Goal: Task Accomplishment & Management: Manage account settings

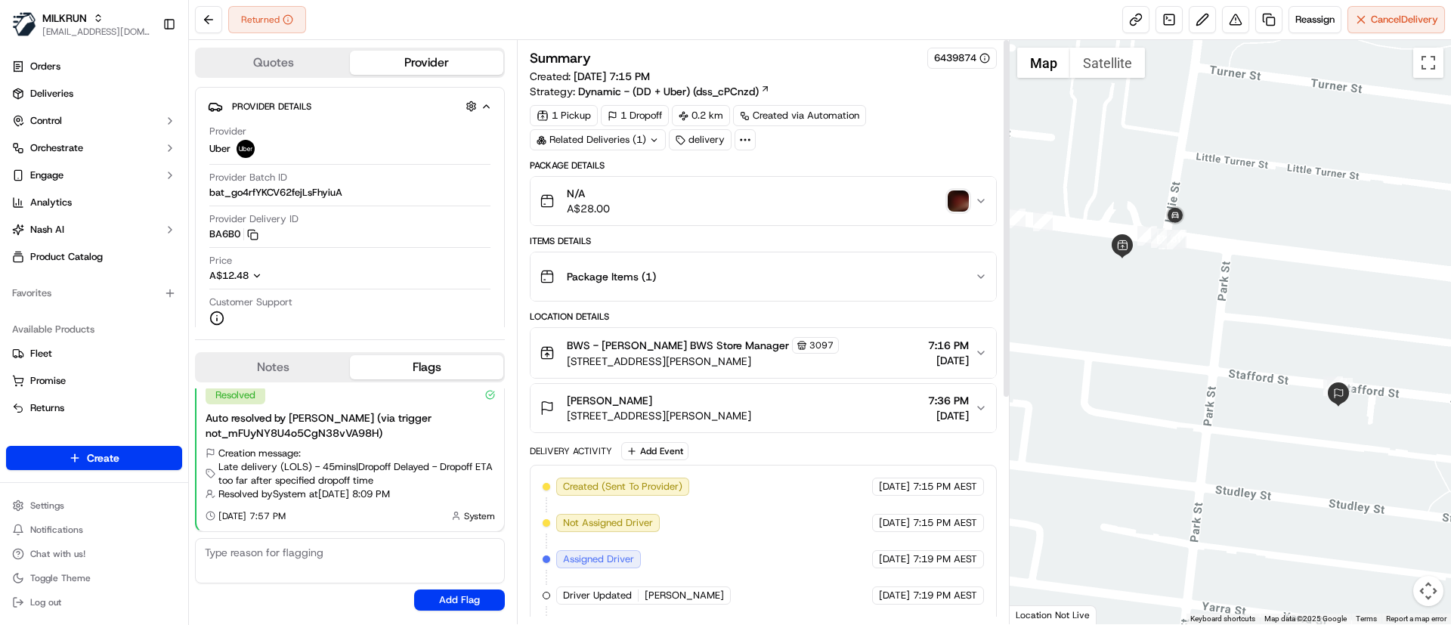
click at [960, 197] on img "button" at bounding box center [958, 200] width 21 height 21
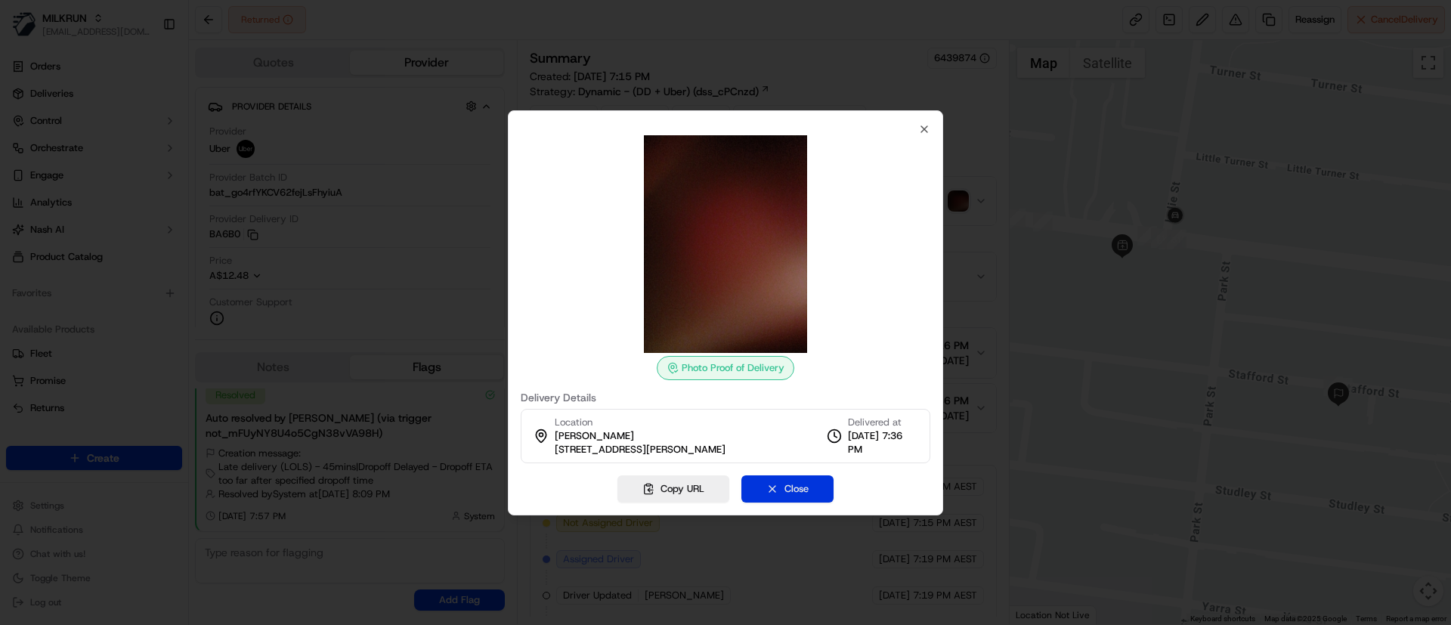
click at [799, 498] on button "Close" at bounding box center [787, 488] width 92 height 27
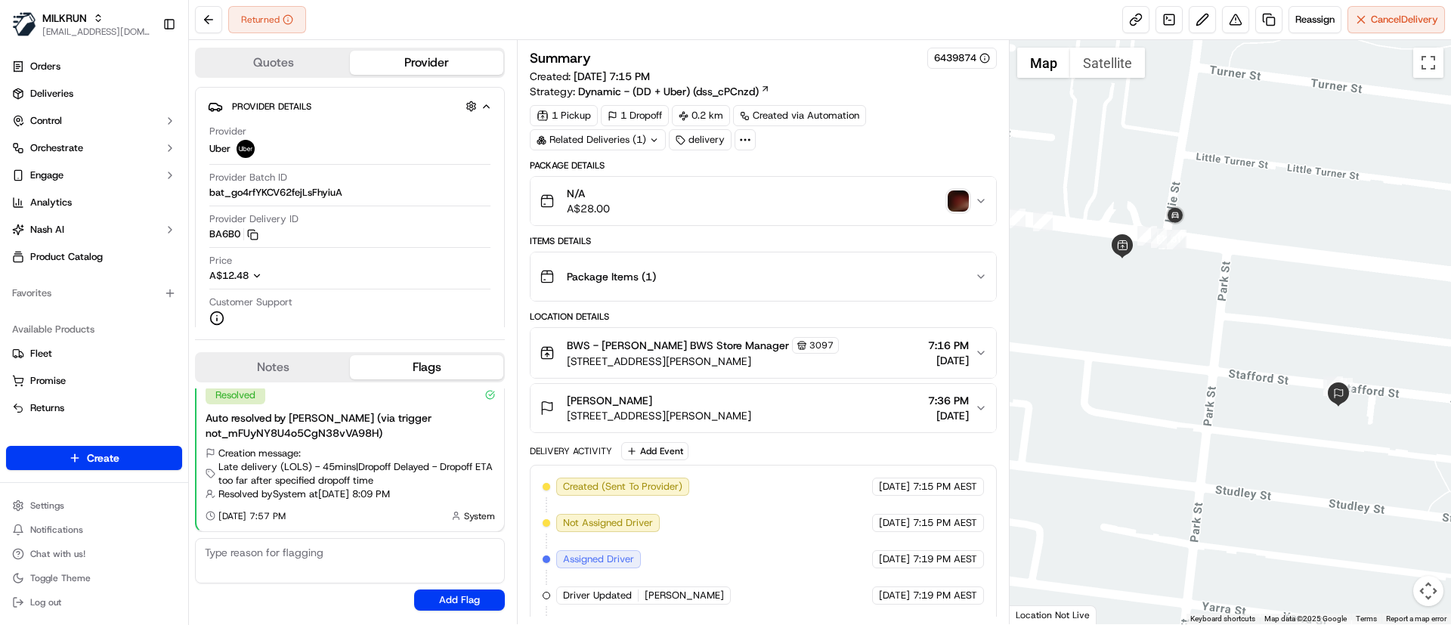
click at [959, 200] on img "button" at bounding box center [958, 200] width 21 height 21
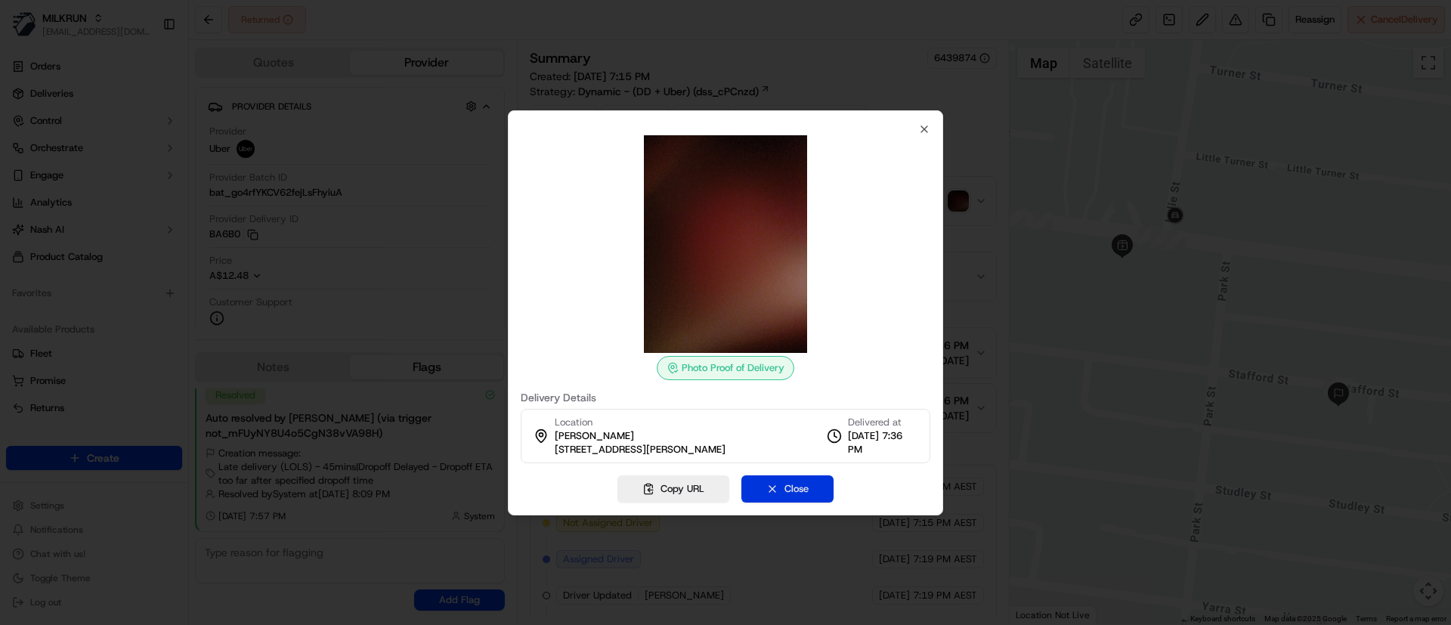
click at [808, 487] on button "Close" at bounding box center [787, 488] width 92 height 27
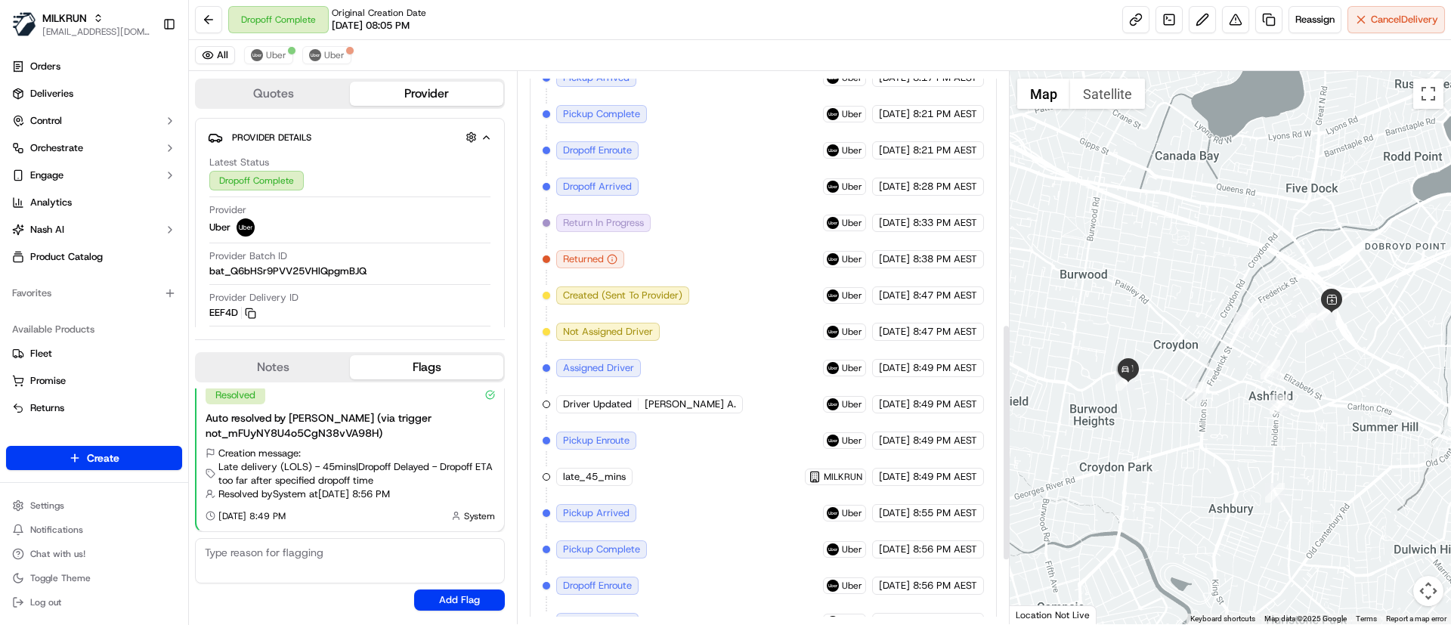
scroll to position [735, 0]
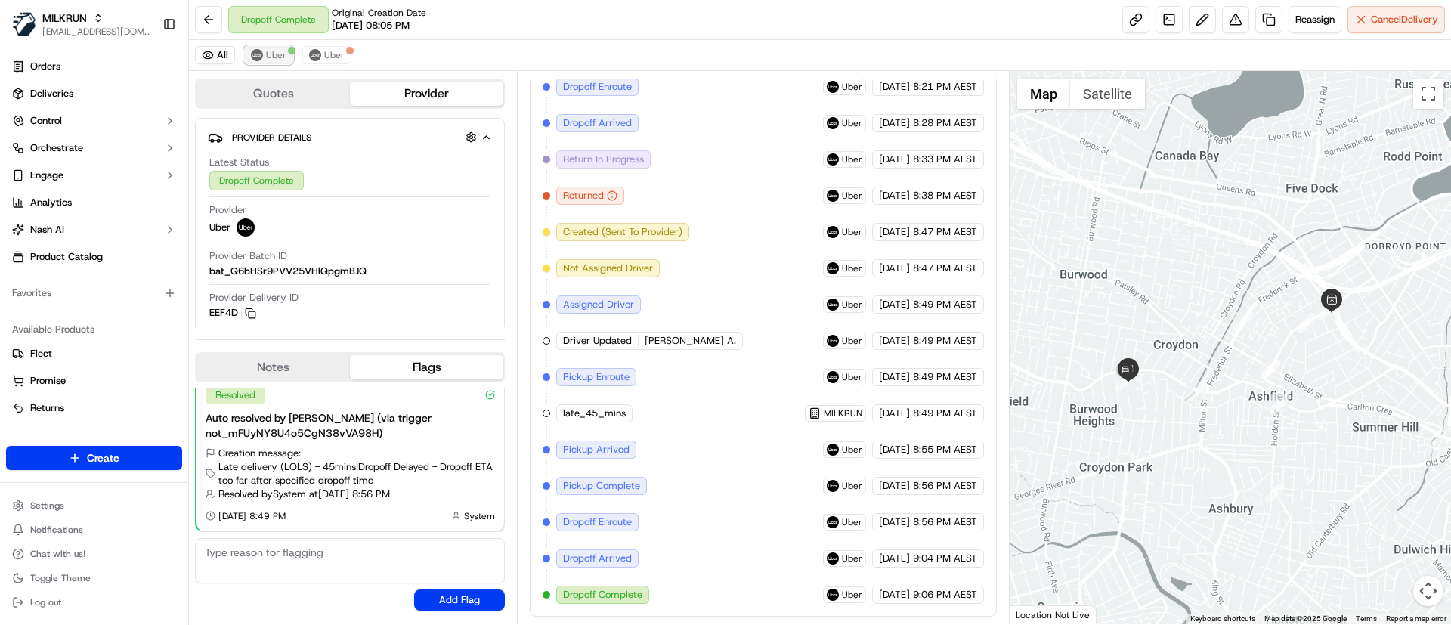
click at [264, 51] on button "Uber" at bounding box center [268, 55] width 49 height 18
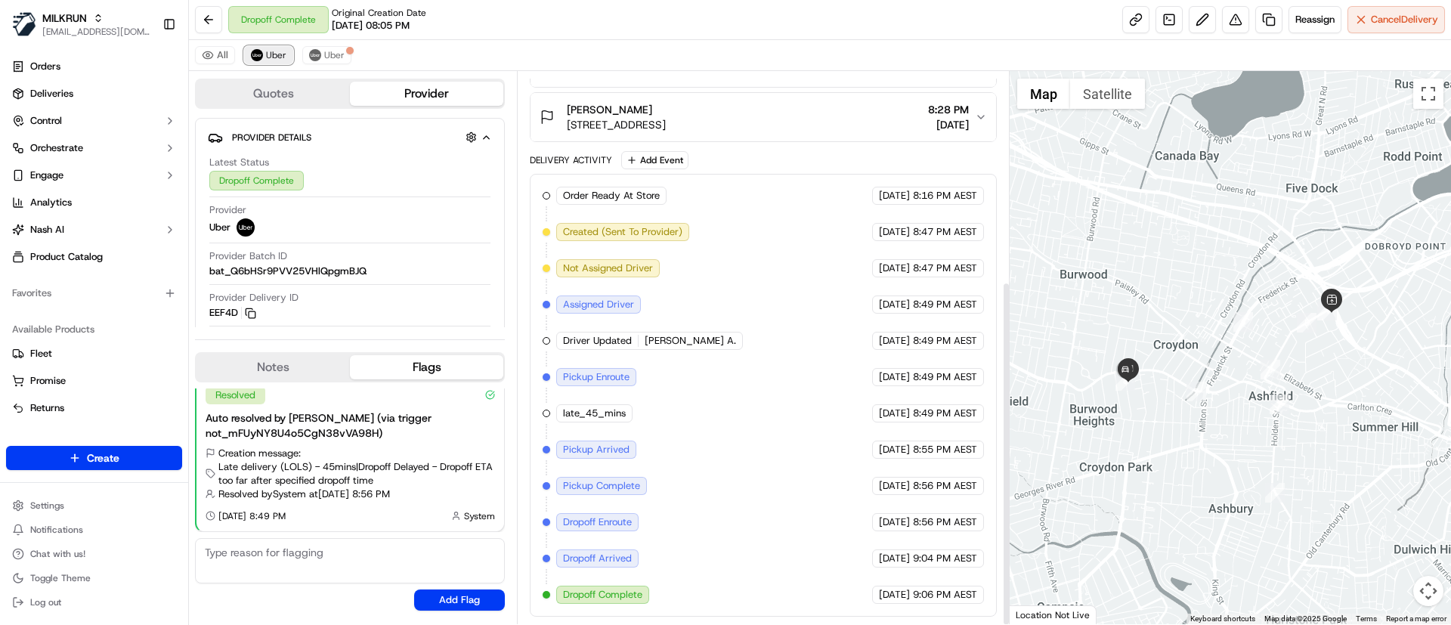
scroll to position [336, 0]
click at [320, 55] on button "Uber" at bounding box center [326, 55] width 49 height 18
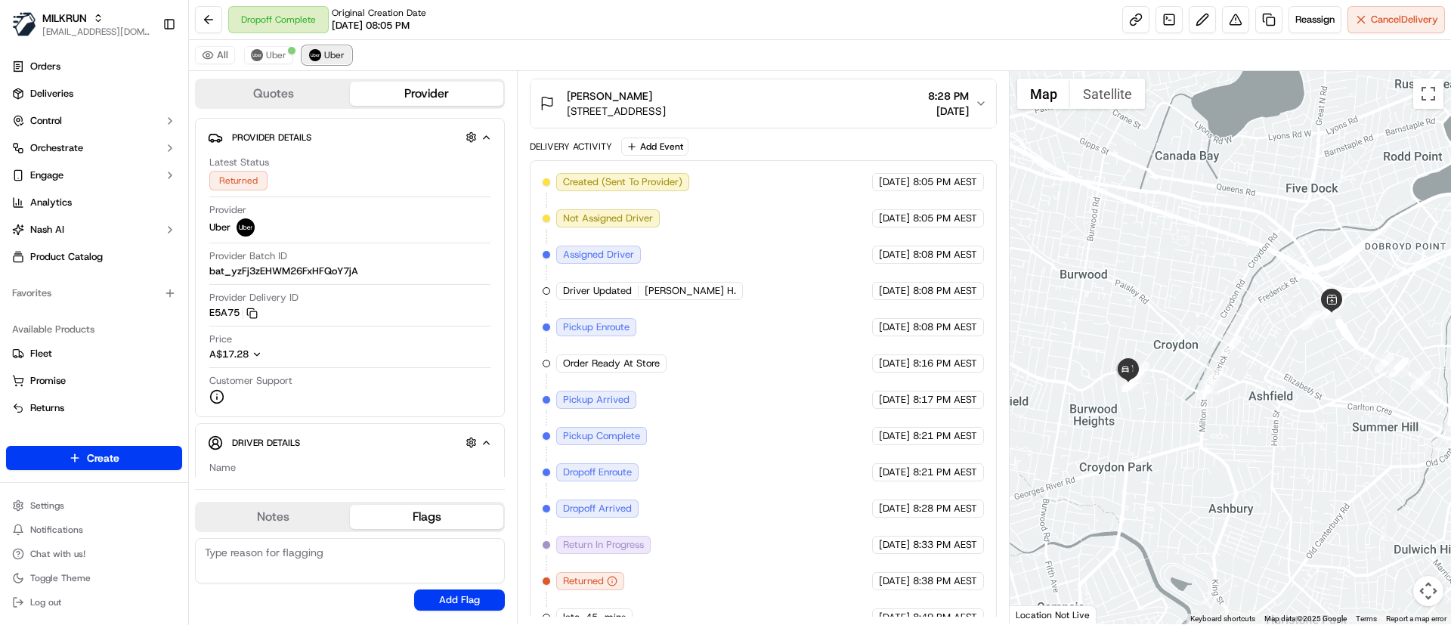
scroll to position [372, 0]
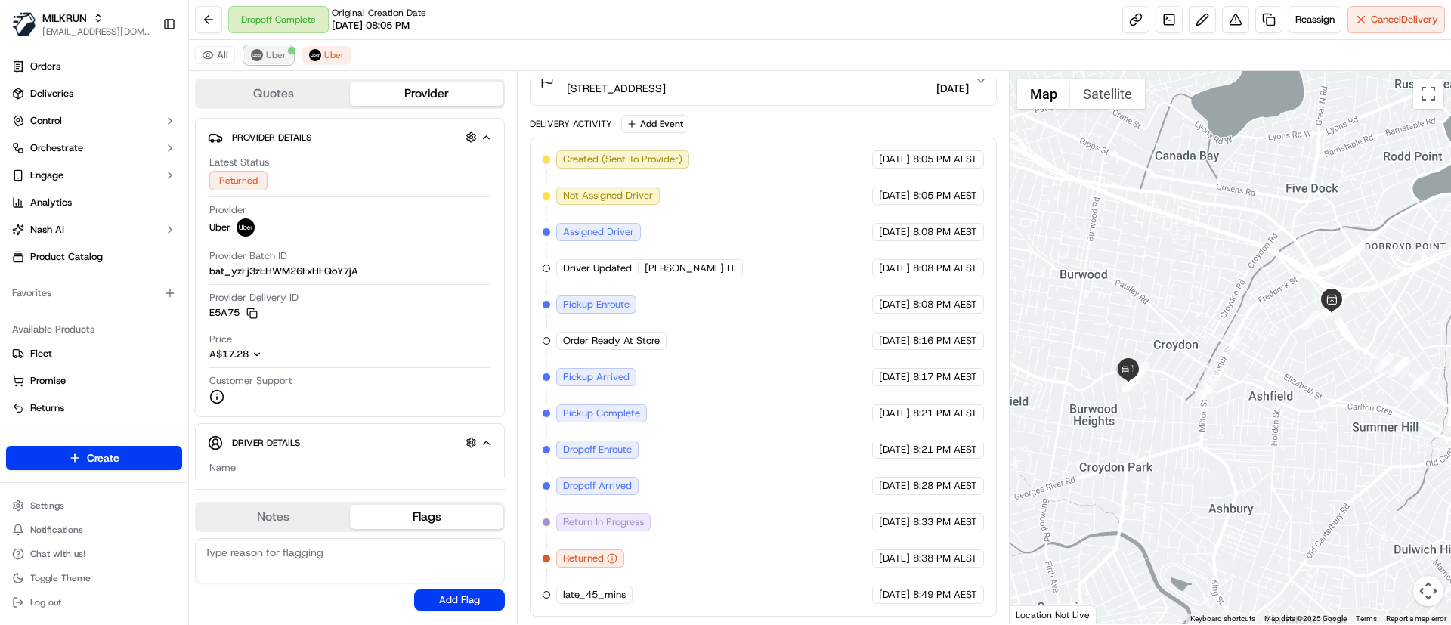
click at [268, 50] on span "Uber" at bounding box center [276, 55] width 20 height 12
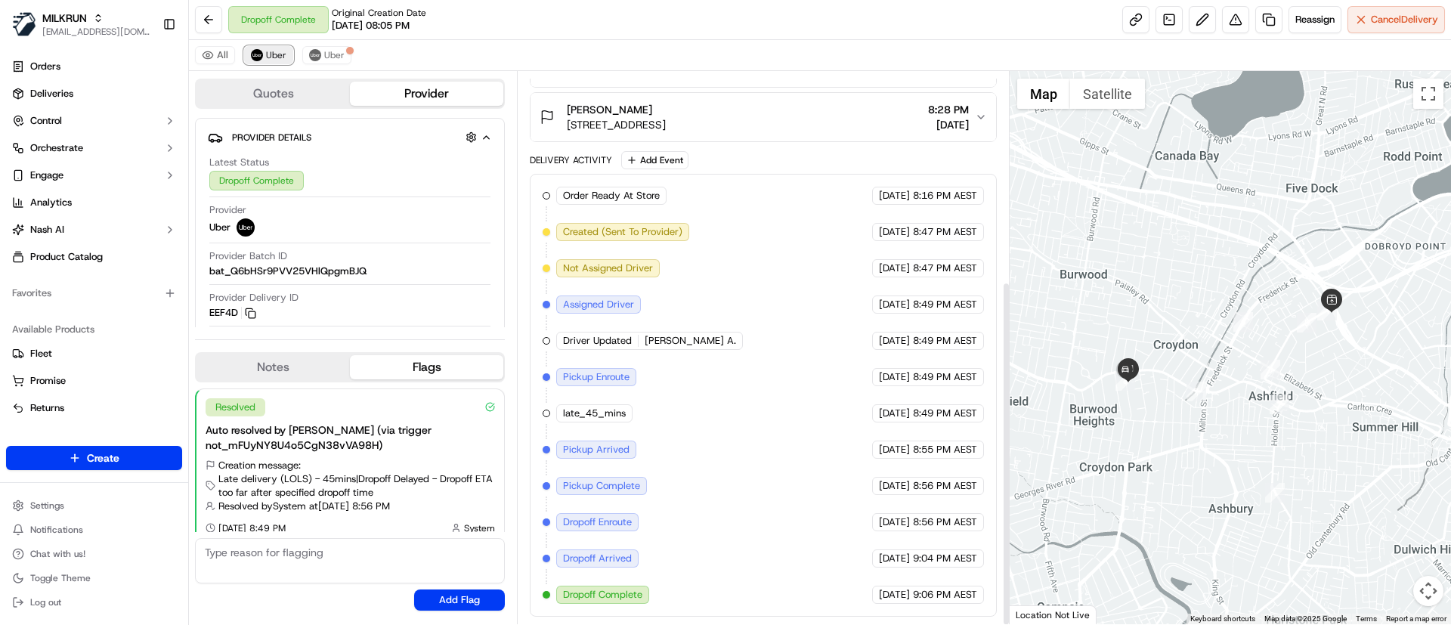
scroll to position [336, 0]
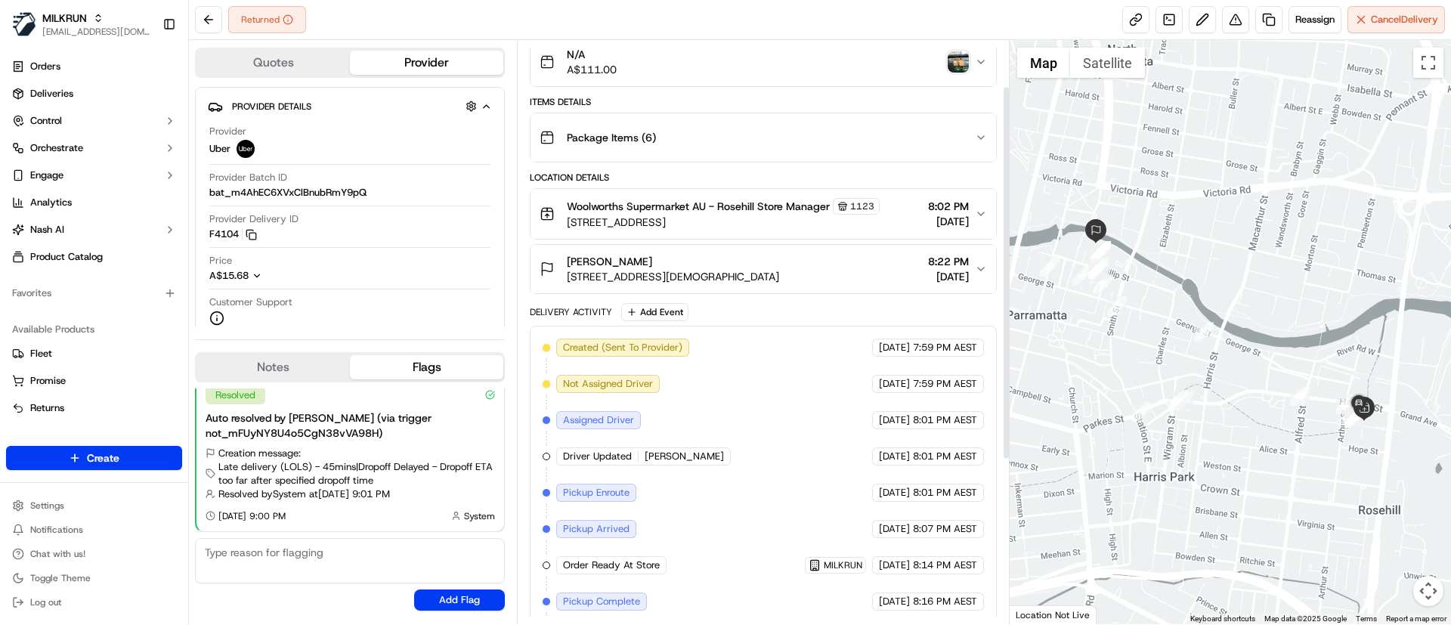
scroll to position [73, 0]
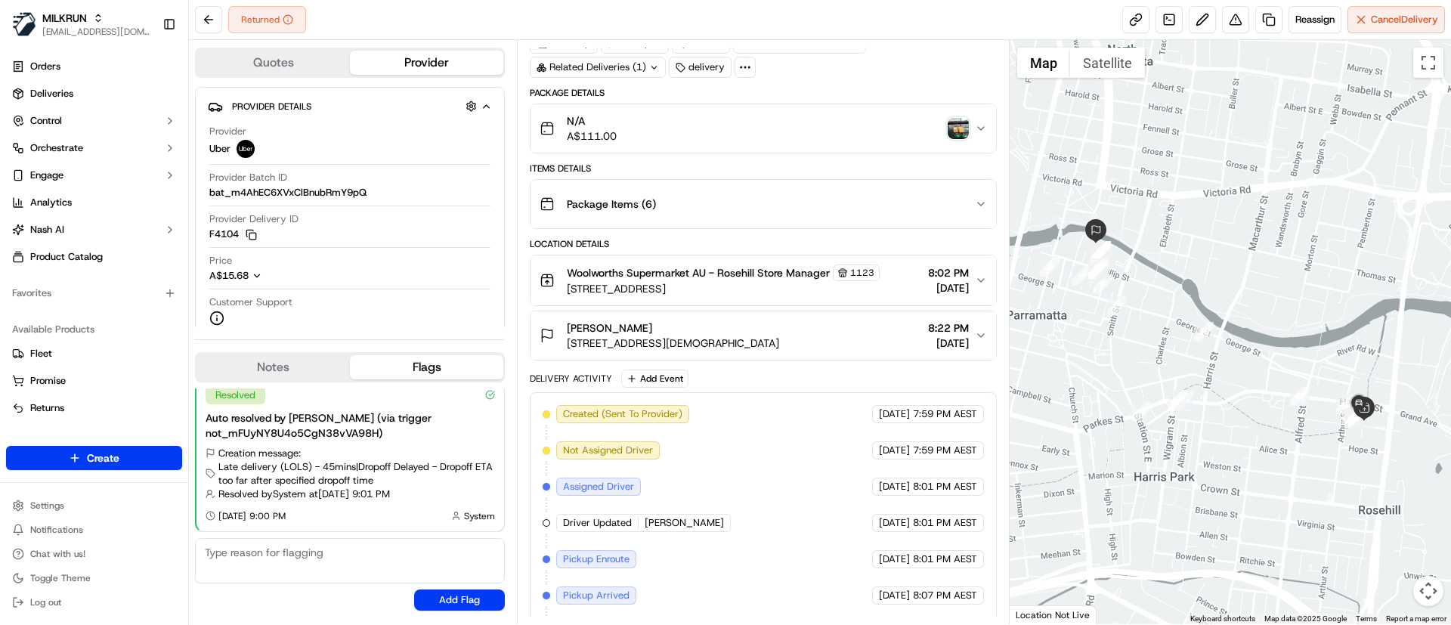
click at [961, 125] on img "button" at bounding box center [958, 128] width 21 height 21
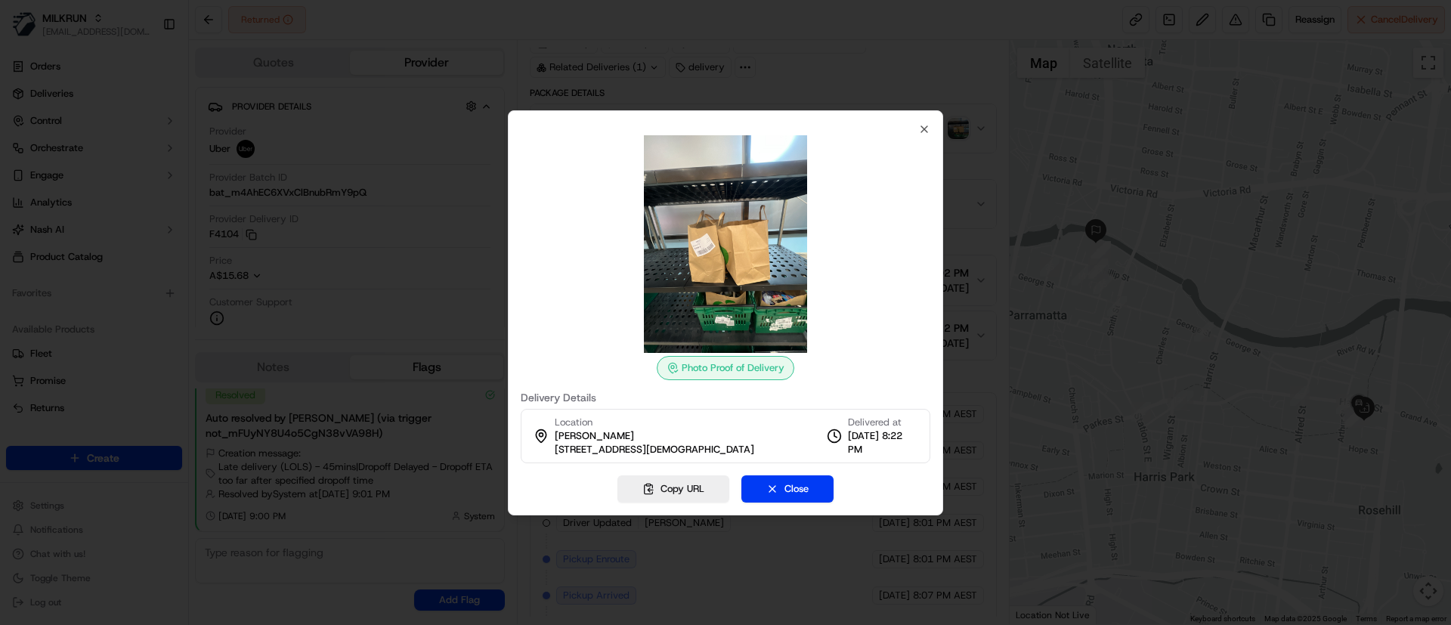
click at [778, 487] on button "Close" at bounding box center [787, 488] width 92 height 27
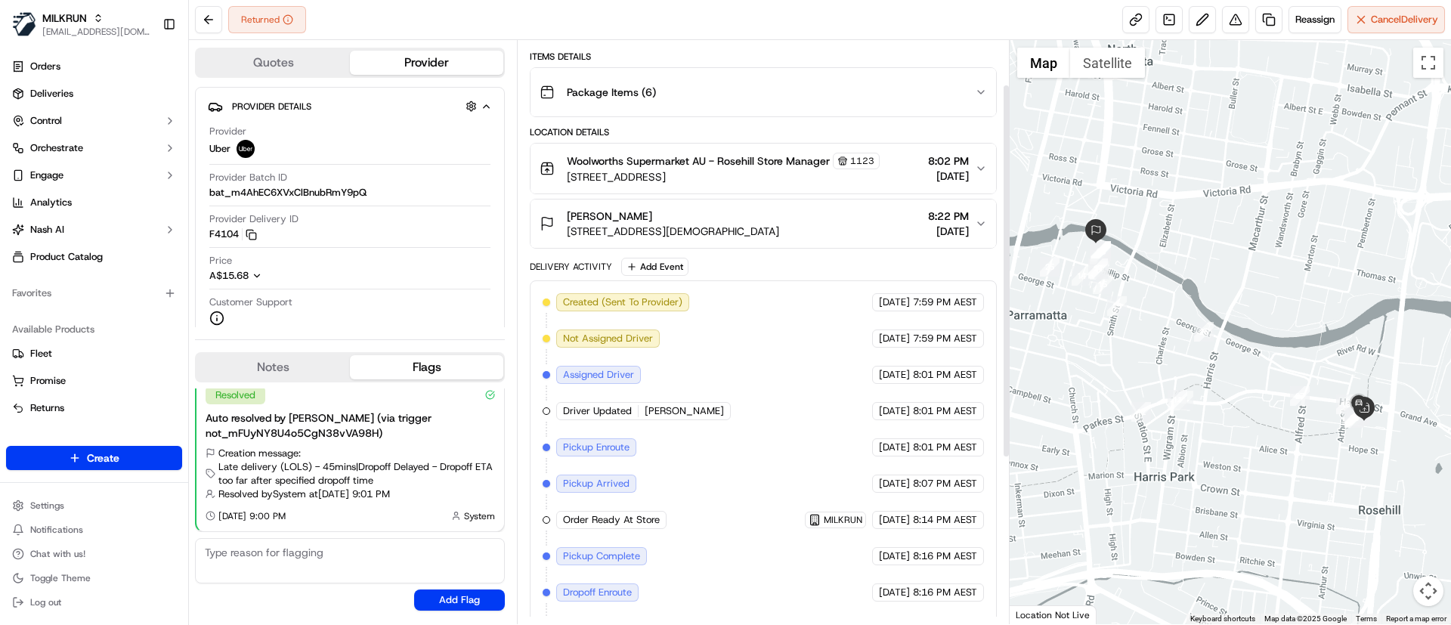
scroll to position [0, 0]
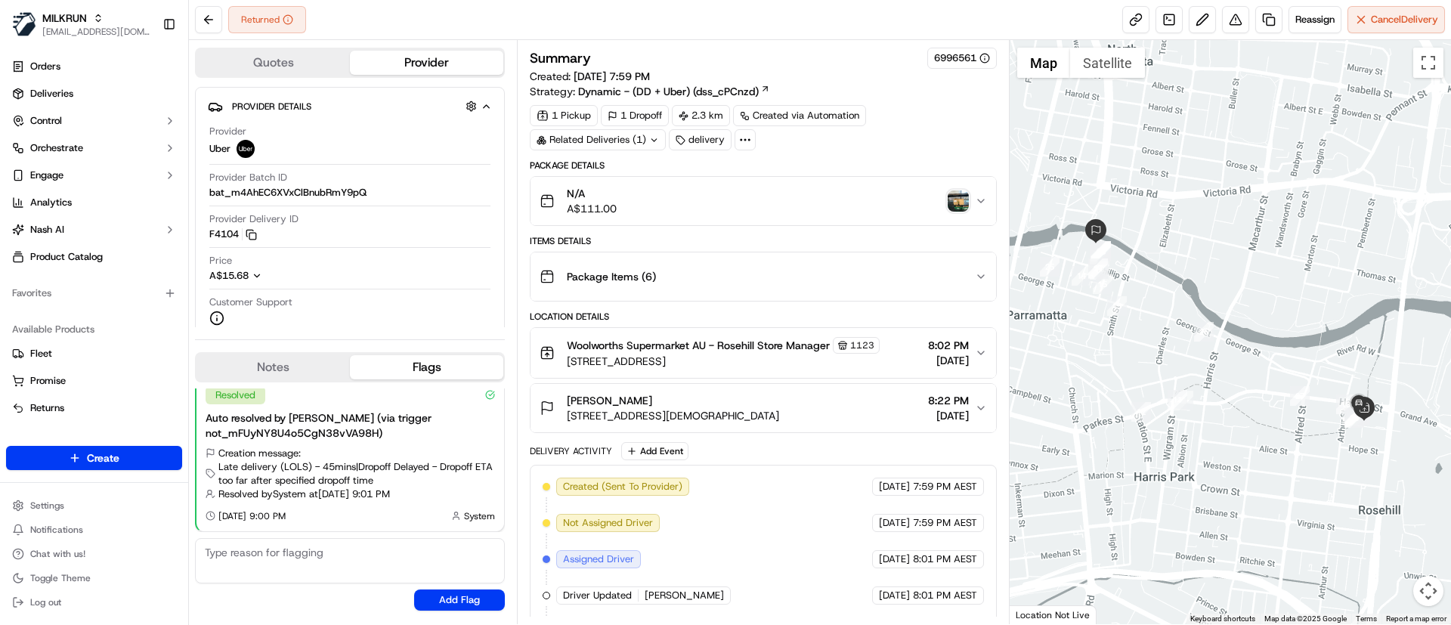
click at [617, 285] on div "Package Items ( 6 )" at bounding box center [757, 276] width 435 height 30
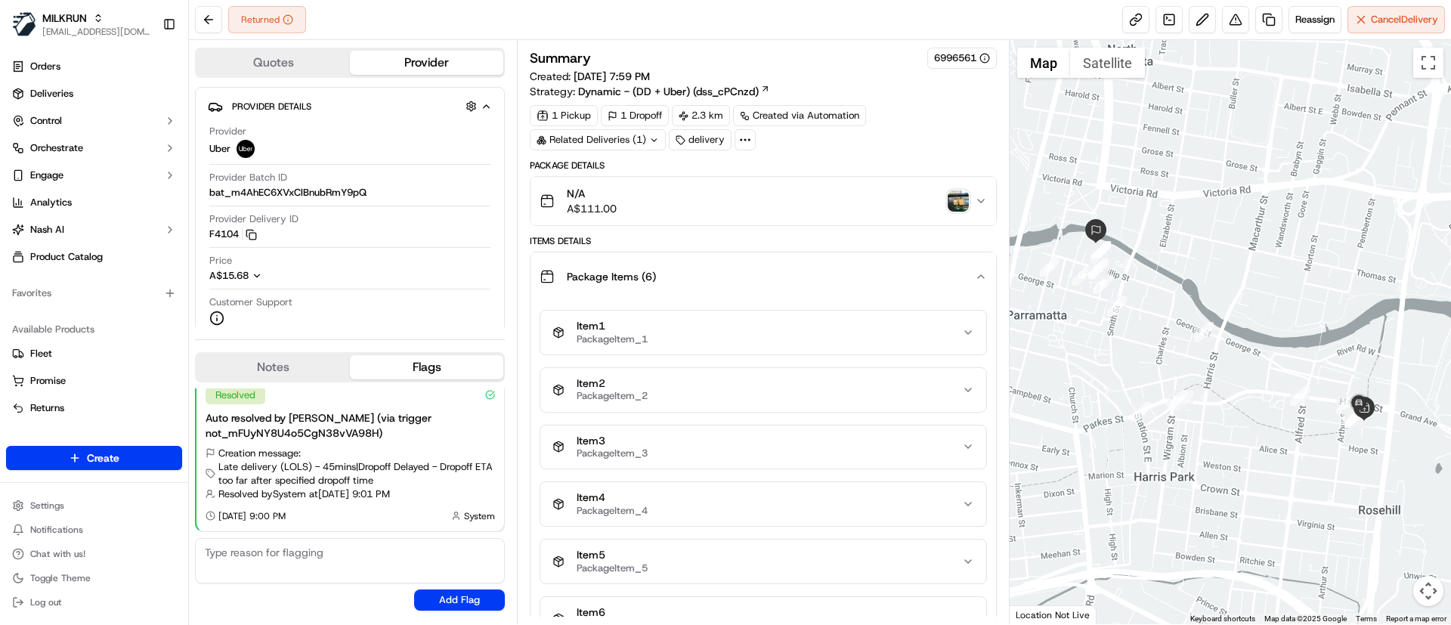
click at [617, 285] on div "Package Items ( 6 )" at bounding box center [757, 276] width 435 height 30
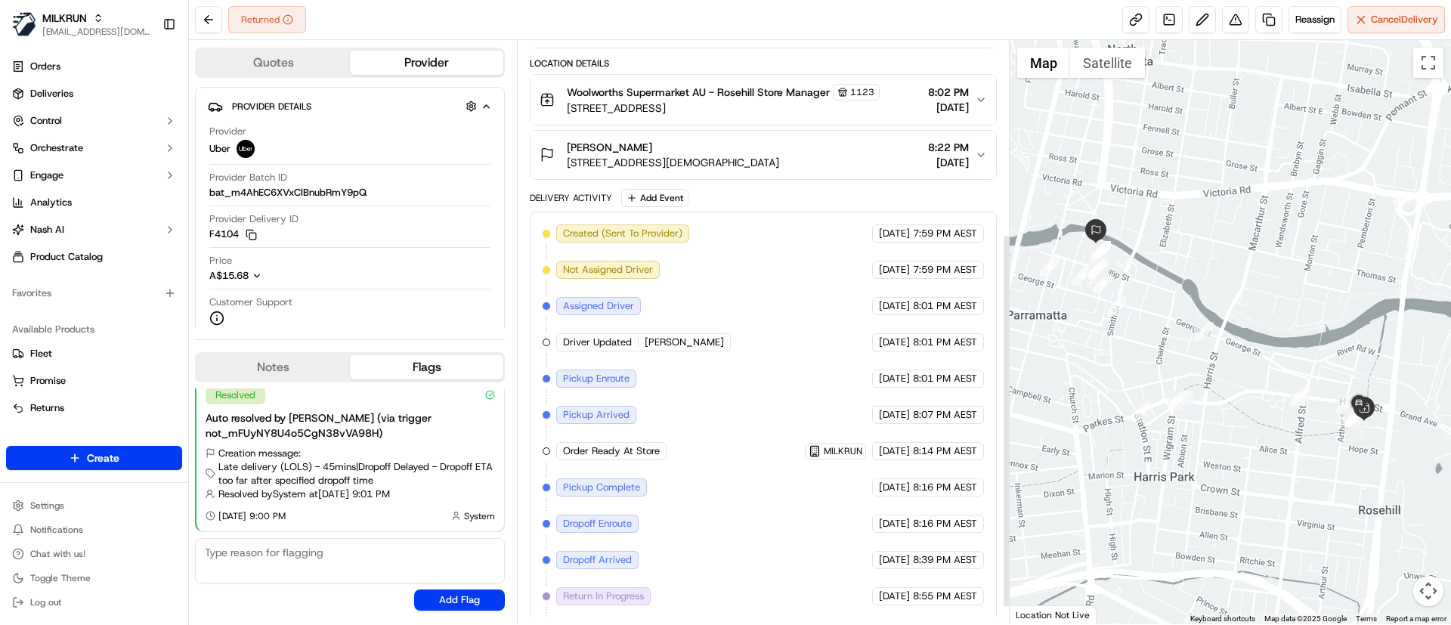
scroll to position [327, 0]
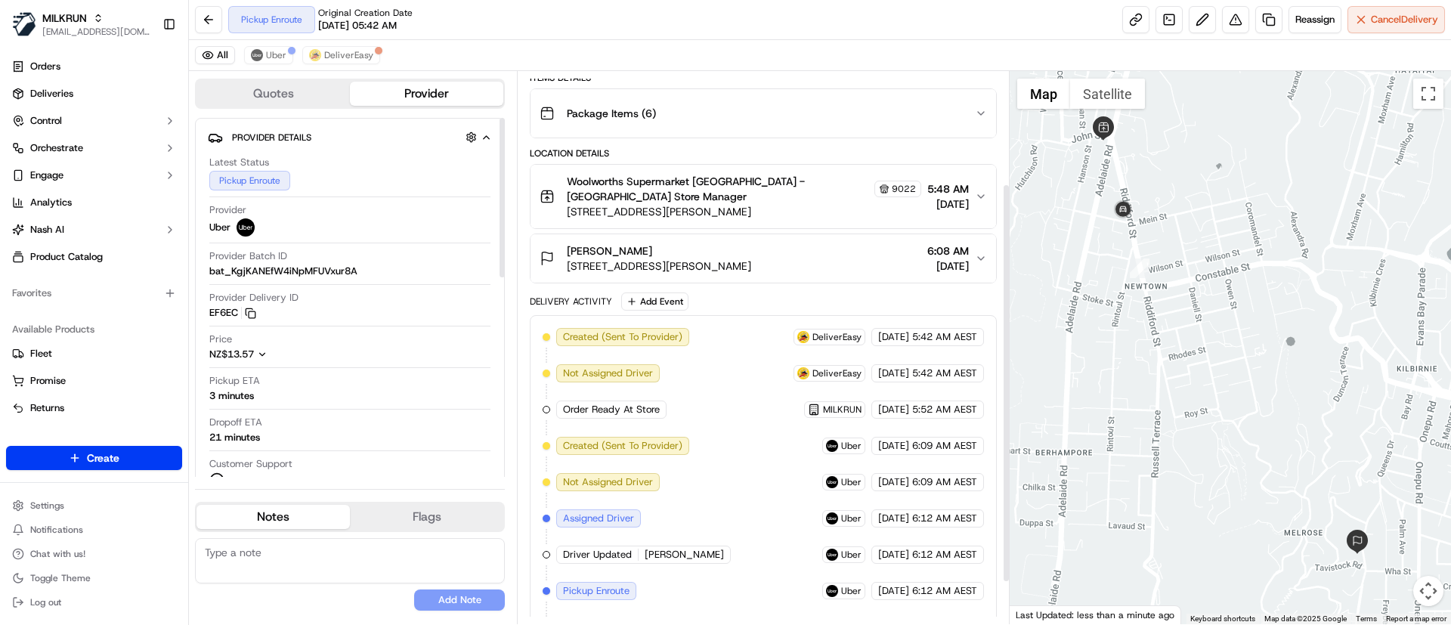
scroll to position [213, 0]
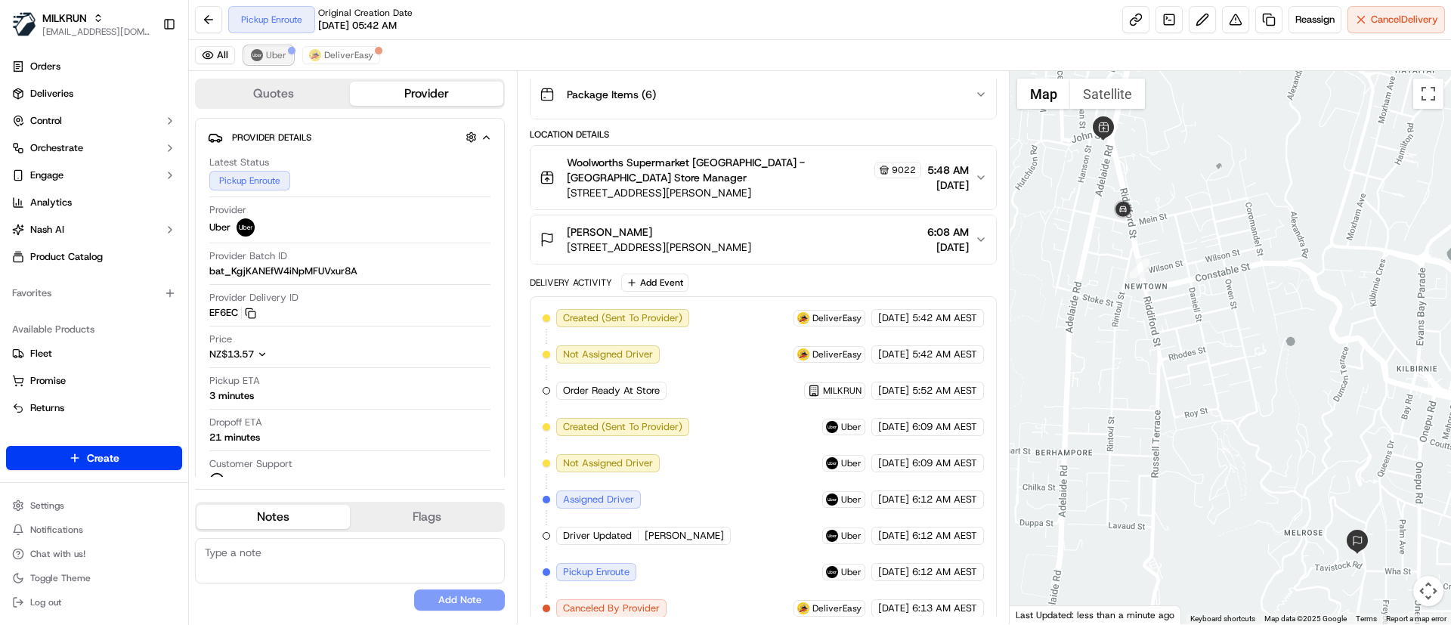
click at [272, 51] on span "Uber" at bounding box center [276, 55] width 20 height 12
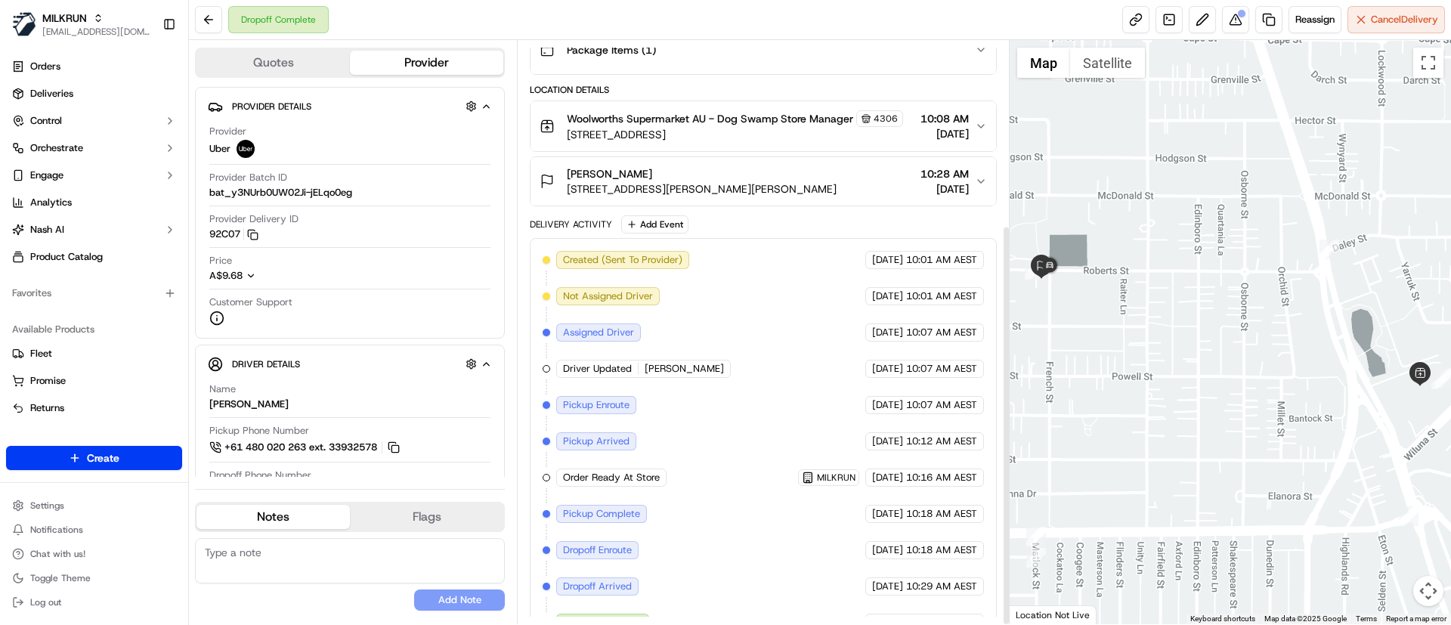
scroll to position [268, 0]
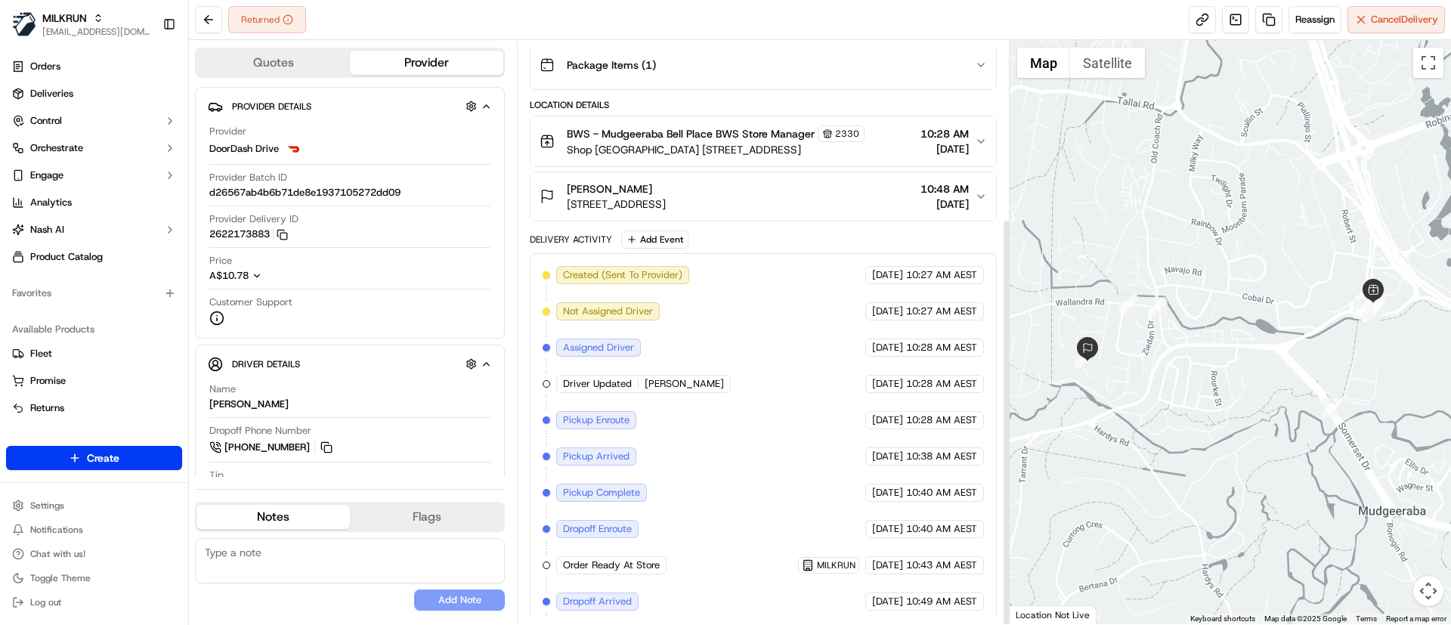
scroll to position [255, 0]
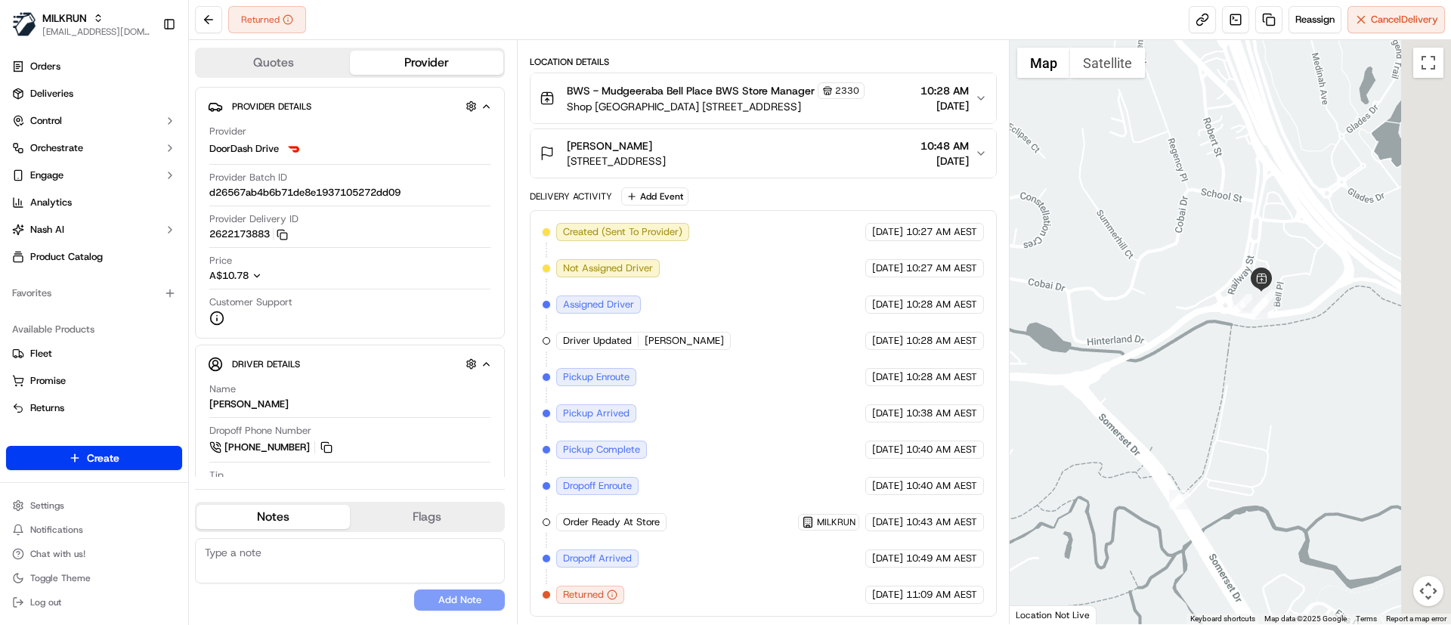
drag, startPoint x: 1413, startPoint y: 329, endPoint x: 1246, endPoint y: 381, distance: 175.0
click at [1246, 381] on div at bounding box center [1231, 332] width 442 height 584
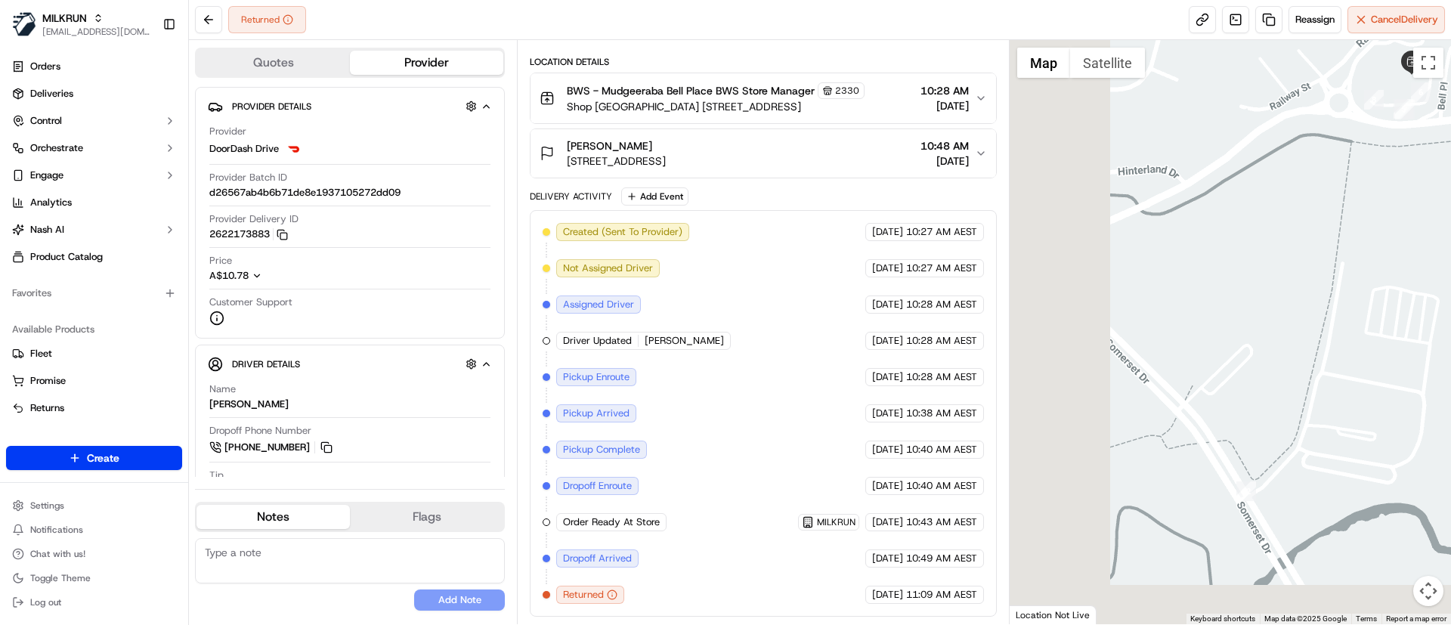
drag, startPoint x: 1241, startPoint y: 293, endPoint x: 1262, endPoint y: 231, distance: 65.5
click at [1261, 231] on div at bounding box center [1231, 332] width 442 height 584
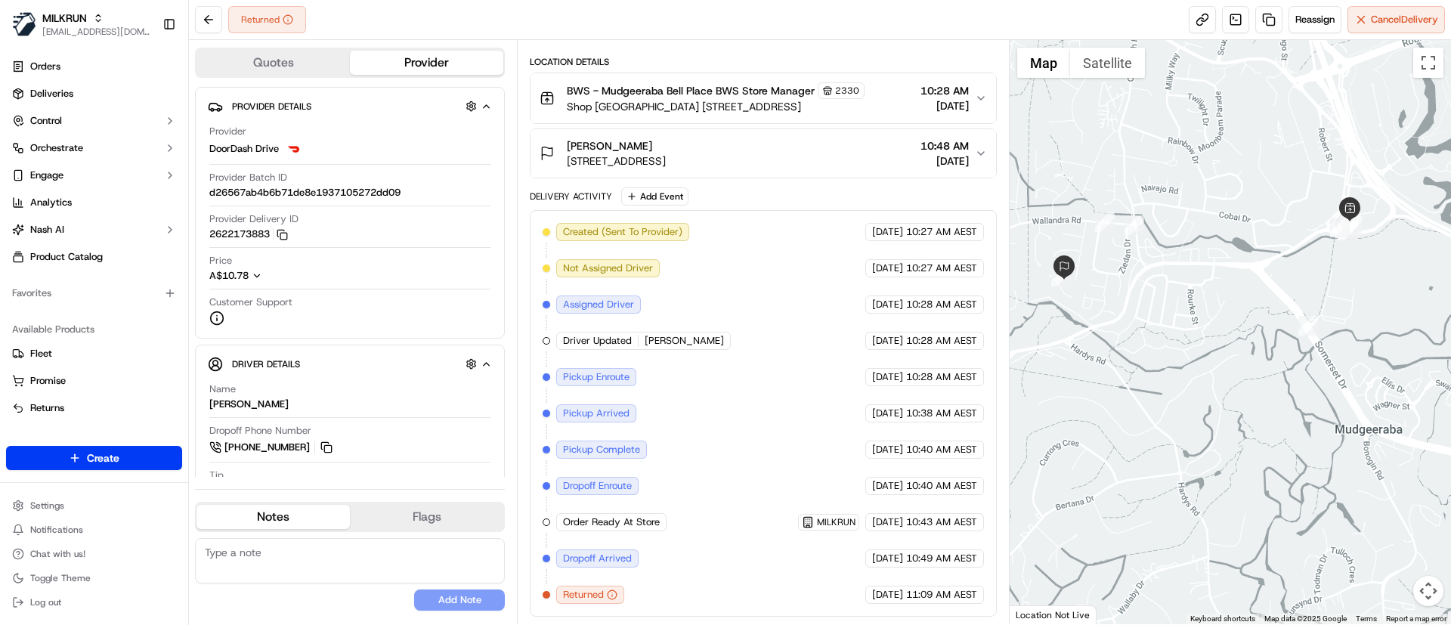
drag, startPoint x: 1132, startPoint y: 345, endPoint x: 1223, endPoint y: 347, distance: 90.7
click at [1223, 347] on div at bounding box center [1231, 332] width 442 height 584
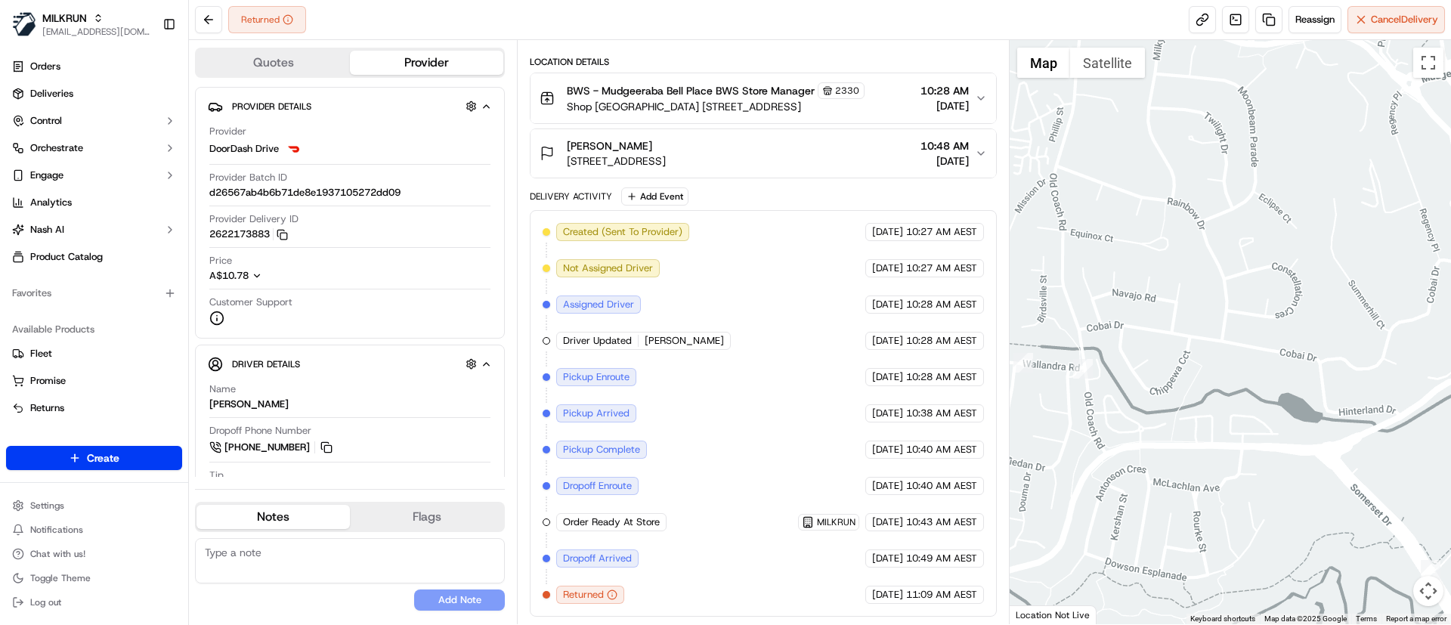
drag, startPoint x: 1183, startPoint y: 290, endPoint x: 1080, endPoint y: 486, distance: 221.4
click at [1080, 486] on div at bounding box center [1231, 332] width 442 height 584
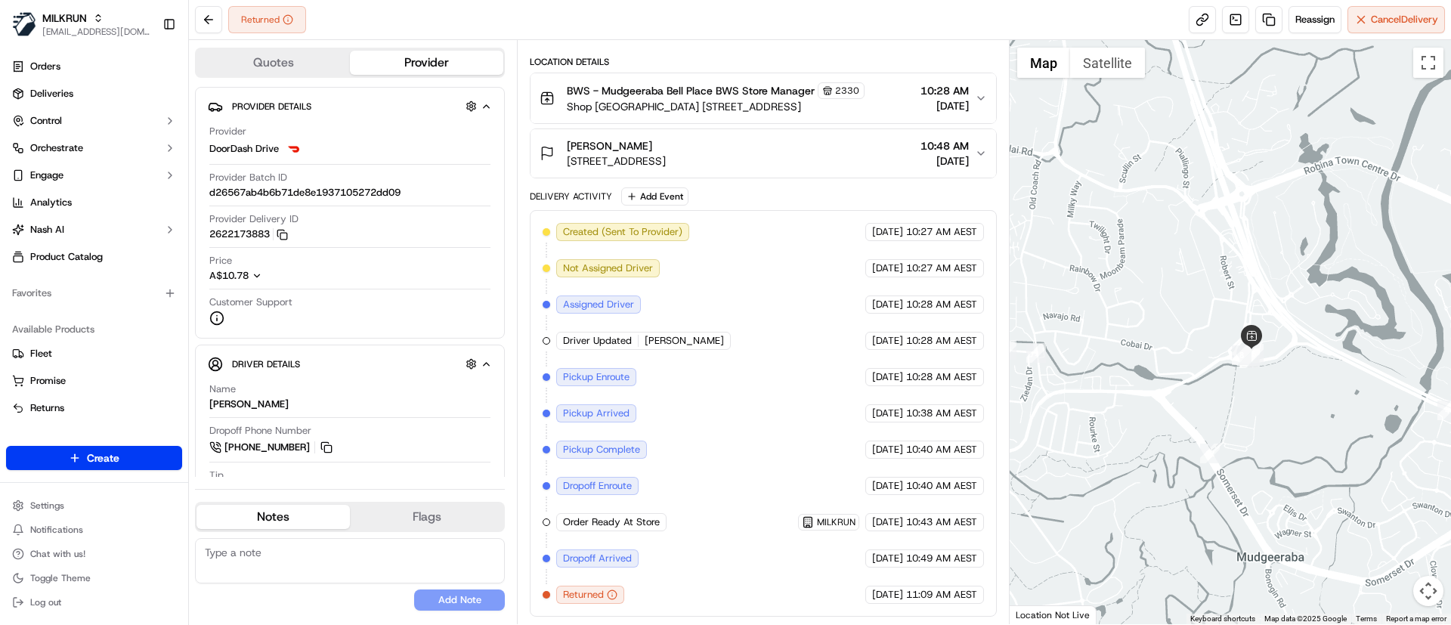
drag, startPoint x: 1242, startPoint y: 327, endPoint x: 1118, endPoint y: 328, distance: 123.2
click at [1118, 328] on div at bounding box center [1231, 332] width 442 height 584
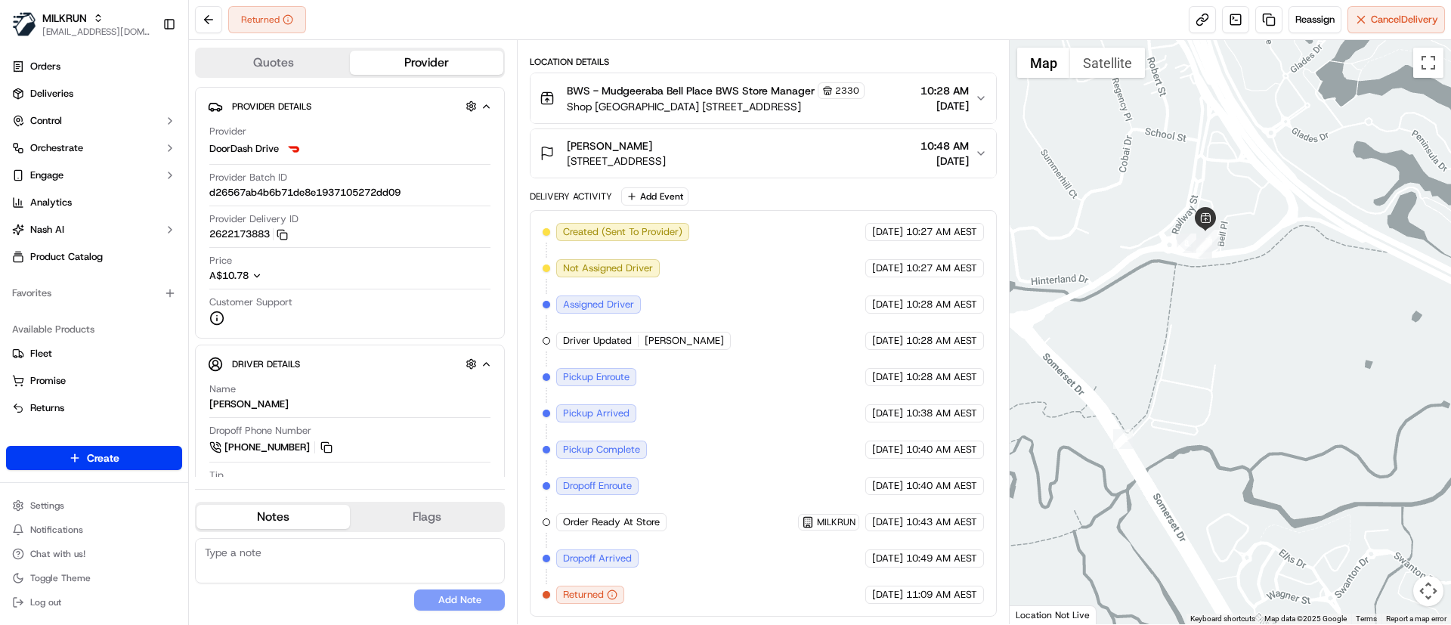
drag, startPoint x: 1185, startPoint y: 426, endPoint x: 1249, endPoint y: 354, distance: 96.9
click at [1249, 354] on div at bounding box center [1231, 332] width 442 height 584
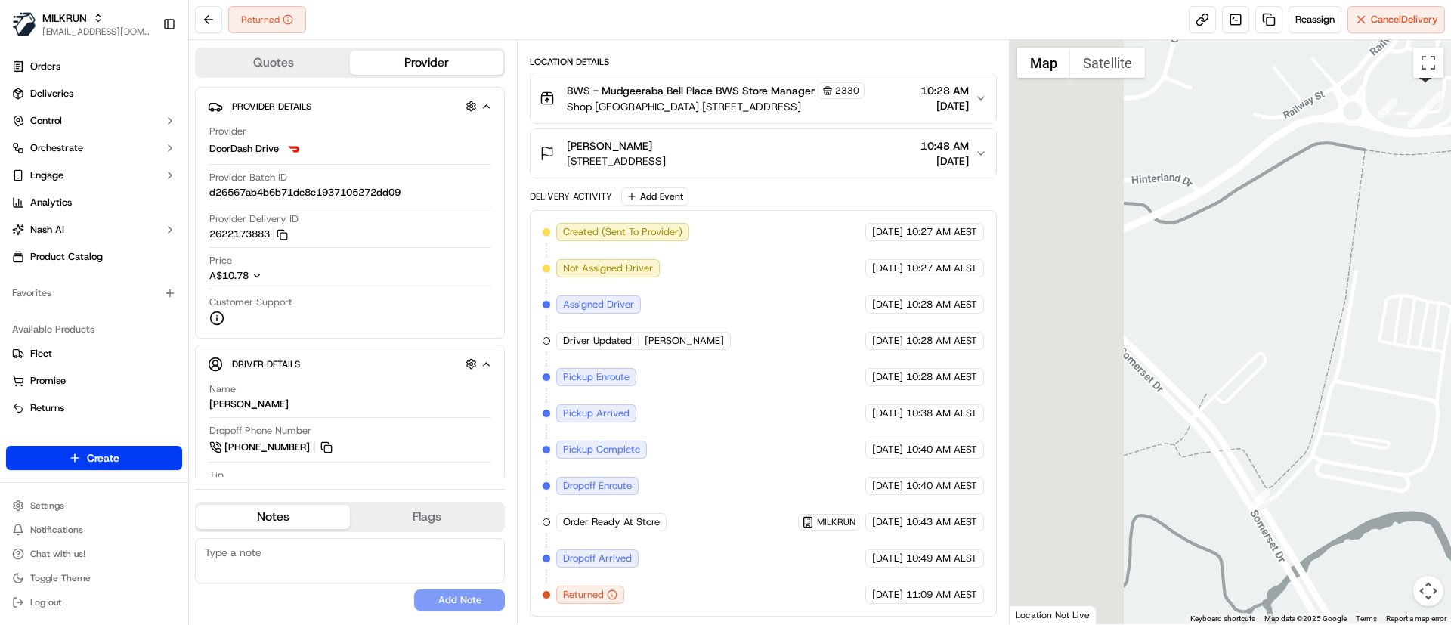
drag, startPoint x: 1124, startPoint y: 345, endPoint x: 1359, endPoint y: 303, distance: 238.7
click at [1359, 303] on div at bounding box center [1231, 332] width 442 height 584
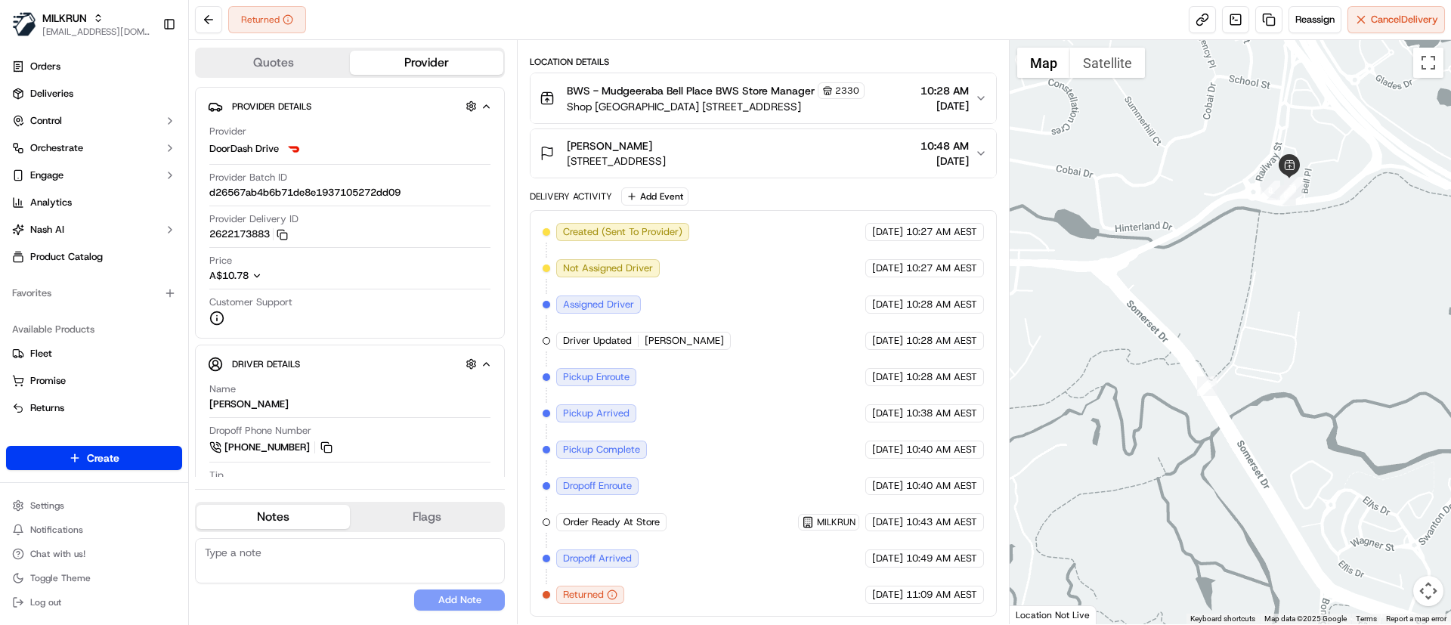
drag, startPoint x: 1414, startPoint y: 348, endPoint x: 1275, endPoint y: 342, distance: 139.2
click at [1279, 338] on div at bounding box center [1231, 332] width 442 height 584
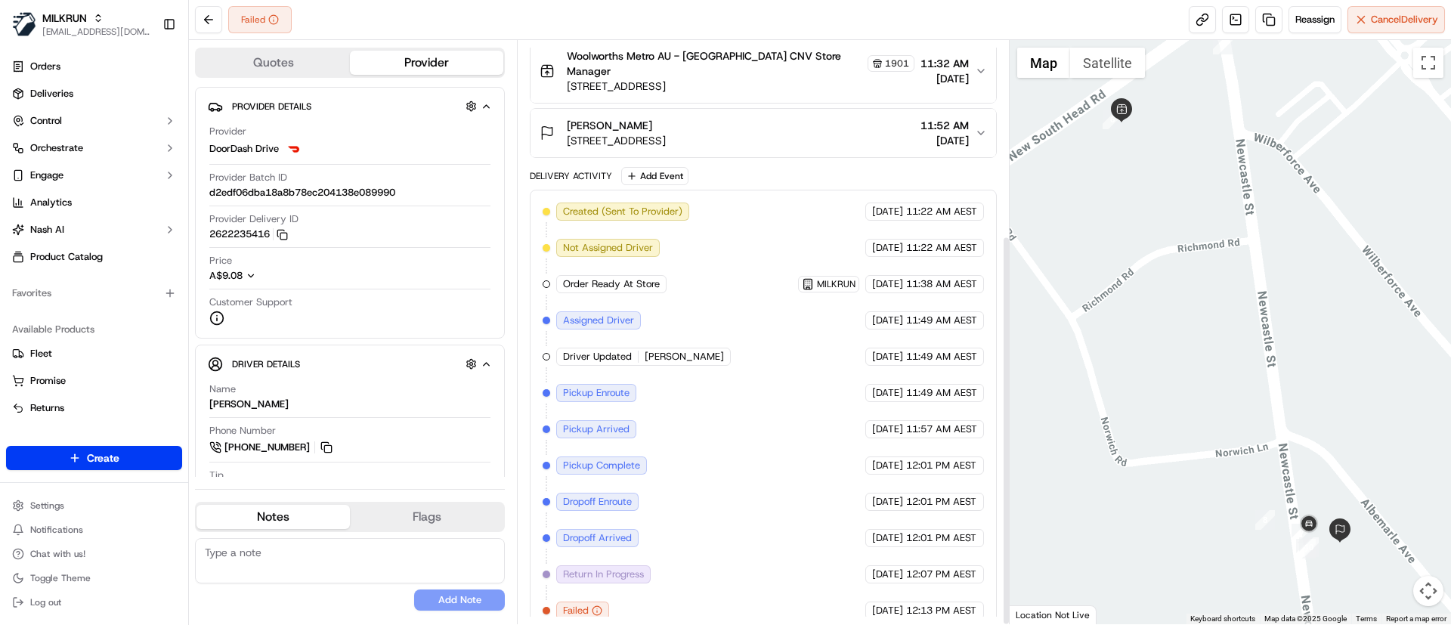
scroll to position [291, 0]
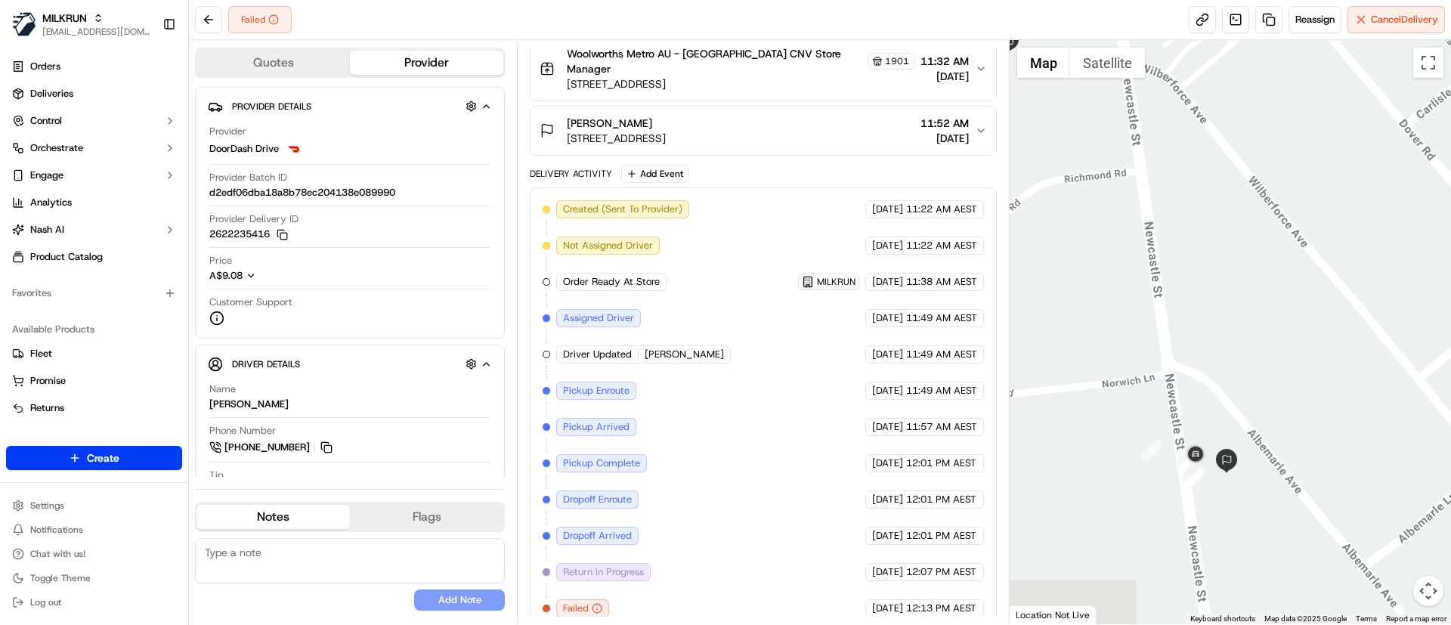
drag, startPoint x: 1251, startPoint y: 545, endPoint x: 1138, endPoint y: 472, distance: 135.0
click at [1138, 472] on div at bounding box center [1231, 332] width 442 height 584
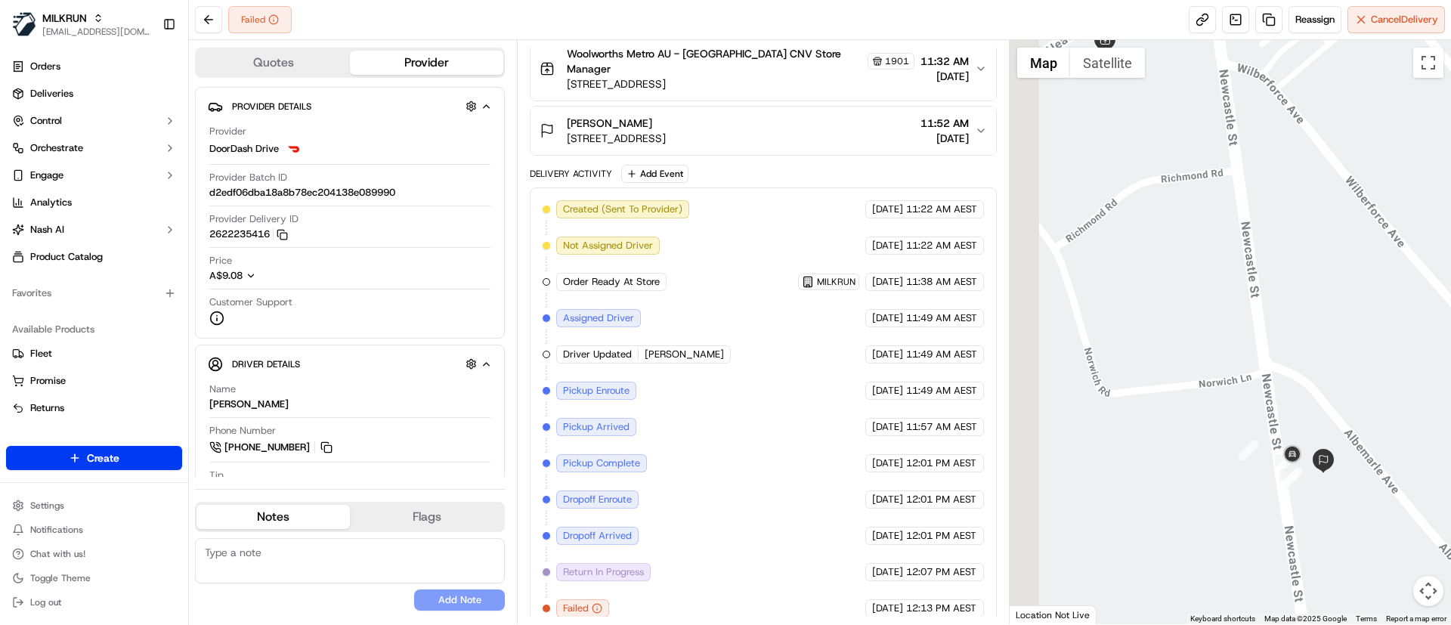
drag, startPoint x: 1092, startPoint y: 317, endPoint x: 1289, endPoint y: 329, distance: 196.9
click at [1289, 329] on div at bounding box center [1231, 332] width 442 height 584
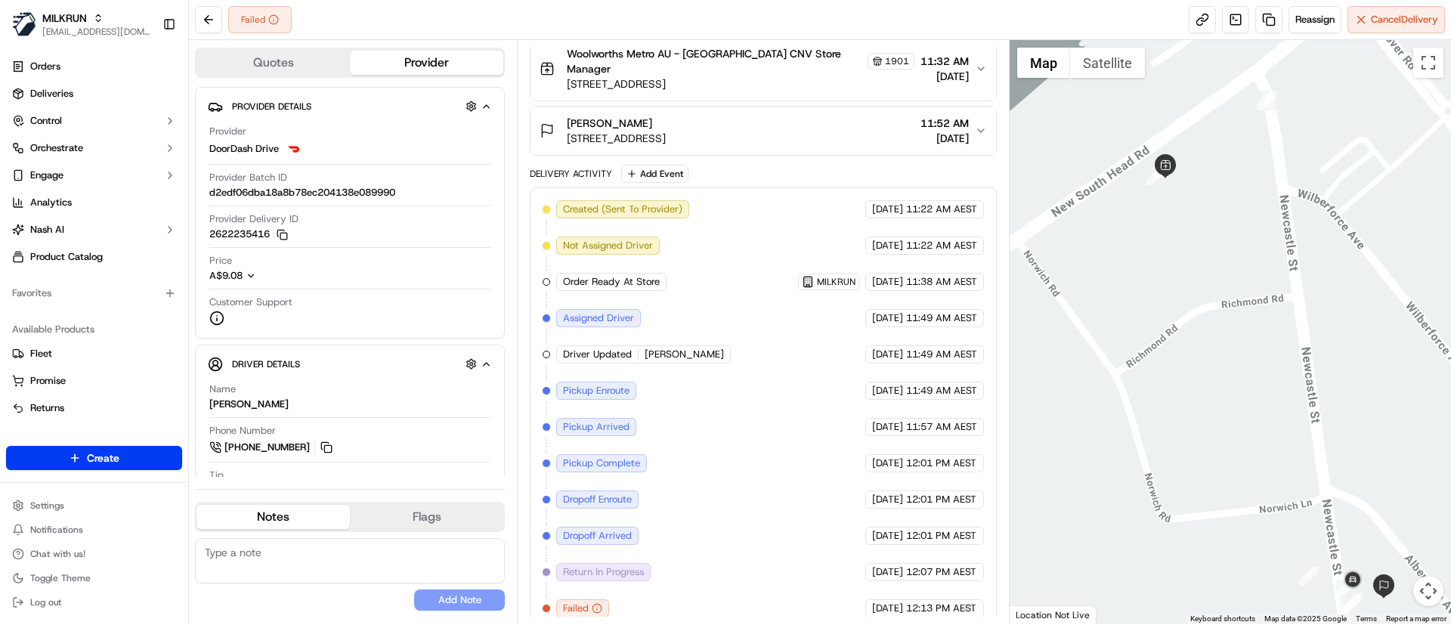
drag, startPoint x: 1270, startPoint y: 305, endPoint x: 1230, endPoint y: 430, distance: 131.9
click at [1230, 430] on div at bounding box center [1231, 332] width 442 height 584
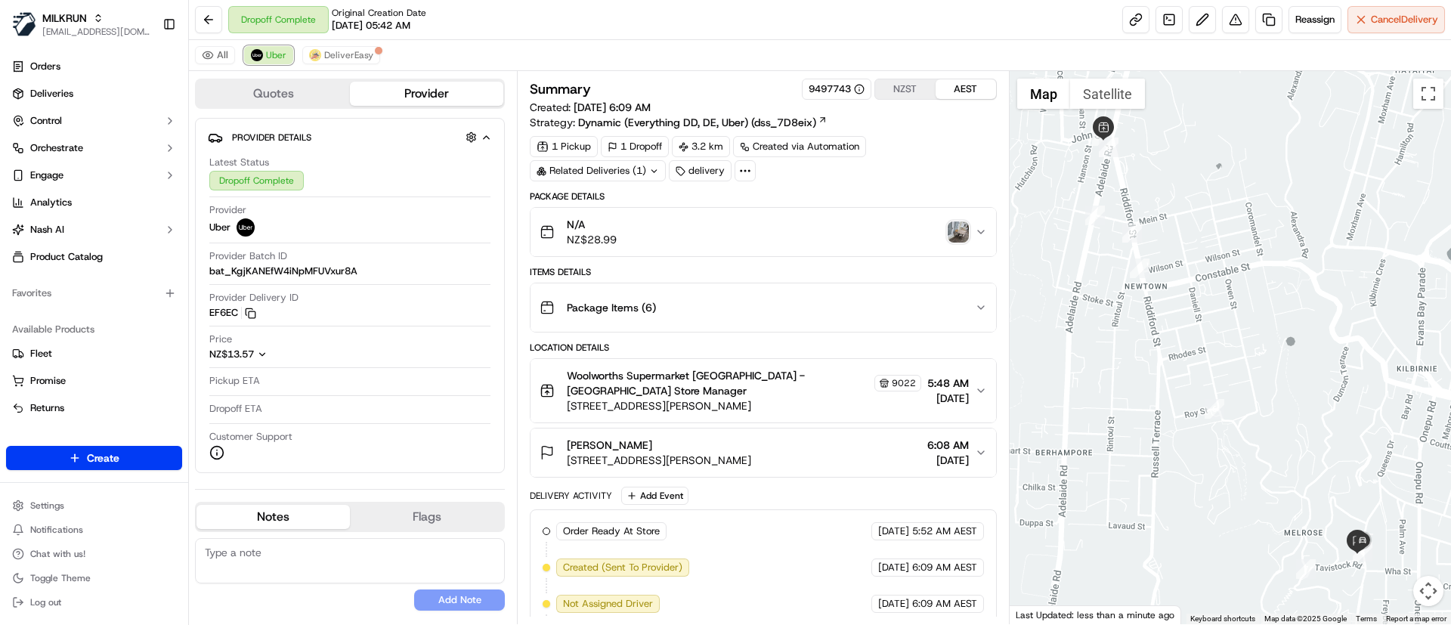
scroll to position [213, 0]
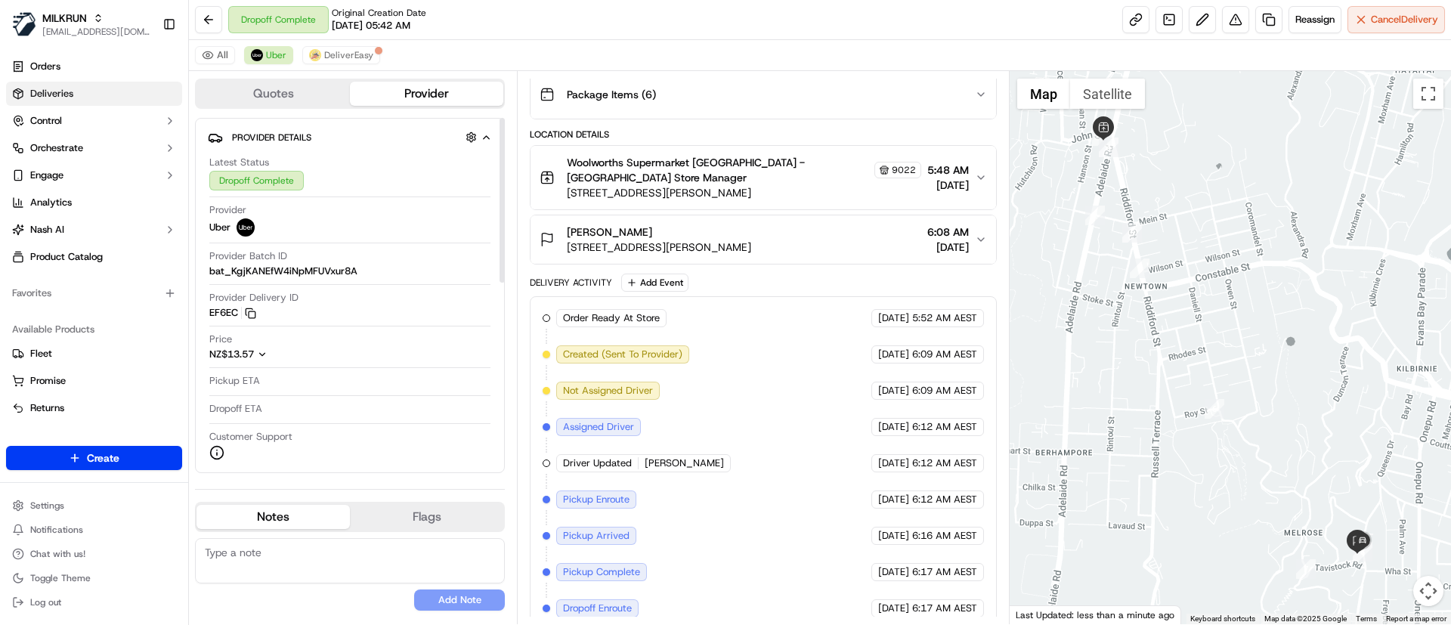
click at [69, 104] on link "Deliveries" at bounding box center [94, 94] width 176 height 24
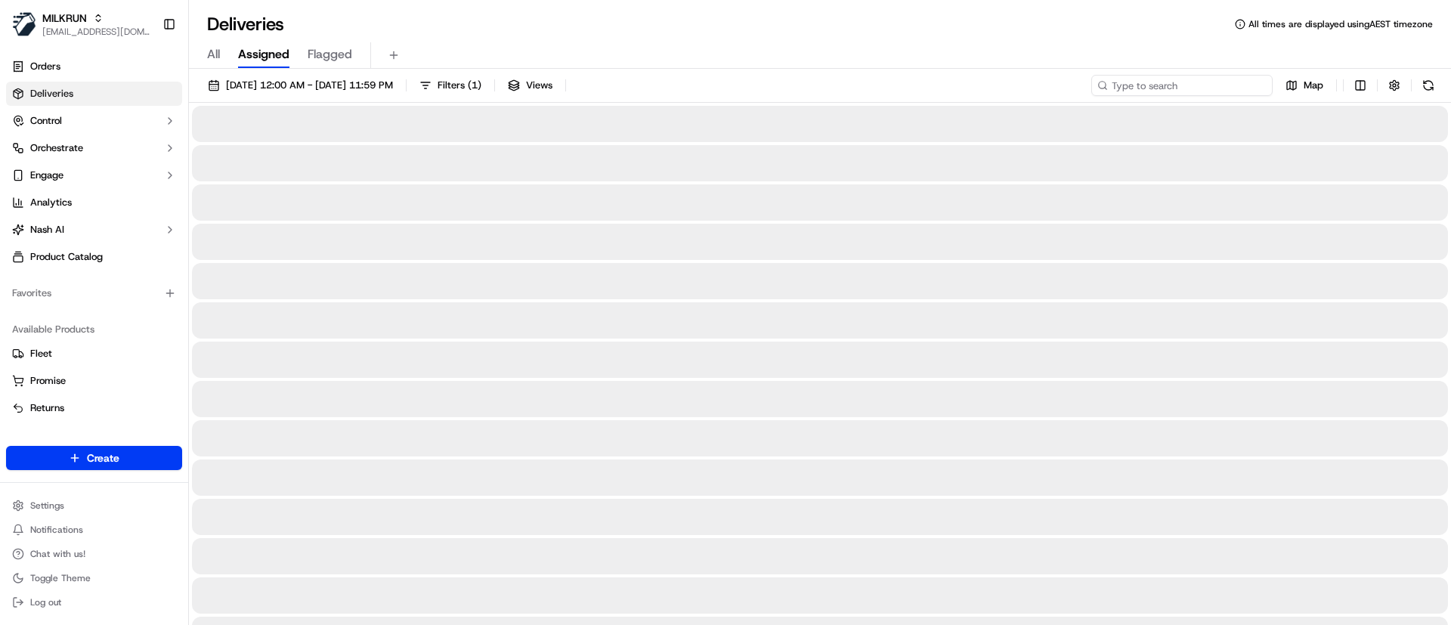
click at [1175, 79] on input at bounding box center [1181, 85] width 181 height 21
paste input "06887419-3f42-440e-b270-820e76d9d167"
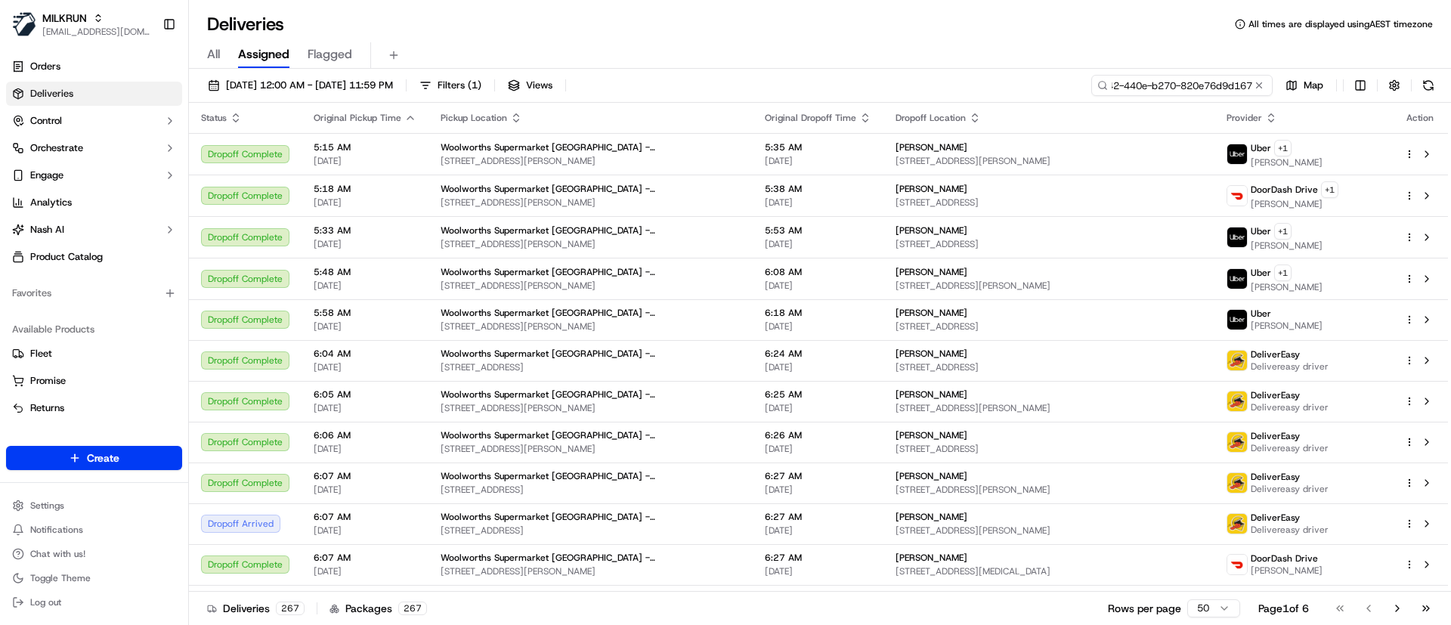
scroll to position [0, 76]
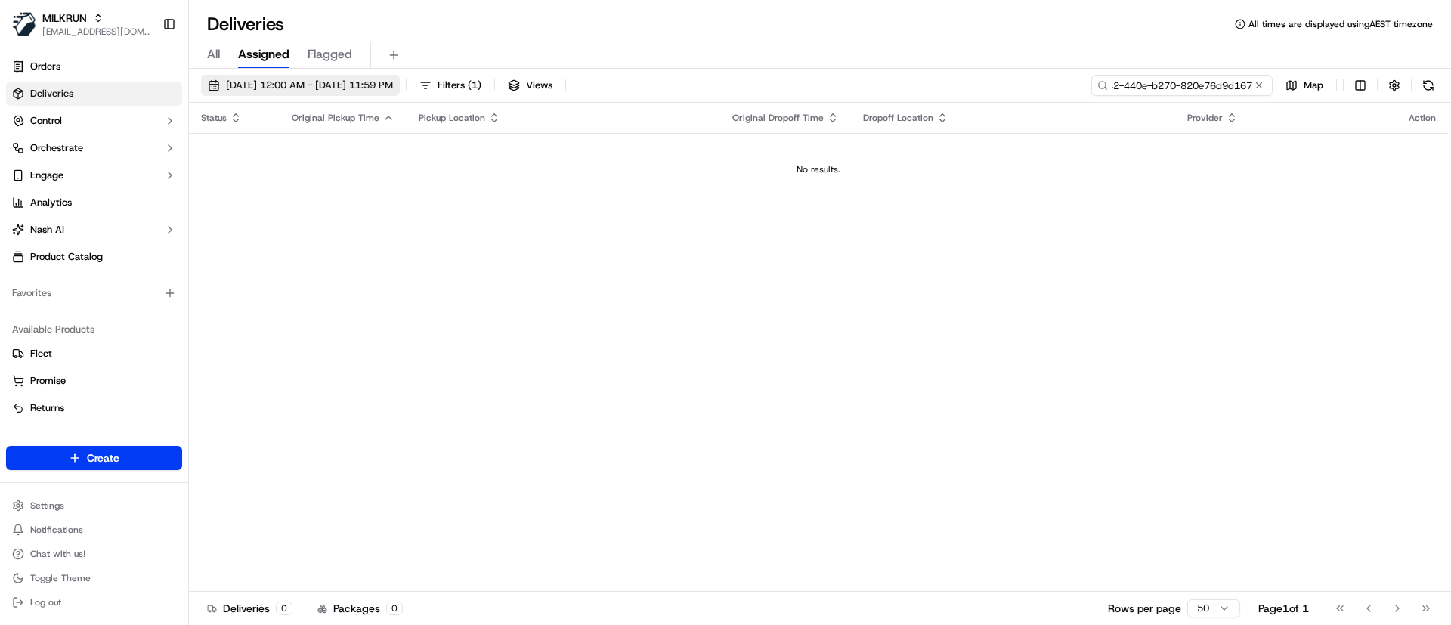
type input "06887419-3f42-440e-b270-820e76d9d167"
click at [230, 83] on span "23/09/2025 12:00 AM - 23/09/2025 11:59 PM" at bounding box center [309, 86] width 167 height 14
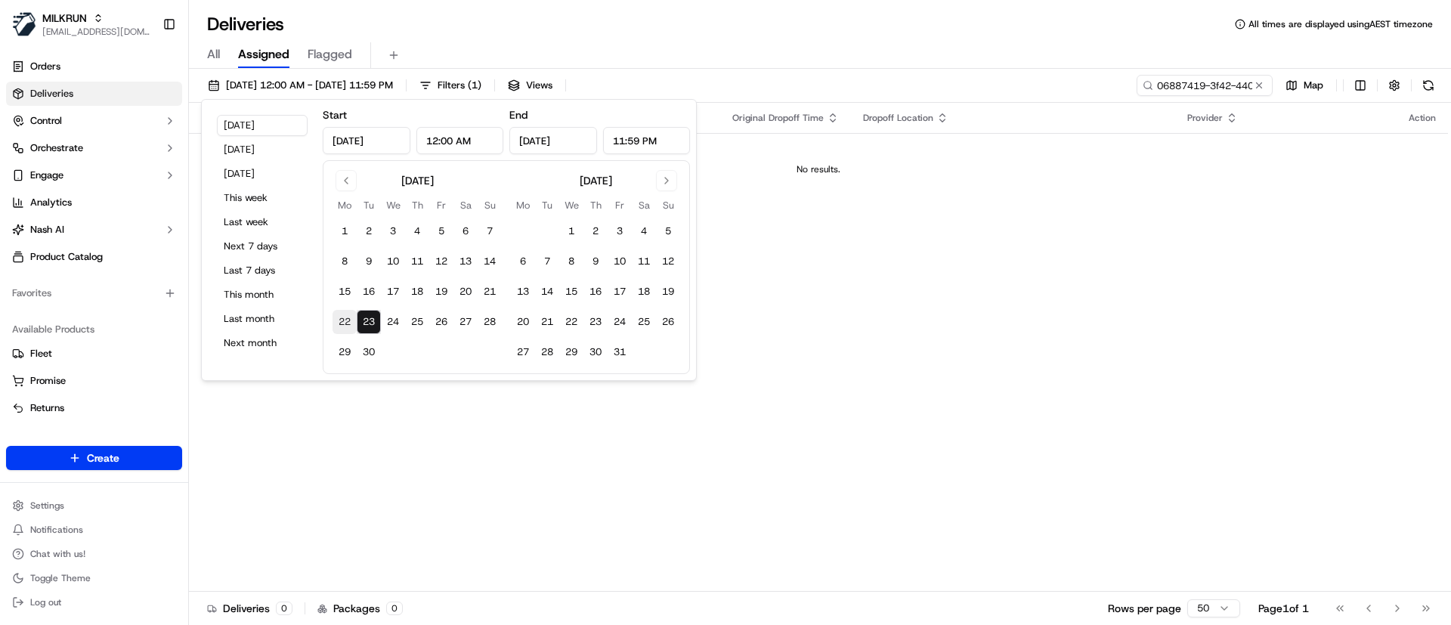
click at [344, 326] on button "22" at bounding box center [345, 322] width 24 height 24
type input "Sep 22, 2025"
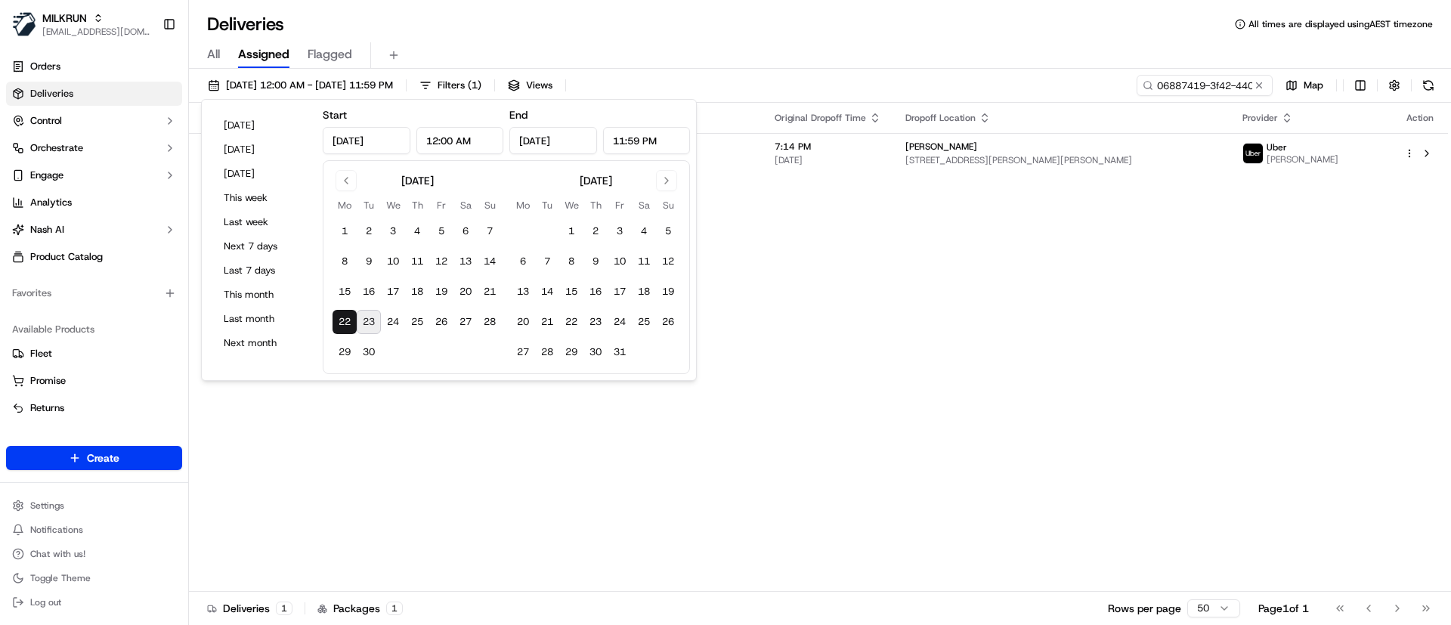
click at [908, 38] on div "All Assigned Flagged" at bounding box center [820, 52] width 1262 height 32
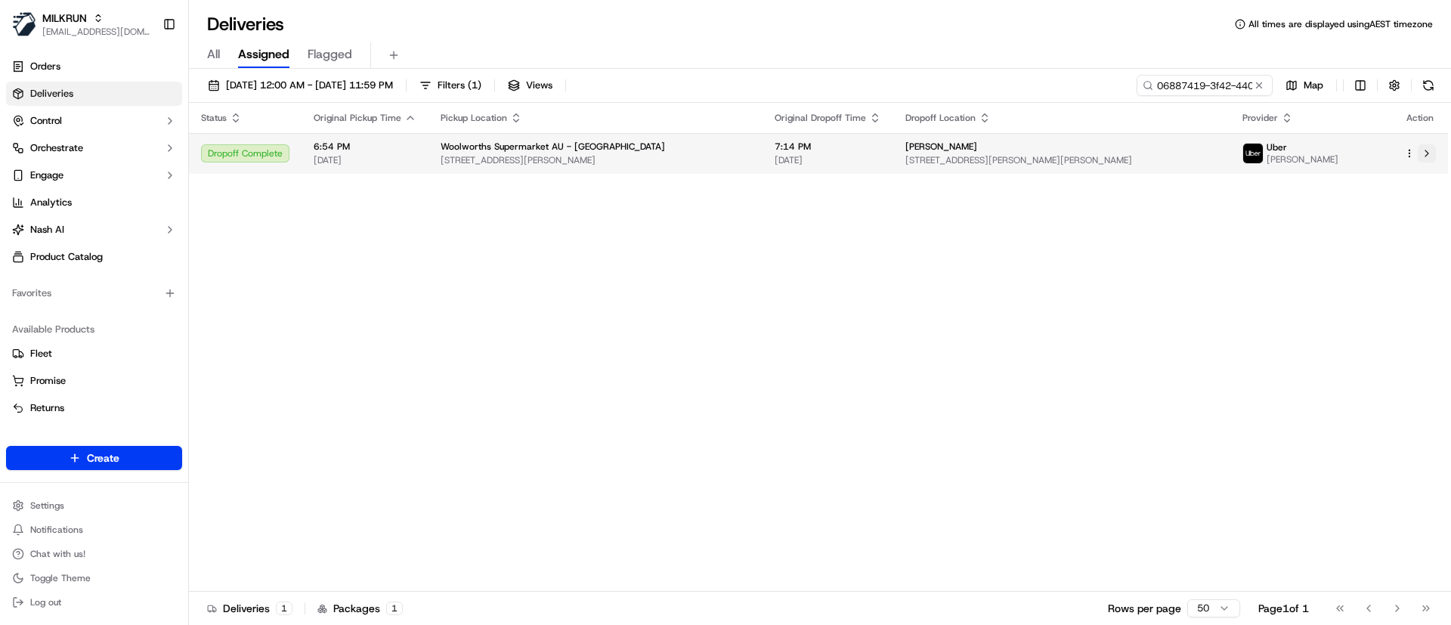
click at [1428, 153] on button at bounding box center [1427, 153] width 18 height 18
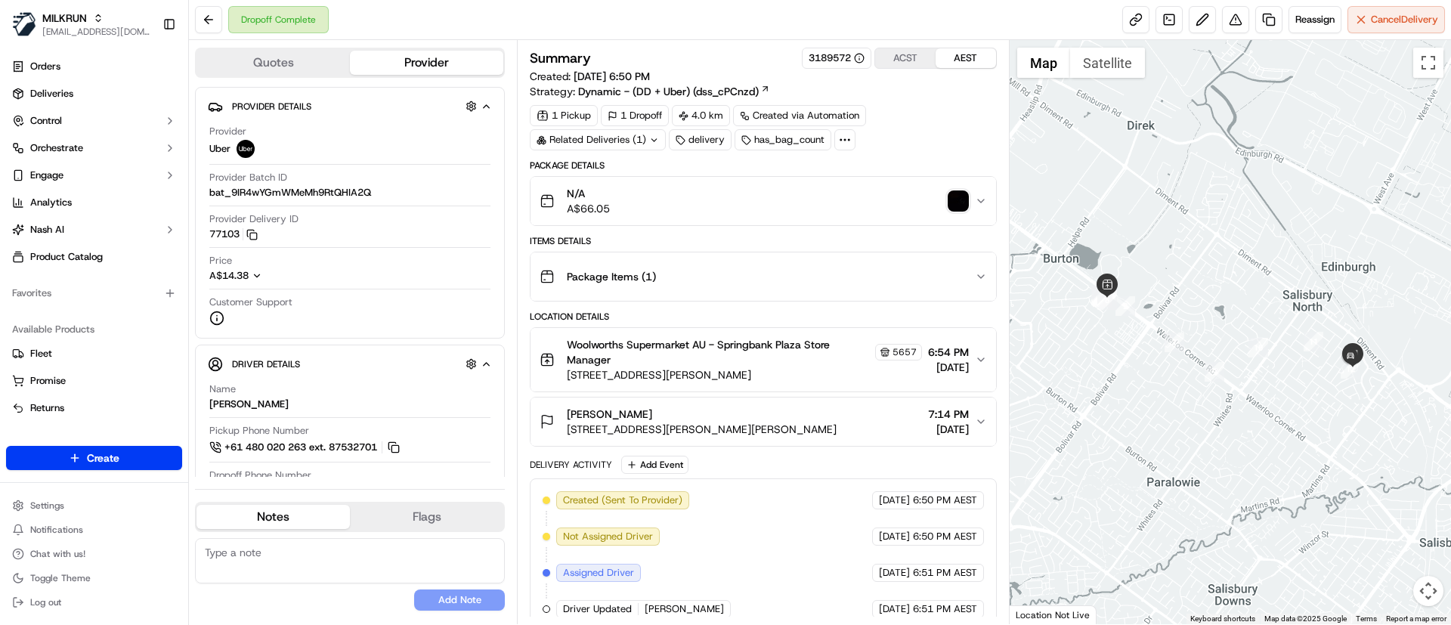
click at [958, 202] on img "button" at bounding box center [958, 200] width 21 height 21
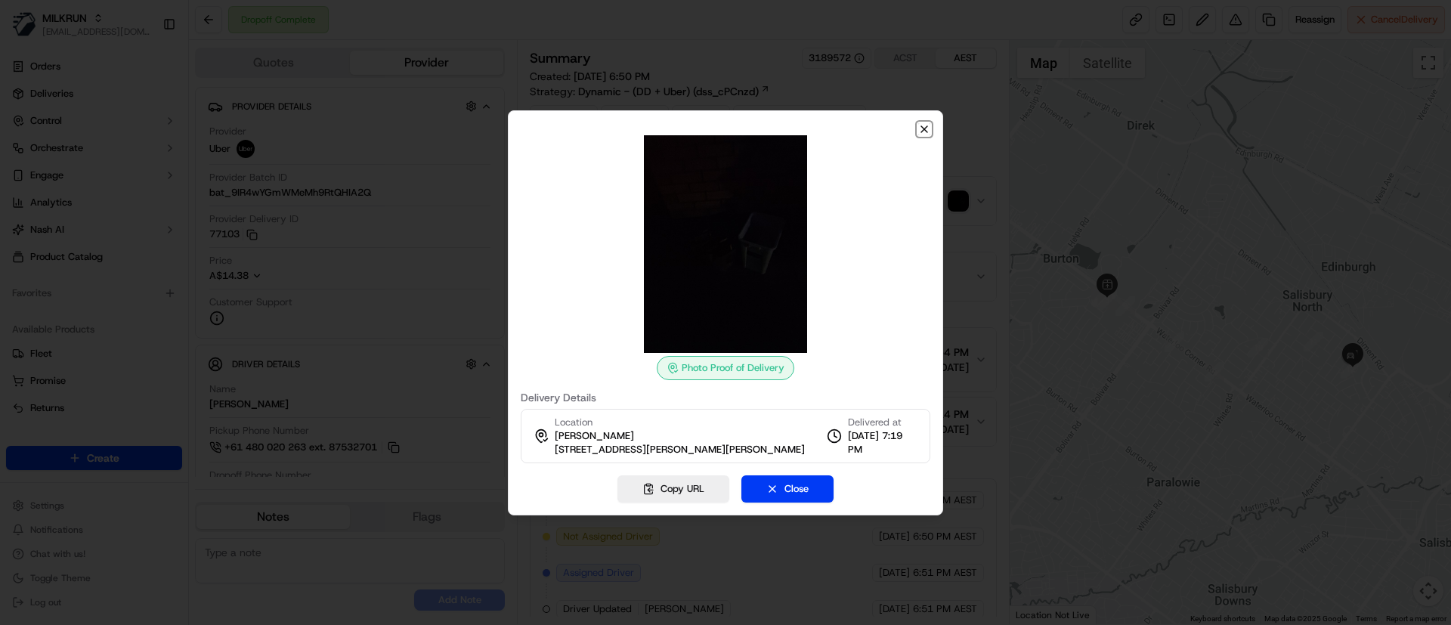
click at [925, 128] on icon "button" at bounding box center [924, 129] width 6 height 6
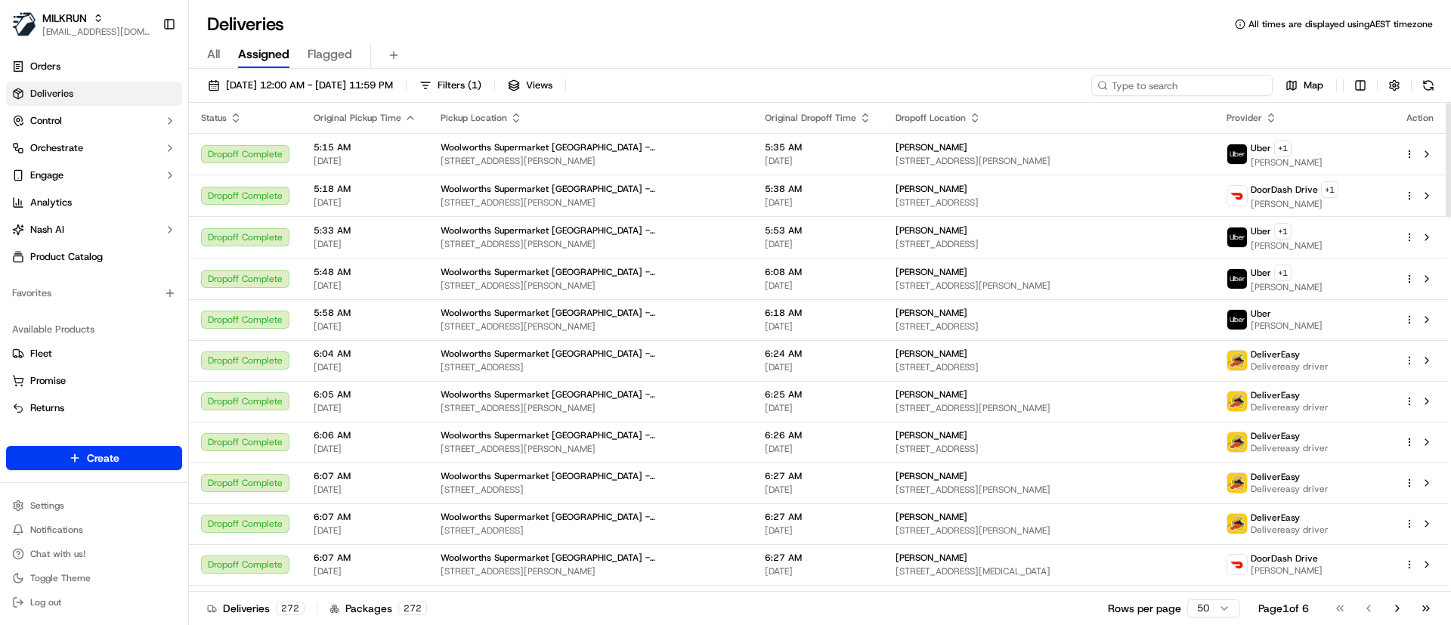
click at [1177, 84] on input at bounding box center [1181, 85] width 181 height 21
paste input "[PERSON_NAME]"
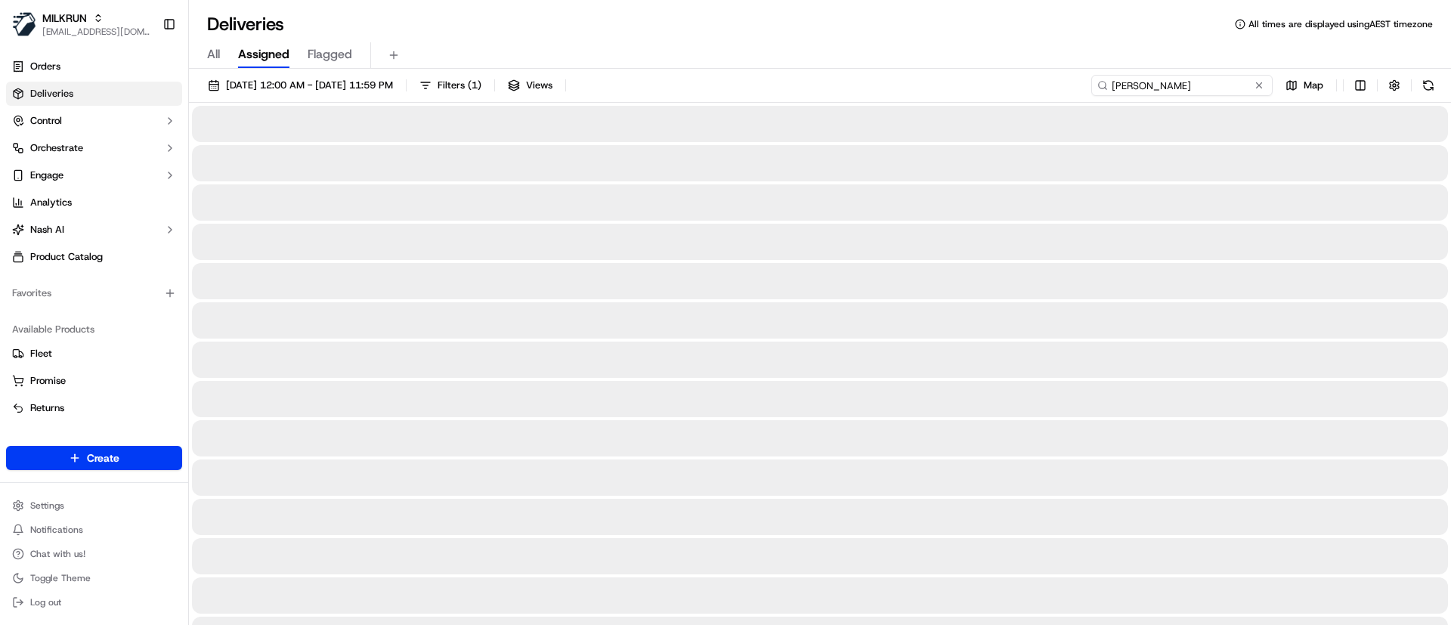
type input "[PERSON_NAME]"
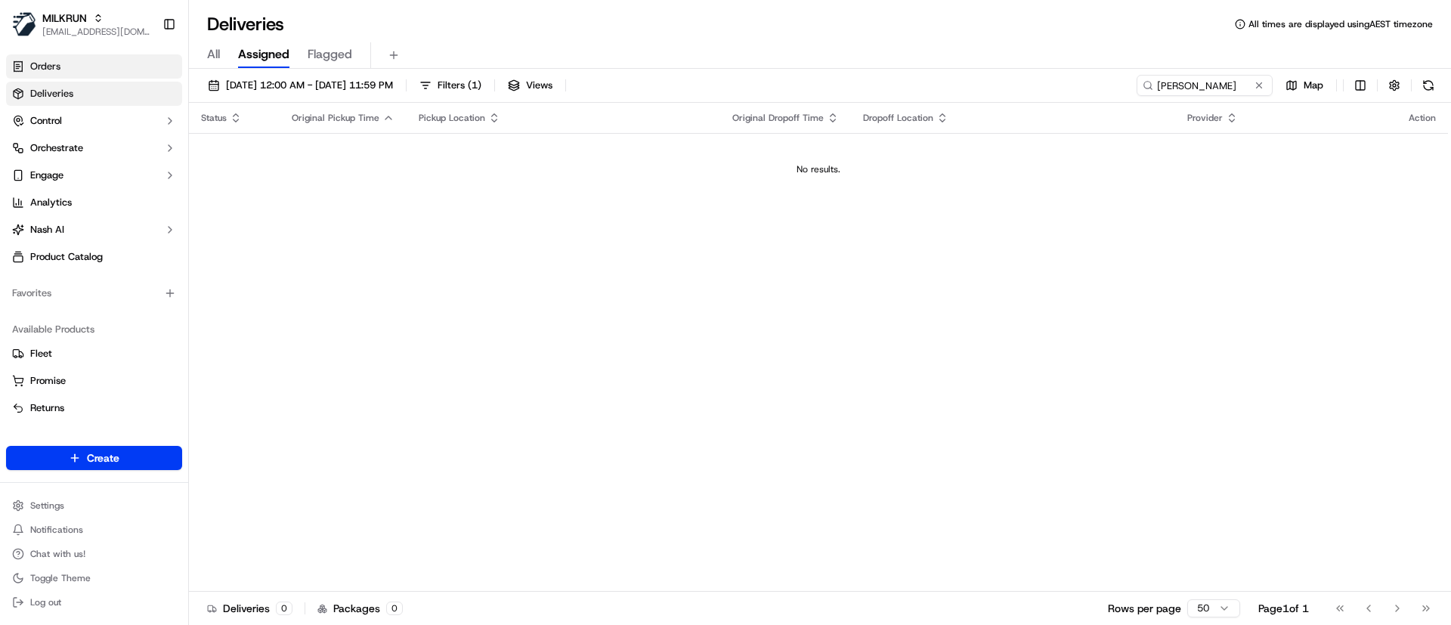
click at [57, 62] on span "Orders" at bounding box center [45, 67] width 30 height 14
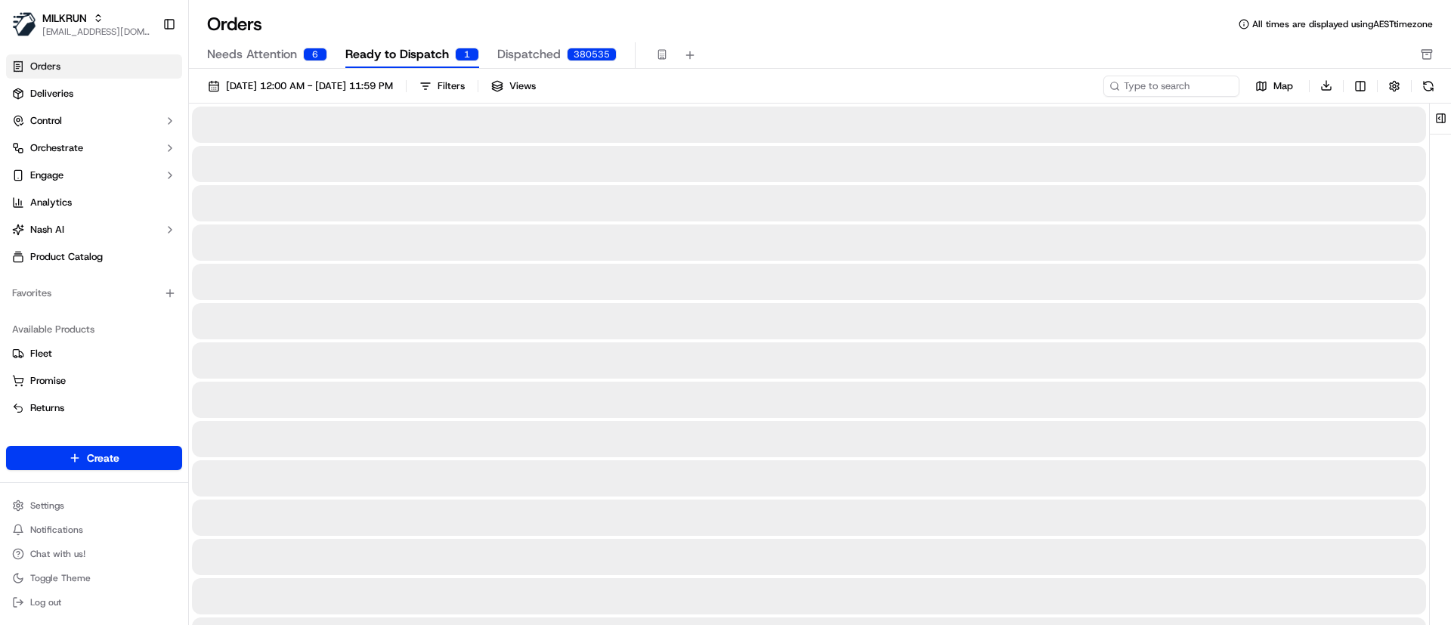
click at [387, 57] on span "Ready to Dispatch" at bounding box center [397, 54] width 104 height 18
click at [267, 51] on span "Needs Attention" at bounding box center [252, 54] width 90 height 18
click at [385, 52] on span "Ready to Dispatch" at bounding box center [397, 54] width 104 height 18
click at [382, 60] on span "Ready to Dispatch" at bounding box center [397, 54] width 104 height 18
click at [229, 56] on span "Needs Attention" at bounding box center [252, 54] width 90 height 18
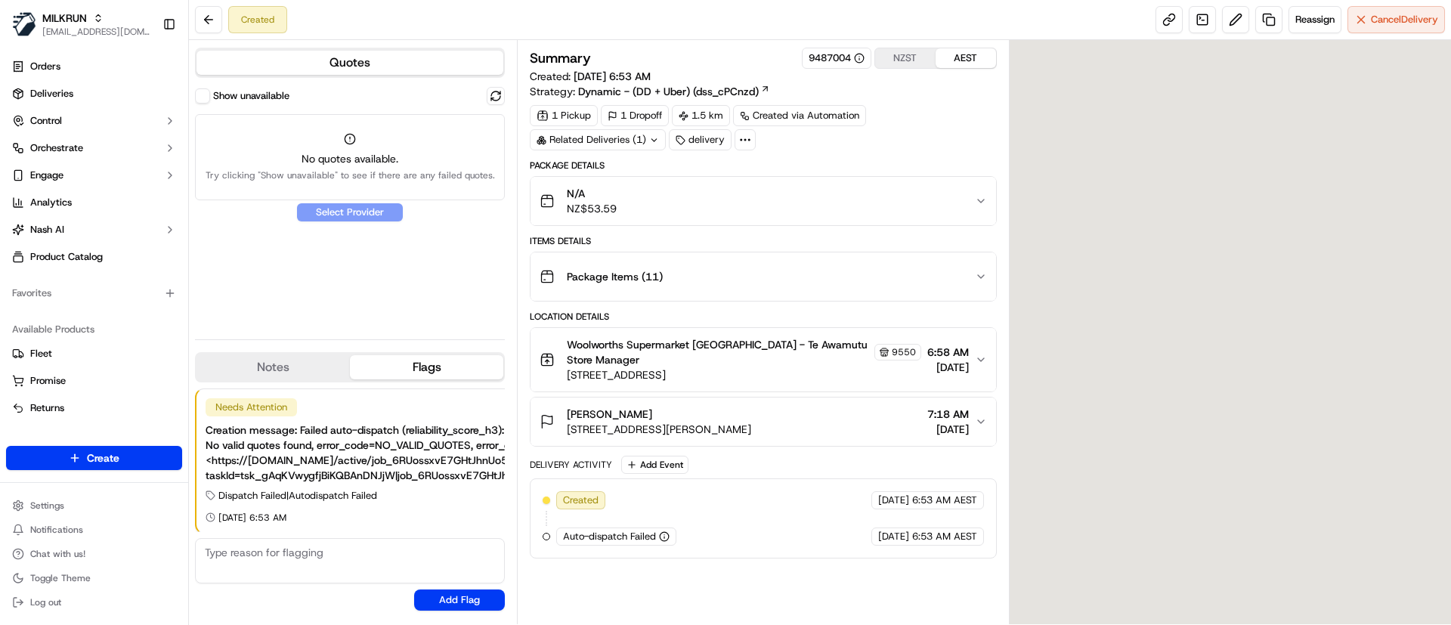
scroll to position [2, 0]
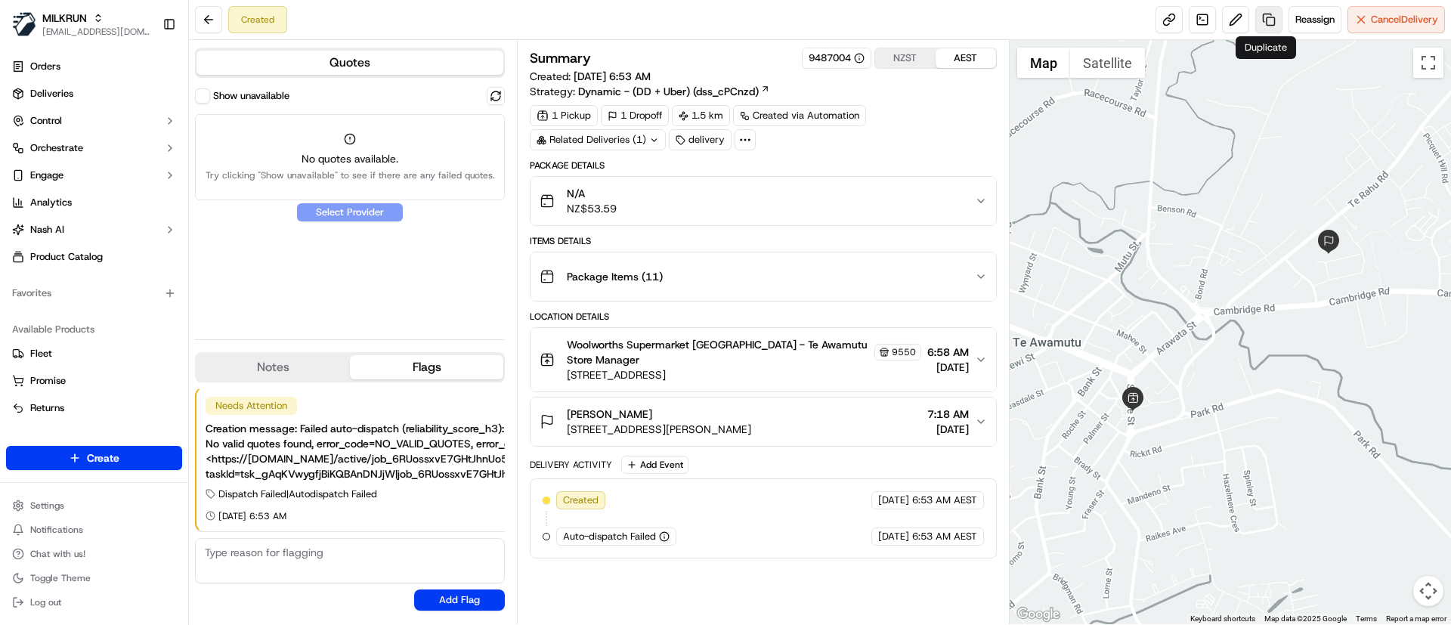
click at [1270, 17] on link at bounding box center [1268, 19] width 27 height 27
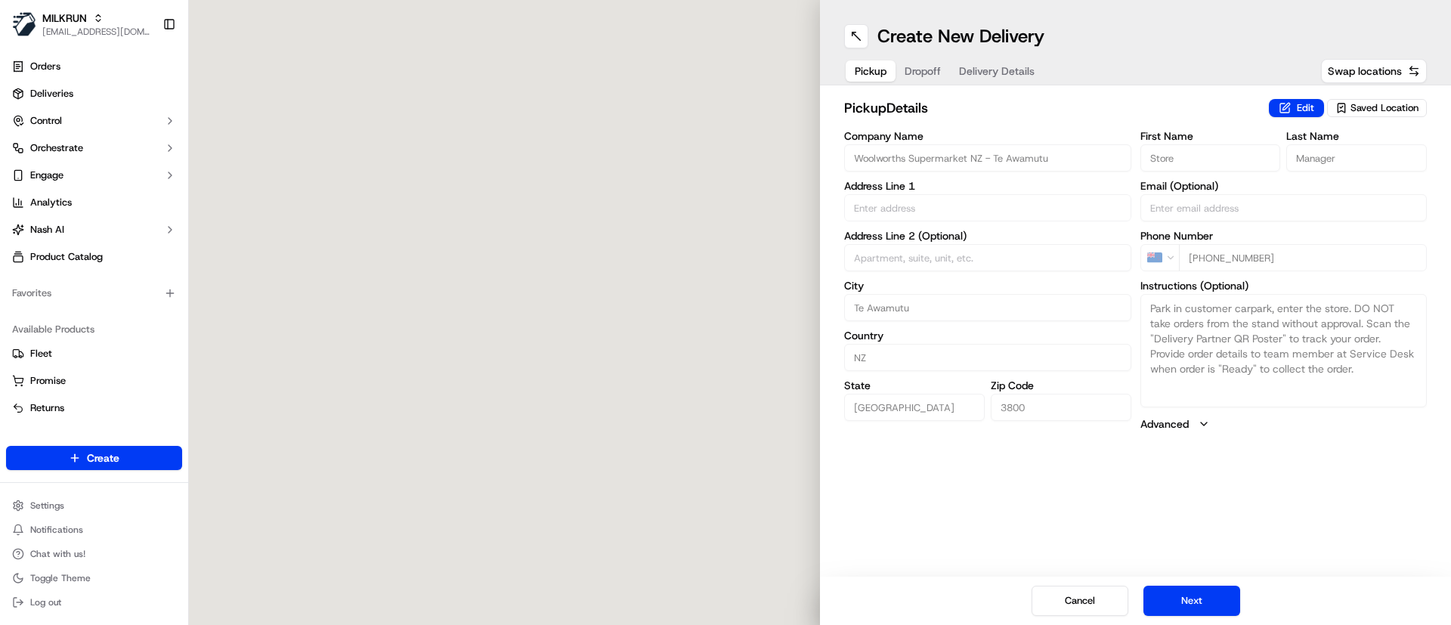
type input "[STREET_ADDRESS]"
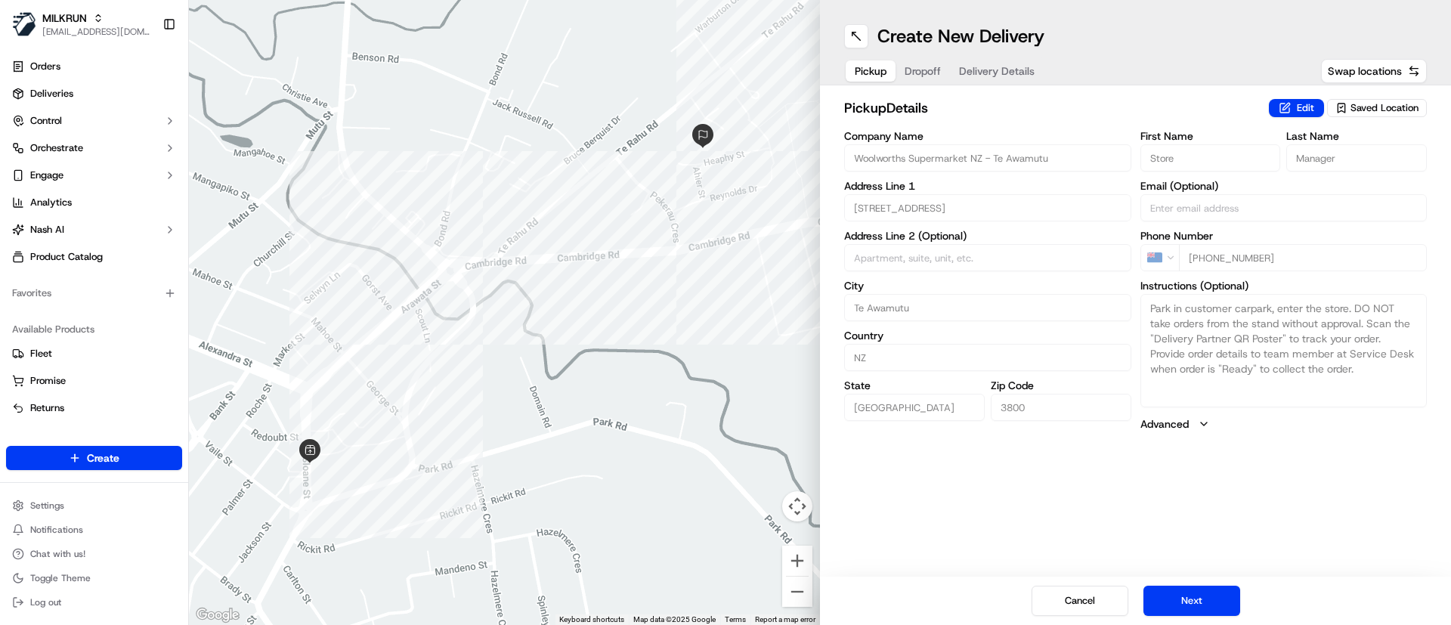
click at [924, 76] on span "Dropoff" at bounding box center [923, 70] width 36 height 15
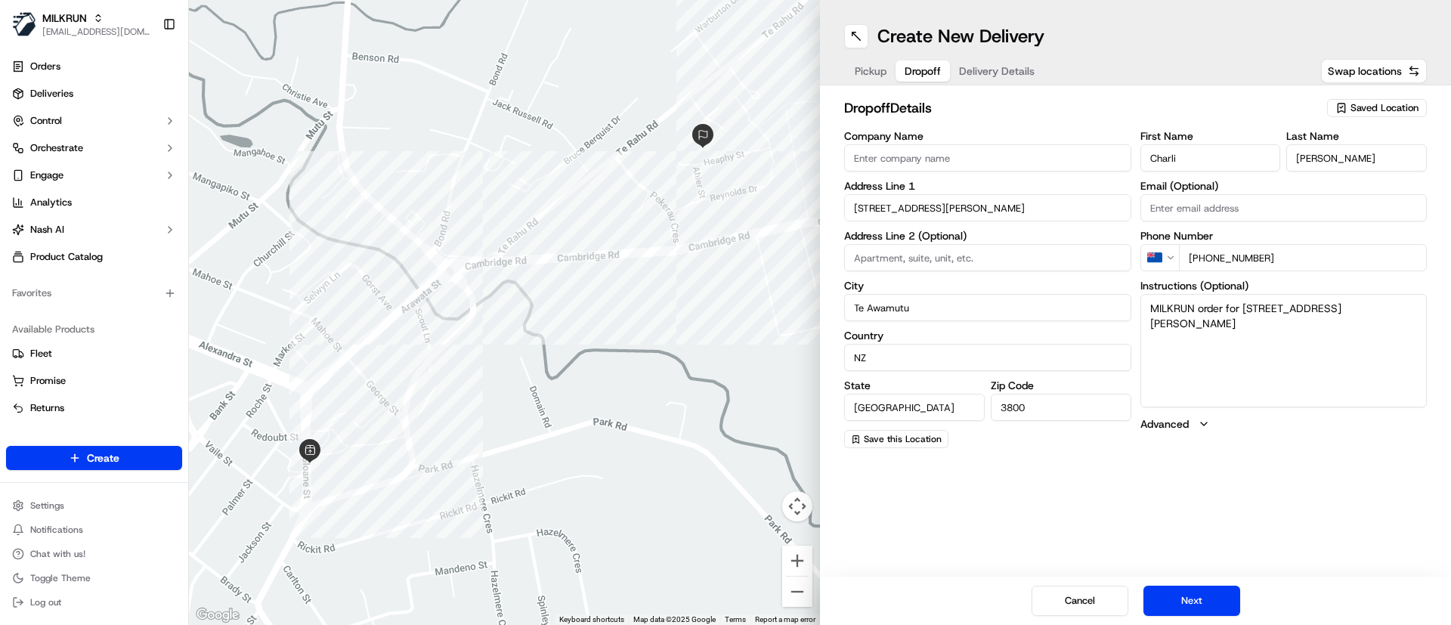
click at [1022, 68] on span "Delivery Details" at bounding box center [997, 70] width 76 height 15
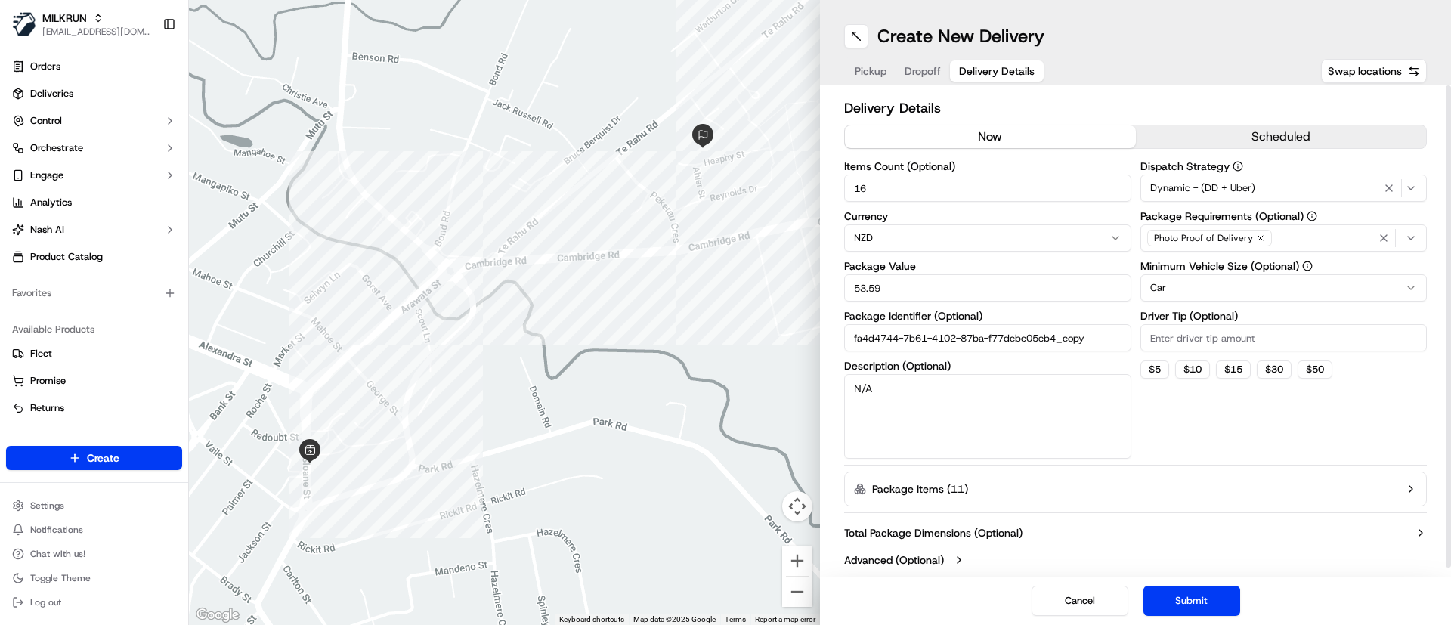
click at [982, 133] on button "now" at bounding box center [990, 136] width 291 height 23
click at [1172, 598] on button "Submit" at bounding box center [1191, 601] width 97 height 30
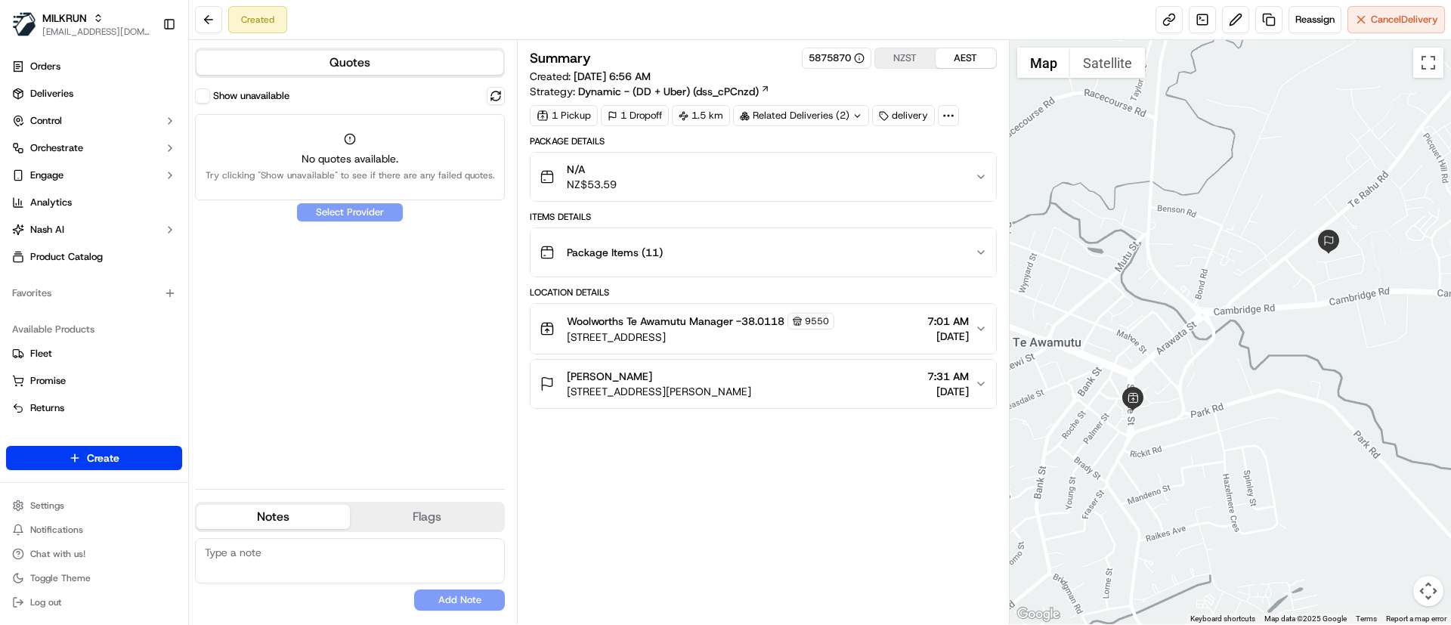
click at [792, 522] on div "Summary 5875870 NZST AEST Created: [DATE] 6:56 AM Strategy: Dynamic - (DD + Ube…" at bounding box center [763, 332] width 466 height 569
click at [748, 555] on div "Summary 5875870 NZST AEST Created: [DATE] 6:56 AM Strategy: Dynamic - (DD + Ube…" at bounding box center [763, 332] width 466 height 569
click at [1316, 16] on span "Reassign" at bounding box center [1314, 20] width 39 height 14
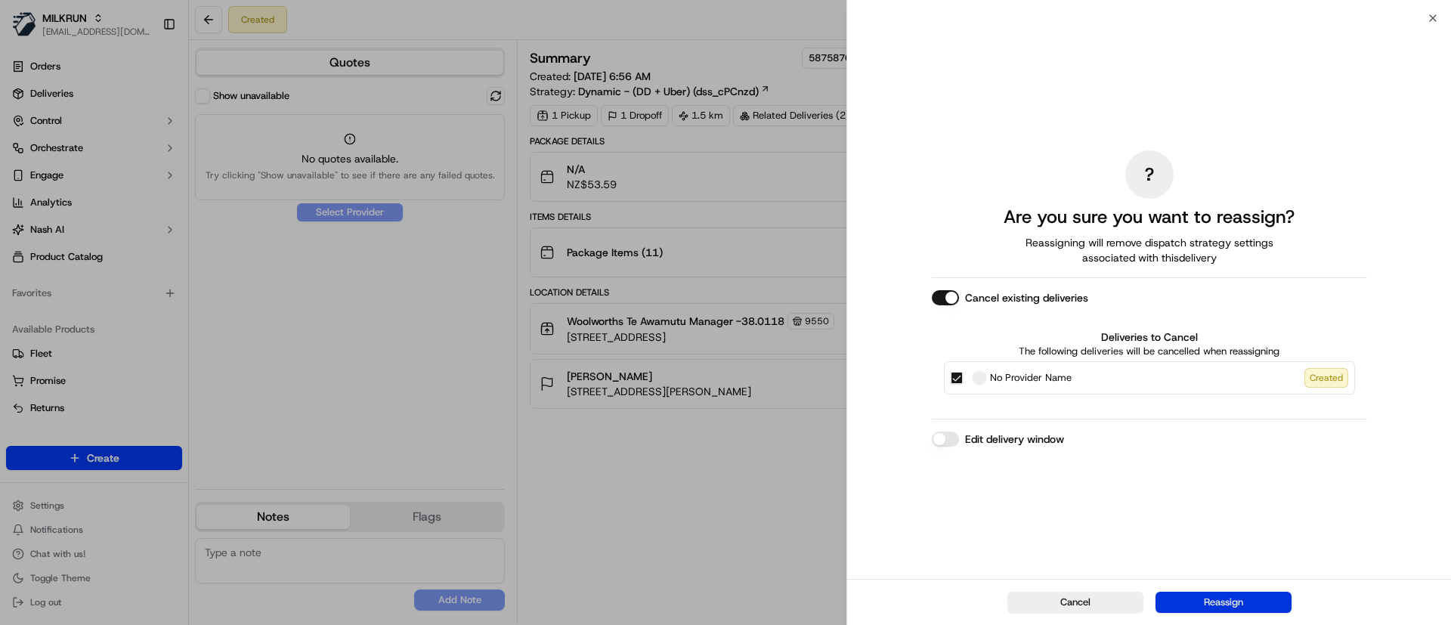
click at [1214, 601] on button "Reassign" at bounding box center [1224, 602] width 136 height 21
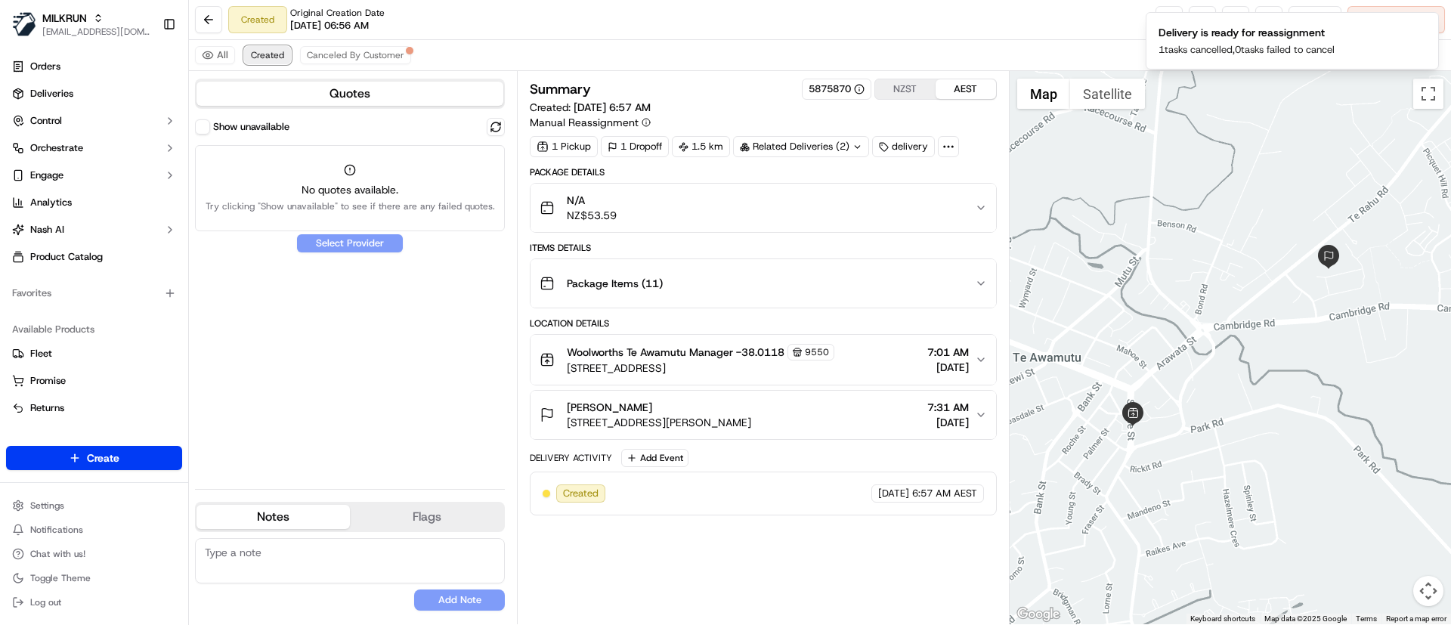
click at [273, 46] on button "Created" at bounding box center [267, 55] width 47 height 18
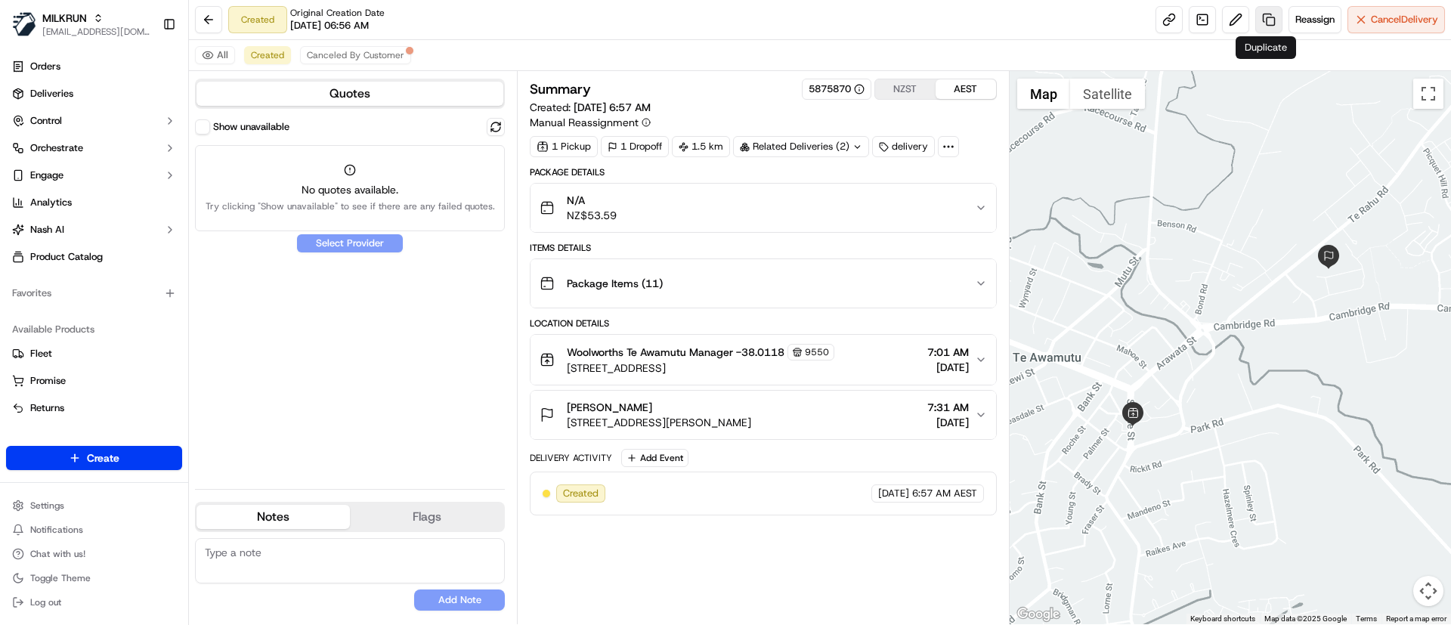
click at [1269, 19] on link at bounding box center [1268, 19] width 27 height 27
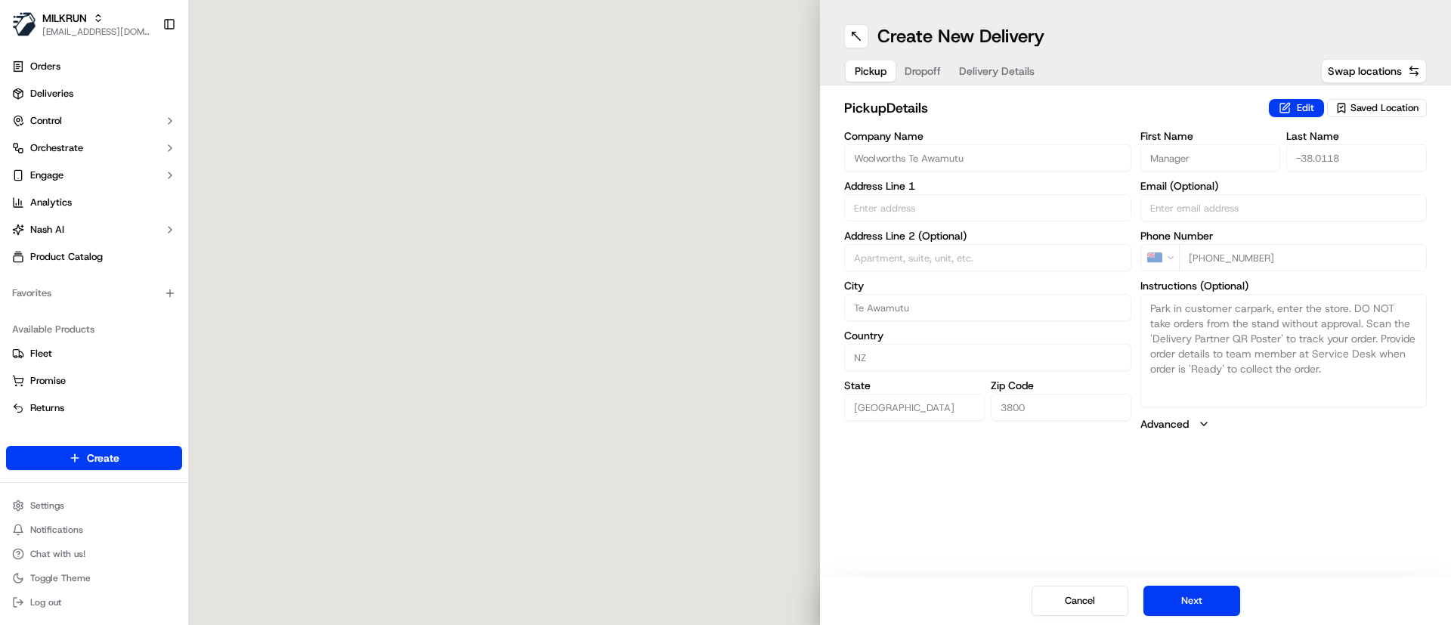
type input "[STREET_ADDRESS]"
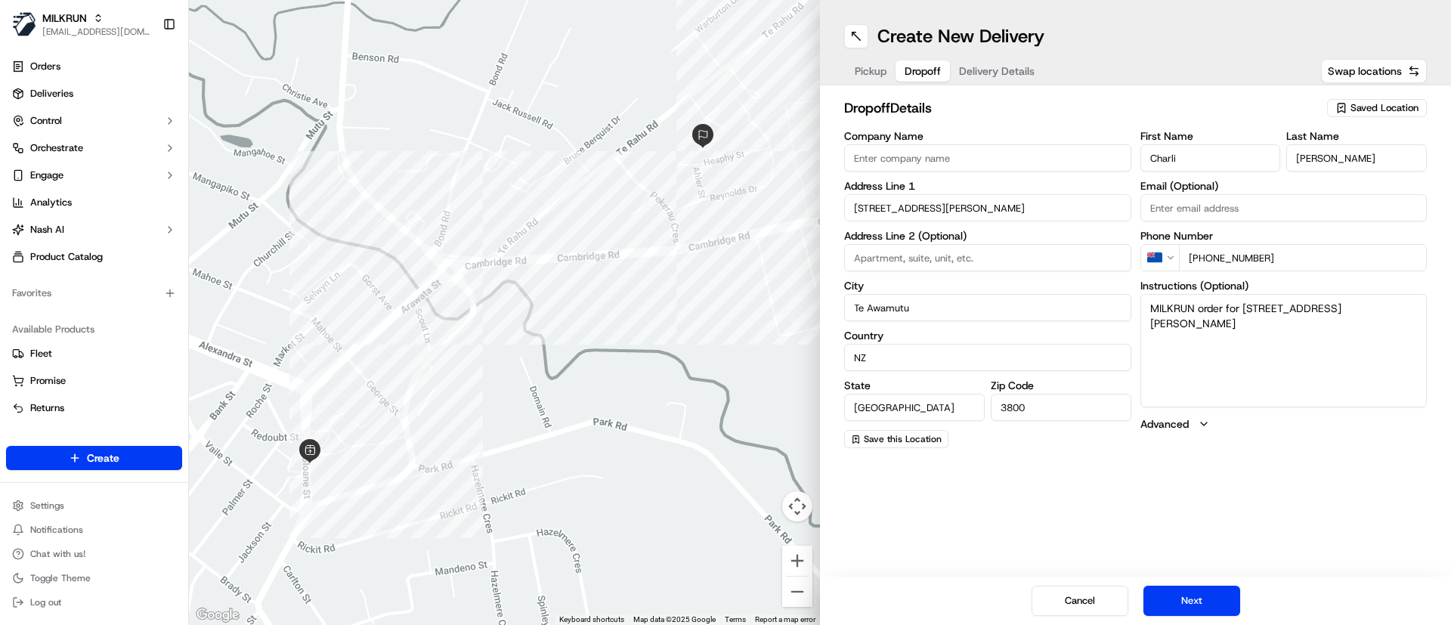
click at [921, 63] on span "Dropoff" at bounding box center [923, 70] width 36 height 15
click at [996, 70] on span "Delivery Details" at bounding box center [997, 70] width 76 height 15
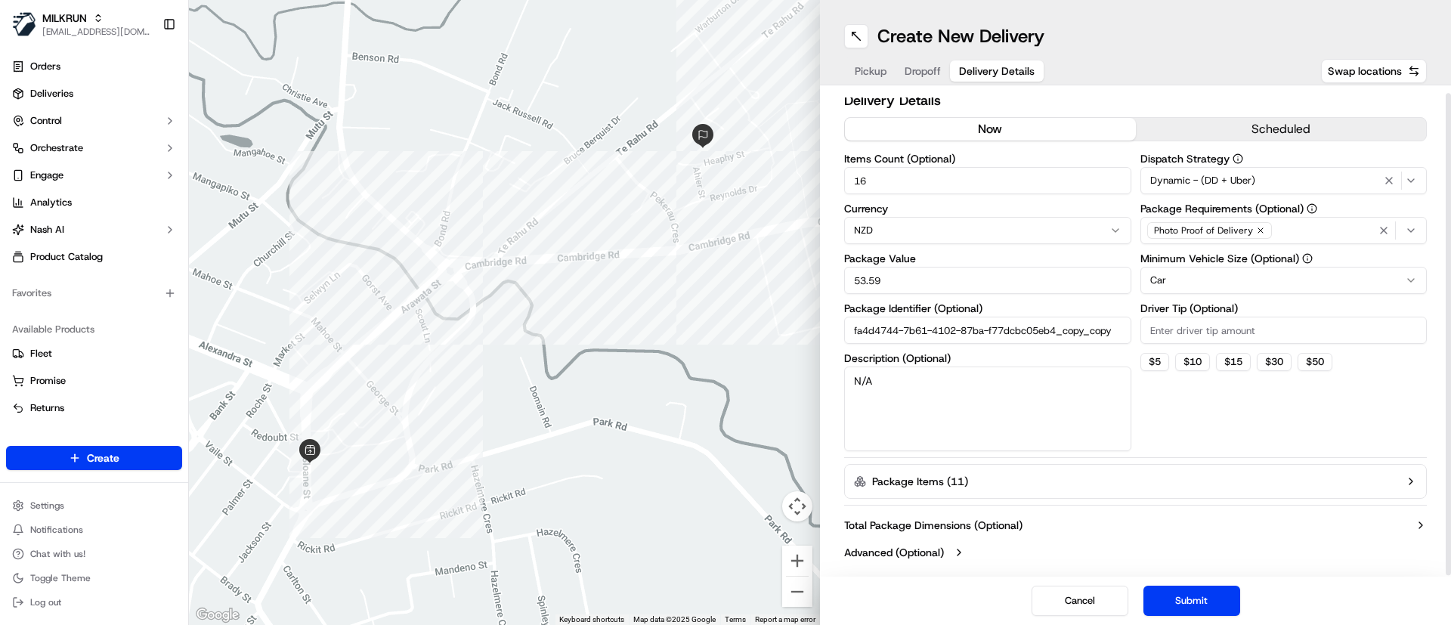
scroll to position [9, 0]
click at [1122, 331] on input "fa4d4744-7b61-4102-87ba-f77dcbc05eb4_copy_copy" at bounding box center [987, 328] width 287 height 27
type input "fa4d4744-7b61-4102-87ba-f77dcbc05eb4_copy_copy22"
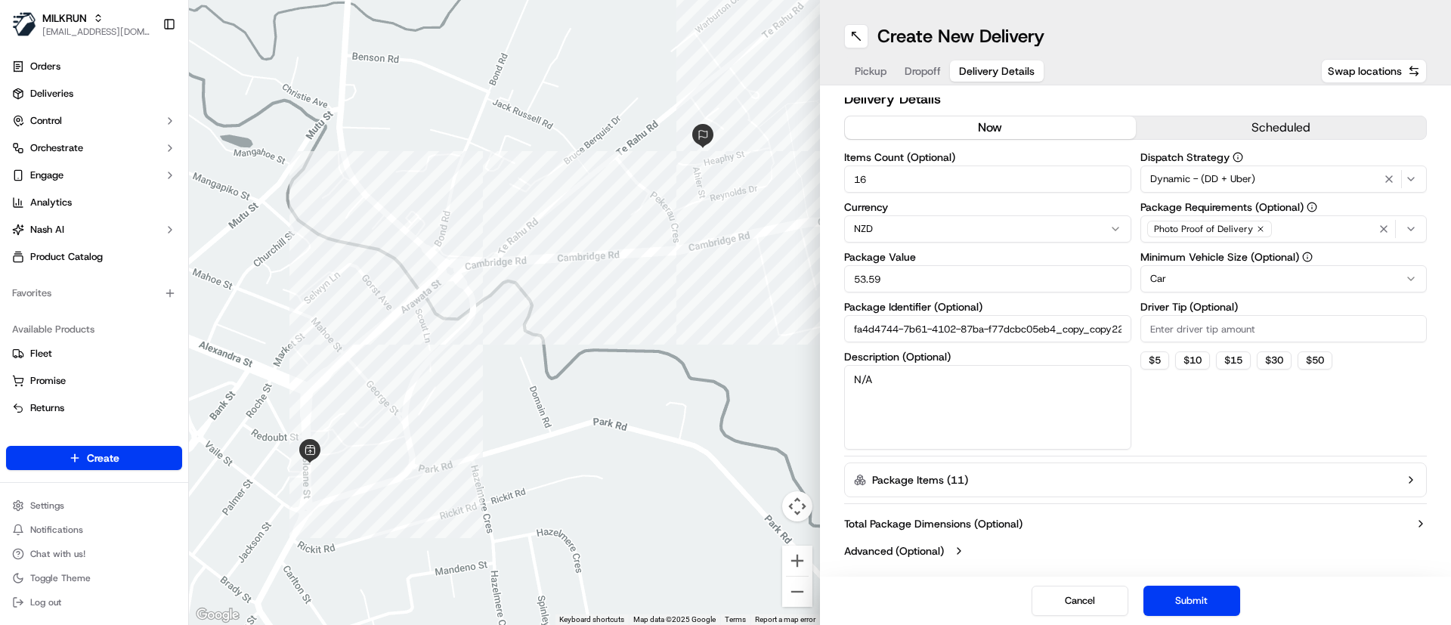
click at [1181, 595] on button "Submit" at bounding box center [1191, 601] width 97 height 30
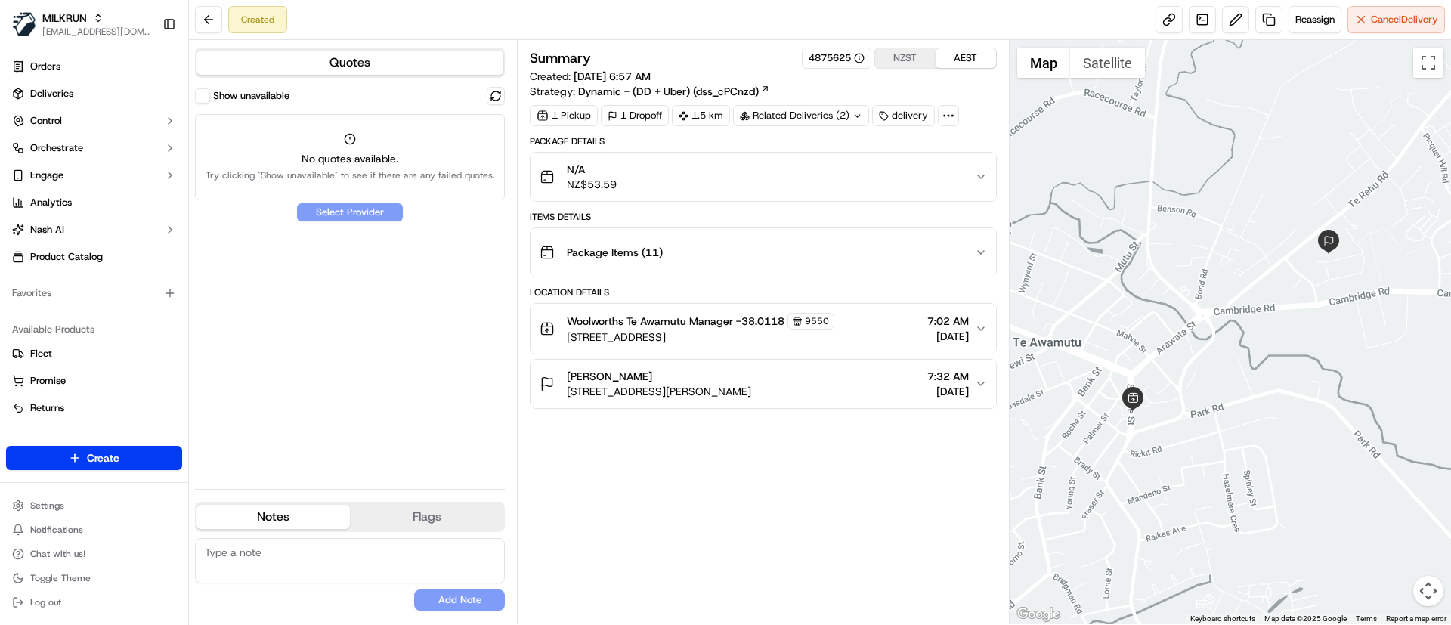
drag, startPoint x: 427, startPoint y: 388, endPoint x: 362, endPoint y: 287, distance: 119.7
click at [427, 387] on div "Show unavailable No quotes available. Try clicking "Show unavailable" to see if…" at bounding box center [350, 282] width 310 height 390
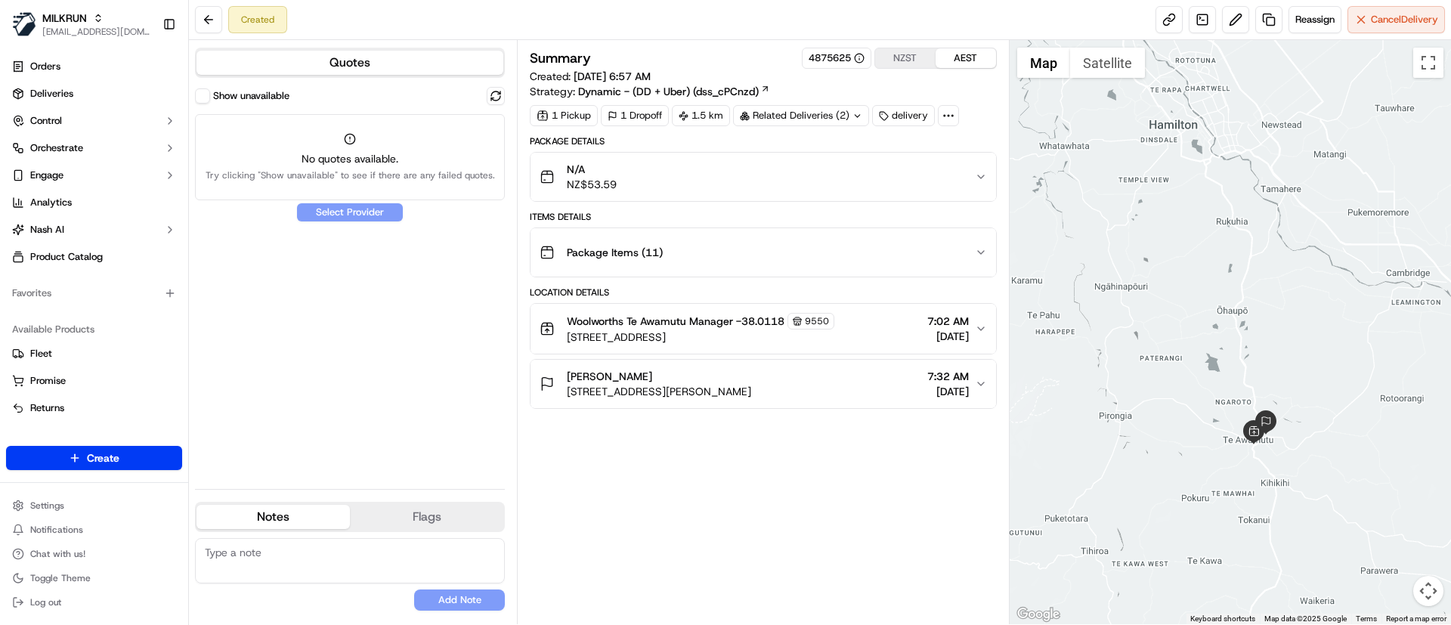
drag, startPoint x: 674, startPoint y: 370, endPoint x: 568, endPoint y: 379, distance: 107.0
click at [568, 379] on div "[PERSON_NAME]" at bounding box center [659, 376] width 184 height 15
copy span "[PERSON_NAME]"
click at [206, 15] on button at bounding box center [208, 19] width 27 height 27
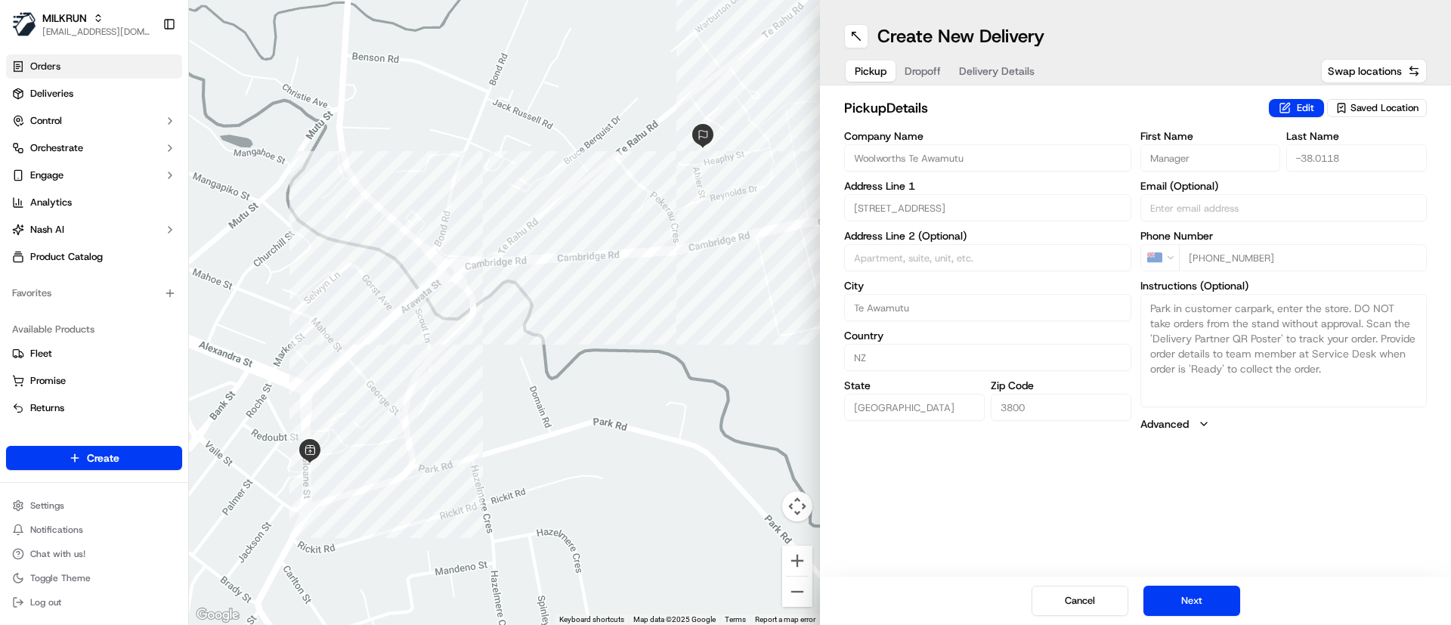
click at [67, 63] on link "Orders" at bounding box center [94, 66] width 176 height 24
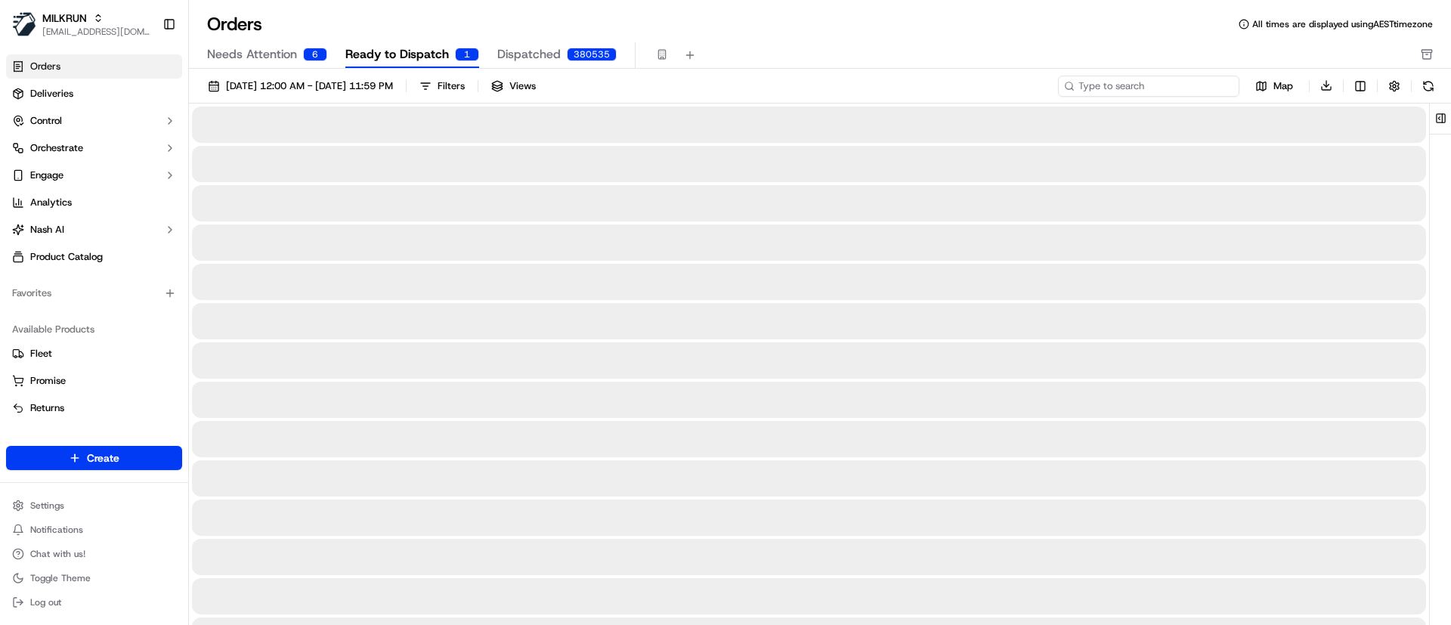
click at [1152, 88] on input at bounding box center [1148, 86] width 181 height 21
click at [397, 52] on span "Ready to Dispatch" at bounding box center [397, 54] width 104 height 18
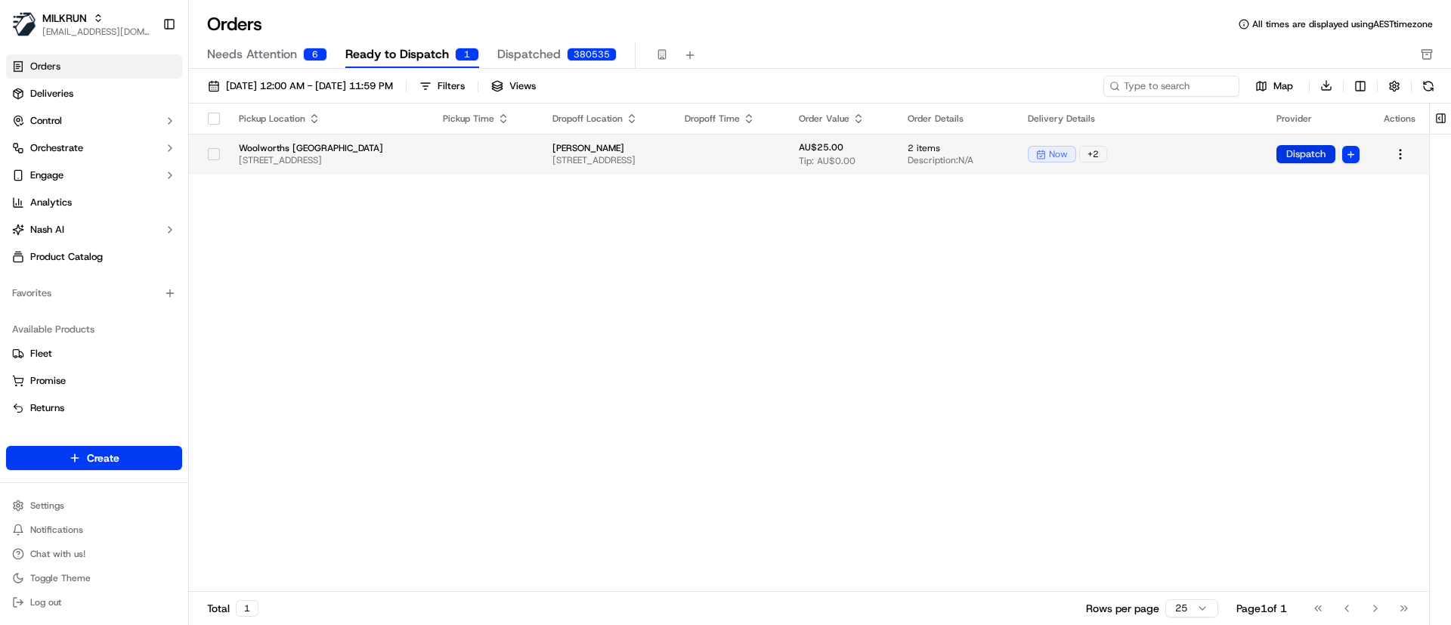
click at [1303, 152] on button "Dispatch" at bounding box center [1305, 154] width 59 height 18
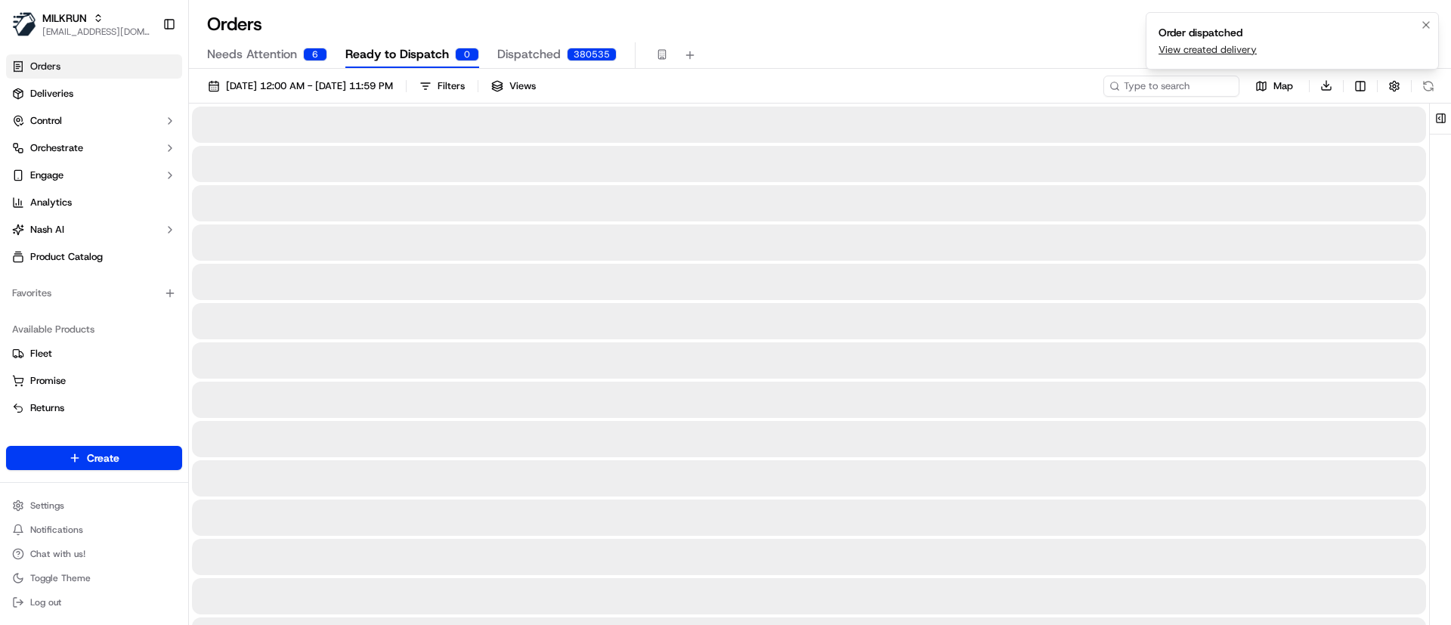
click at [1191, 45] on link "View created delivery" at bounding box center [1208, 50] width 98 height 14
click at [1194, 51] on link "View created delivery" at bounding box center [1208, 50] width 98 height 14
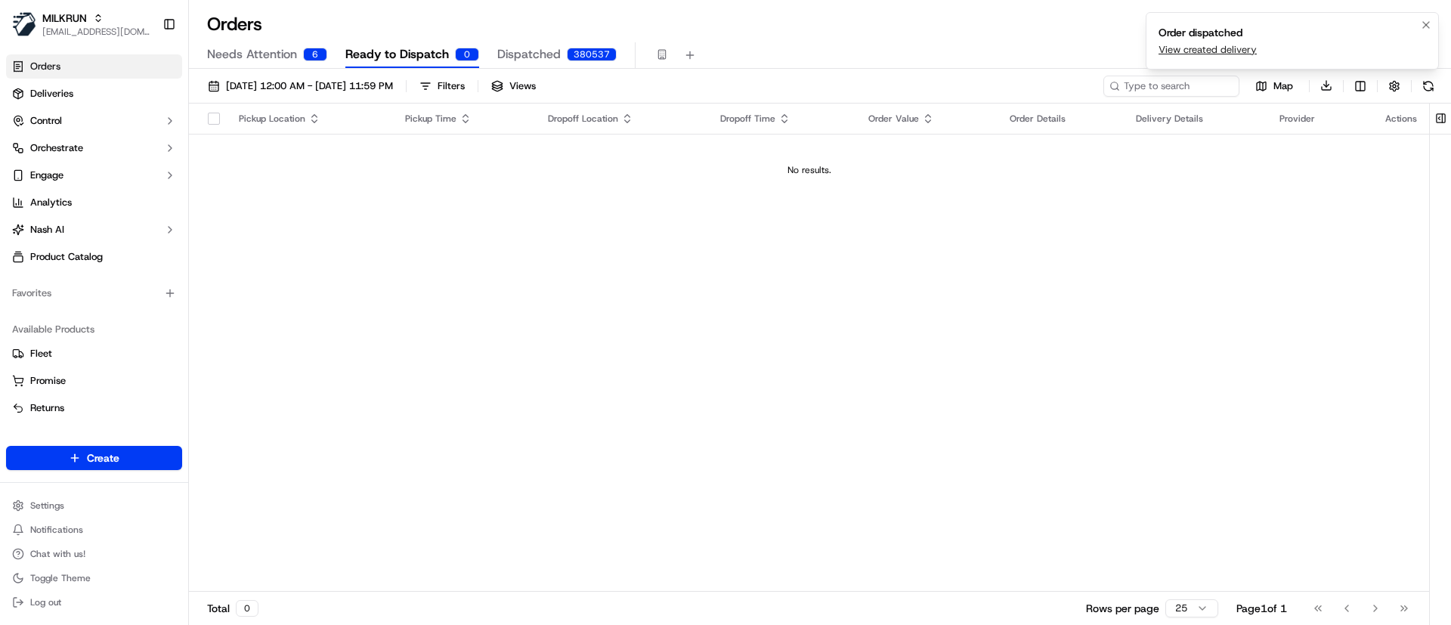
click at [1202, 47] on link "View created delivery" at bounding box center [1208, 50] width 98 height 14
click at [57, 66] on span "Orders" at bounding box center [45, 67] width 30 height 14
click at [51, 91] on span "Deliveries" at bounding box center [51, 94] width 43 height 14
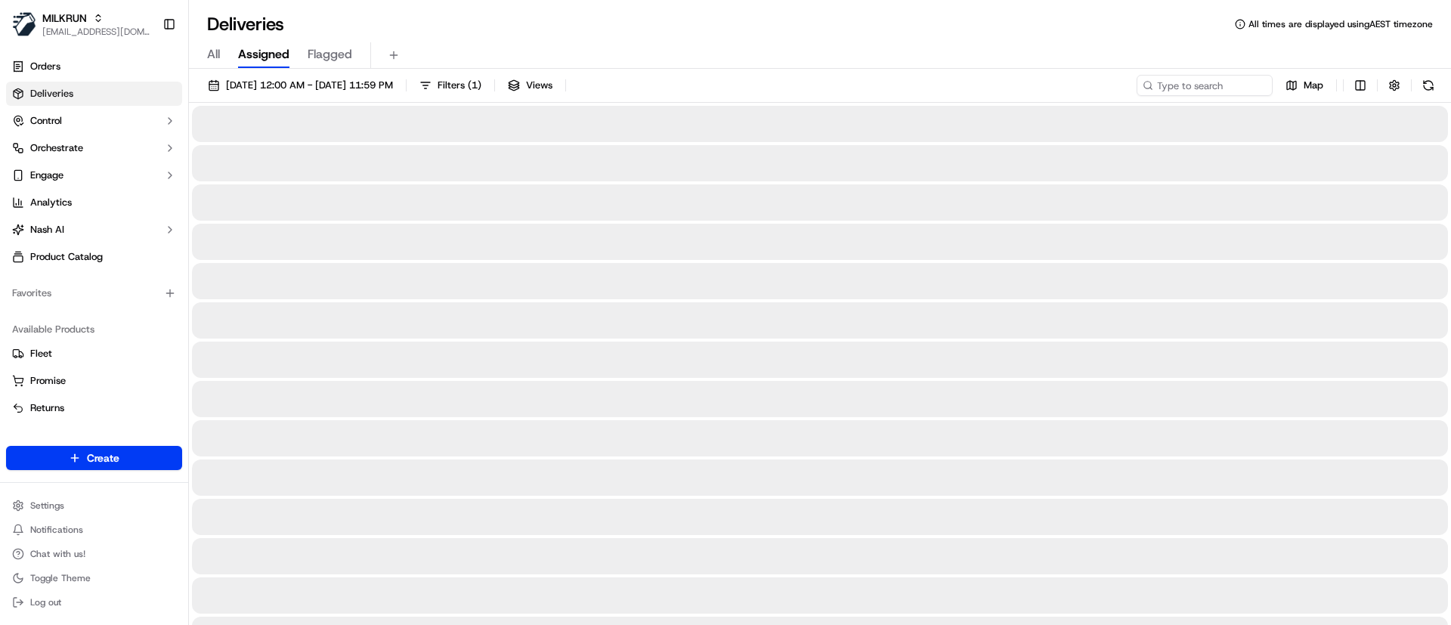
click at [206, 51] on div "All Assigned Flagged" at bounding box center [820, 55] width 1262 height 26
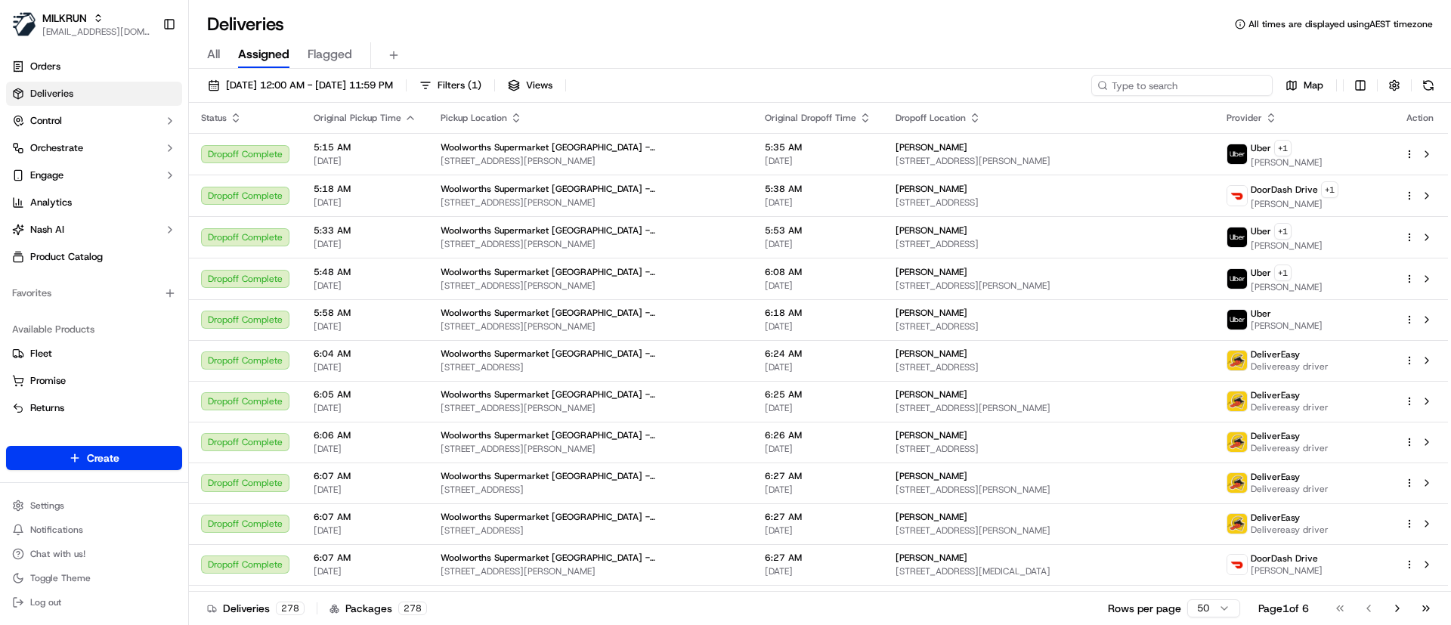
click at [1168, 88] on input at bounding box center [1181, 85] width 181 height 21
paste input "[PERSON_NAME]"
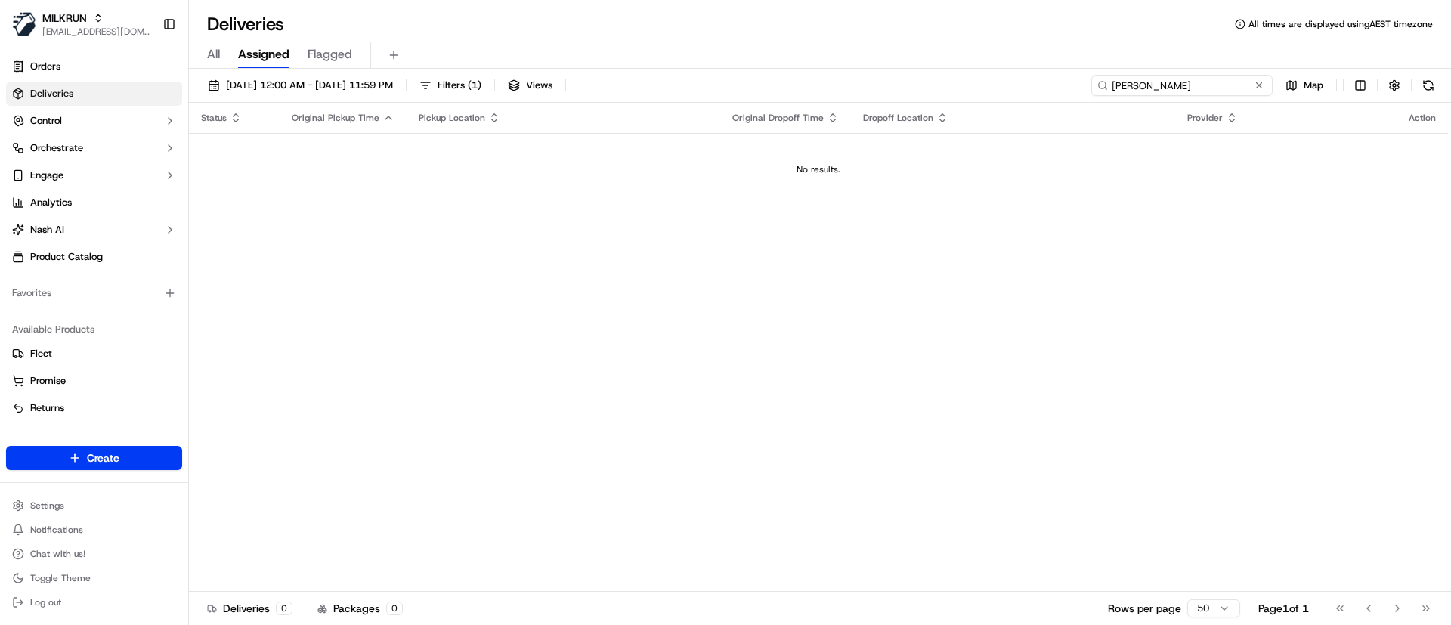
type input "[PERSON_NAME]"
click at [206, 48] on div "All Assigned Flagged" at bounding box center [820, 55] width 1262 height 26
click at [210, 52] on span "All" at bounding box center [213, 54] width 13 height 18
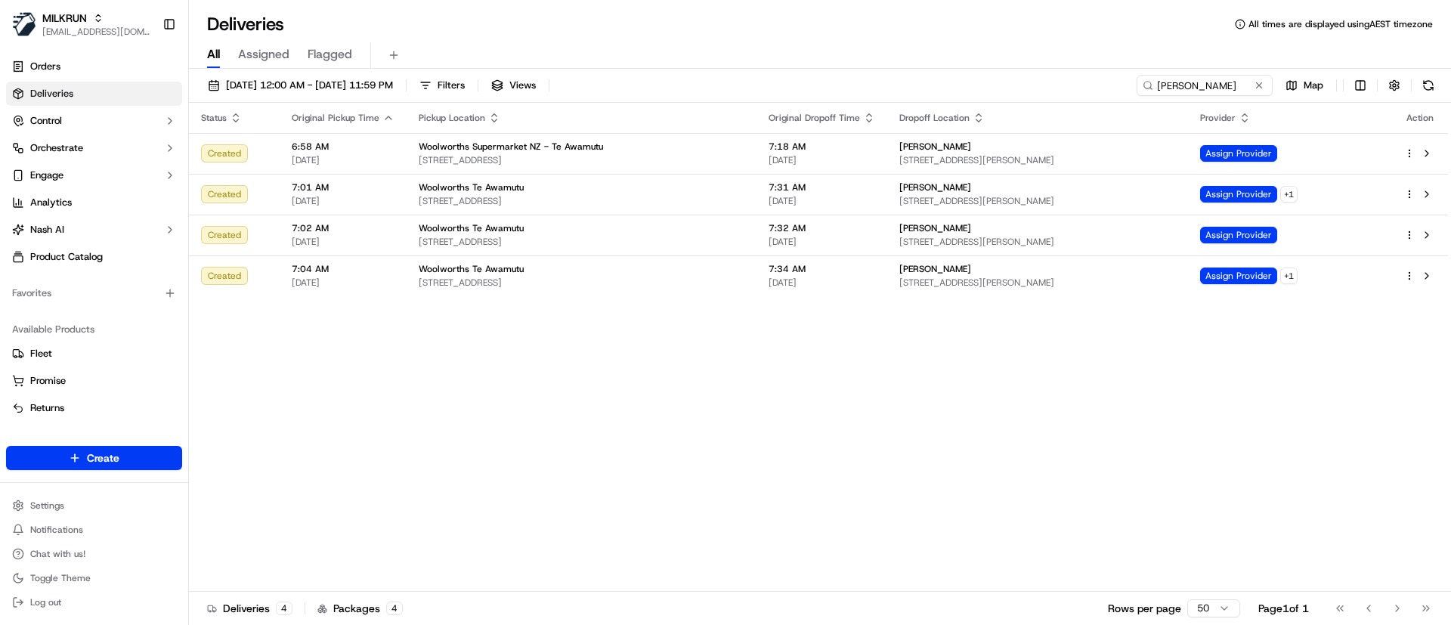
drag, startPoint x: 512, startPoint y: 411, endPoint x: 453, endPoint y: 441, distance: 65.6
click at [511, 411] on div "Status Original Pickup Time Pickup Location Original Dropoff Time Dropoff Locat…" at bounding box center [818, 347] width 1259 height 489
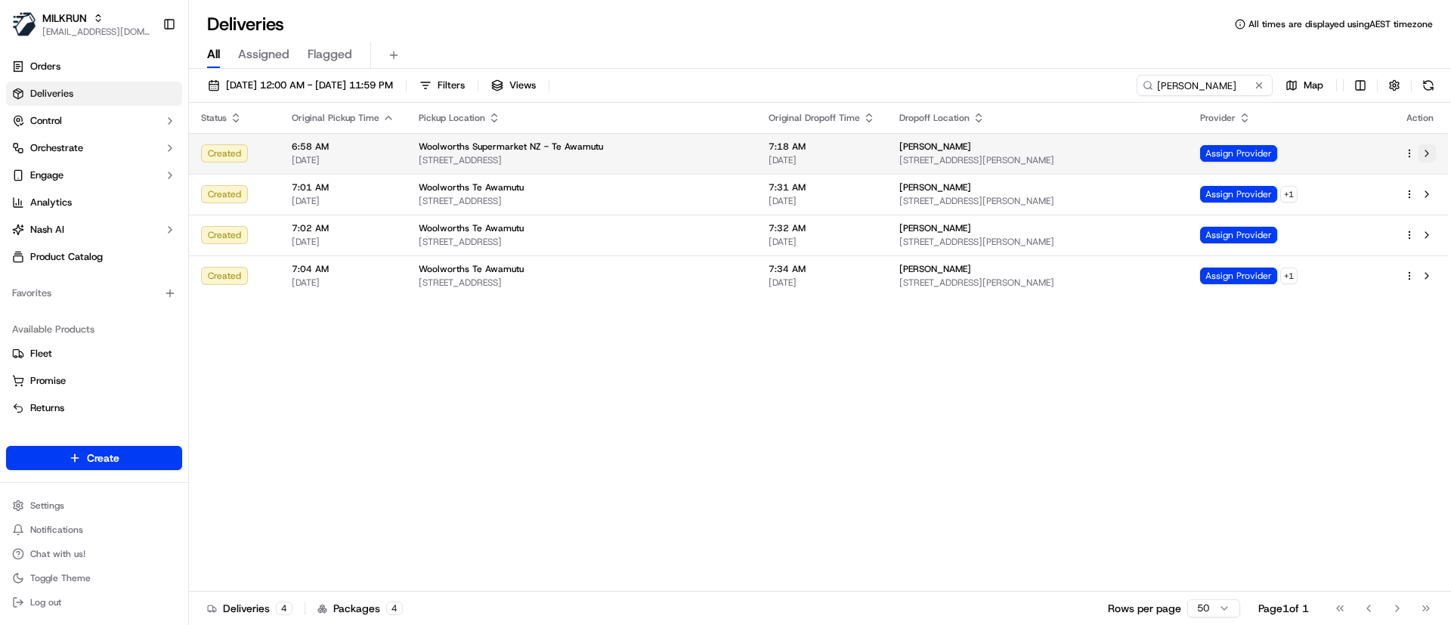
click at [1434, 151] on button at bounding box center [1427, 153] width 18 height 18
click at [214, 144] on div "Created" at bounding box center [234, 153] width 67 height 18
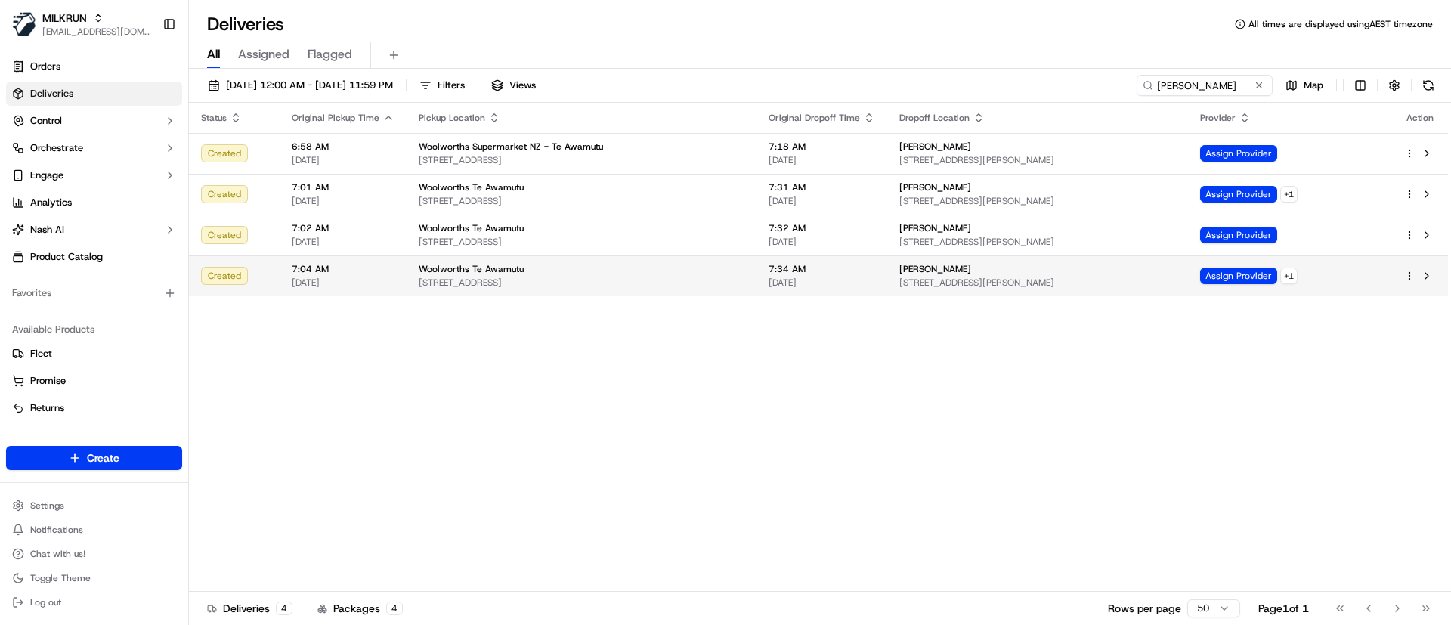
click at [216, 284] on div "Created" at bounding box center [234, 276] width 67 height 18
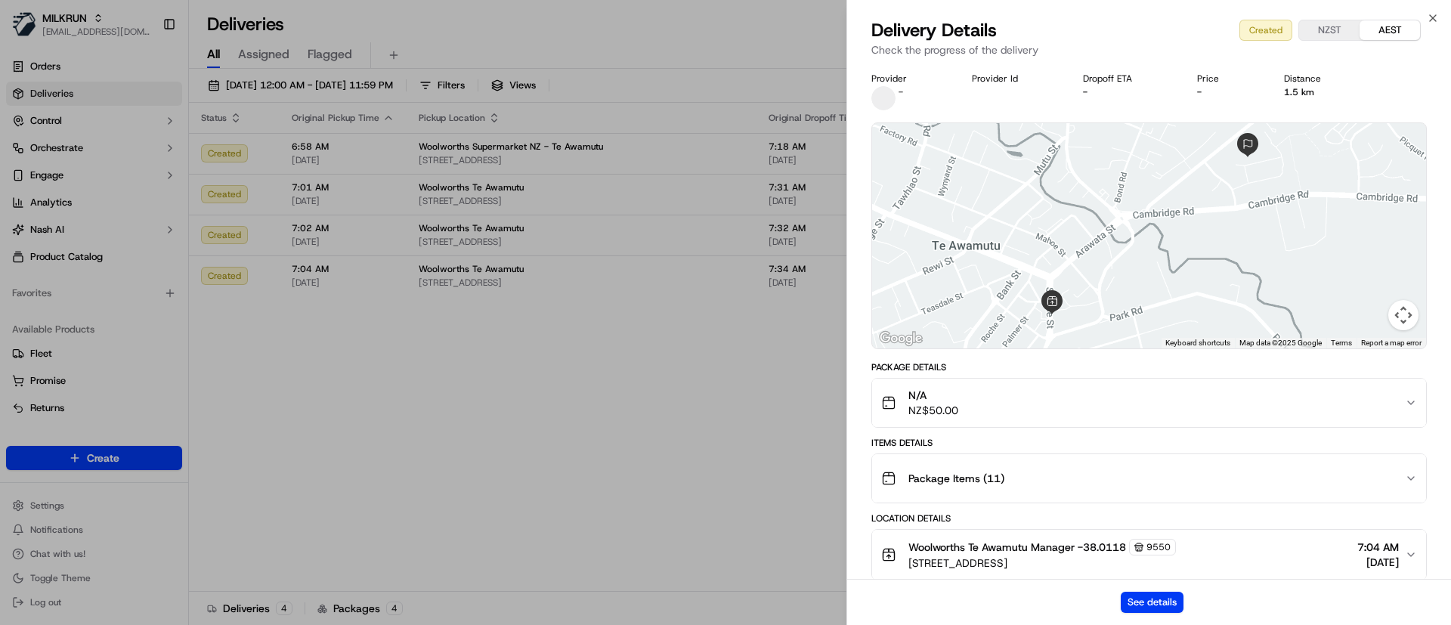
click at [1338, 23] on button "NZST" at bounding box center [1329, 30] width 60 height 20
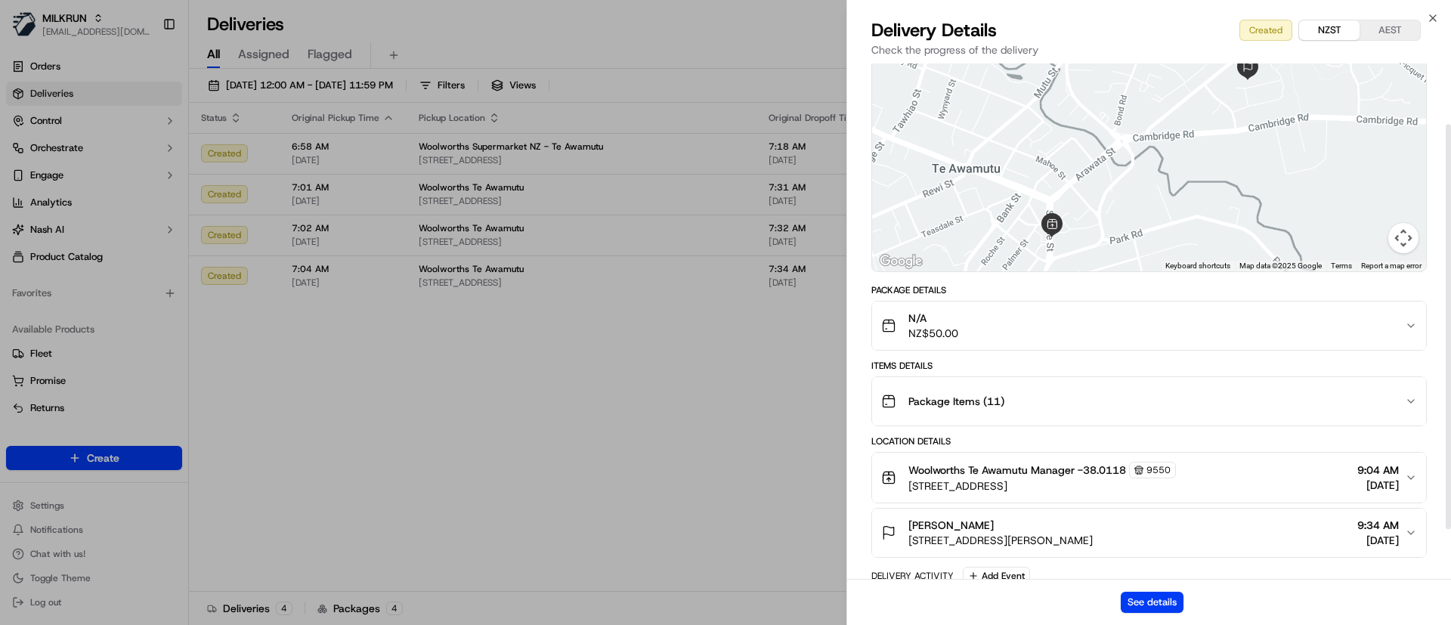
scroll to position [141, 0]
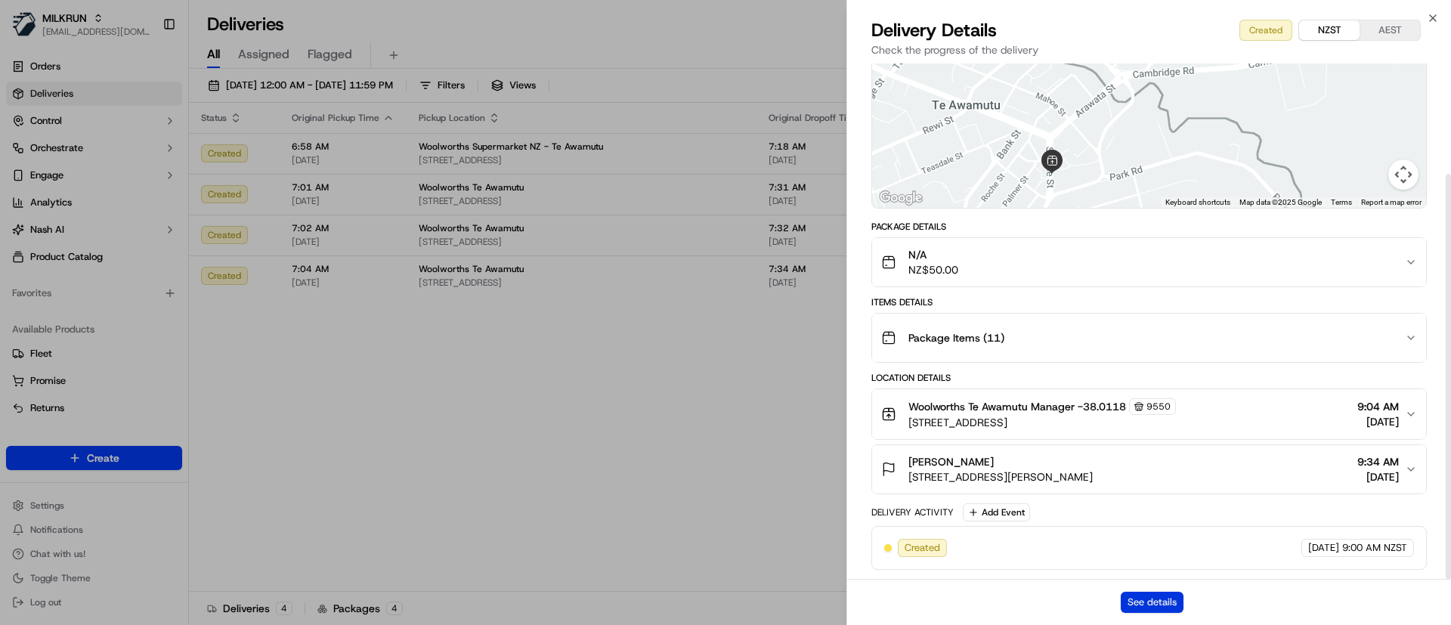
click at [1140, 606] on button "See details" at bounding box center [1152, 602] width 63 height 21
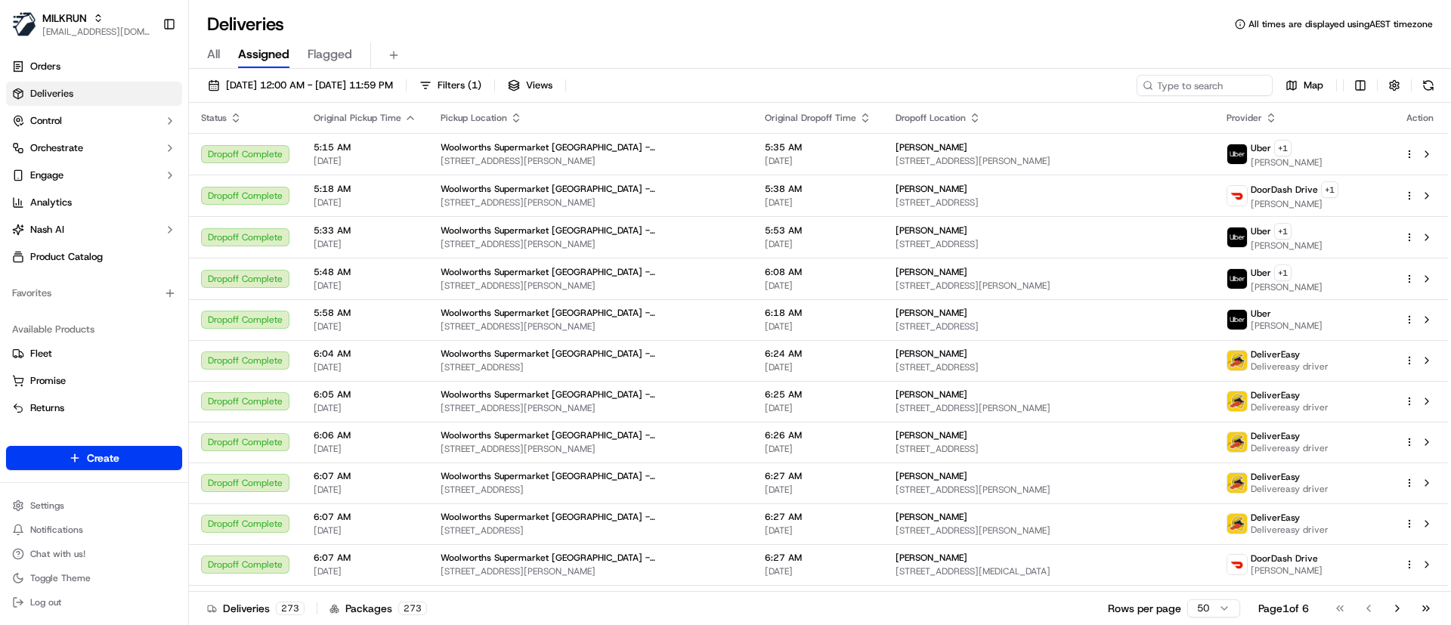
click at [215, 54] on span "All" at bounding box center [213, 54] width 13 height 18
click at [74, 67] on link "Orders" at bounding box center [94, 66] width 176 height 24
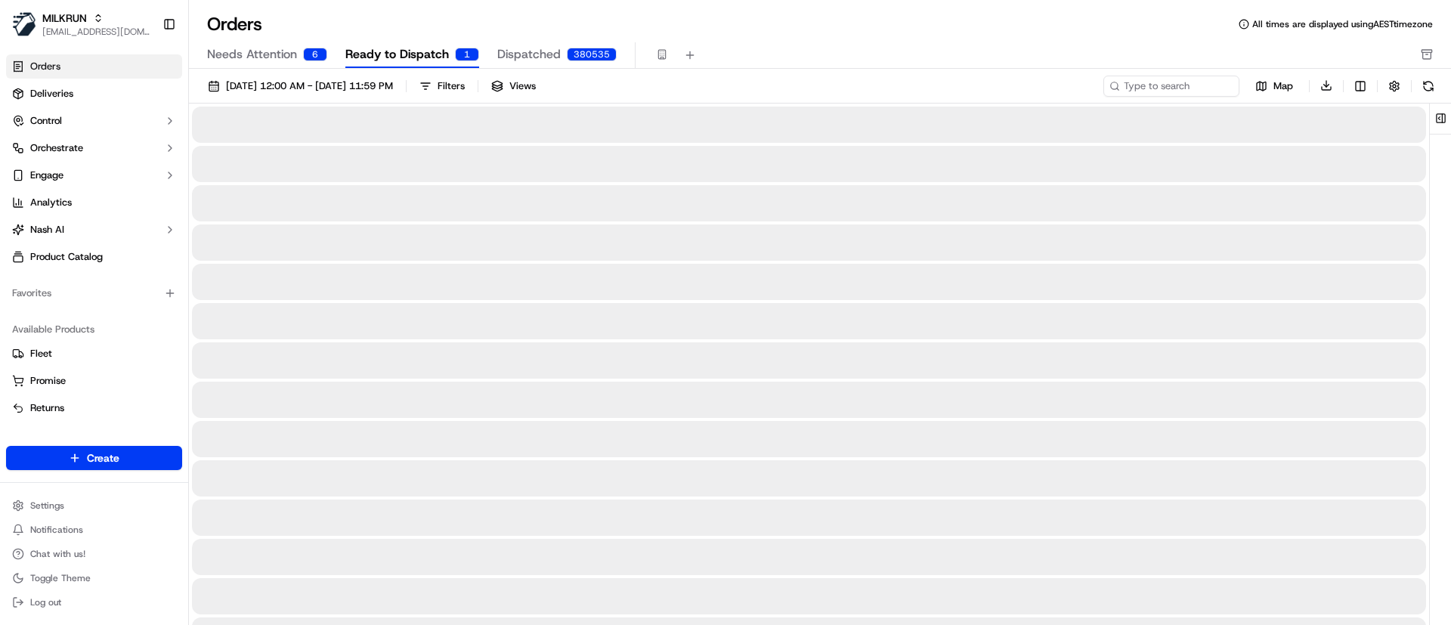
click at [390, 57] on span "Ready to Dispatch" at bounding box center [397, 54] width 104 height 18
click at [55, 88] on span "Deliveries" at bounding box center [51, 94] width 43 height 14
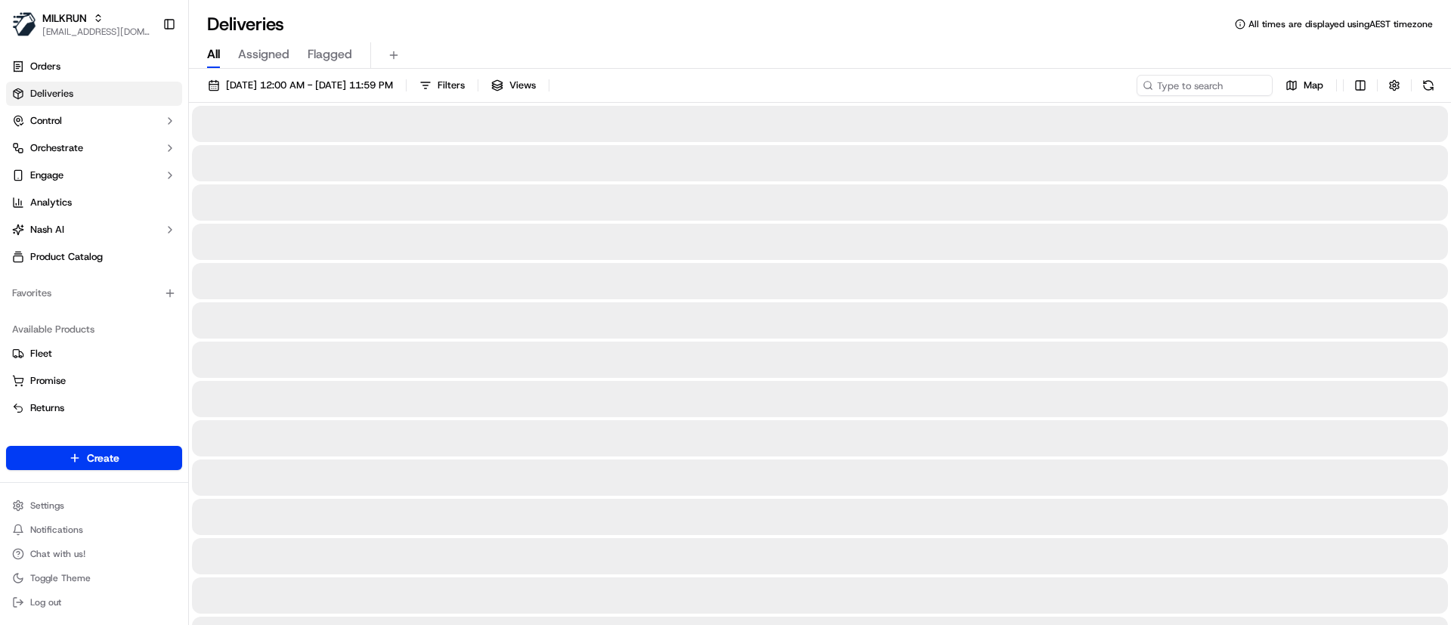
click at [209, 57] on span "All" at bounding box center [213, 54] width 13 height 18
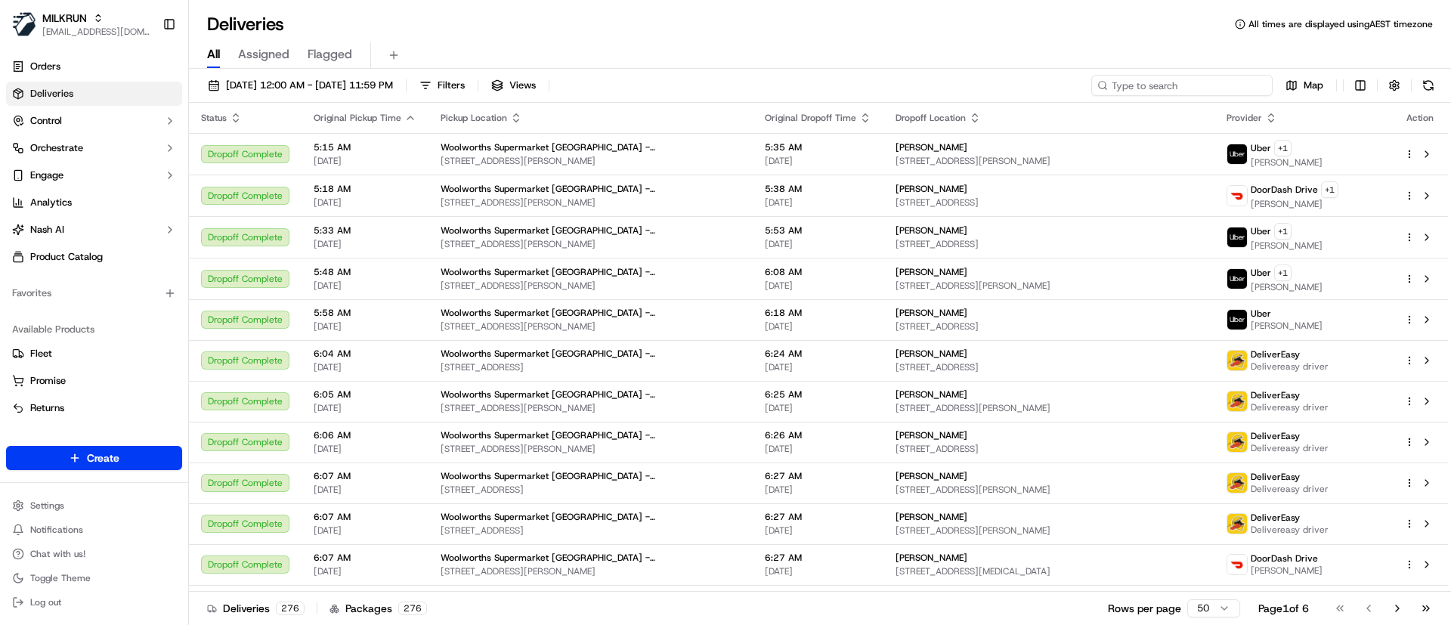
click at [1168, 81] on input at bounding box center [1181, 85] width 181 height 21
paste input "fa4d4744-7b61-4102-87ba-f77dcbc05eb4"
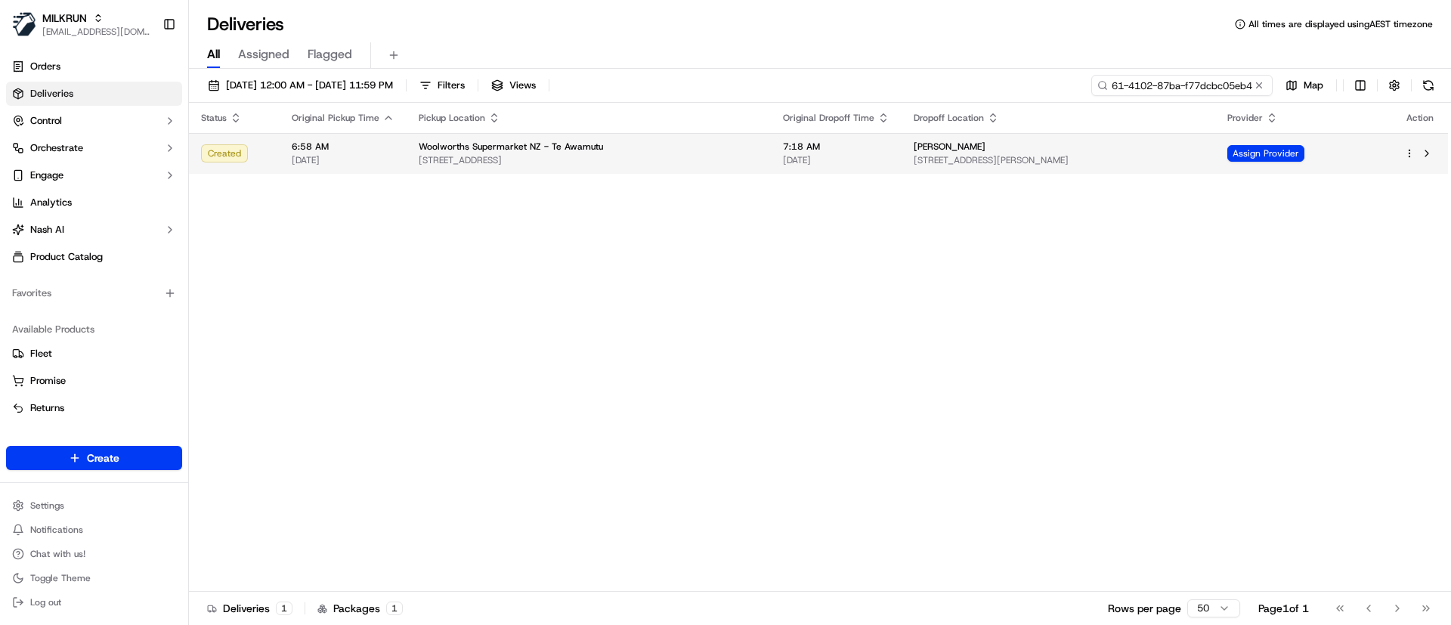
type input "fa4d4744-7b61-4102-87ba-f77dcbc05eb4"
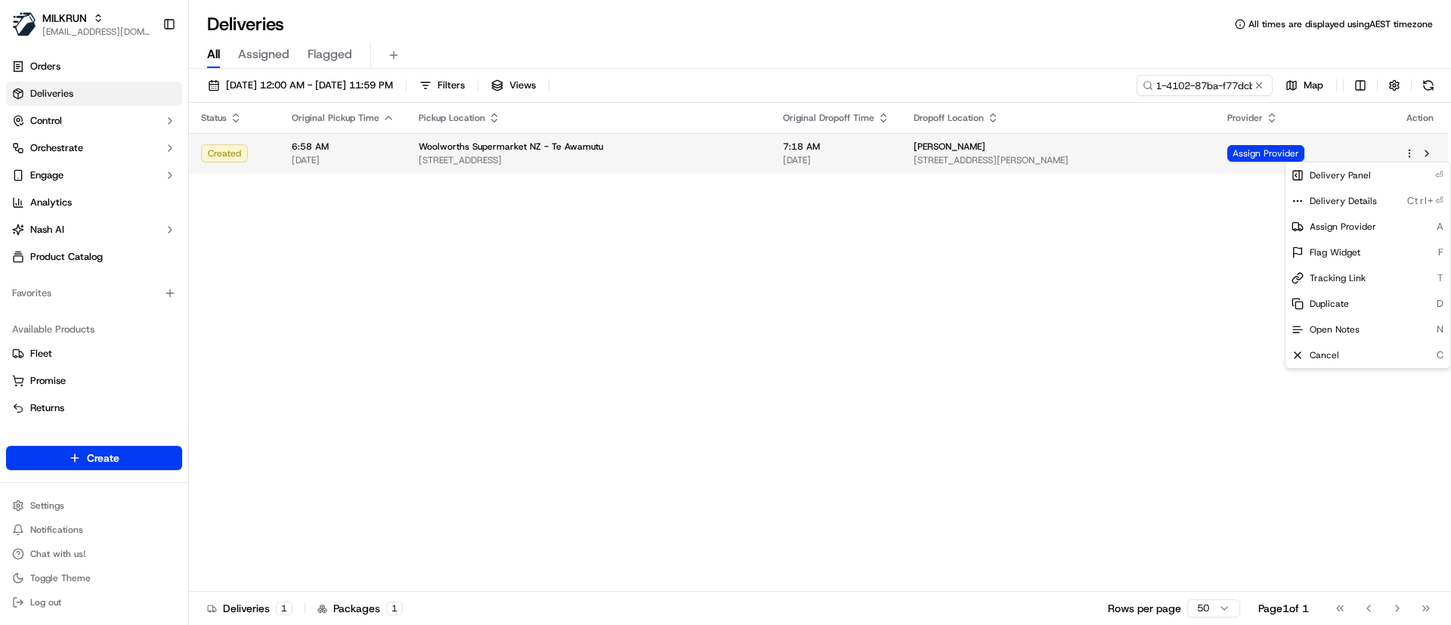
click at [1409, 154] on html "MILKRUN [EMAIL_ADDRESS][DOMAIN_NAME] Toggle Sidebar Orders Deliveries Control O…" at bounding box center [725, 312] width 1451 height 625
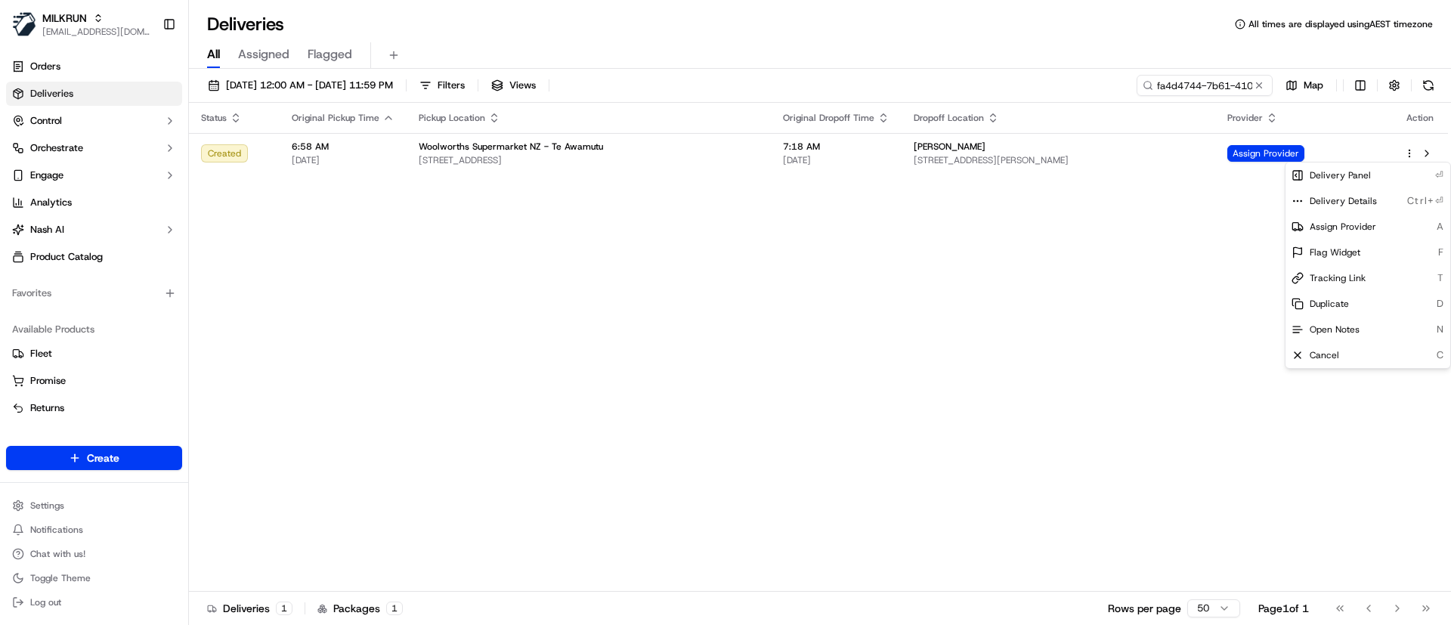
click at [1428, 152] on html "MILKRUN [EMAIL_ADDRESS][DOMAIN_NAME] Toggle Sidebar Orders Deliveries Control O…" at bounding box center [725, 312] width 1451 height 625
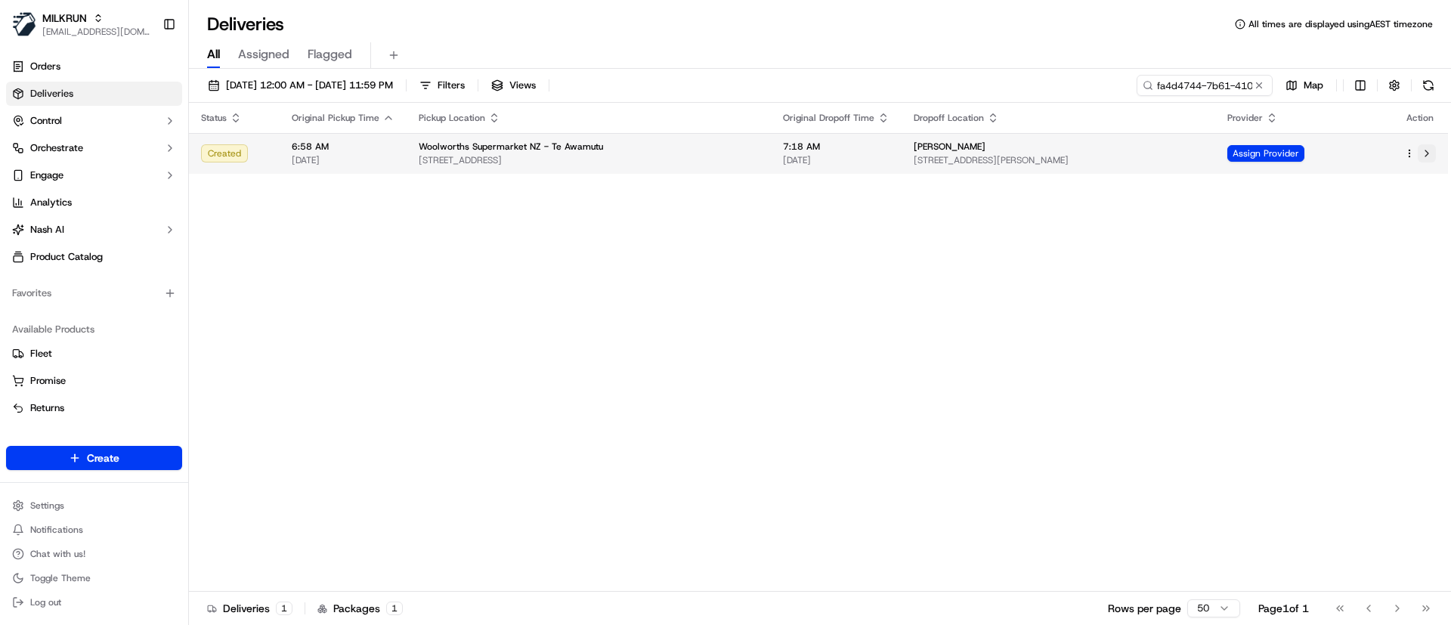
click at [1431, 152] on button at bounding box center [1427, 153] width 18 height 18
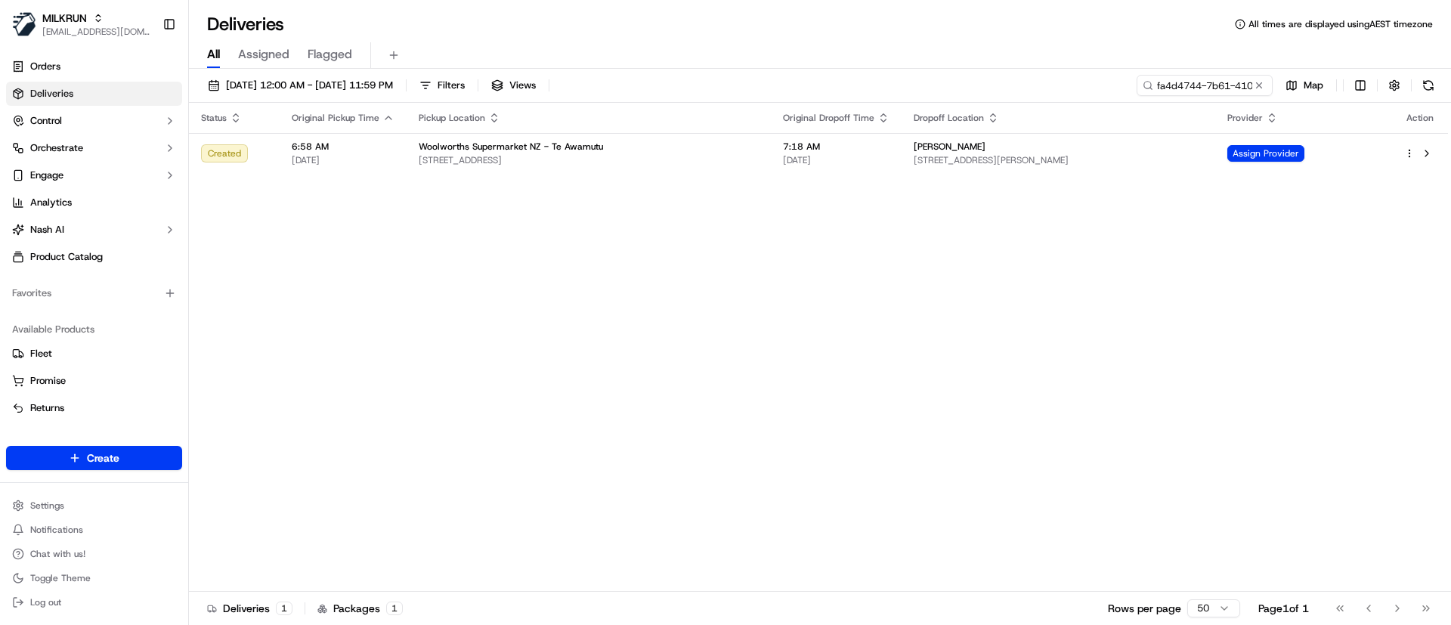
drag, startPoint x: 599, startPoint y: 370, endPoint x: 603, endPoint y: 380, distance: 10.5
click at [602, 379] on div "Status Original Pickup Time Pickup Location Original Dropoff Time Dropoff Locat…" at bounding box center [818, 347] width 1259 height 489
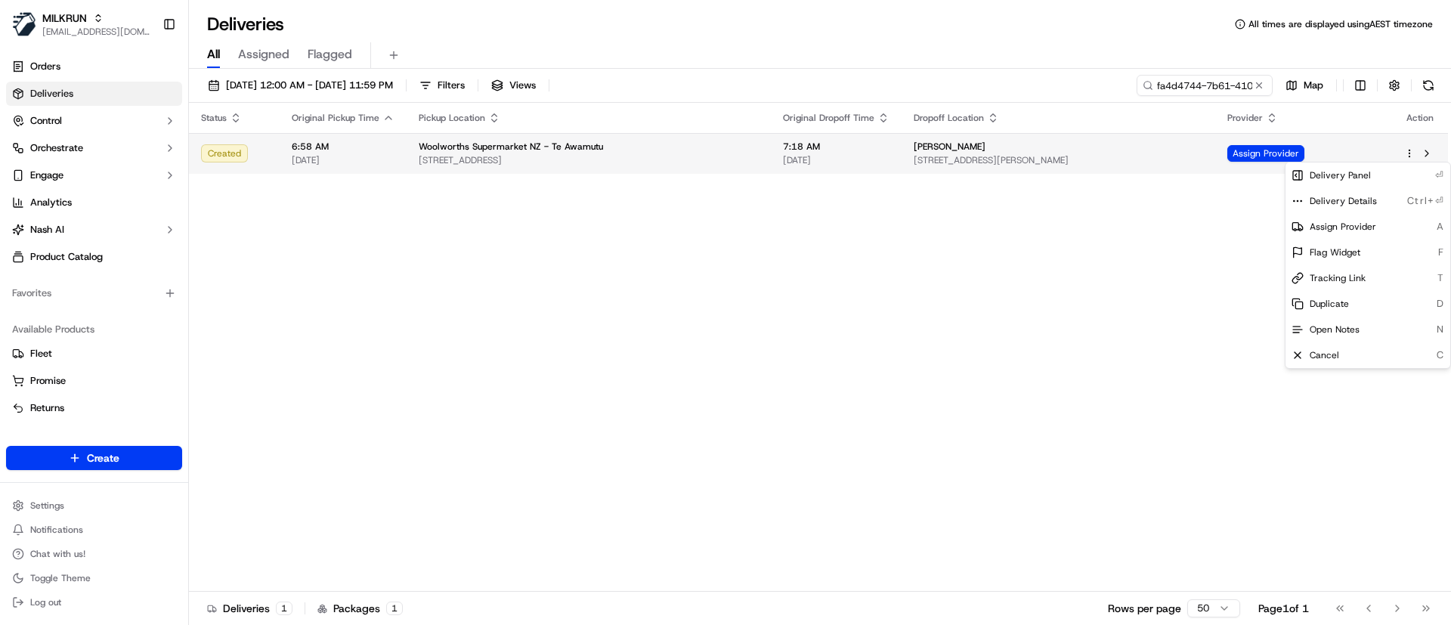
click at [1409, 150] on html "MILKRUN [EMAIL_ADDRESS][DOMAIN_NAME] Toggle Sidebar Orders Deliveries Control O…" at bounding box center [725, 312] width 1451 height 625
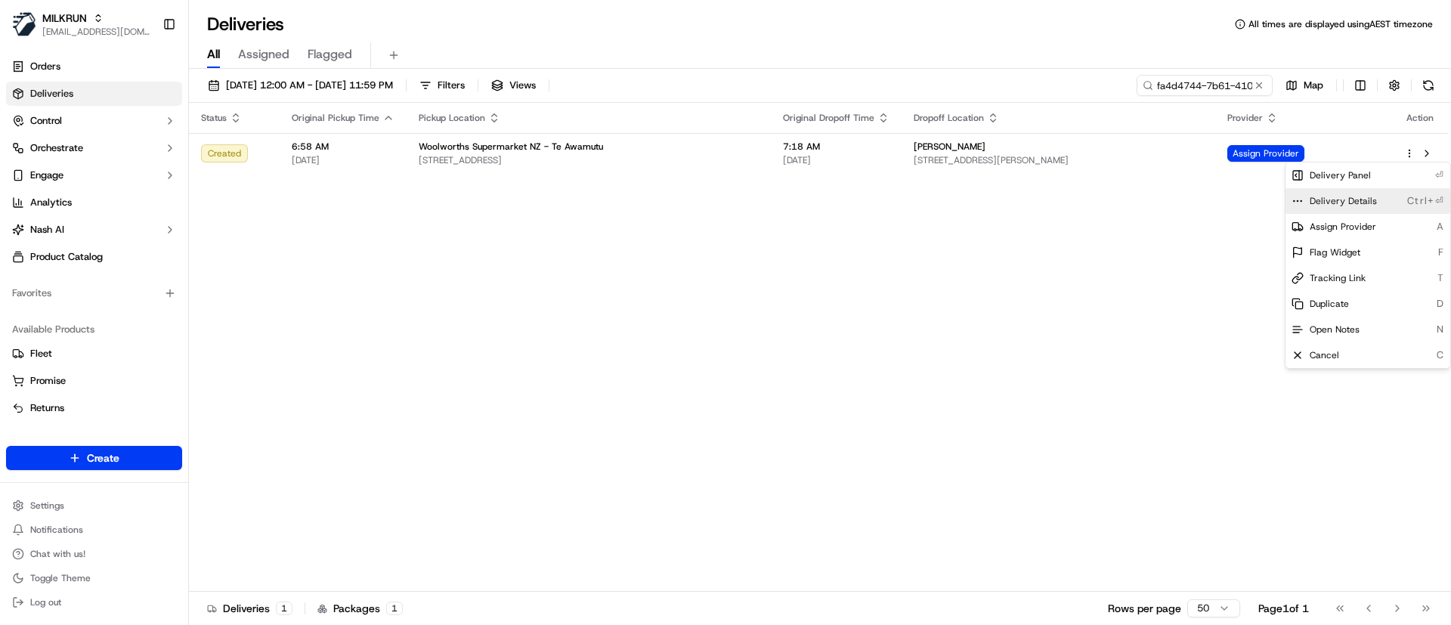
click at [1297, 199] on icon at bounding box center [1298, 201] width 12 height 12
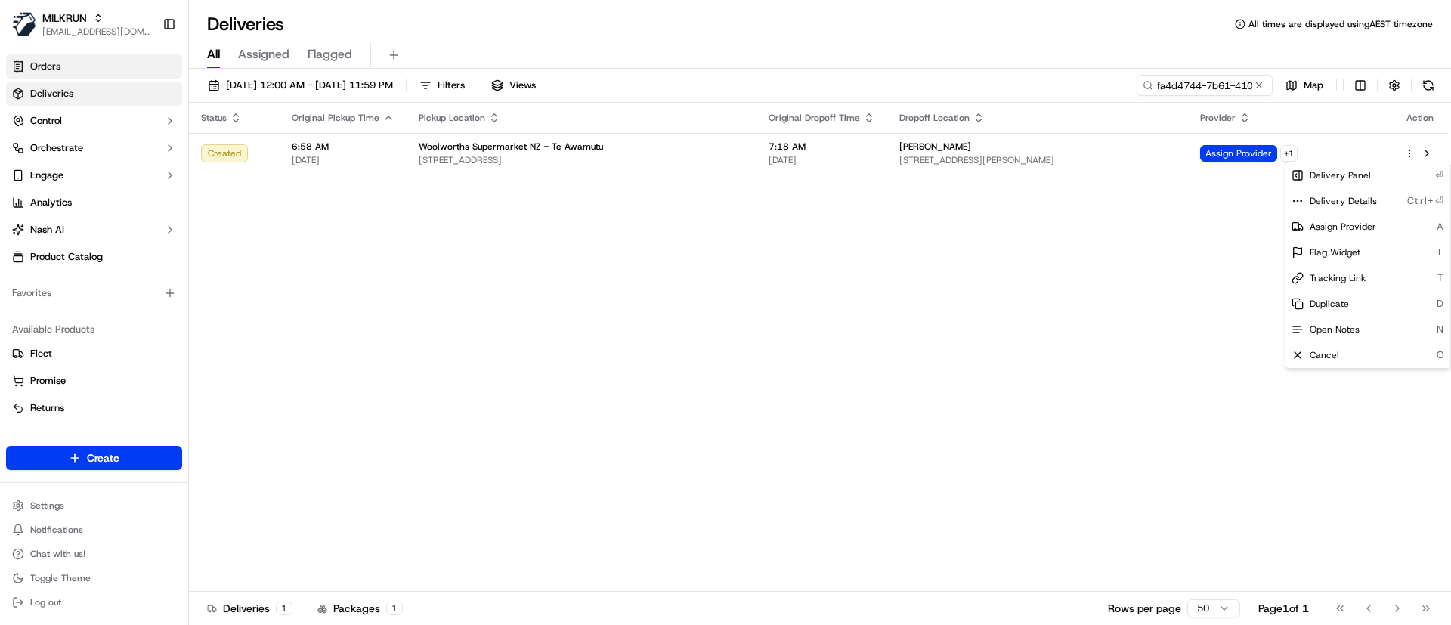
click at [26, 61] on html "MILKRUN [EMAIL_ADDRESS][DOMAIN_NAME] Toggle Sidebar Orders Deliveries Control O…" at bounding box center [725, 312] width 1451 height 625
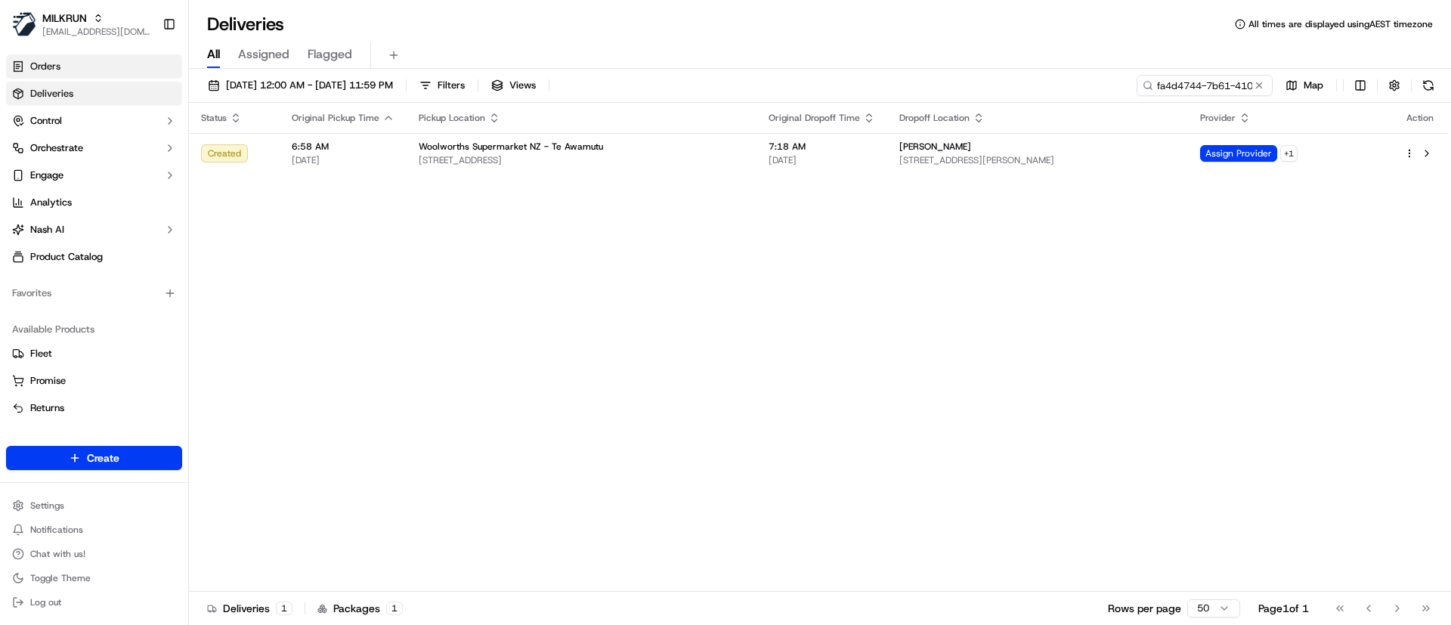
click at [59, 66] on span "Orders" at bounding box center [45, 67] width 30 height 14
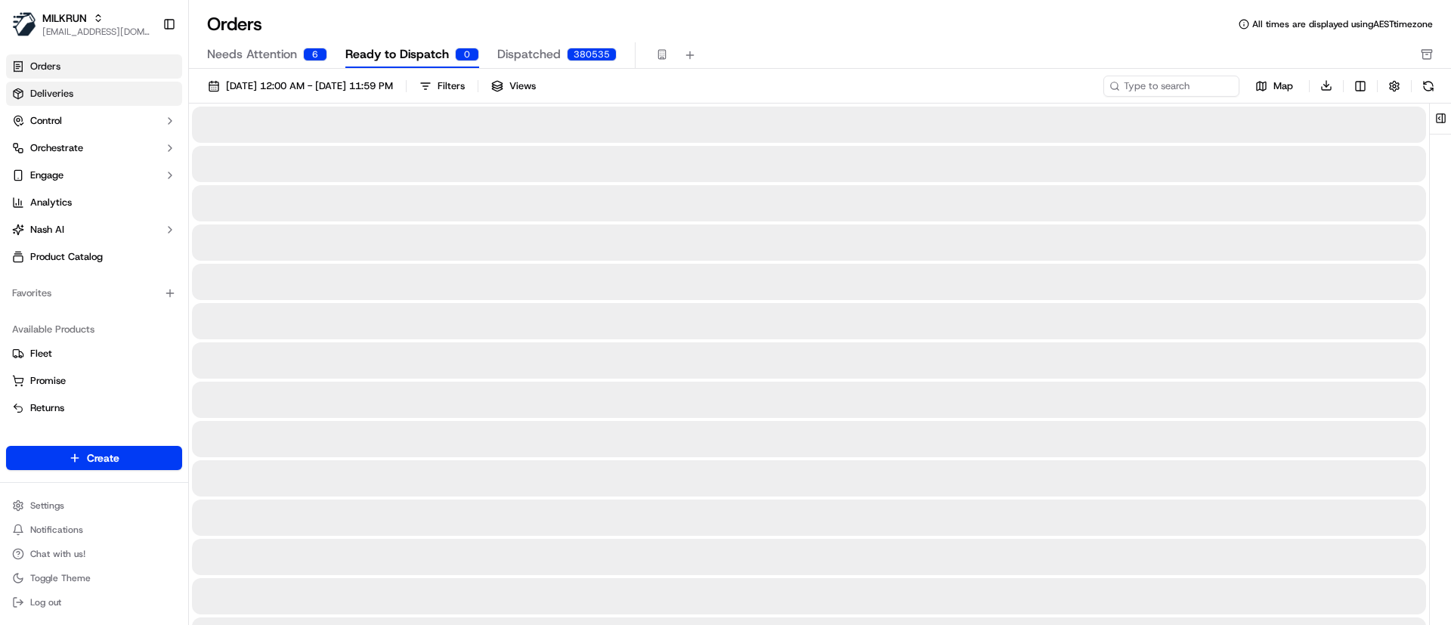
click at [46, 98] on span "Deliveries" at bounding box center [51, 94] width 43 height 14
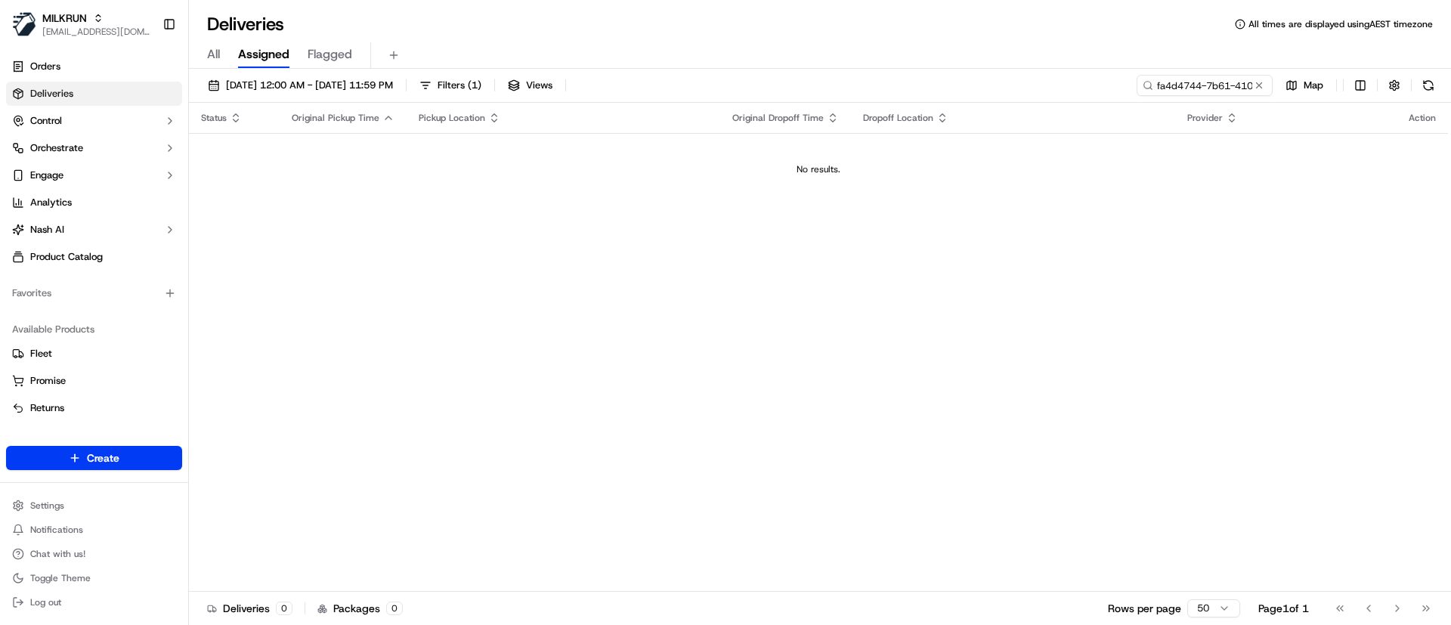
click at [213, 48] on span "All" at bounding box center [213, 54] width 13 height 18
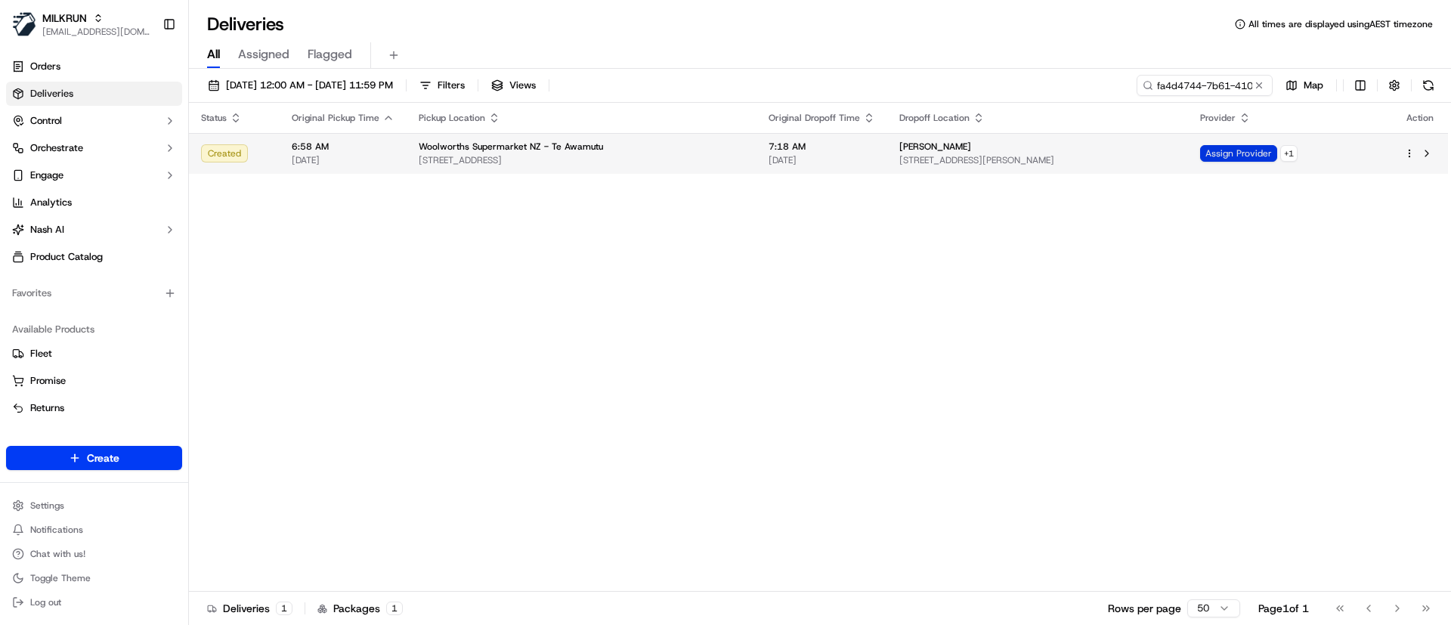
click at [1277, 155] on span "Assign Provider" at bounding box center [1238, 153] width 77 height 17
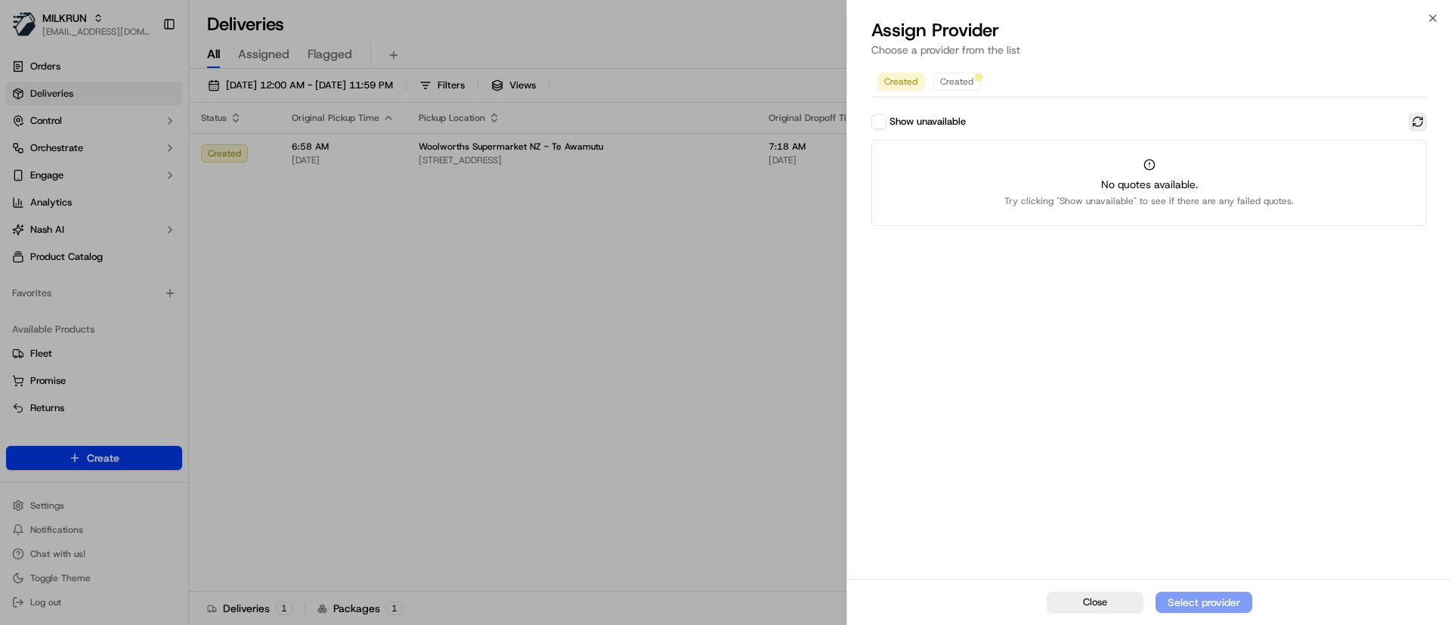
click at [1414, 124] on button at bounding box center [1418, 122] width 18 height 18
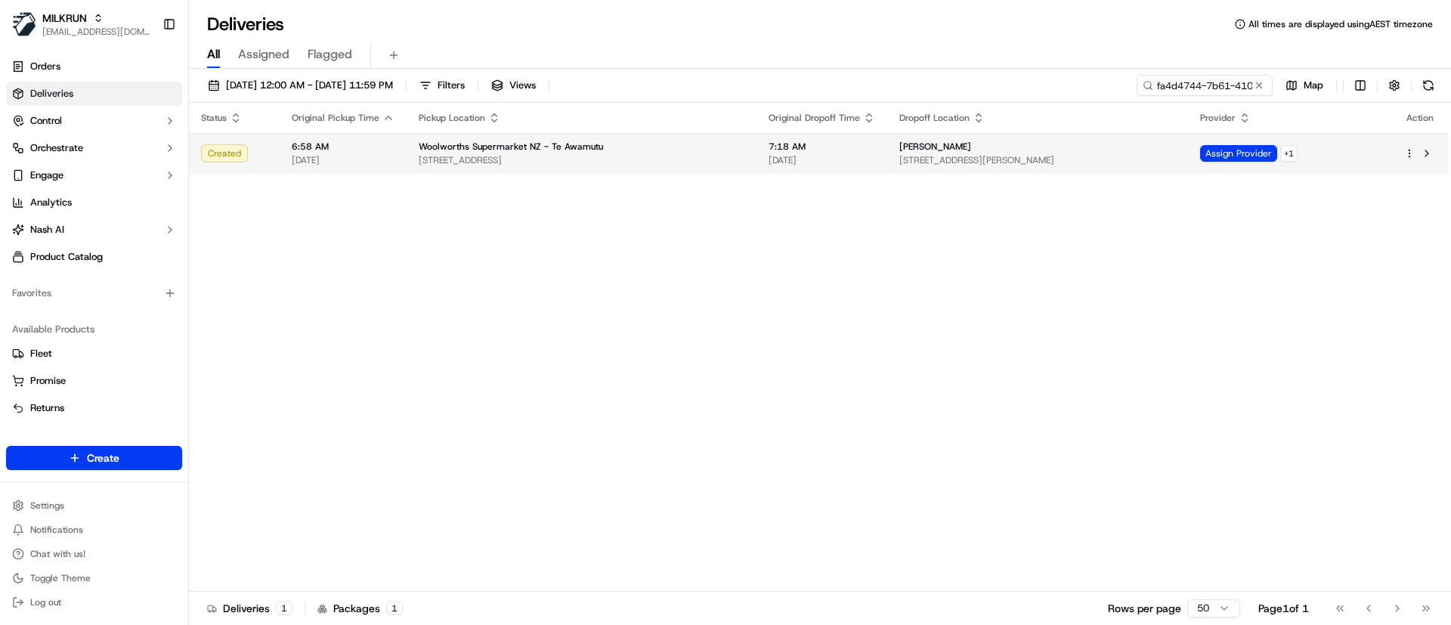
click at [494, 150] on span "Woolworths Supermarket NZ - Te Awamutu" at bounding box center [511, 147] width 184 height 12
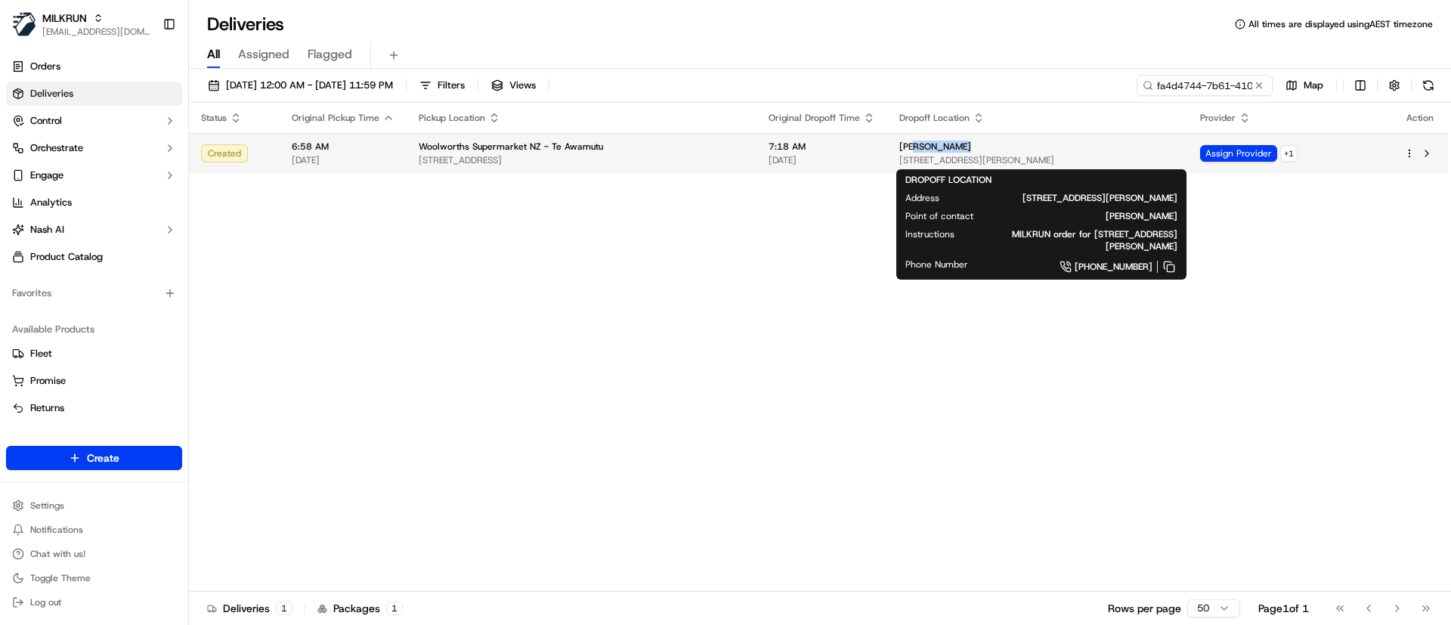
drag, startPoint x: 944, startPoint y: 147, endPoint x: 884, endPoint y: 140, distance: 60.1
click at [899, 141] on div "[PERSON_NAME]" at bounding box center [1037, 147] width 277 height 12
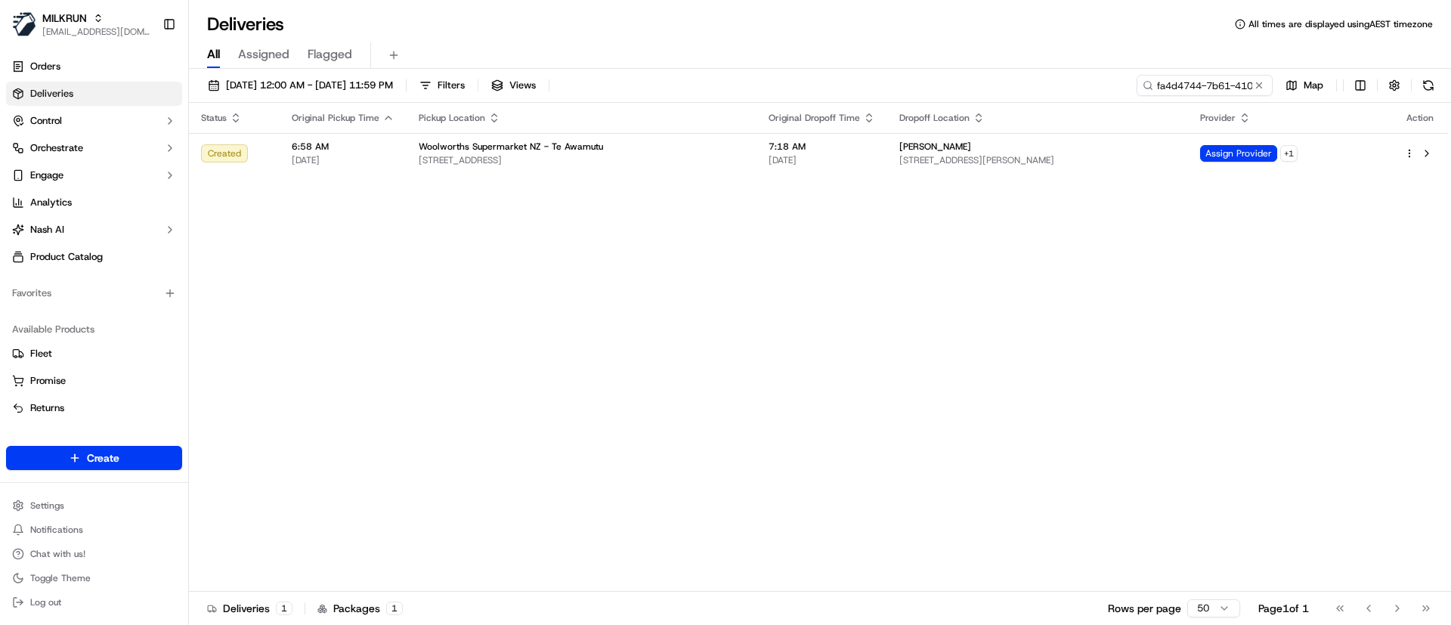
click at [948, 132] on th "Dropoff Location" at bounding box center [1037, 118] width 301 height 30
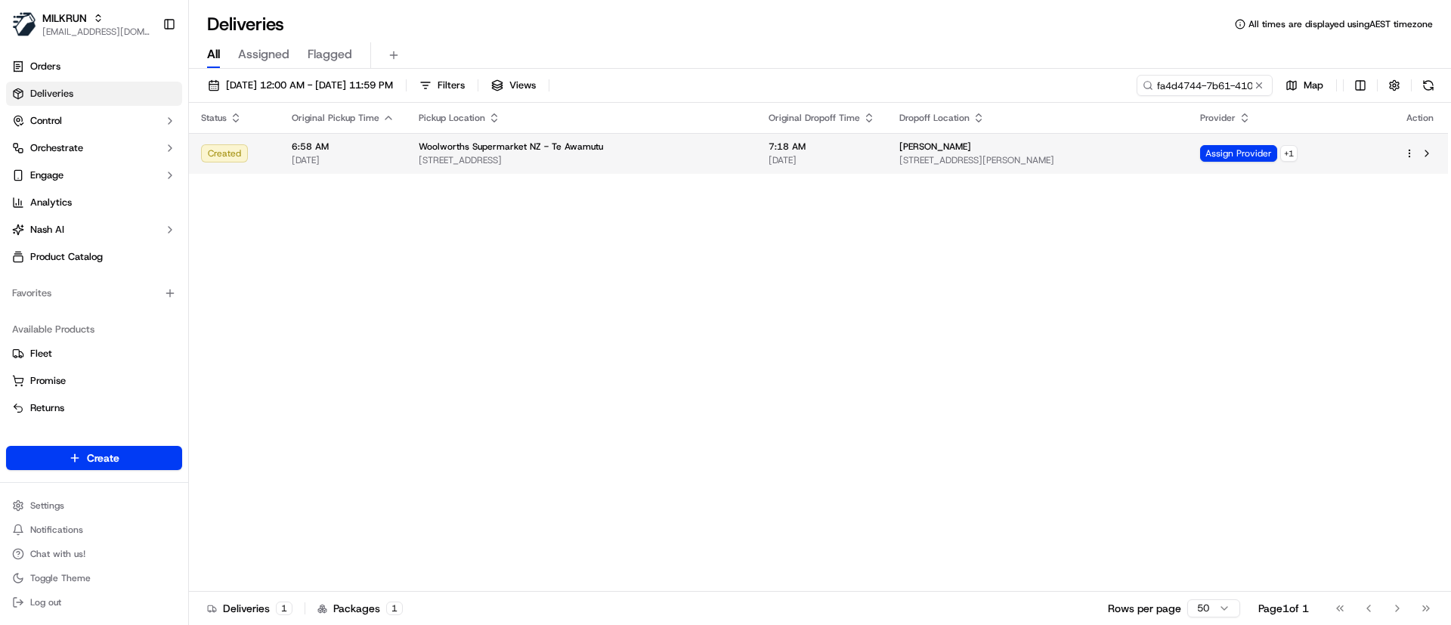
click at [938, 141] on div "[PERSON_NAME]" at bounding box center [1037, 147] width 277 height 12
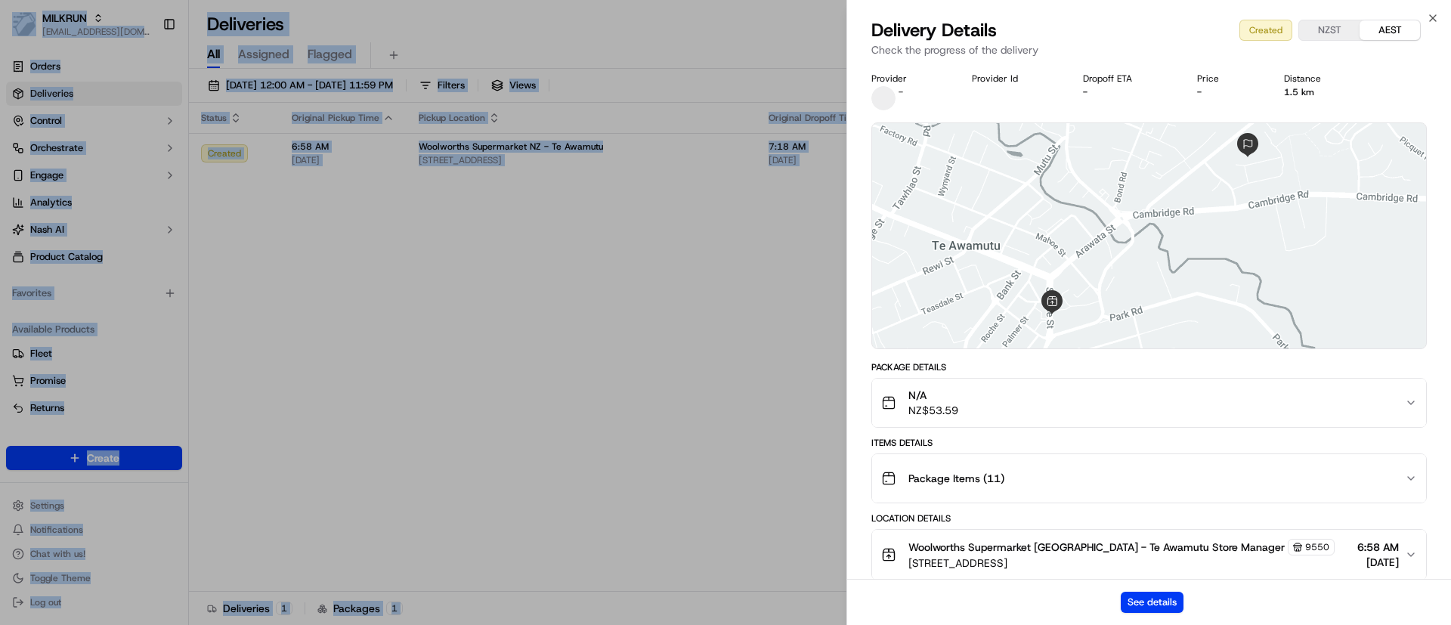
click at [876, 144] on body "MILKRUN psteele@woolworths.com.au Toggle Sidebar Orders Deliveries Control Orch…" at bounding box center [725, 312] width 1451 height 625
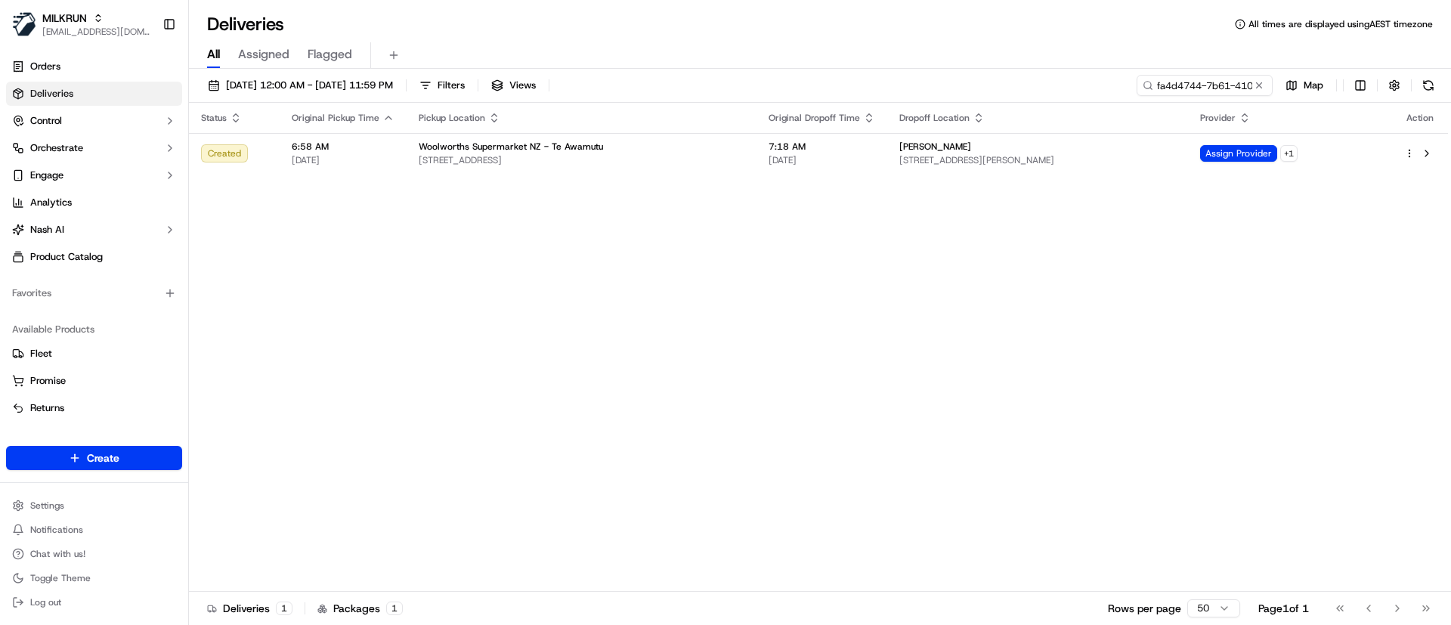
drag, startPoint x: 760, startPoint y: 241, endPoint x: 767, endPoint y: 237, distance: 7.8
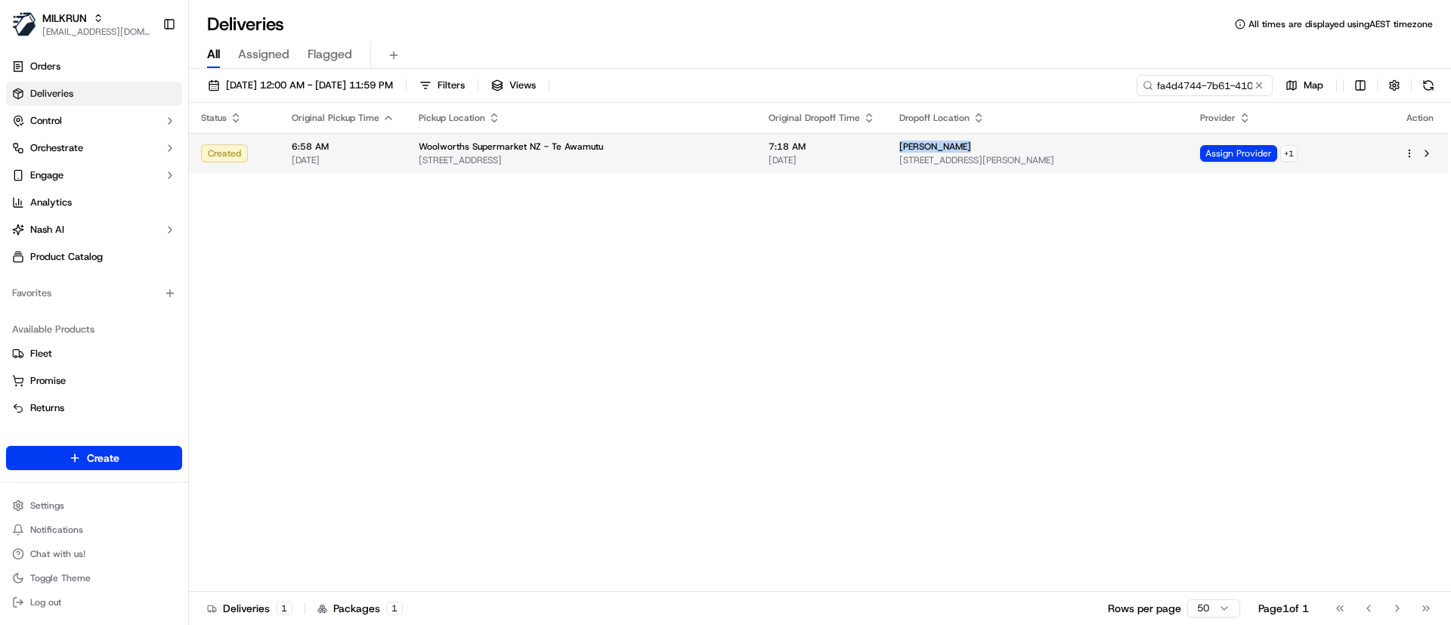
drag, startPoint x: 865, startPoint y: 142, endPoint x: 931, endPoint y: 135, distance: 66.9
click at [931, 135] on td "Charli Farrar 142 Heaphy Street, Te Awamutu, Waikato Region 3800, NZ" at bounding box center [1037, 153] width 301 height 41
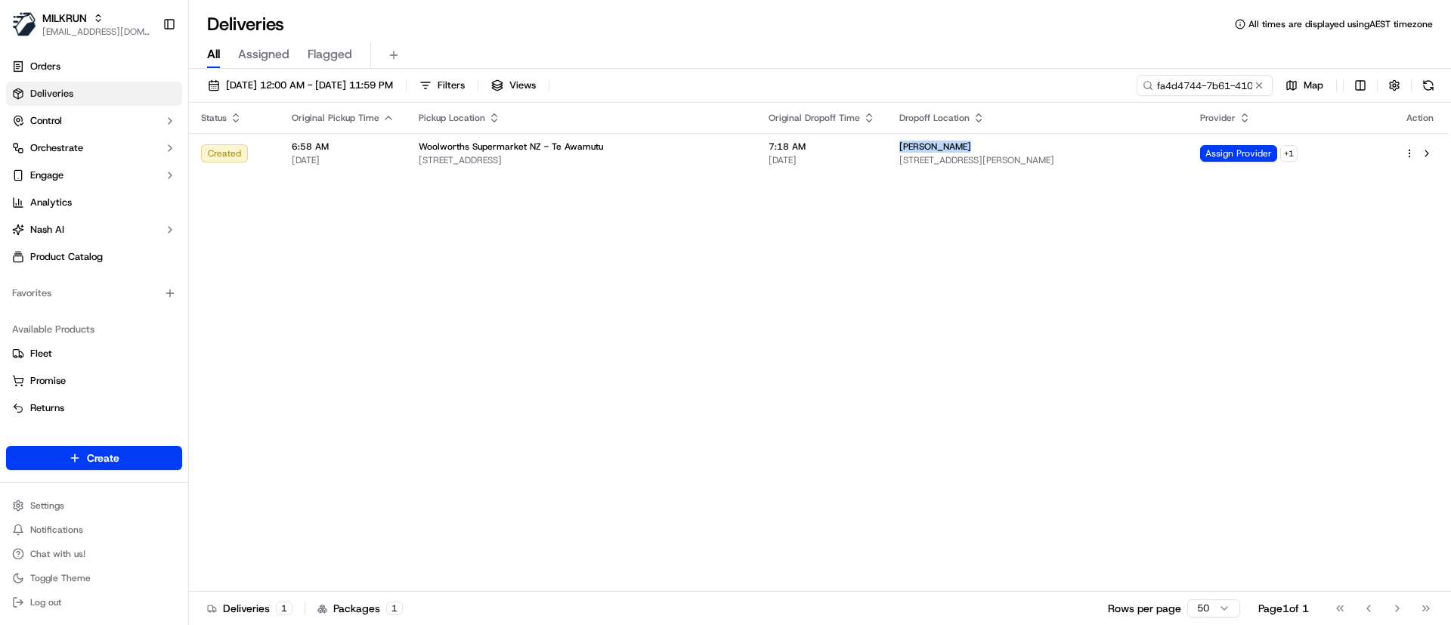
copy span "Charli Farrar"
click at [1176, 85] on input "fa4d4744-7b61-4102-87ba-f77dcbc05eb4" at bounding box center [1181, 85] width 181 height 21
click at [1174, 84] on input "fa4d4744-7b61-4102-87ba-f77dcbc05eb4" at bounding box center [1181, 85] width 181 height 21
paste input "Charli Farrar"
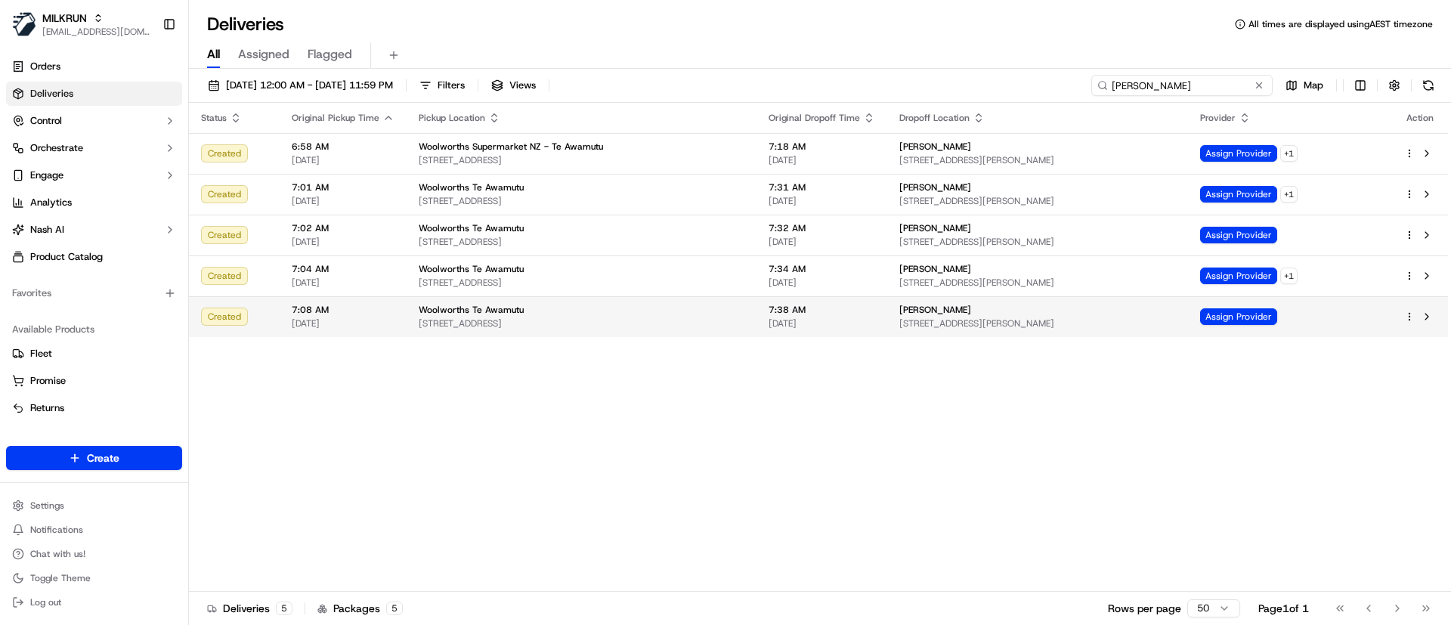
type input "Charli Farrar"
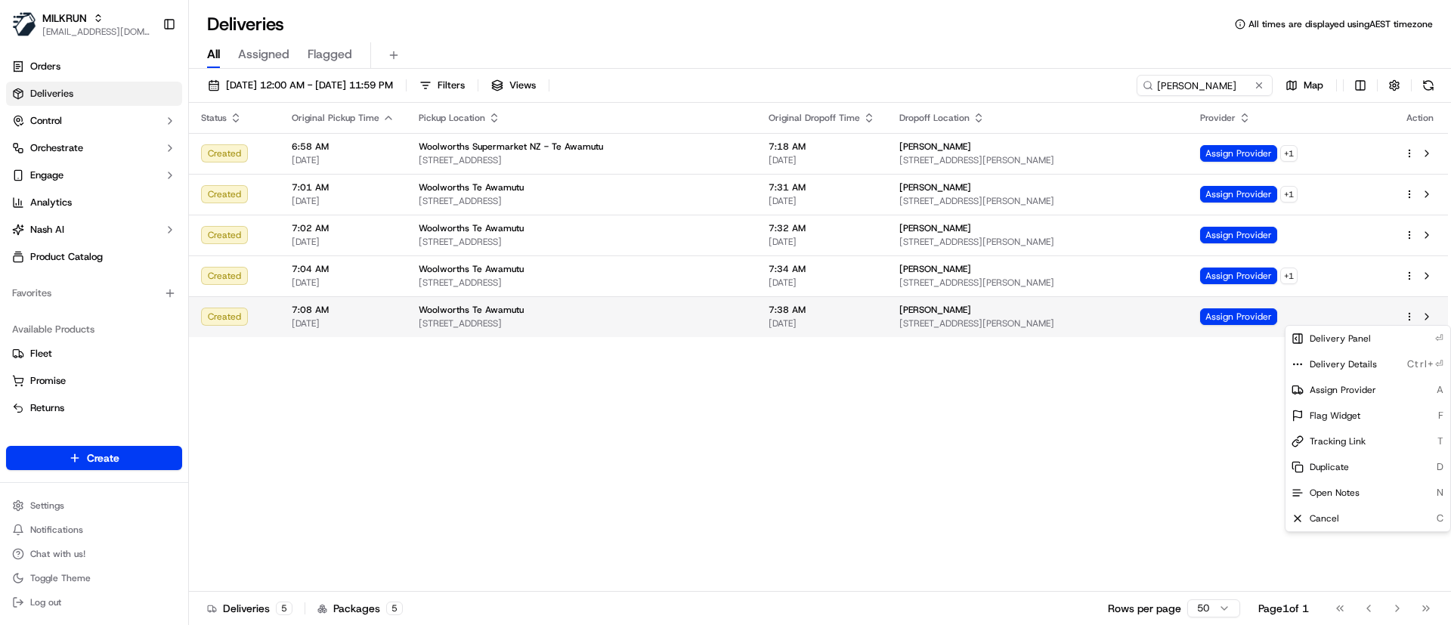
click at [1412, 314] on html "MILKRUN psteele@woolworths.com.au Toggle Sidebar Orders Deliveries Control Orch…" at bounding box center [725, 312] width 1451 height 625
click at [1295, 336] on icon at bounding box center [1298, 339] width 12 height 12
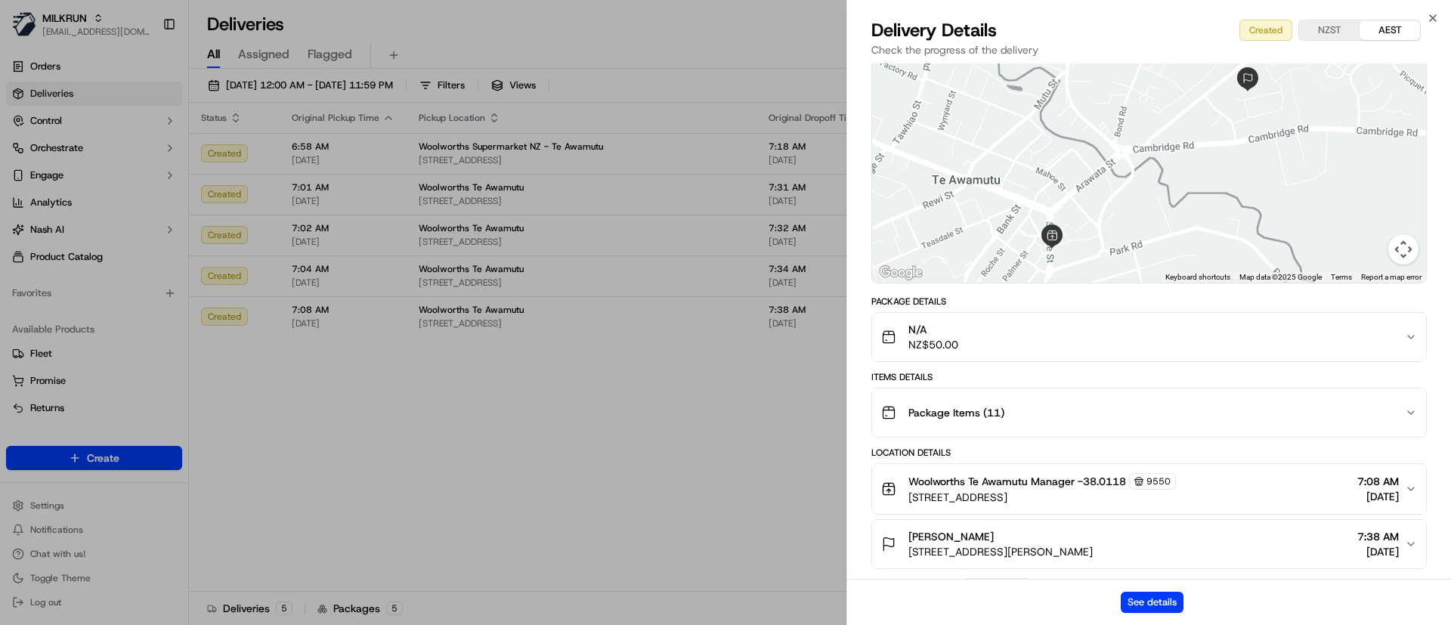
scroll to position [141, 0]
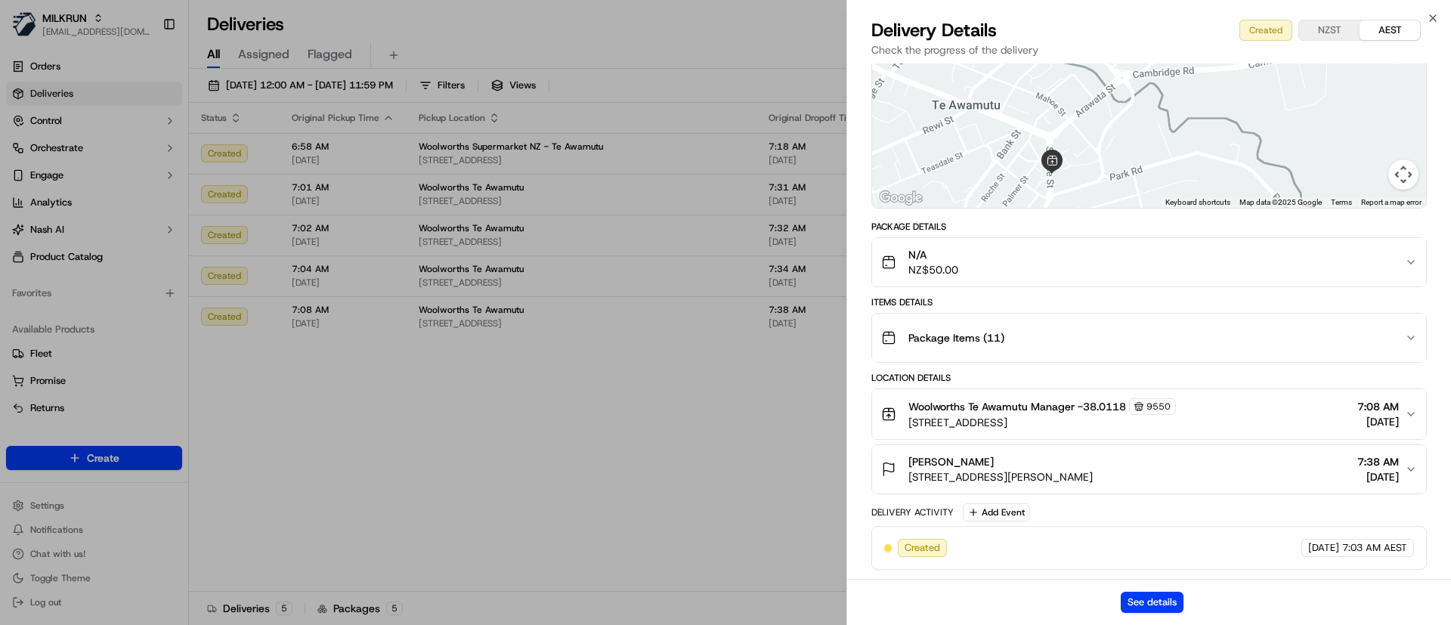
click at [626, 483] on html "MILKRUN psteele@woolworths.com.au Toggle Sidebar Orders Deliveries Control Orch…" at bounding box center [725, 312] width 1451 height 625
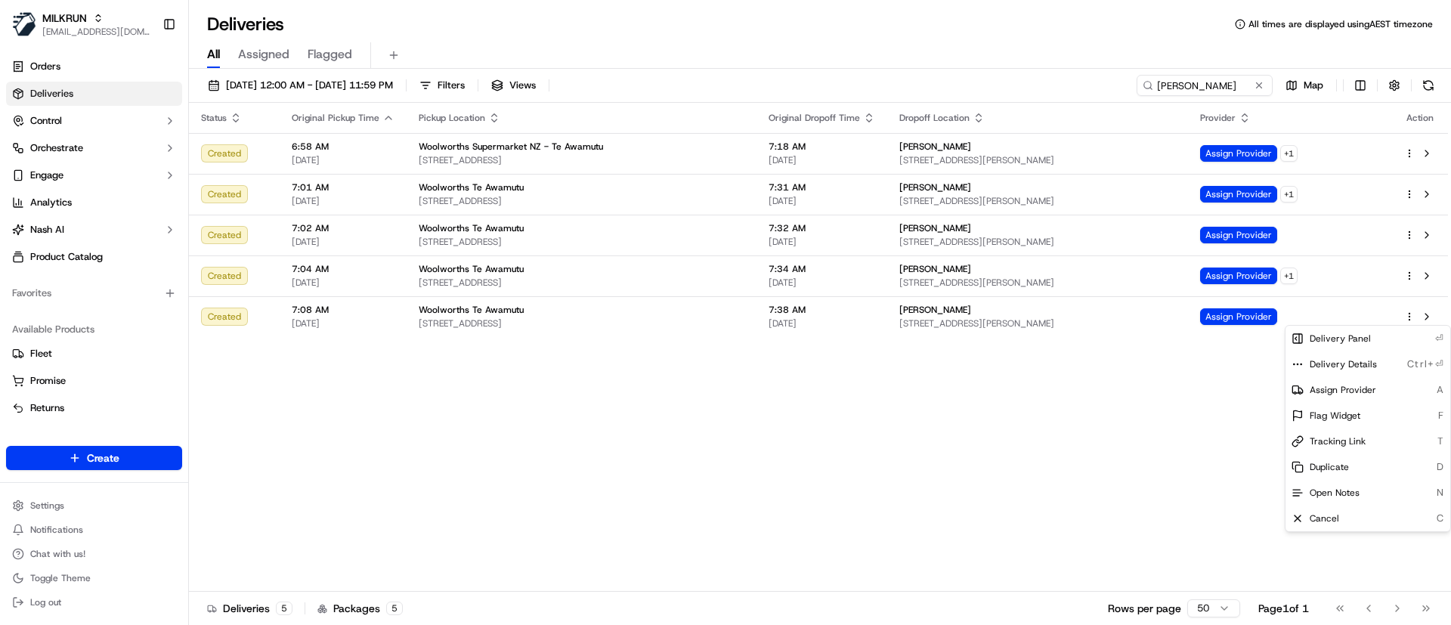
click at [1119, 435] on div "Status Original Pickup Time Pickup Location Original Dropoff Time Dropoff Locat…" at bounding box center [818, 347] width 1259 height 489
click at [1409, 314] on html "MILKRUN psteele@woolworths.com.au Toggle Sidebar Orders Deliveries Control Orch…" at bounding box center [725, 312] width 1451 height 625
click at [986, 478] on html "MILKRUN psteele@woolworths.com.au Toggle Sidebar Orders Deliveries Control Orch…" at bounding box center [725, 312] width 1451 height 625
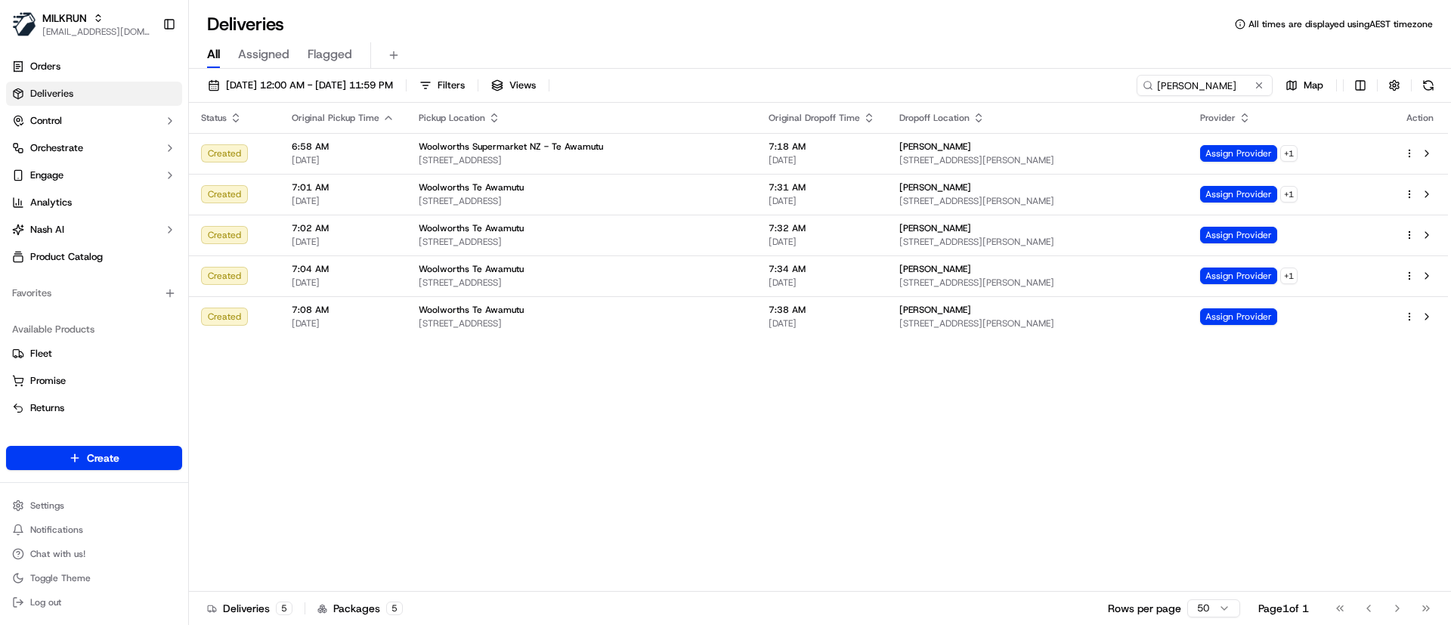
click at [500, 433] on div "Status Original Pickup Time Pickup Location Original Dropoff Time Dropoff Locat…" at bounding box center [818, 347] width 1259 height 489
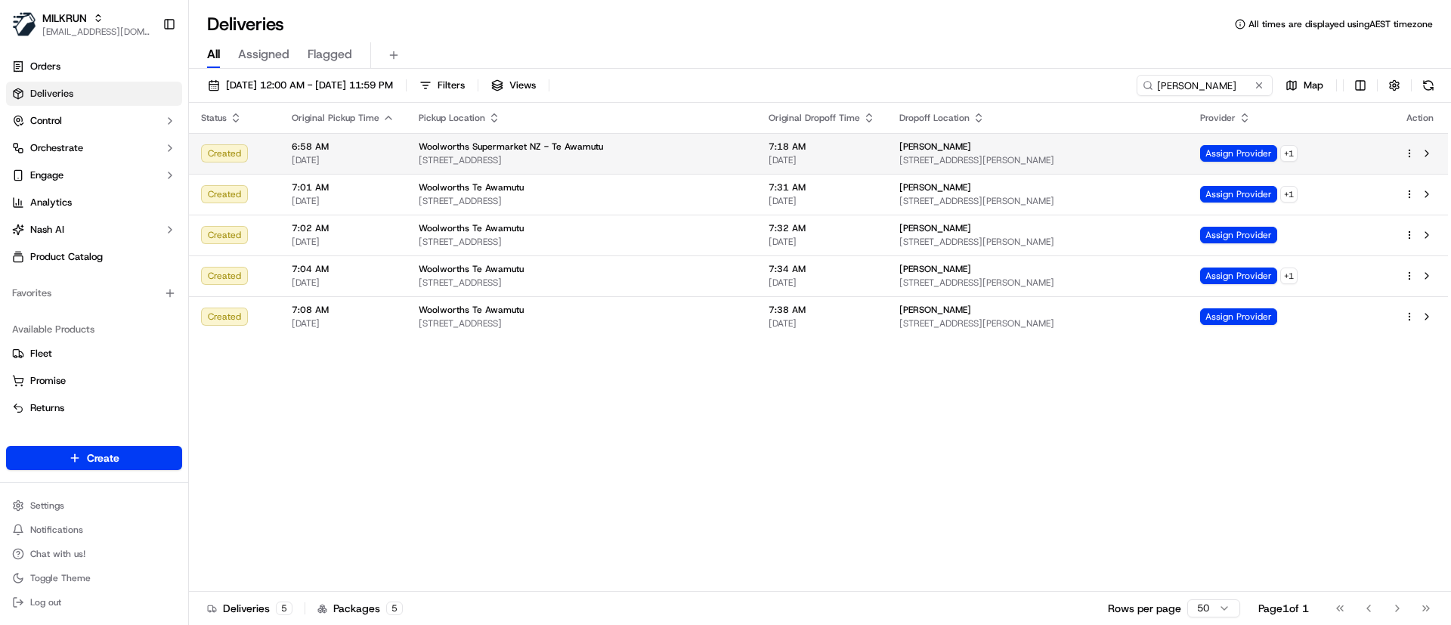
click at [1410, 147] on div at bounding box center [1420, 153] width 32 height 18
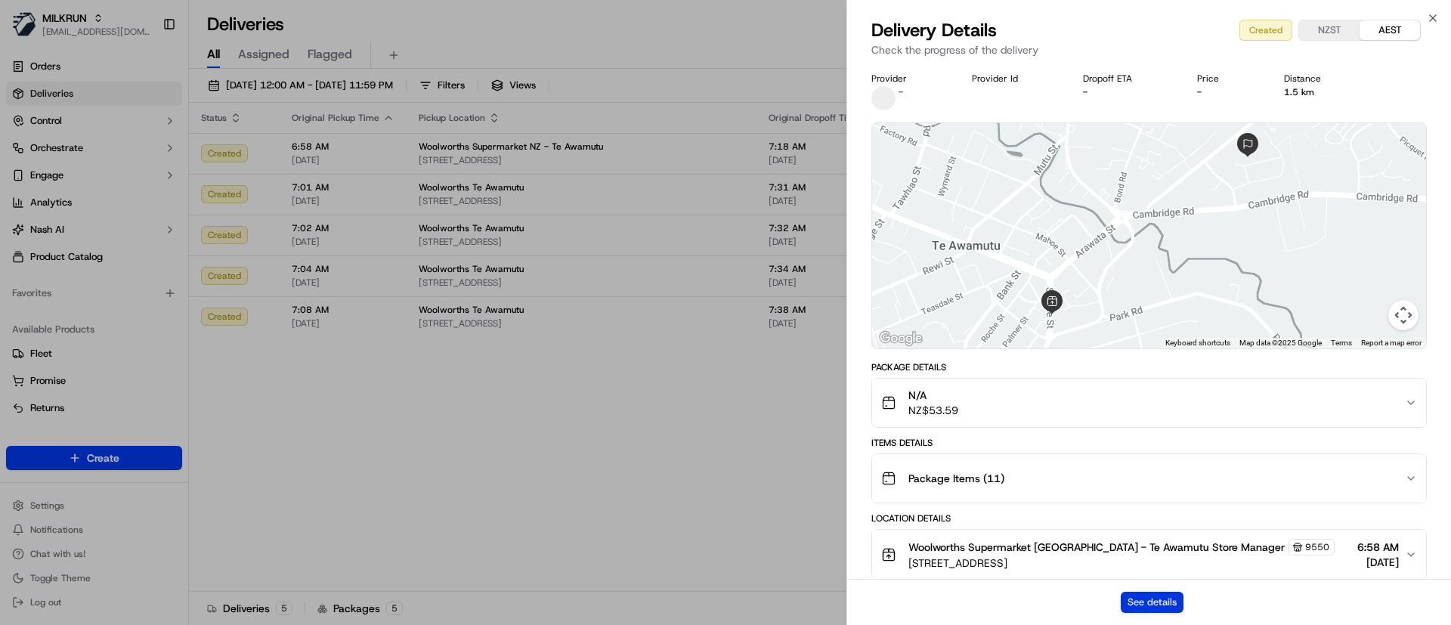
click at [1146, 606] on button "See details" at bounding box center [1152, 602] width 63 height 21
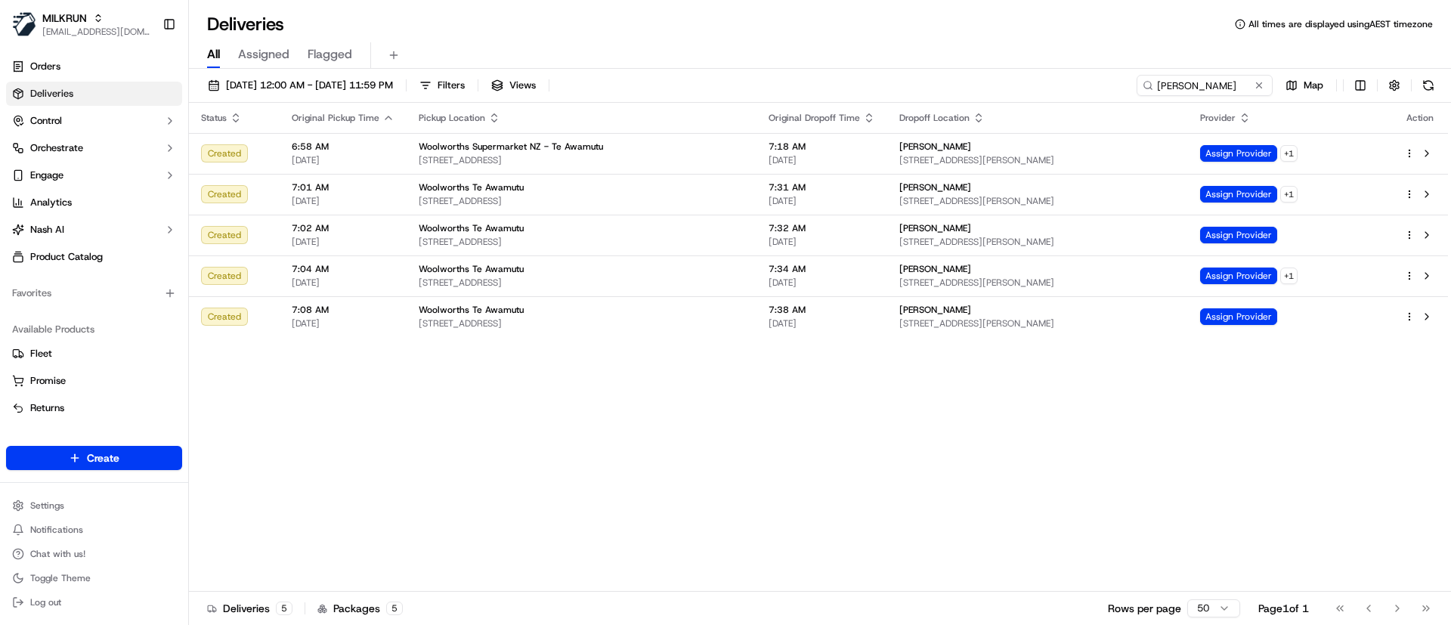
click at [438, 503] on div "Status Original Pickup Time Pickup Location Original Dropoff Time Dropoff Locat…" at bounding box center [818, 347] width 1259 height 489
click at [457, 518] on div "Status Original Pickup Time Pickup Location Original Dropoff Time Dropoff Locat…" at bounding box center [818, 347] width 1259 height 489
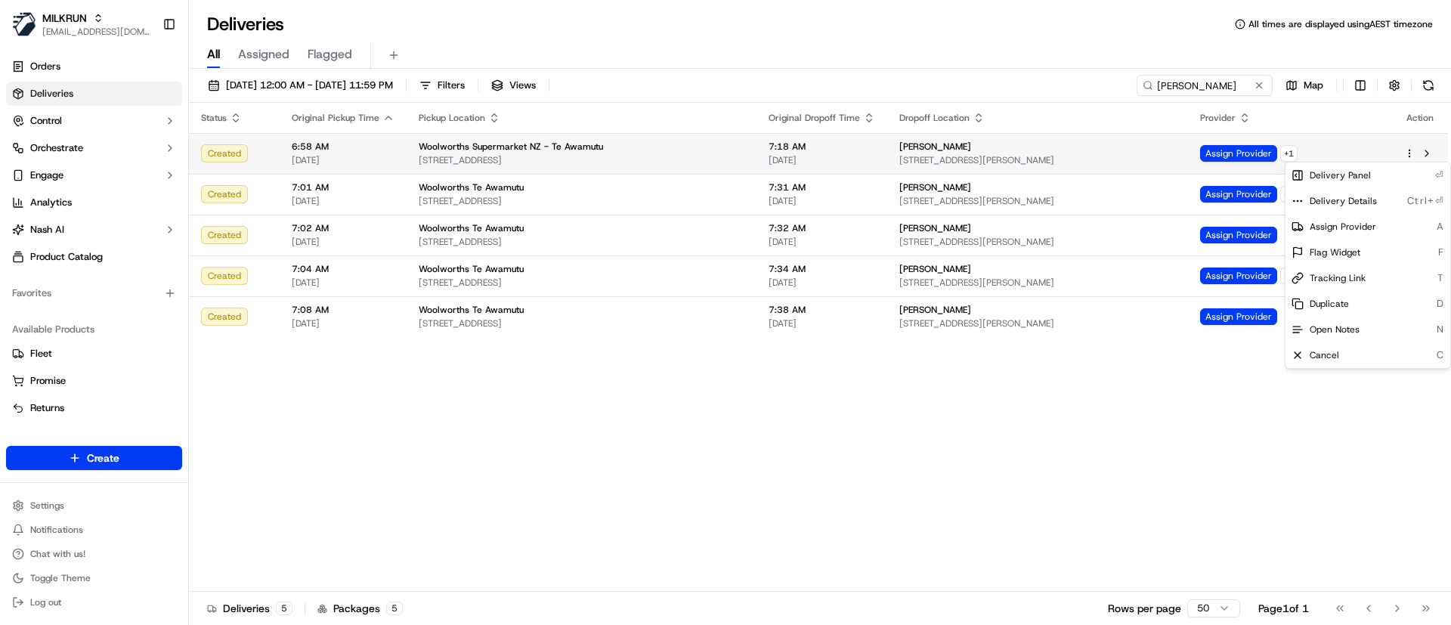
click at [1409, 151] on html "MILKRUN psteele@woolworths.com.au Toggle Sidebar Orders Deliveries Control Orch…" at bounding box center [725, 312] width 1451 height 625
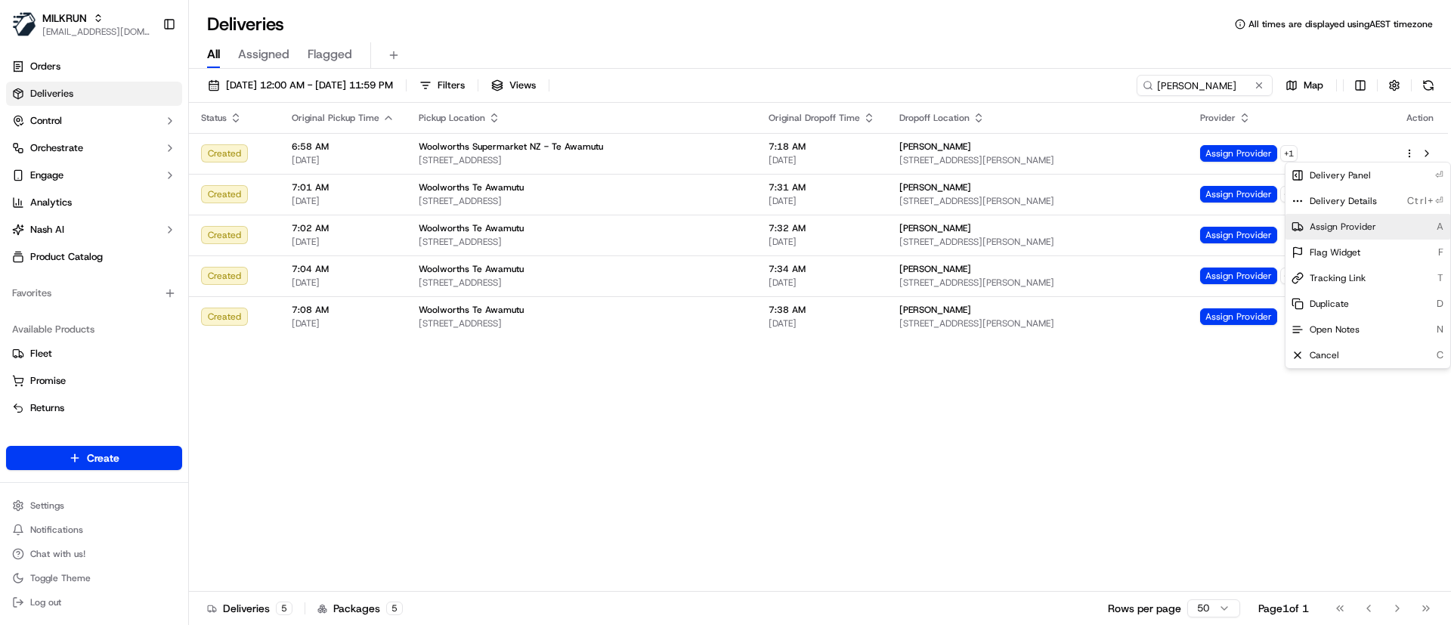
click at [1315, 224] on span "Assign Provider" at bounding box center [1343, 227] width 67 height 12
click at [566, 487] on div "Status Original Pickup Time Pickup Location Original Dropoff Time Dropoff Locat…" at bounding box center [818, 347] width 1259 height 489
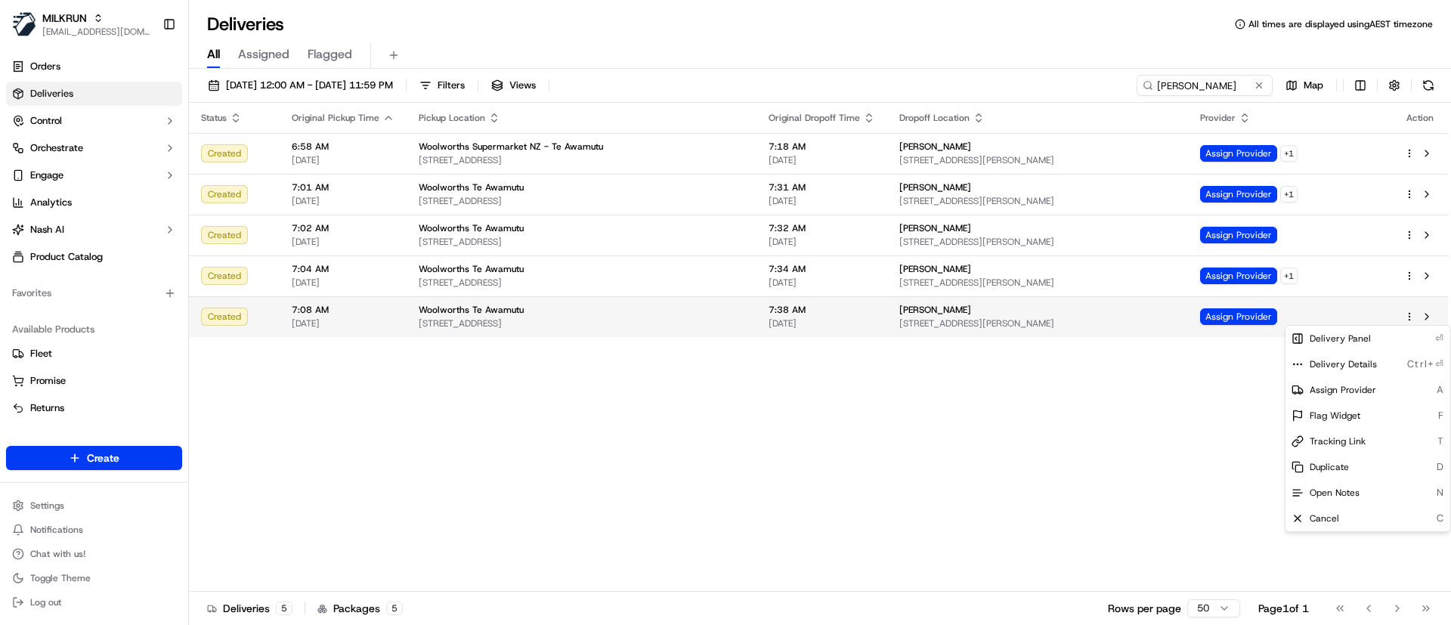
click at [1410, 311] on html "MILKRUN psteele@woolworths.com.au Toggle Sidebar Orders Deliveries Control Orch…" at bounding box center [725, 312] width 1451 height 625
click at [1370, 397] on div "Assign Provider A" at bounding box center [1368, 390] width 165 height 26
drag, startPoint x: 476, startPoint y: 498, endPoint x: 487, endPoint y: 496, distance: 10.8
click at [477, 498] on div "Status Original Pickup Time Pickup Location Original Dropoff Time Dropoff Locat…" at bounding box center [818, 347] width 1259 height 489
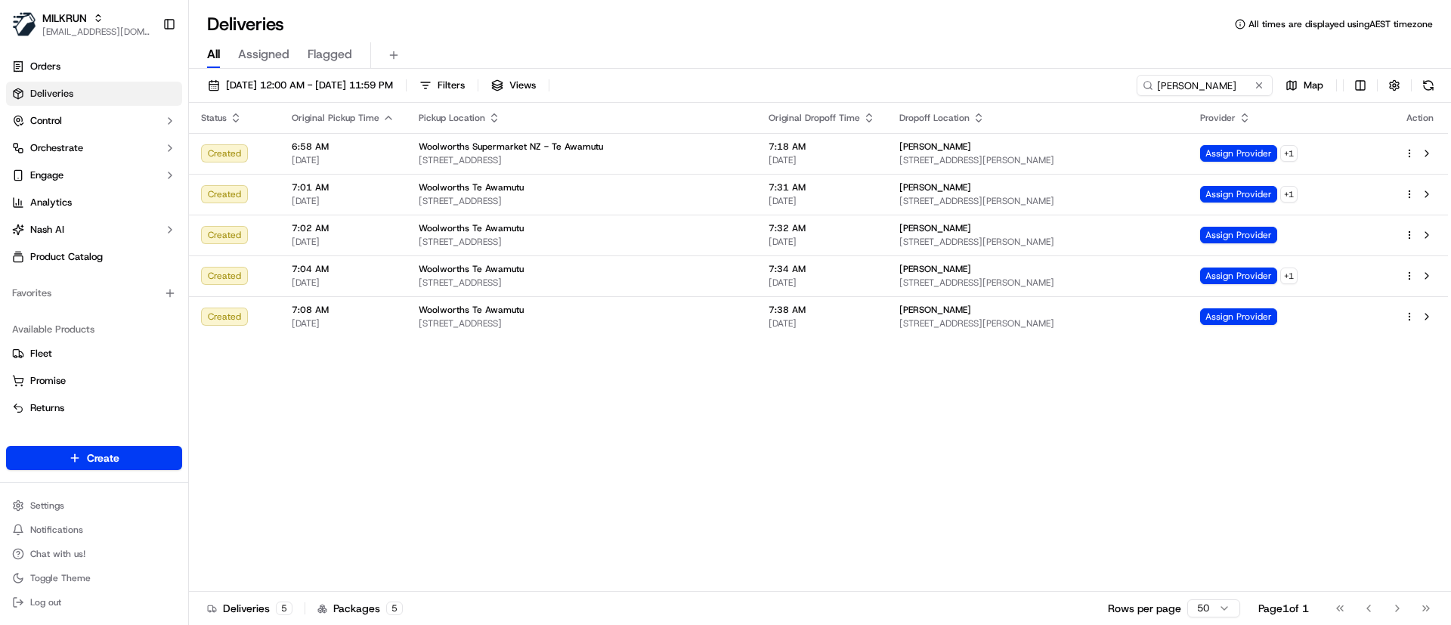
drag, startPoint x: 440, startPoint y: 454, endPoint x: 442, endPoint y: 379, distance: 75.6
click at [442, 454] on div "Status Original Pickup Time Pickup Location Original Dropoff Time Dropoff Locat…" at bounding box center [818, 347] width 1259 height 489
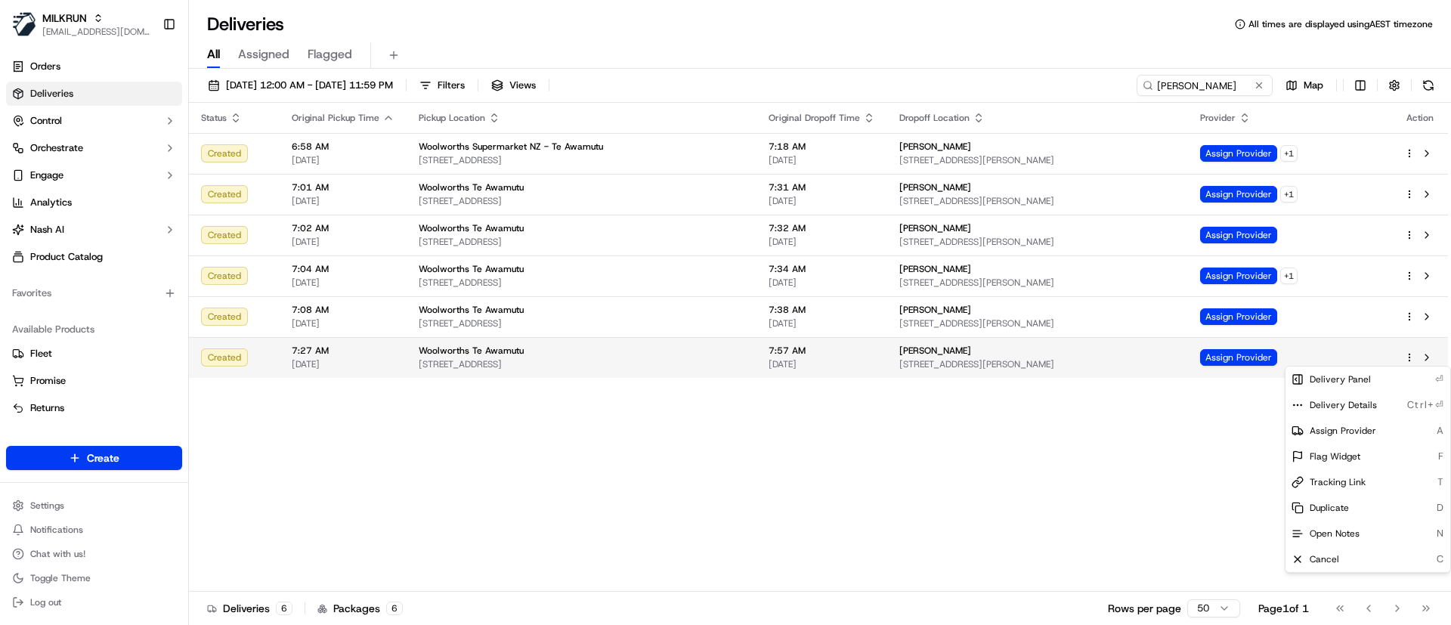
click at [1413, 352] on html "MILKRUN psteele@woolworths.com.au Toggle Sidebar Orders Deliveries Control Orch…" at bounding box center [725, 312] width 1451 height 625
click at [1131, 459] on html "MILKRUN psteele@woolworths.com.au Toggle Sidebar Orders Deliveries Control Orch…" at bounding box center [725, 312] width 1451 height 625
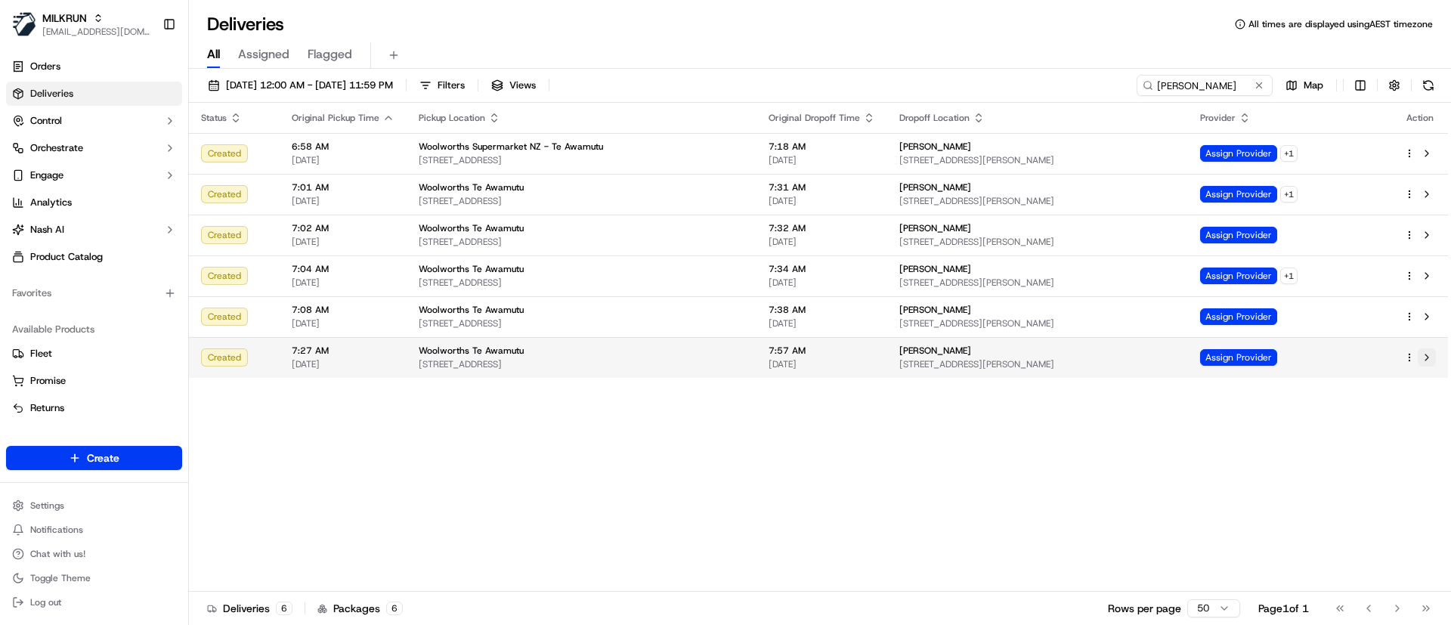
click at [1430, 354] on button at bounding box center [1427, 357] width 18 height 18
click at [336, 447] on div "Status Original Pickup Time Pickup Location Original Dropoff Time Dropoff Locat…" at bounding box center [818, 347] width 1259 height 489
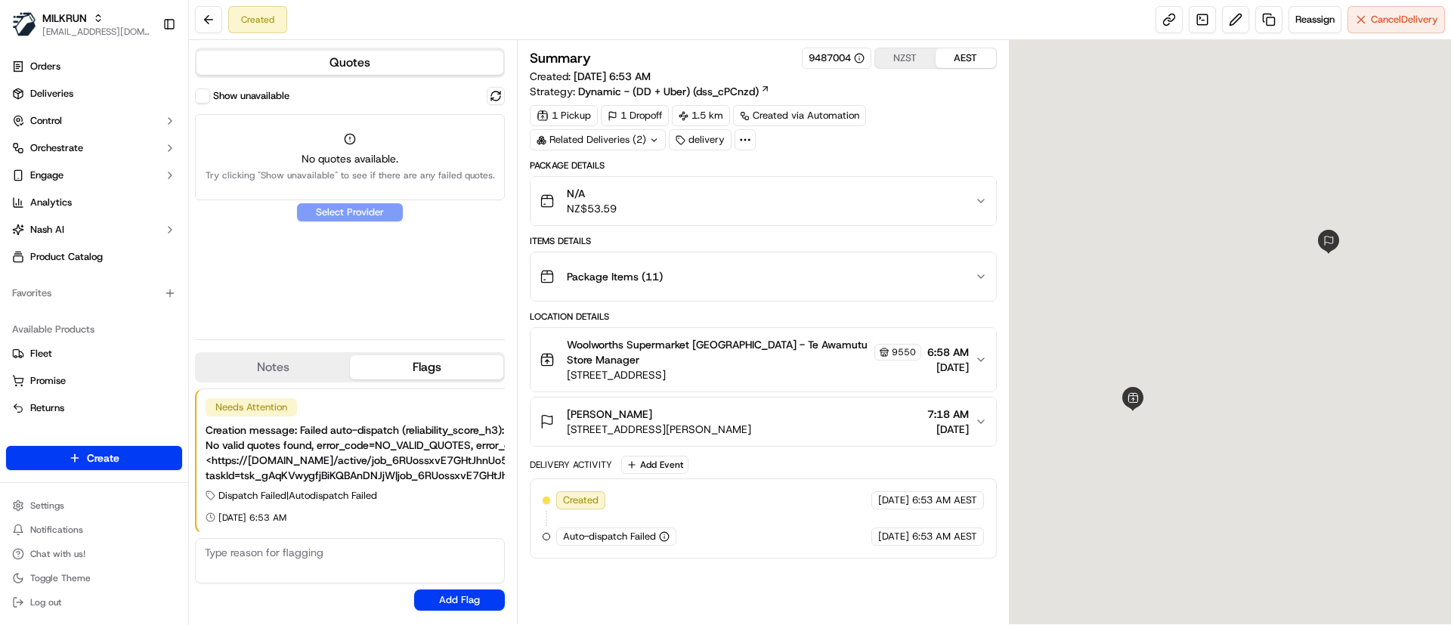
scroll to position [2, 0]
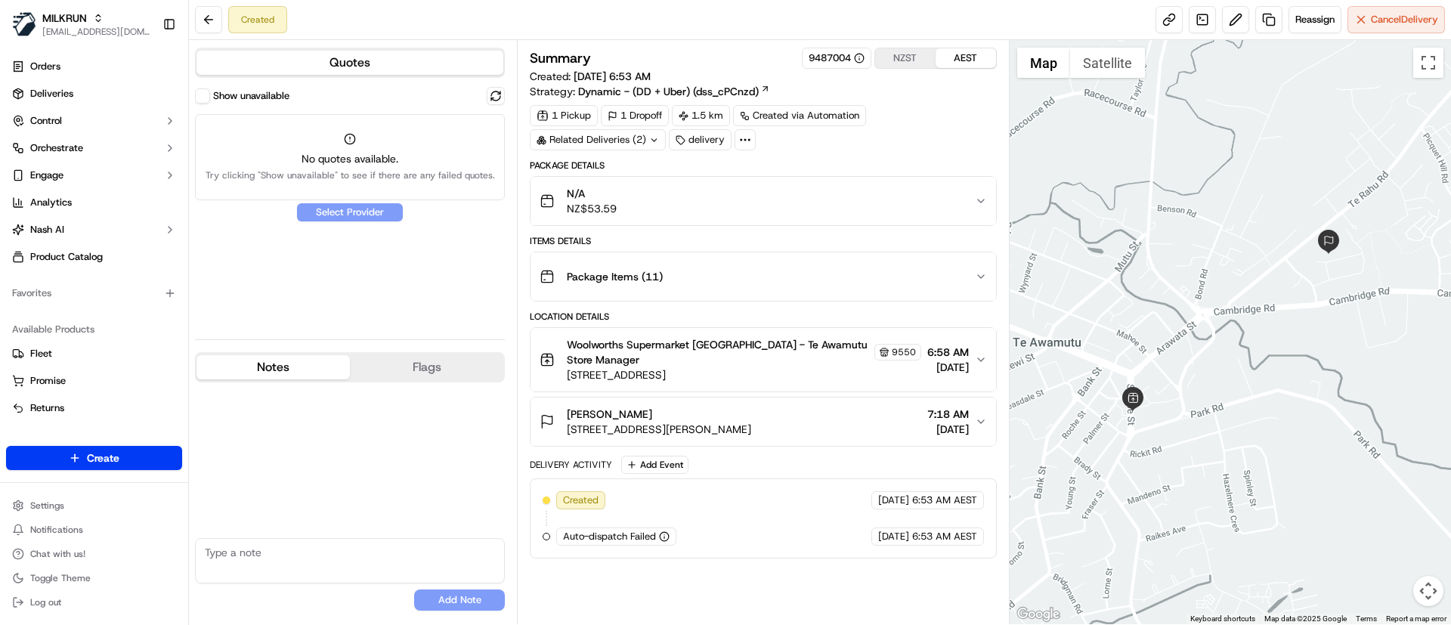
click at [230, 355] on button "Notes" at bounding box center [272, 367] width 153 height 24
click at [1265, 16] on link at bounding box center [1268, 19] width 27 height 27
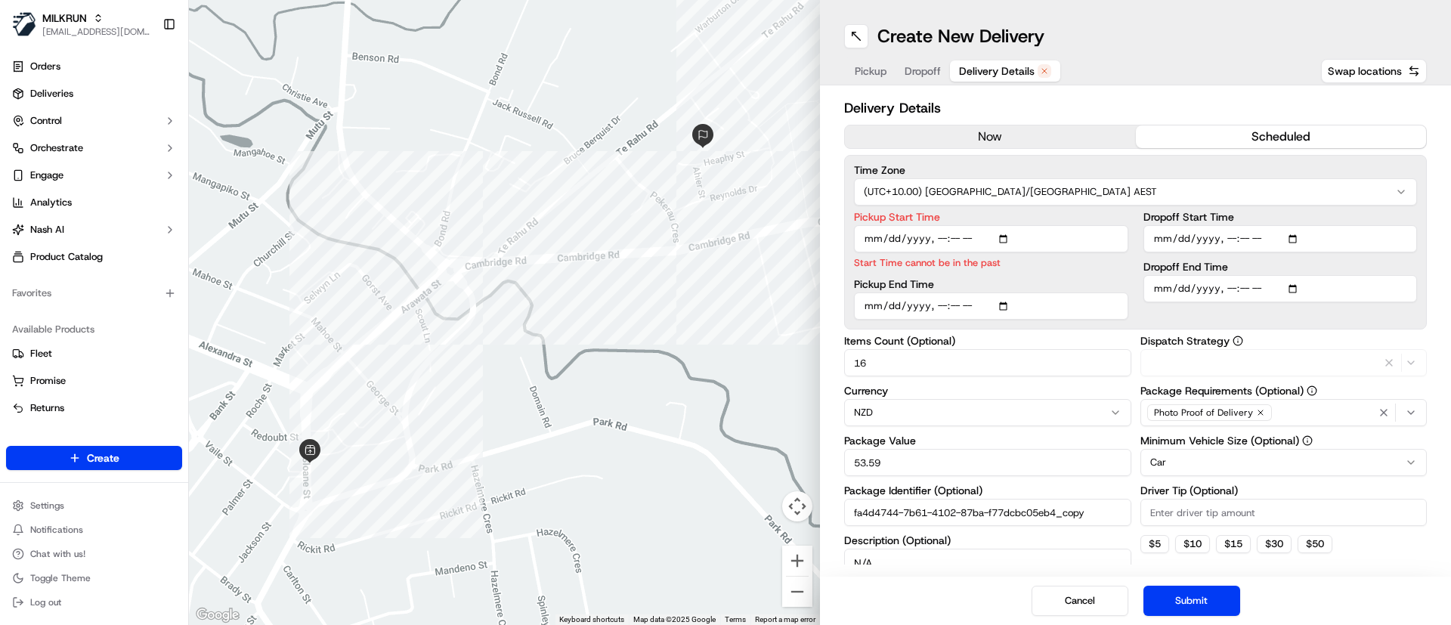
click at [994, 67] on span "Delivery Details" at bounding box center [997, 70] width 76 height 15
click at [975, 134] on button "now" at bounding box center [990, 136] width 291 height 23
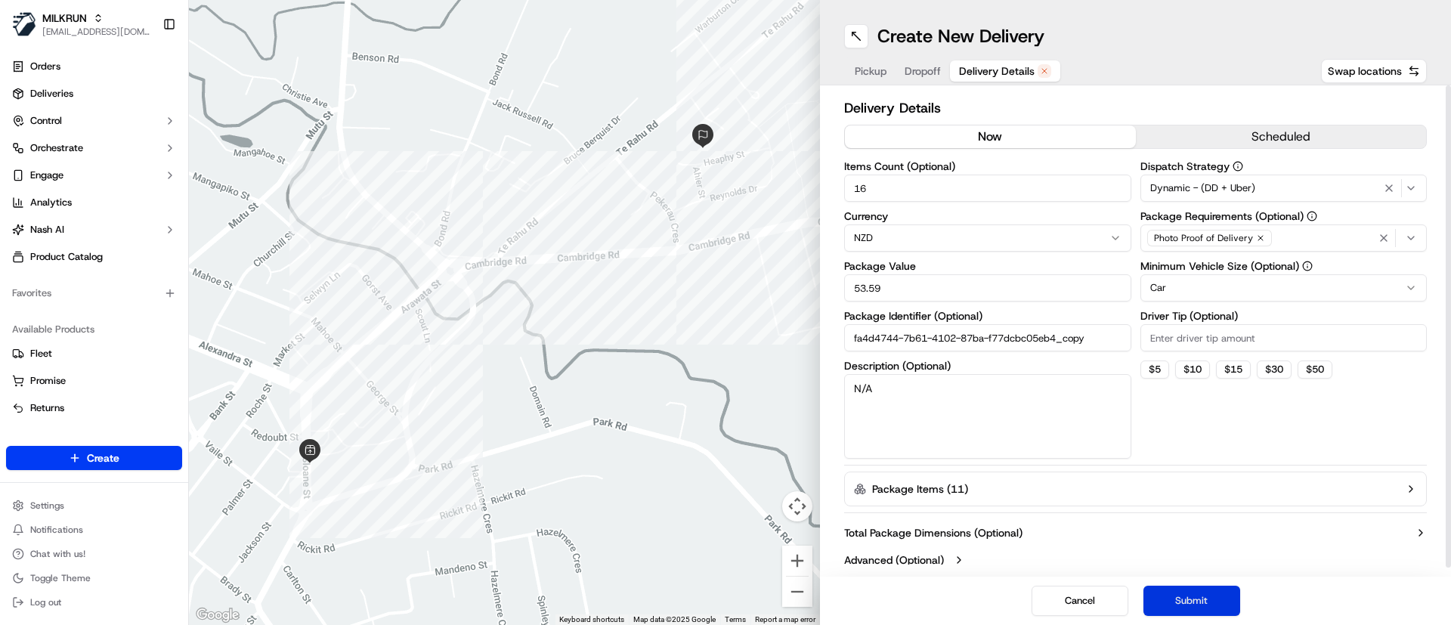
click at [1202, 599] on button "Submit" at bounding box center [1191, 601] width 97 height 30
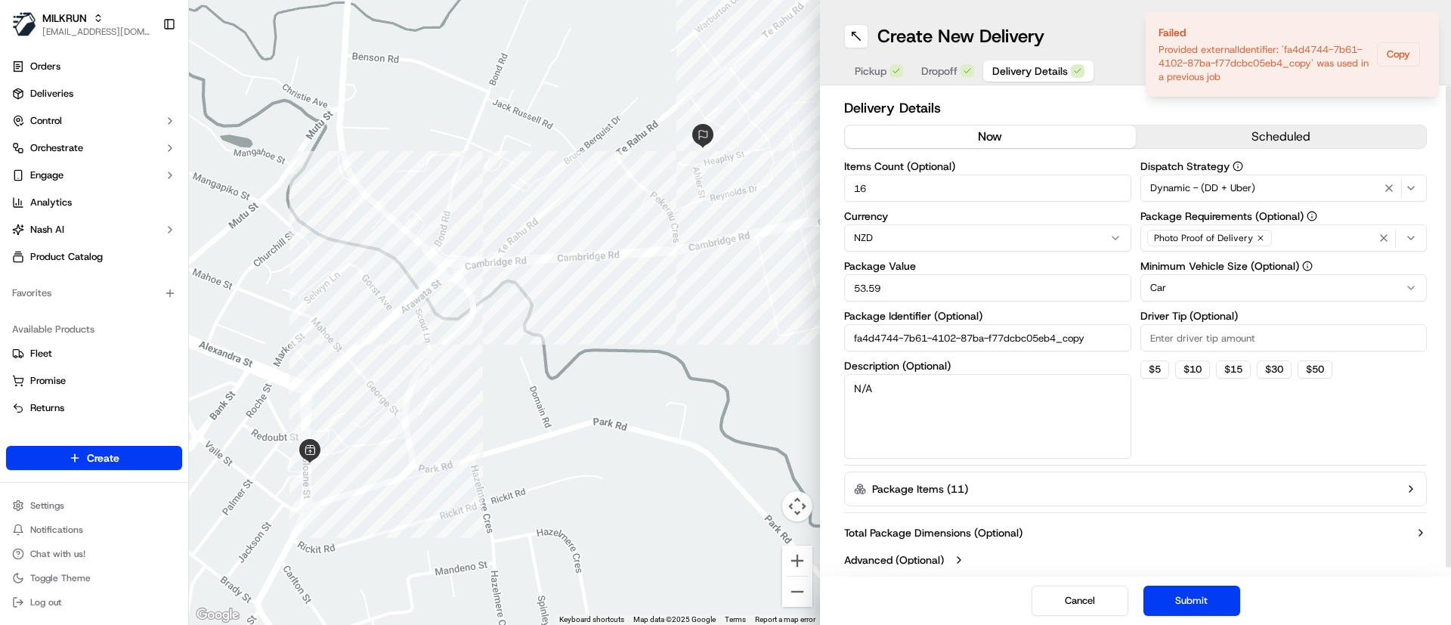
click at [1101, 340] on input "fa4d4744-7b61-4102-87ba-f77dcbc05eb4_copy" at bounding box center [987, 337] width 287 height 27
type input "fa4d4744-7b61-4102-87ba-f77dcbc05eb4_copy222"
drag, startPoint x: 930, startPoint y: 286, endPoint x: 782, endPoint y: 282, distance: 148.2
click at [782, 282] on div "← Move left → Move right ↑ Move up ↓ Move down + Zoom in - Zoom out Home Jump l…" at bounding box center [820, 312] width 1262 height 625
type input "50.00"
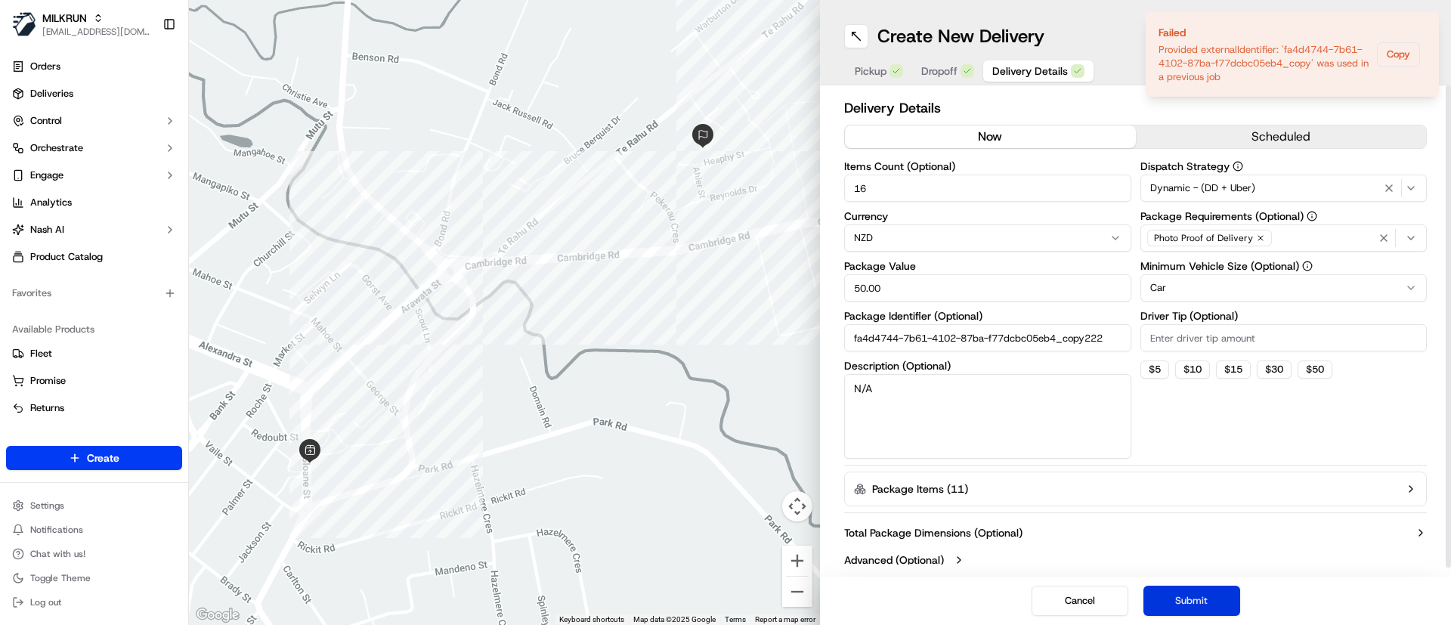
click at [1208, 604] on button "Submit" at bounding box center [1191, 601] width 97 height 30
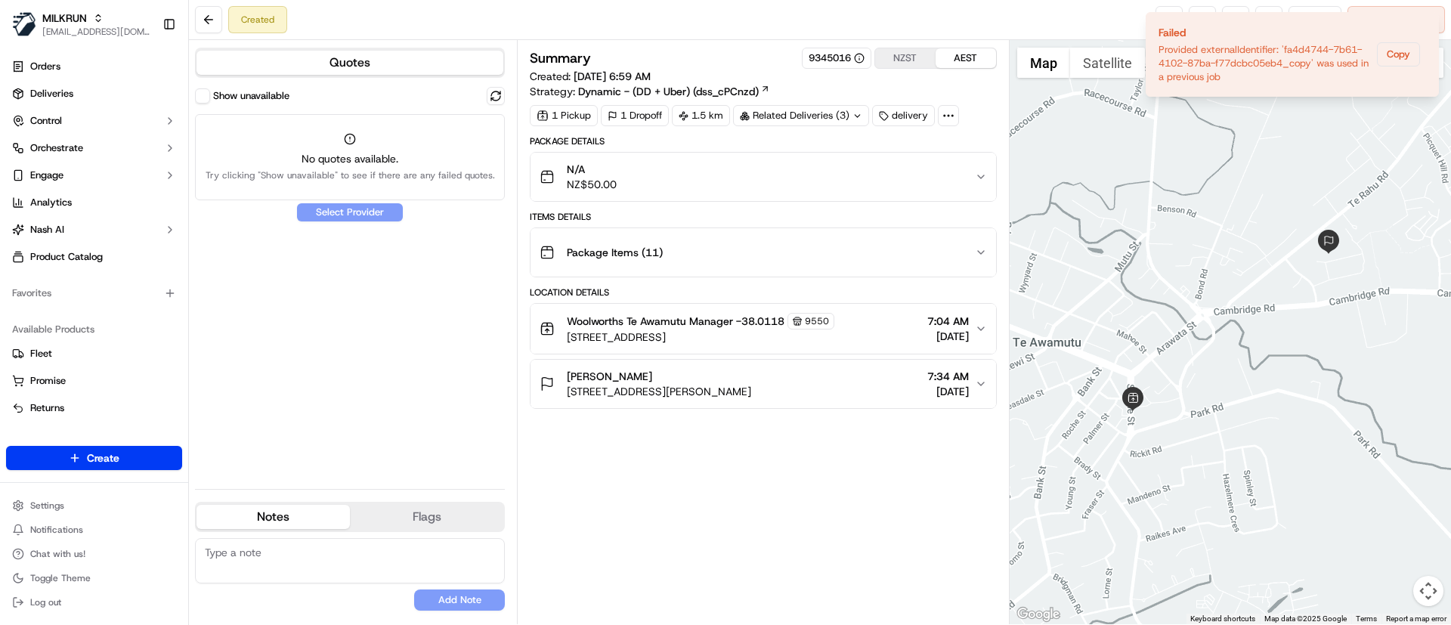
click at [498, 368] on div "Show unavailable No quotes available. Try clicking "Show unavailable" to see if…" at bounding box center [350, 282] width 310 height 390
click at [354, 184] on div "No quotes available. Try clicking "Show unavailable" to see if there are any fa…" at bounding box center [350, 157] width 310 height 86
click at [205, 95] on button "Show unavailable" at bounding box center [202, 95] width 15 height 15
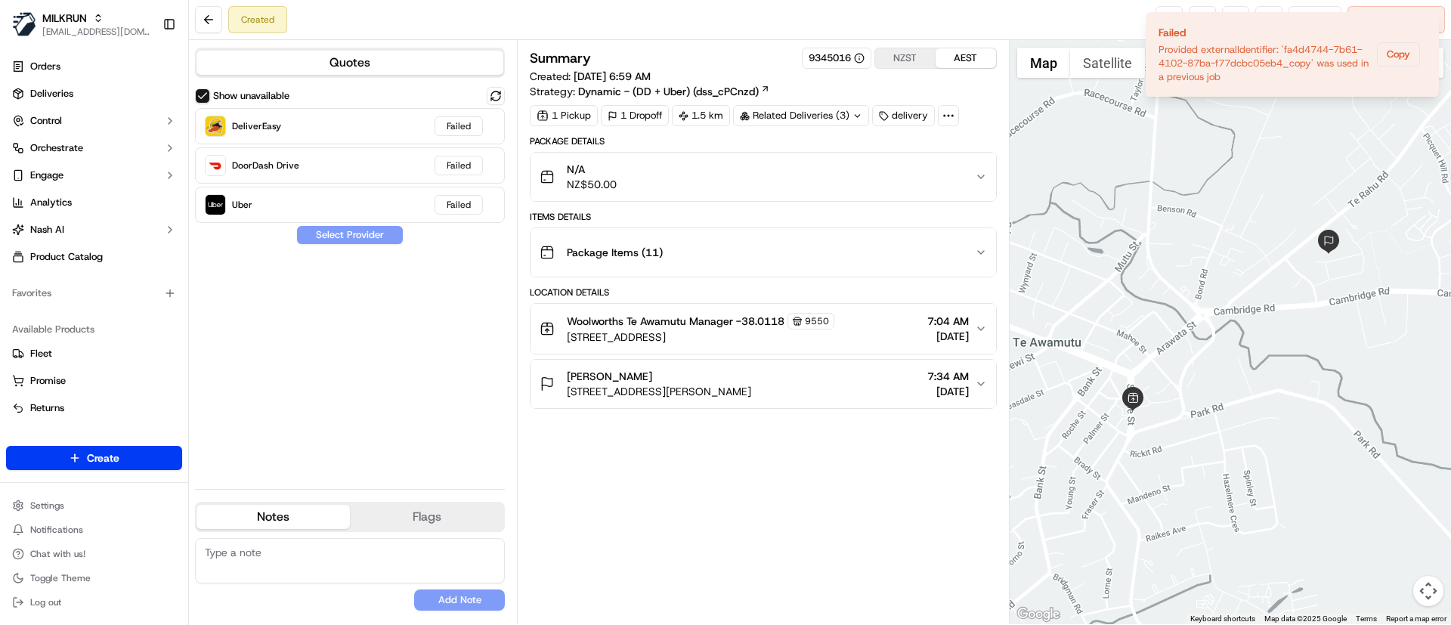
click at [205, 95] on button "Show unavailable" at bounding box center [202, 95] width 15 height 15
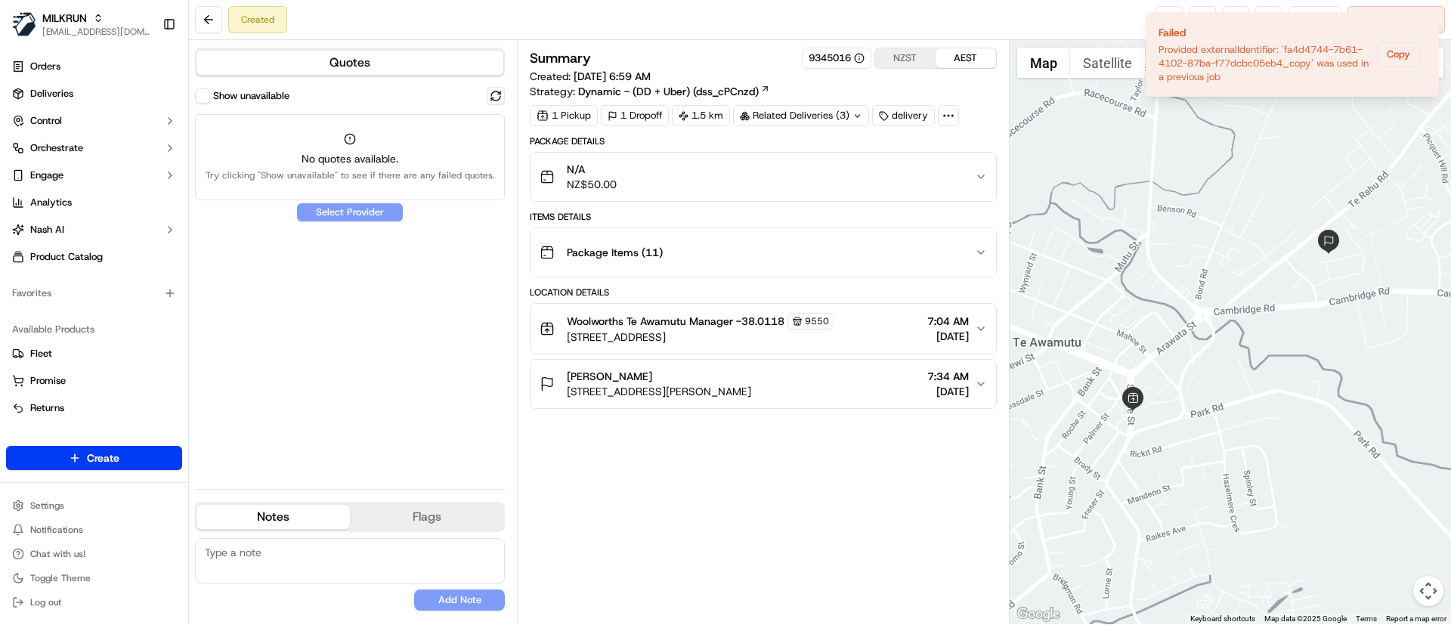
click at [289, 275] on div "Show unavailable No quotes available. Try clicking "Show unavailable" to see if…" at bounding box center [350, 282] width 310 height 390
click at [1425, 23] on icon "Notifications (F8)" at bounding box center [1426, 25] width 6 height 6
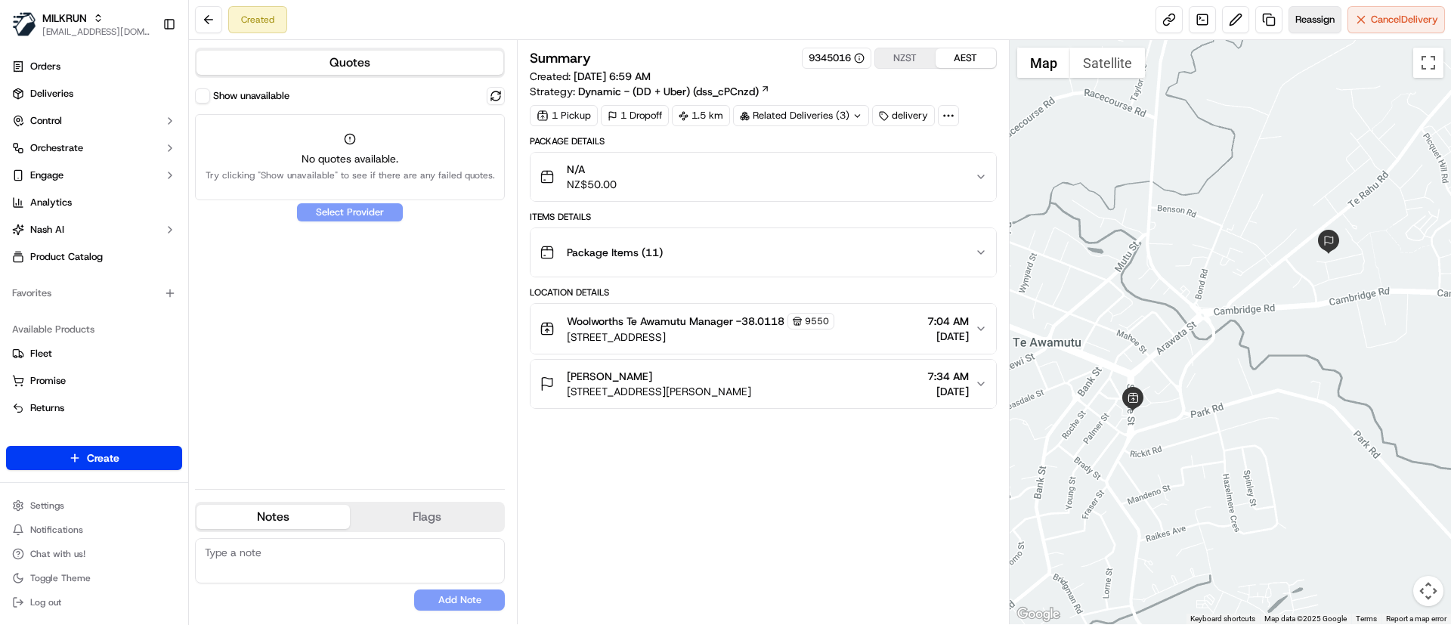
click at [1310, 17] on span "Reassign" at bounding box center [1314, 20] width 39 height 14
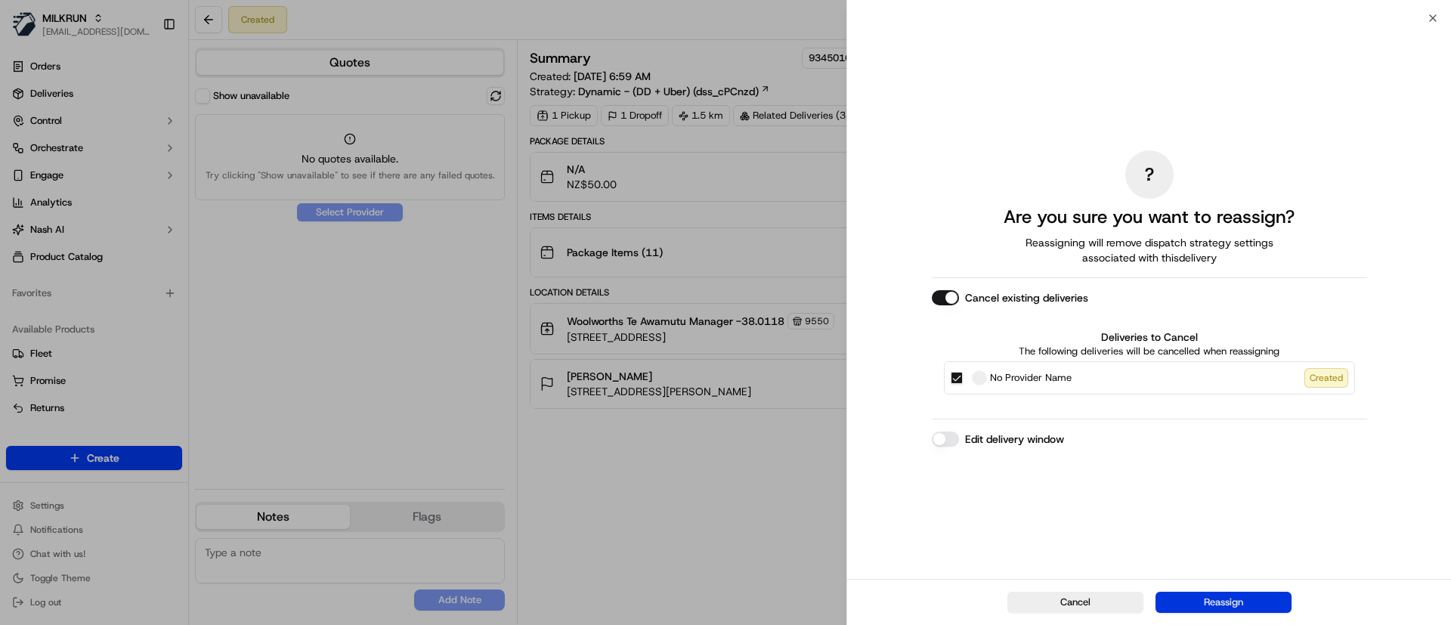
click at [1245, 602] on button "Reassign" at bounding box center [1224, 602] width 136 height 21
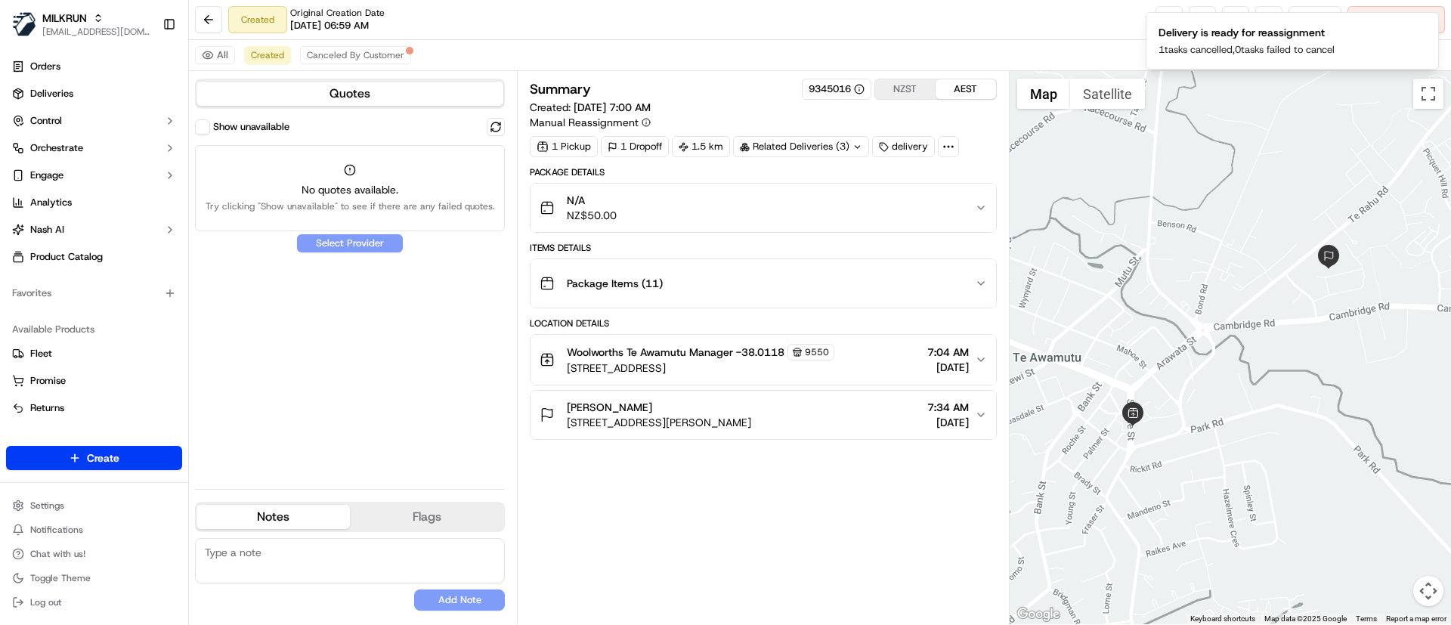
click at [694, 510] on div "Summary 9345016 NZST AEST Created: 23/09/2025 7:00 AM Manual Reassignment 1 Pic…" at bounding box center [763, 348] width 466 height 538
click at [1179, 46] on p "1 tasks cancelled, 0 tasks failed to cancel" at bounding box center [1247, 50] width 176 height 14
click at [713, 537] on div "Summary 9345016 NZST AEST Created: 23/09/2025 7:00 AM Manual Reassignment 1 Pic…" at bounding box center [763, 348] width 466 height 538
click at [1428, 20] on icon "Notifications (F8)" at bounding box center [1426, 25] width 12 height 12
click at [633, 493] on div "Summary 9345016 NZST AEST Created: 23/09/2025 7:00 AM Manual Reassignment 1 Pic…" at bounding box center [763, 348] width 466 height 538
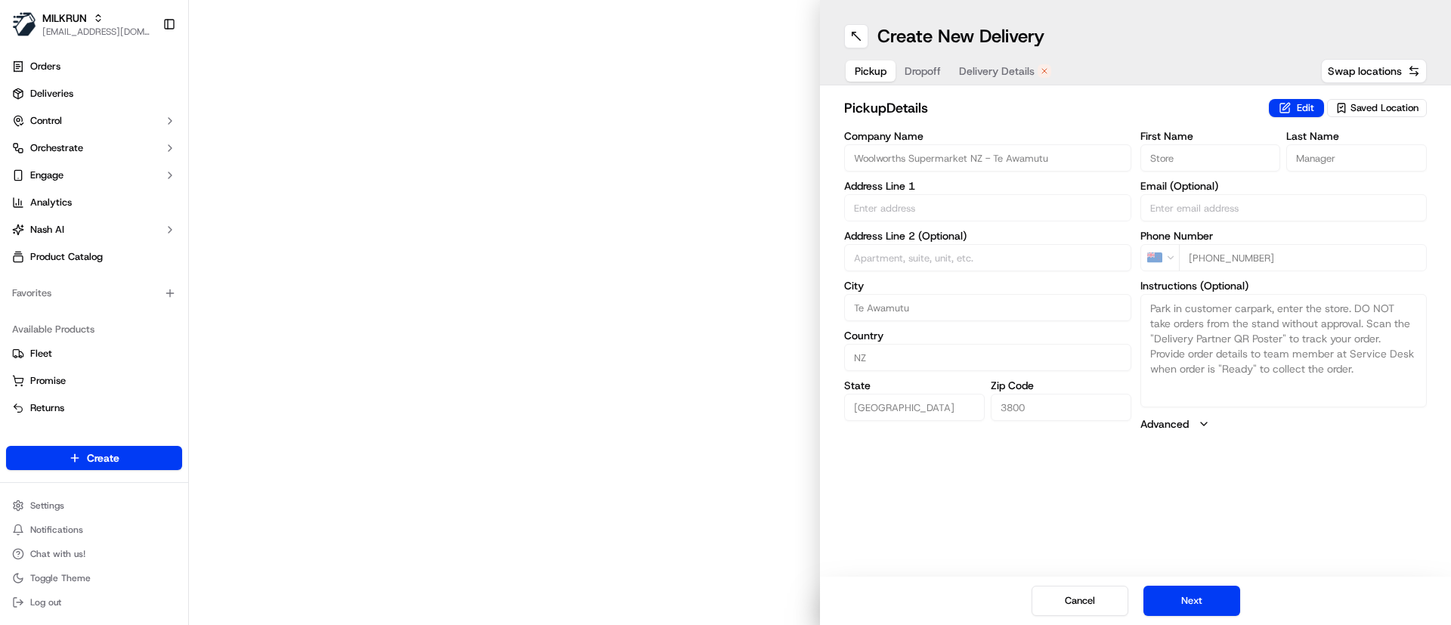
type input "180 Sloane Street"
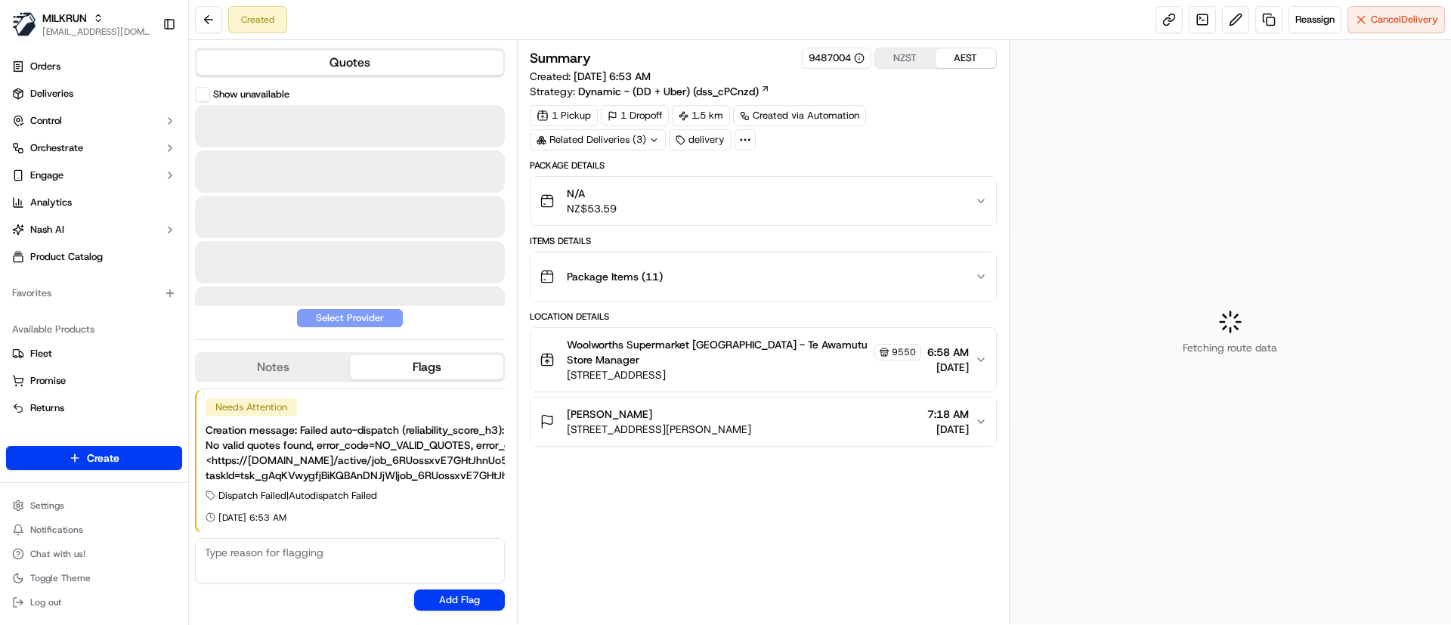
scroll to position [2, 0]
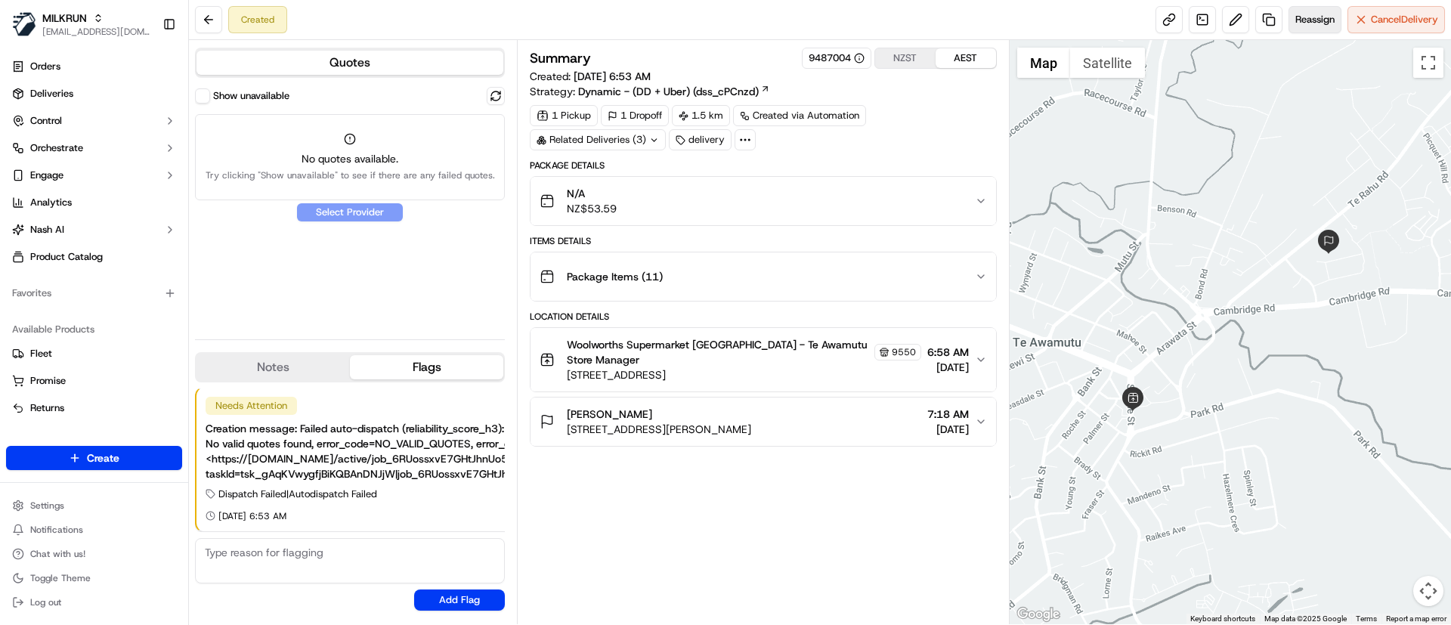
click at [1305, 21] on span "Reassign" at bounding box center [1314, 20] width 39 height 14
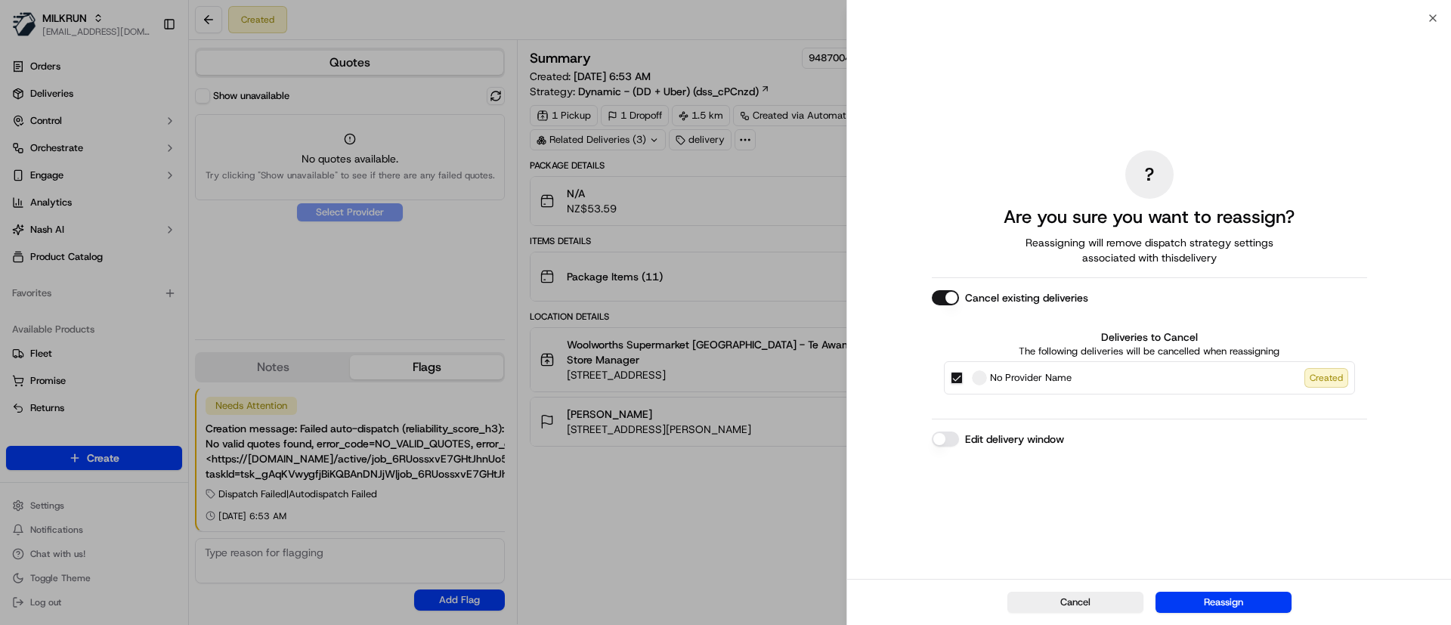
click at [943, 299] on button "Cancel existing deliveries" at bounding box center [945, 297] width 27 height 15
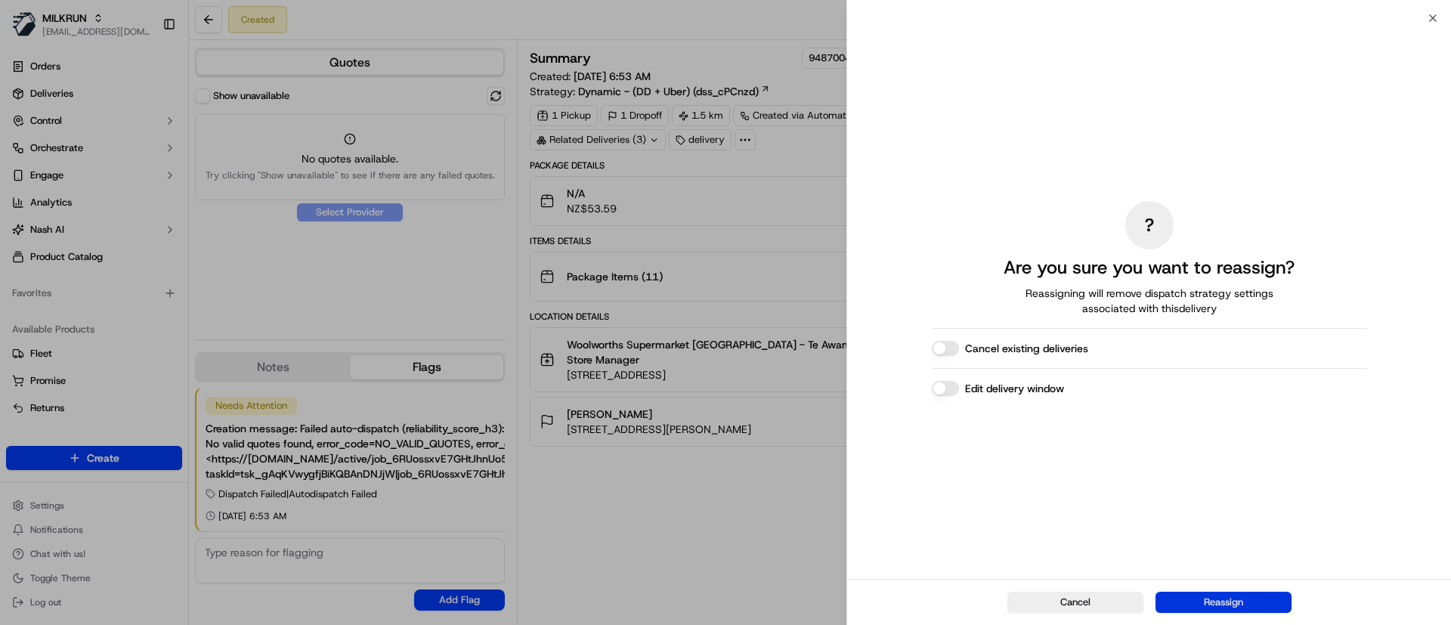
click at [1218, 600] on button "Reassign" at bounding box center [1224, 602] width 136 height 21
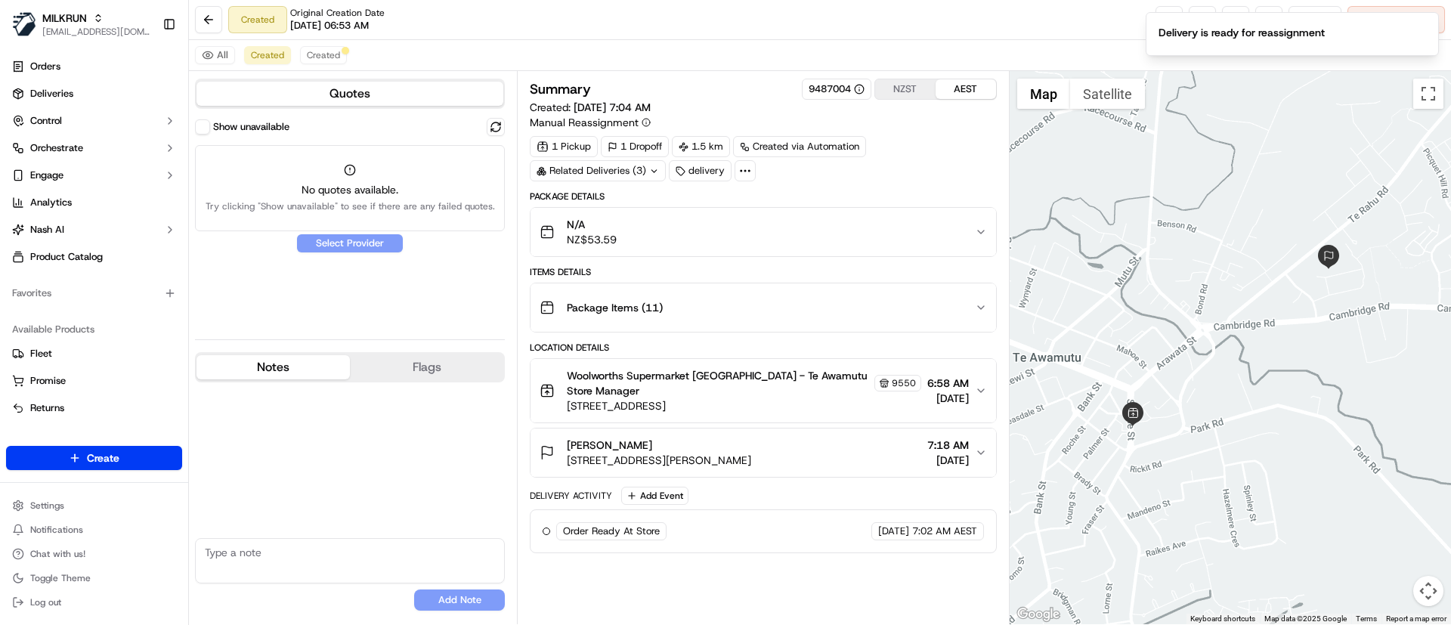
click at [252, 357] on button "Notes" at bounding box center [272, 367] width 153 height 24
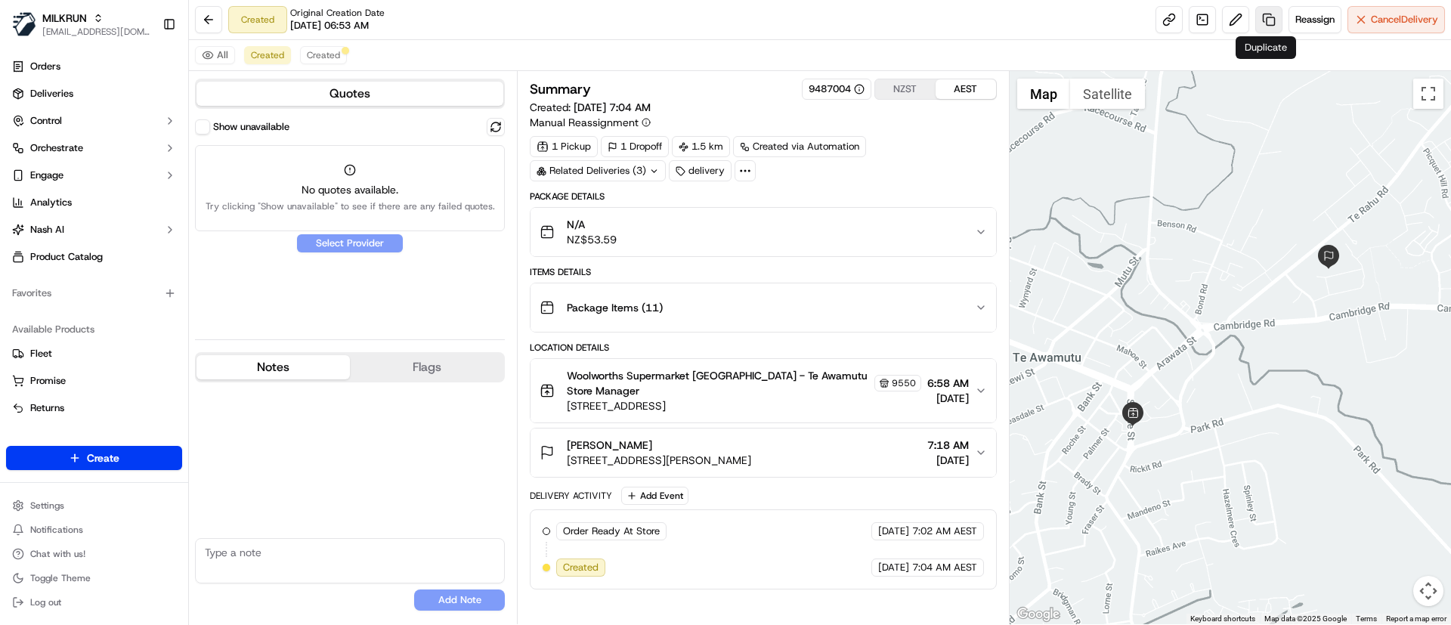
click at [1272, 12] on link at bounding box center [1268, 19] width 27 height 27
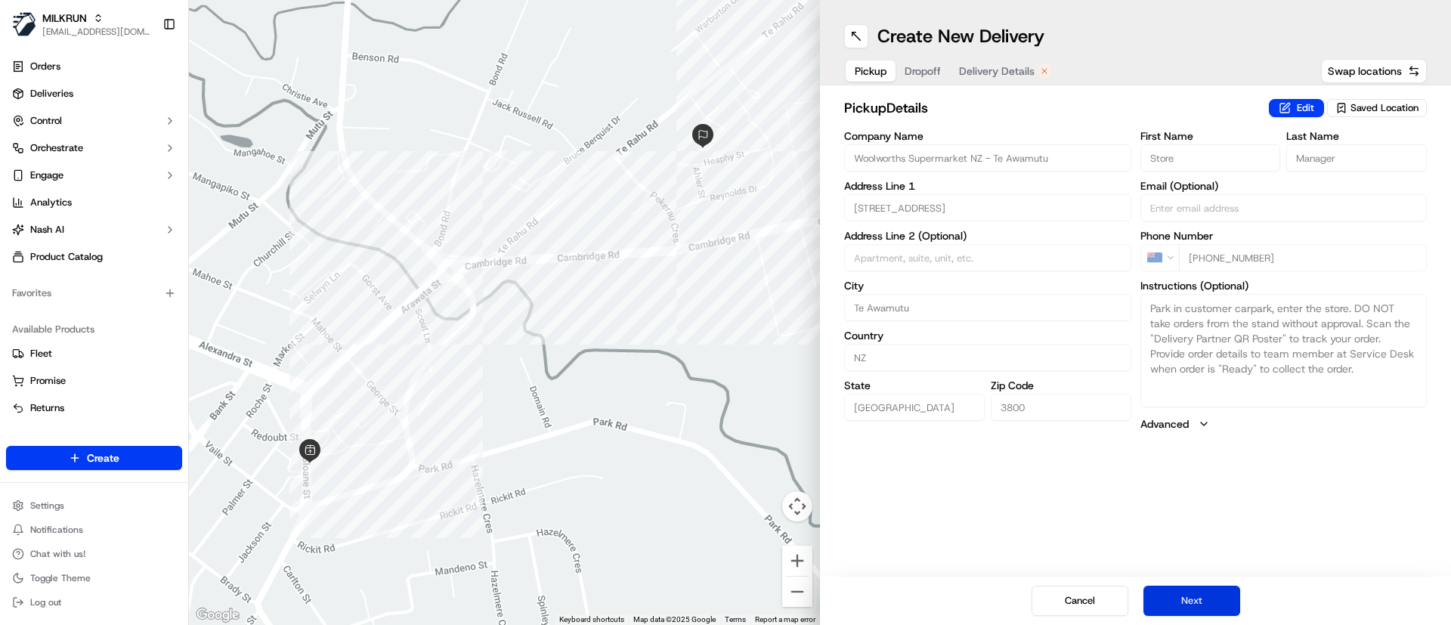
click at [1206, 597] on button "Next" at bounding box center [1191, 601] width 97 height 30
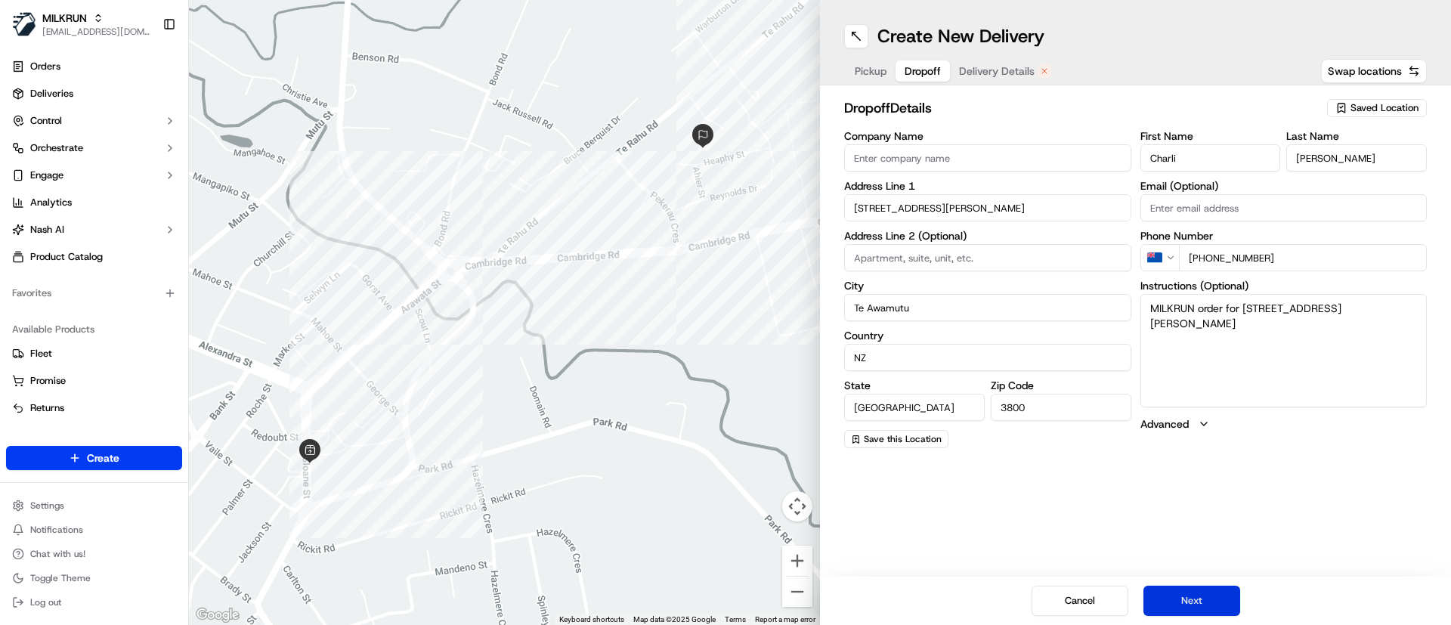
click at [1206, 597] on button "Next" at bounding box center [1191, 601] width 97 height 30
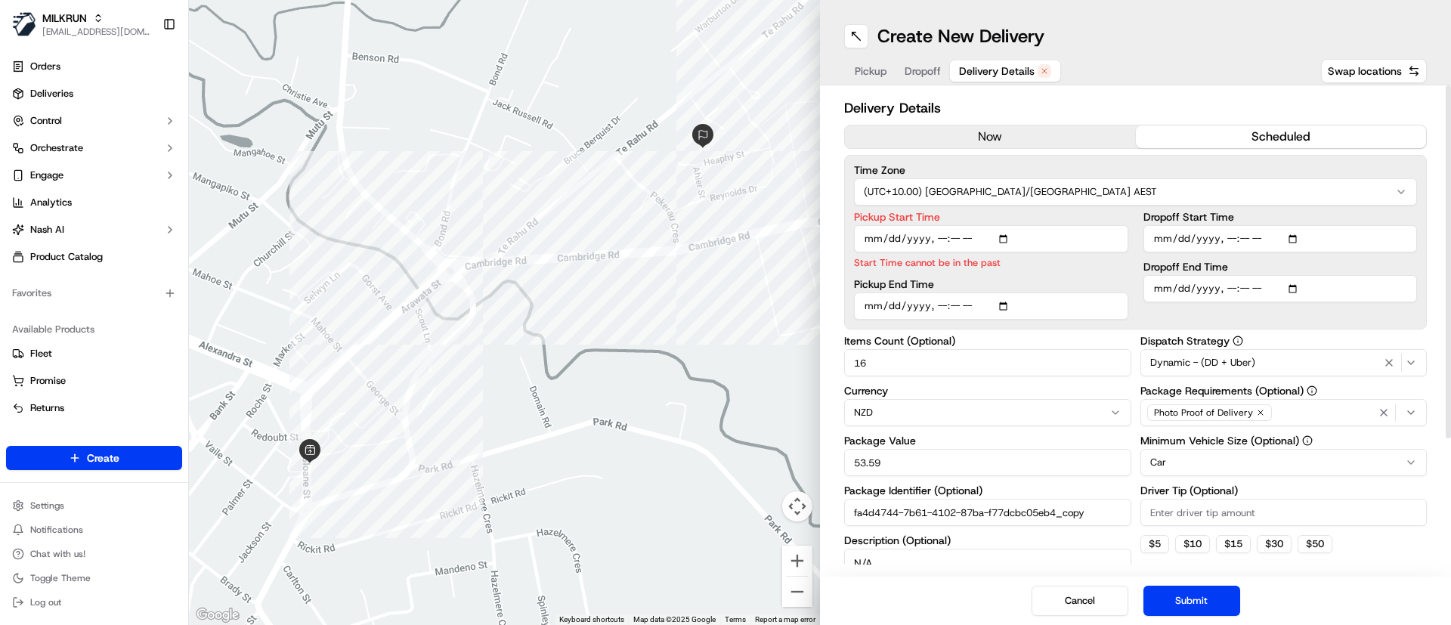
click at [927, 134] on button "now" at bounding box center [990, 136] width 291 height 23
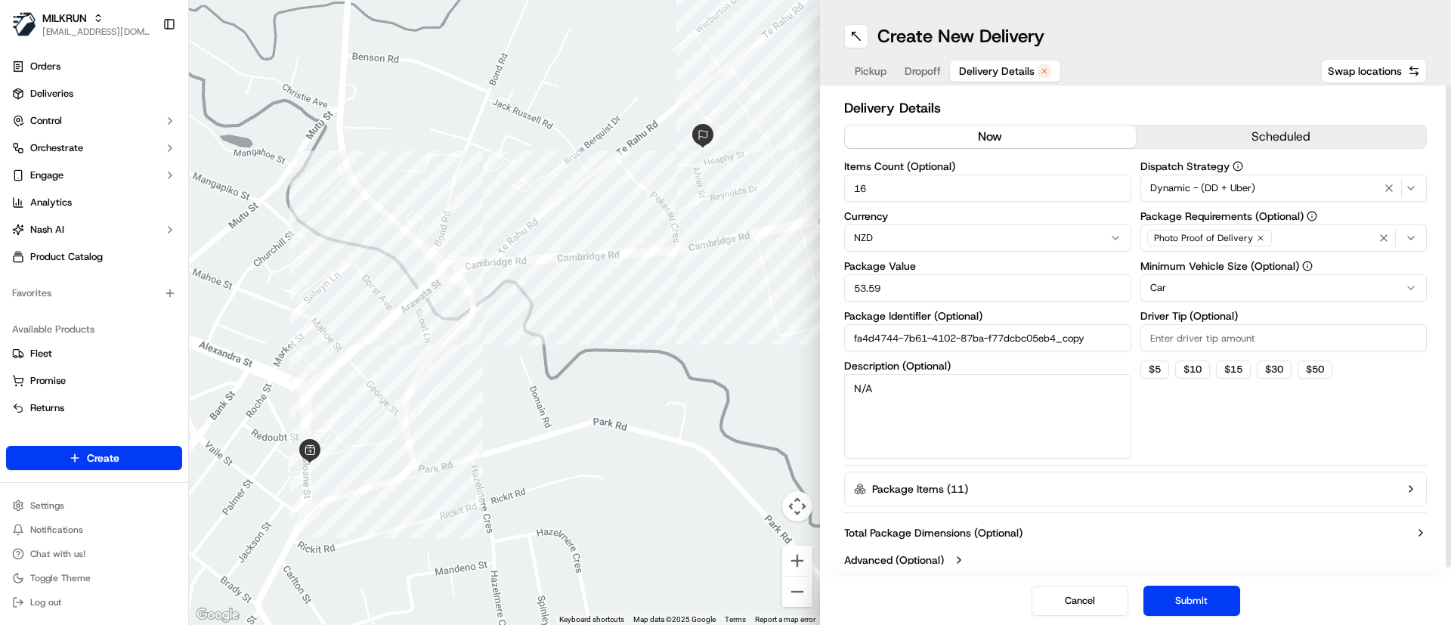
click at [1206, 608] on button "Submit" at bounding box center [1191, 601] width 97 height 30
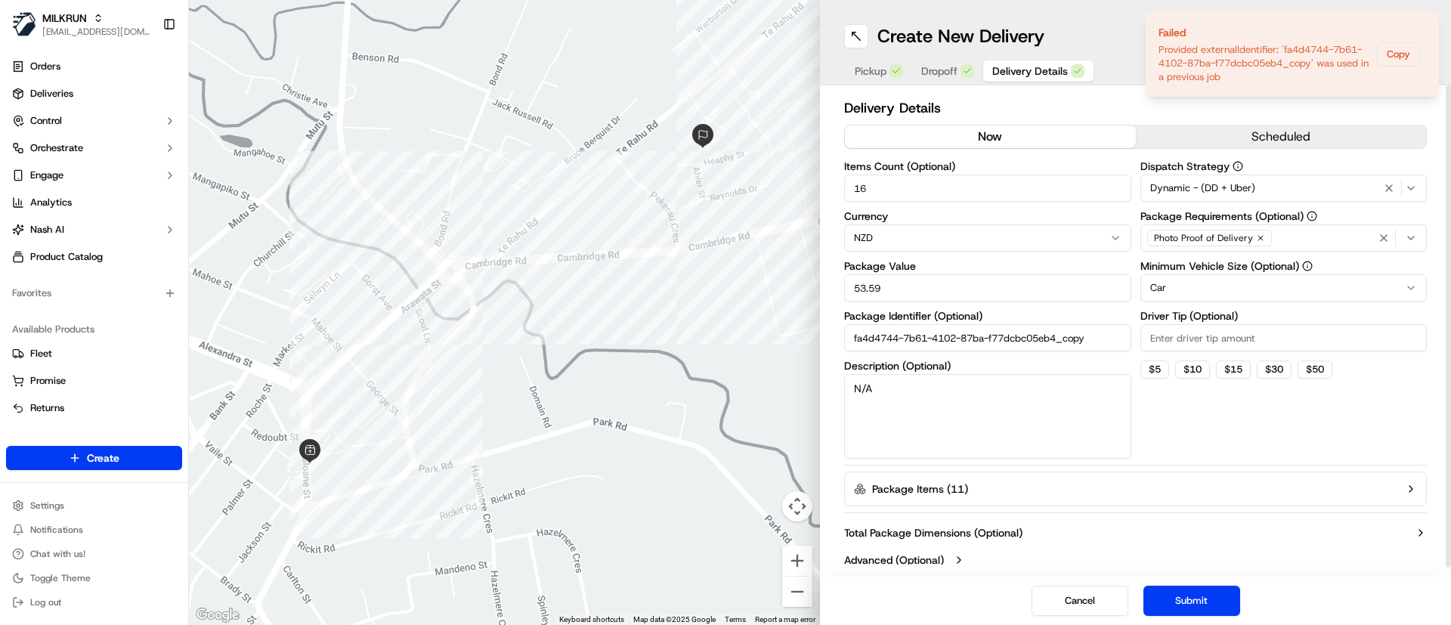
click at [1097, 340] on input "fa4d4744-7b61-4102-87ba-f77dcbc05eb4_copy" at bounding box center [987, 337] width 287 height 27
type input "fa4d4744-7b61-4102-87ba-f77dcbc05eb4_copy222"
click at [1196, 599] on button "Submit" at bounding box center [1191, 601] width 97 height 30
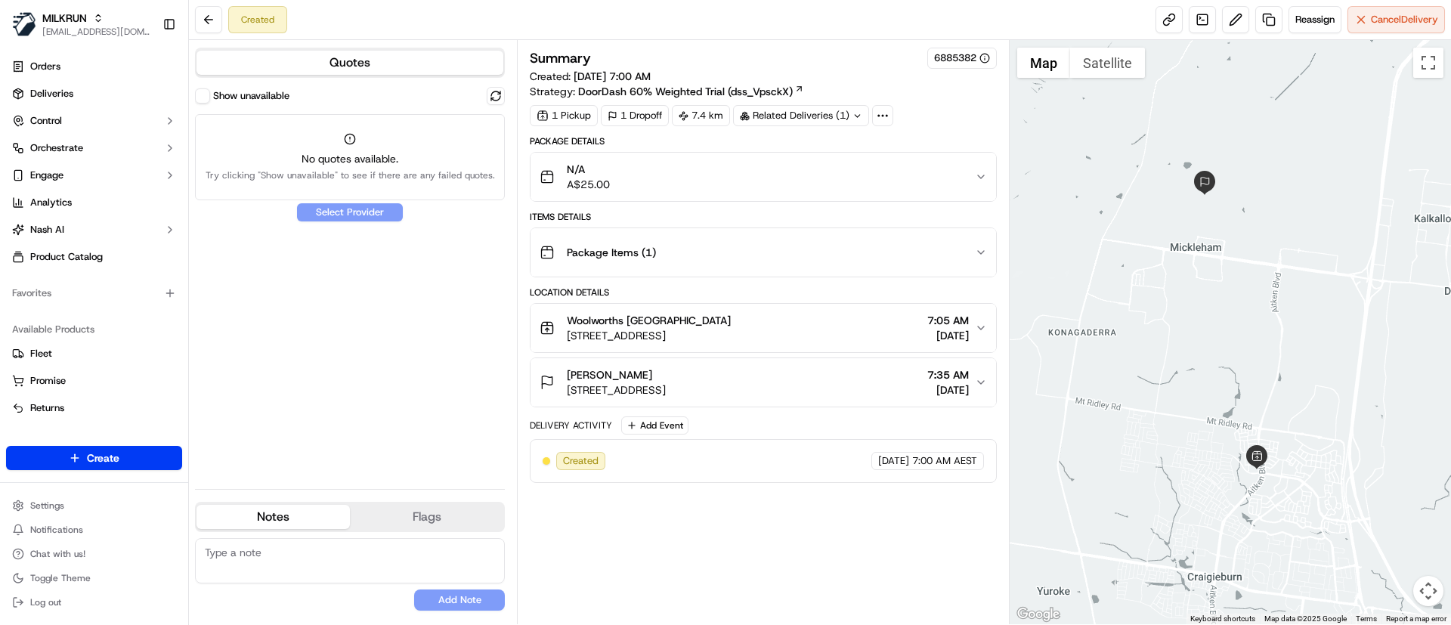
click at [706, 550] on div "Summary 6885382 Created: [DATE] 7:00 AM Strategy: DoorDash 60% Weighted Trial (…" at bounding box center [763, 332] width 466 height 569
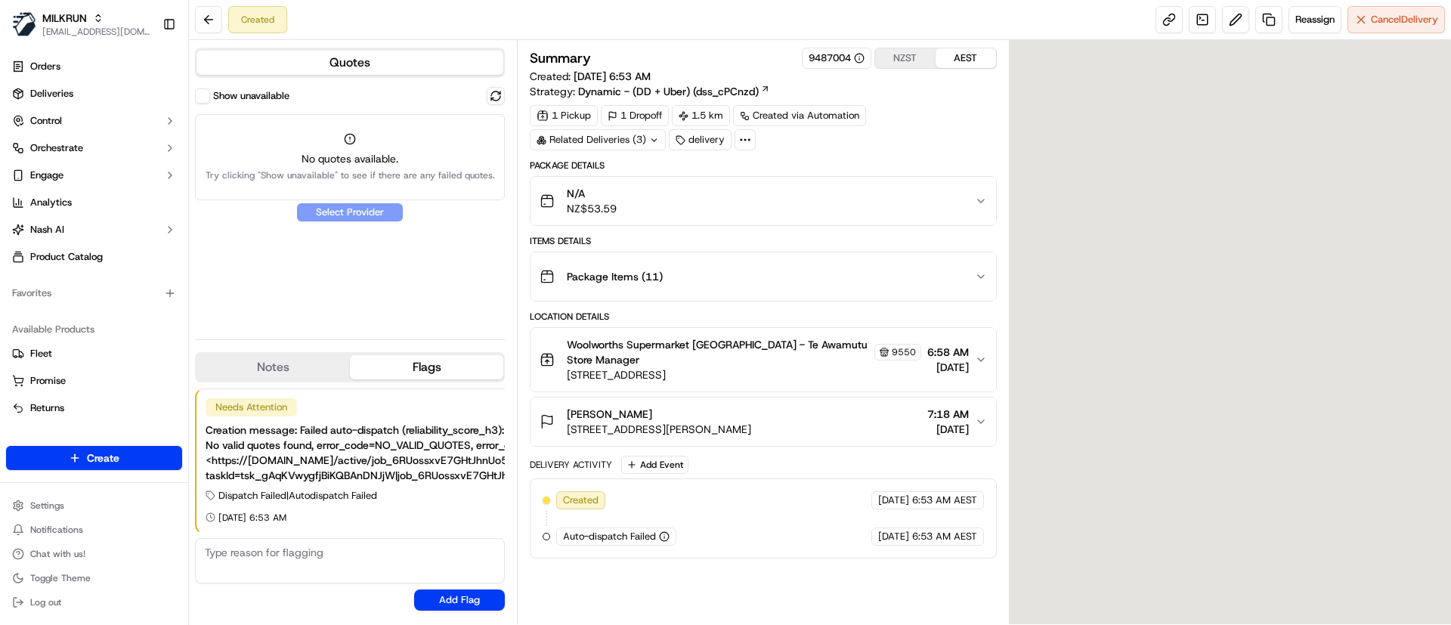
scroll to position [2, 0]
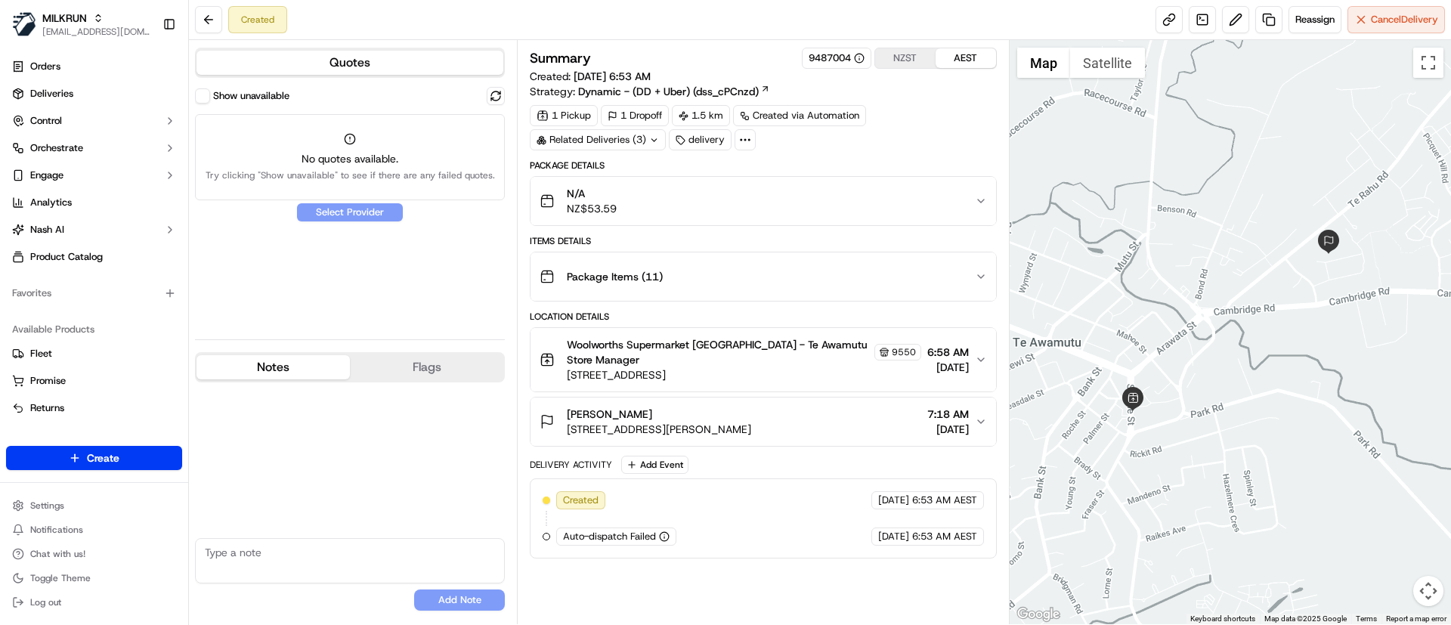
click at [231, 360] on button "Notes" at bounding box center [272, 367] width 153 height 24
click at [1236, 11] on button at bounding box center [1235, 19] width 27 height 27
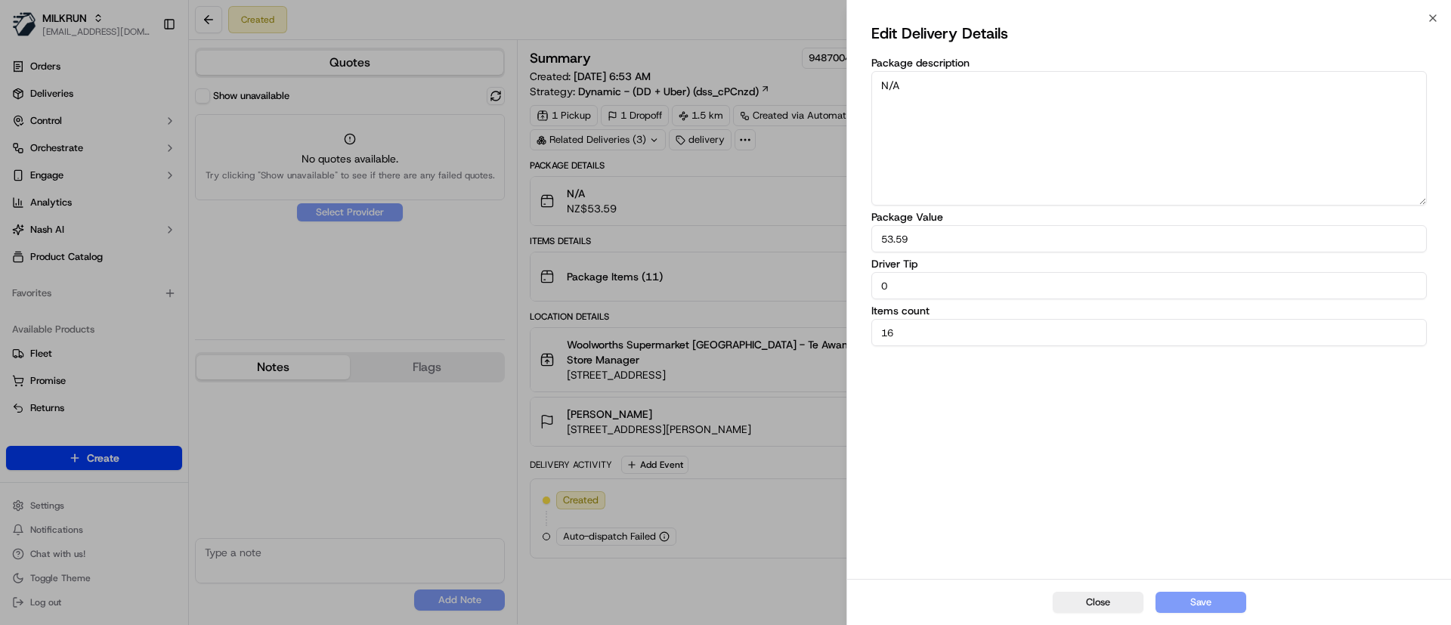
click at [1003, 97] on textarea "N/A" at bounding box center [1148, 138] width 555 height 135
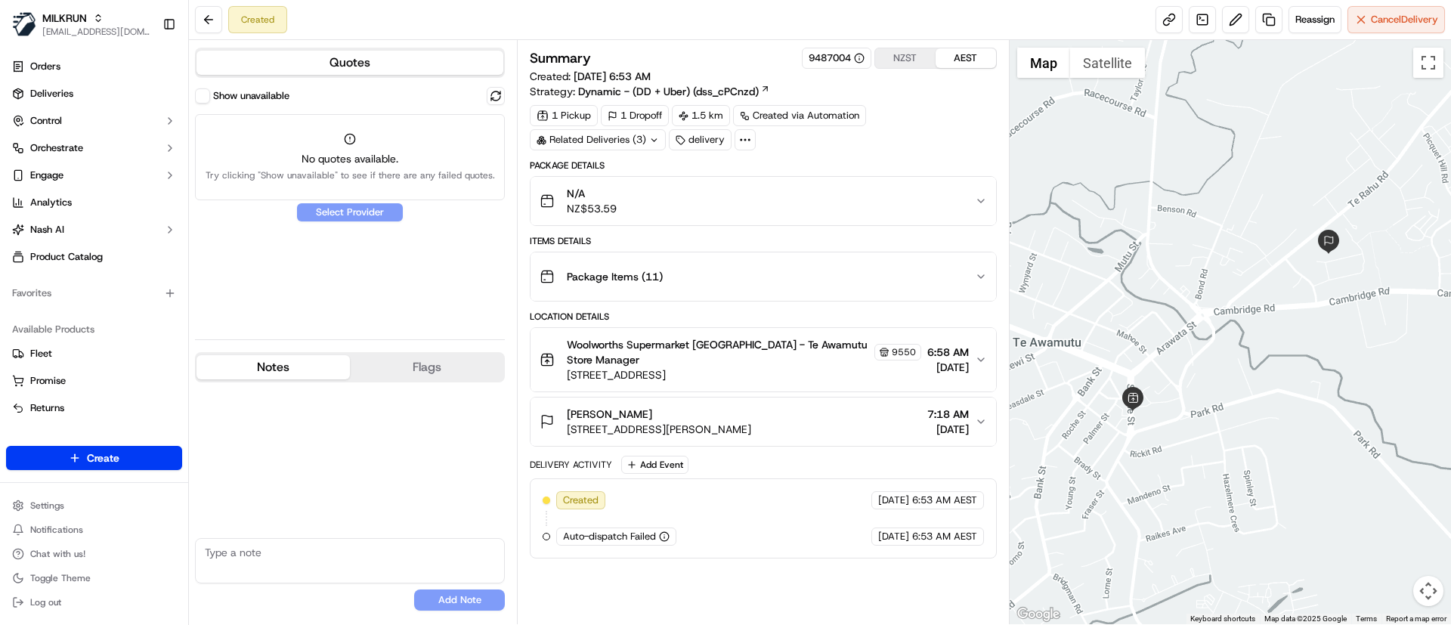
drag, startPoint x: 670, startPoint y: 572, endPoint x: 664, endPoint y: 542, distance: 30.8
drag, startPoint x: 645, startPoint y: 409, endPoint x: 568, endPoint y: 413, distance: 77.9
click at [568, 413] on div "Charli Farrar" at bounding box center [659, 414] width 184 height 15
copy span "Charli Farrar"
click at [1234, 20] on button at bounding box center [1235, 19] width 27 height 27
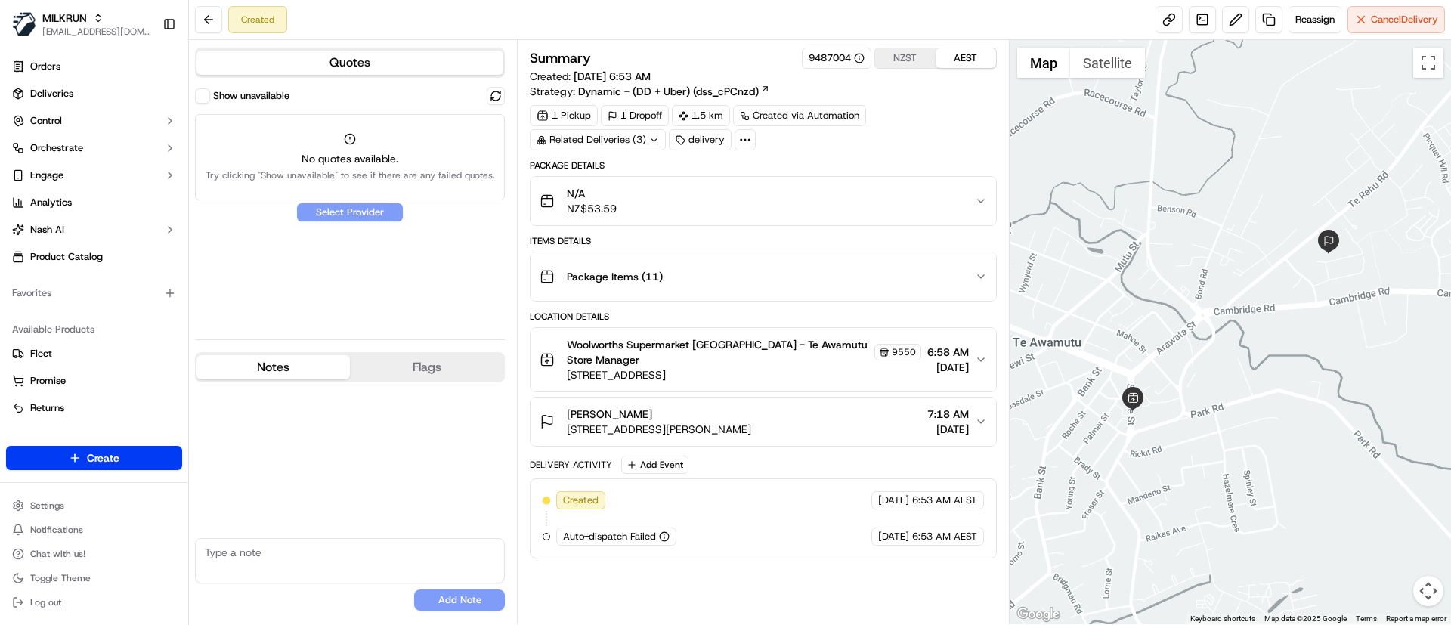
click at [701, 420] on div "[PERSON_NAME]" at bounding box center [659, 414] width 184 height 15
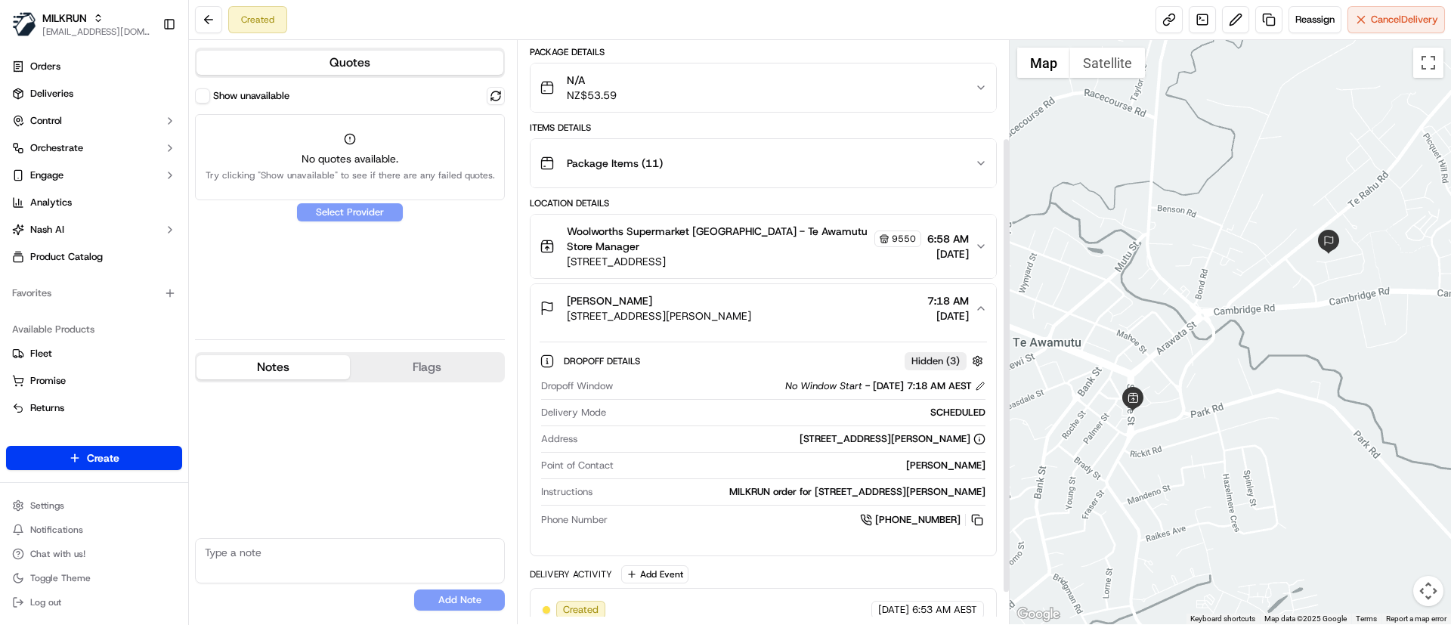
scroll to position [142, 0]
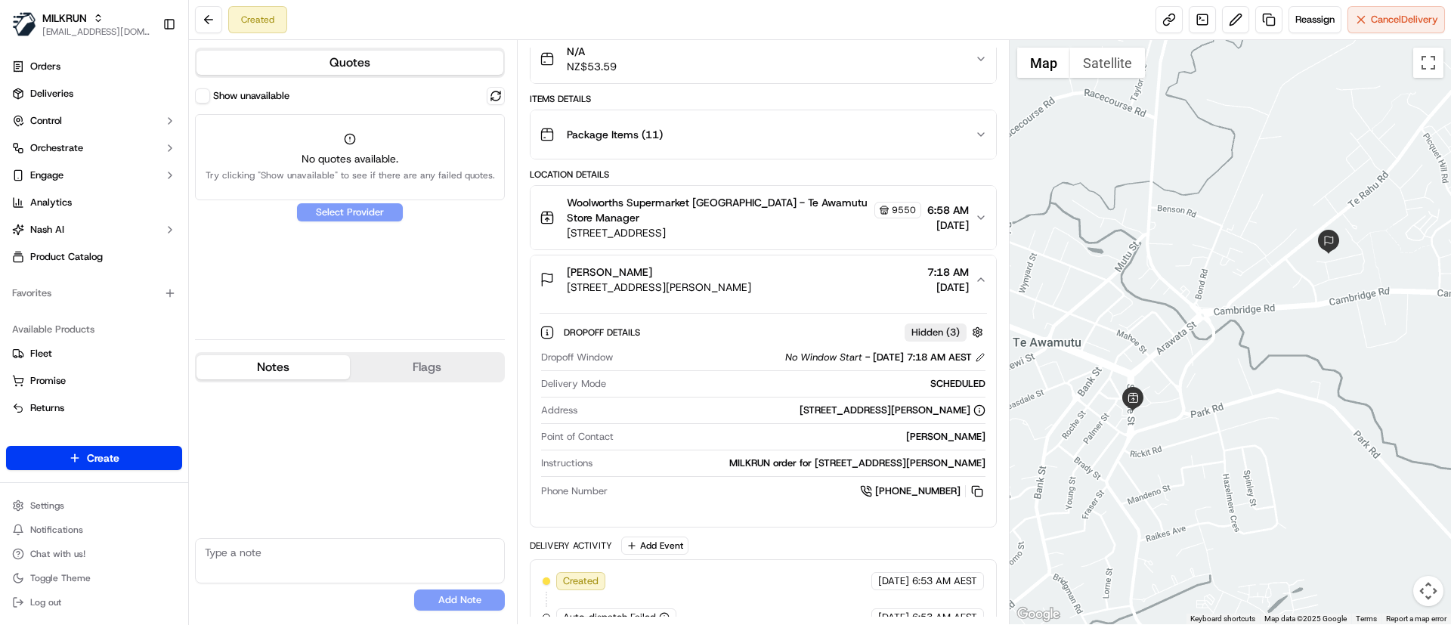
drag, startPoint x: 700, startPoint y: 409, endPoint x: 953, endPoint y: 412, distance: 253.2
click at [953, 412] on div "[STREET_ADDRESS][PERSON_NAME]" at bounding box center [783, 411] width 401 height 14
copy div "142 Heaphy Street, Te Awamutu, Waikato Region 3800"
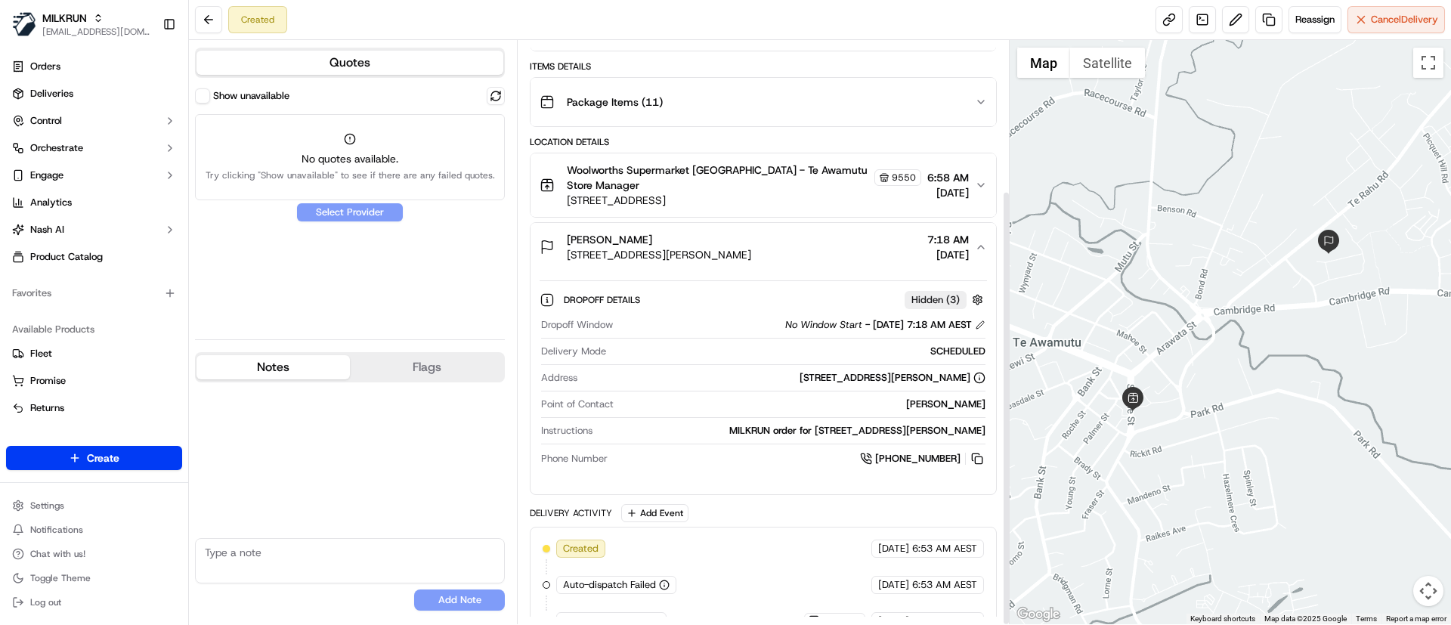
scroll to position [201, 0]
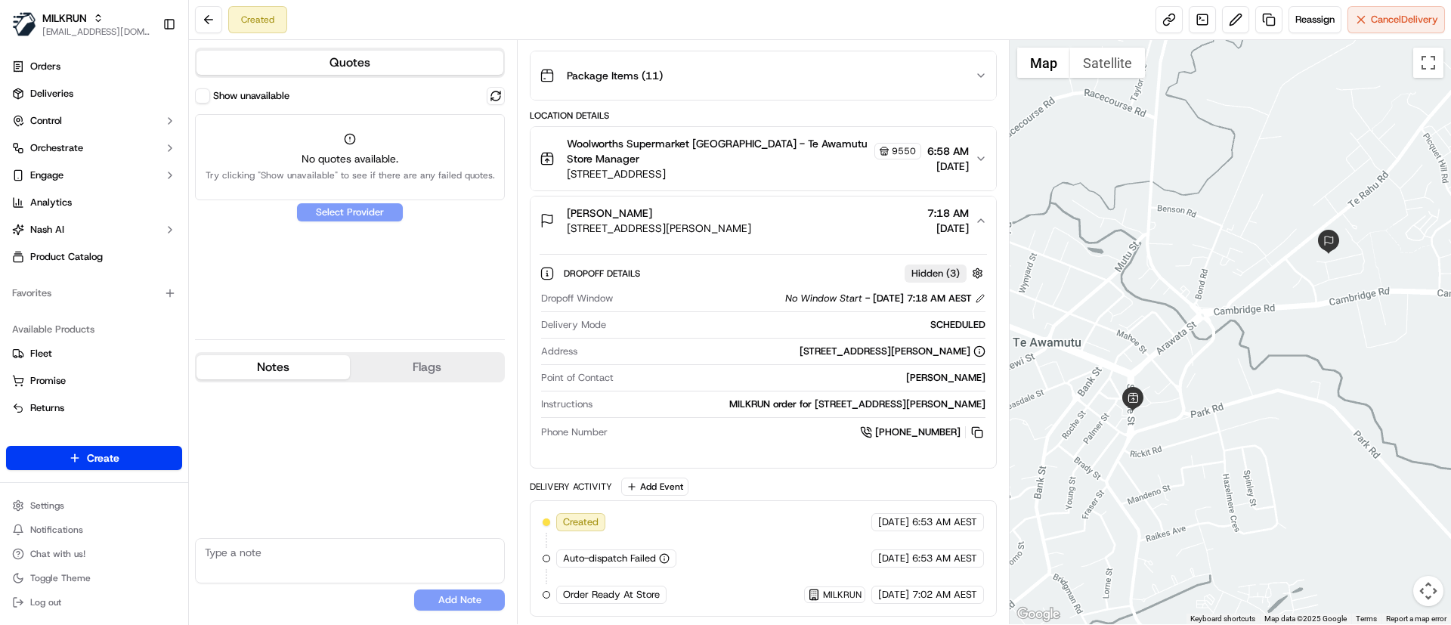
click at [726, 510] on div "Created 23/09/2025 6:53 AM AEST Auto-dispatch Failed 23/09/2025 6:53 AM AEST Or…" at bounding box center [763, 558] width 466 height 116
click at [1269, 15] on link at bounding box center [1268, 19] width 27 height 27
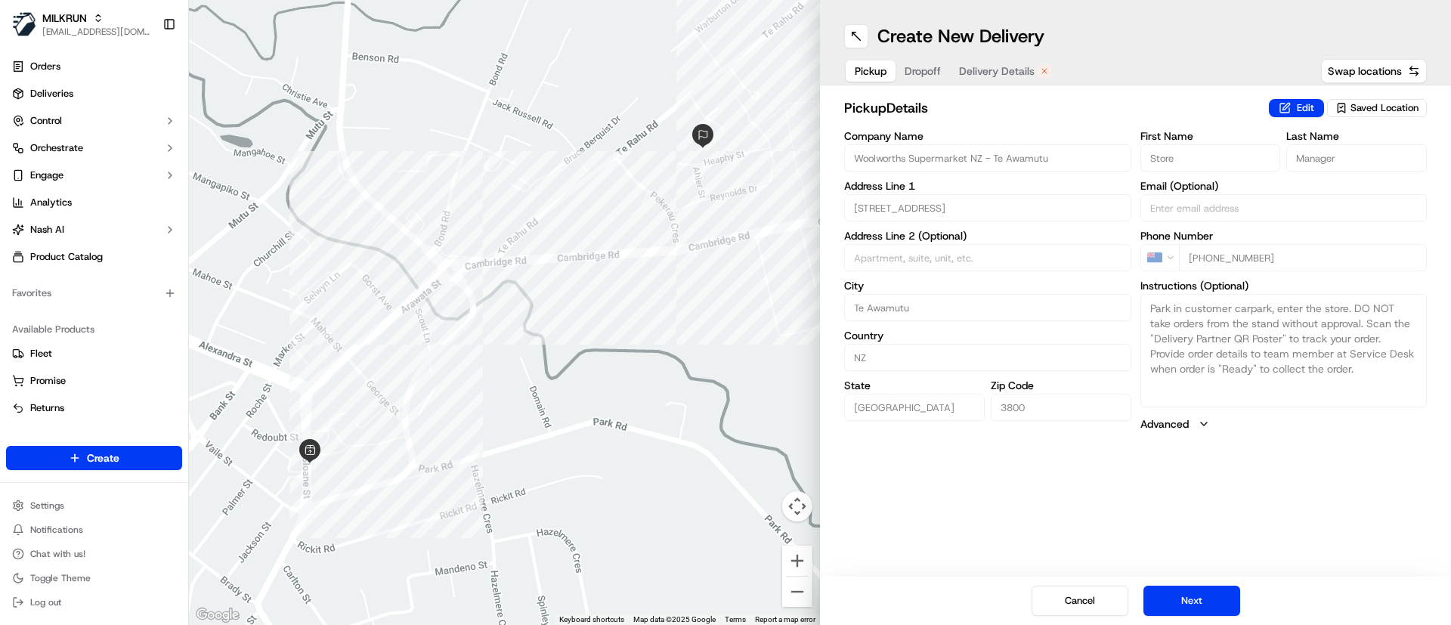
click at [982, 72] on span "Delivery Details" at bounding box center [997, 70] width 76 height 15
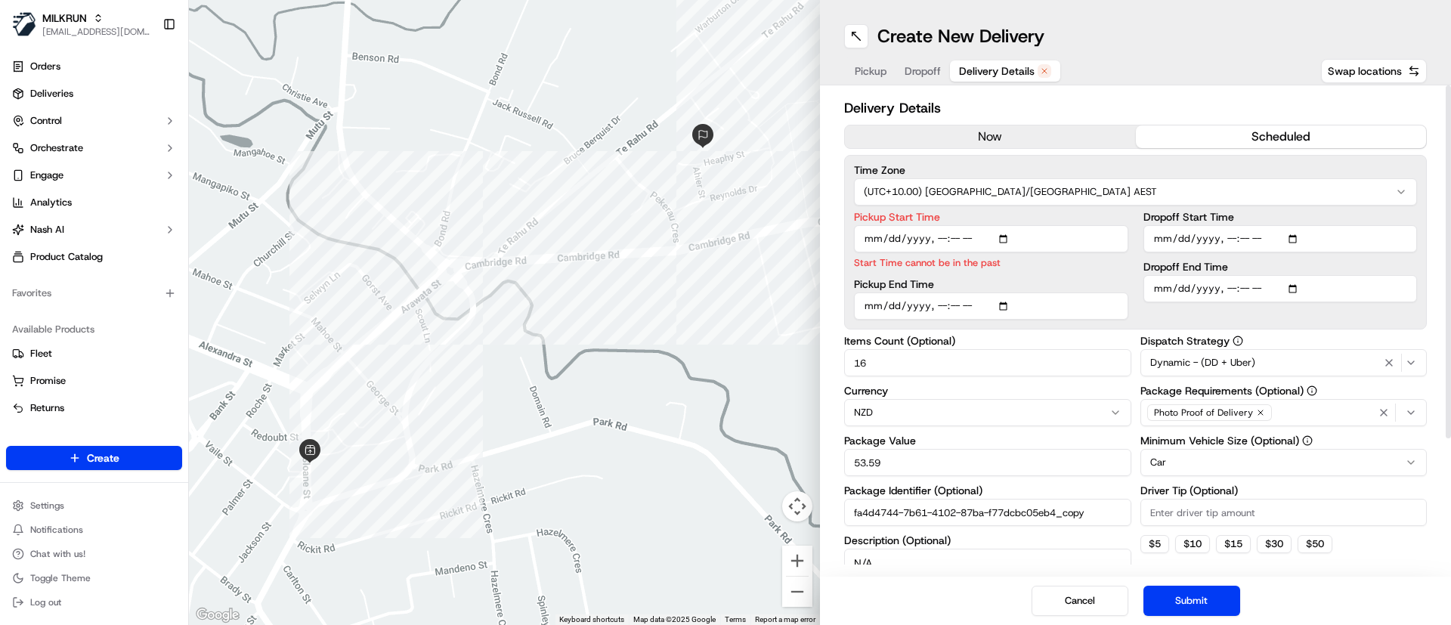
click at [954, 132] on button "now" at bounding box center [990, 136] width 291 height 23
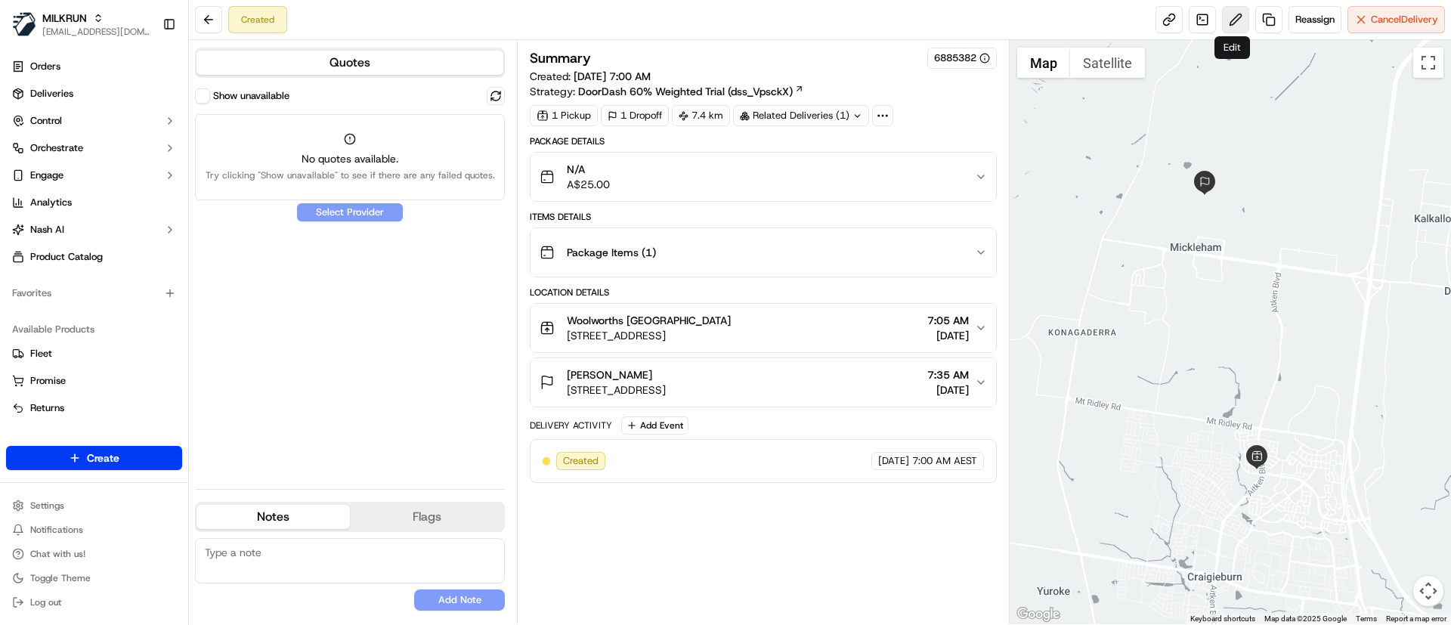
click at [1233, 17] on button at bounding box center [1235, 19] width 27 height 27
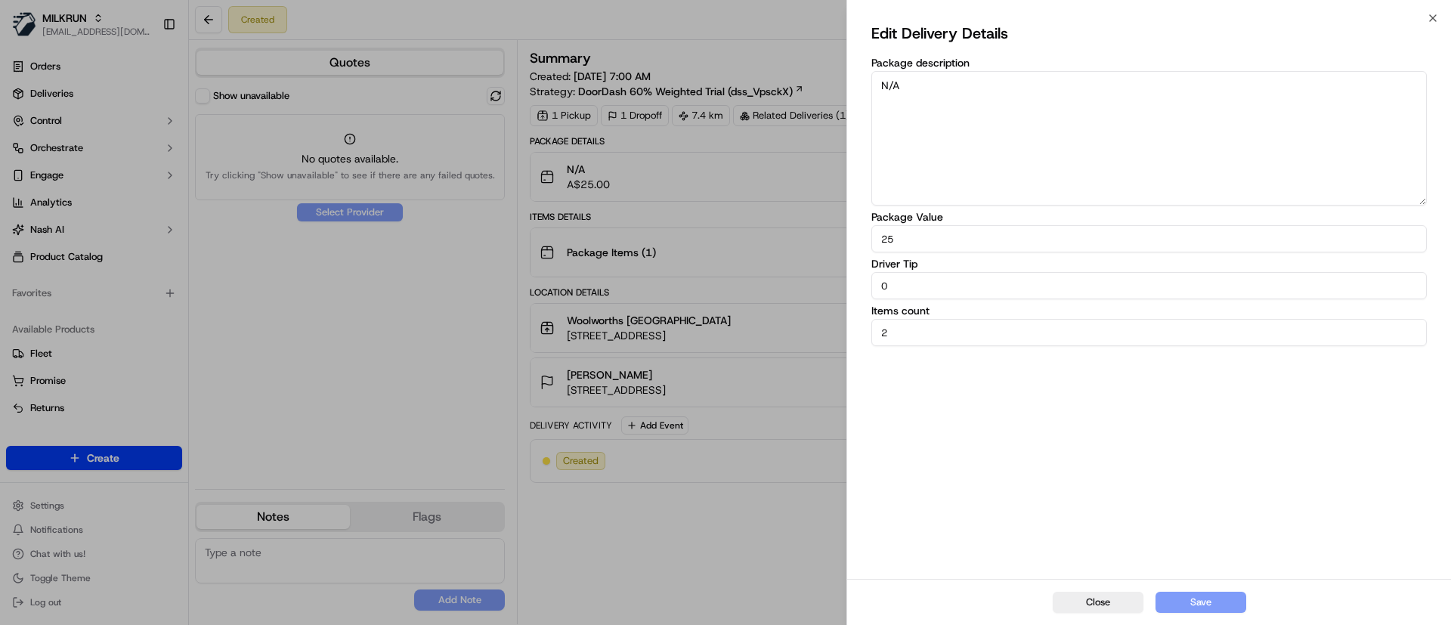
drag, startPoint x: 945, startPoint y: 281, endPoint x: 815, endPoint y: 285, distance: 130.0
click at [815, 285] on body "MILKRUN [EMAIL_ADDRESS][DOMAIN_NAME] Toggle Sidebar Orders Deliveries Control O…" at bounding box center [725, 312] width 1451 height 625
type input "4"
drag, startPoint x: 1214, startPoint y: 603, endPoint x: 1103, endPoint y: 598, distance: 110.5
click at [1213, 603] on button "Save" at bounding box center [1201, 602] width 91 height 21
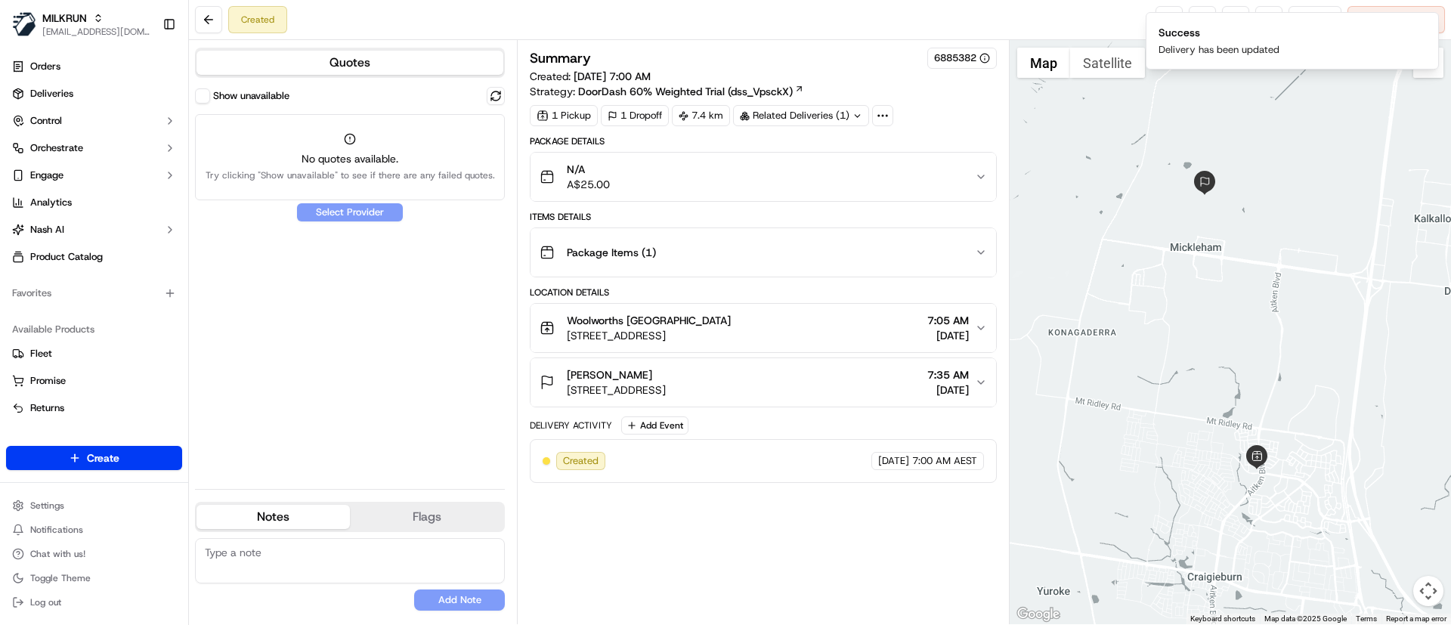
click at [765, 555] on div "Summary 6885382 Created: [DATE] 7:00 AM Strategy: DoorDash 60% Weighted Trial (…" at bounding box center [763, 332] width 466 height 569
click at [718, 532] on div "Summary 6885382 Created: [DATE] 7:00 AM Strategy: DoorDash 60% Weighted Trial (…" at bounding box center [763, 332] width 466 height 569
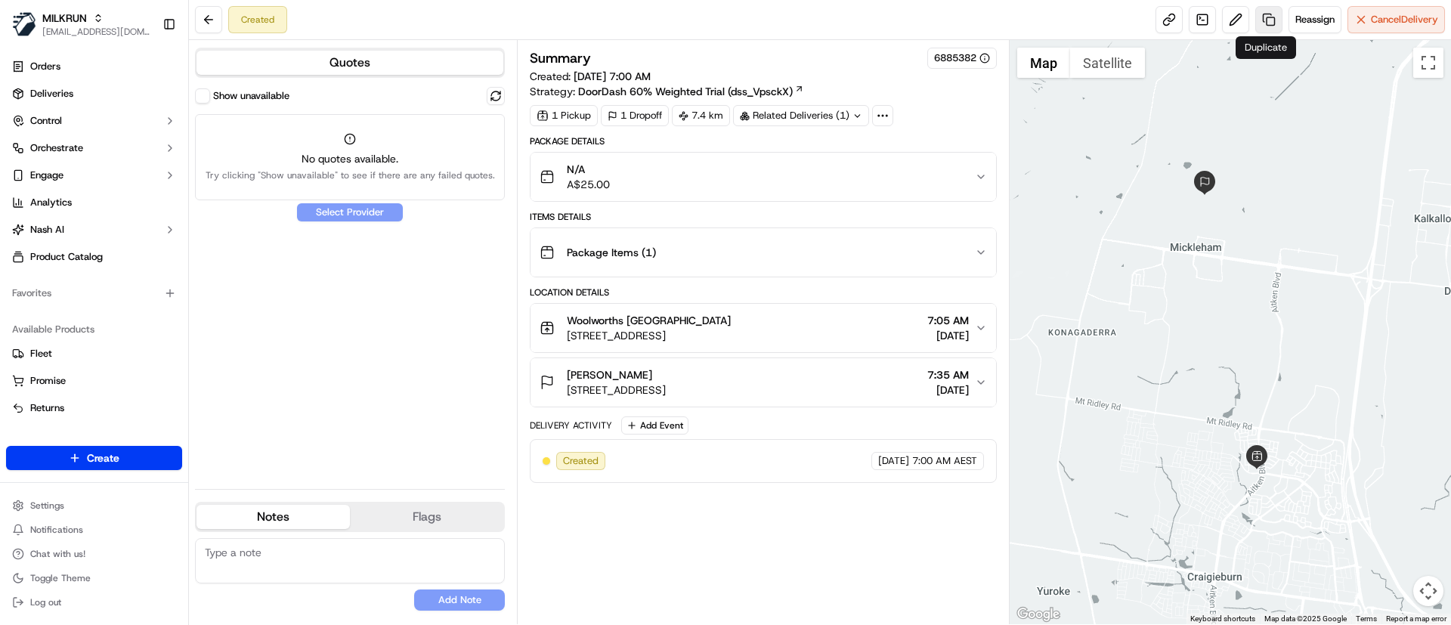
click at [1264, 20] on link at bounding box center [1268, 19] width 27 height 27
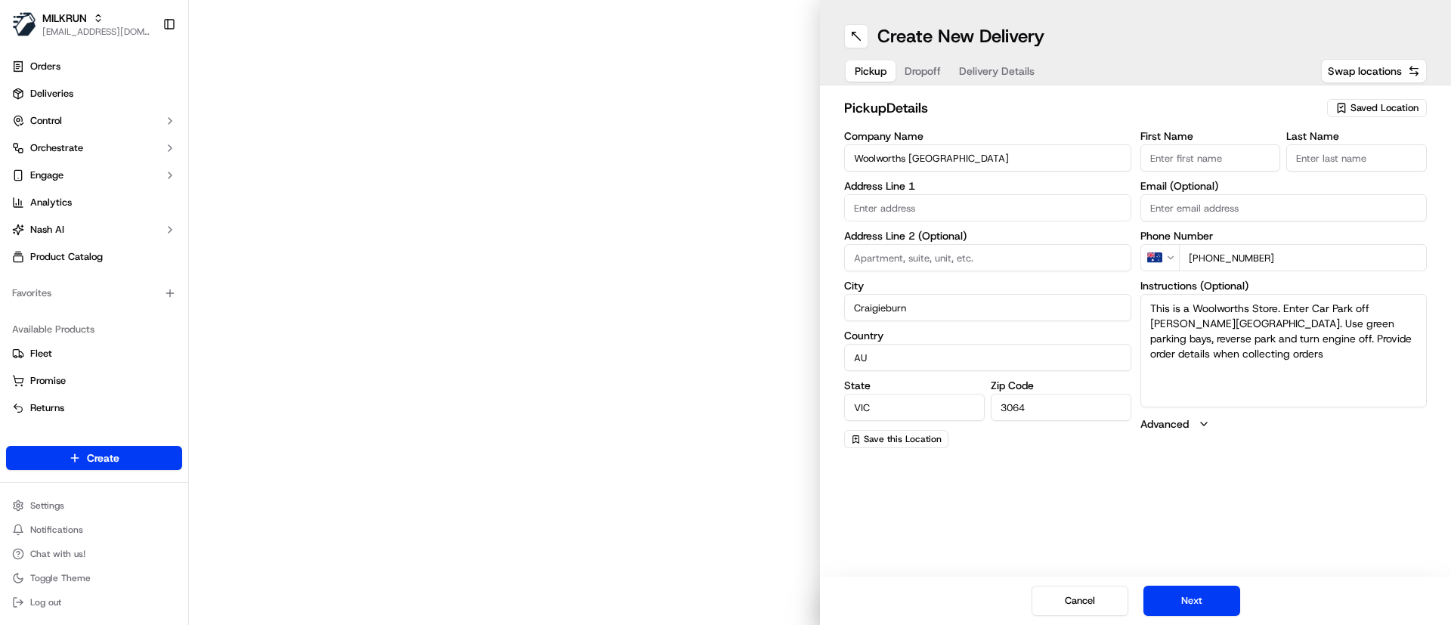
type input "[STREET_ADDRESS]"
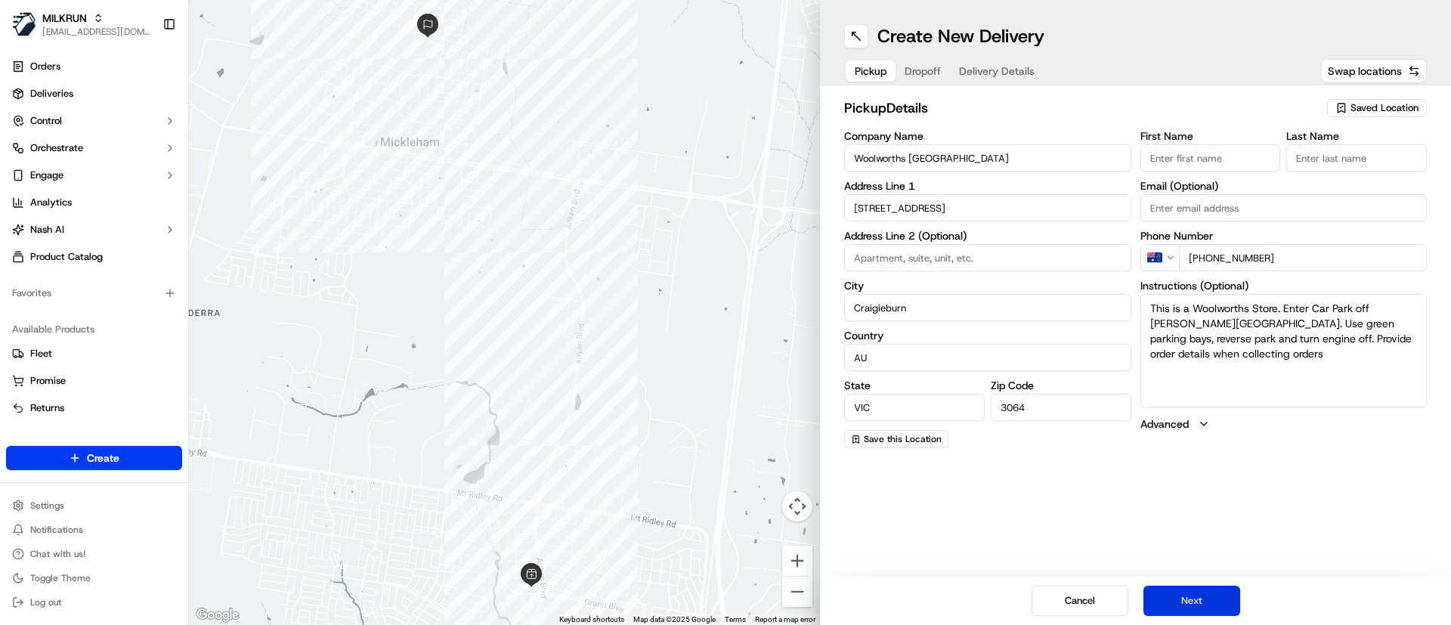
click at [1200, 596] on button "Next" at bounding box center [1191, 601] width 97 height 30
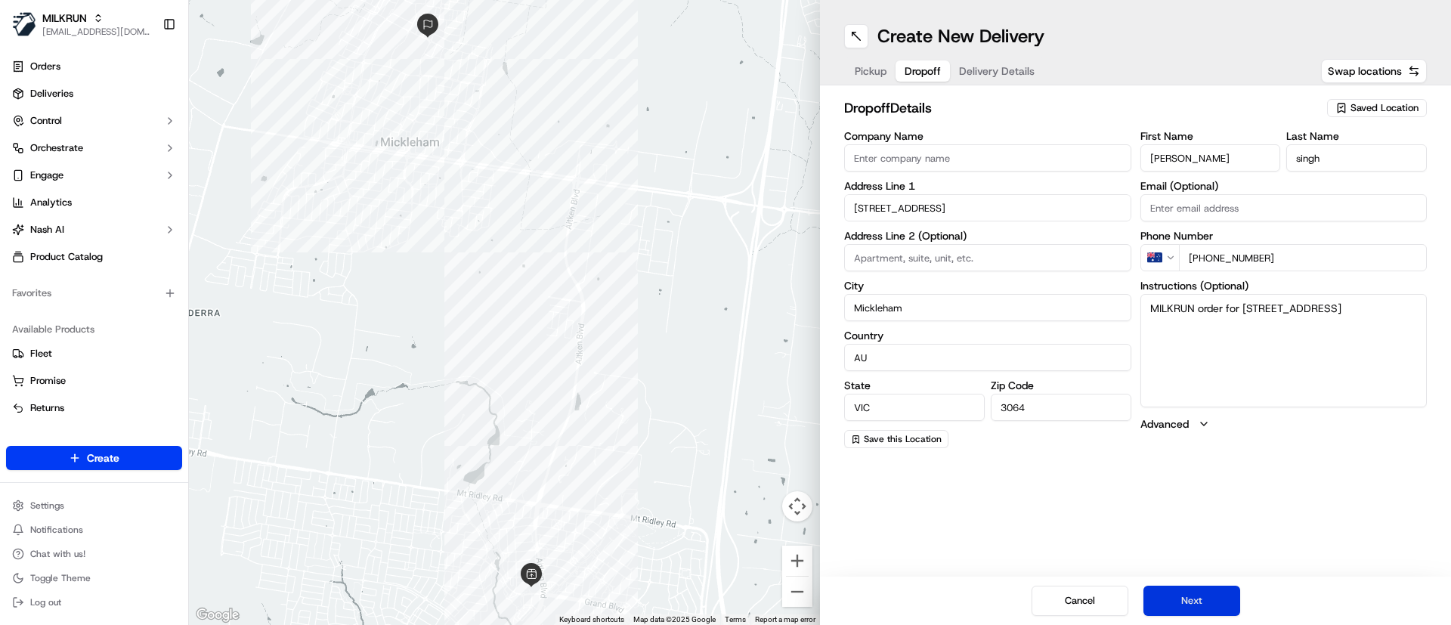
click at [1198, 599] on button "Next" at bounding box center [1191, 601] width 97 height 30
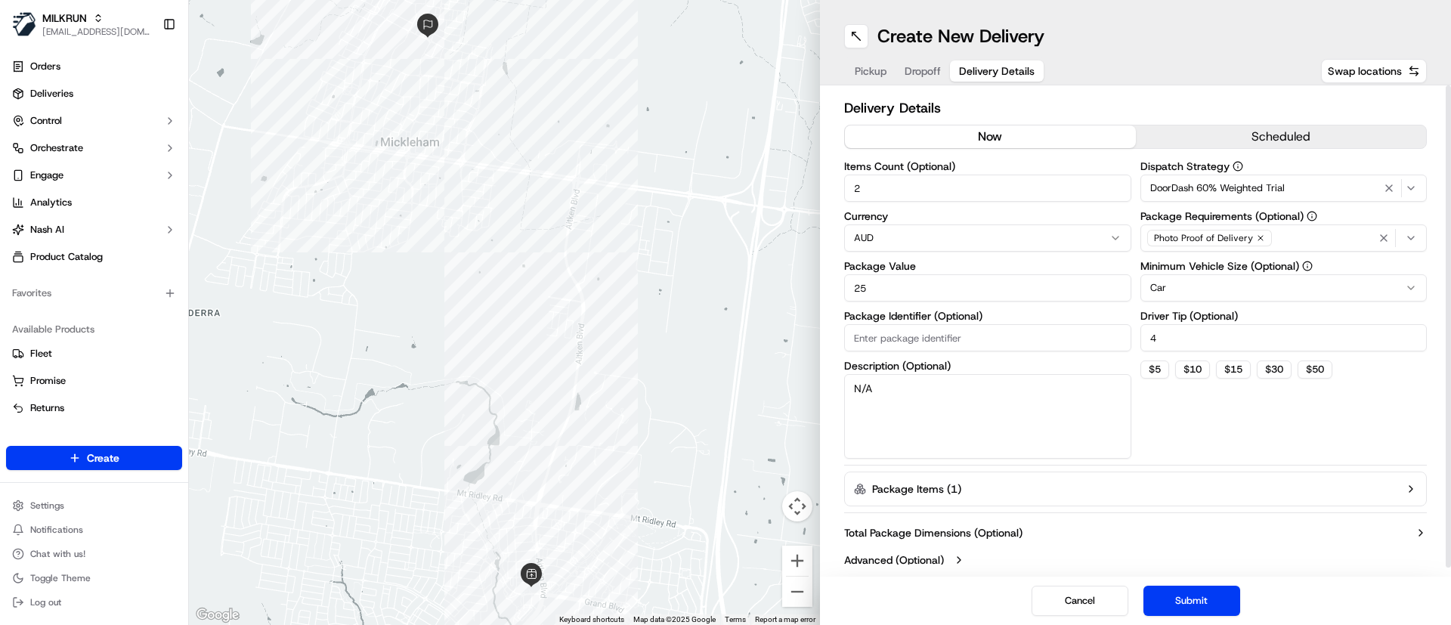
click at [990, 141] on button "now" at bounding box center [990, 136] width 291 height 23
click at [1189, 601] on button "Submit" at bounding box center [1191, 601] width 97 height 30
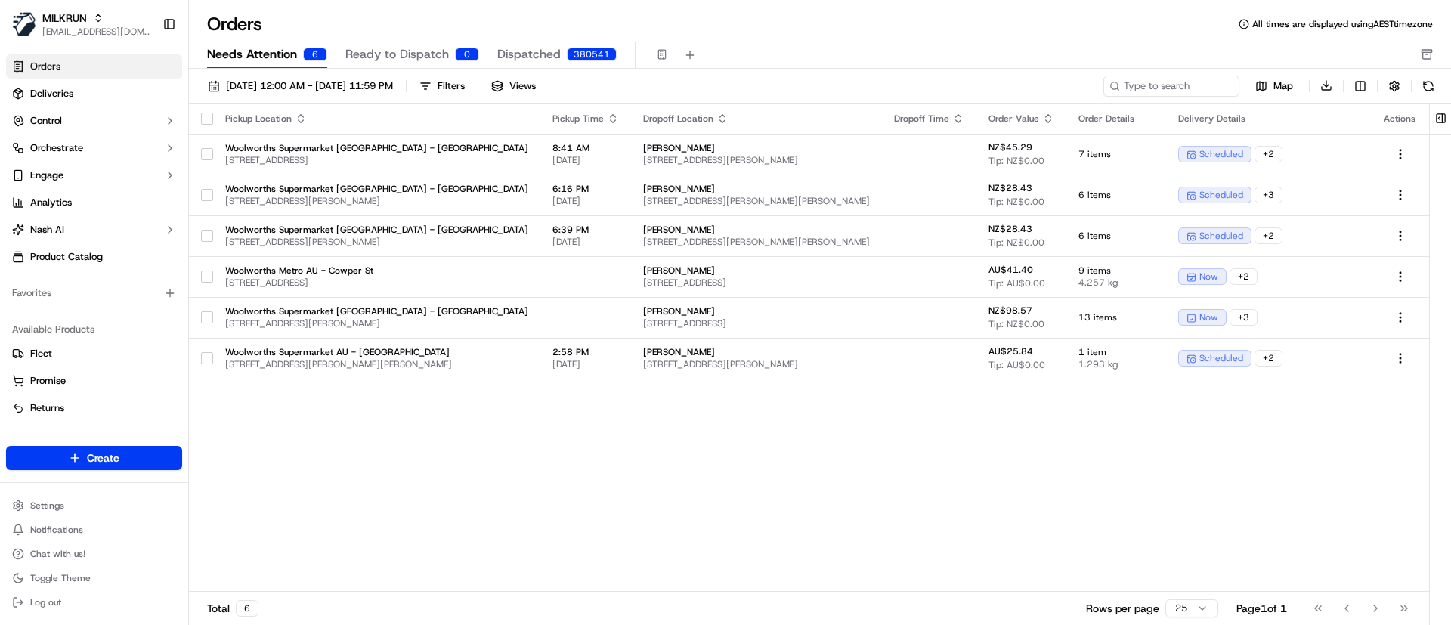
click at [508, 436] on div "Pickup Location Pickup Time Dropoff Location Dropoff Time Order Value Order Det…" at bounding box center [809, 348] width 1240 height 489
click at [261, 56] on span "Needs Attention" at bounding box center [252, 54] width 90 height 18
click at [509, 49] on span "Dispatched" at bounding box center [528, 54] width 63 height 18
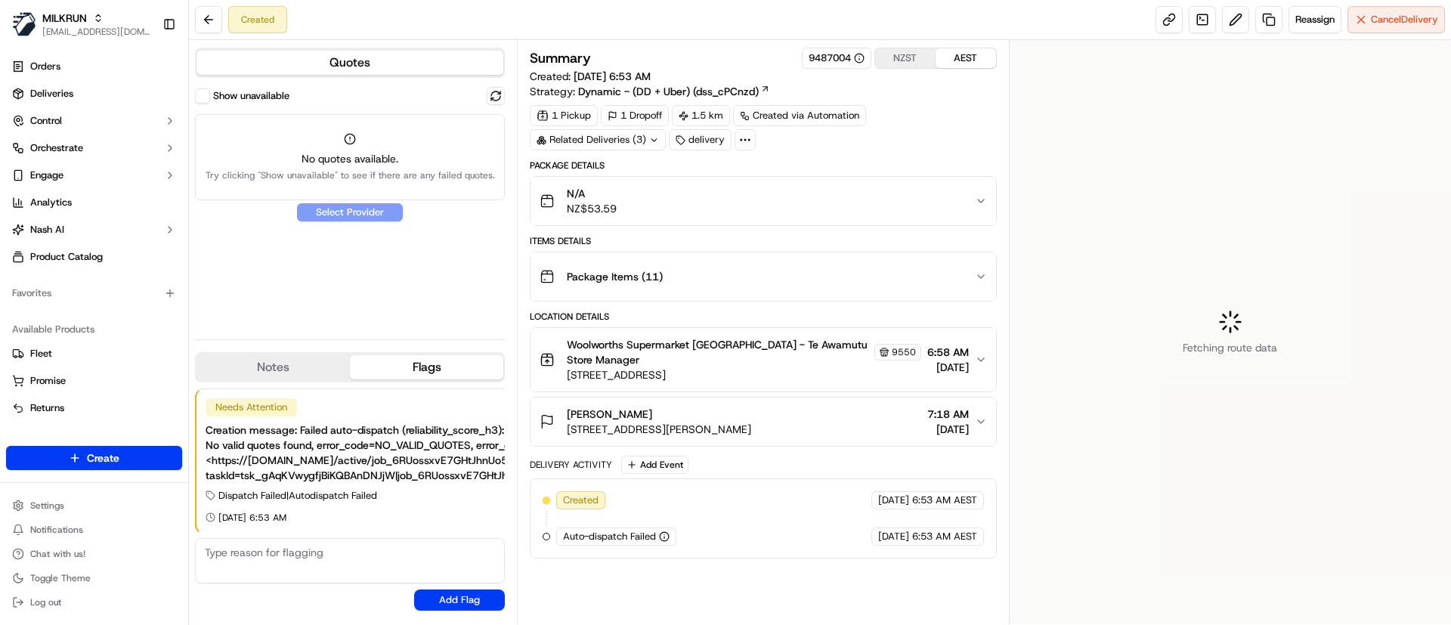
scroll to position [2, 0]
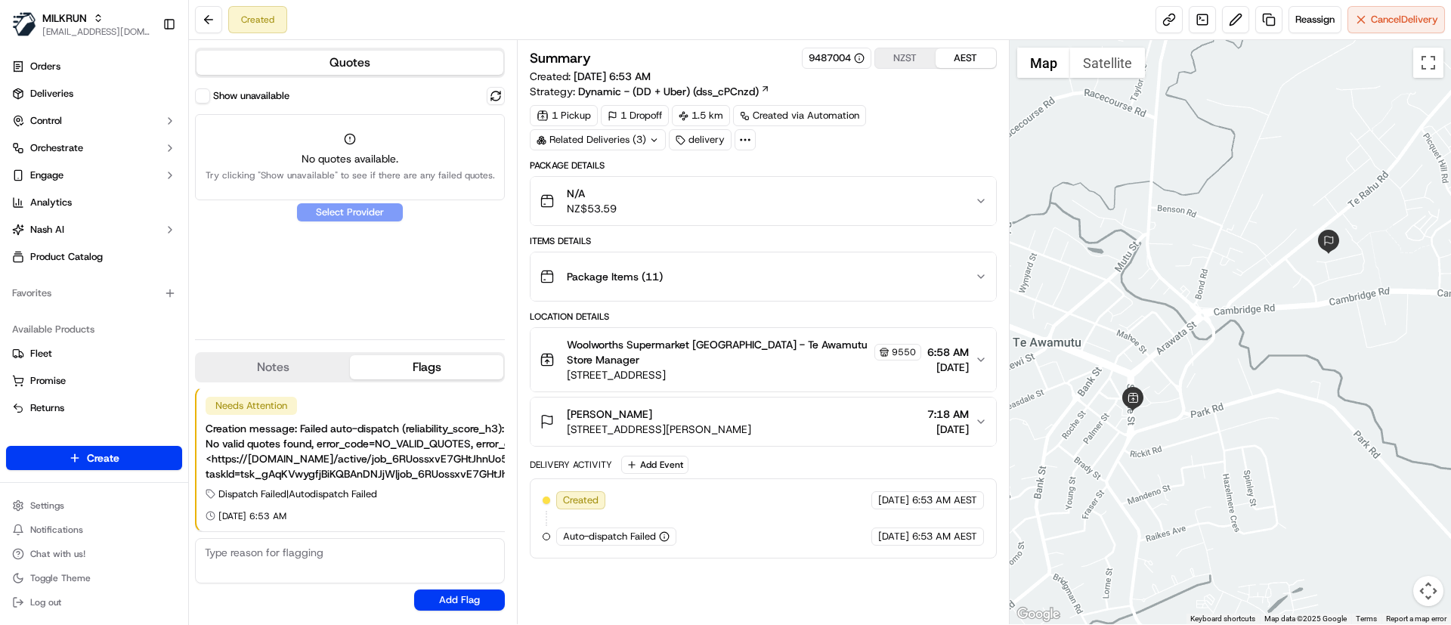
click at [610, 590] on div "Summary 9487004 NZST AEST Created: [DATE] 6:53 AM Strategy: Dynamic - (DD + Ube…" at bounding box center [763, 332] width 466 height 569
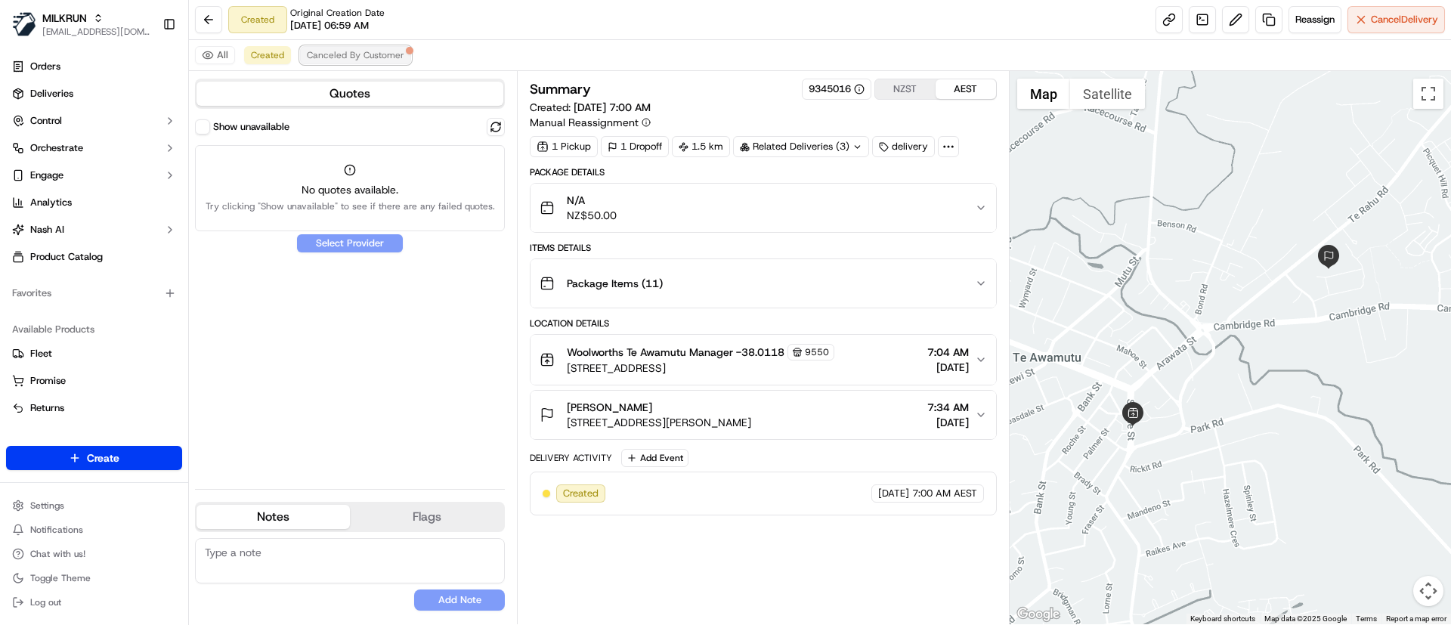
click at [357, 51] on span "Canceled By Customer" at bounding box center [355, 55] width 97 height 12
click at [269, 48] on button "Created" at bounding box center [267, 55] width 47 height 18
click at [1262, 25] on link at bounding box center [1268, 19] width 27 height 27
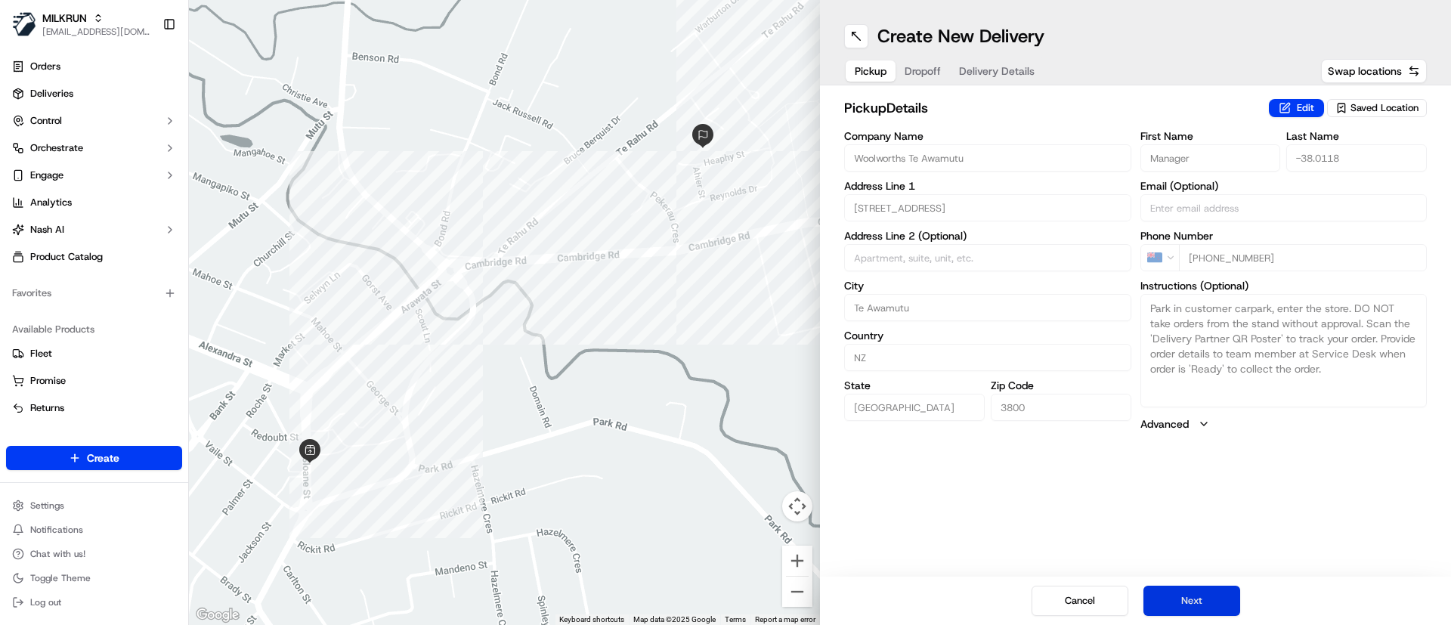
click at [1216, 596] on button "Next" at bounding box center [1191, 601] width 97 height 30
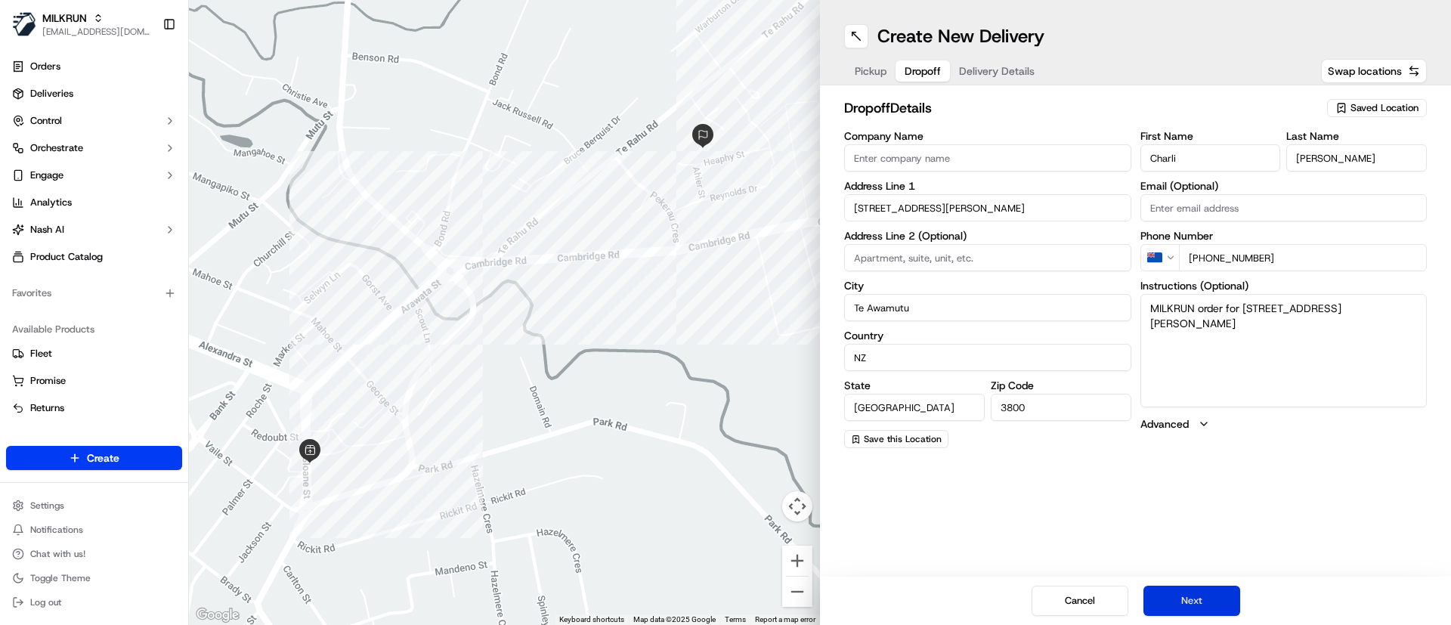
click at [1216, 596] on button "Next" at bounding box center [1191, 601] width 97 height 30
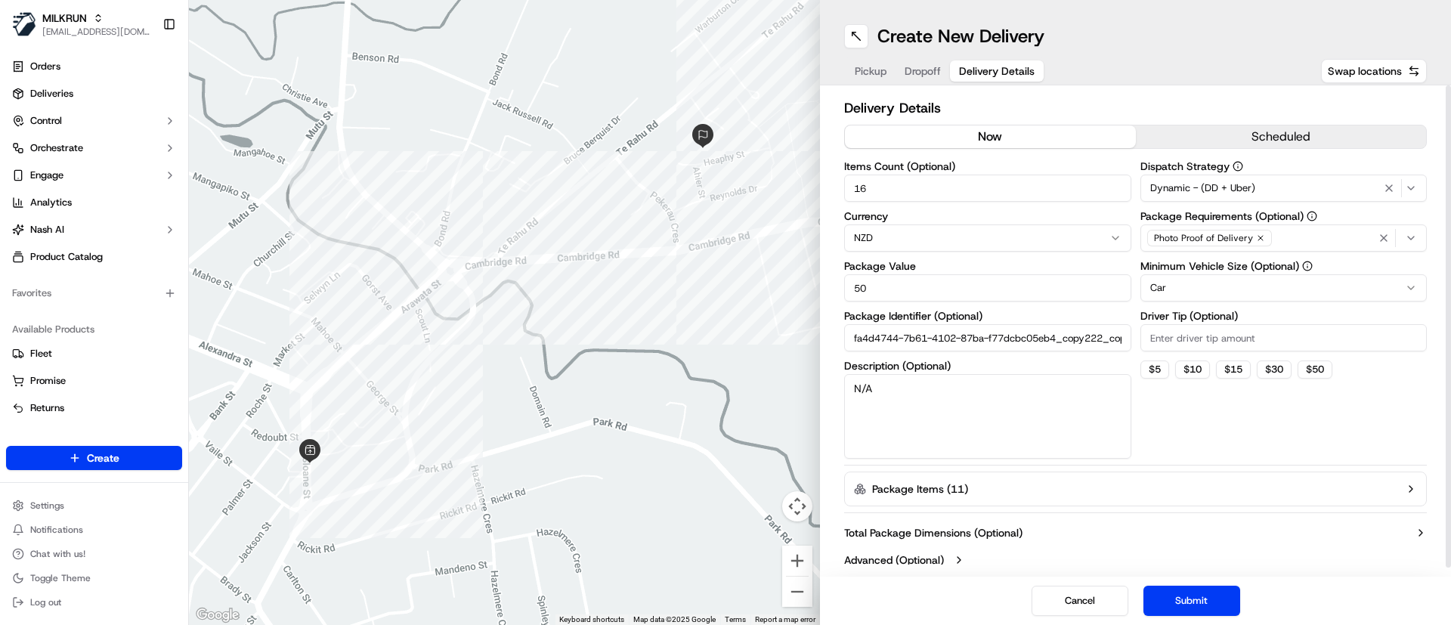
click at [1194, 586] on button "Submit" at bounding box center [1191, 601] width 97 height 30
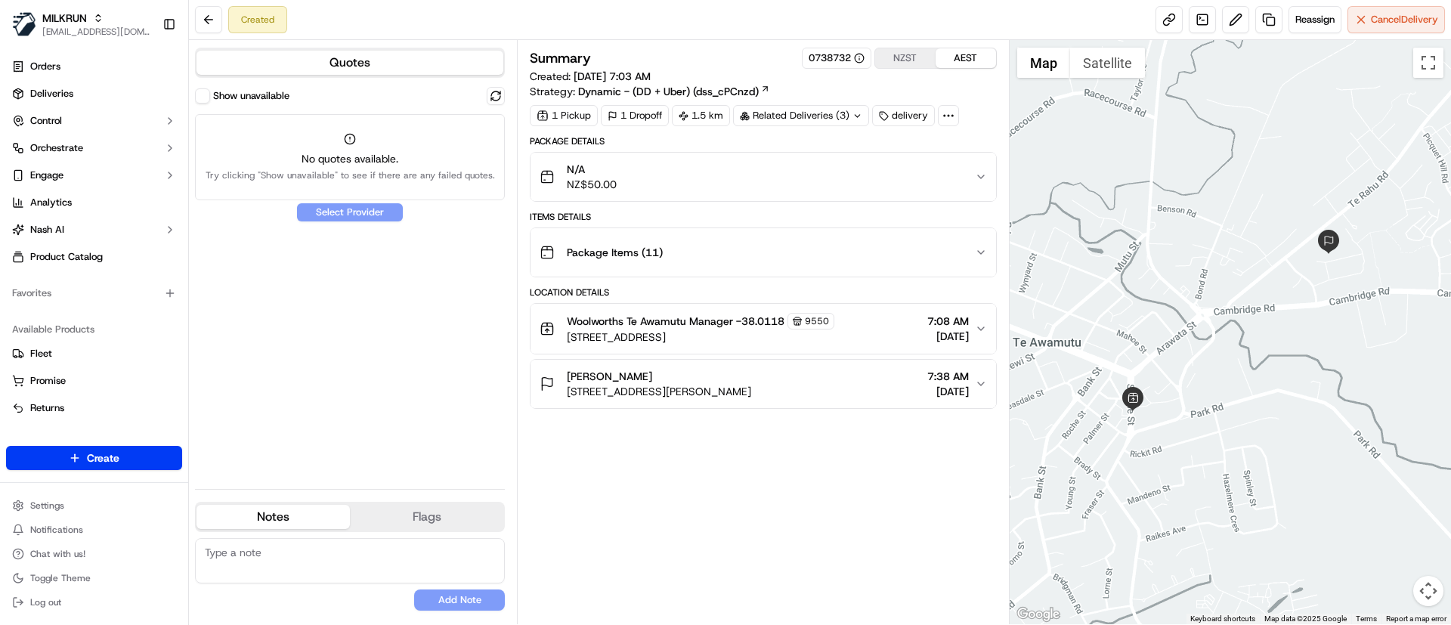
click at [435, 418] on div "Show unavailable No quotes available. Try clicking "Show unavailable" to see if…" at bounding box center [350, 282] width 310 height 390
click at [56, 55] on link "Orders" at bounding box center [94, 66] width 176 height 24
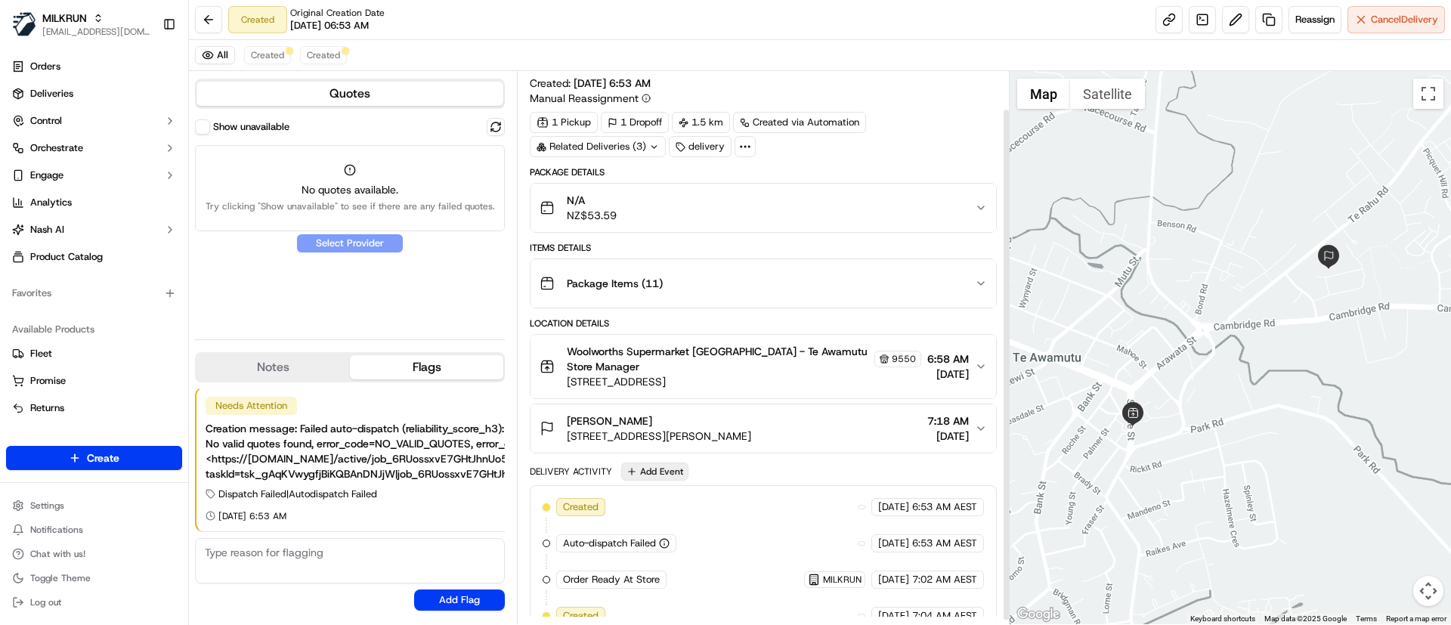
scroll to position [45, 0]
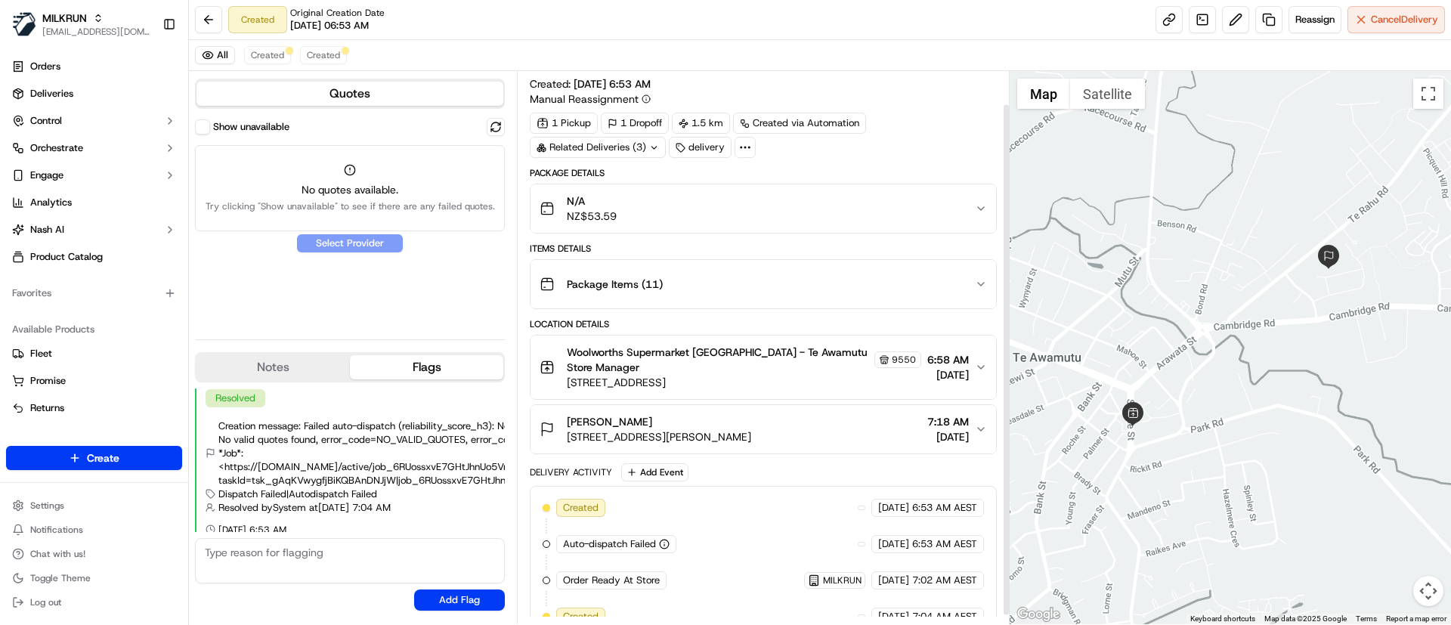
scroll to position [45, 0]
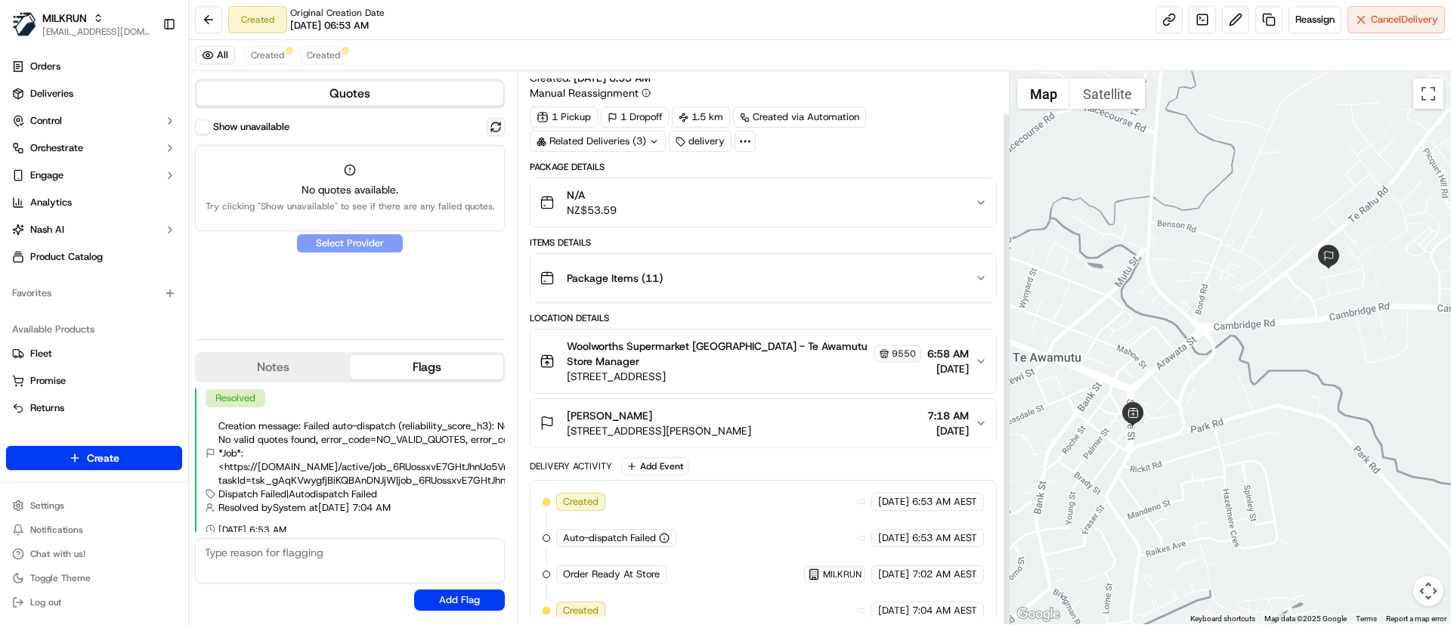
scroll to position [45, 0]
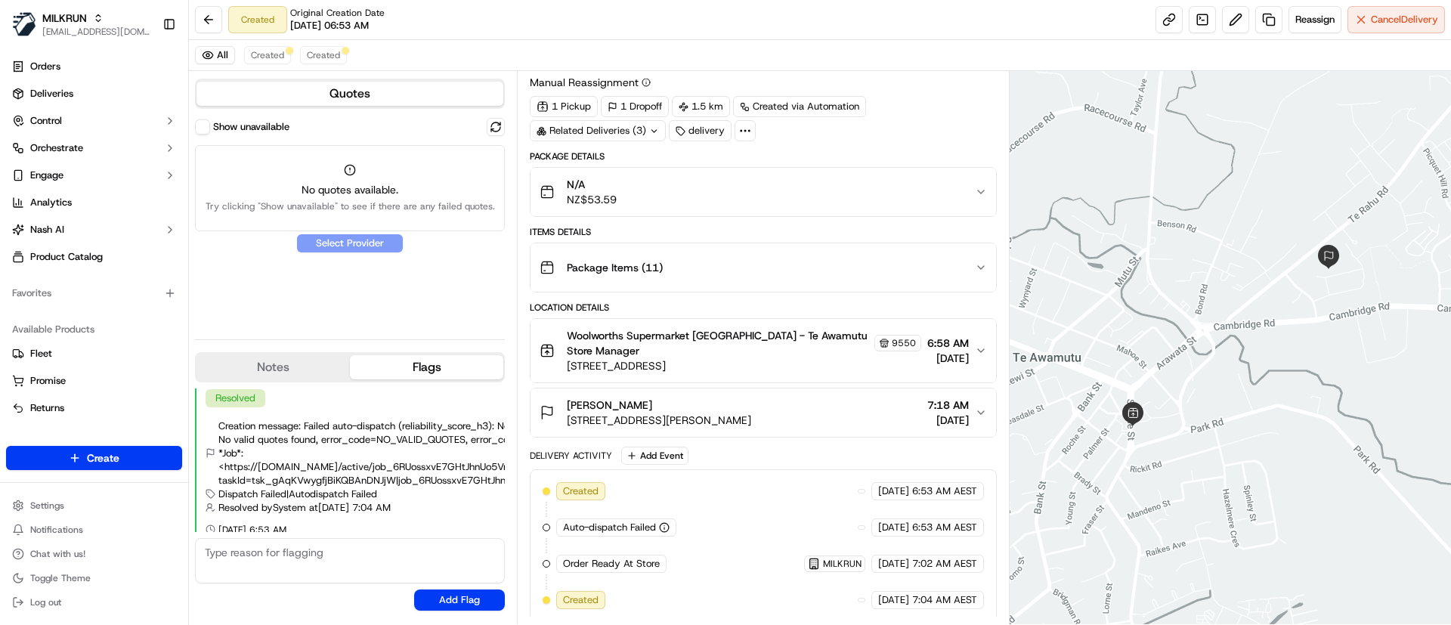
scroll to position [45, 0]
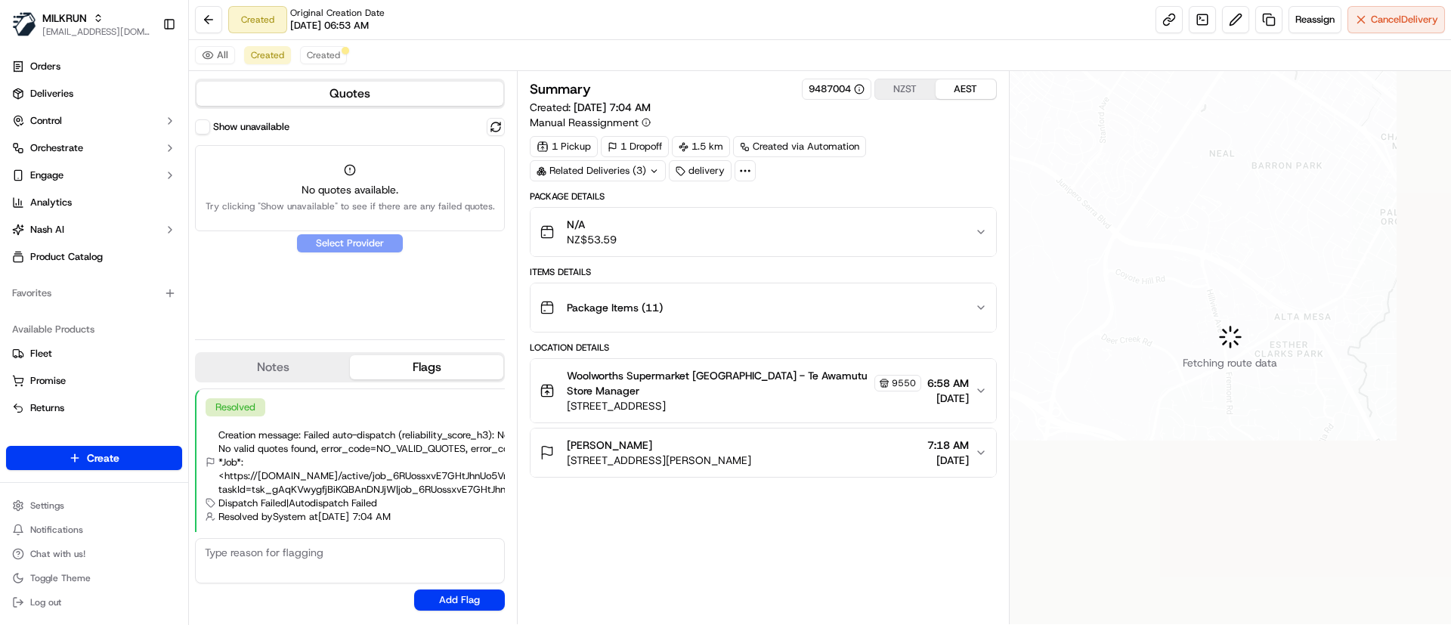
scroll to position [9, 0]
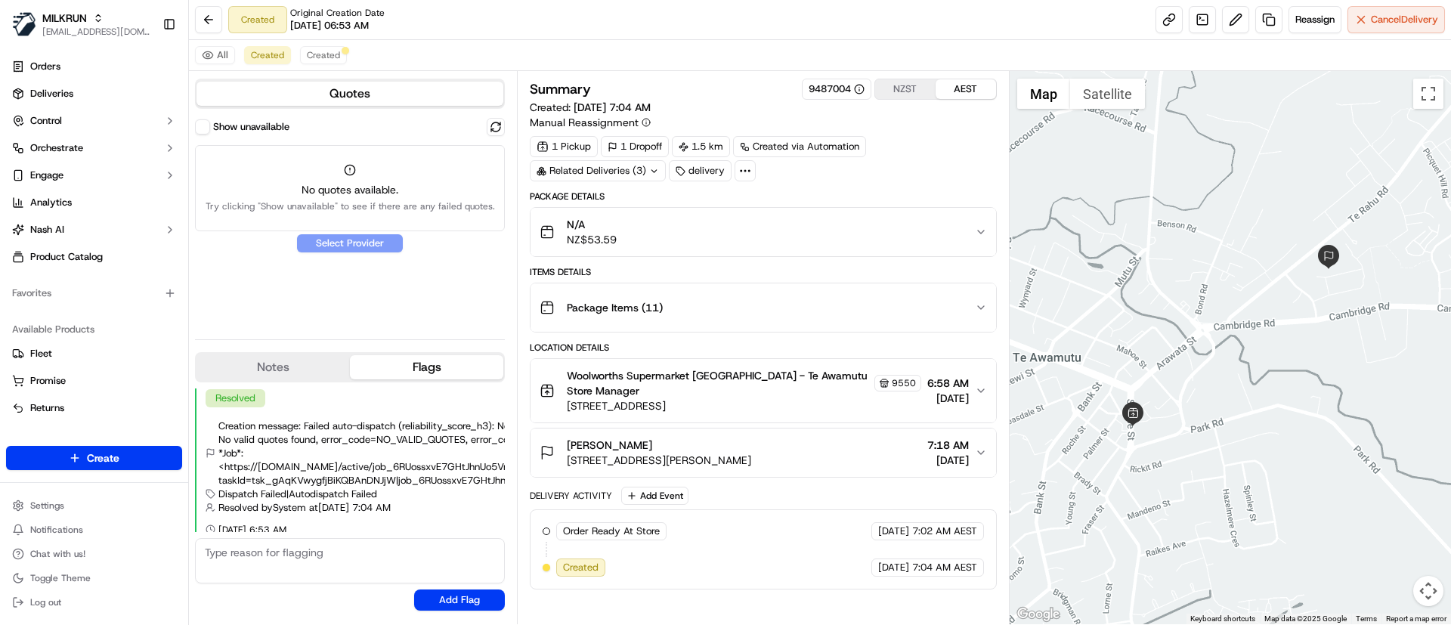
click at [743, 576] on div "Order Ready At Store MILKRUN [DATE] 7:02 AM AEST Created [DATE] 7:04 AM AEST" at bounding box center [763, 549] width 441 height 54
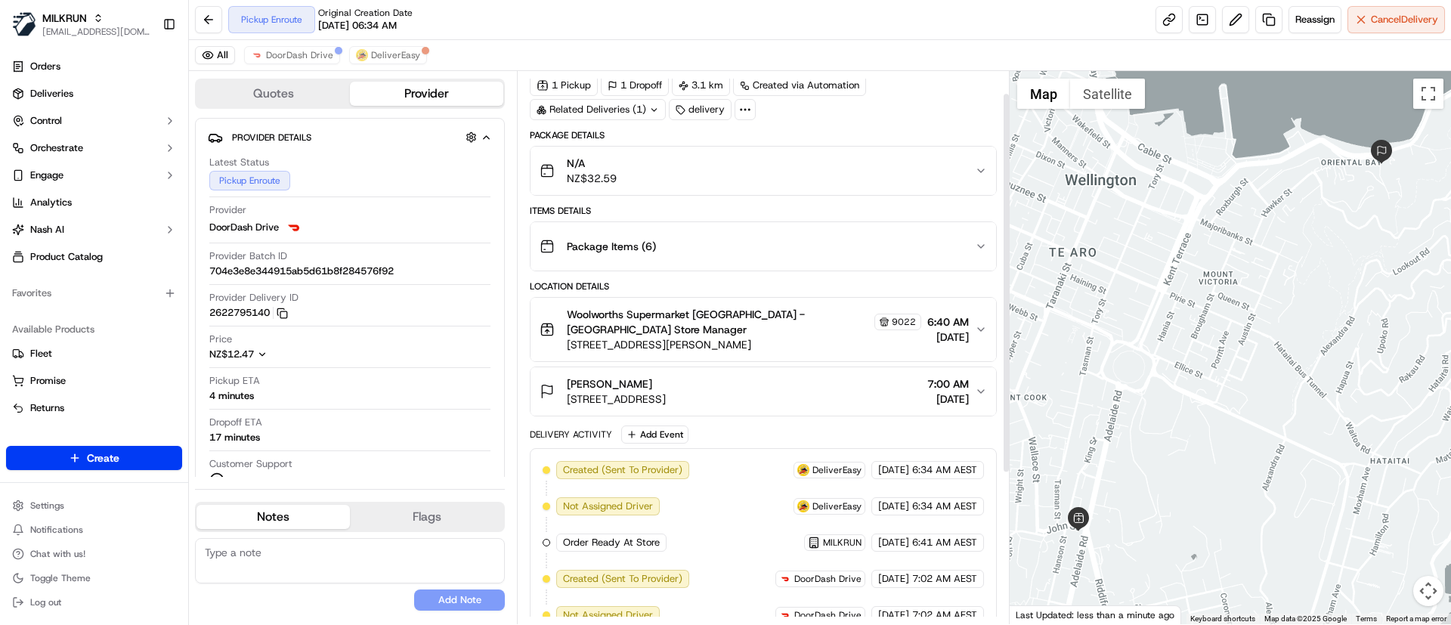
scroll to position [249, 0]
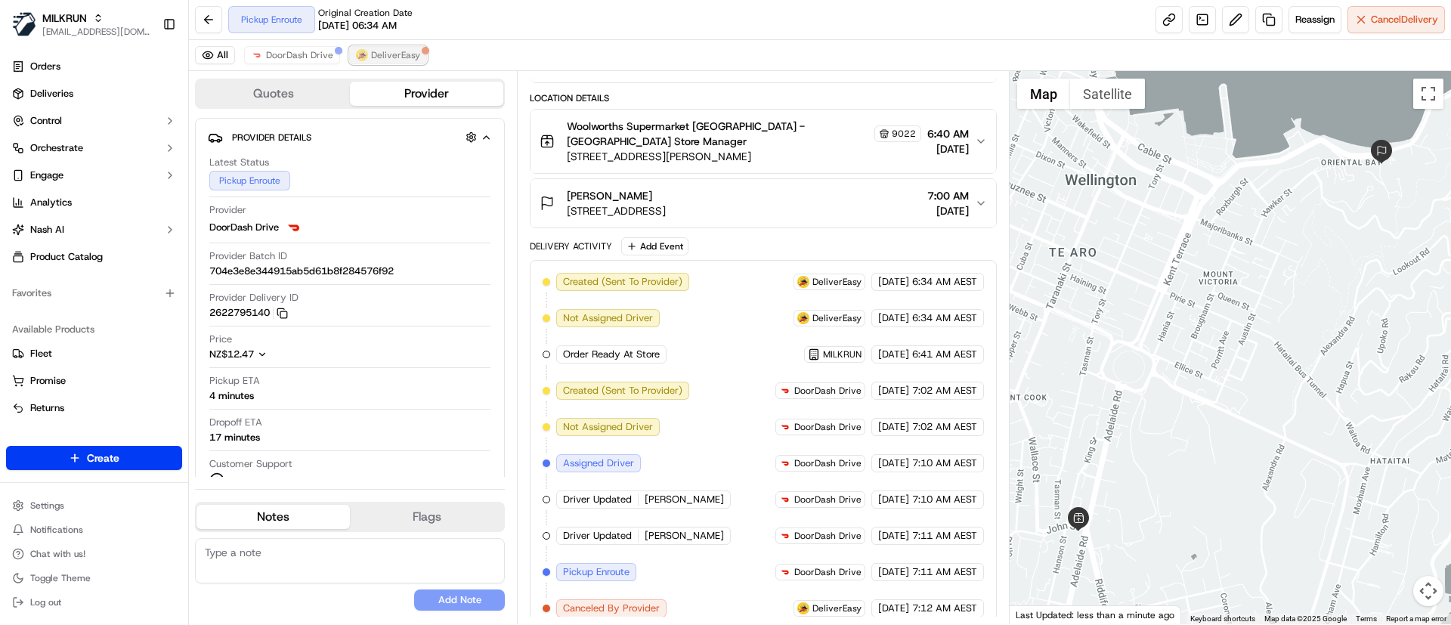
click at [385, 60] on span "DeliverEasy" at bounding box center [395, 55] width 49 height 12
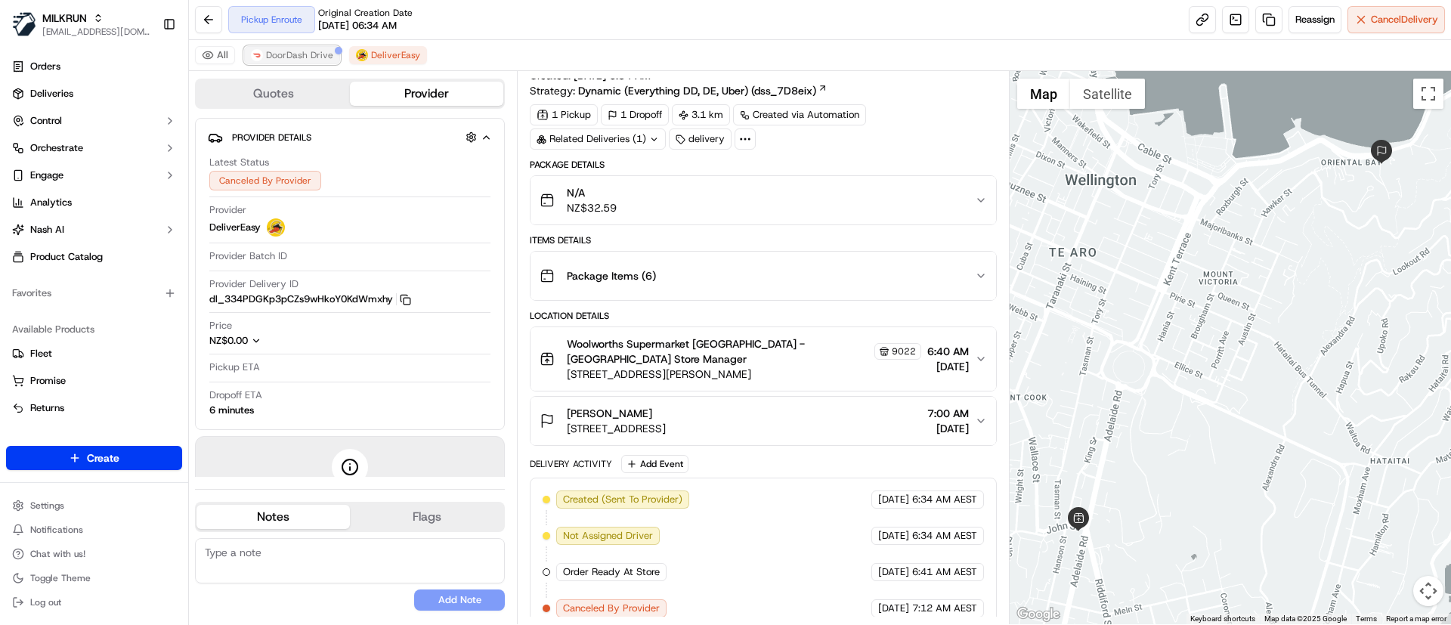
click at [293, 51] on span "DoorDash Drive" at bounding box center [299, 55] width 67 height 12
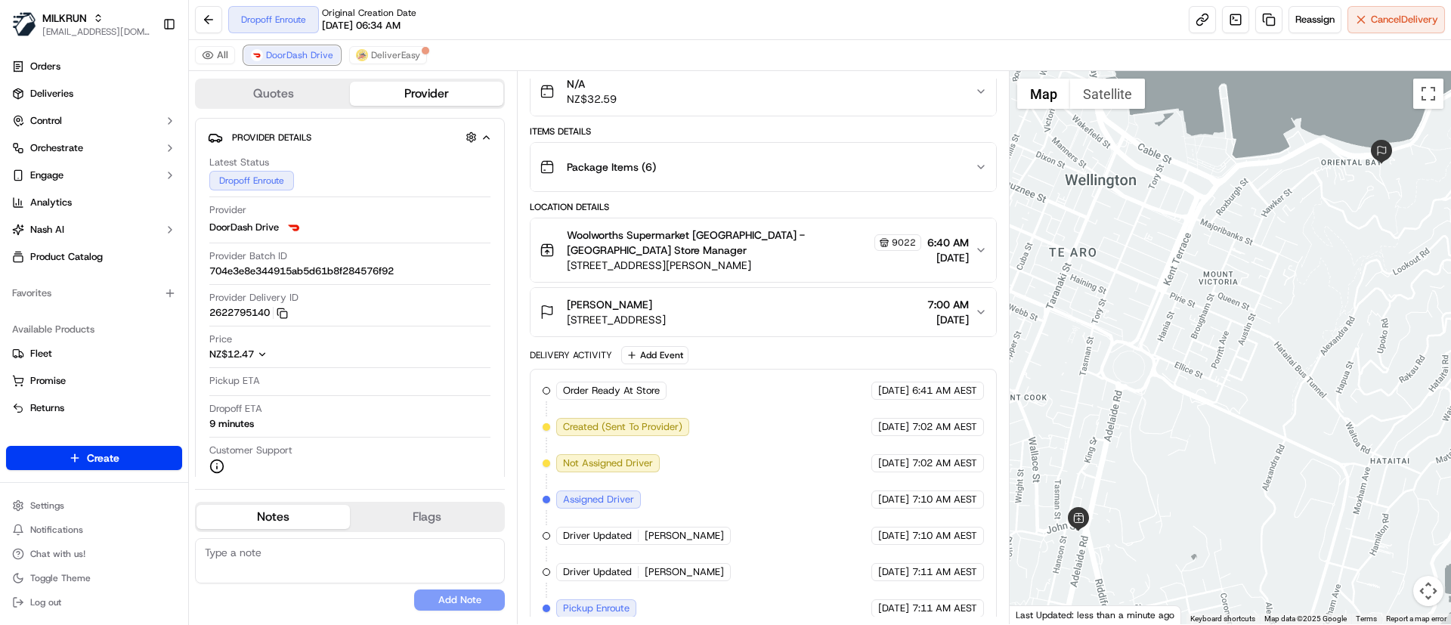
scroll to position [249, 0]
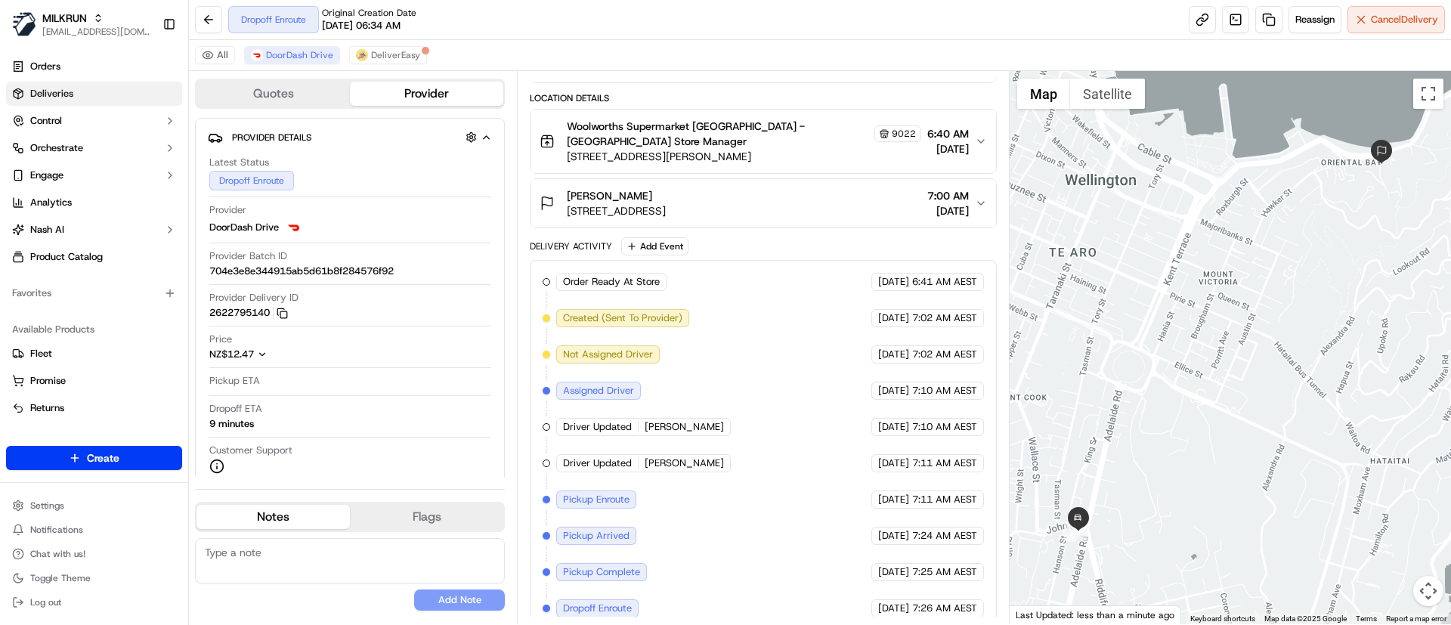
click at [98, 86] on link "Deliveries" at bounding box center [94, 94] width 176 height 24
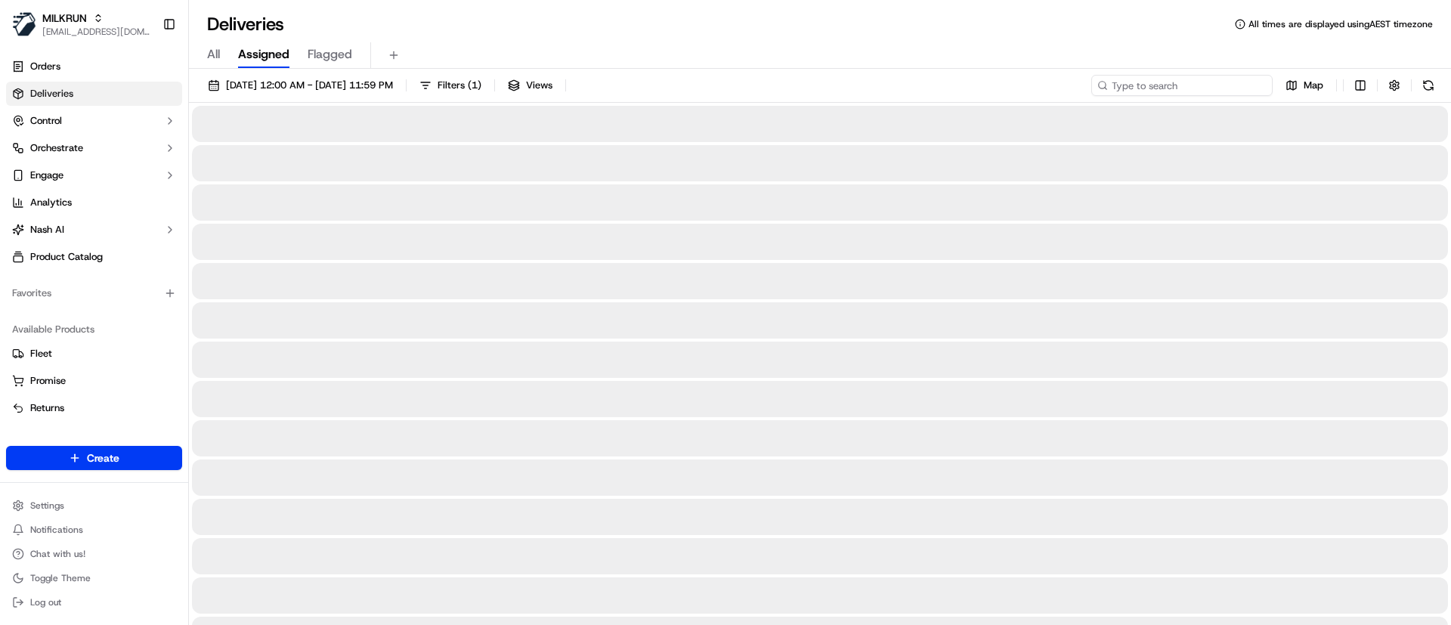
click at [1168, 81] on input at bounding box center [1181, 85] width 181 height 21
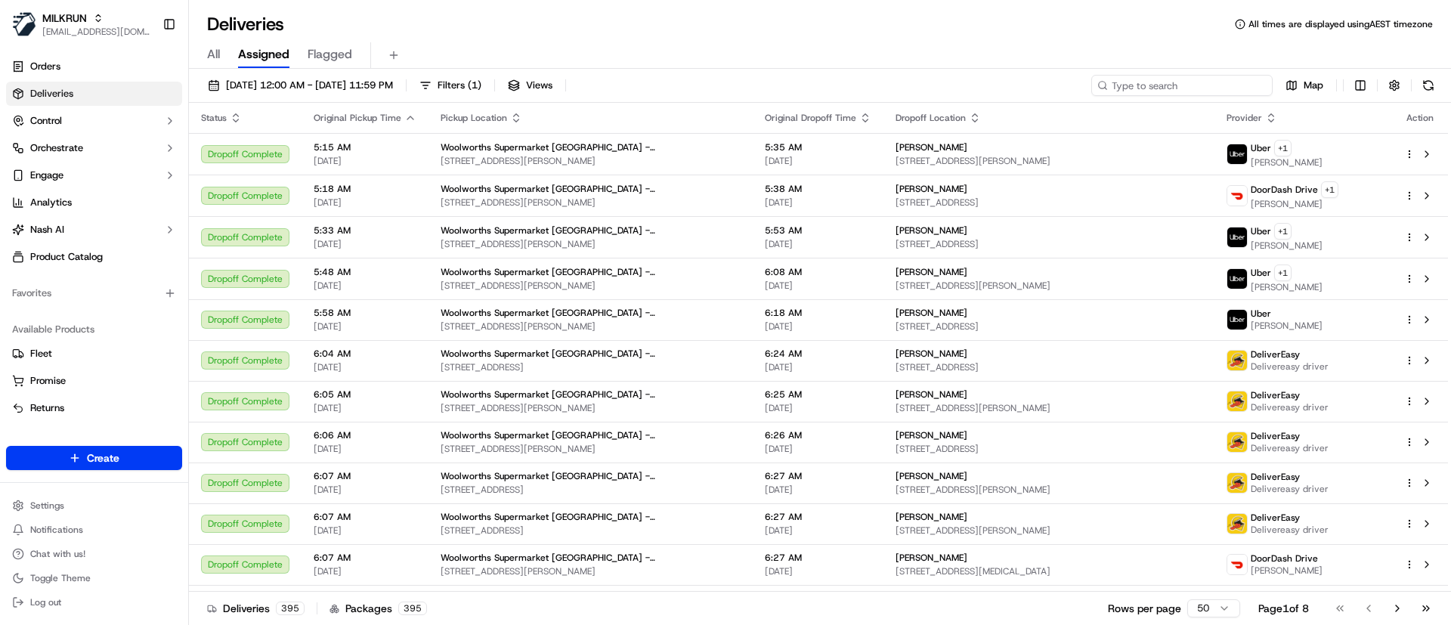
paste input "19eaa994-0f74-4b0f-878d-0c2ce107bca4"
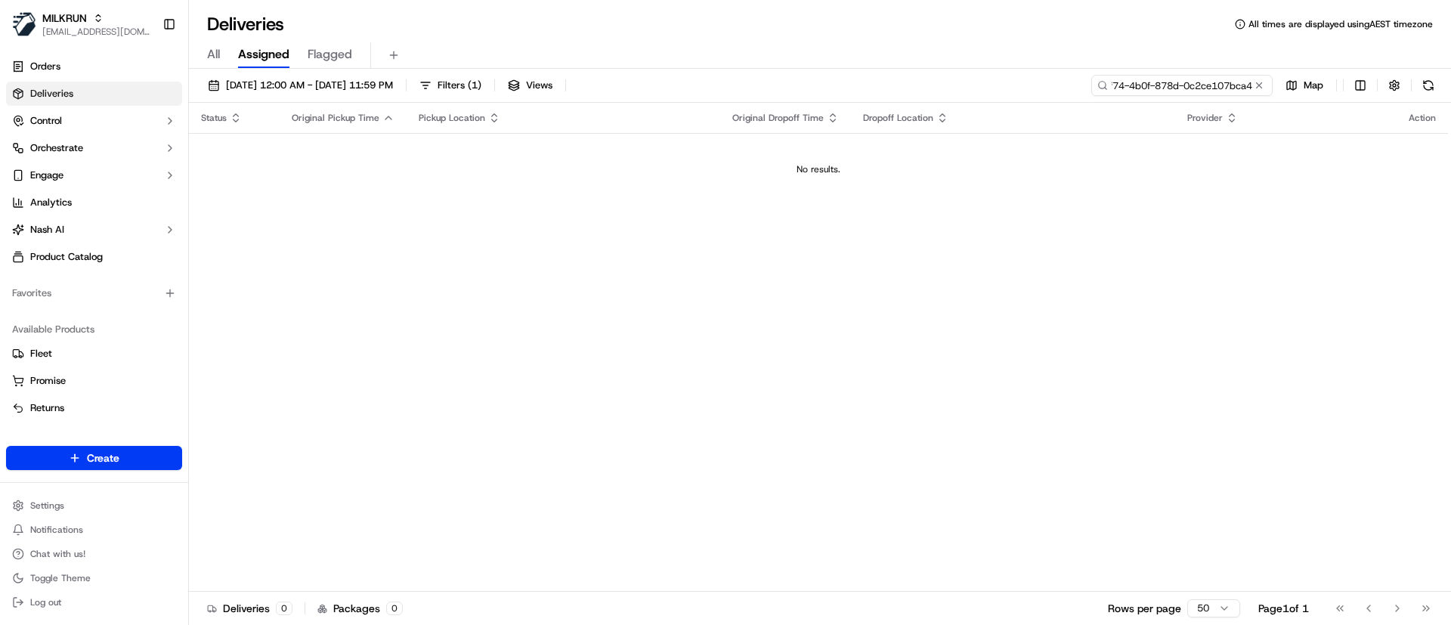
type input "19eaa994-0f74-4b0f-878d-0c2ce107bca4"
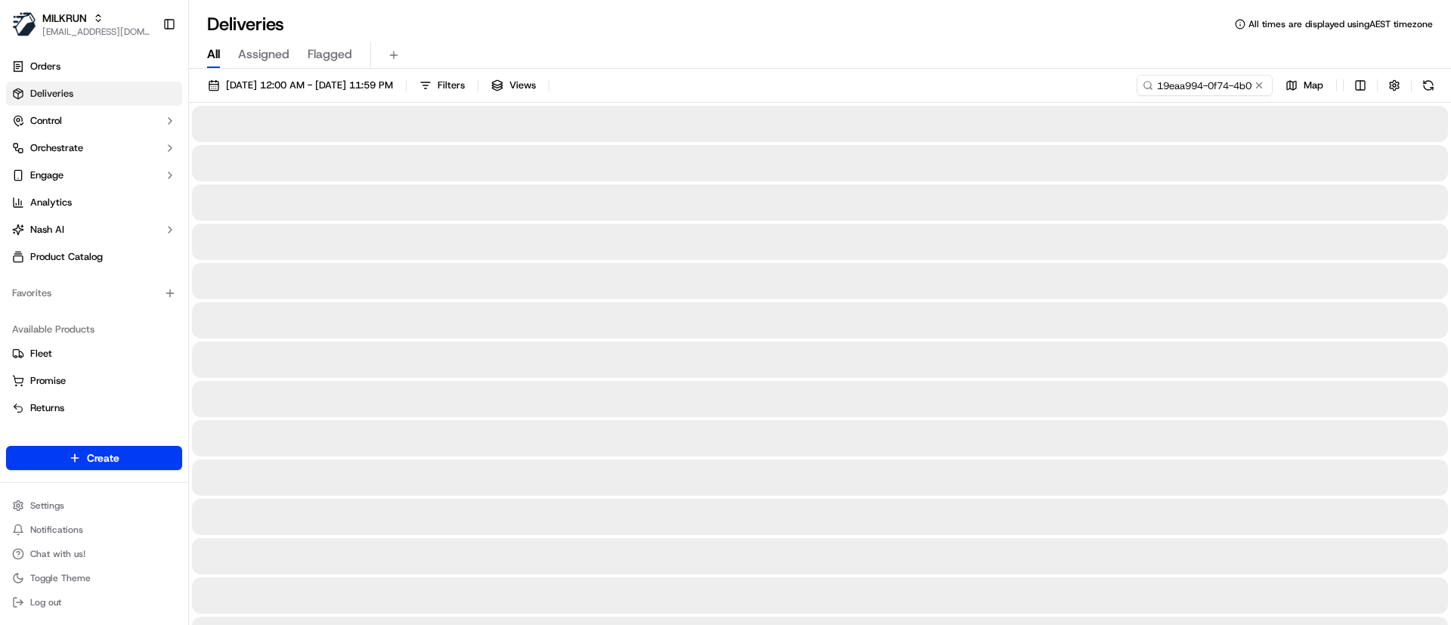
click at [214, 54] on span "All" at bounding box center [213, 54] width 13 height 18
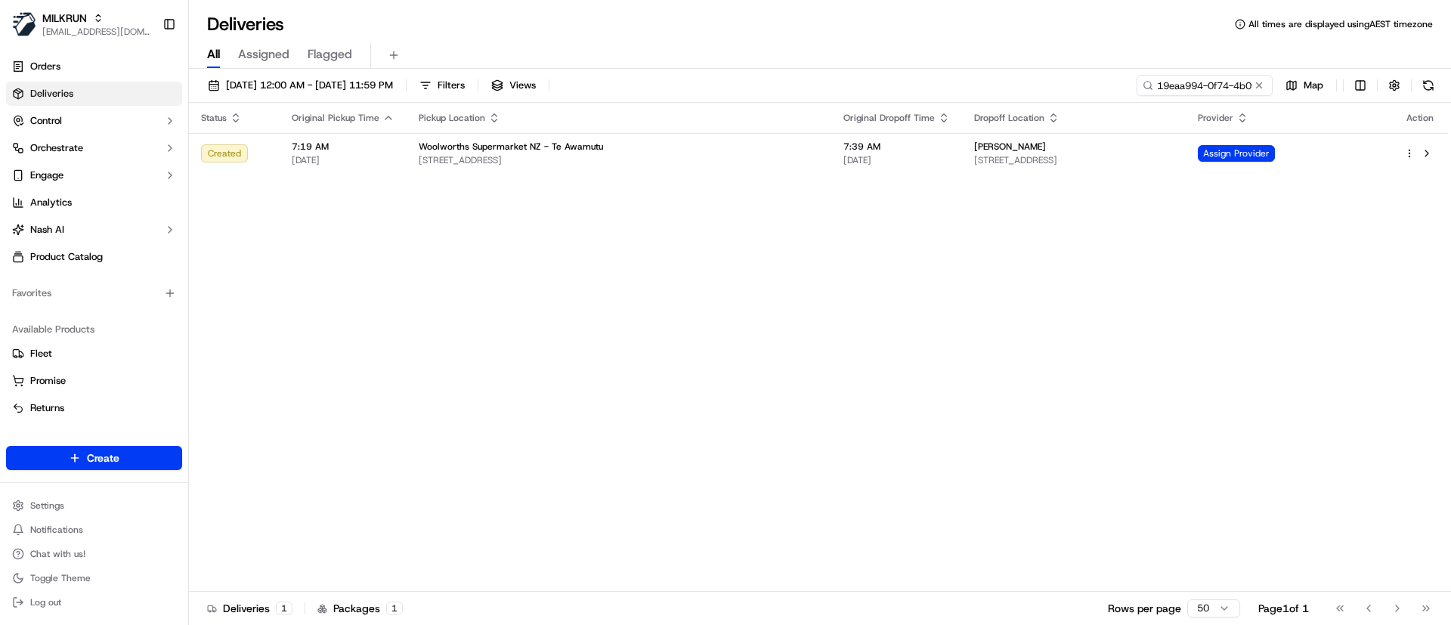
click at [959, 259] on div "Status Original Pickup Time Pickup Location Original Dropoff Time Dropoff Locat…" at bounding box center [818, 347] width 1259 height 489
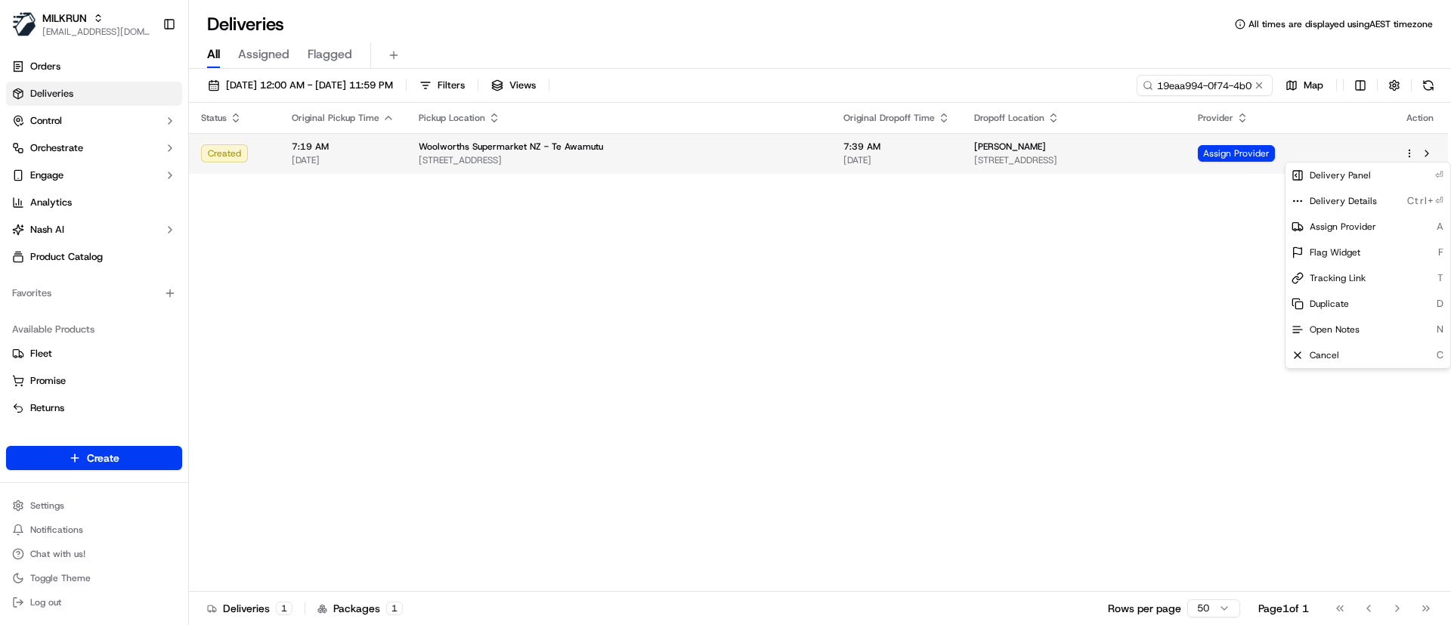
click at [1409, 151] on html "MILKRUN psteele@woolworths.com.au Toggle Sidebar Orders Deliveries Control Orch…" at bounding box center [725, 312] width 1451 height 625
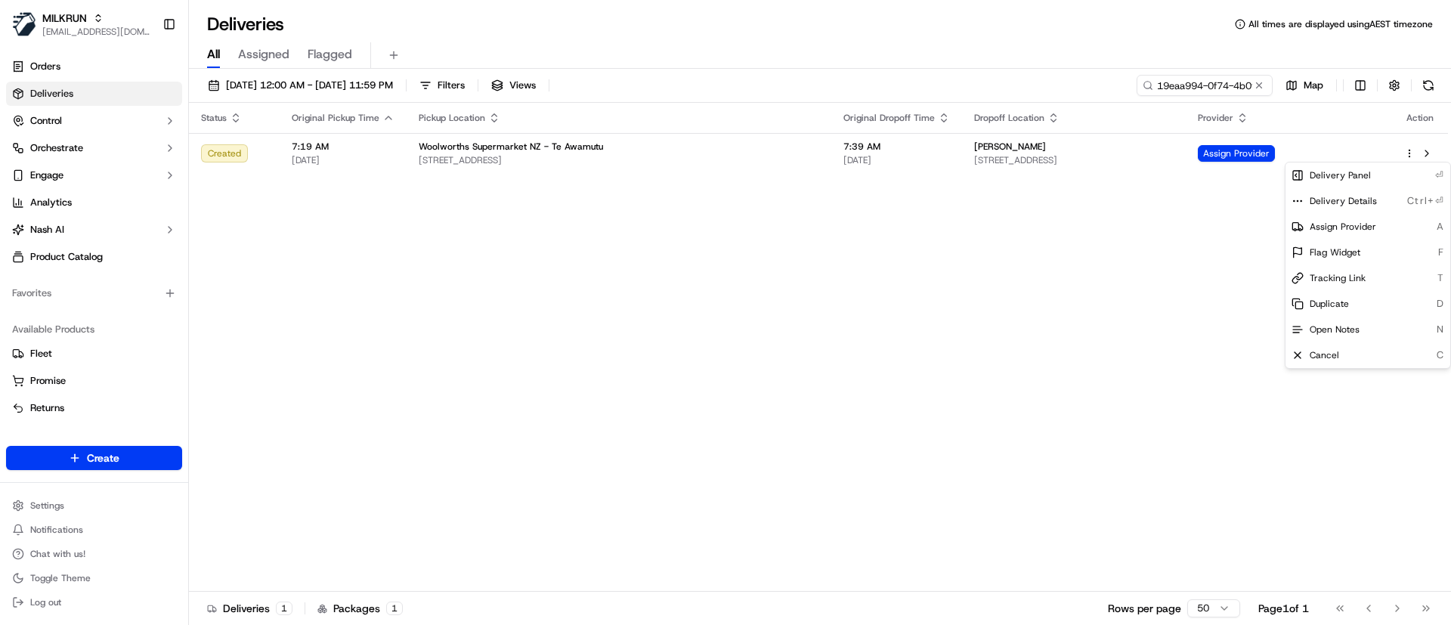
click at [1107, 273] on html "MILKRUN psteele@woolworths.com.au Toggle Sidebar Orders Deliveries Control Orch…" at bounding box center [725, 312] width 1451 height 625
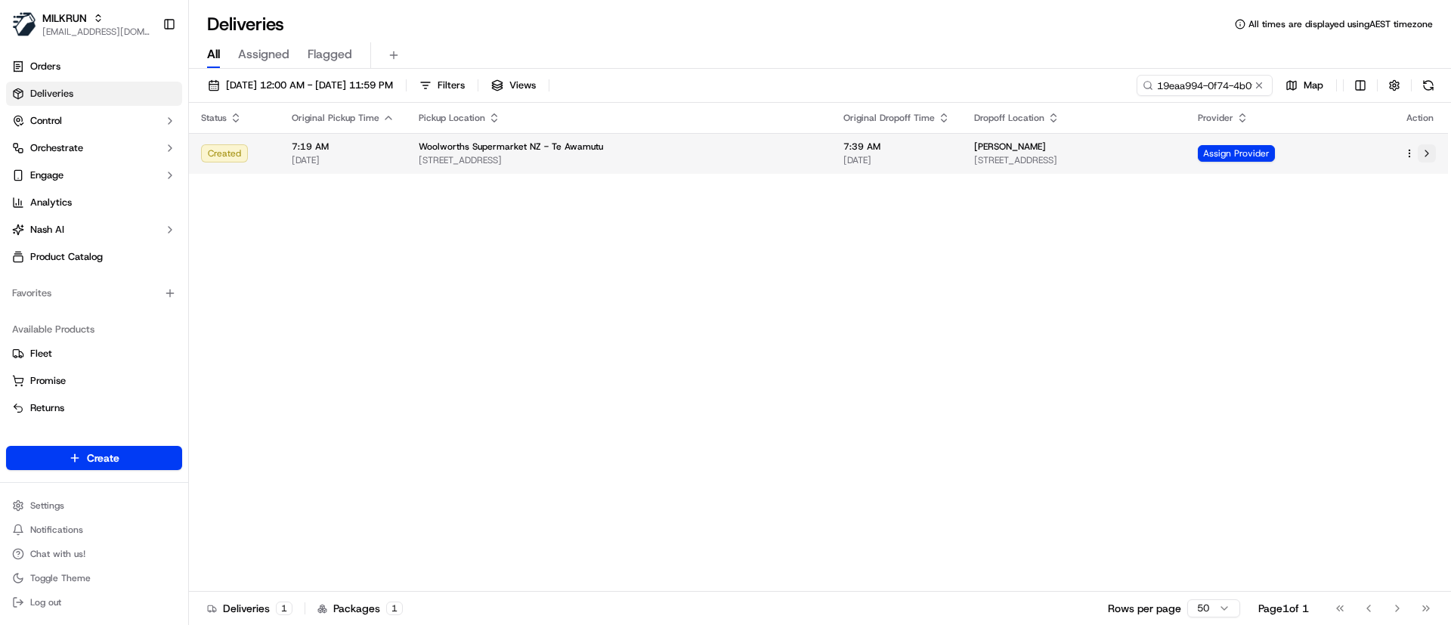
click at [1429, 152] on button at bounding box center [1427, 153] width 18 height 18
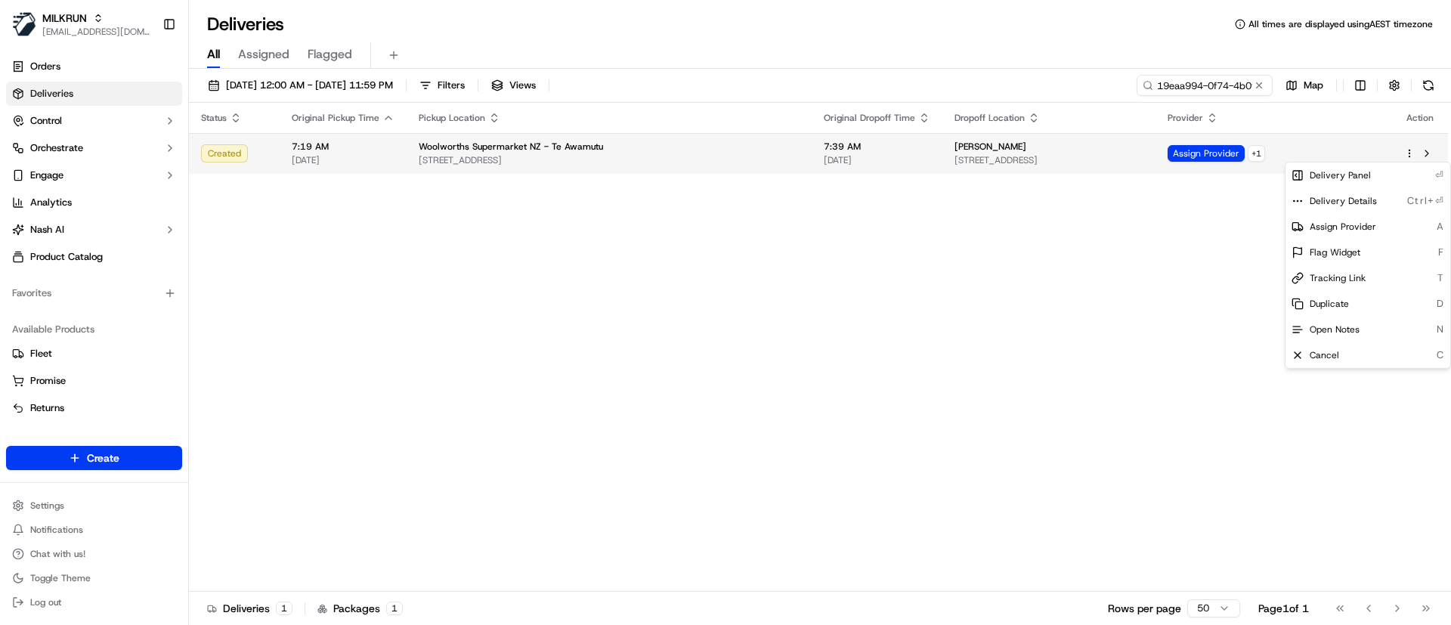
click at [1406, 148] on html "MILKRUN psteele@woolworths.com.au Toggle Sidebar Orders Deliveries Control Orch…" at bounding box center [725, 312] width 1451 height 625
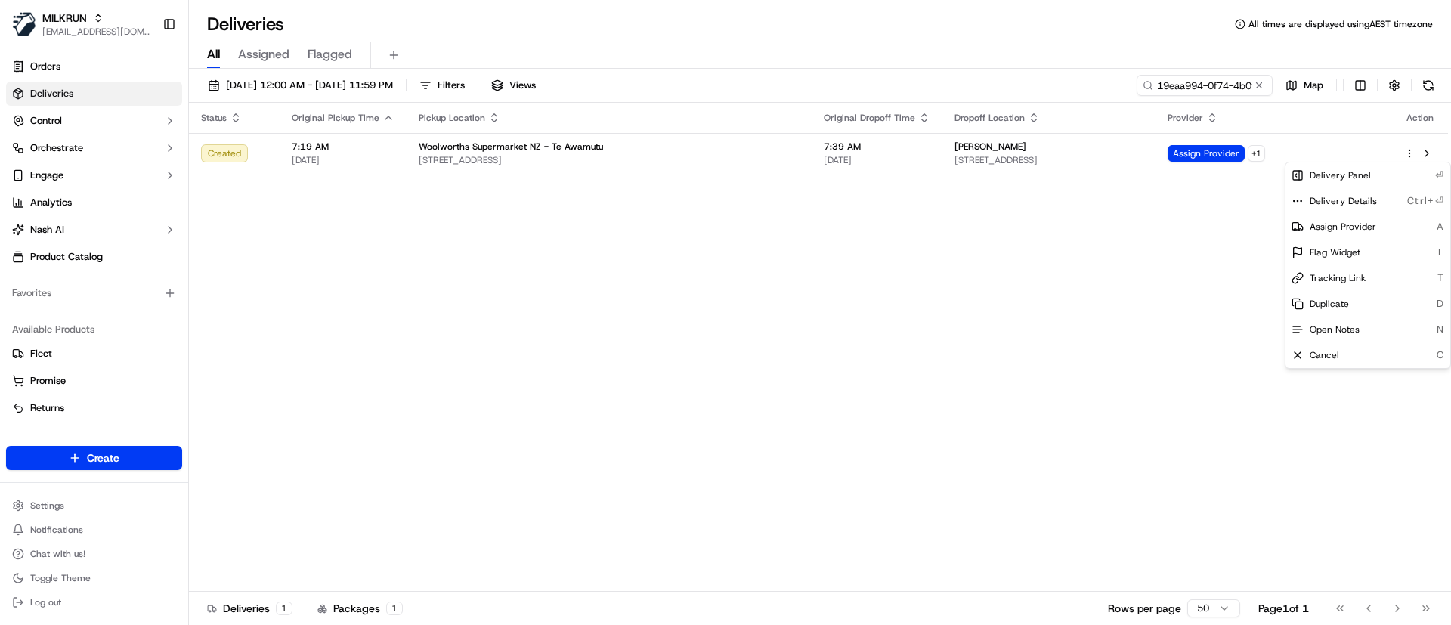
click at [1007, 285] on html "MILKRUN psteele@woolworths.com.au Toggle Sidebar Orders Deliveries Control Orch…" at bounding box center [725, 312] width 1451 height 625
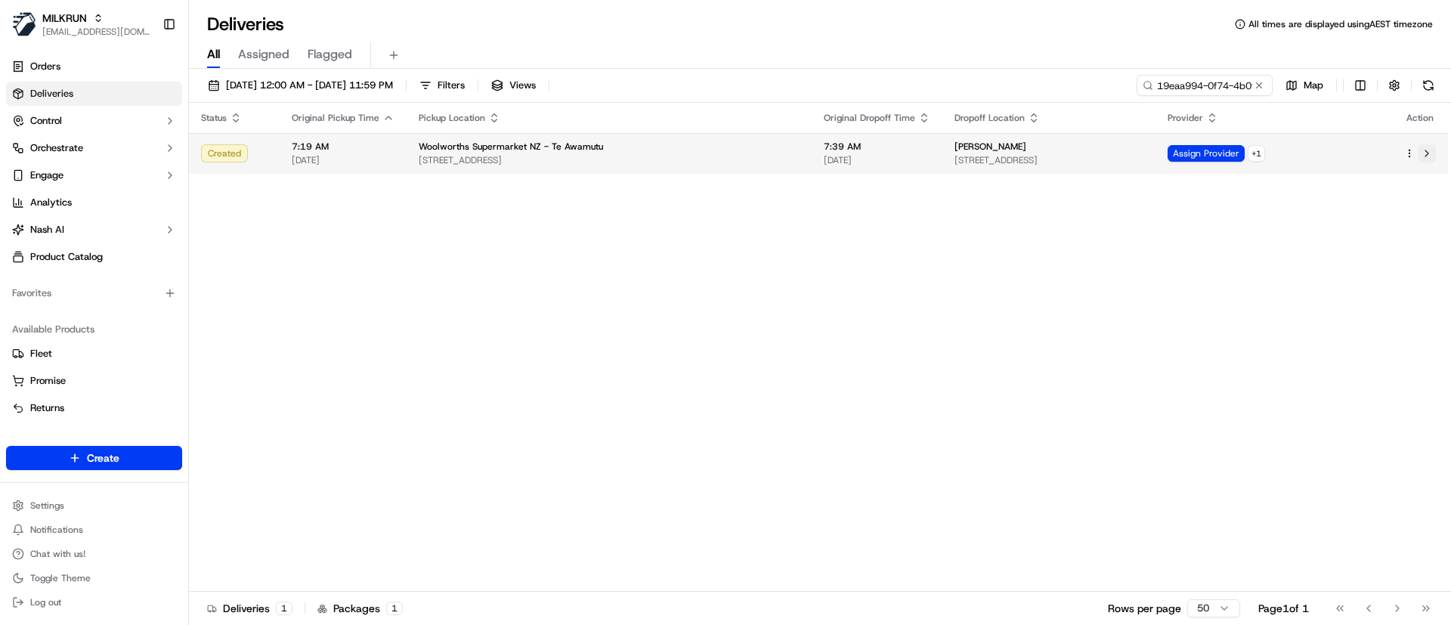
click at [1432, 148] on button at bounding box center [1427, 153] width 18 height 18
click at [1409, 152] on html "MILKRUN psteele@woolworths.com.au Toggle Sidebar Orders Deliveries Control Orch…" at bounding box center [725, 312] width 1451 height 625
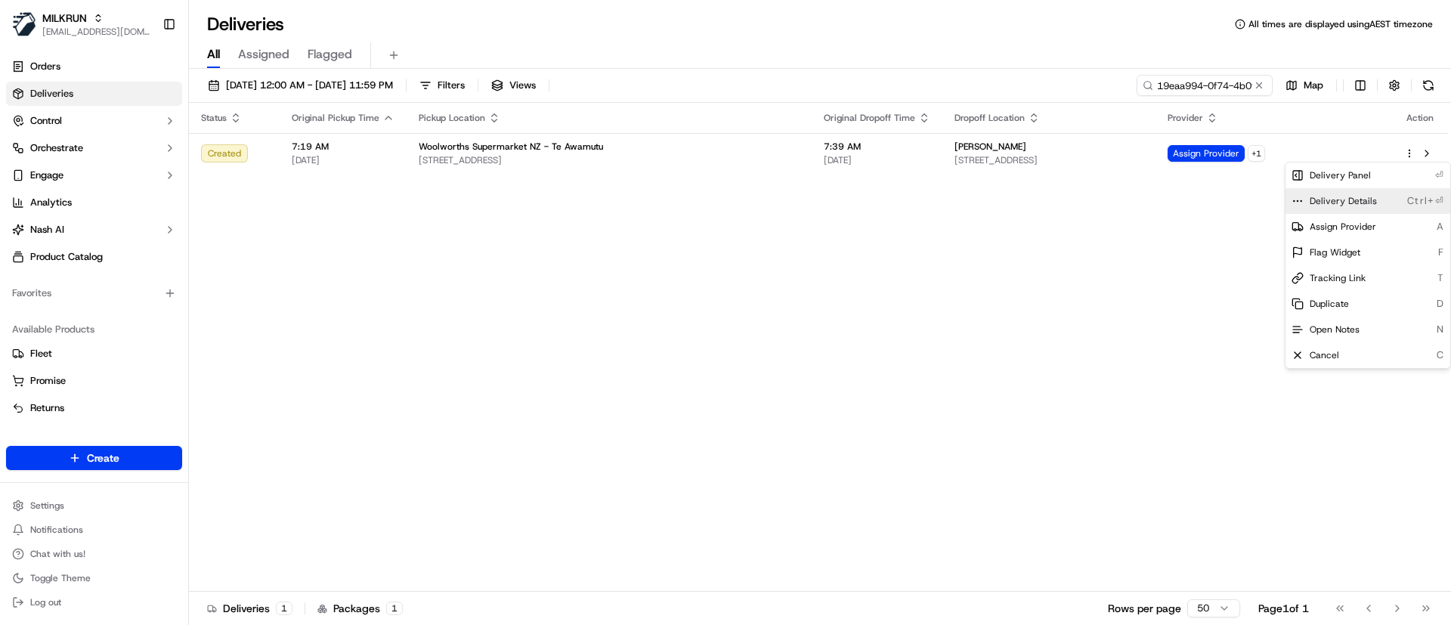
click at [1298, 197] on icon at bounding box center [1298, 201] width 12 height 12
click at [747, 389] on html "MILKRUN psteele@woolworths.com.au Toggle Sidebar Orders Deliveries Control Orch…" at bounding box center [725, 312] width 1451 height 625
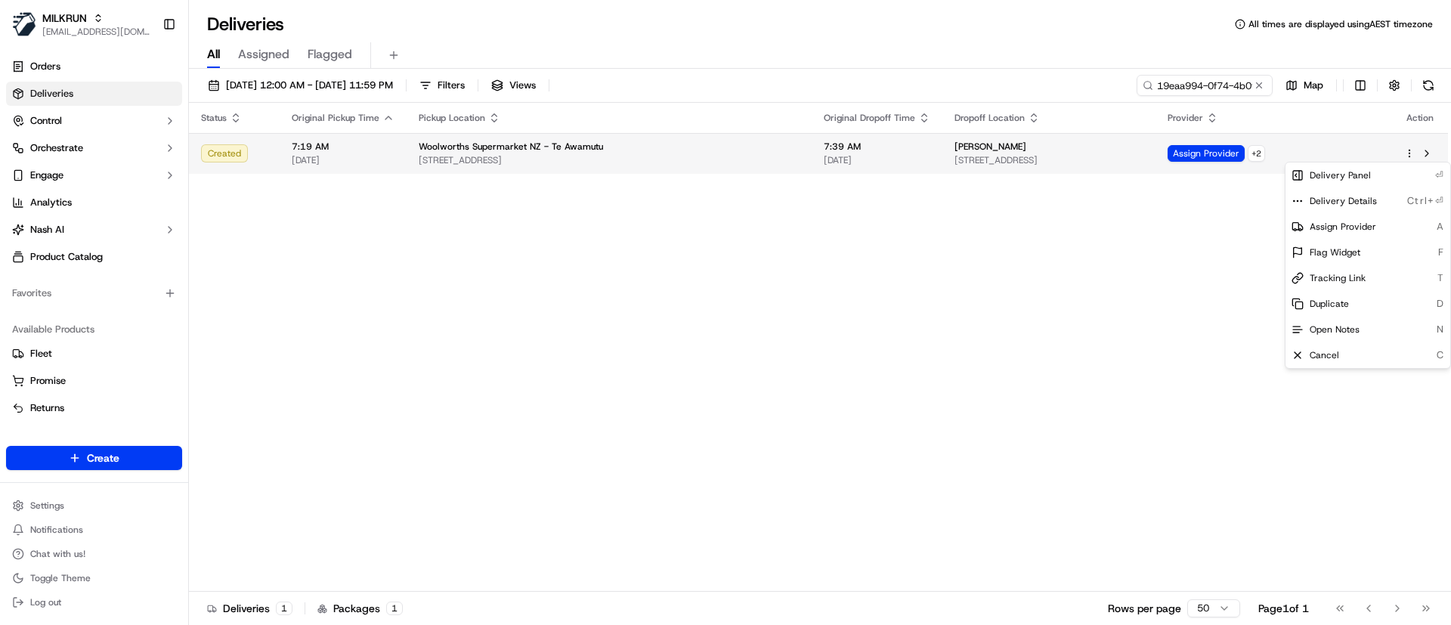
click at [1410, 151] on html "MILKRUN psteele@woolworths.com.au Toggle Sidebar Orders Deliveries Control Orch…" at bounding box center [725, 312] width 1451 height 625
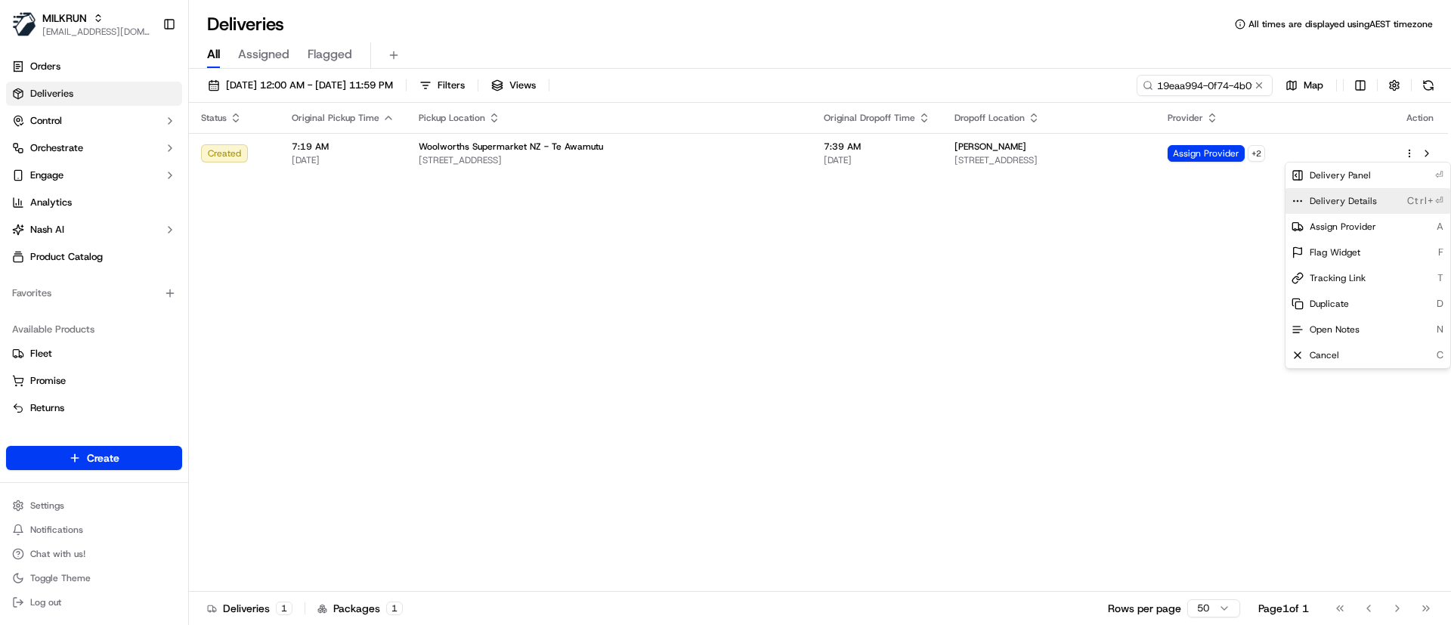
click at [1298, 204] on icon at bounding box center [1298, 201] width 12 height 12
drag, startPoint x: 589, startPoint y: 360, endPoint x: 590, endPoint y: 352, distance: 8.4
click at [590, 358] on html "MILKRUN psteele@woolworths.com.au Toggle Sidebar Orders Deliveries Control Orch…" at bounding box center [725, 312] width 1451 height 625
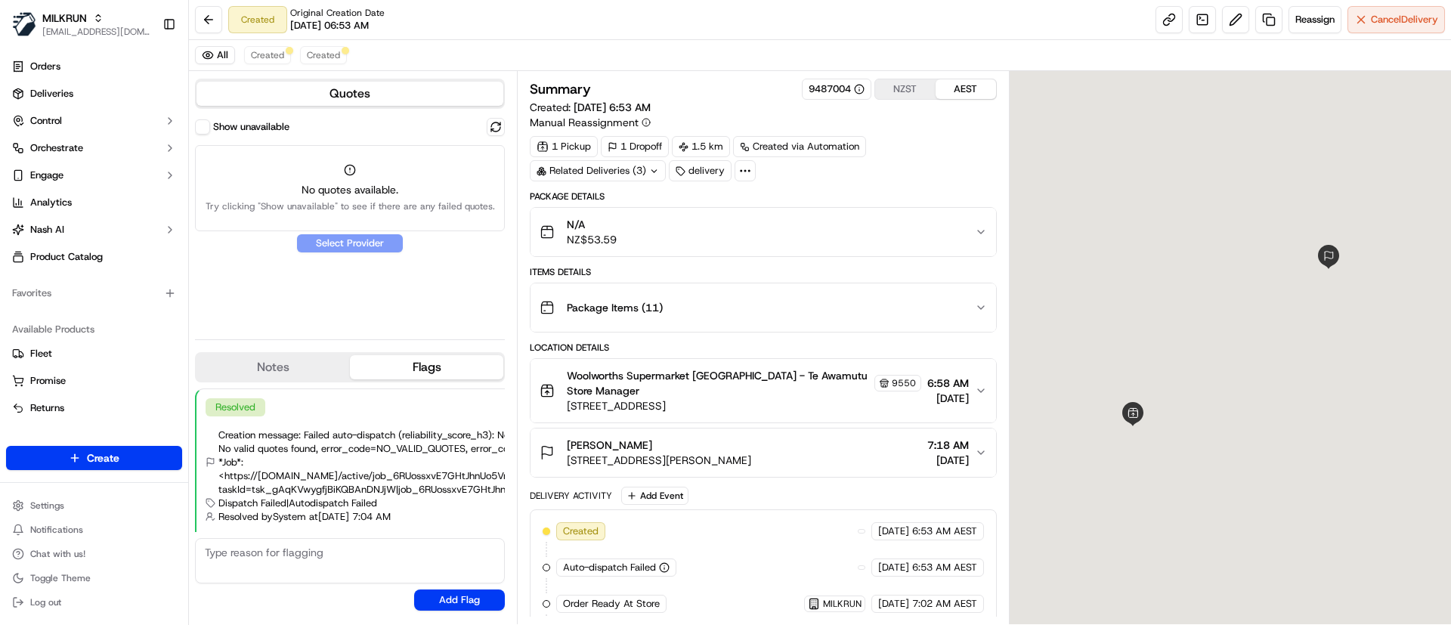
scroll to position [9, 0]
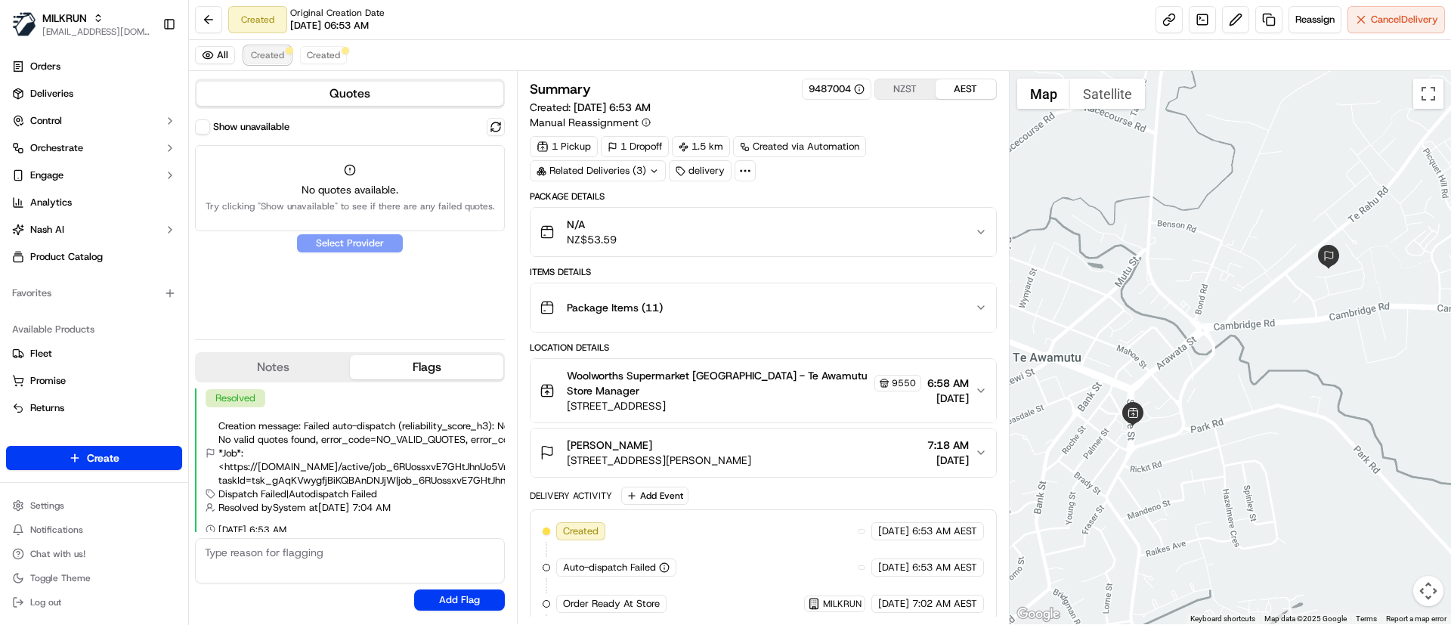
click at [259, 54] on span "Created" at bounding box center [267, 55] width 33 height 12
drag, startPoint x: 644, startPoint y: 439, endPoint x: 558, endPoint y: 441, distance: 85.4
click at [558, 441] on div "[PERSON_NAME] [STREET_ADDRESS][PERSON_NAME]" at bounding box center [646, 453] width 212 height 30
copy span "[PERSON_NAME]"
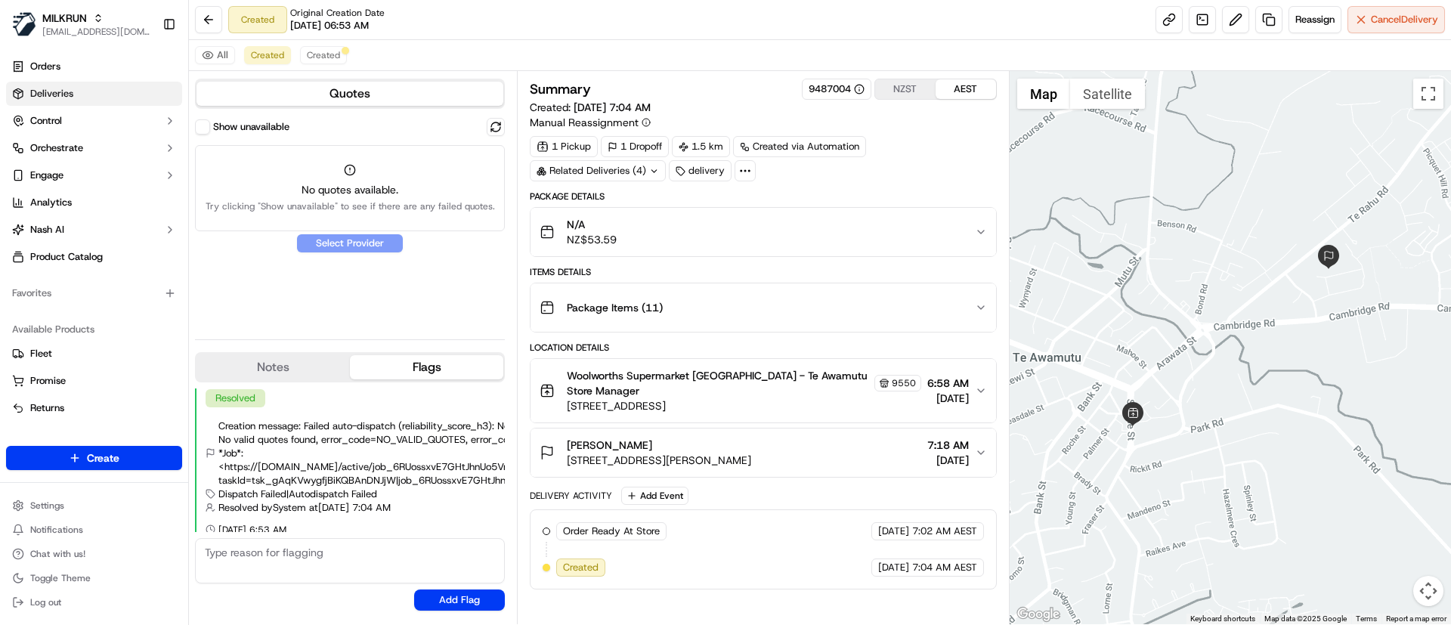
click at [75, 89] on link "Deliveries" at bounding box center [94, 94] width 176 height 24
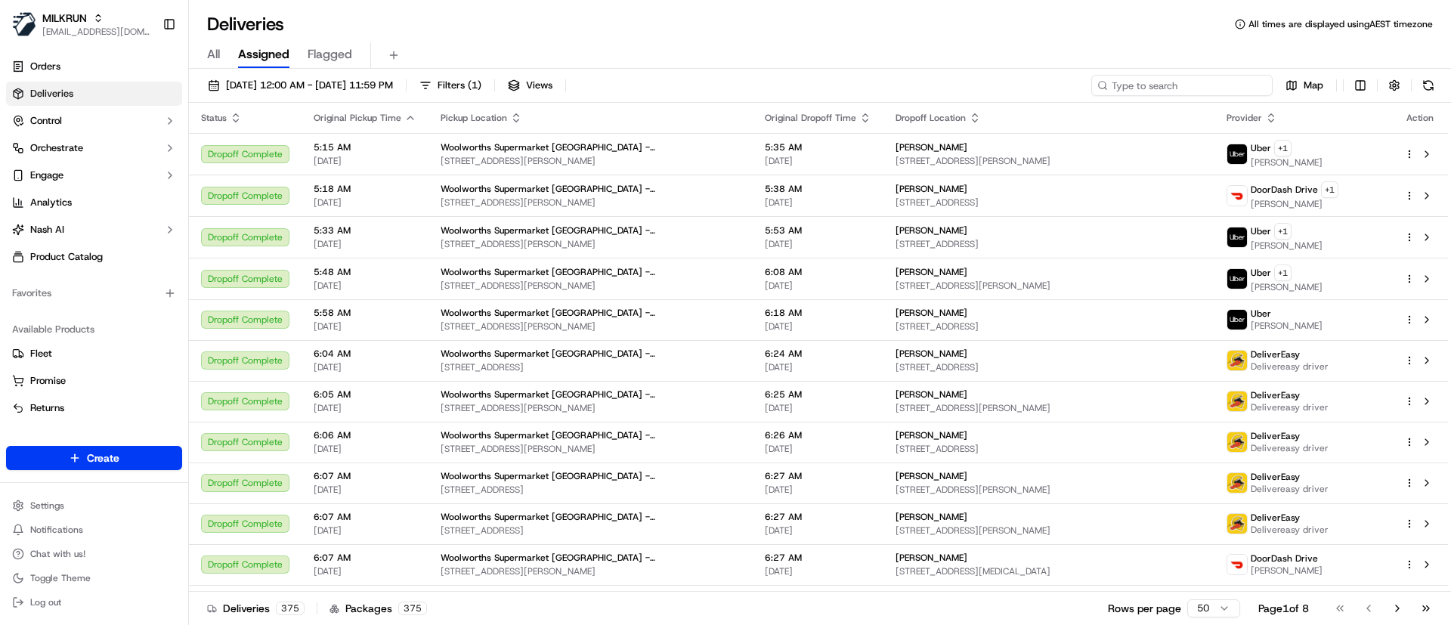
click at [1177, 85] on input at bounding box center [1181, 85] width 181 height 21
paste input "[PERSON_NAME]"
type input "[PERSON_NAME]"
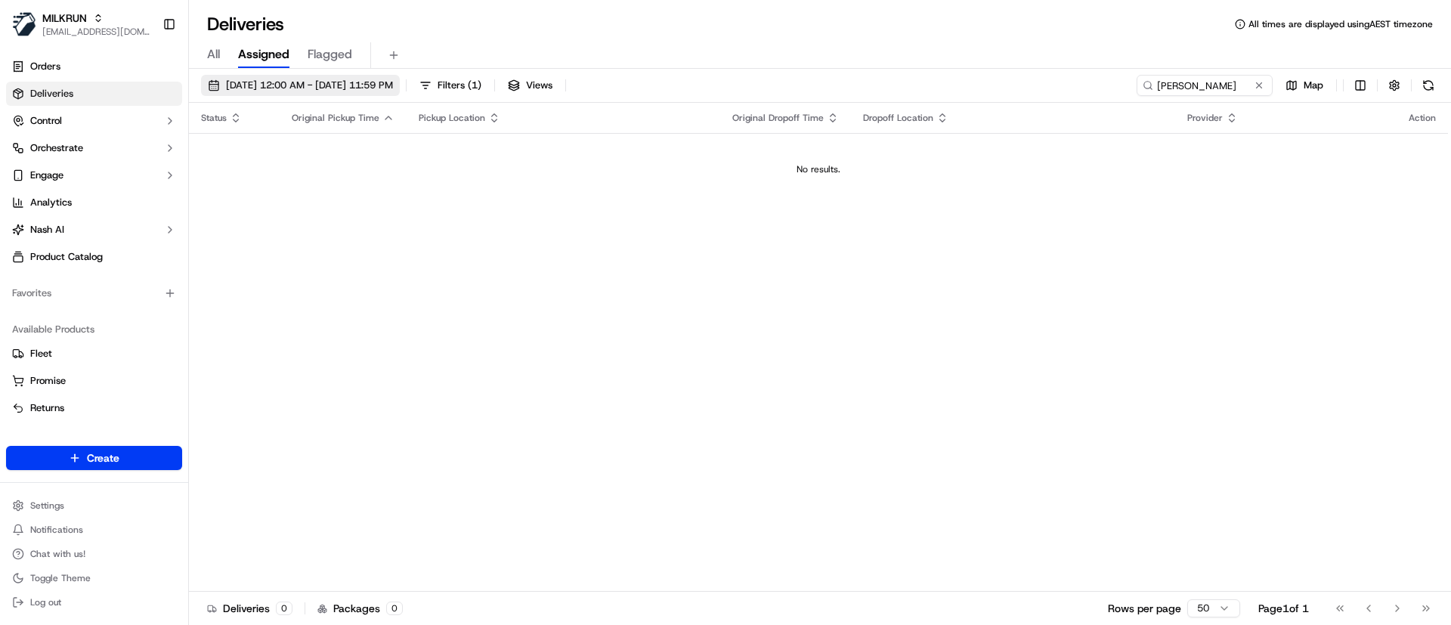
click at [244, 79] on span "[DATE] 12:00 AM - [DATE] 11:59 PM" at bounding box center [309, 86] width 167 height 14
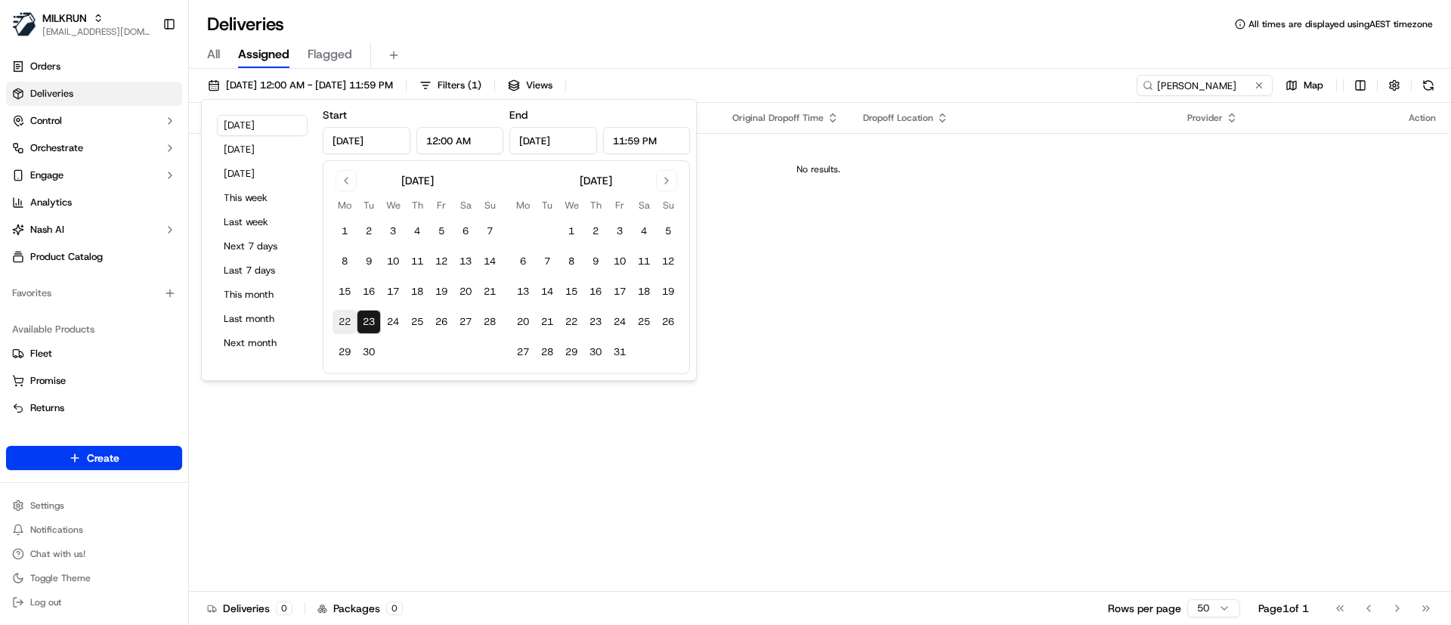
click at [345, 313] on button "22" at bounding box center [345, 322] width 24 height 24
type input "[DATE]"
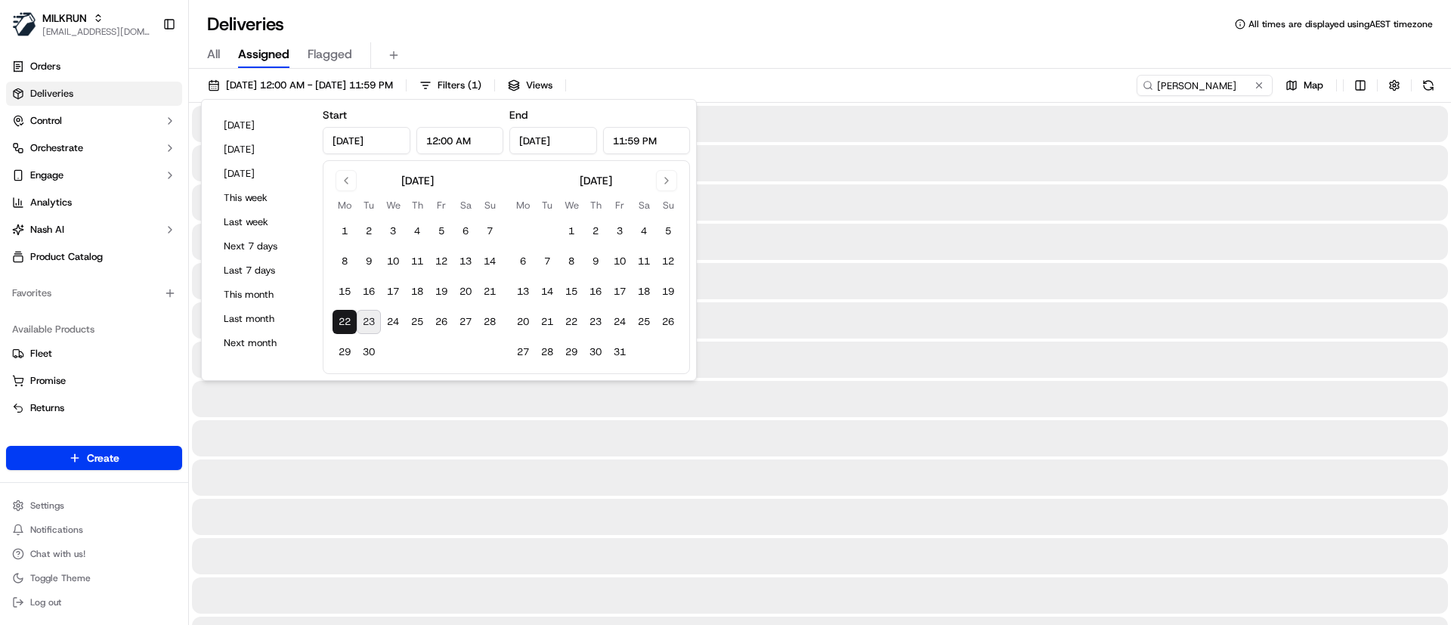
click at [847, 25] on div "Deliveries All times are displayed using AEST timezone" at bounding box center [820, 24] width 1262 height 24
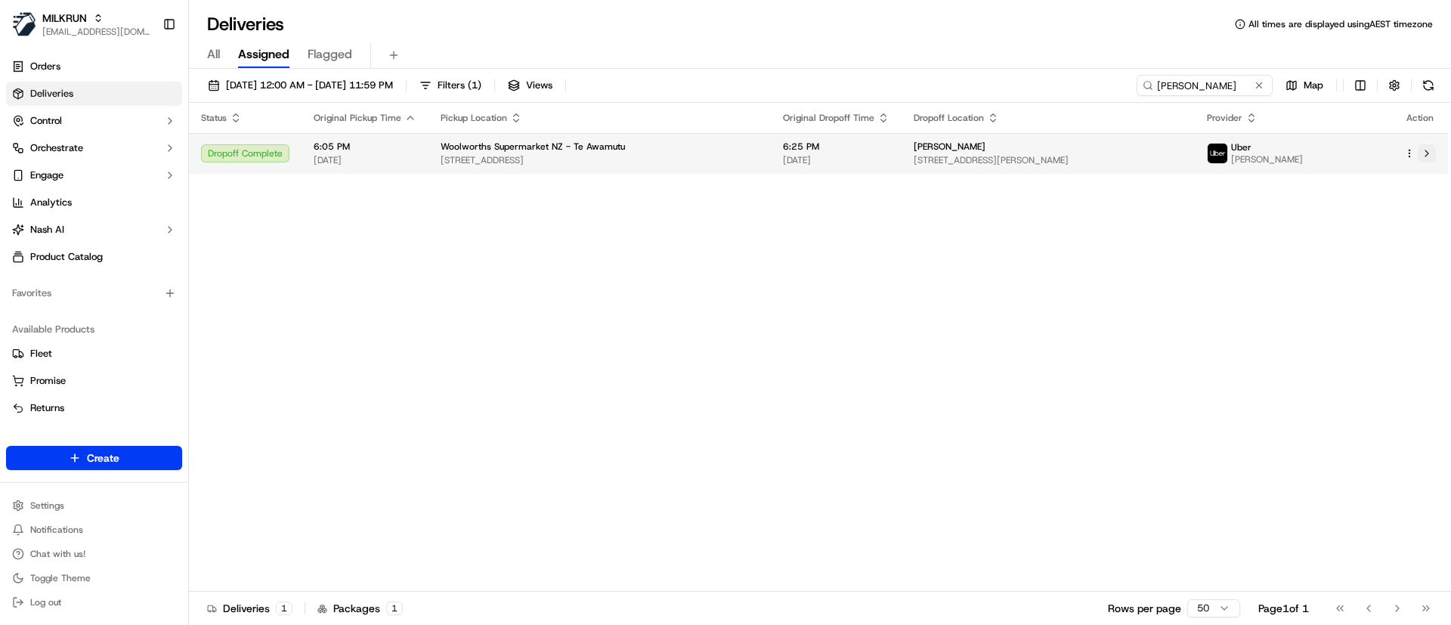
click at [1428, 150] on button at bounding box center [1427, 153] width 18 height 18
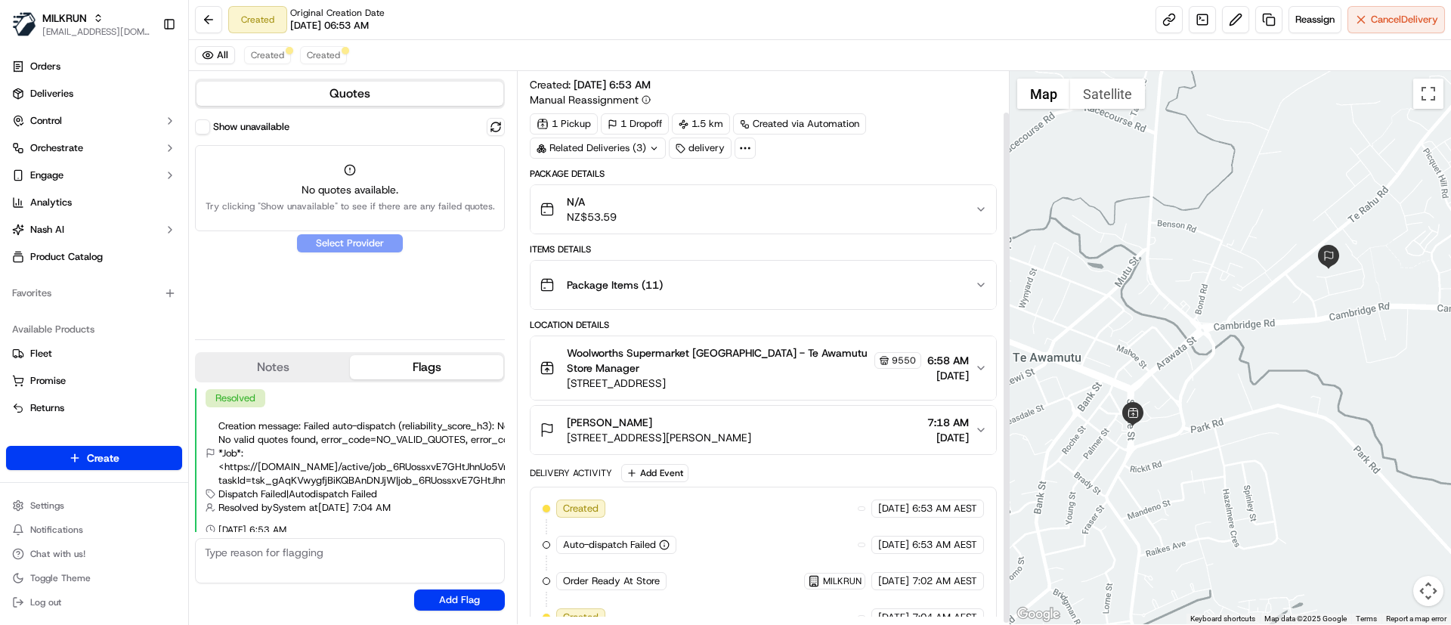
scroll to position [45, 0]
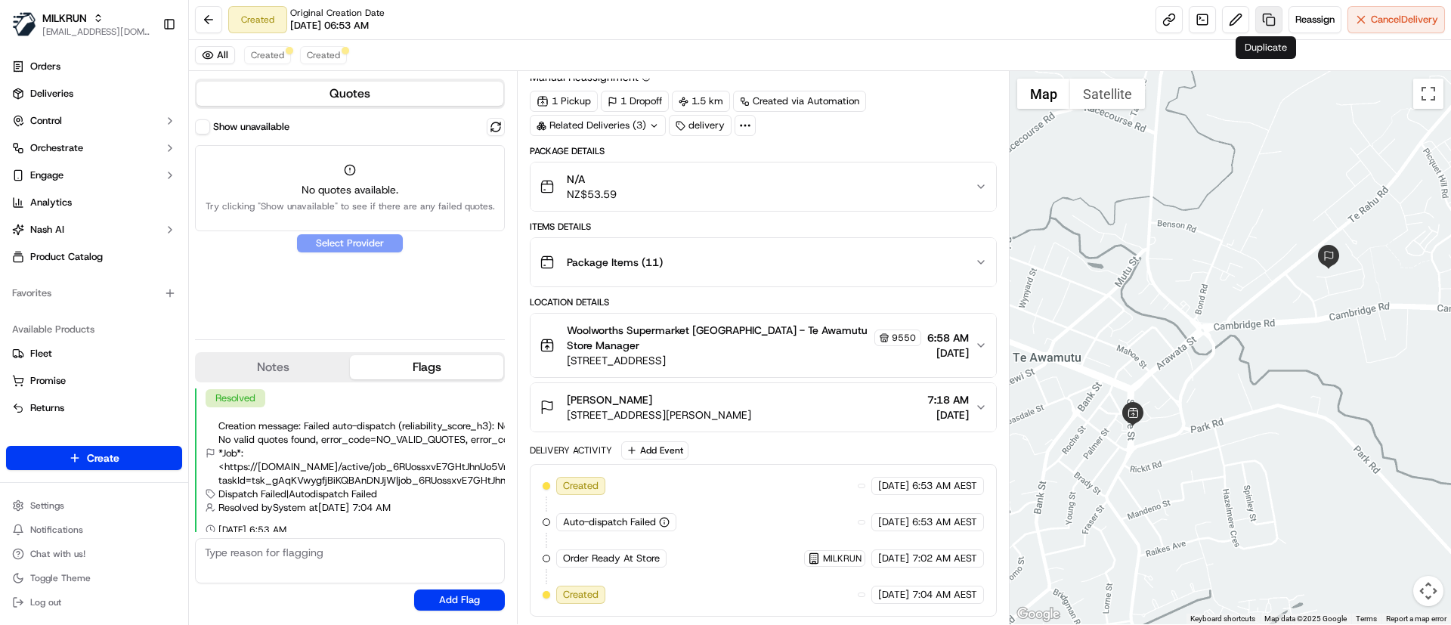
click at [1265, 21] on link at bounding box center [1268, 19] width 27 height 27
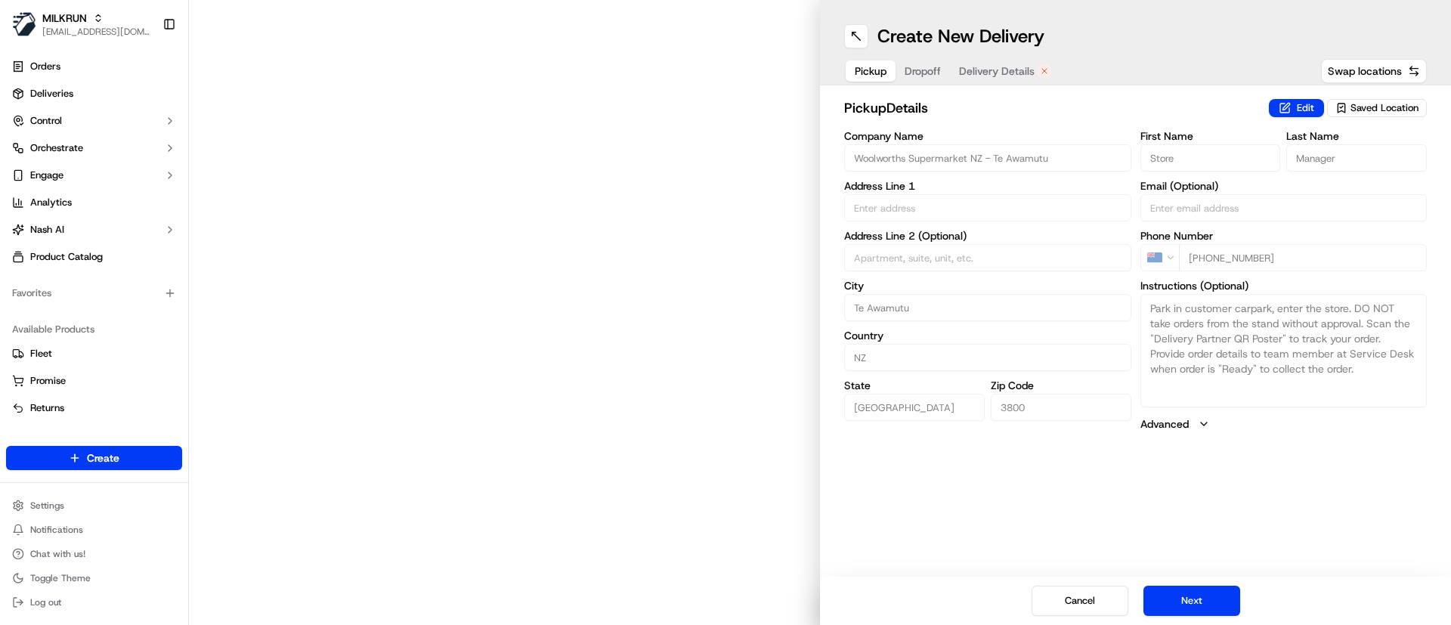
type input "180 Sloane Street"
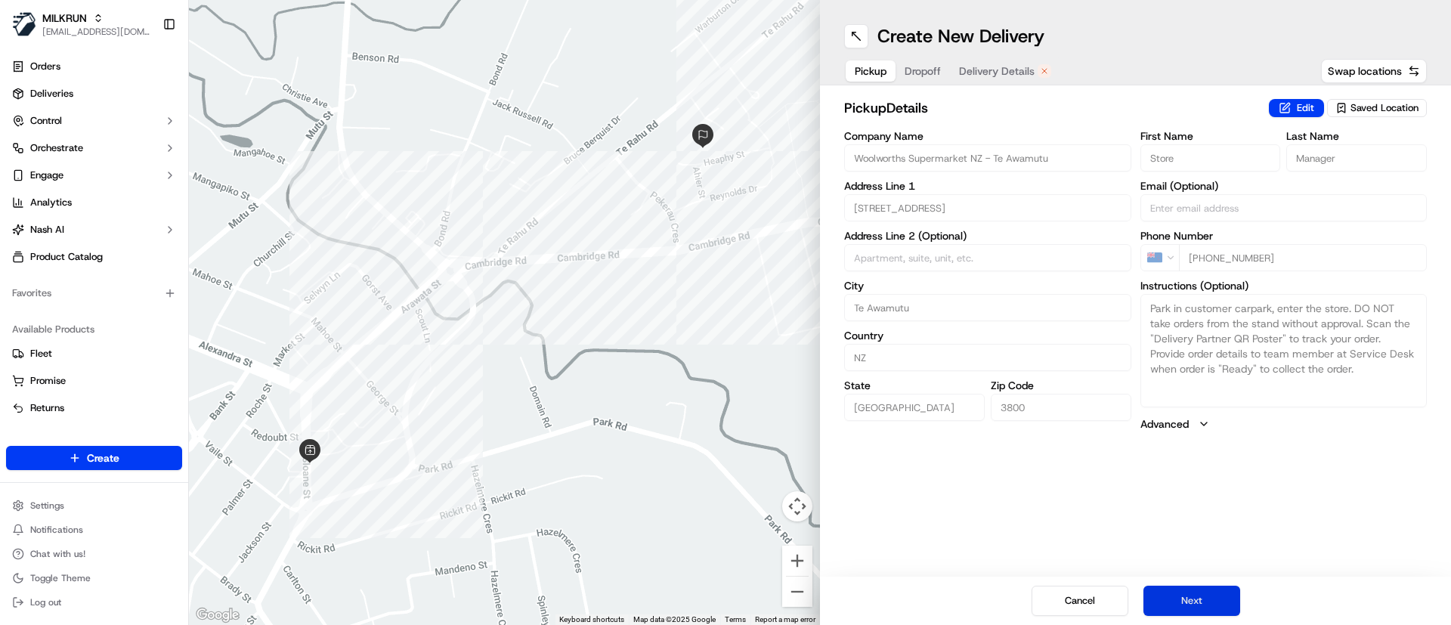
click at [1181, 610] on button "Next" at bounding box center [1191, 601] width 97 height 30
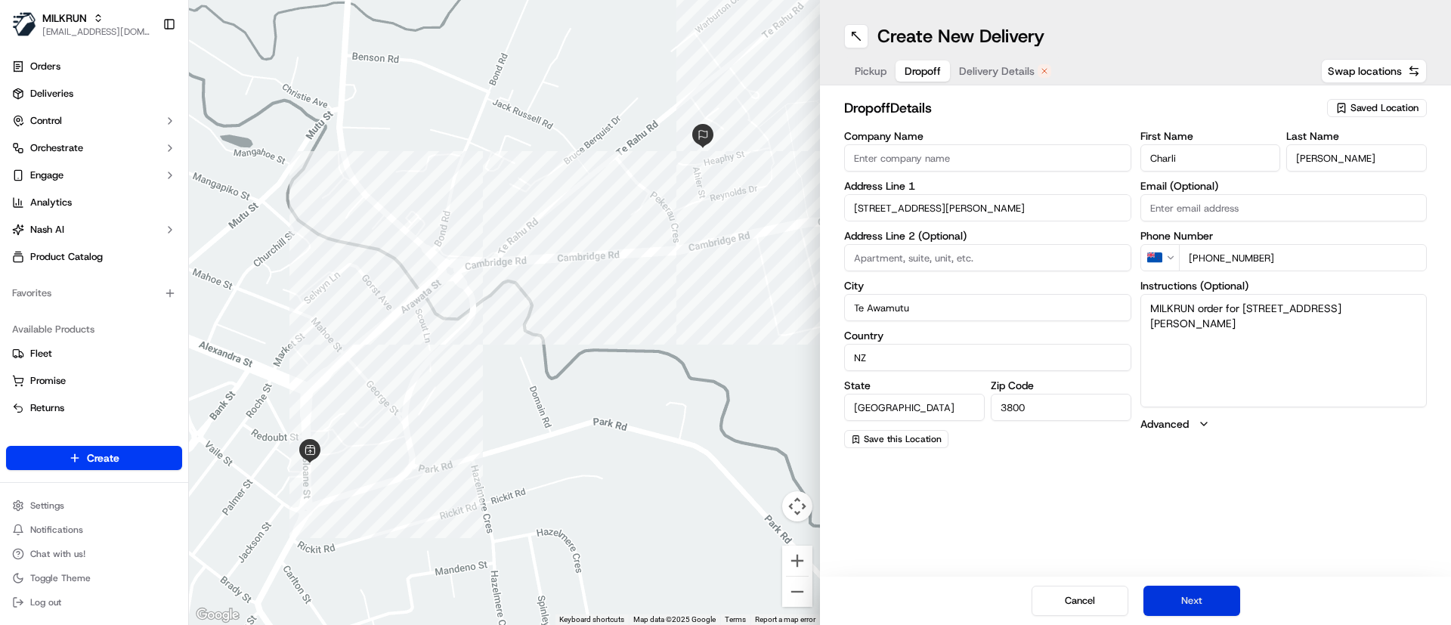
click at [1180, 608] on button "Next" at bounding box center [1191, 601] width 97 height 30
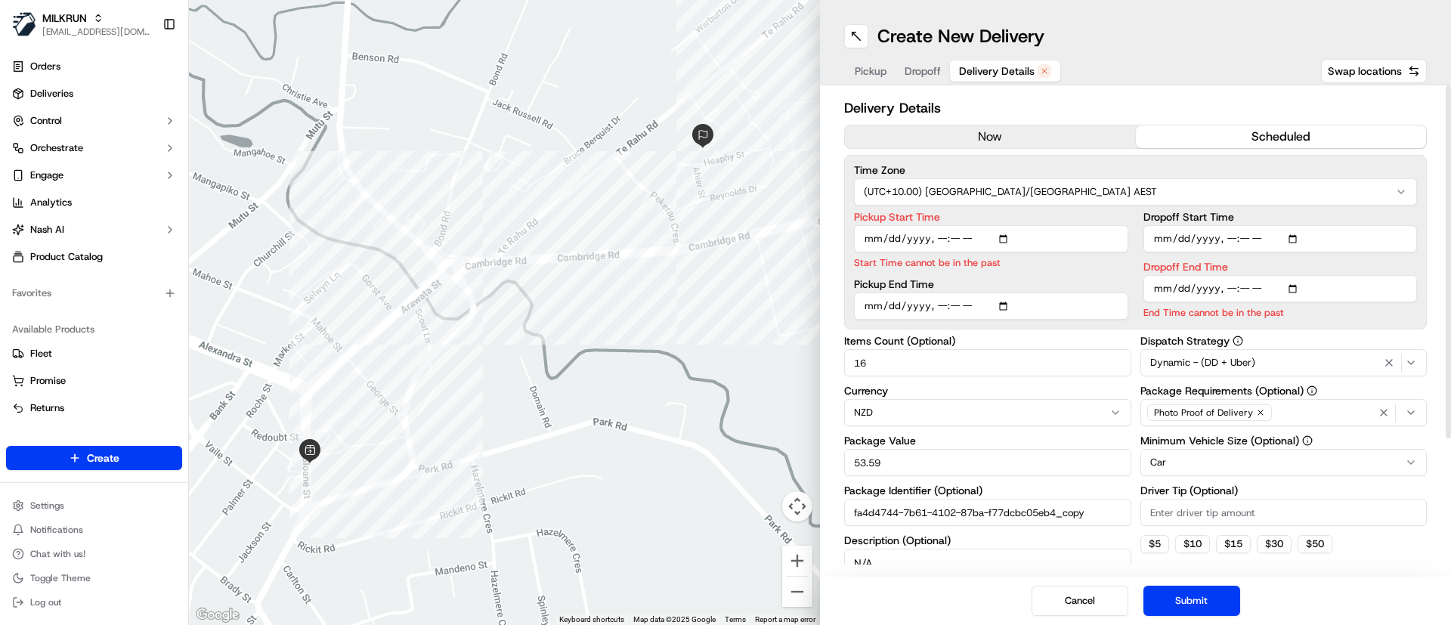
click at [916, 137] on button "now" at bounding box center [990, 136] width 291 height 23
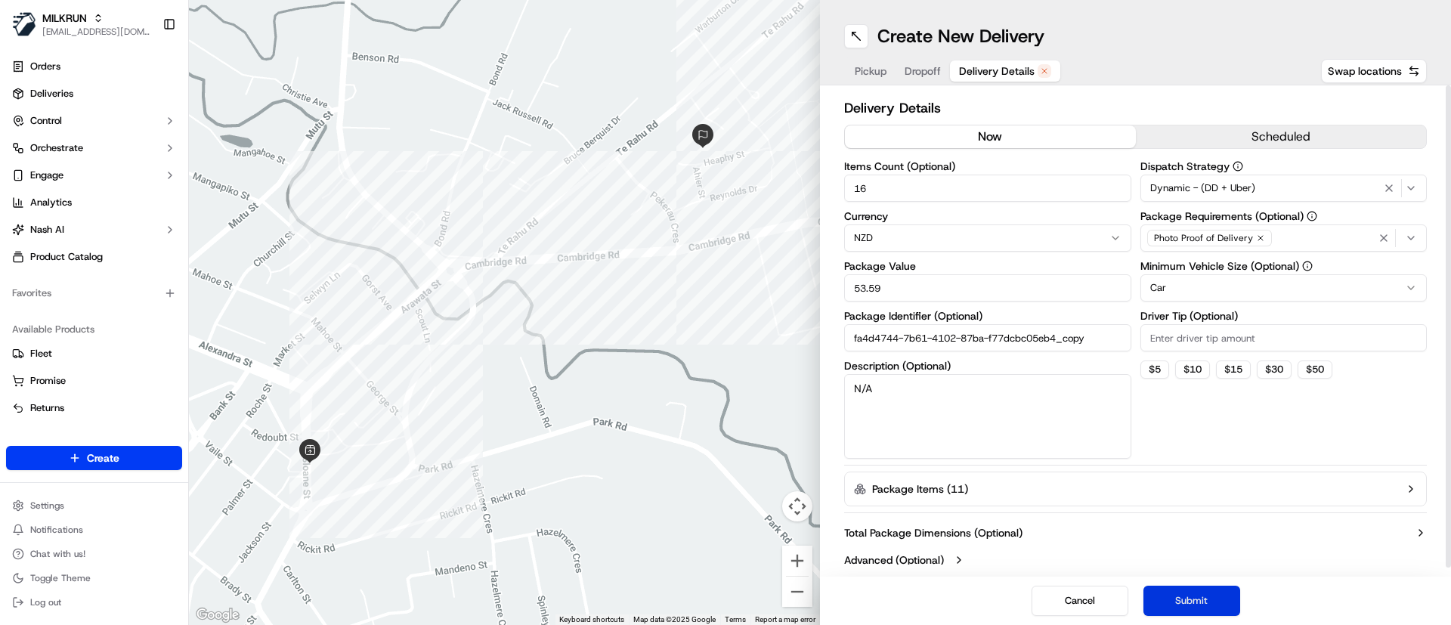
click at [1185, 596] on button "Submit" at bounding box center [1191, 601] width 97 height 30
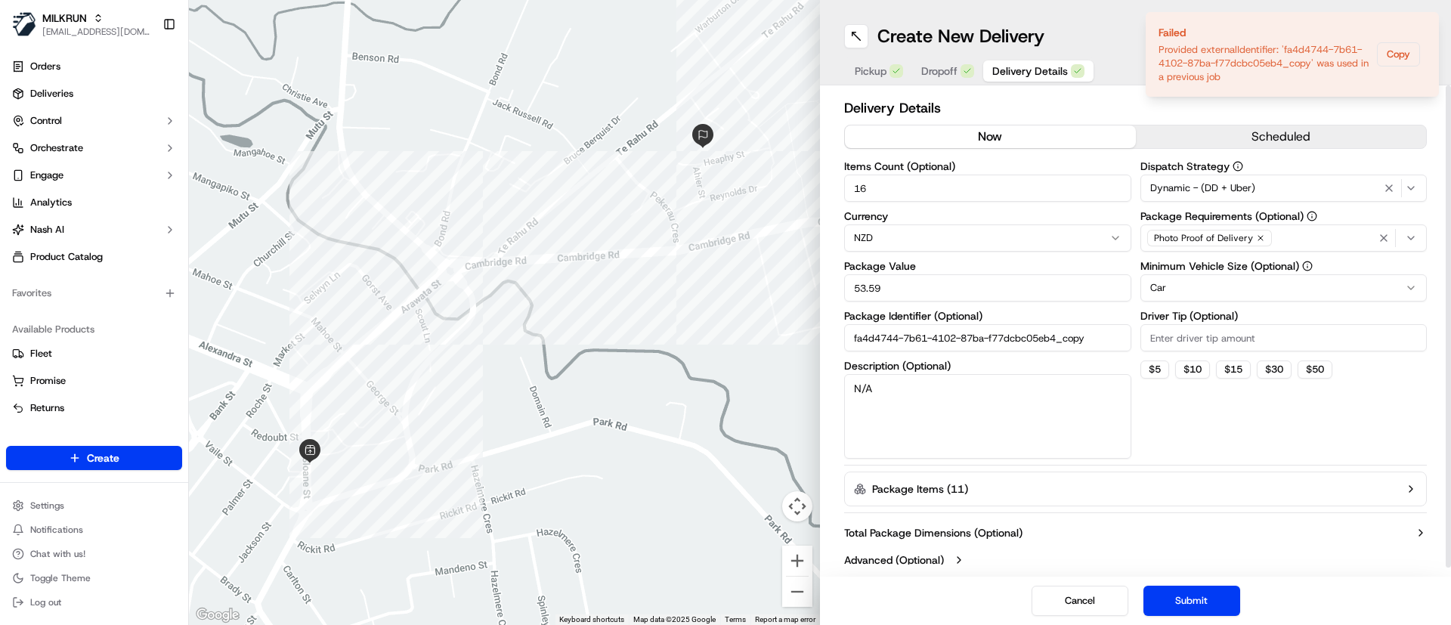
click at [1100, 342] on input "fa4d4744-7b61-4102-87ba-f77dcbc05eb4_copy" at bounding box center [987, 337] width 287 height 27
type input "fa4d4744-7b61-4102-87ba-f77dcbc05eb4_copy111"
click at [1198, 595] on button "Submit" at bounding box center [1191, 601] width 97 height 30
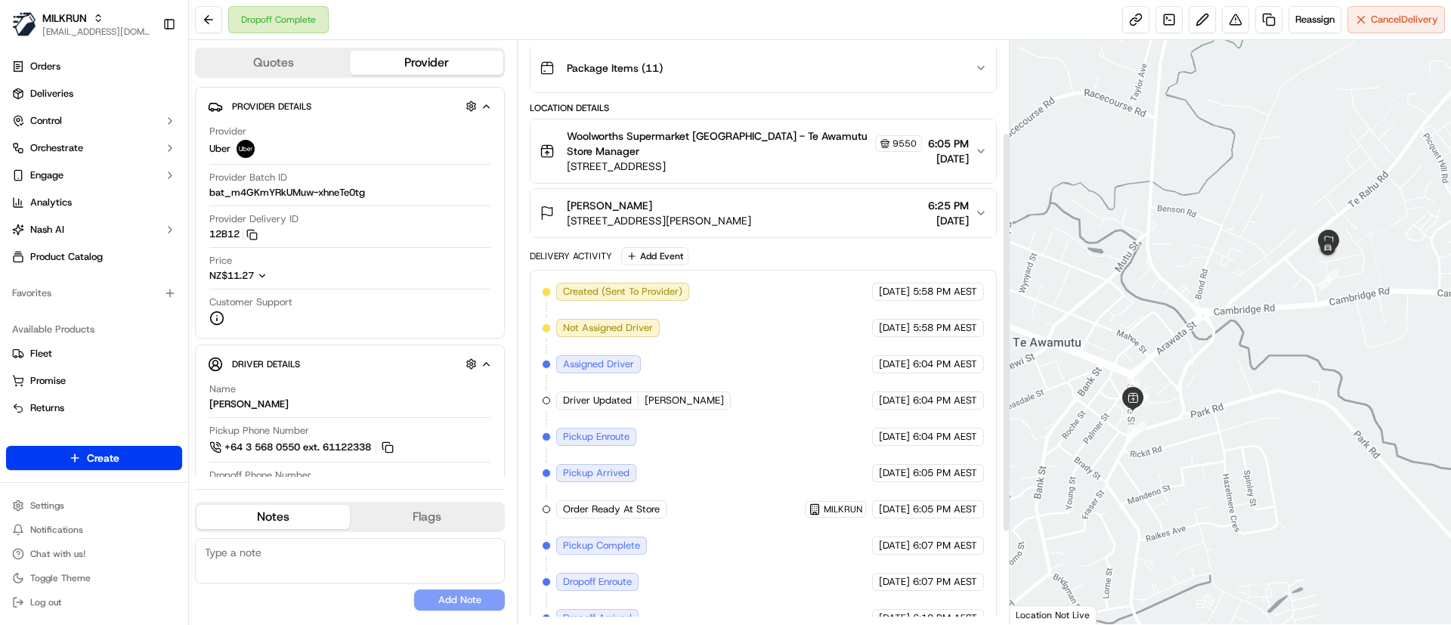
scroll to position [268, 0]
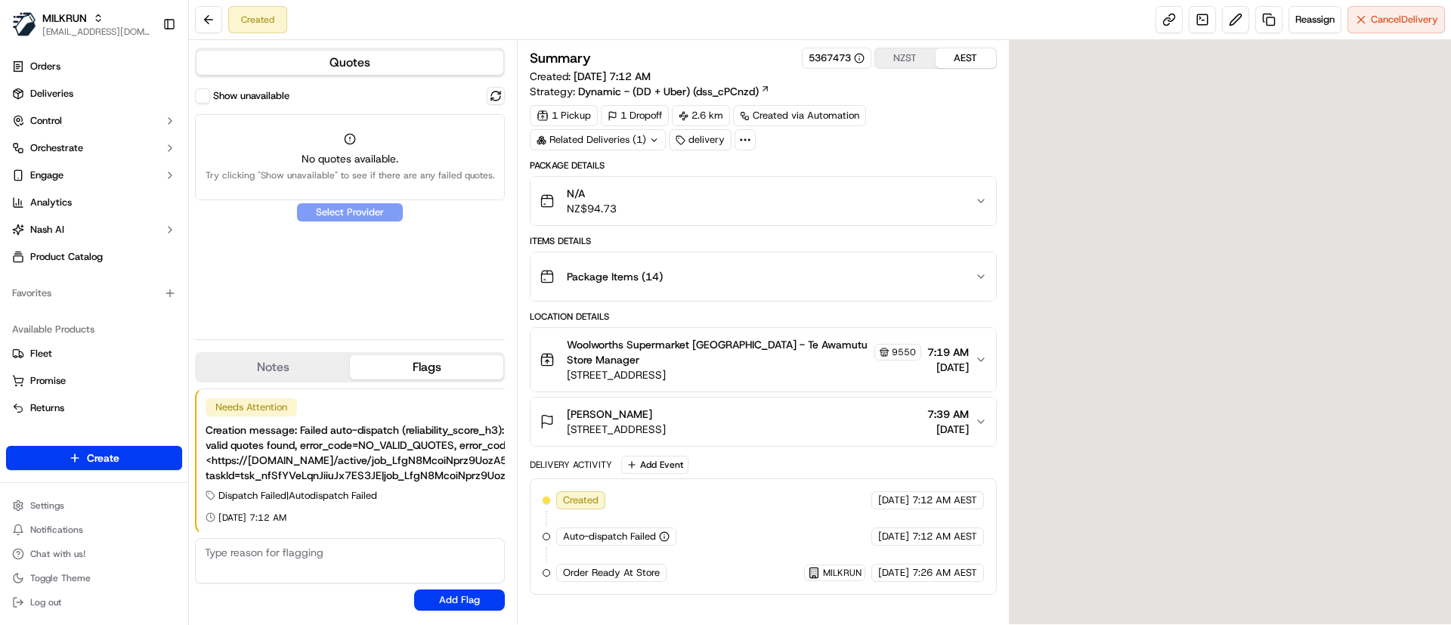
scroll to position [2, 0]
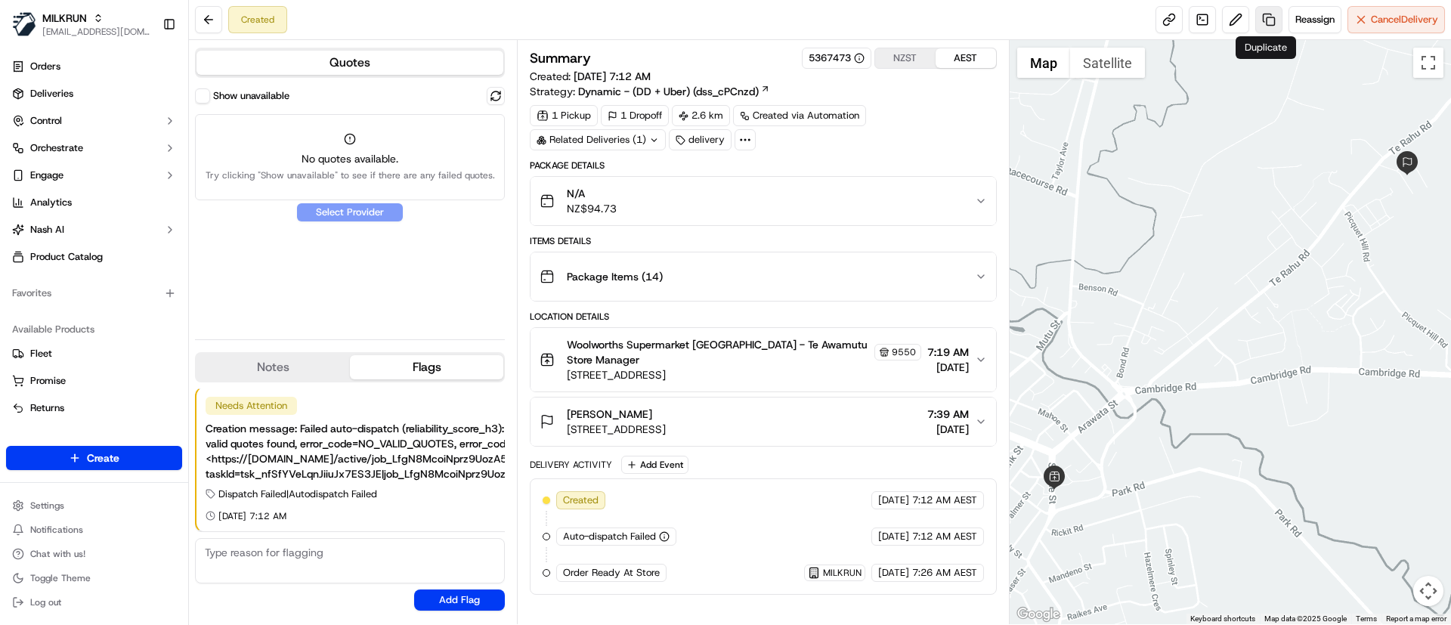
click at [1266, 14] on link at bounding box center [1268, 19] width 27 height 27
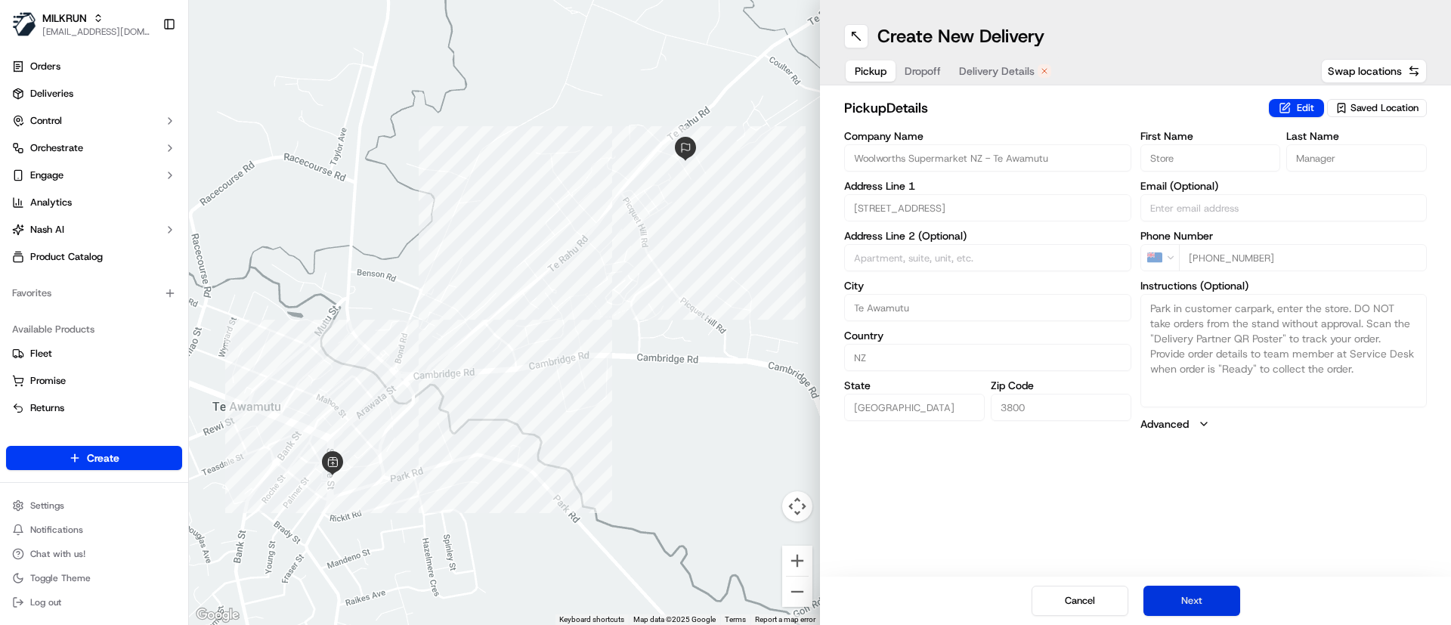
click at [1207, 596] on button "Next" at bounding box center [1191, 601] width 97 height 30
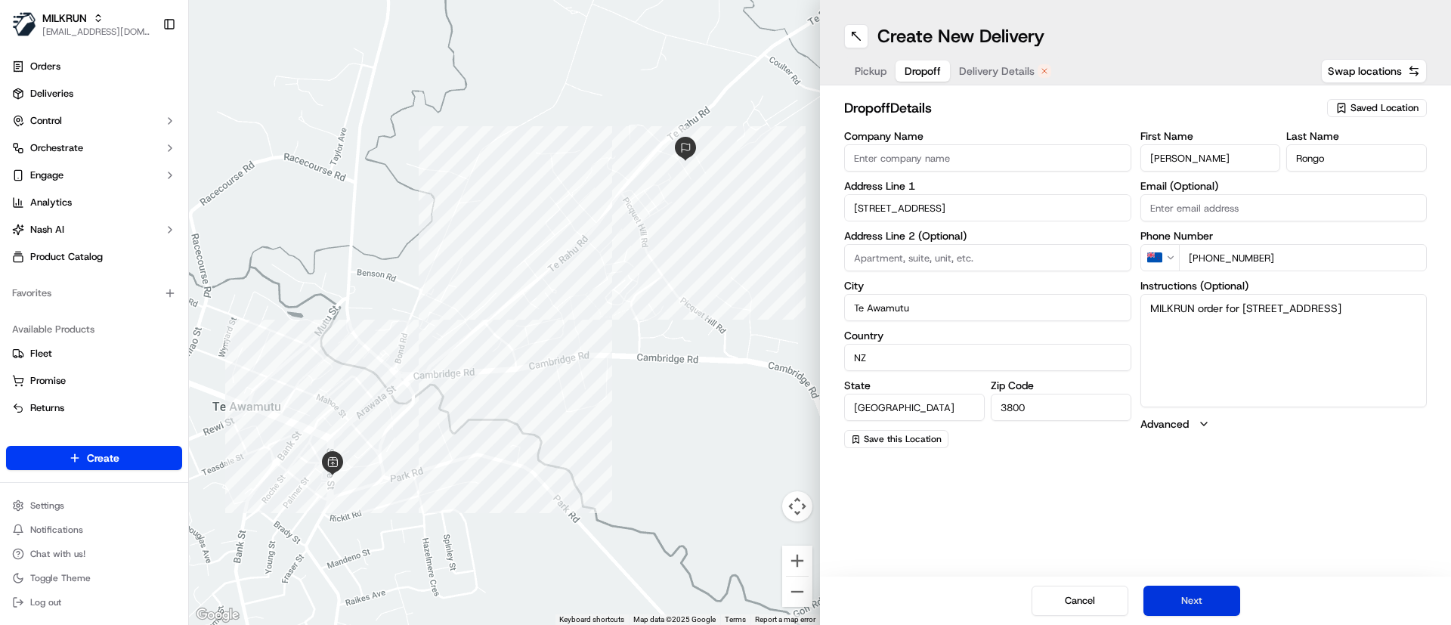
click at [1207, 596] on button "Next" at bounding box center [1191, 601] width 97 height 30
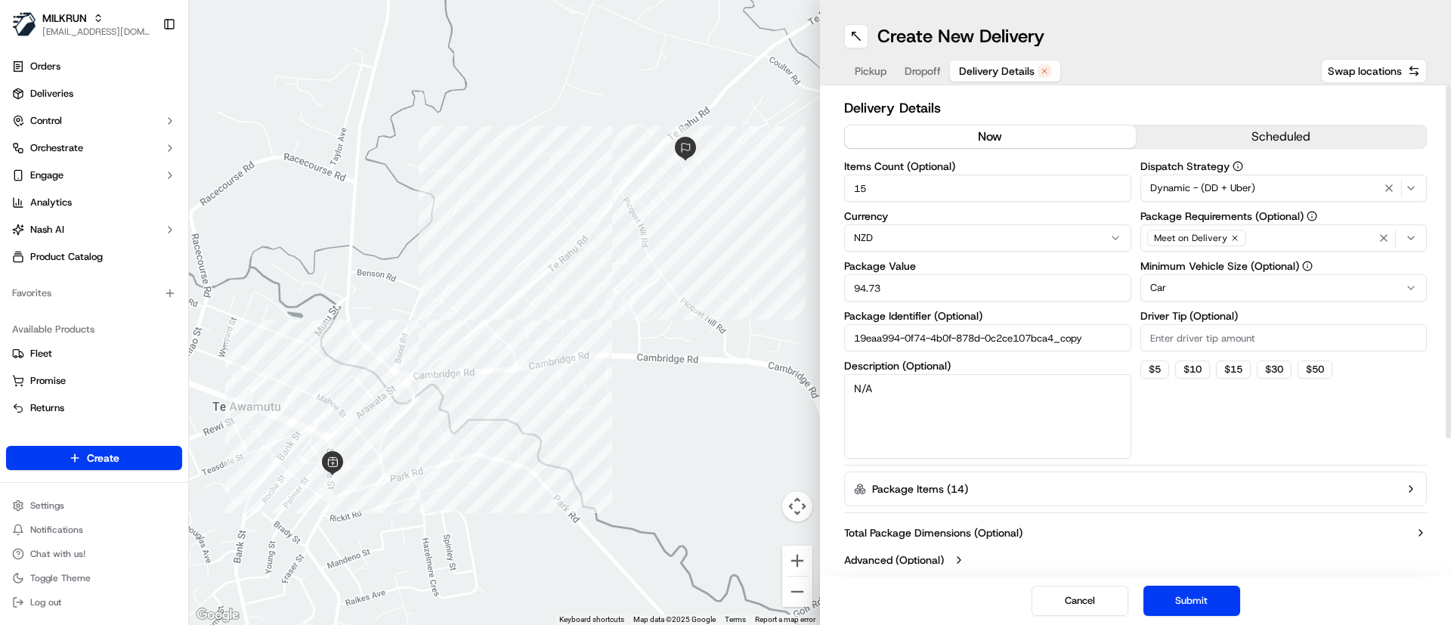
click at [956, 139] on button "now" at bounding box center [990, 136] width 291 height 23
click at [1193, 591] on button "Submit" at bounding box center [1191, 601] width 97 height 30
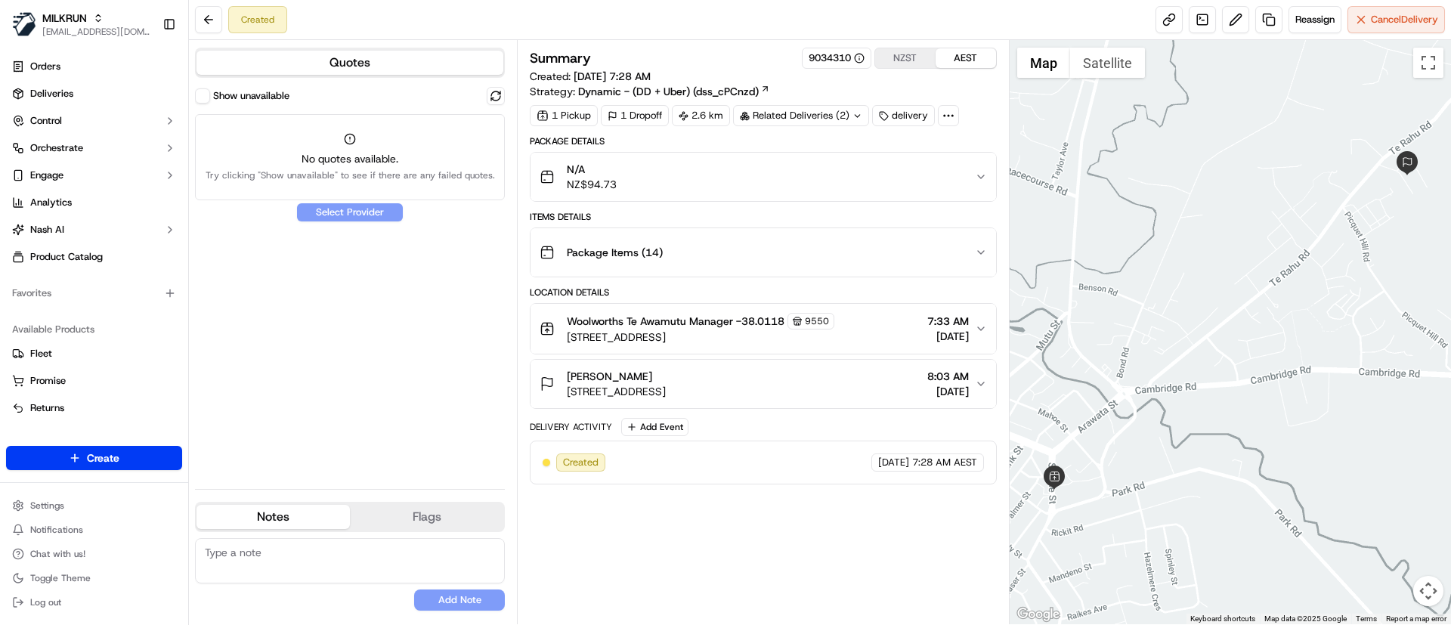
click at [678, 554] on div "Summary 9034310 NZST AEST Created: 23/09/2025 7:28 AM Strategy: Dynamic - (DD +…" at bounding box center [763, 332] width 466 height 569
click at [349, 373] on div "Show unavailable No quotes available. Try clicking "Show unavailable" to see if…" at bounding box center [350, 282] width 310 height 390
click at [1321, 15] on span "Reassign" at bounding box center [1314, 20] width 39 height 14
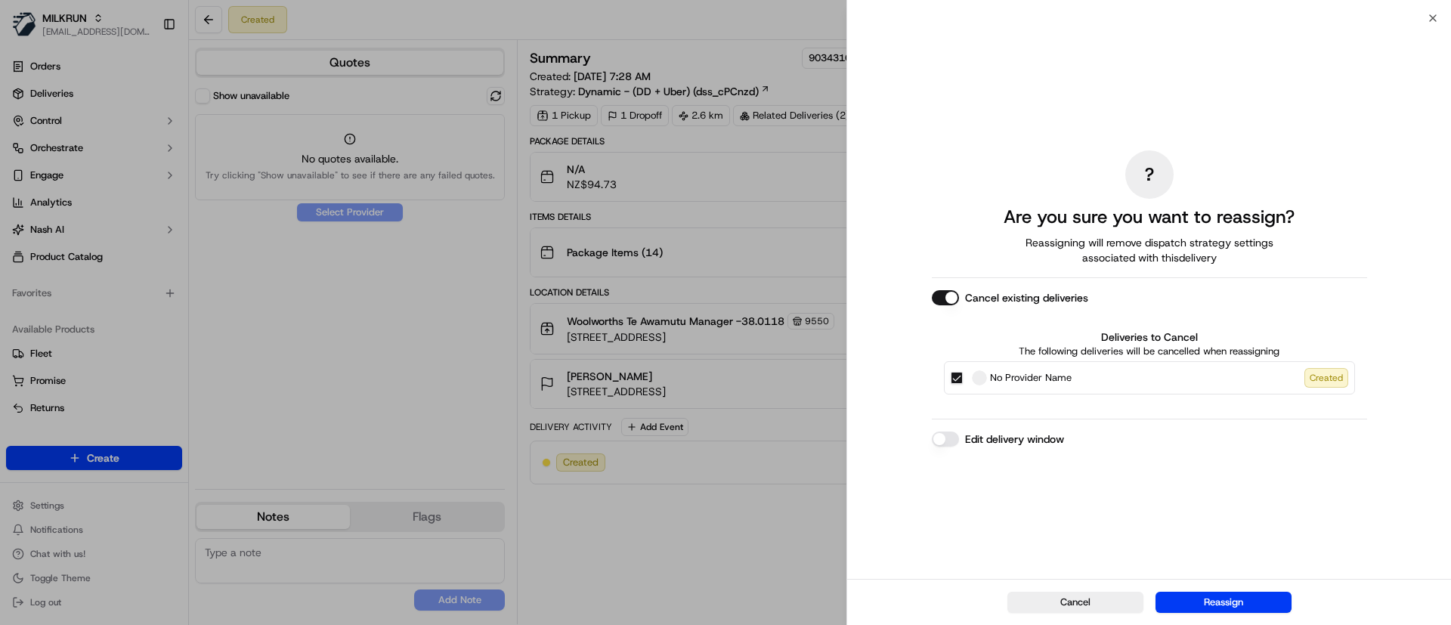
click at [1227, 610] on button "Reassign" at bounding box center [1224, 602] width 136 height 21
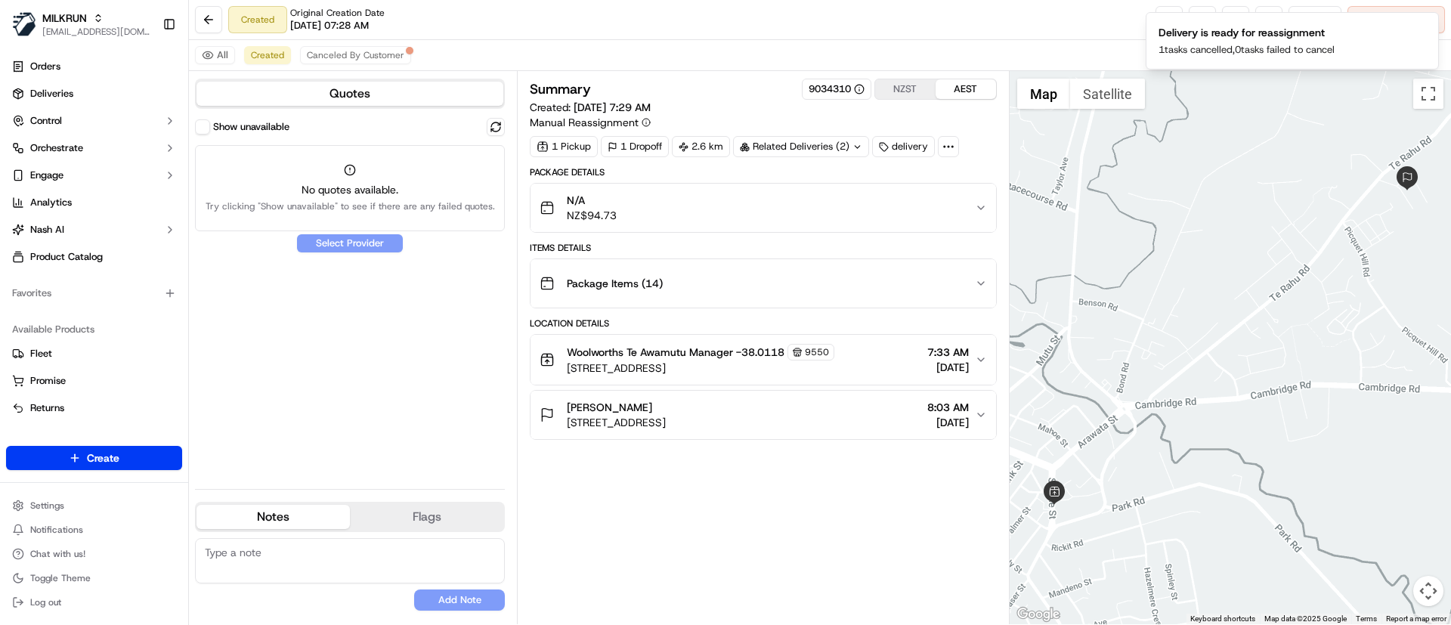
click at [658, 529] on div "Summary 9034310 NZST AEST Created: 23/09/2025 7:29 AM Manual Reassignment 1 Pic…" at bounding box center [763, 348] width 466 height 538
click at [1264, 12] on link at bounding box center [1268, 19] width 27 height 27
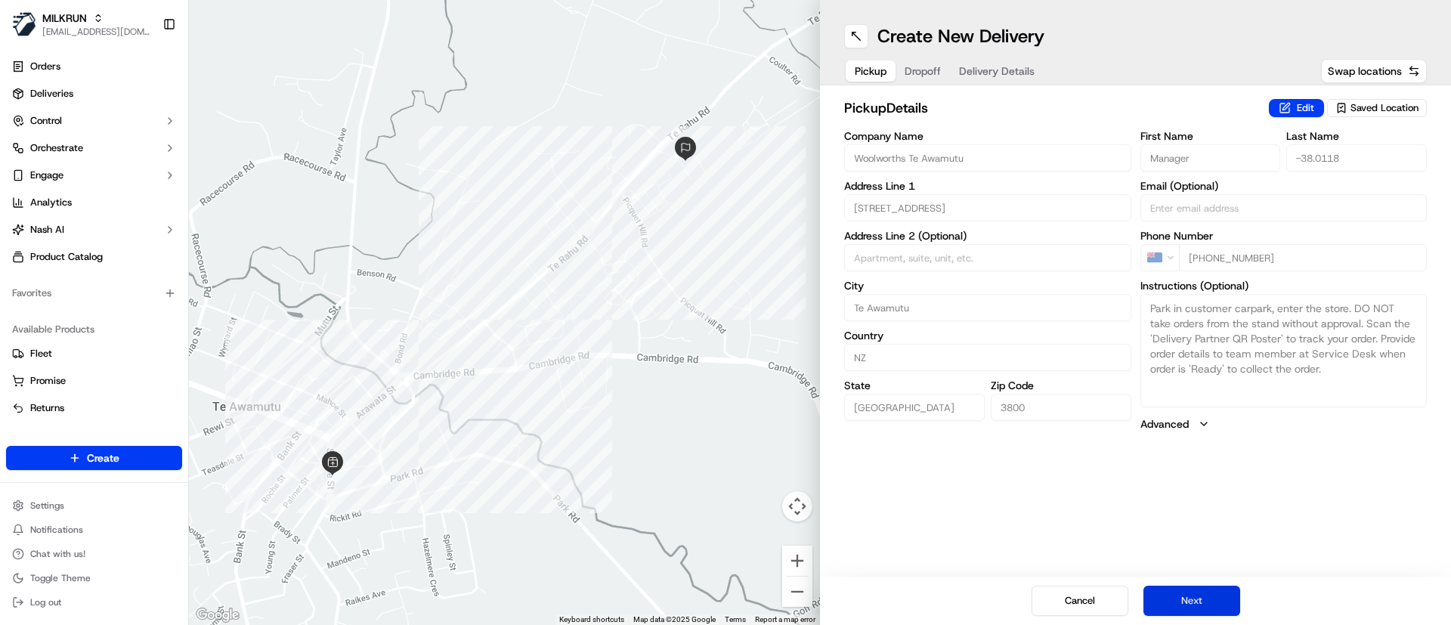
click at [1191, 594] on button "Next" at bounding box center [1191, 601] width 97 height 30
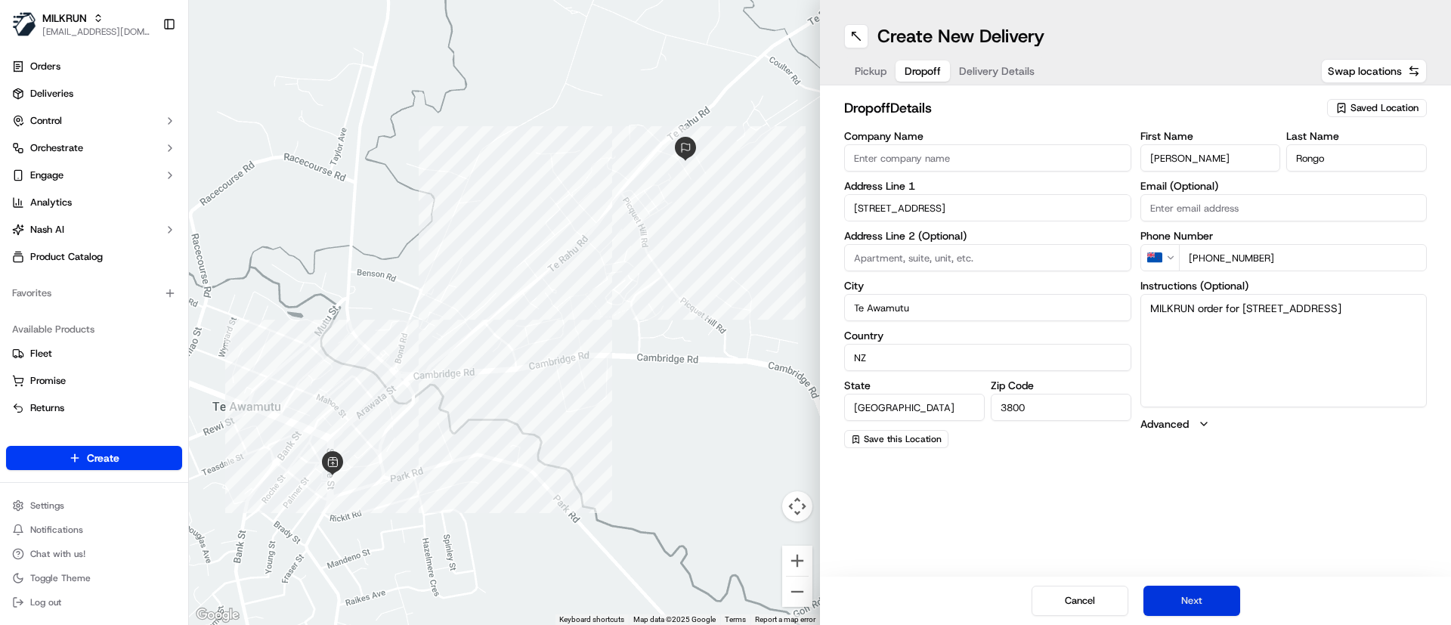
click at [1196, 596] on button "Next" at bounding box center [1191, 601] width 97 height 30
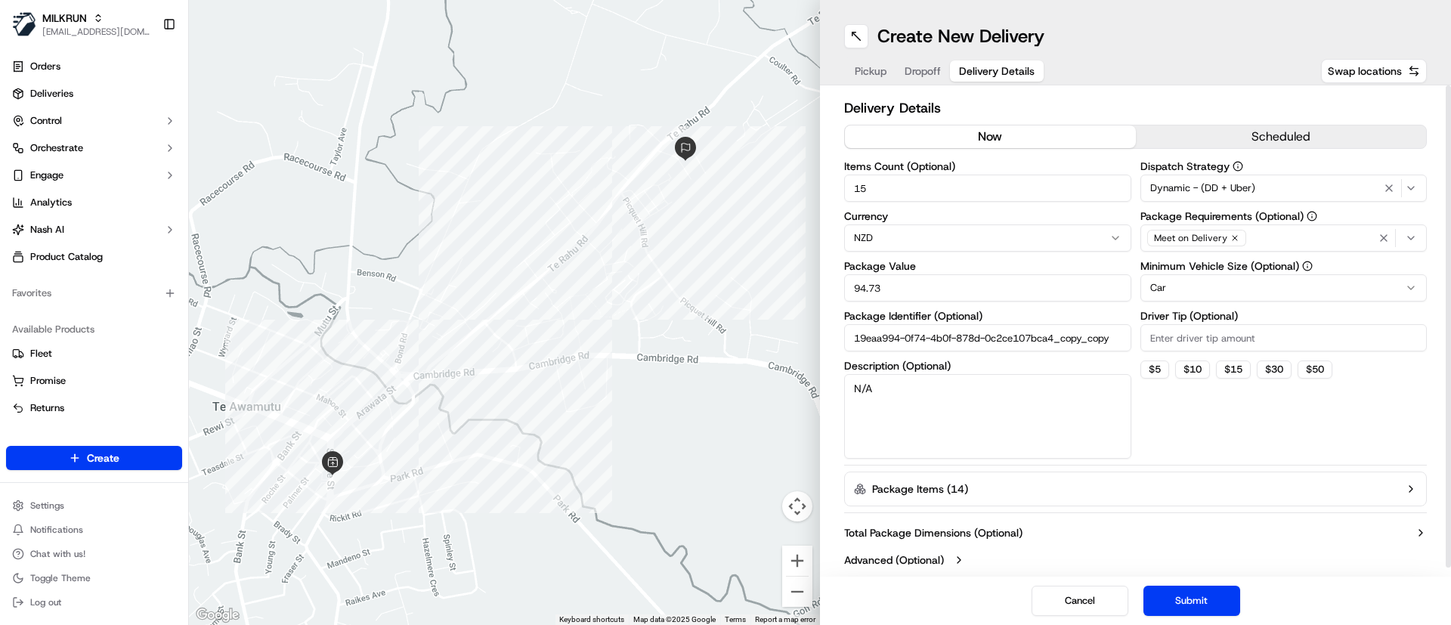
click at [1036, 128] on button "now" at bounding box center [990, 136] width 291 height 23
click at [1189, 598] on button "Submit" at bounding box center [1191, 601] width 97 height 30
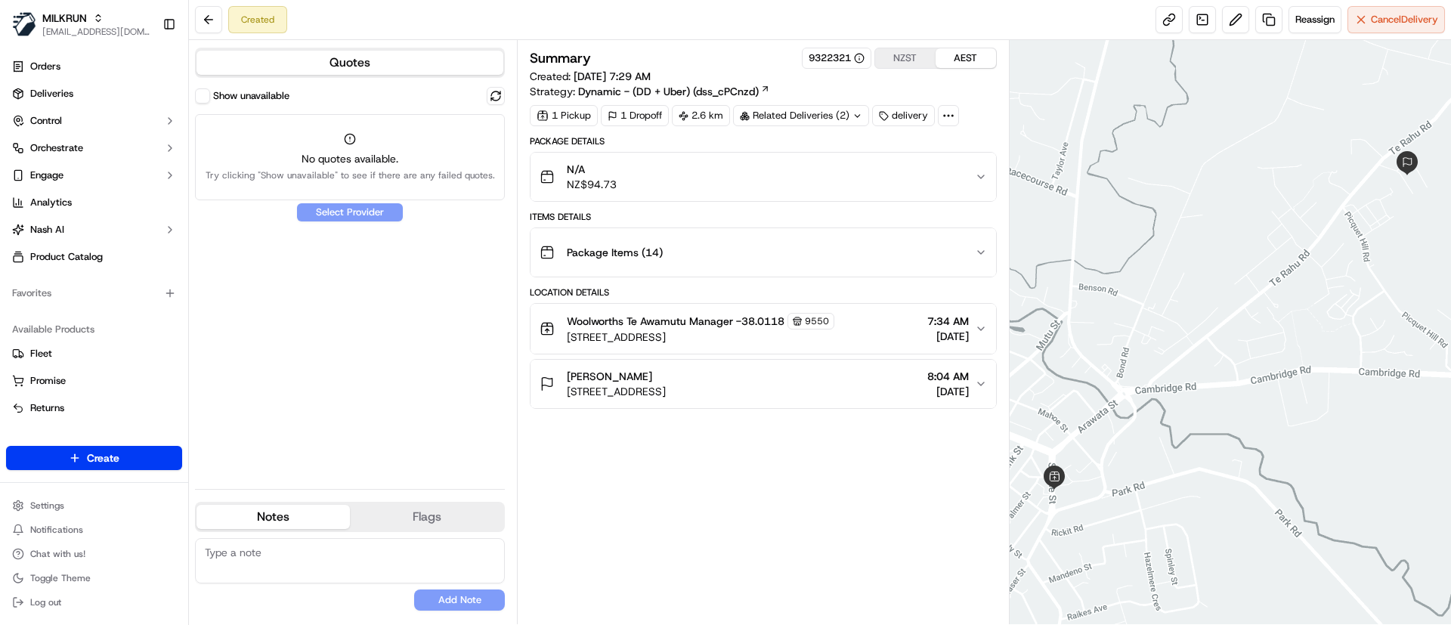
click at [651, 478] on div "Summary 9322321 NZST AEST Created: 23/09/2025 7:29 AM Strategy: Dynamic - (DD +…" at bounding box center [763, 332] width 466 height 569
click at [1270, 15] on link at bounding box center [1268, 19] width 27 height 27
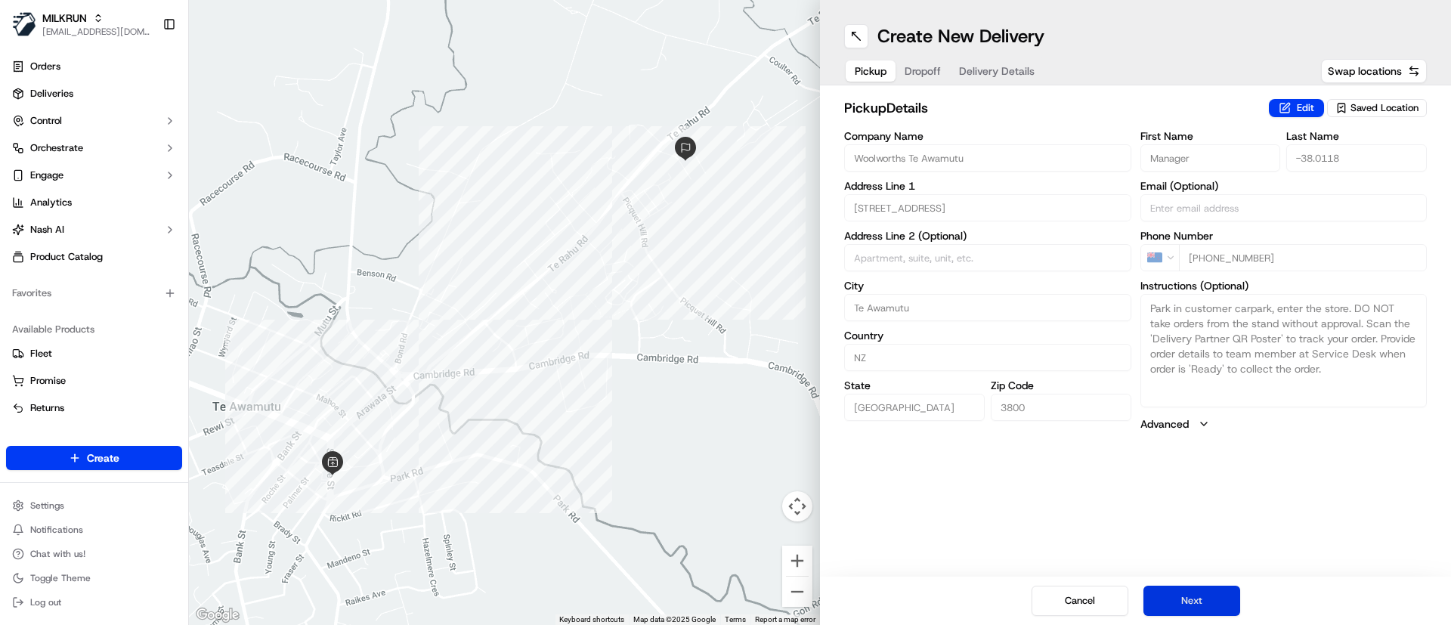
click at [1190, 610] on button "Next" at bounding box center [1191, 601] width 97 height 30
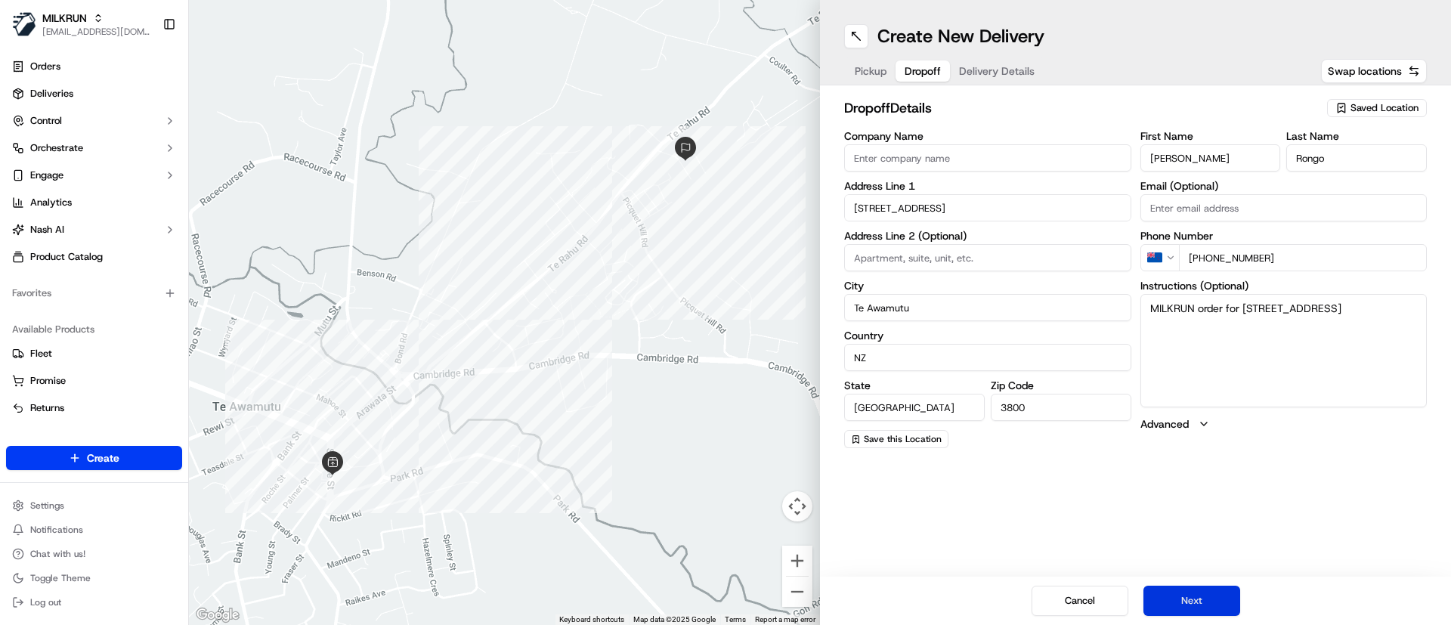
click at [1190, 610] on button "Next" at bounding box center [1191, 601] width 97 height 30
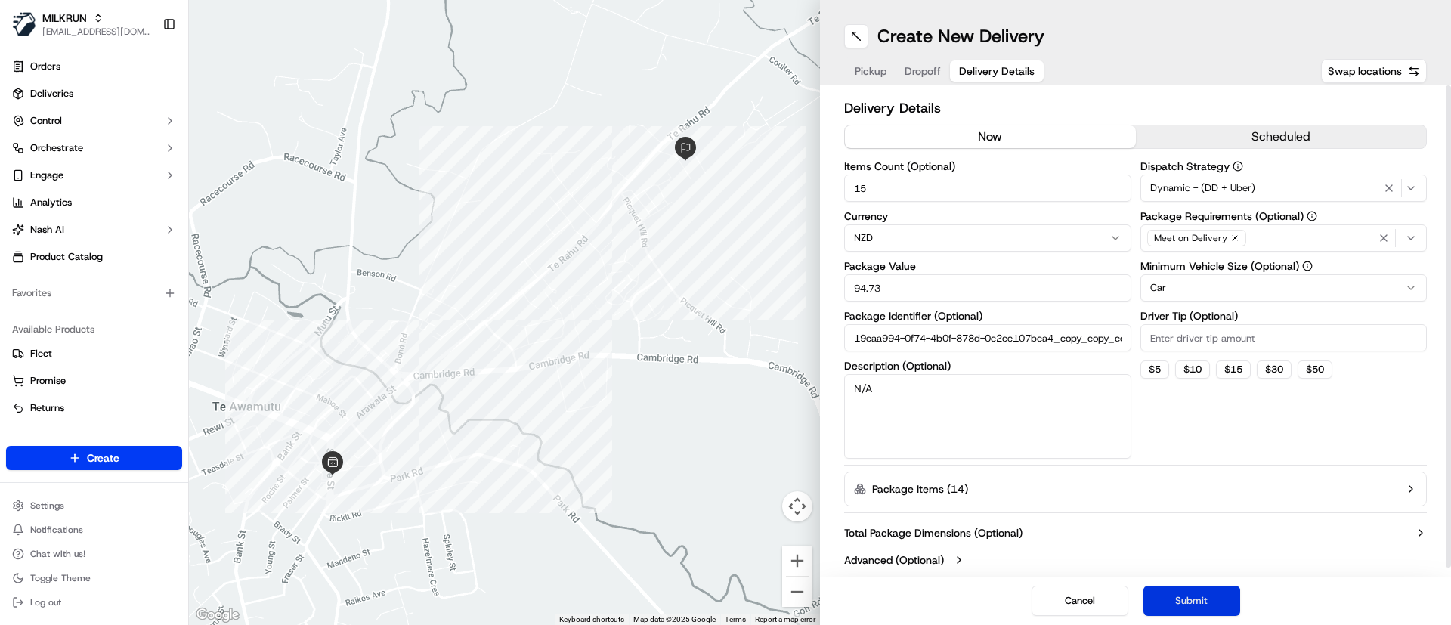
click at [1183, 606] on button "Submit" at bounding box center [1191, 601] width 97 height 30
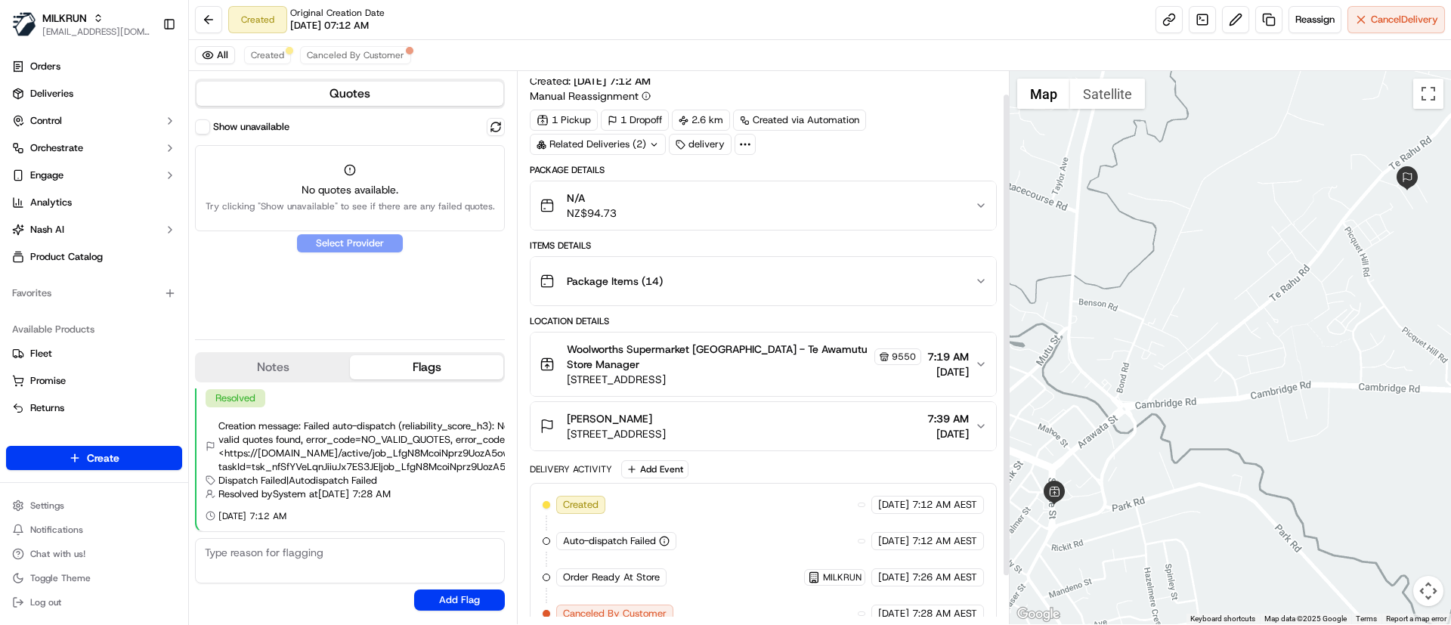
scroll to position [82, 0]
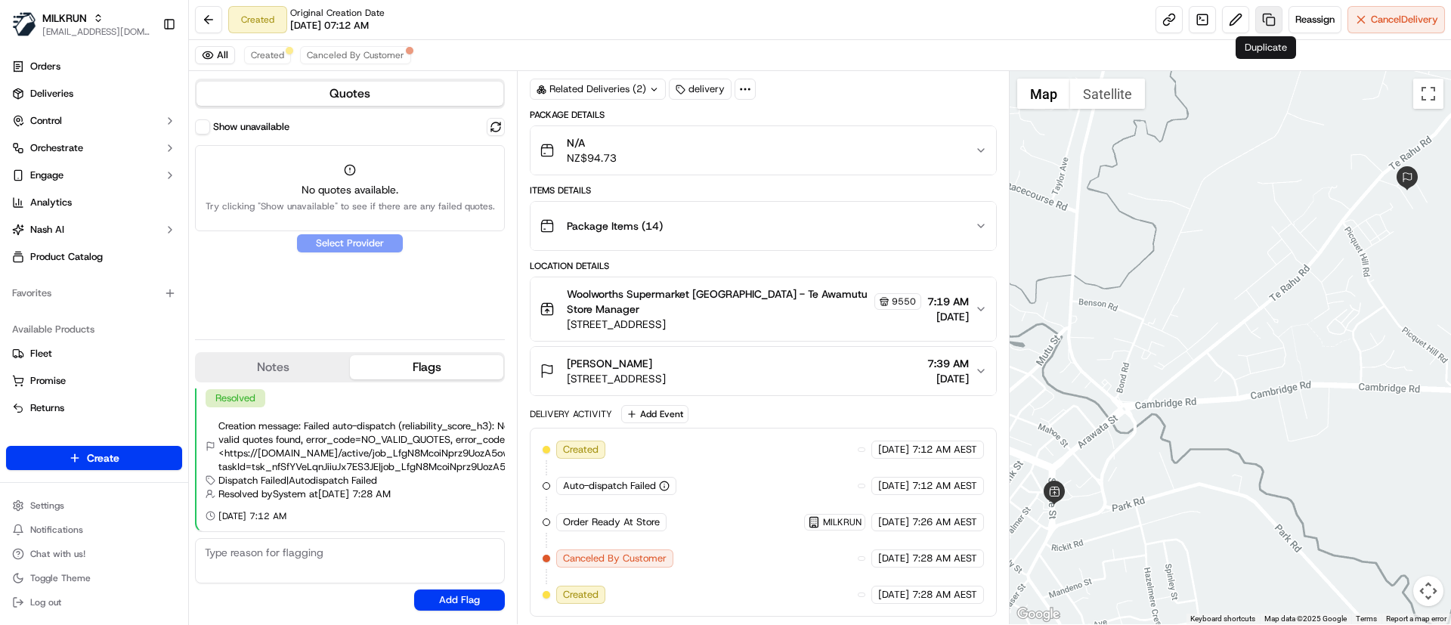
click at [1268, 19] on link at bounding box center [1268, 19] width 27 height 27
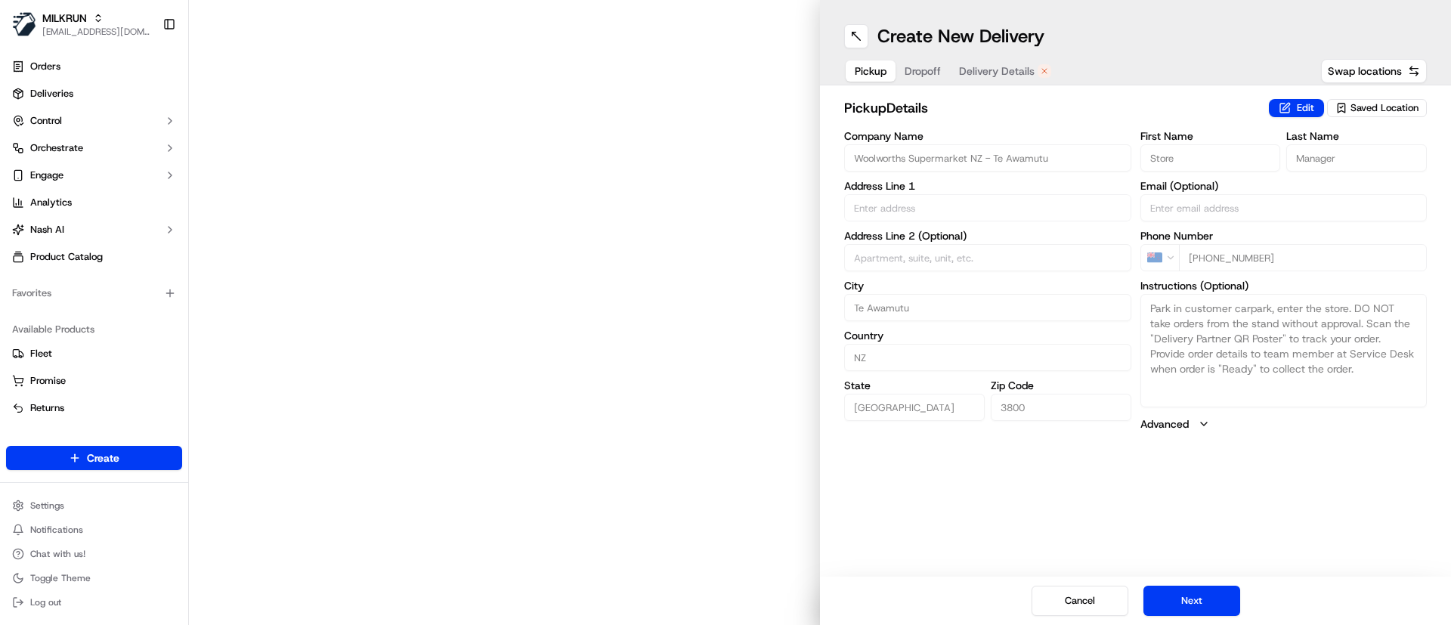
type input "[STREET_ADDRESS]"
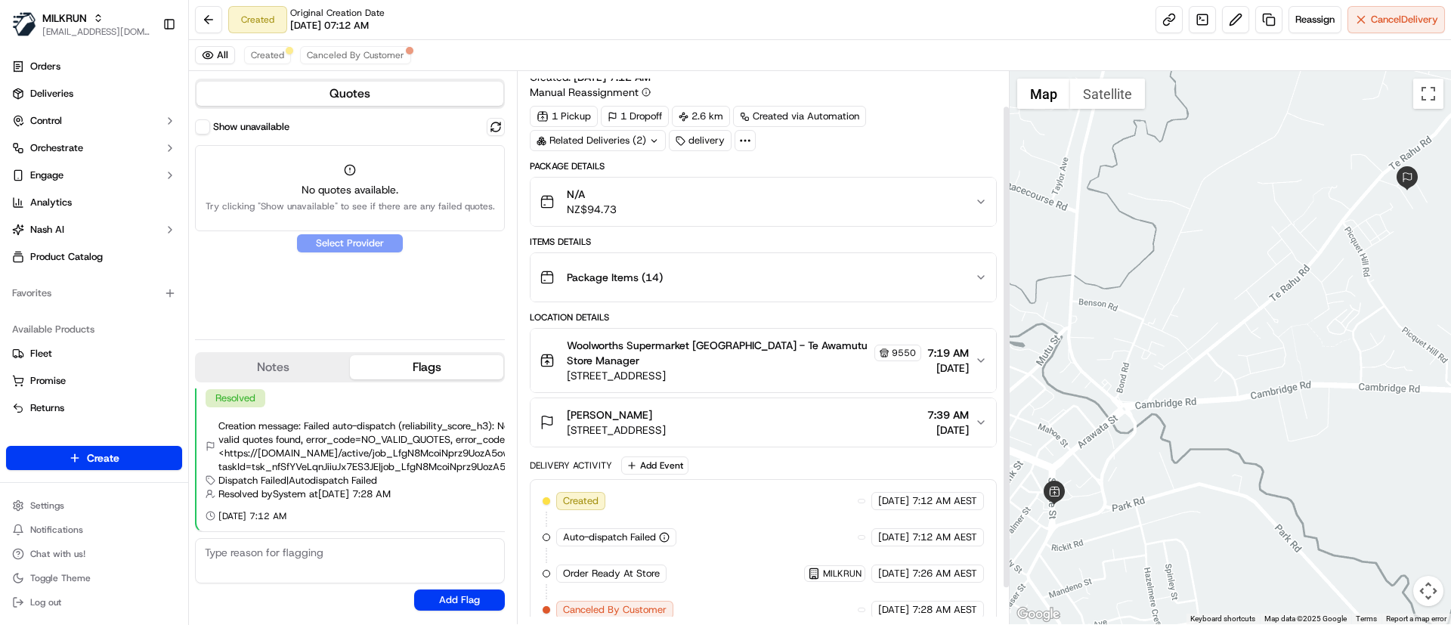
scroll to position [82, 0]
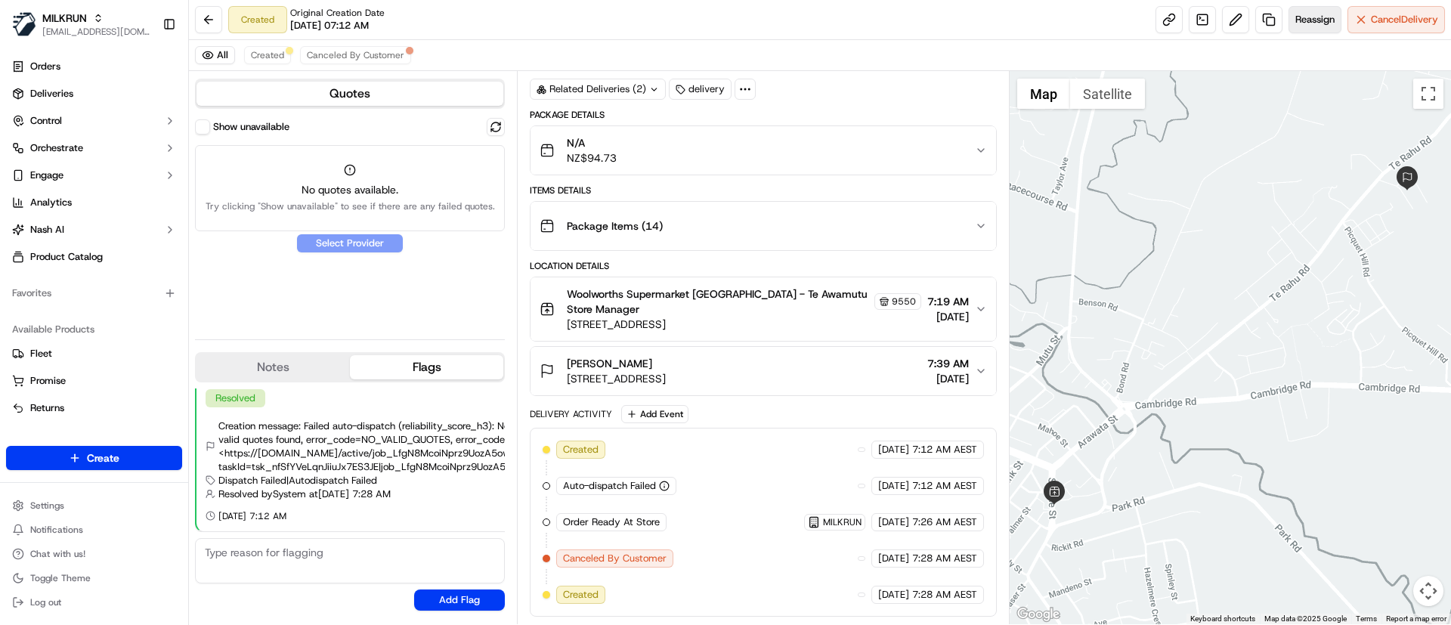
click at [1317, 20] on span "Reassign" at bounding box center [1314, 20] width 39 height 14
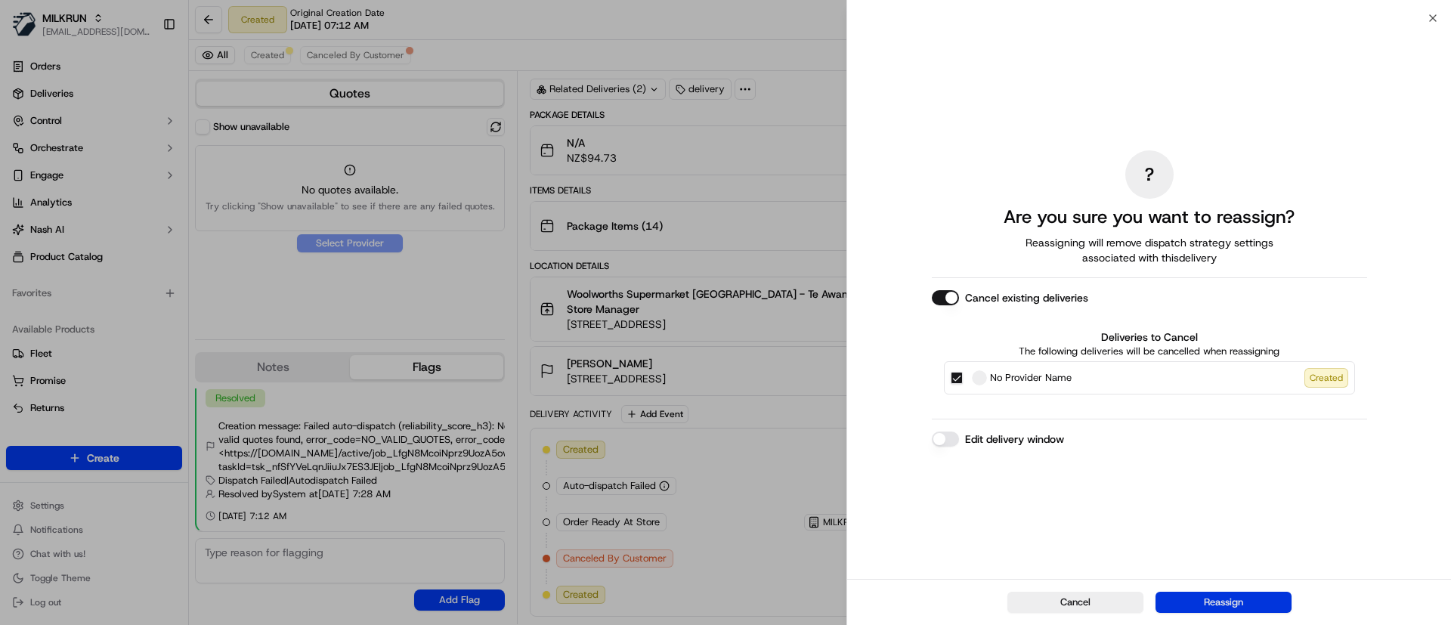
drag, startPoint x: 1202, startPoint y: 599, endPoint x: 1132, endPoint y: 574, distance: 74.3
click at [1202, 599] on button "Reassign" at bounding box center [1224, 602] width 136 height 21
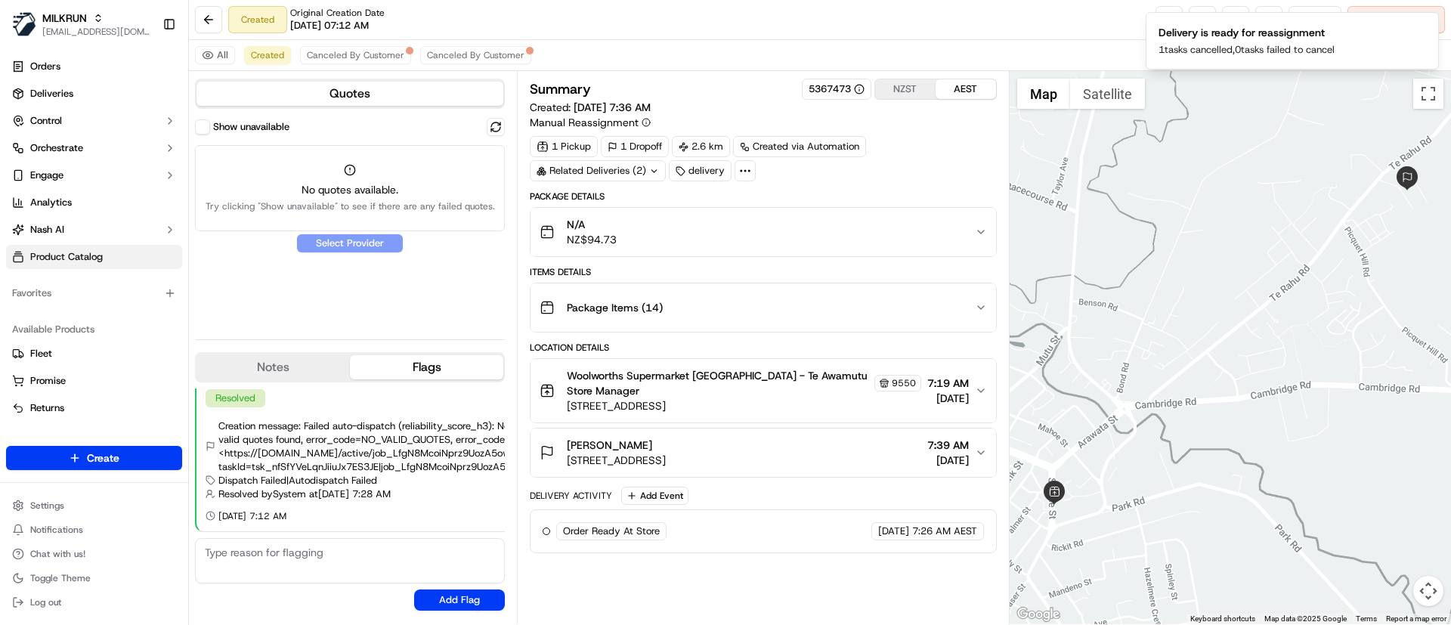
scroll to position [0, 0]
click at [329, 46] on button "Canceled By Customer" at bounding box center [355, 55] width 111 height 18
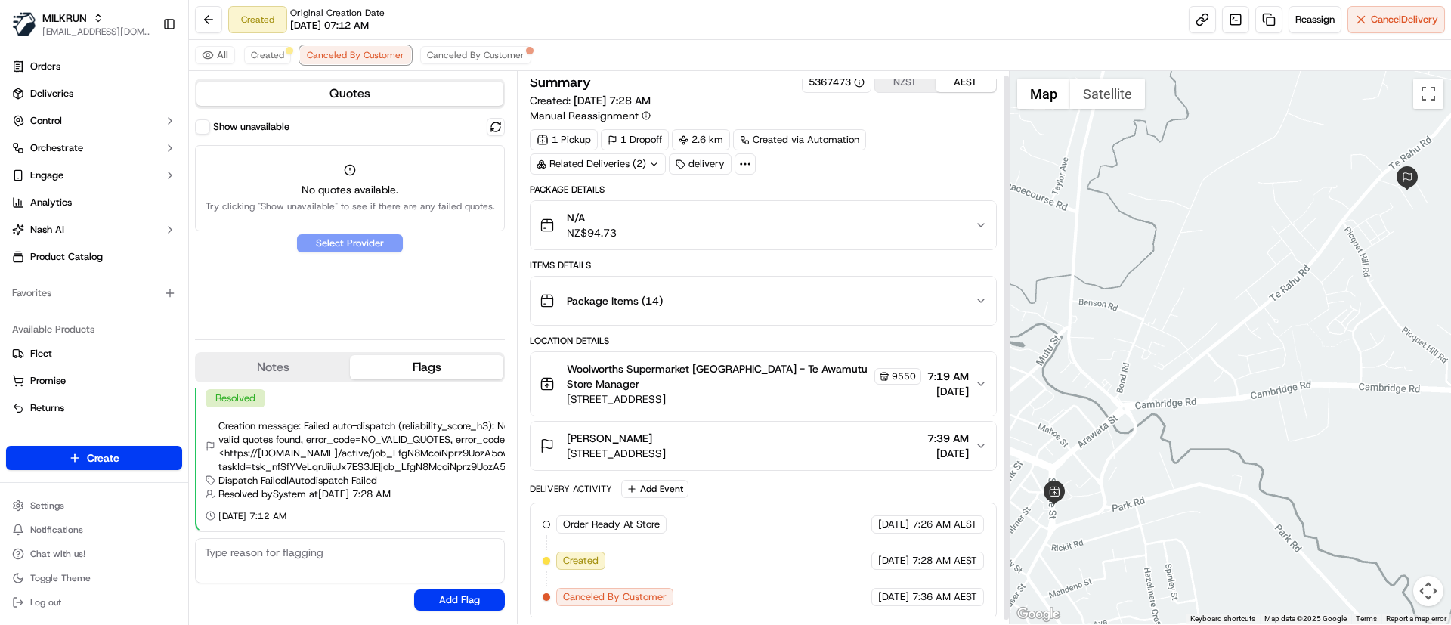
scroll to position [9, 0]
click at [453, 54] on span "Canceled By Customer" at bounding box center [475, 55] width 97 height 12
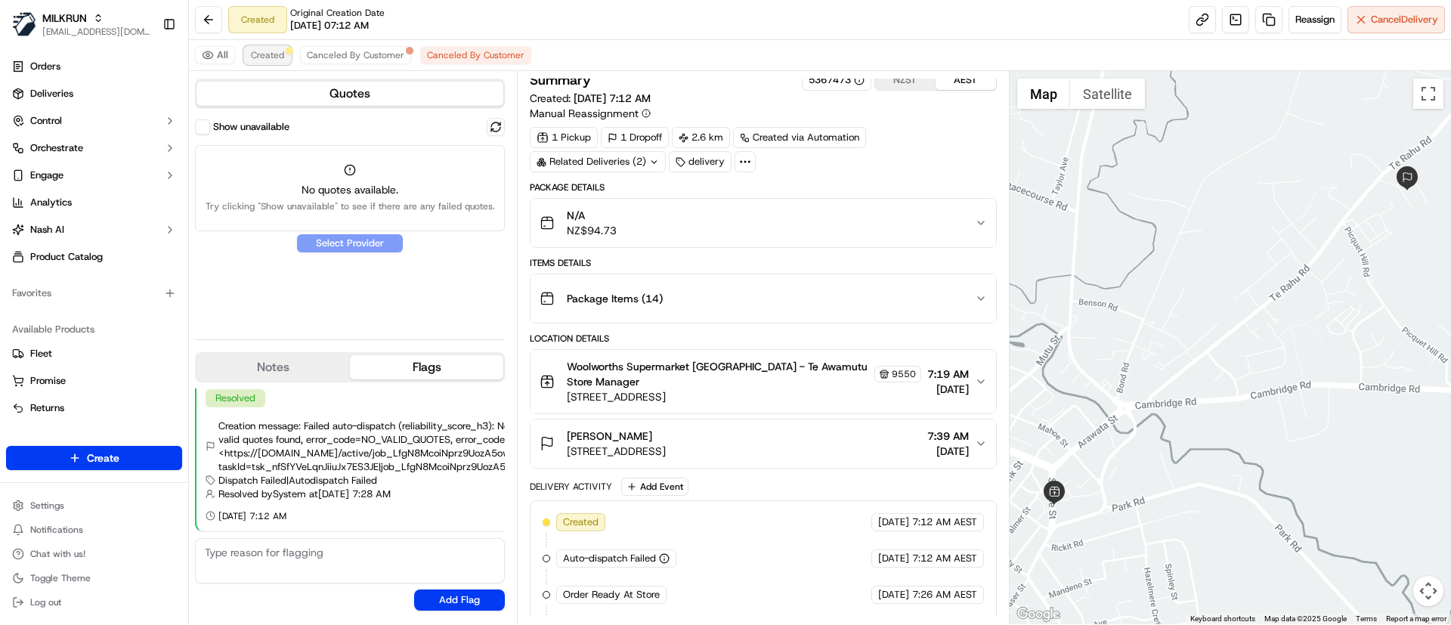
click at [245, 51] on button "Created" at bounding box center [267, 55] width 47 height 18
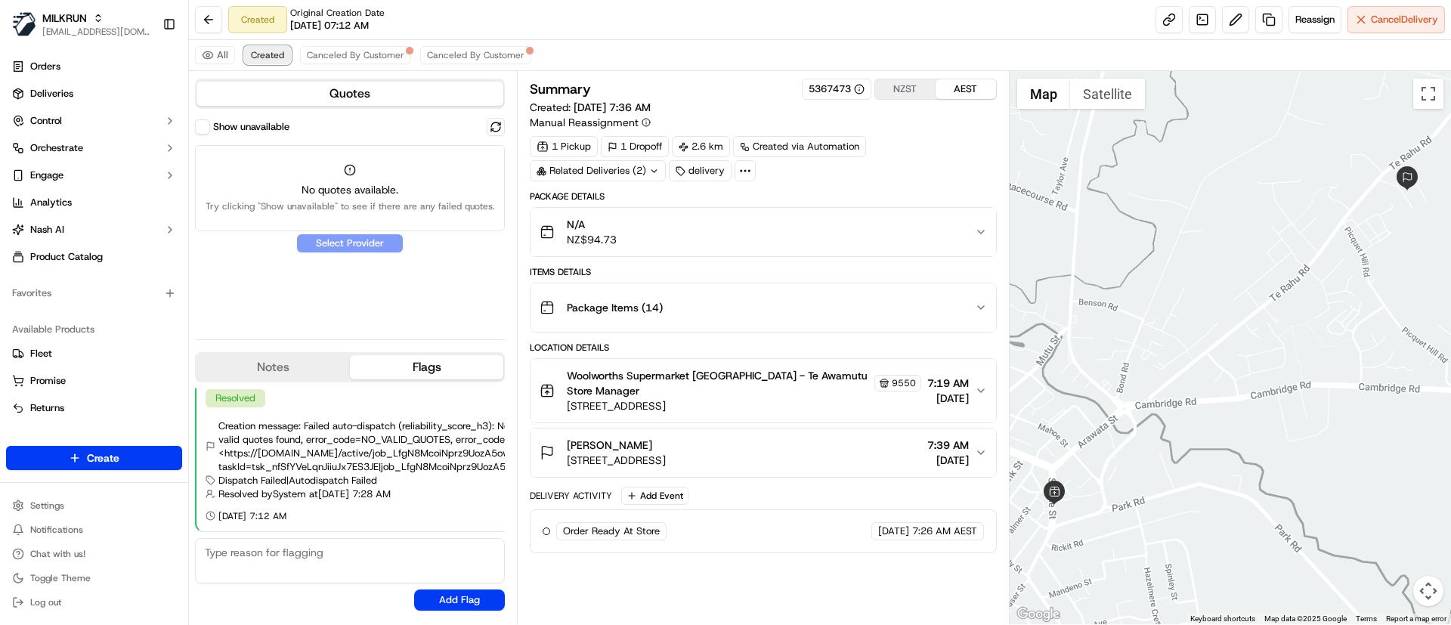
scroll to position [0, 0]
click at [703, 567] on div "Summary 5367473 NZST AEST Created: 23/09/2025 7:36 AM Manual Reassignment 1 Pic…" at bounding box center [763, 348] width 466 height 538
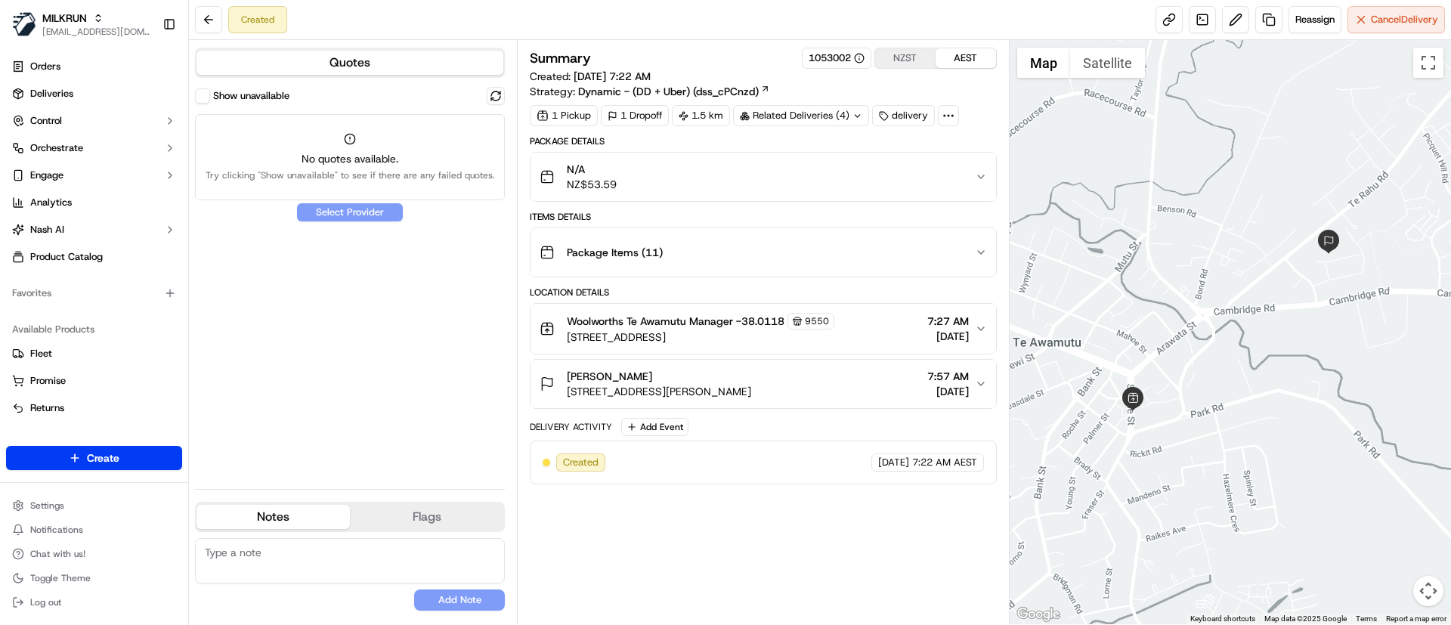
drag, startPoint x: 669, startPoint y: 528, endPoint x: 974, endPoint y: 410, distance: 327.0
click at [676, 528] on div "Summary 1053002 NZST AEST Created: [DATE] 7:22 AM Strategy: Dynamic - (DD + Ube…" at bounding box center [763, 332] width 466 height 569
click at [1307, 17] on span "Reassign" at bounding box center [1314, 20] width 39 height 14
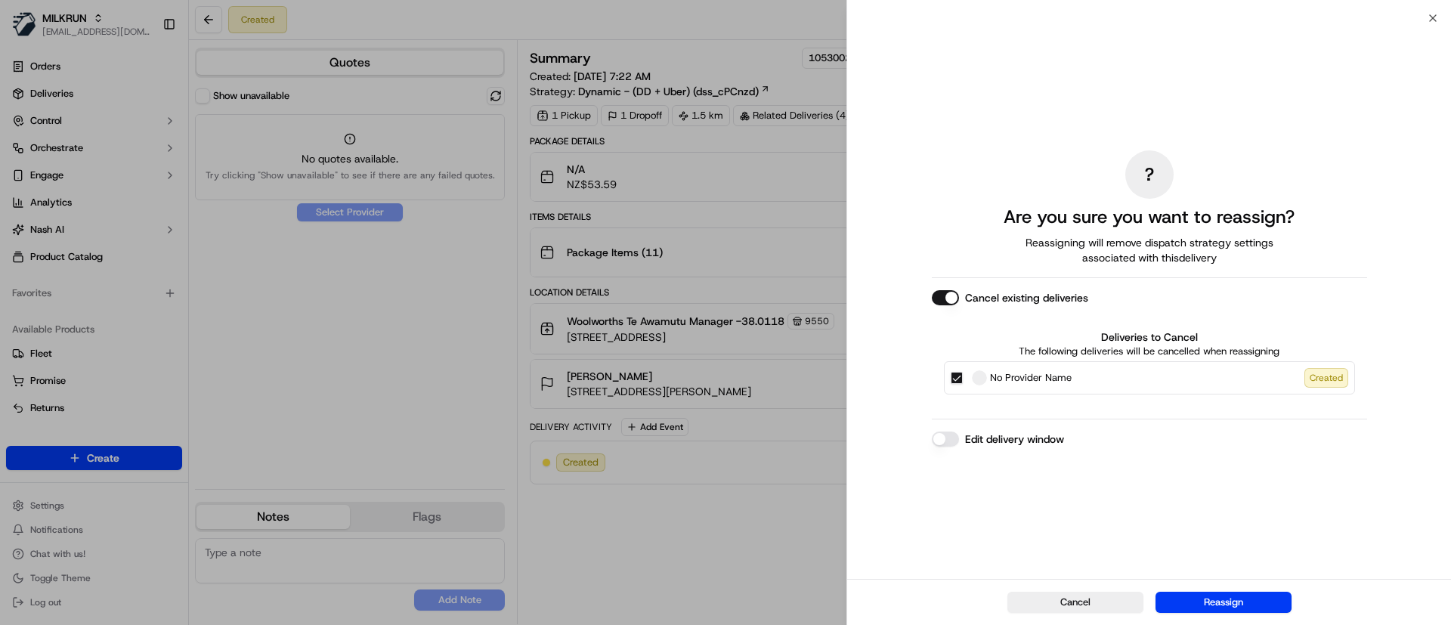
click at [942, 296] on button "Cancel existing deliveries" at bounding box center [945, 297] width 27 height 15
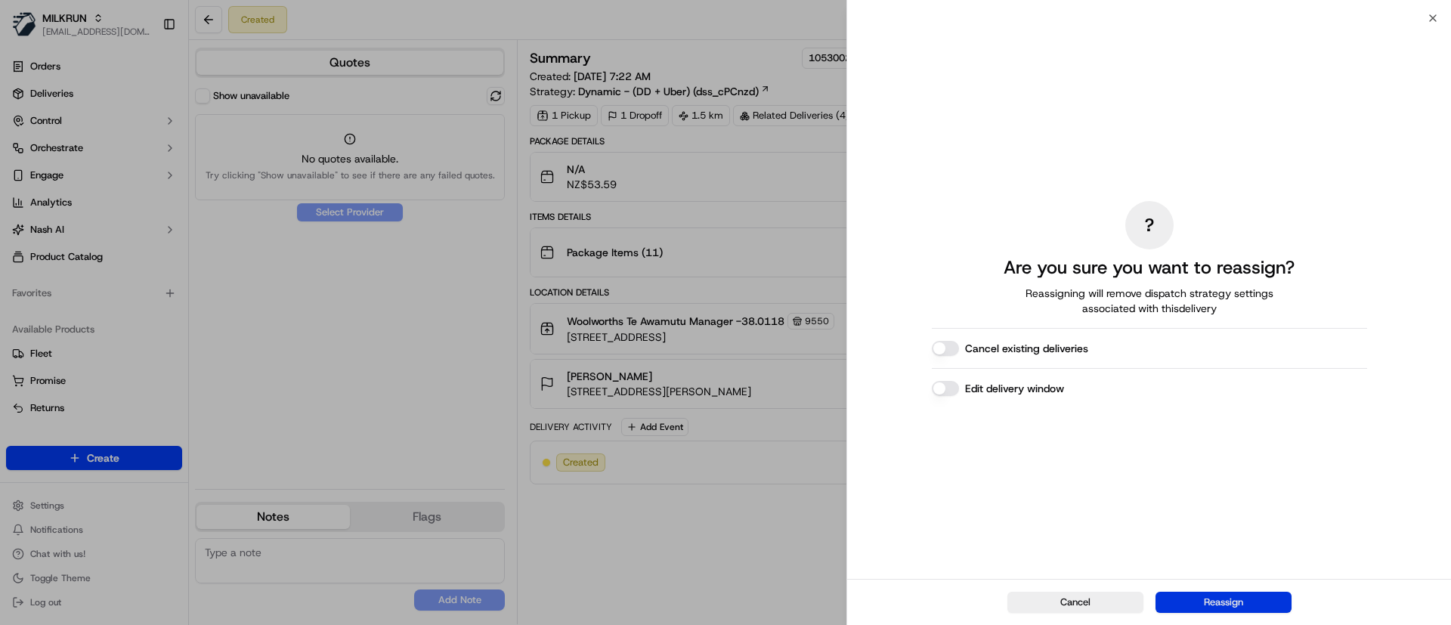
click at [1214, 594] on button "Reassign" at bounding box center [1224, 602] width 136 height 21
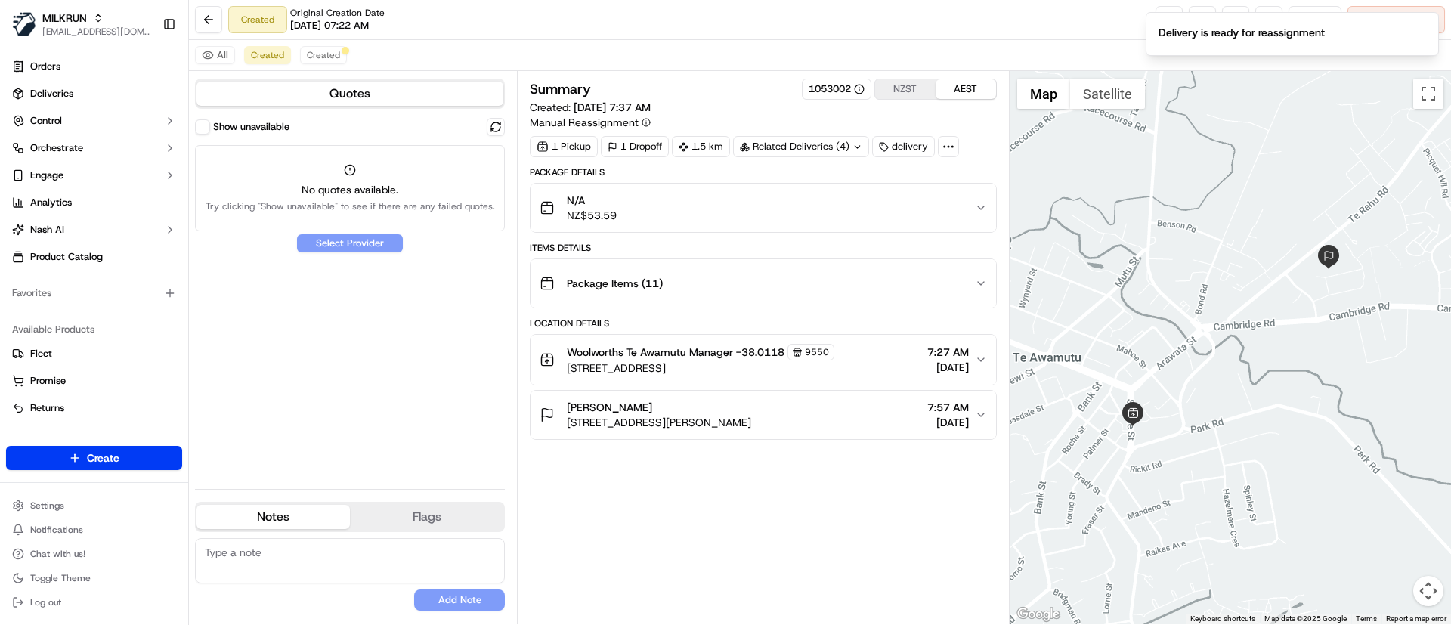
click at [676, 575] on div "Summary 1053002 NZST AEST Created: 23/09/2025 7:37 AM Manual Reassignment 1 Pic…" at bounding box center [763, 348] width 466 height 538
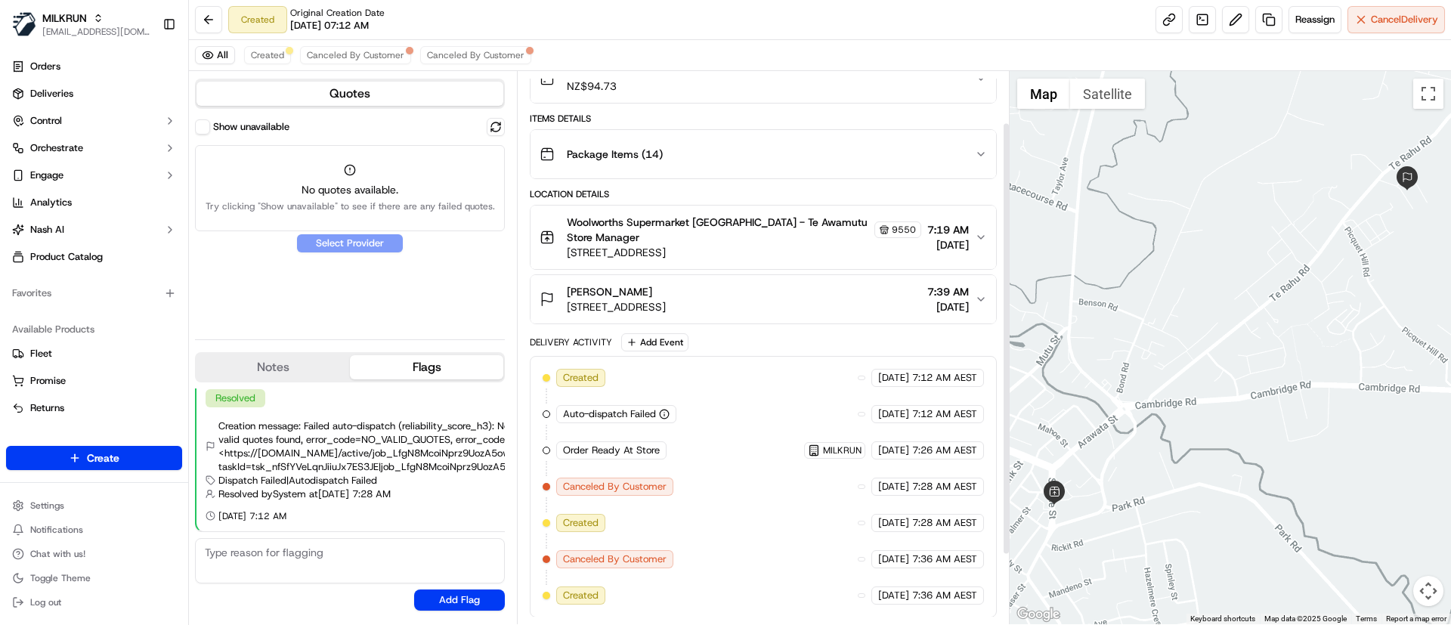
scroll to position [154, 0]
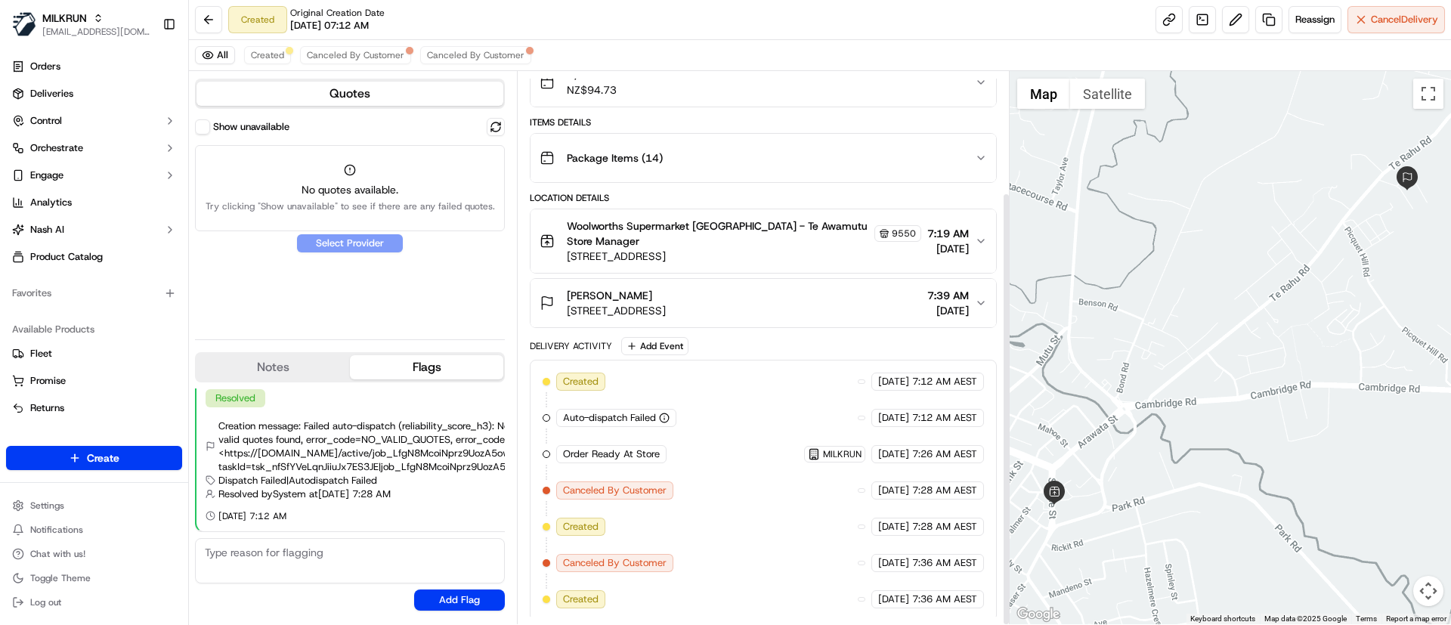
scroll to position [154, 0]
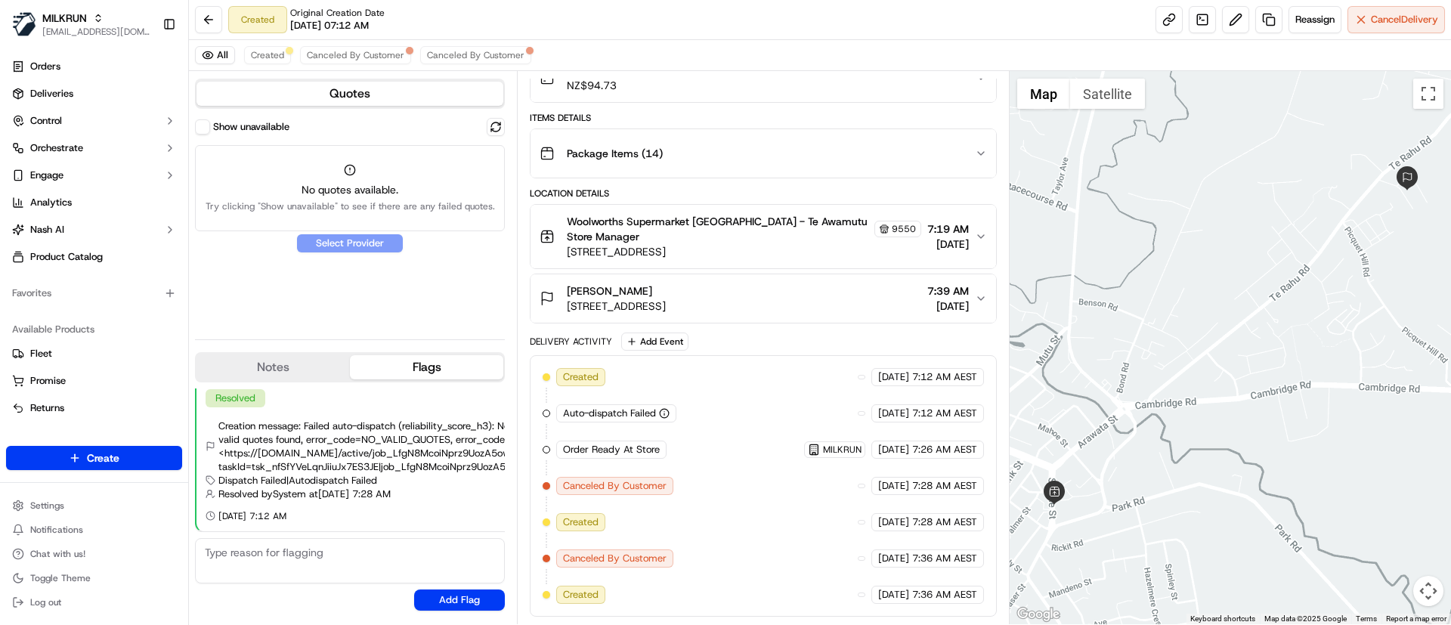
drag, startPoint x: 675, startPoint y: 288, endPoint x: 567, endPoint y: 288, distance: 108.1
click at [567, 288] on div "[PERSON_NAME]" at bounding box center [616, 290] width 99 height 15
click at [264, 49] on span "Created" at bounding box center [267, 55] width 33 height 12
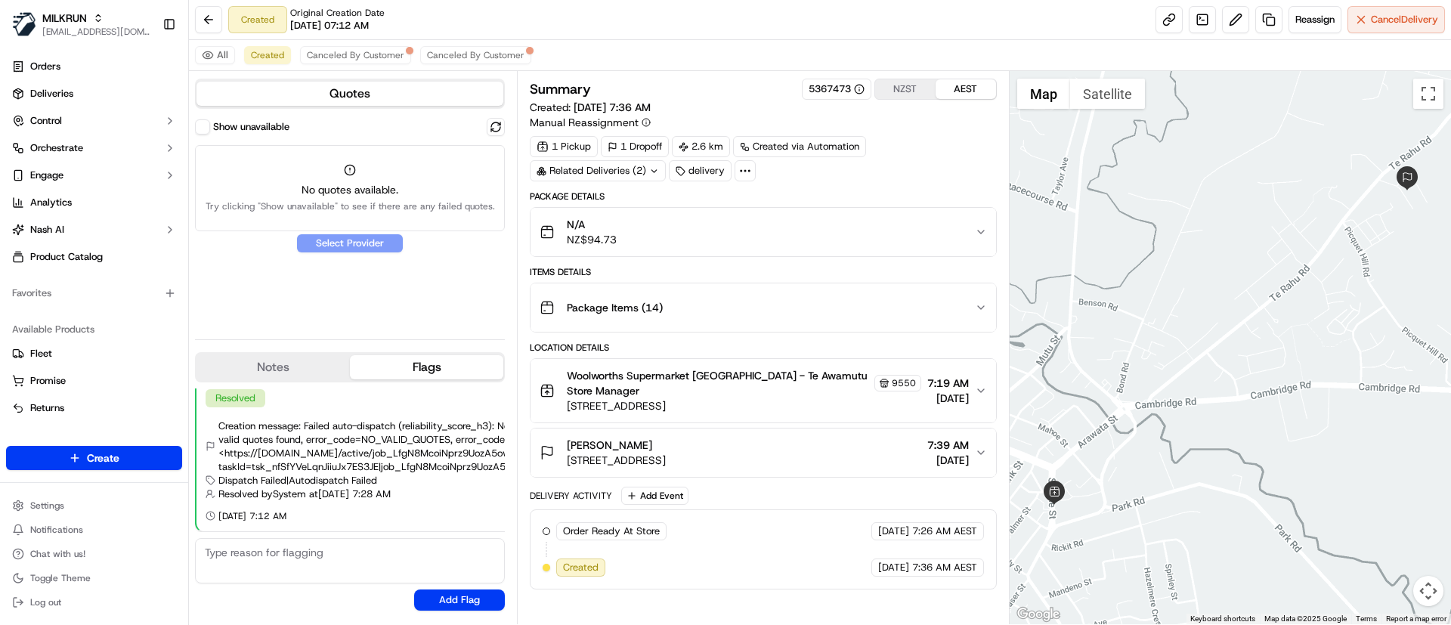
click at [720, 518] on div "Order Ready At Store MILKRUN 23/09/2025 7:26 AM AEST Created 23/09/2025 7:36 AM…" at bounding box center [763, 549] width 466 height 80
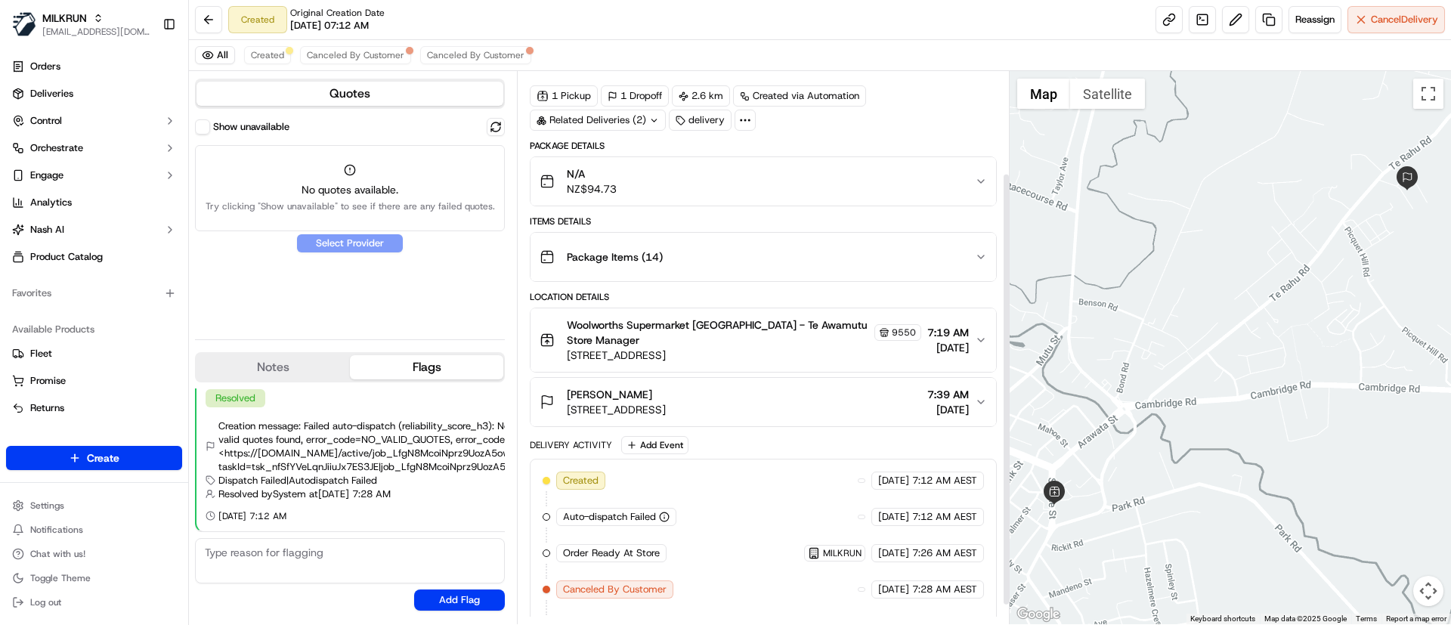
scroll to position [154, 0]
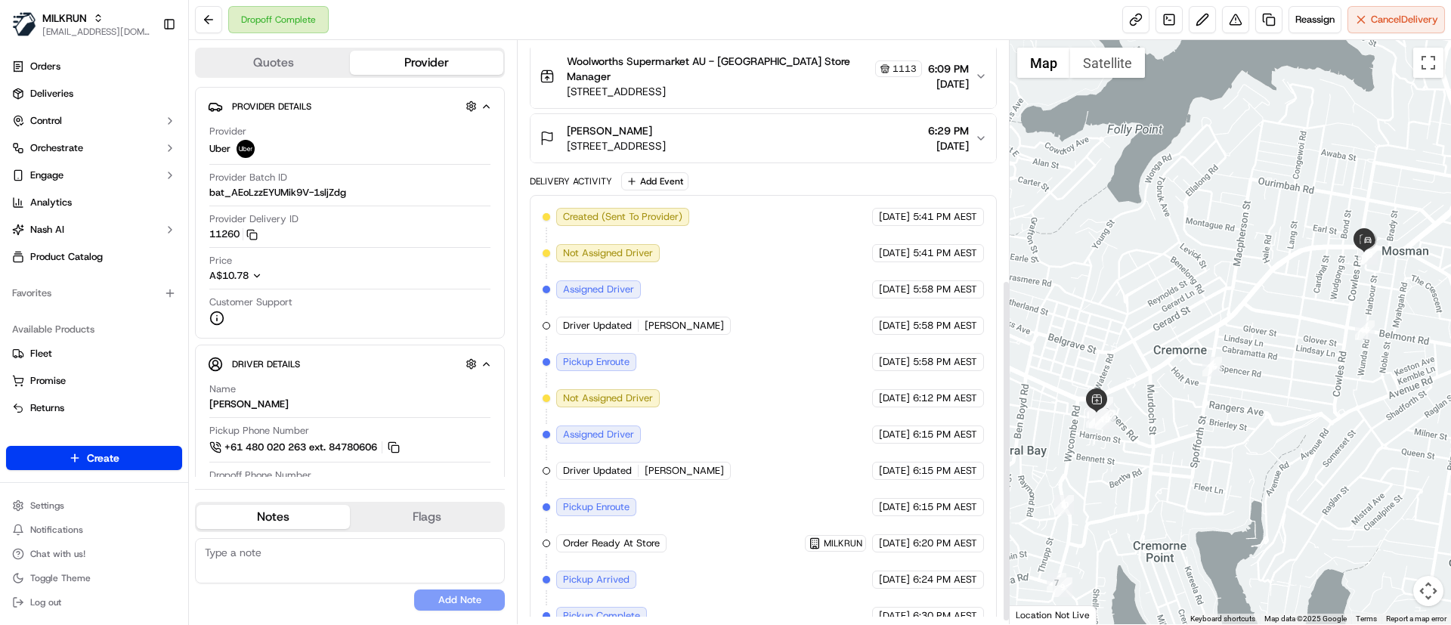
scroll to position [413, 0]
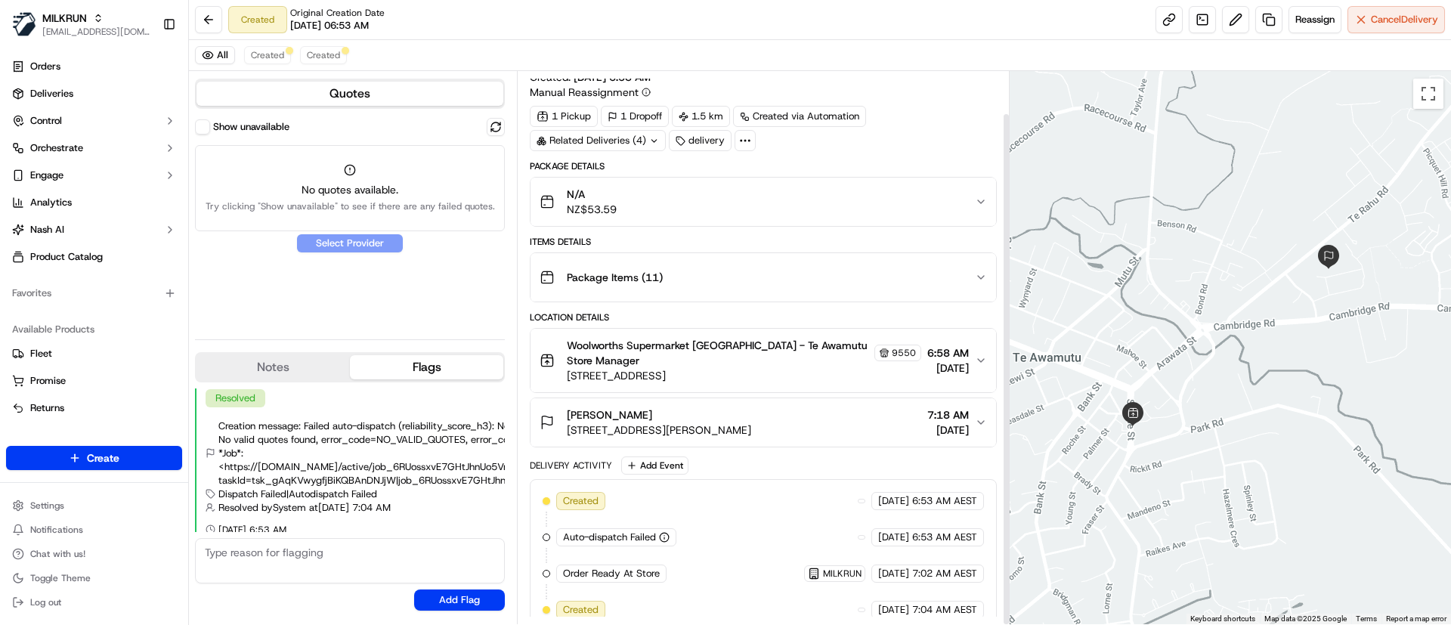
scroll to position [45, 0]
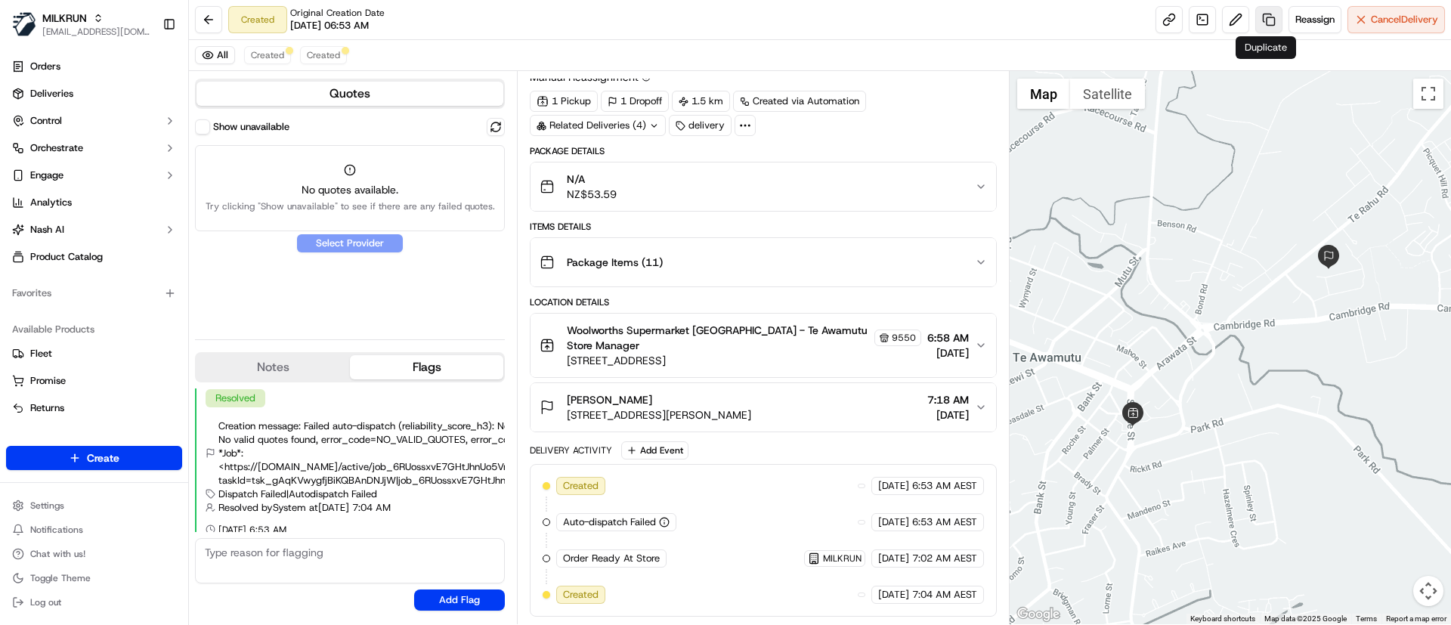
click at [1264, 9] on link at bounding box center [1268, 19] width 27 height 27
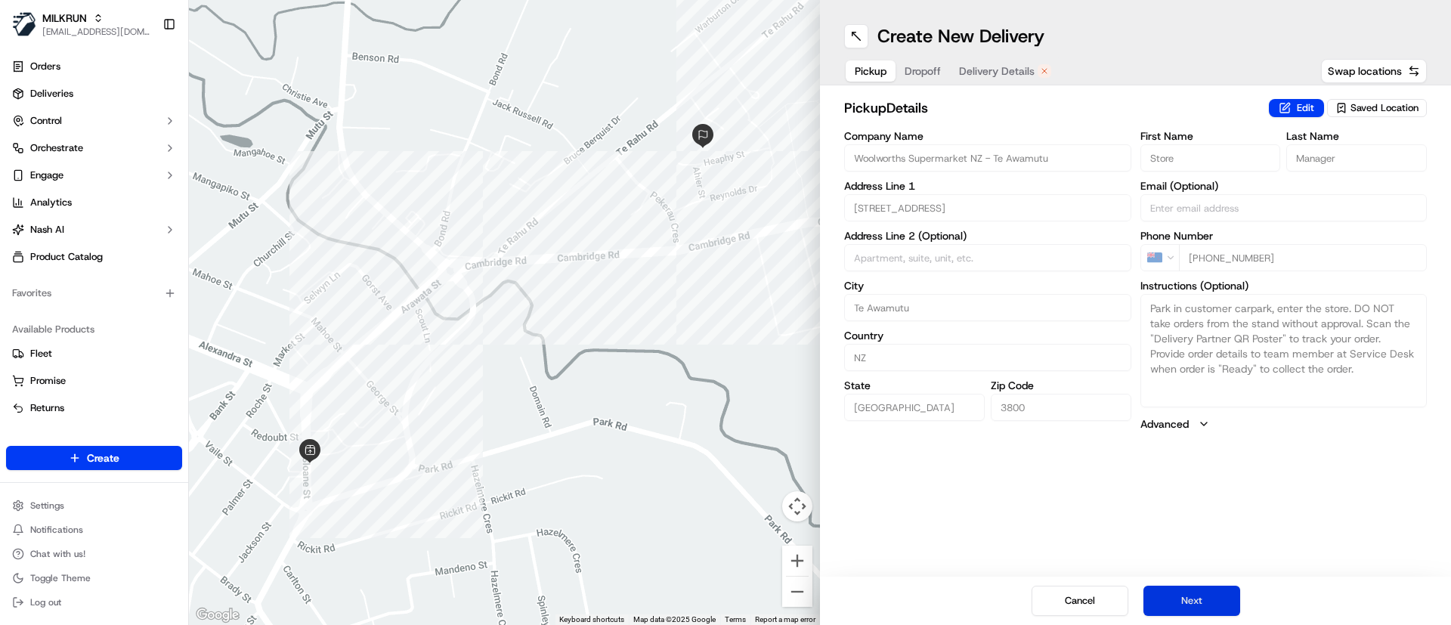
click at [1194, 605] on button "Next" at bounding box center [1191, 601] width 97 height 30
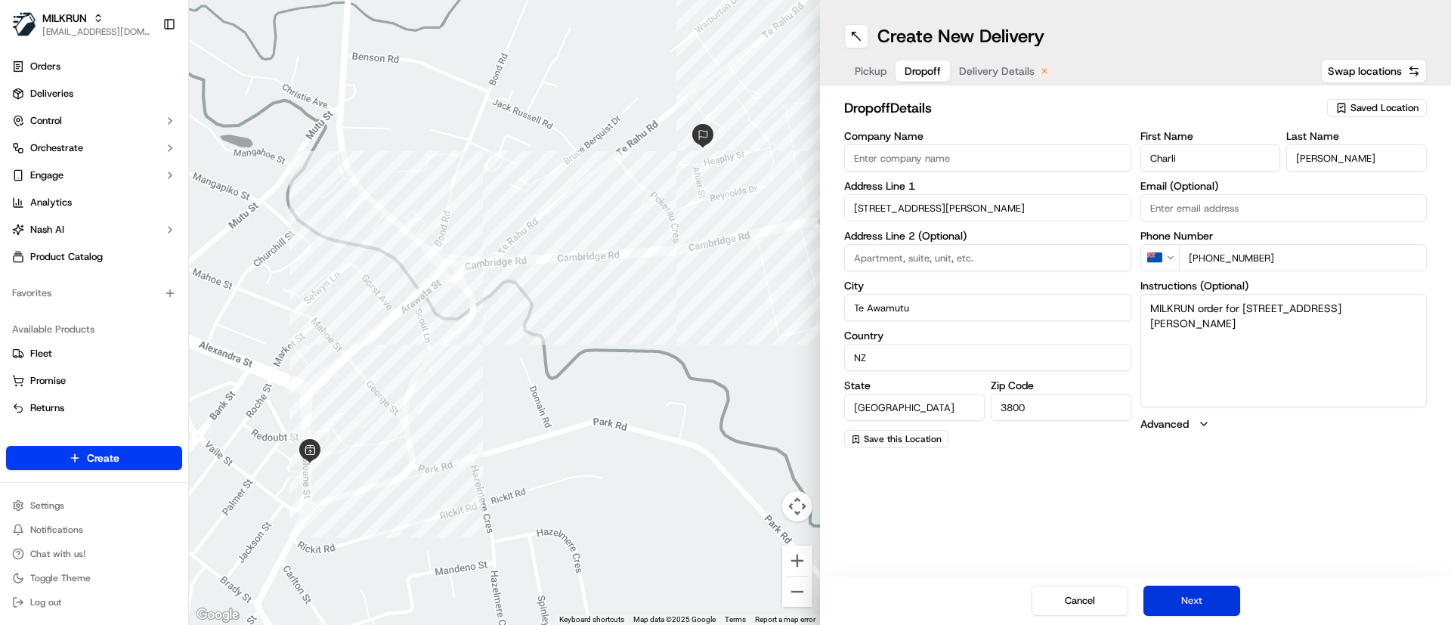
click at [1194, 605] on button "Next" at bounding box center [1191, 601] width 97 height 30
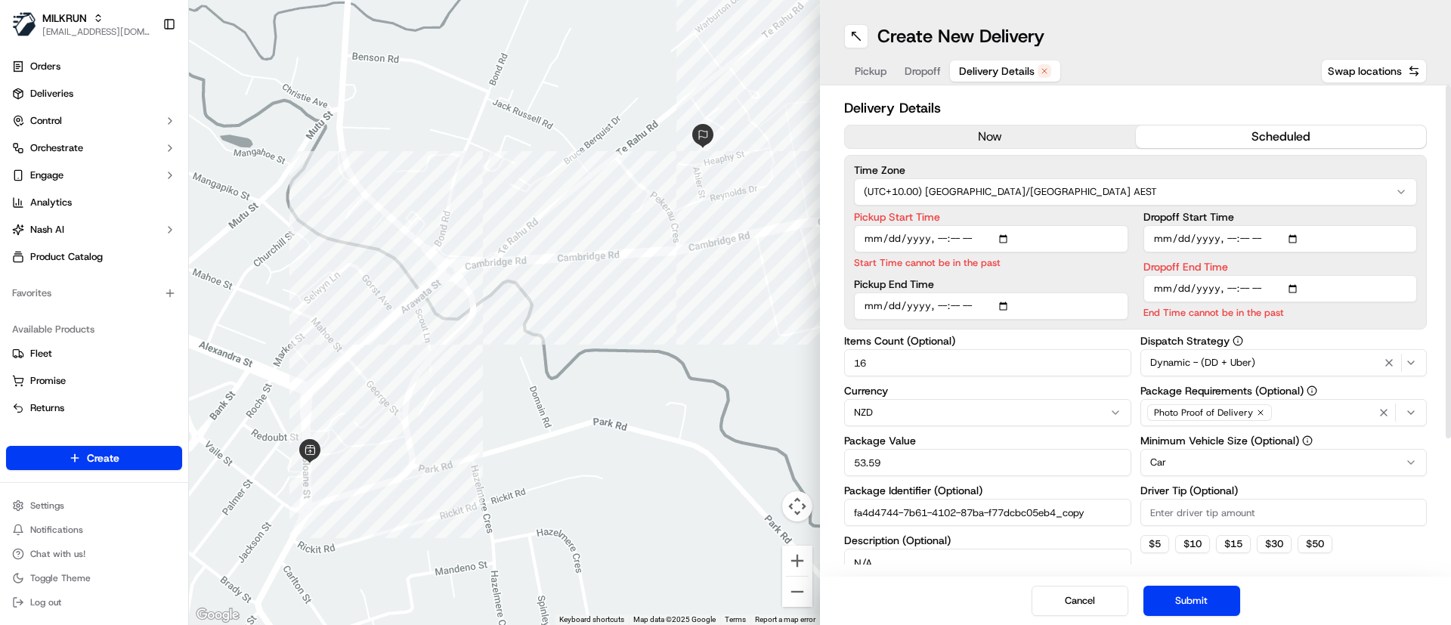
click at [936, 142] on button "now" at bounding box center [990, 136] width 291 height 23
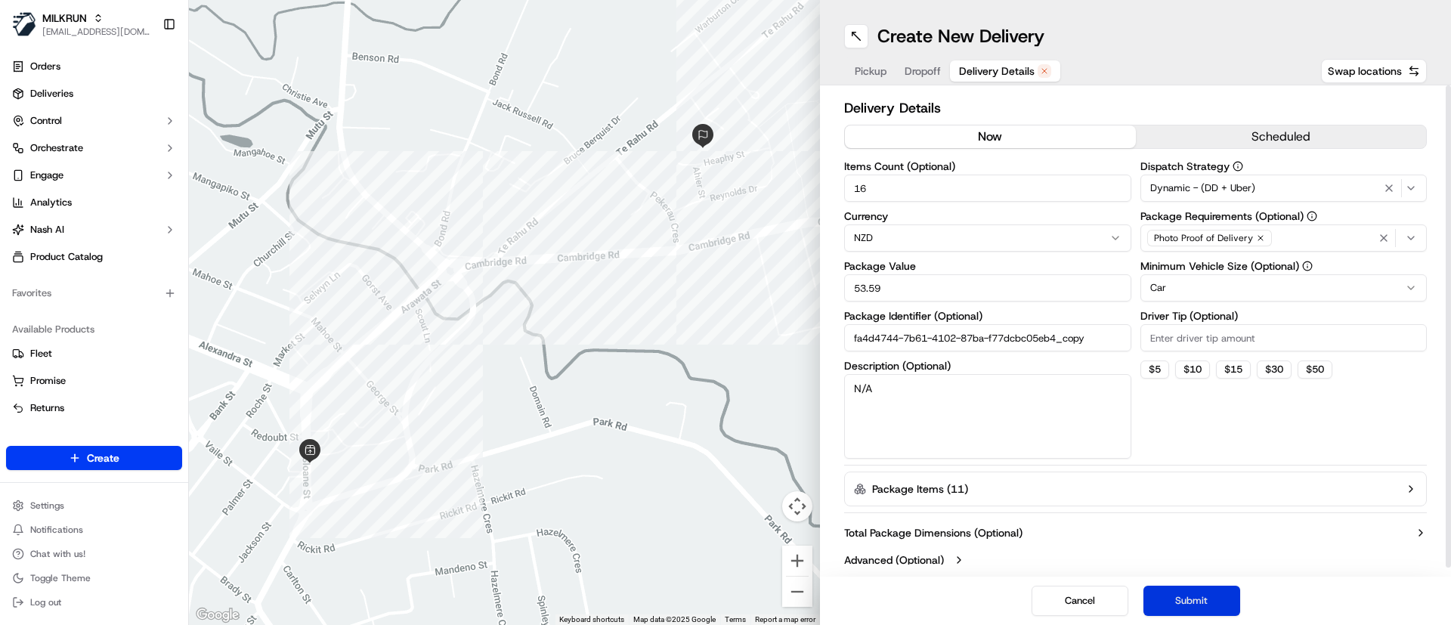
click at [1190, 597] on button "Submit" at bounding box center [1191, 601] width 97 height 30
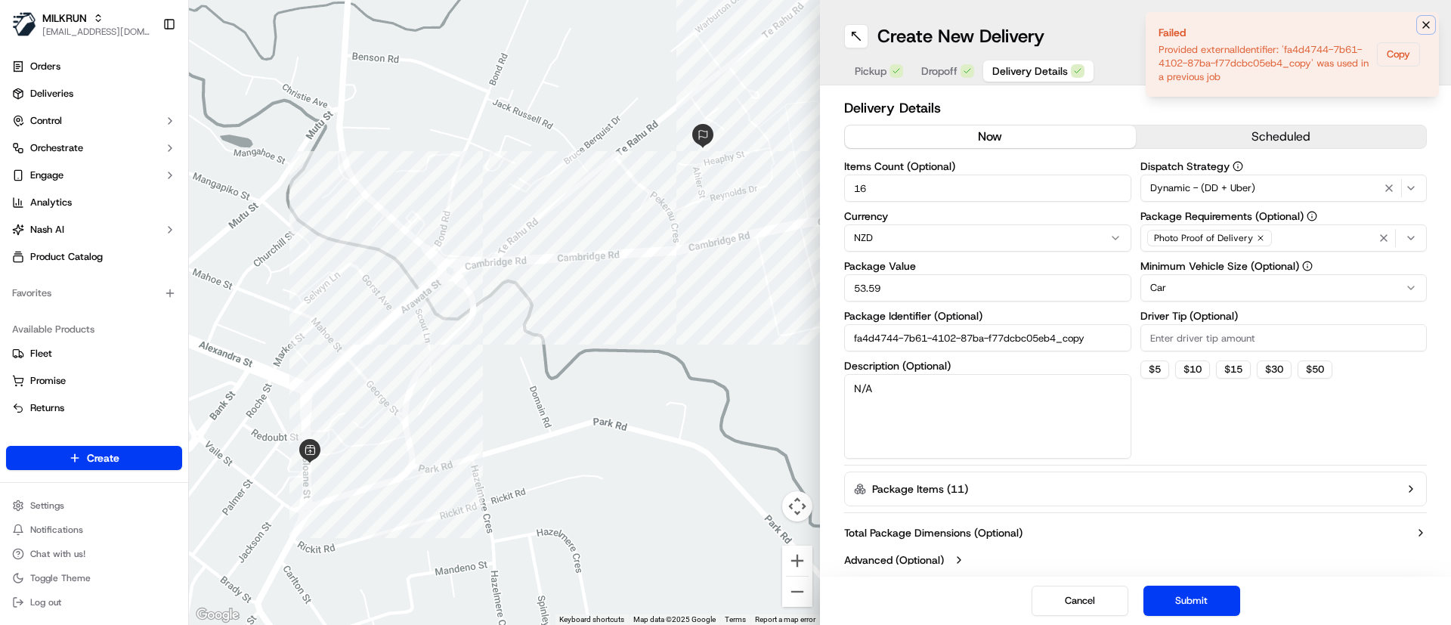
click at [1434, 22] on button "Notifications (F8)" at bounding box center [1426, 25] width 18 height 18
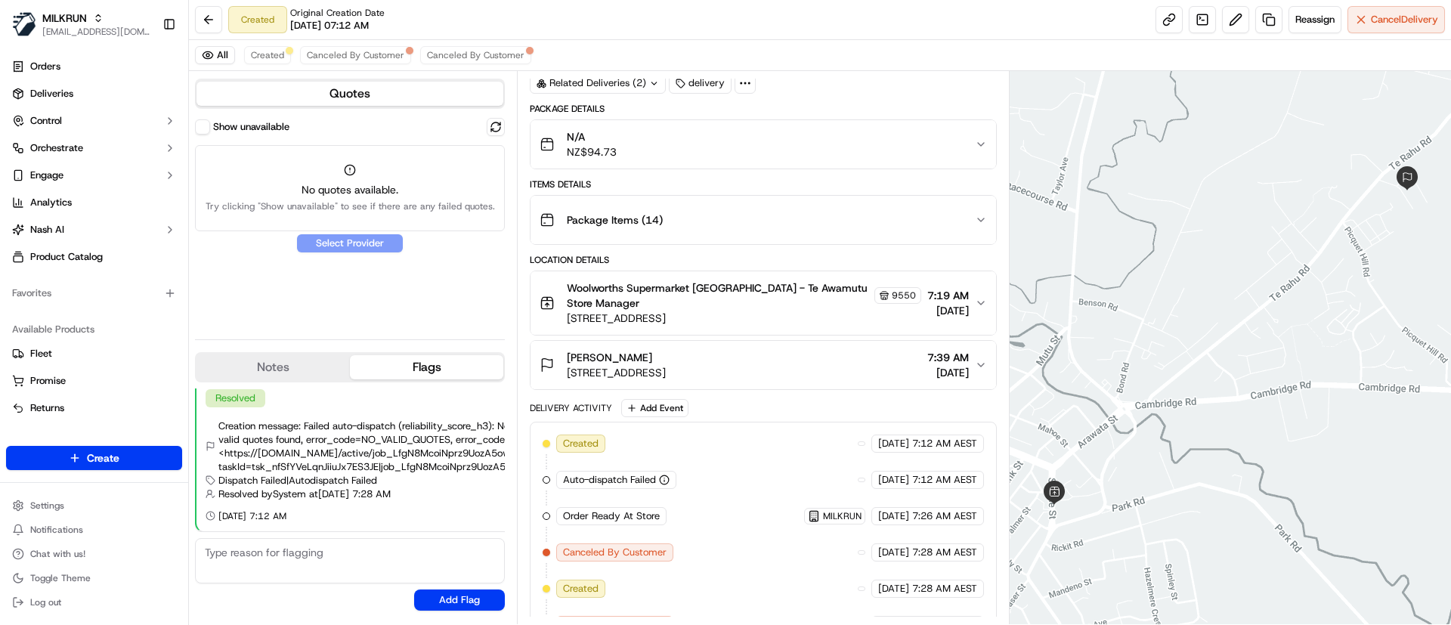
scroll to position [154, 0]
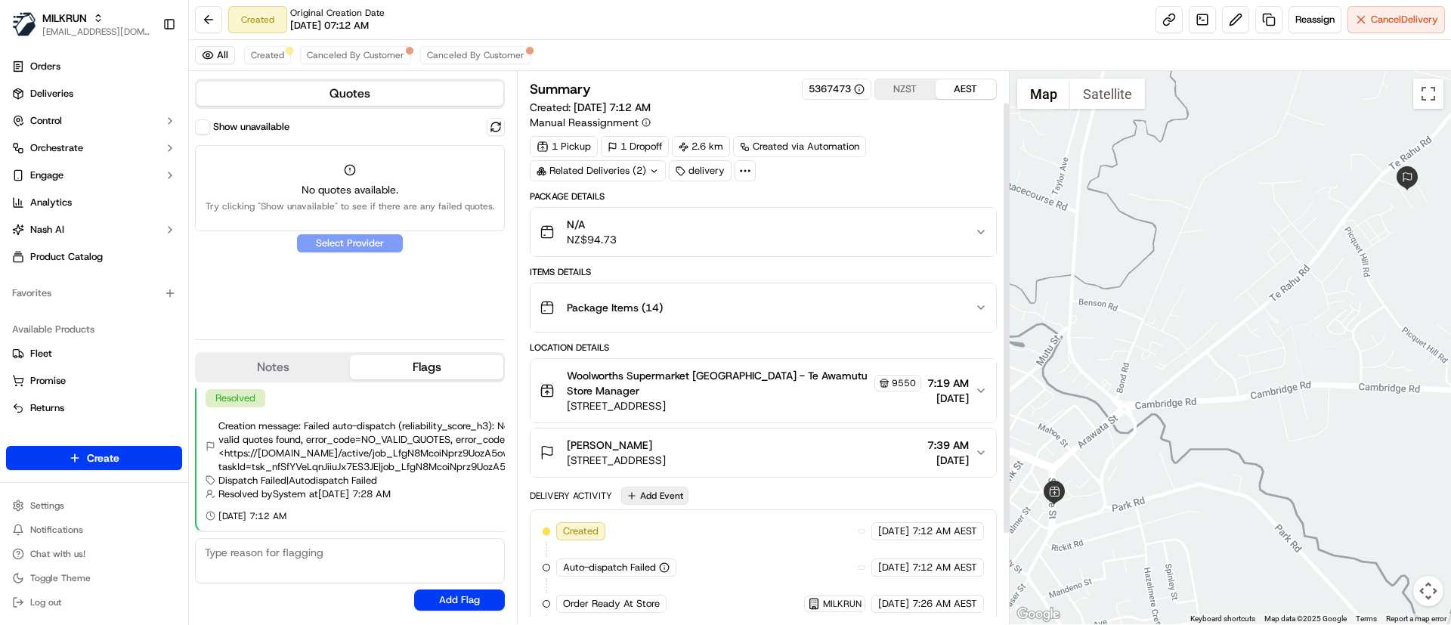
scroll to position [154, 0]
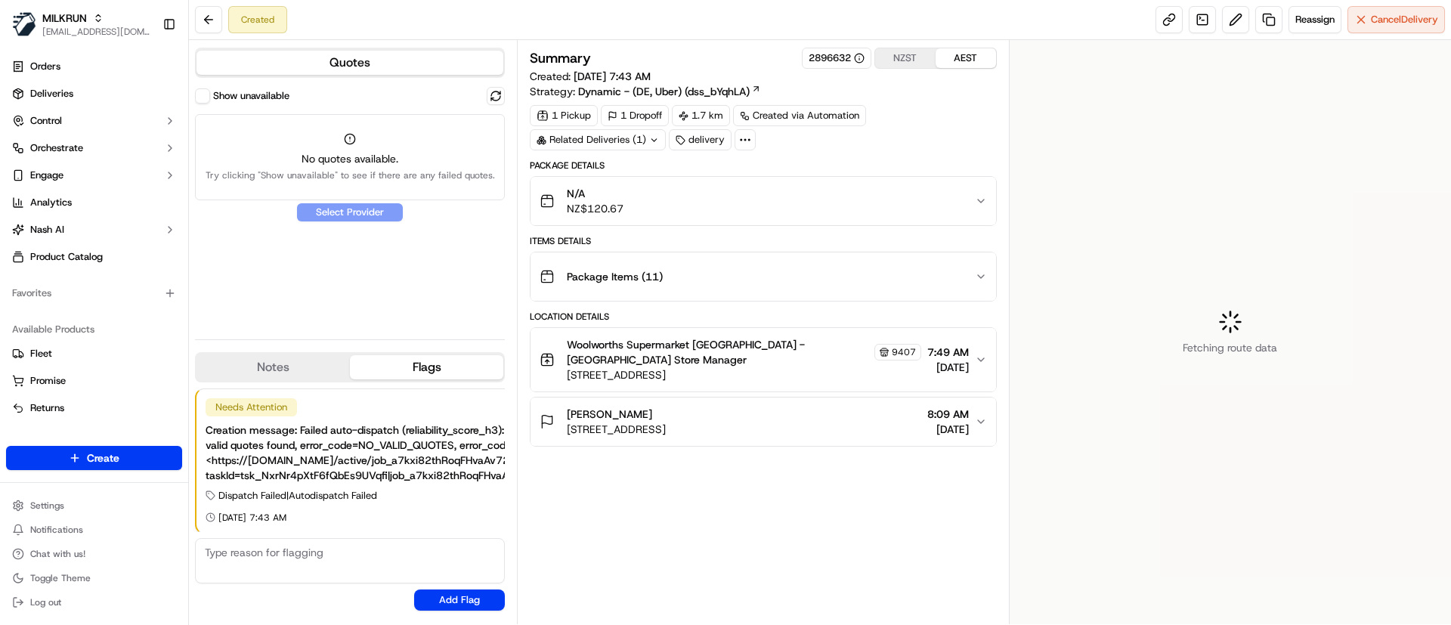
scroll to position [2, 0]
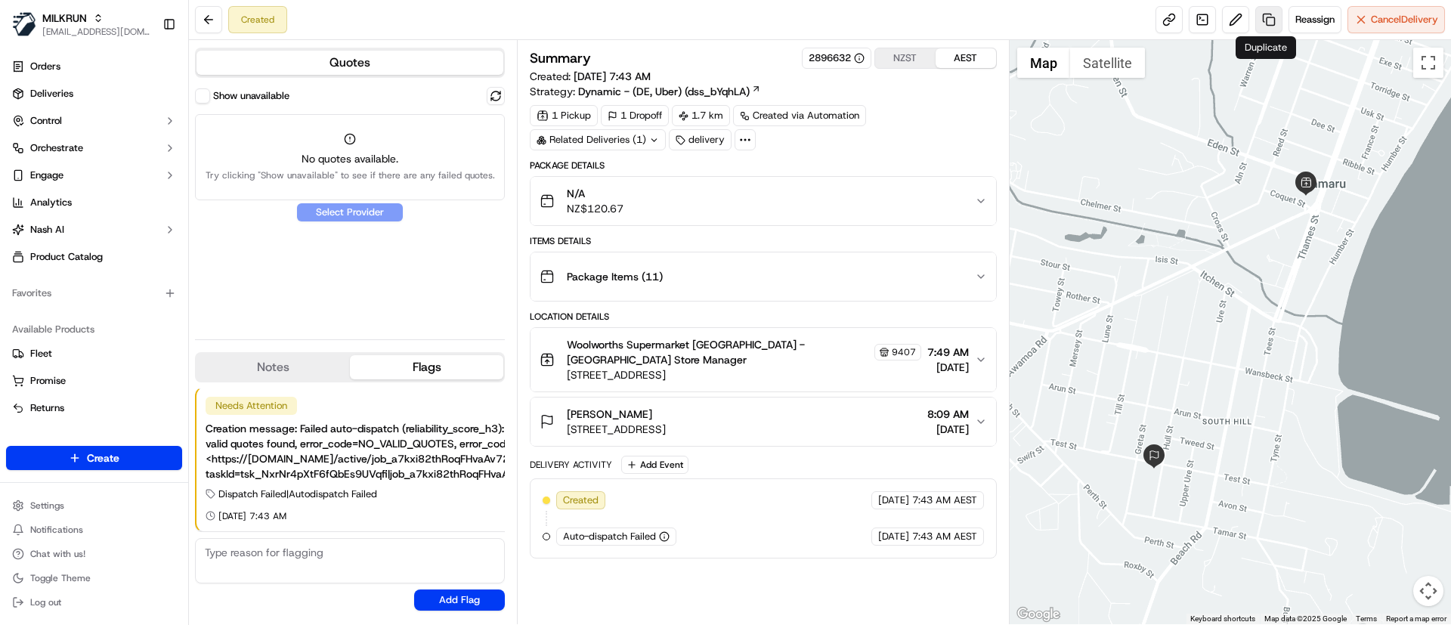
click at [1267, 14] on link at bounding box center [1268, 19] width 27 height 27
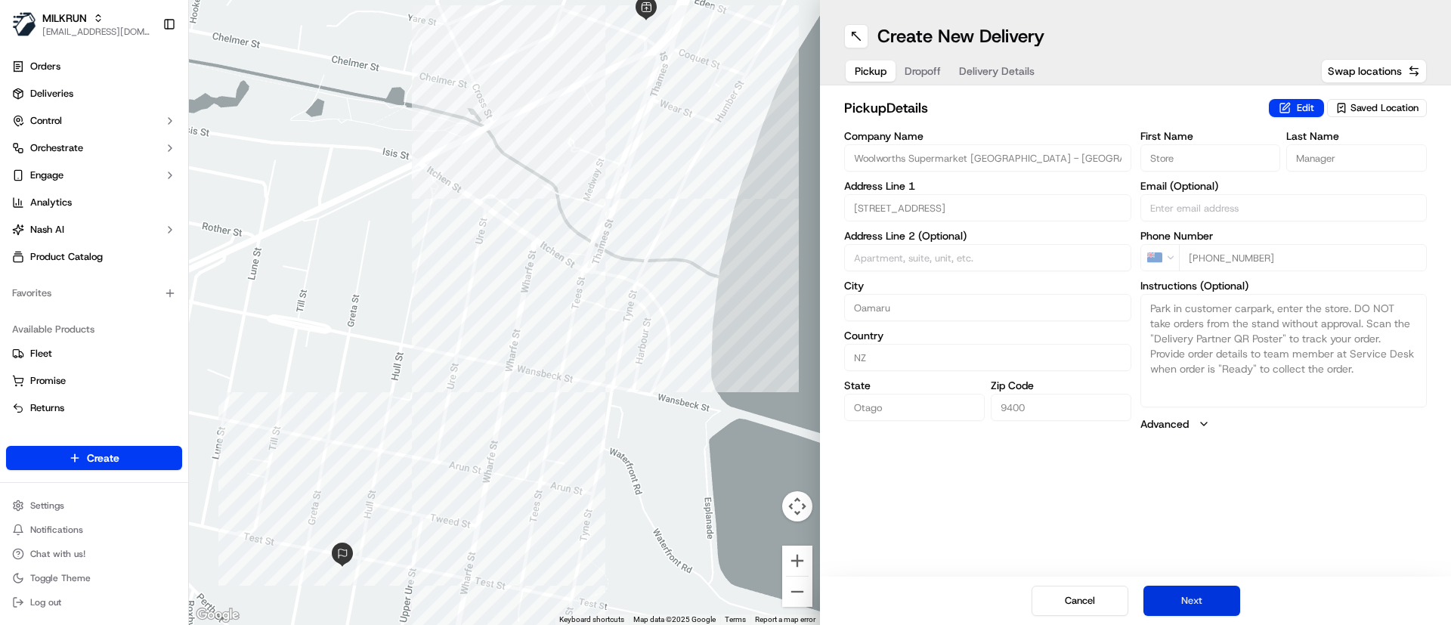
click at [1211, 600] on button "Next" at bounding box center [1191, 601] width 97 height 30
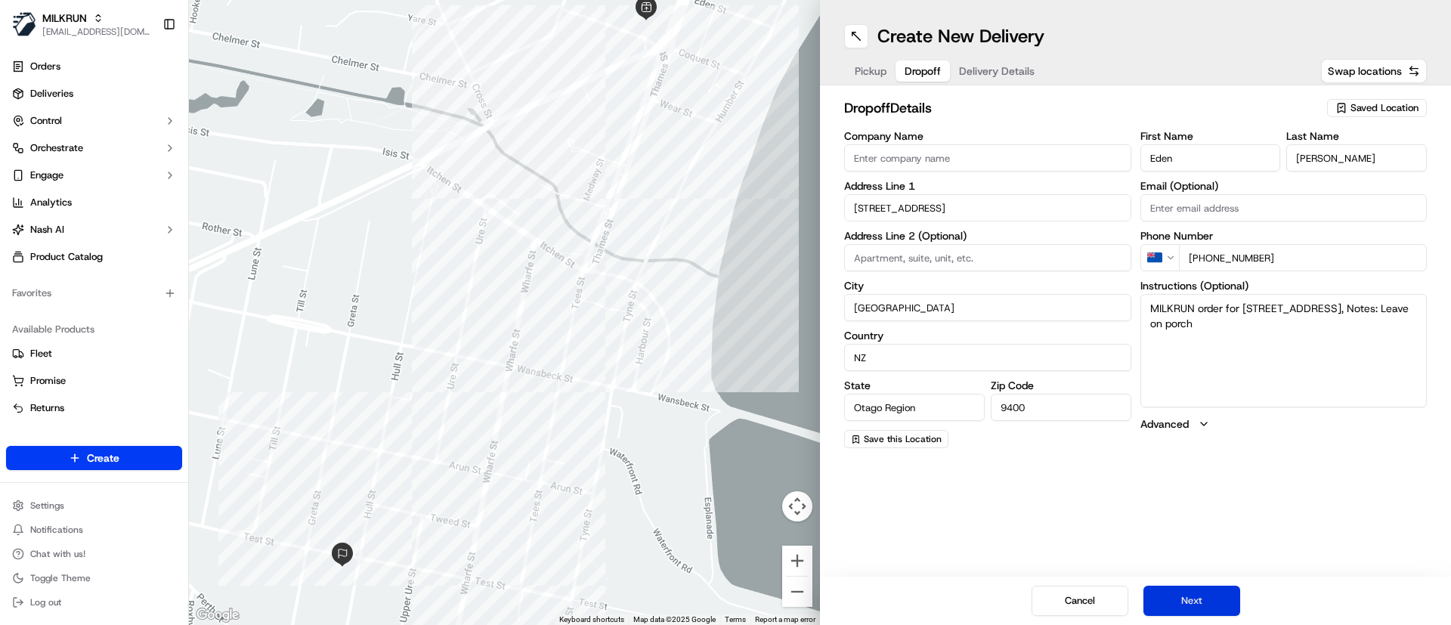
click at [1210, 600] on button "Next" at bounding box center [1191, 601] width 97 height 30
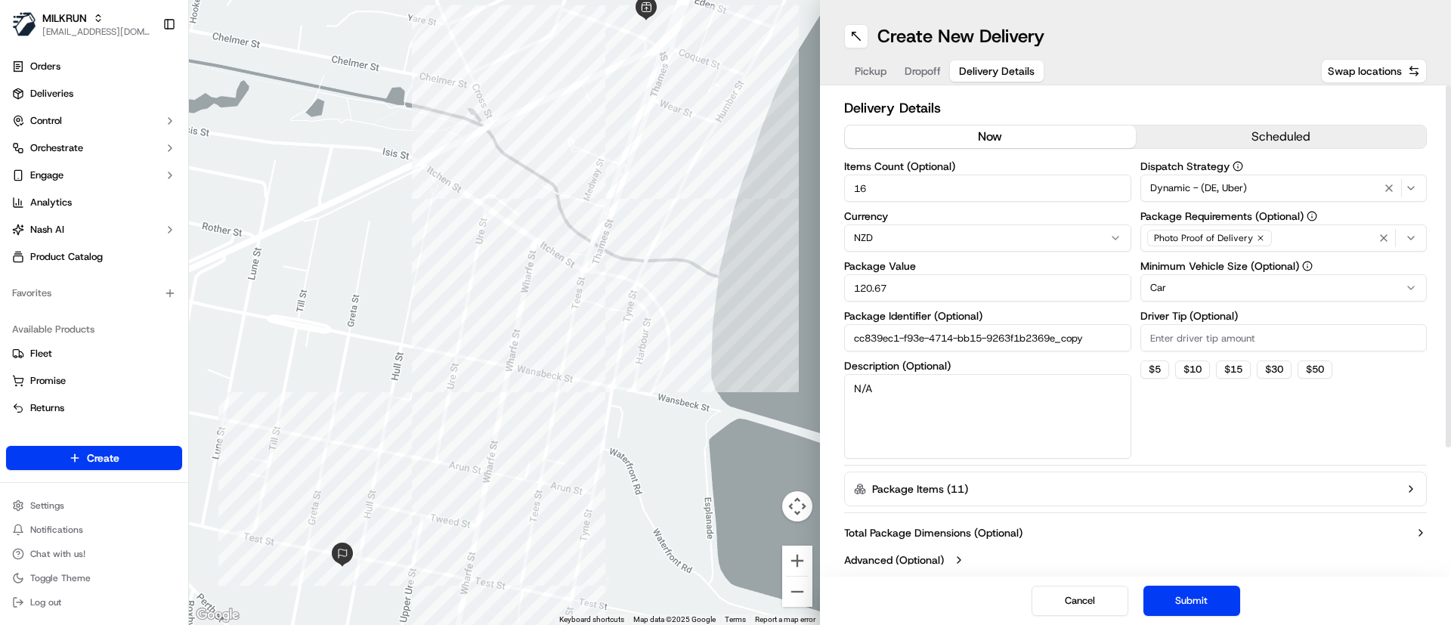
click at [994, 130] on button "now" at bounding box center [990, 136] width 291 height 23
click at [1212, 592] on button "Submit" at bounding box center [1191, 601] width 97 height 30
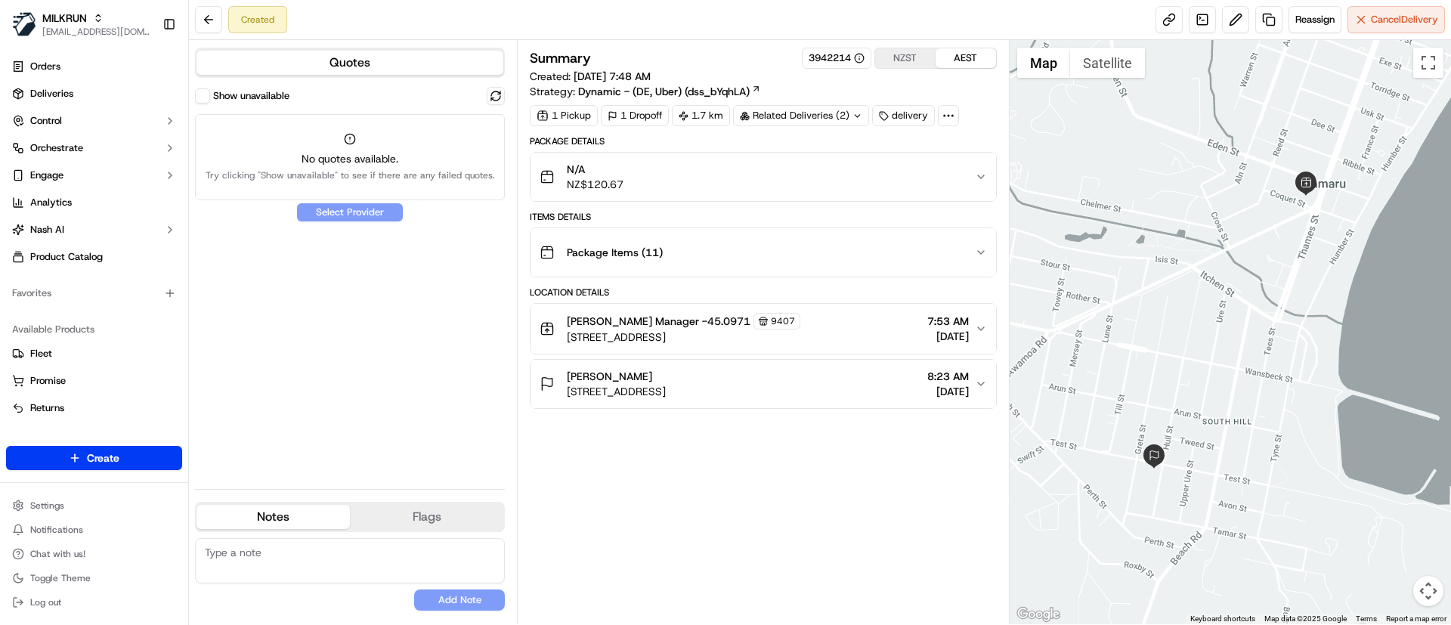
click at [224, 146] on div "No quotes available. Try clicking "Show unavailable" to see if there are any fa…" at bounding box center [350, 157] width 310 height 86
click at [1316, 19] on span "Reassign" at bounding box center [1314, 20] width 39 height 14
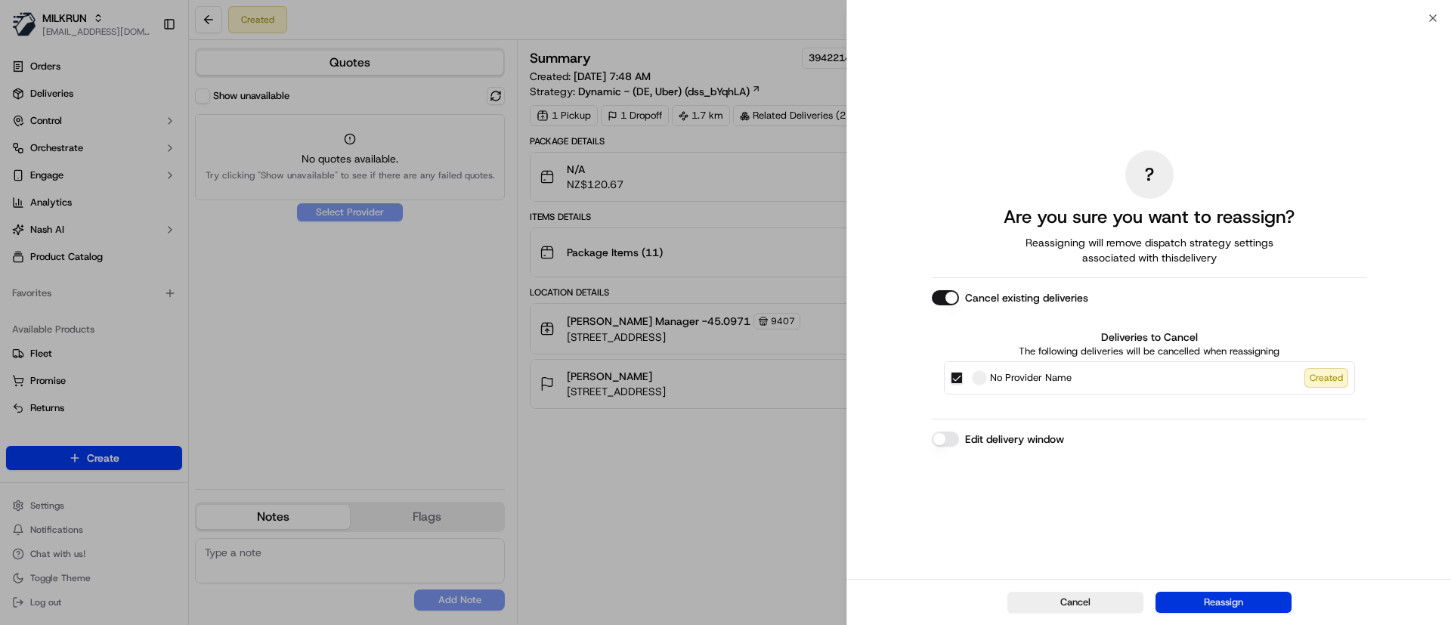
click at [1236, 605] on button "Reassign" at bounding box center [1224, 602] width 136 height 21
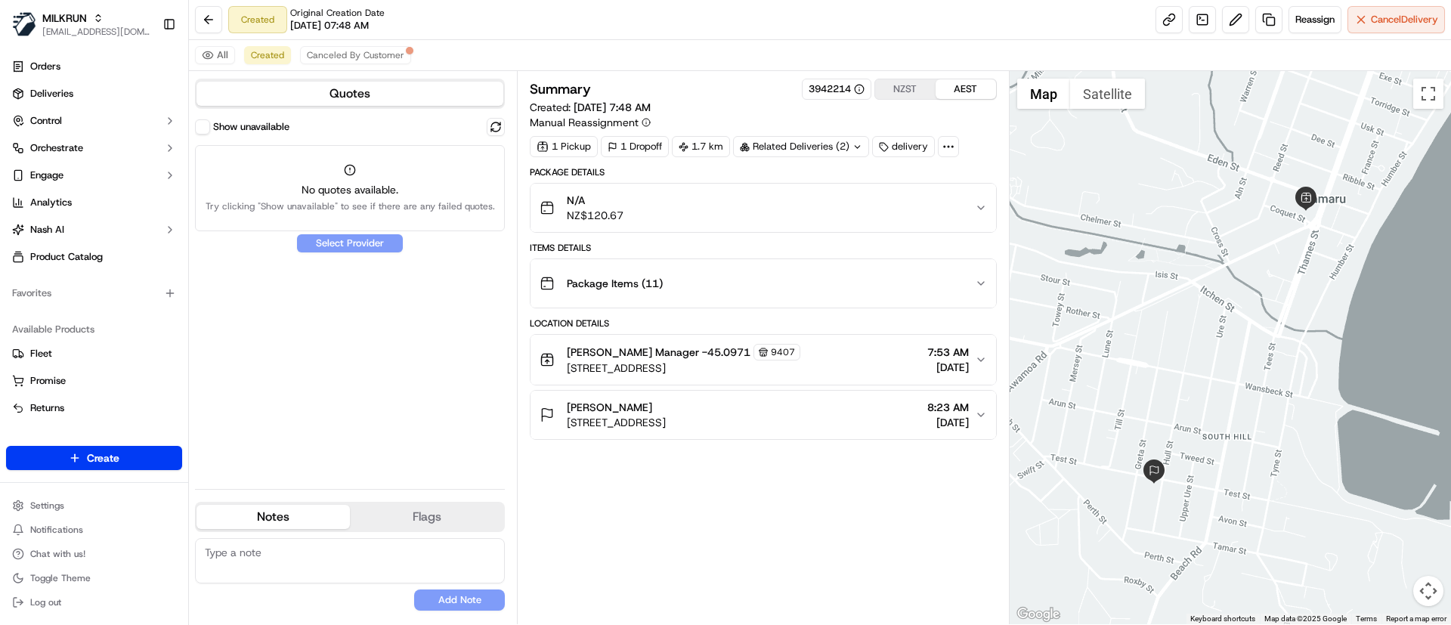
click at [734, 556] on div "Summary 3942214 NZST AEST Created: [DATE] 7:48 AM Manual Reassignment 1 Pickup …" at bounding box center [763, 348] width 466 height 538
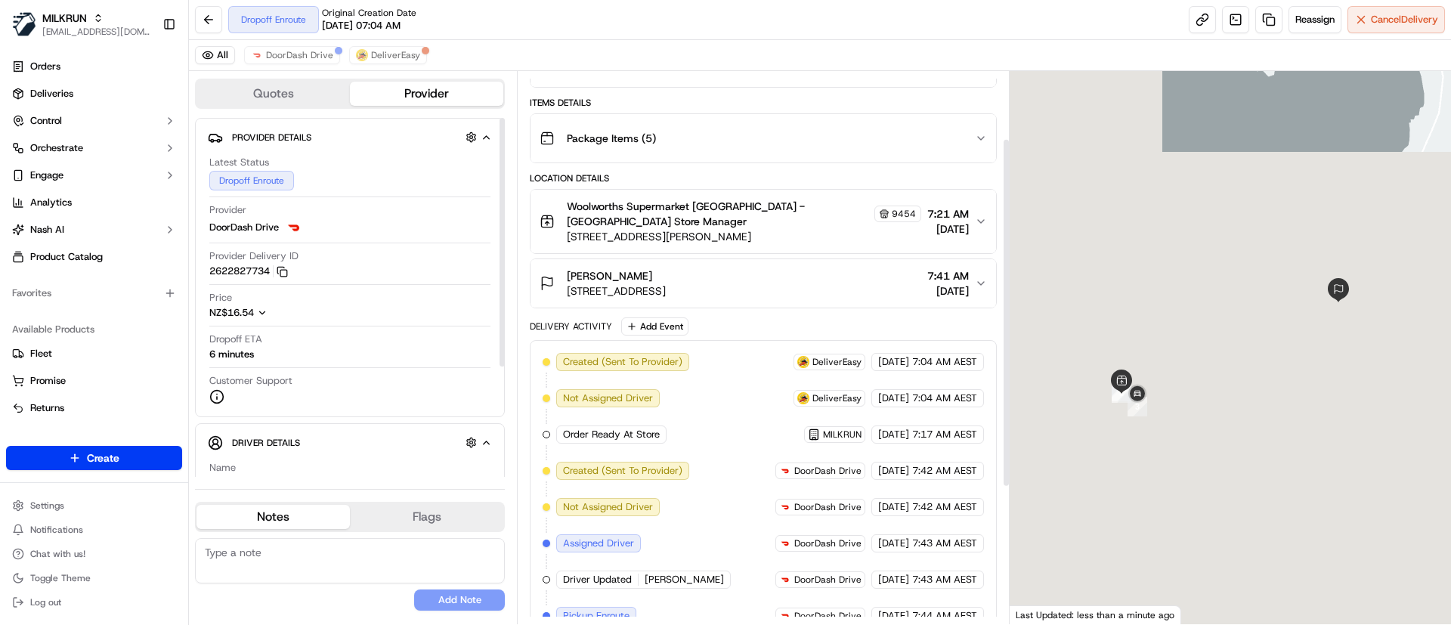
scroll to position [322, 0]
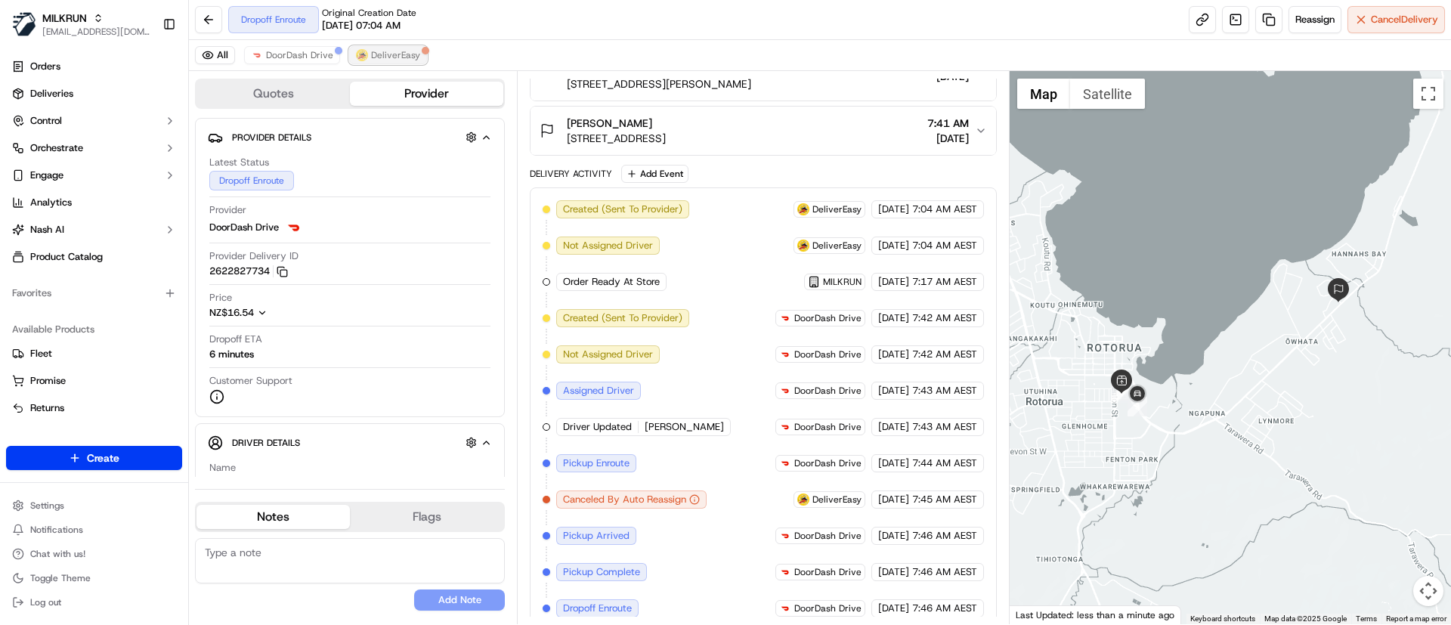
click at [391, 59] on span "DeliverEasy" at bounding box center [395, 55] width 49 height 12
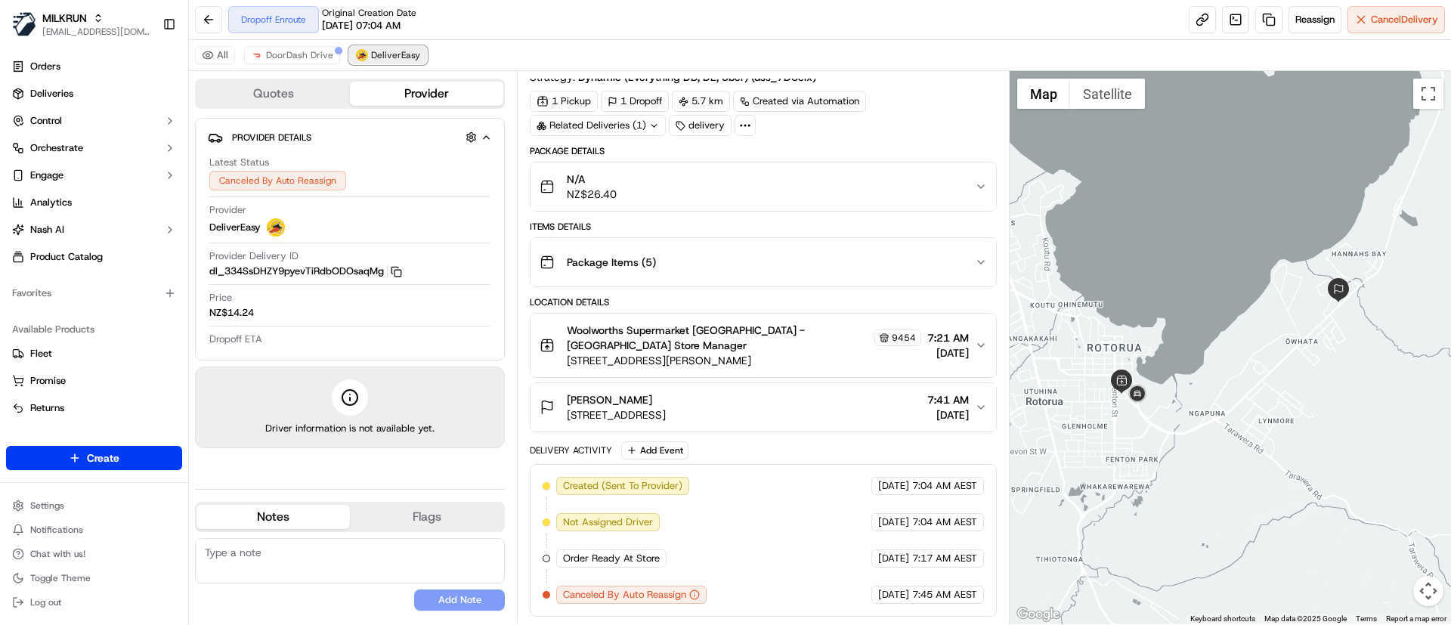
scroll to position [32, 0]
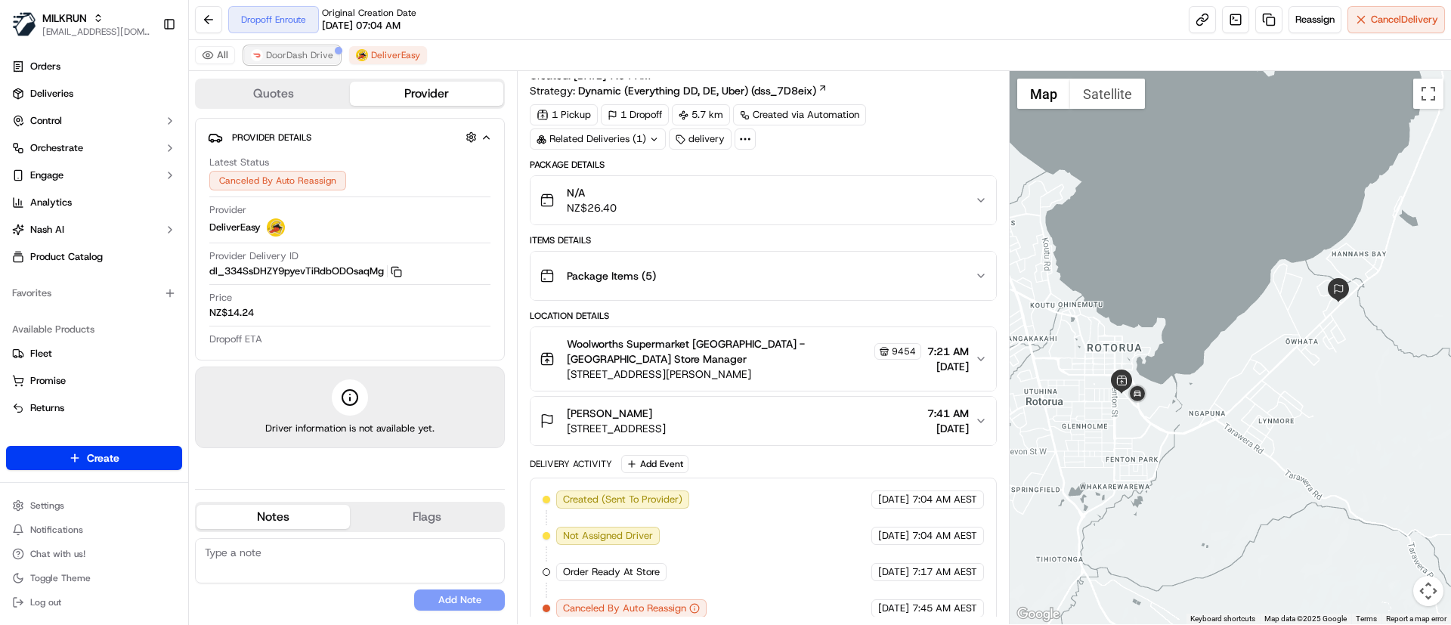
click at [291, 56] on span "DoorDash Drive" at bounding box center [299, 55] width 67 height 12
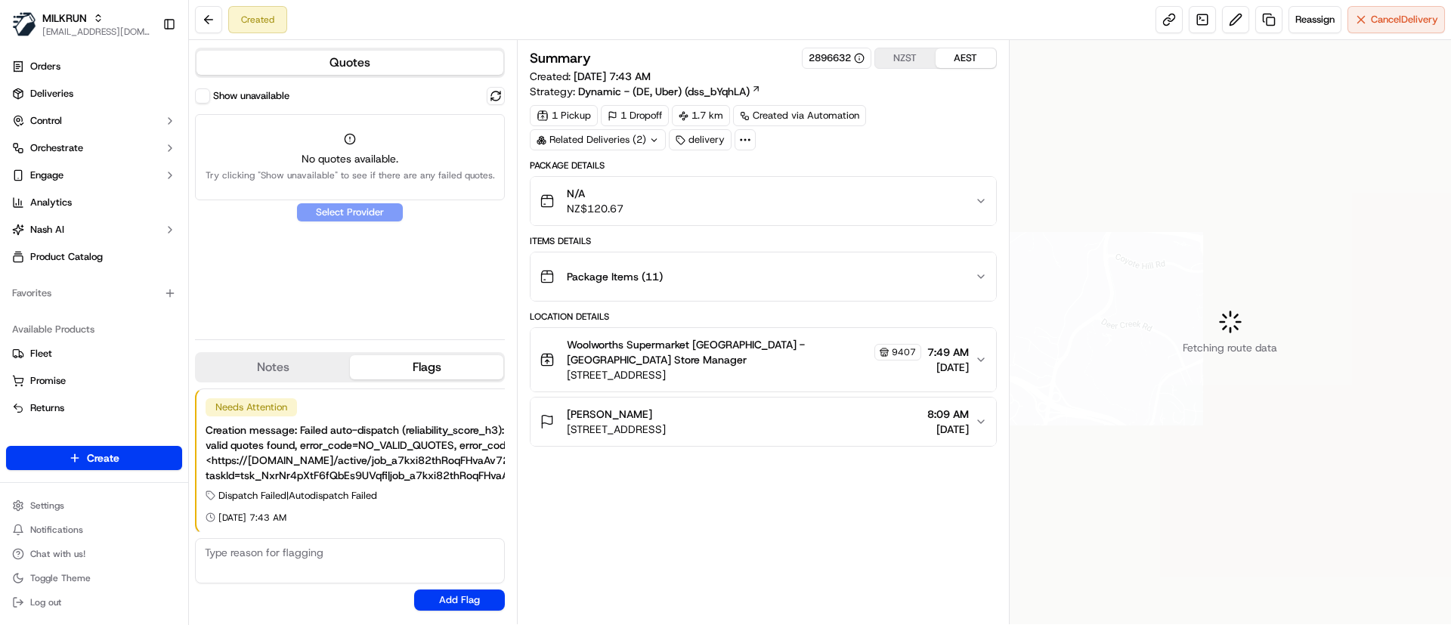
scroll to position [2, 0]
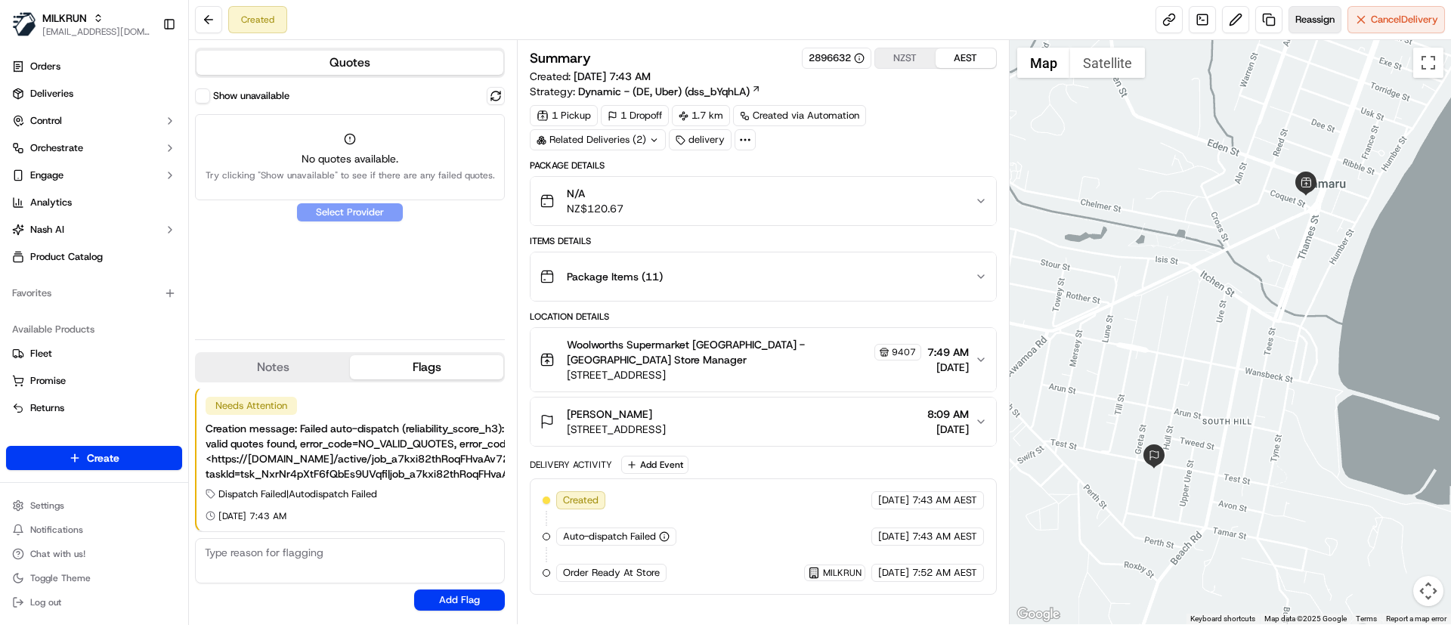
click at [1298, 22] on span "Reassign" at bounding box center [1314, 20] width 39 height 14
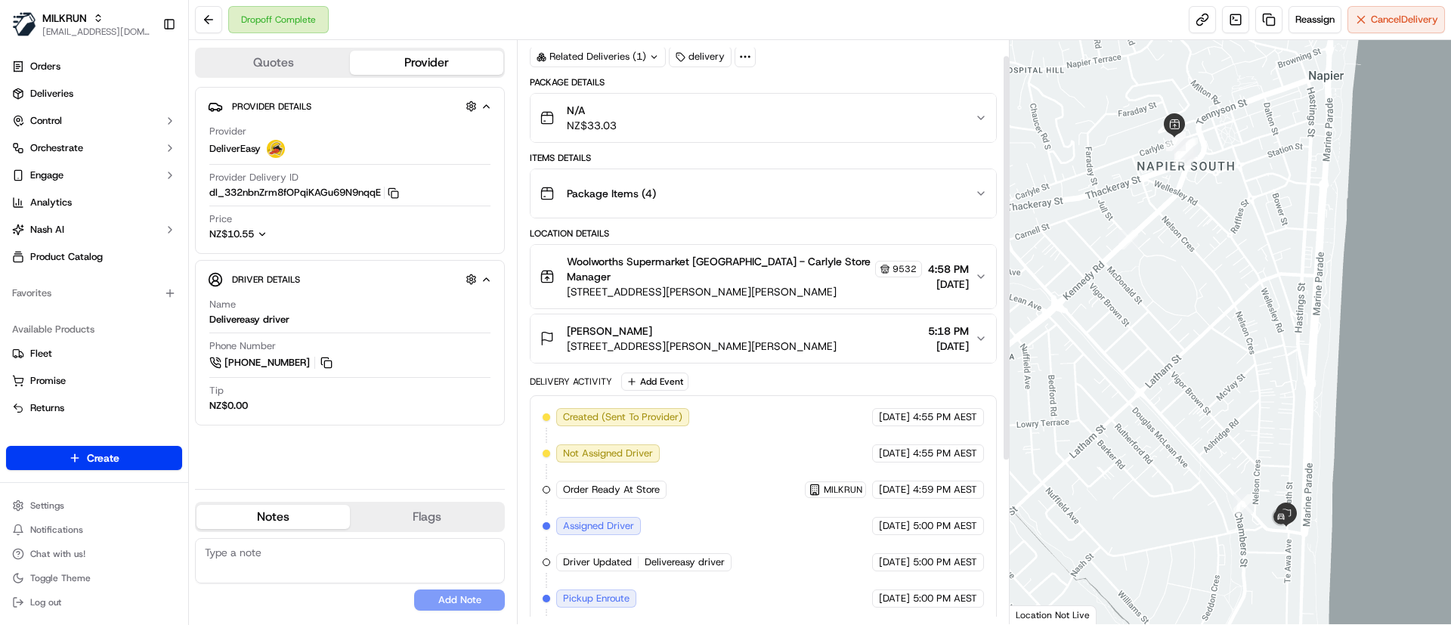
scroll to position [255, 0]
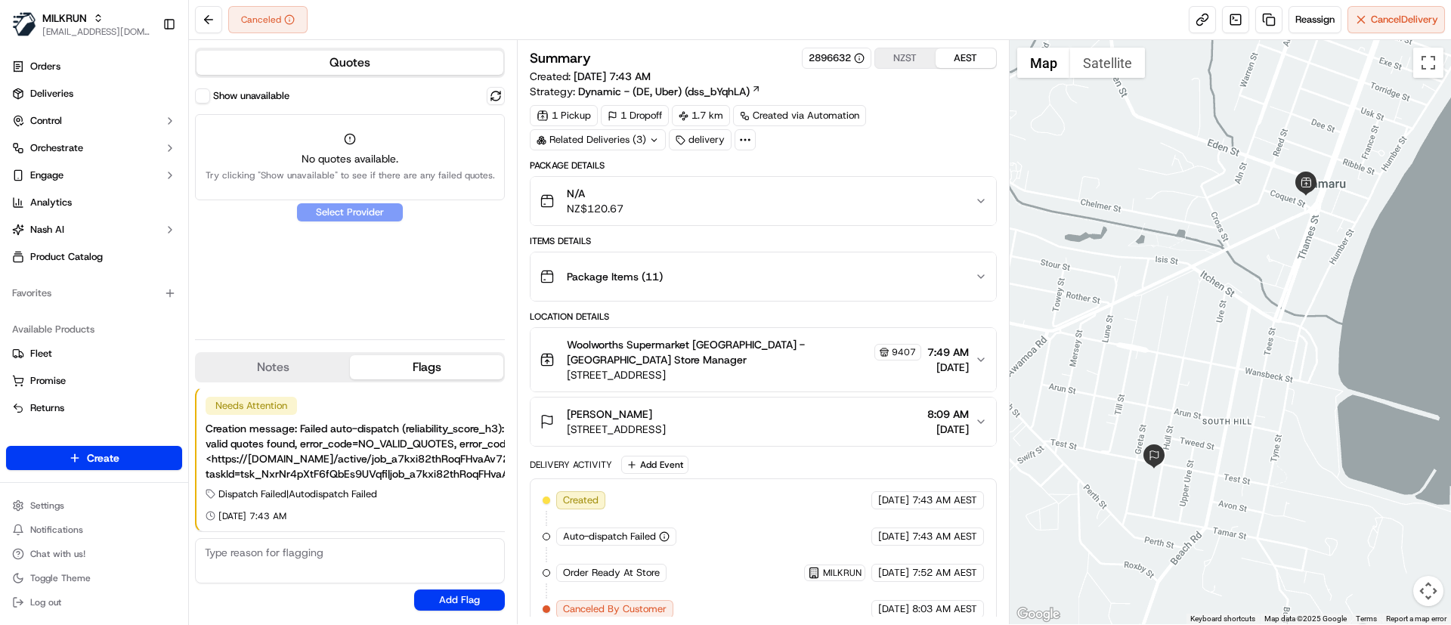
scroll to position [1, 0]
click at [1265, 16] on link at bounding box center [1268, 19] width 27 height 27
click at [1262, 19] on link at bounding box center [1268, 19] width 27 height 27
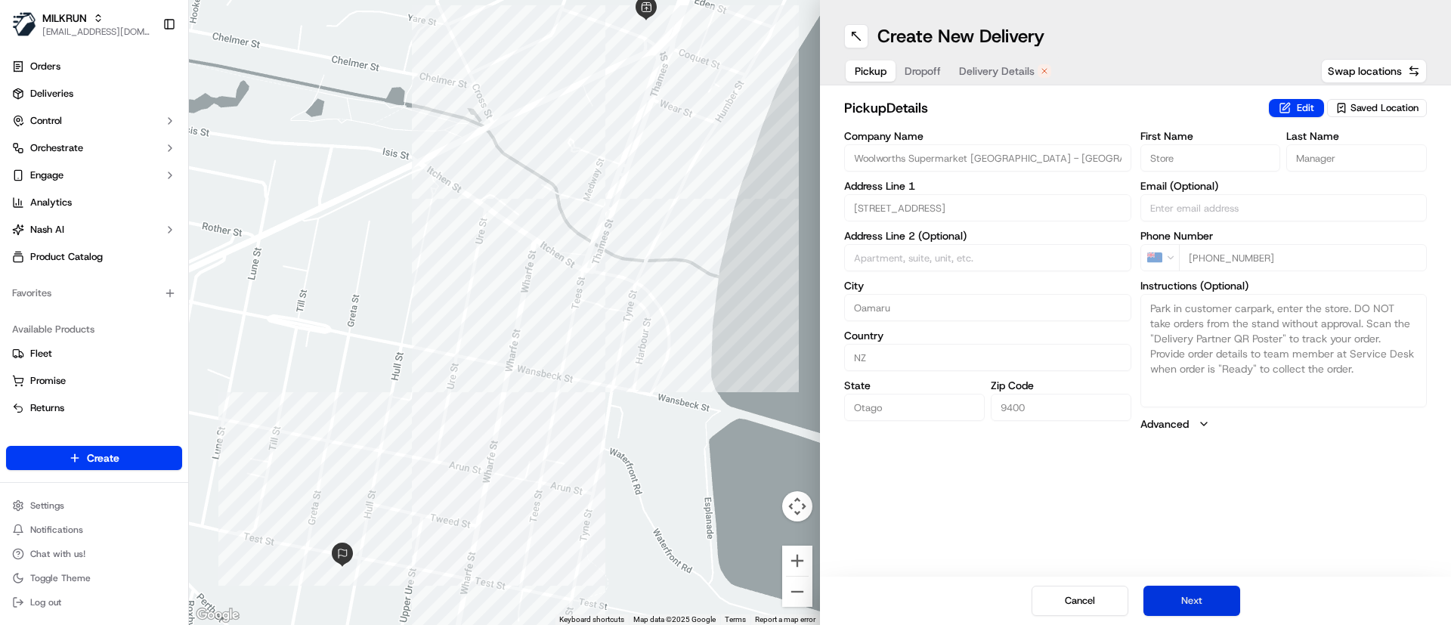
click at [1185, 597] on button "Next" at bounding box center [1191, 601] width 97 height 30
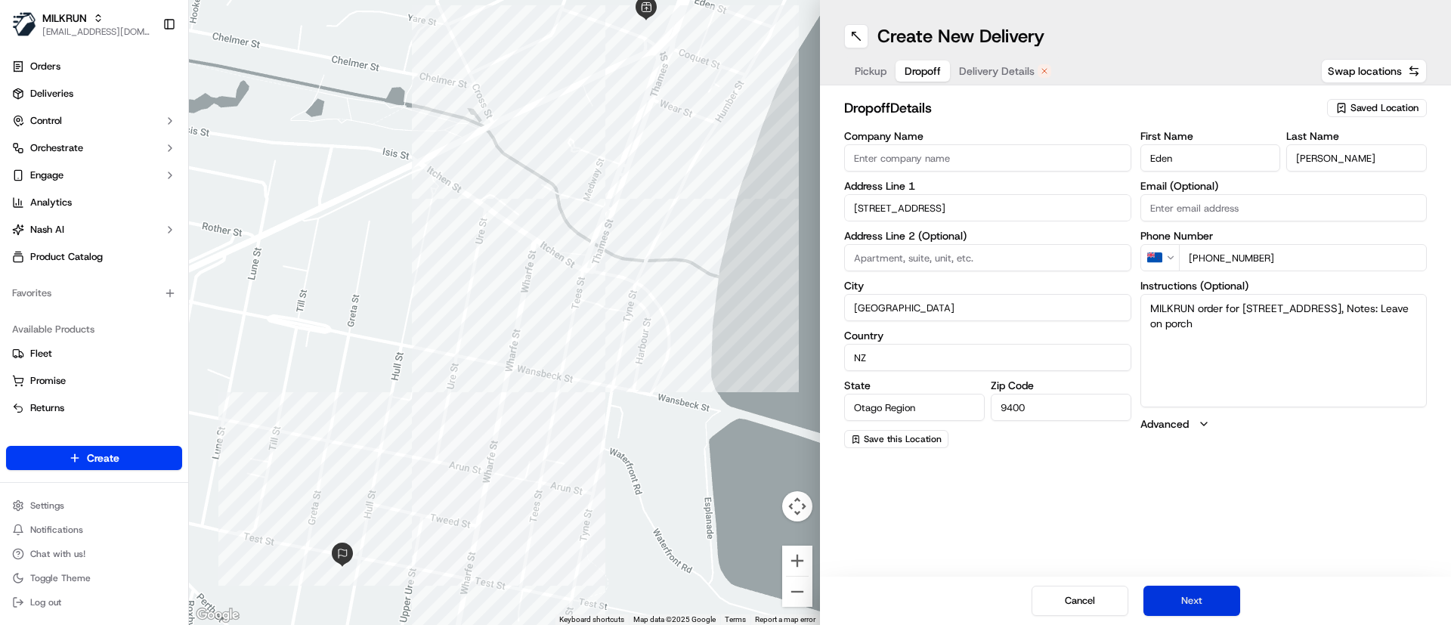
click at [1185, 598] on button "Next" at bounding box center [1191, 601] width 97 height 30
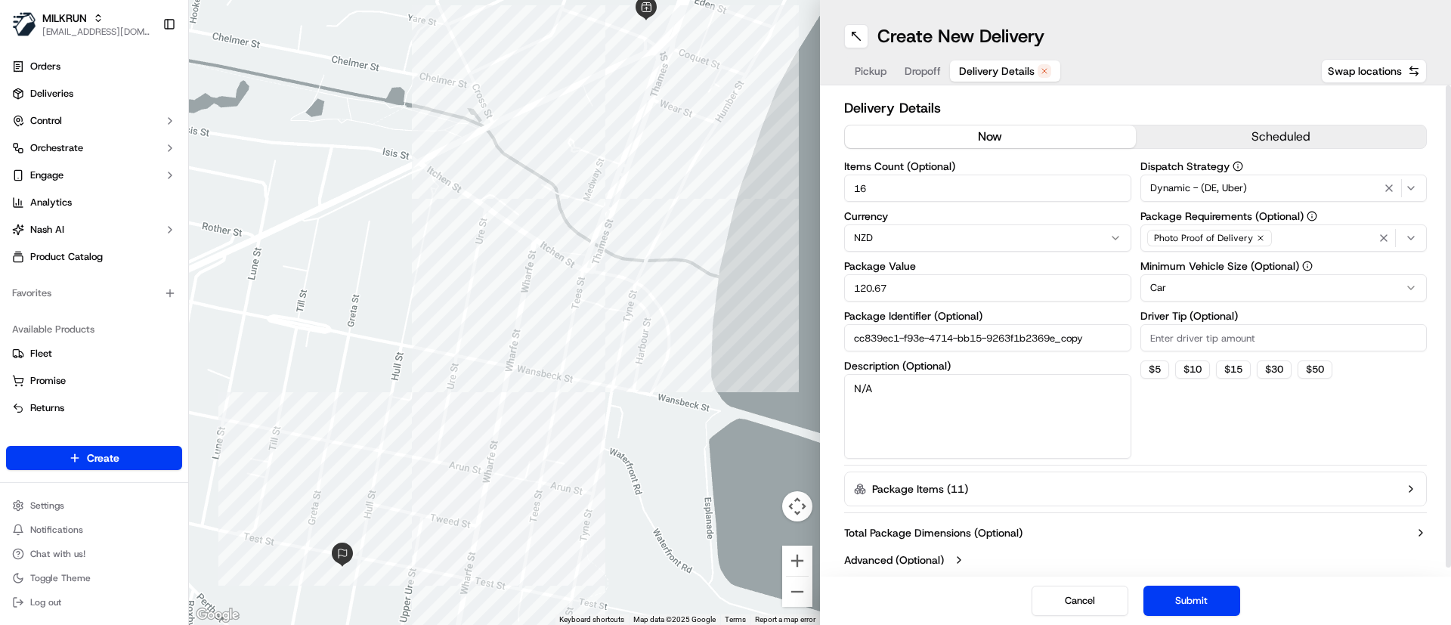
click at [1019, 131] on button "now" at bounding box center [990, 136] width 291 height 23
click at [1193, 592] on button "Submit" at bounding box center [1191, 601] width 97 height 30
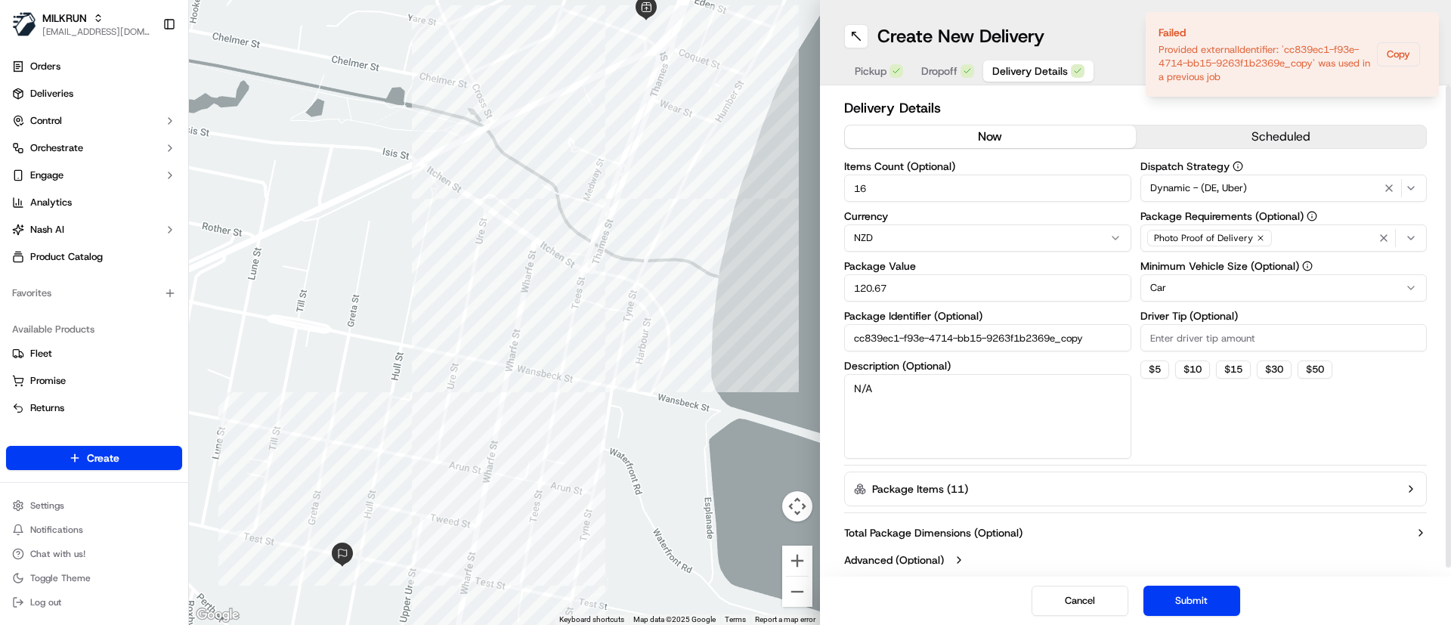
click at [1110, 344] on input "cc839ec1-f93e-4714-bb15-9263f1b2369e_copy" at bounding box center [987, 337] width 287 height 27
type input "cc839ec1-f93e-4714-bb15-9263f1b2369e_copy222"
click at [1201, 593] on button "Submit" at bounding box center [1191, 601] width 97 height 30
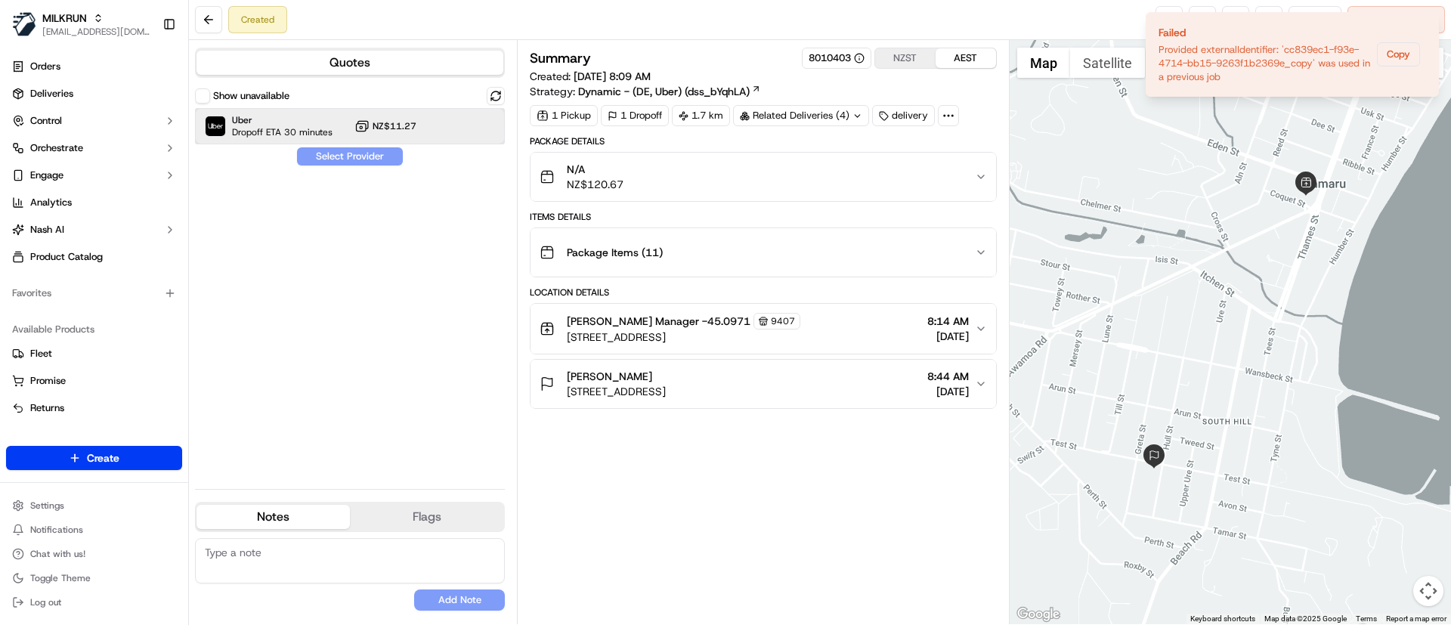
click at [245, 124] on span "Uber" at bounding box center [282, 120] width 101 height 12
click at [318, 154] on button "Assign Provider" at bounding box center [349, 156] width 107 height 18
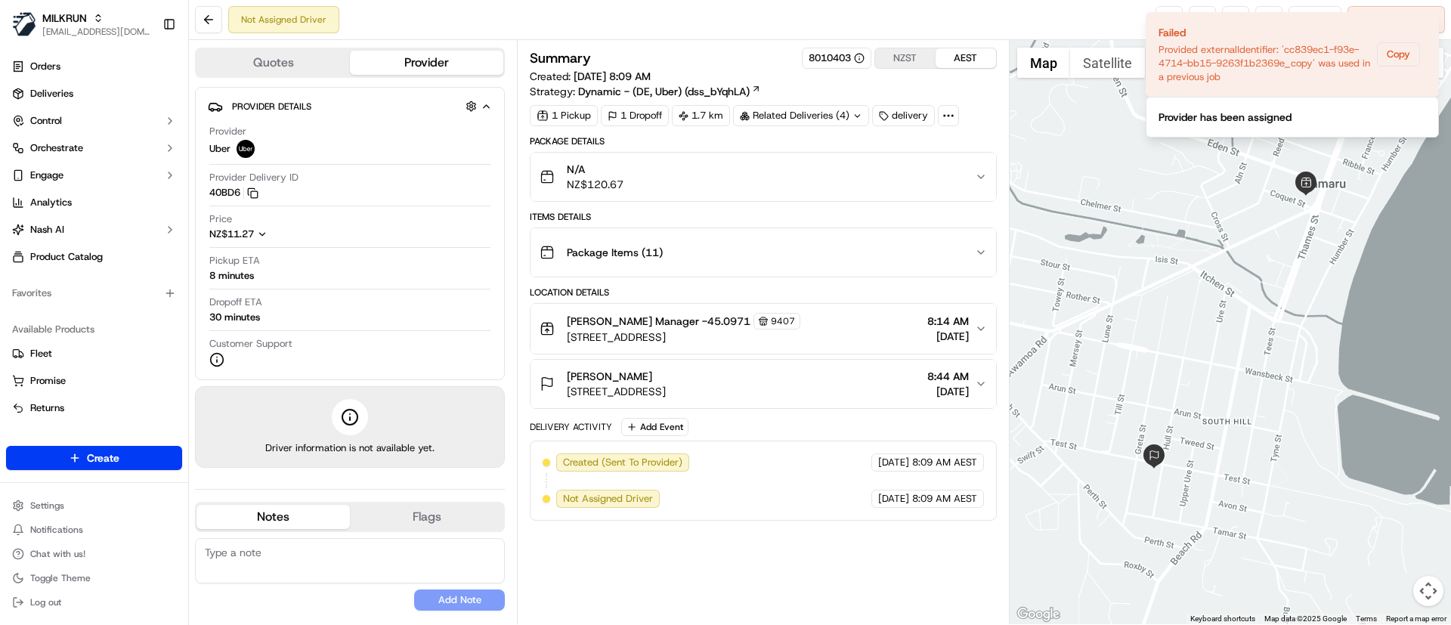
drag, startPoint x: 651, startPoint y: 371, endPoint x: 567, endPoint y: 373, distance: 83.9
click at [567, 373] on div "[PERSON_NAME]" at bounding box center [616, 376] width 99 height 15
copy span "[PERSON_NAME]"
click at [63, 97] on span "Deliveries" at bounding box center [51, 94] width 43 height 14
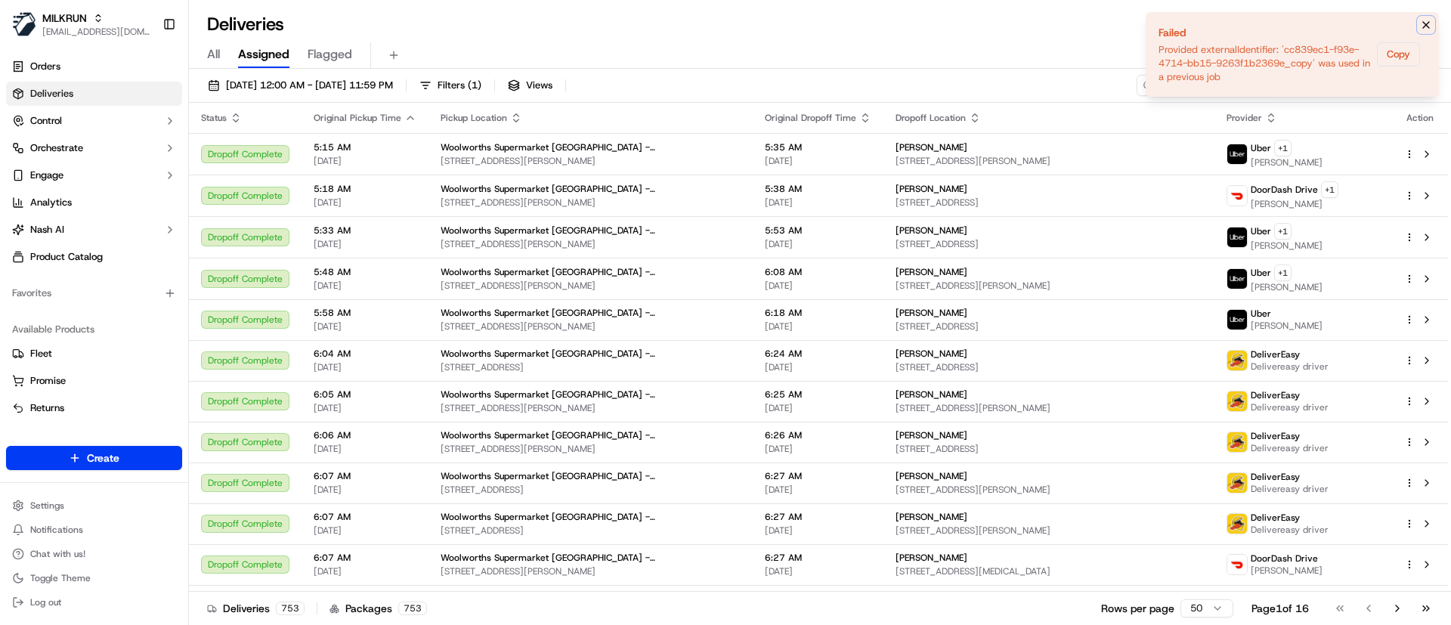
click at [1428, 23] on icon "Notifications (F8)" at bounding box center [1426, 25] width 6 height 6
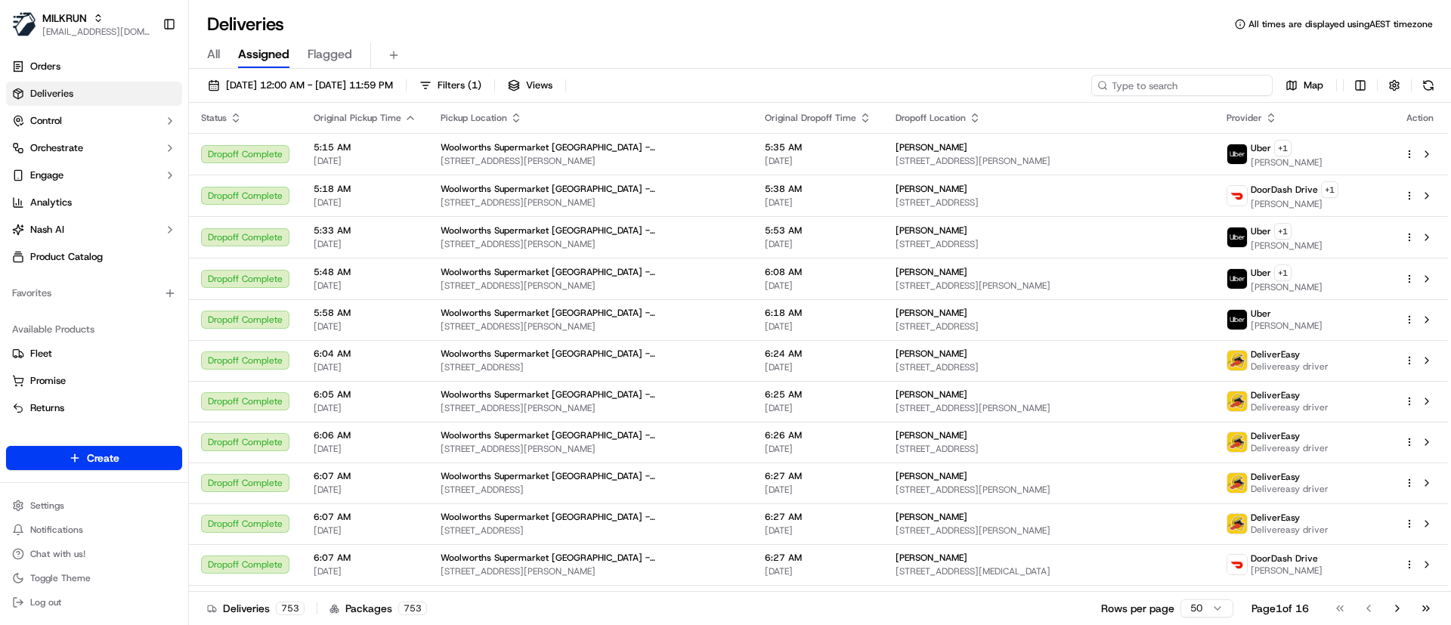
click at [1189, 84] on input at bounding box center [1181, 85] width 181 height 21
paste input "[PERSON_NAME]"
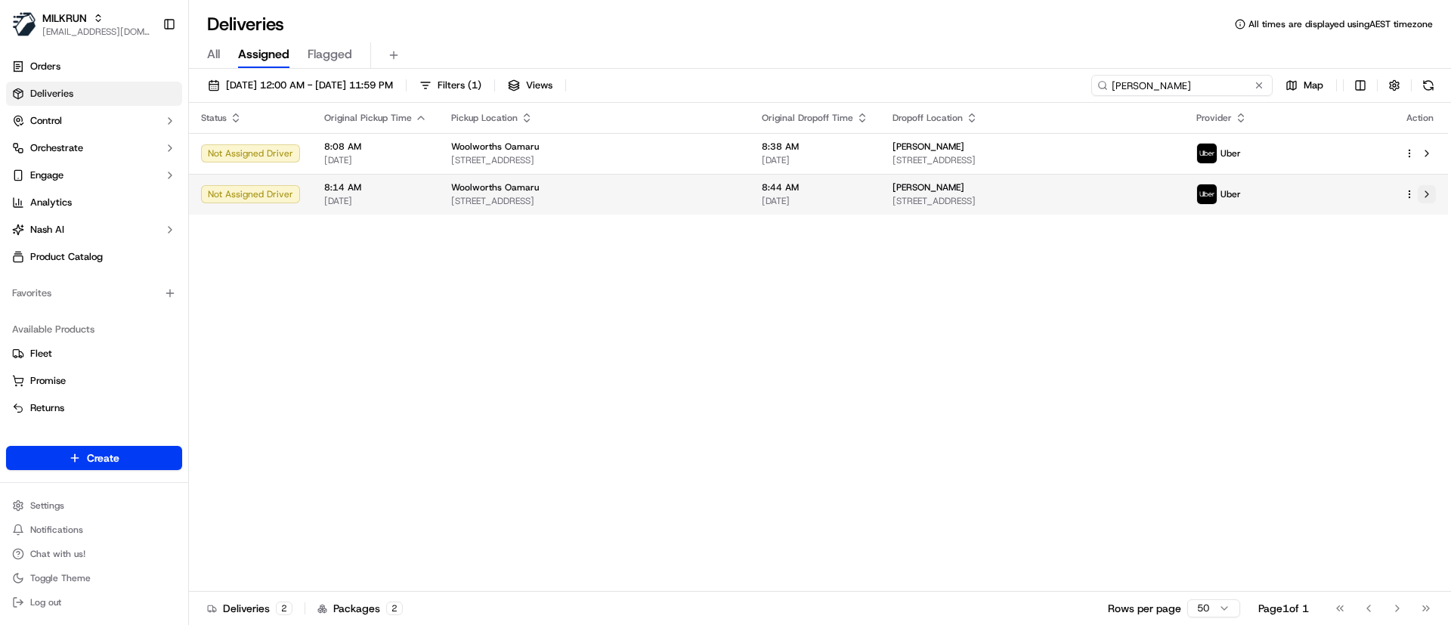
type input "Eden Bradfield"
click at [1429, 190] on button at bounding box center [1427, 194] width 18 height 18
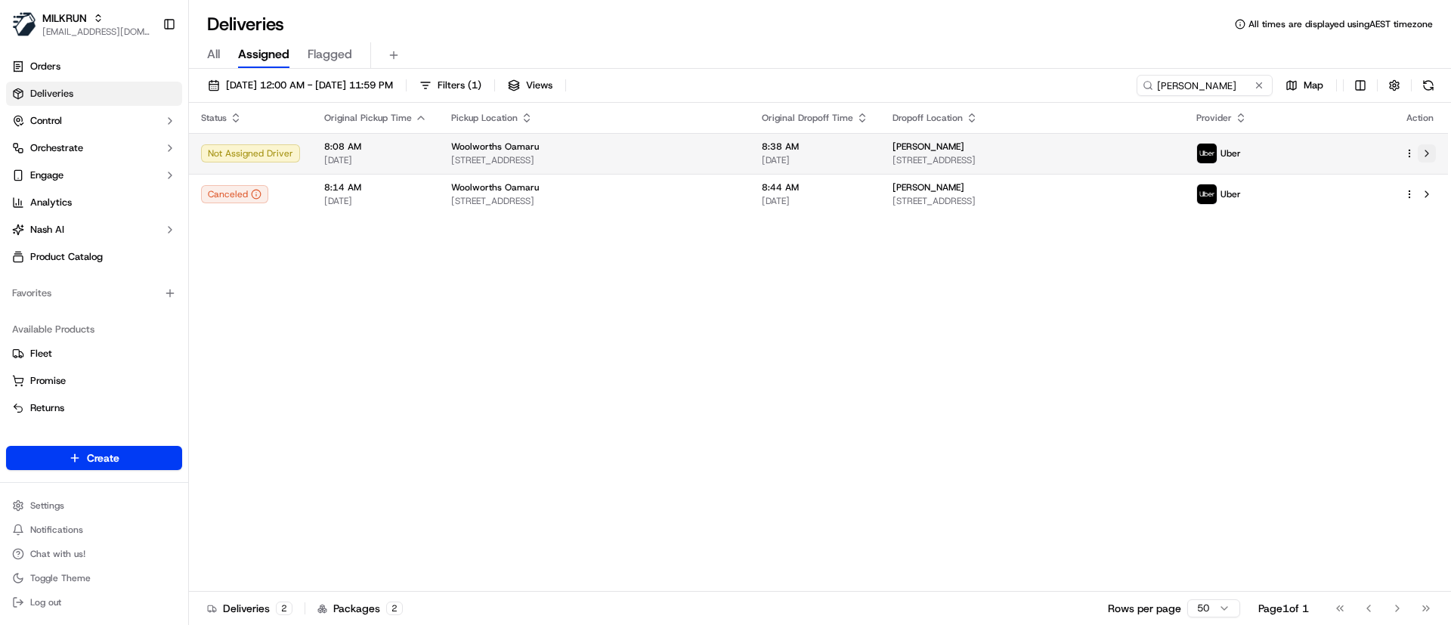
click at [1426, 148] on button at bounding box center [1427, 153] width 18 height 18
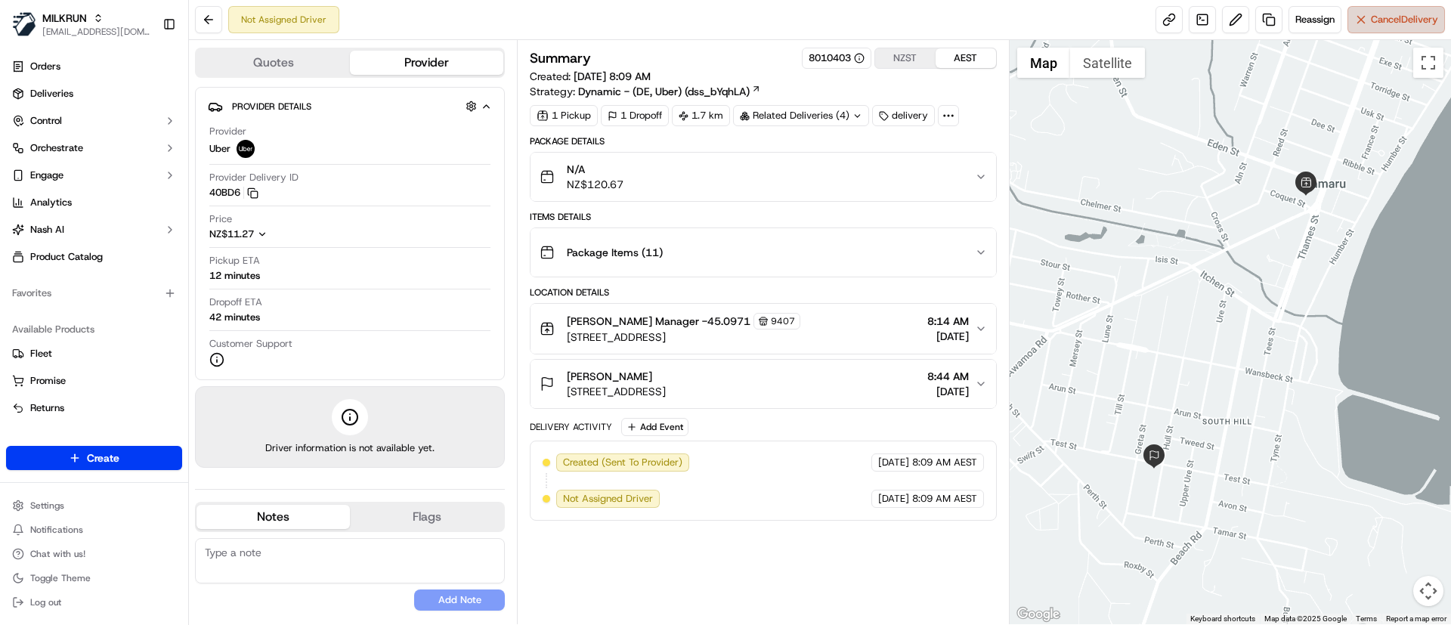
click at [1378, 17] on span "Cancel Delivery" at bounding box center [1404, 20] width 67 height 14
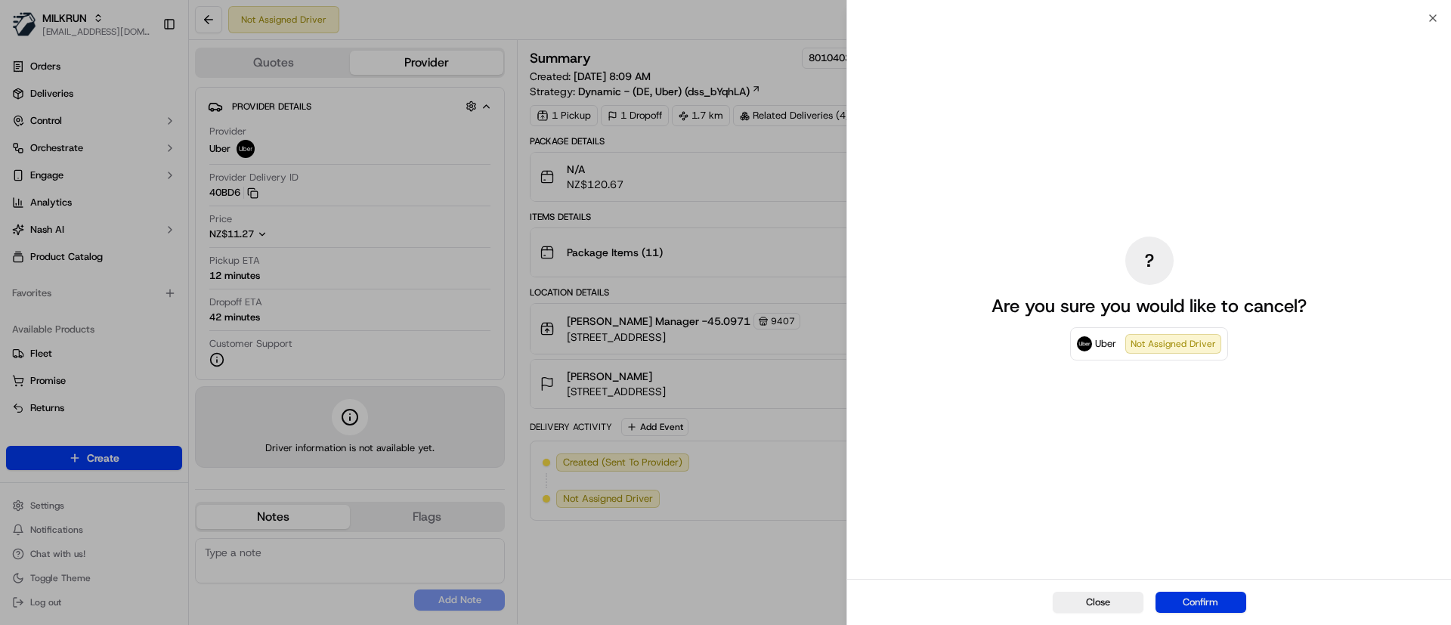
click at [1198, 595] on button "Confirm" at bounding box center [1201, 602] width 91 height 21
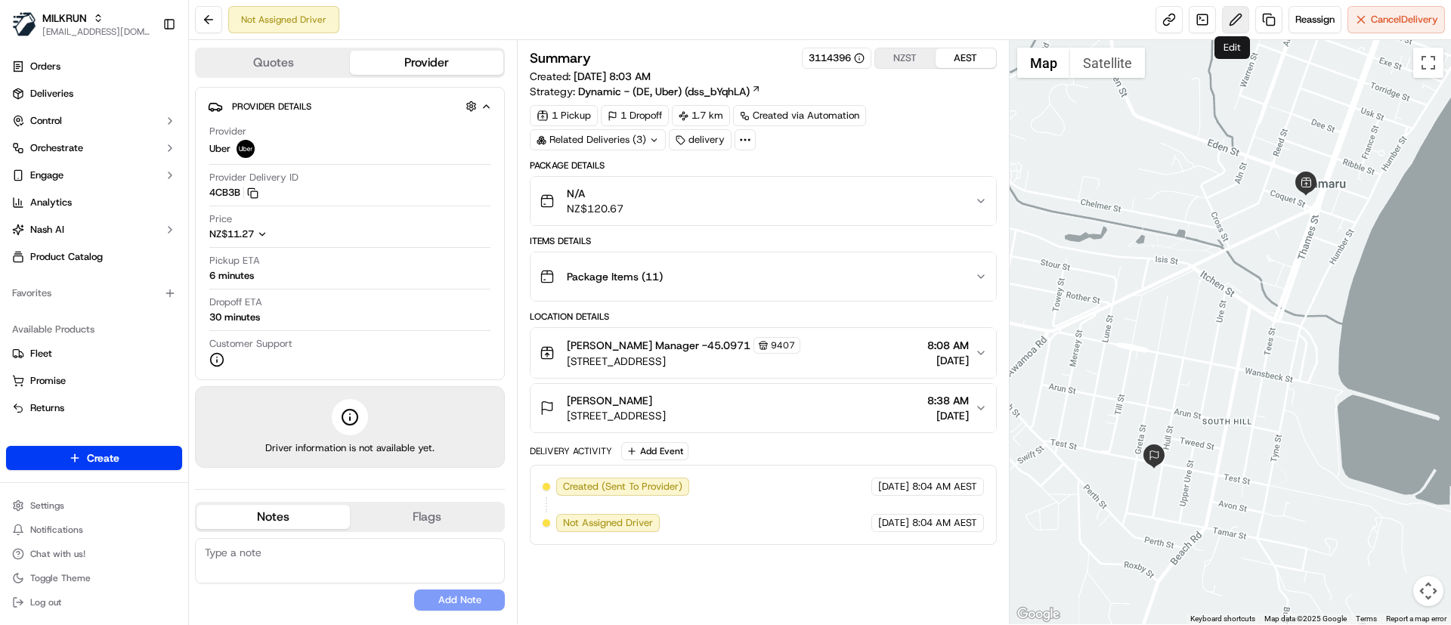
click at [1235, 15] on button at bounding box center [1235, 19] width 27 height 27
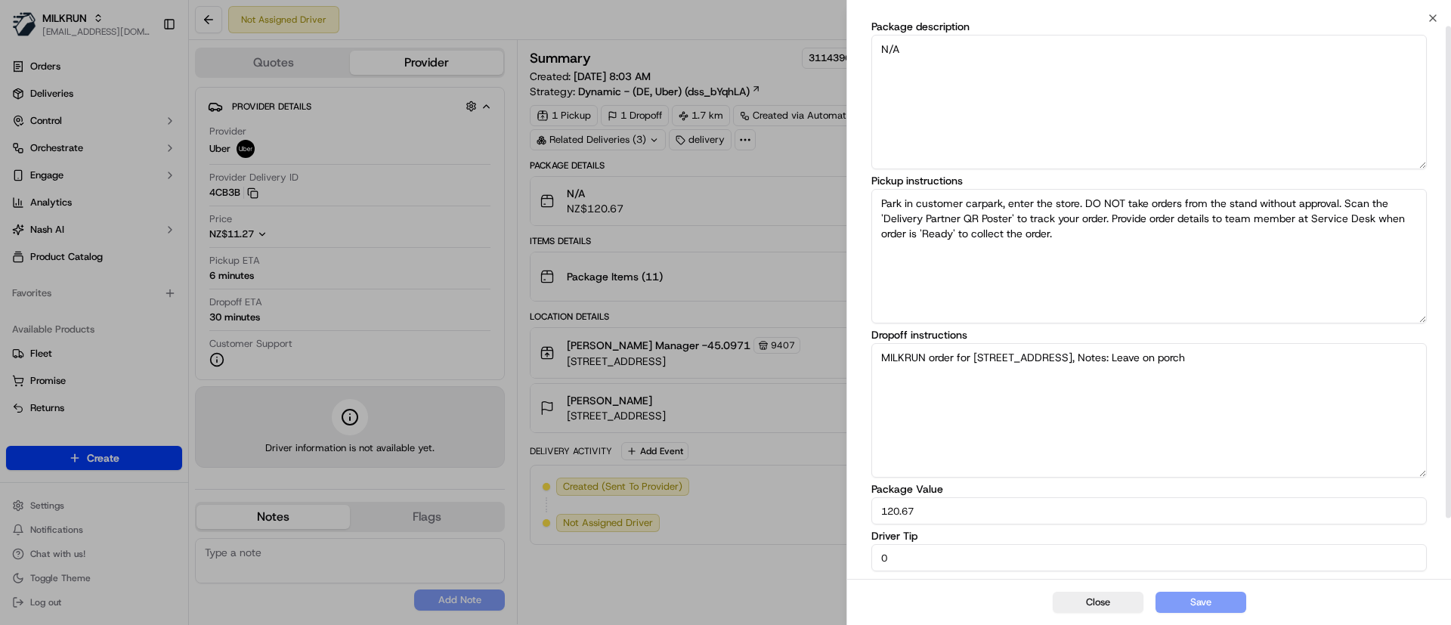
scroll to position [79, 0]
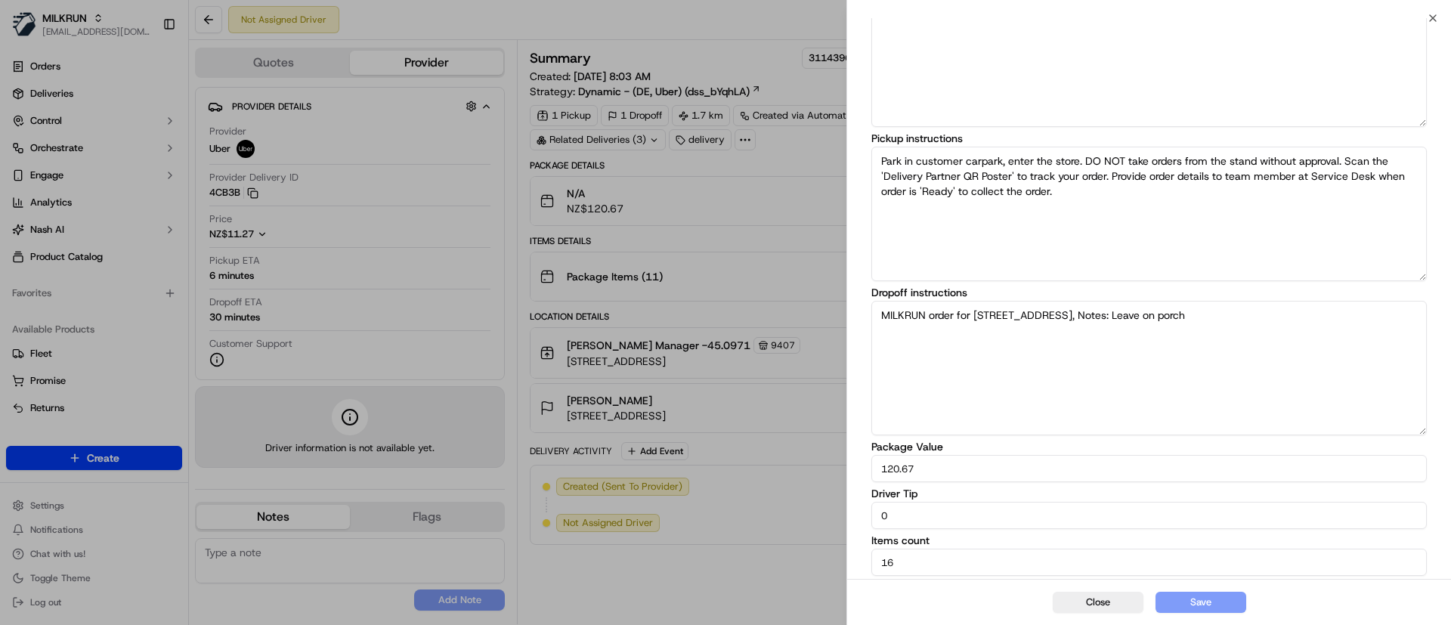
drag, startPoint x: 942, startPoint y: 516, endPoint x: 753, endPoint y: 527, distance: 190.0
click at [753, 527] on body "MILKRUN [EMAIL_ADDRESS][DOMAIN_NAME] Toggle Sidebar Orders Deliveries Control O…" at bounding box center [725, 312] width 1451 height 625
type input "7"
click at [1206, 604] on button "Save" at bounding box center [1201, 602] width 91 height 21
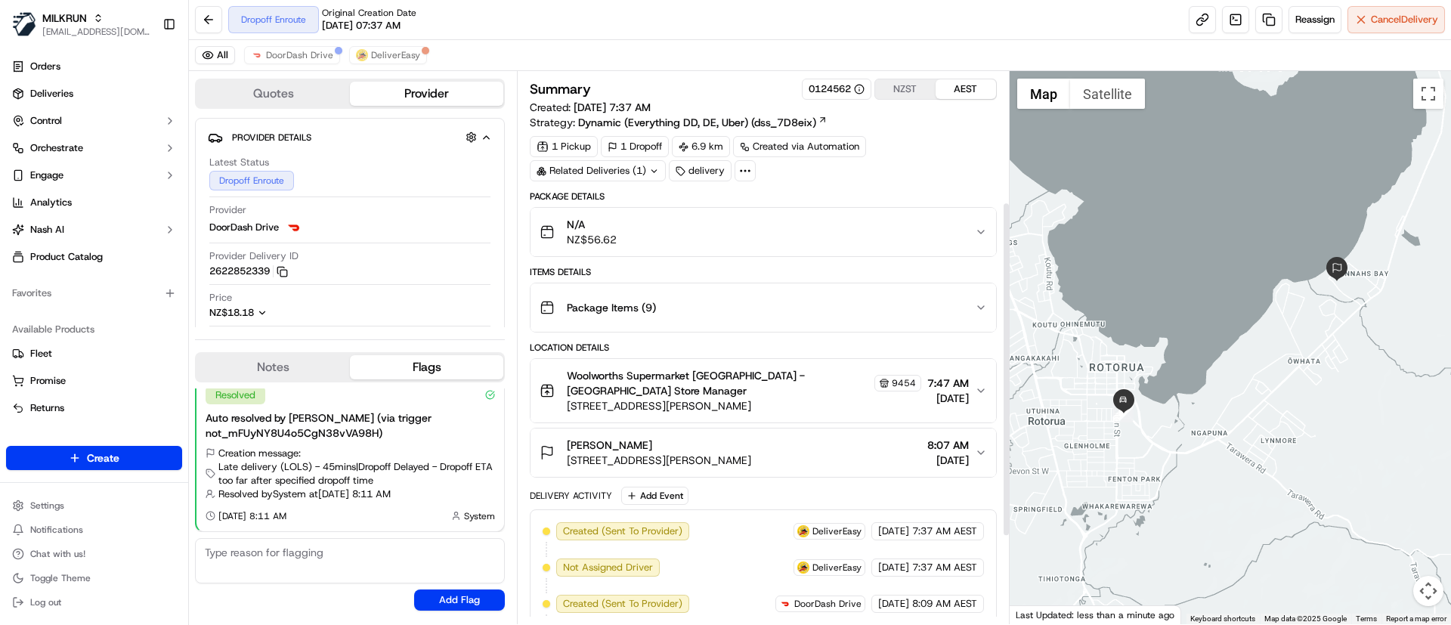
scroll to position [358, 0]
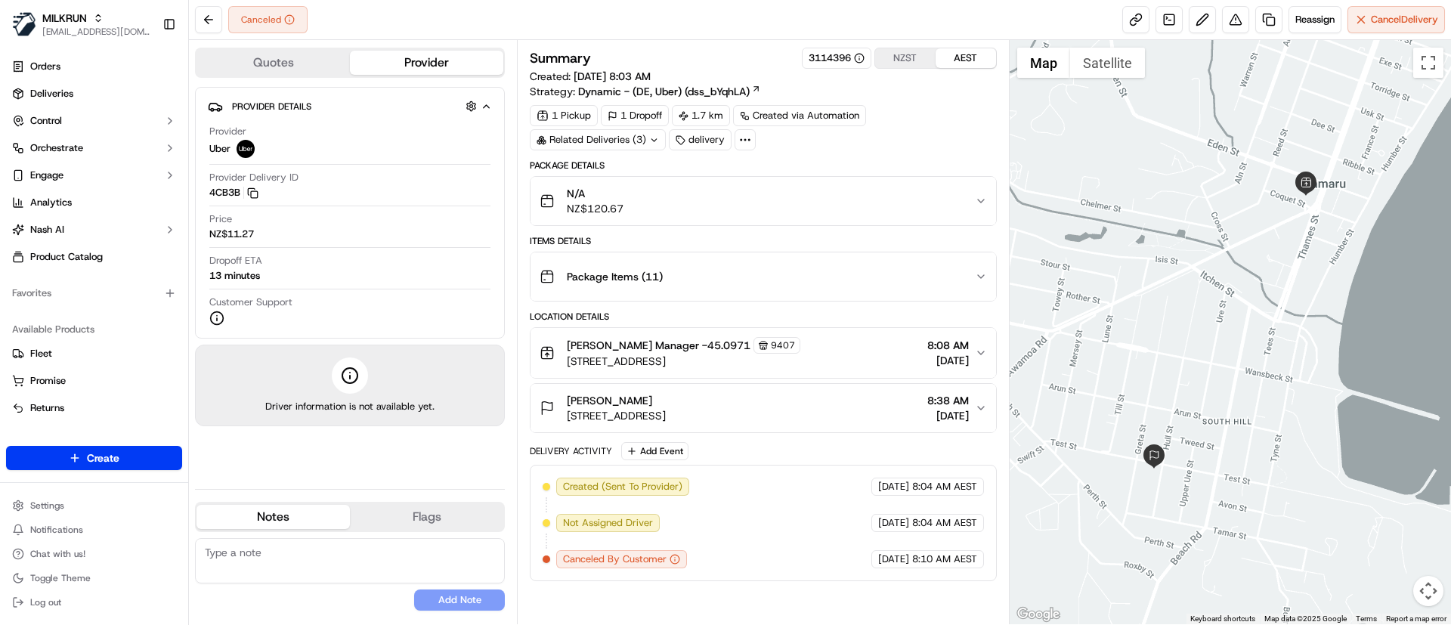
drag, startPoint x: 679, startPoint y: 395, endPoint x: 566, endPoint y: 393, distance: 112.6
click at [566, 393] on div "Eden Bradfield 73 Test Street, South Hill, Oamaru 9400, New Zealand" at bounding box center [603, 408] width 126 height 30
copy span "[PERSON_NAME]"
click at [66, 87] on span "Deliveries" at bounding box center [51, 94] width 43 height 14
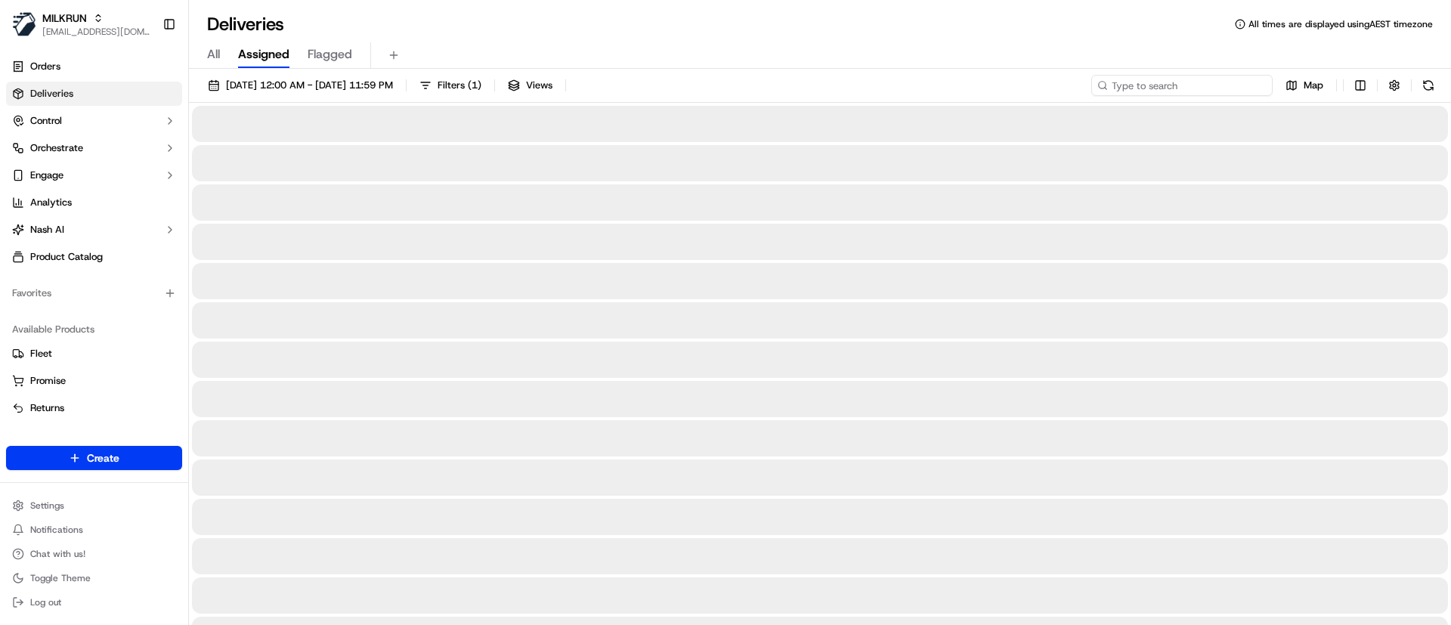
click at [1181, 81] on input at bounding box center [1181, 85] width 181 height 21
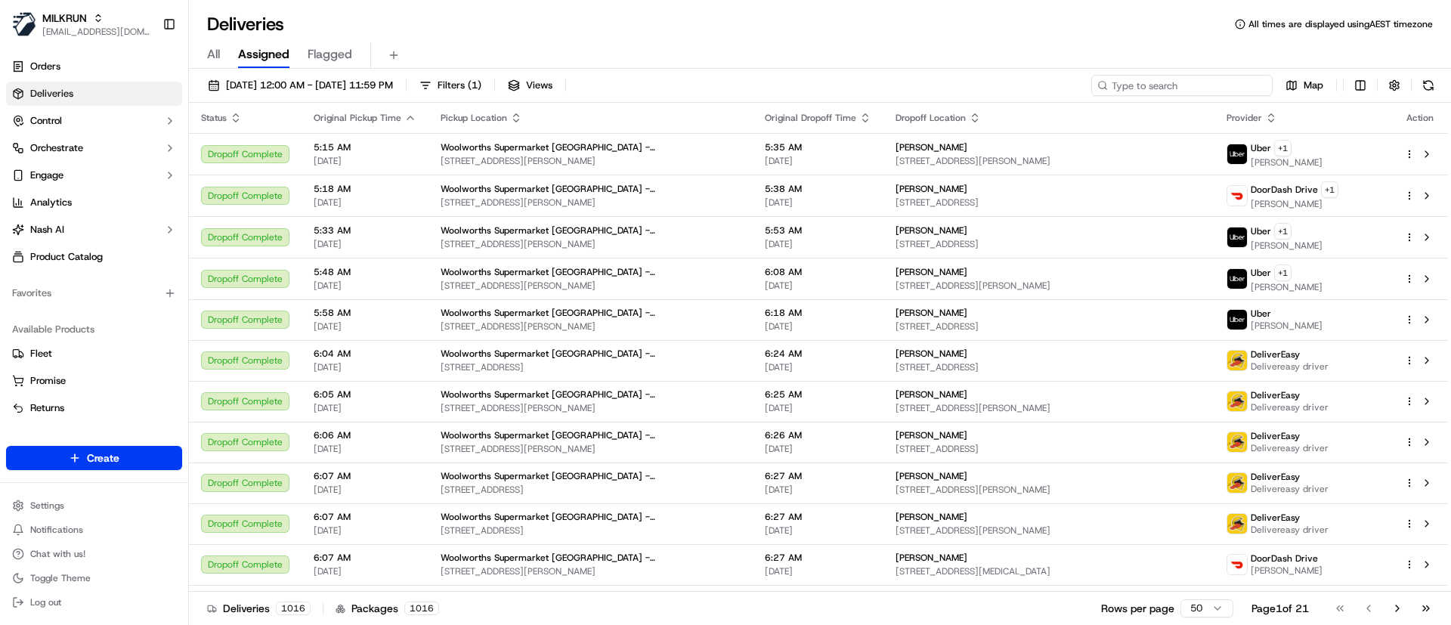
paste input "[PERSON_NAME]"
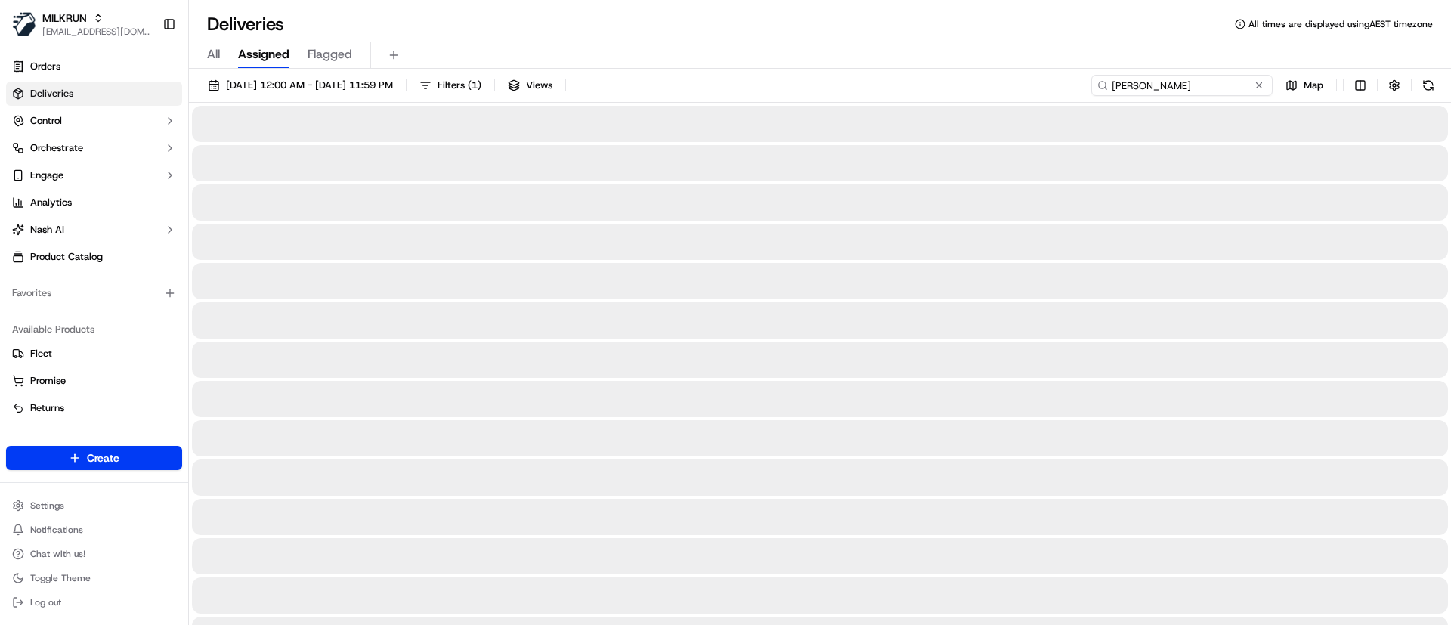
type input "[PERSON_NAME]"
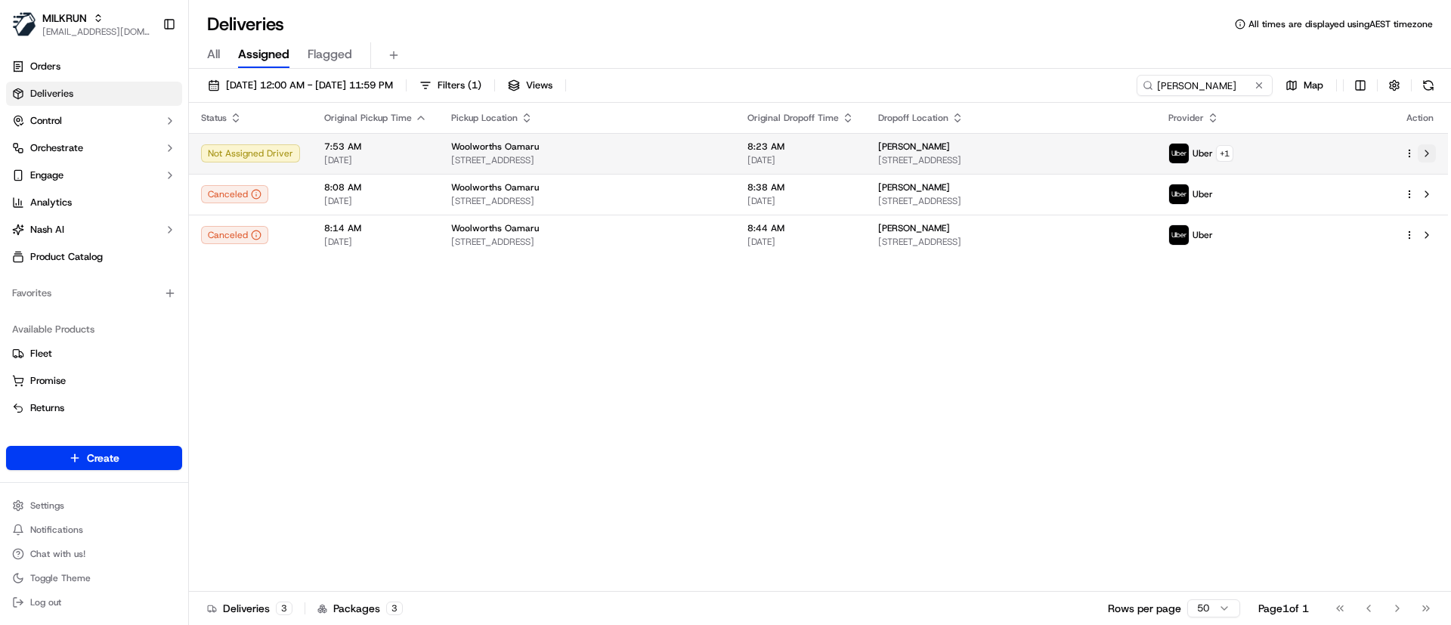
click at [1429, 150] on button at bounding box center [1427, 153] width 18 height 18
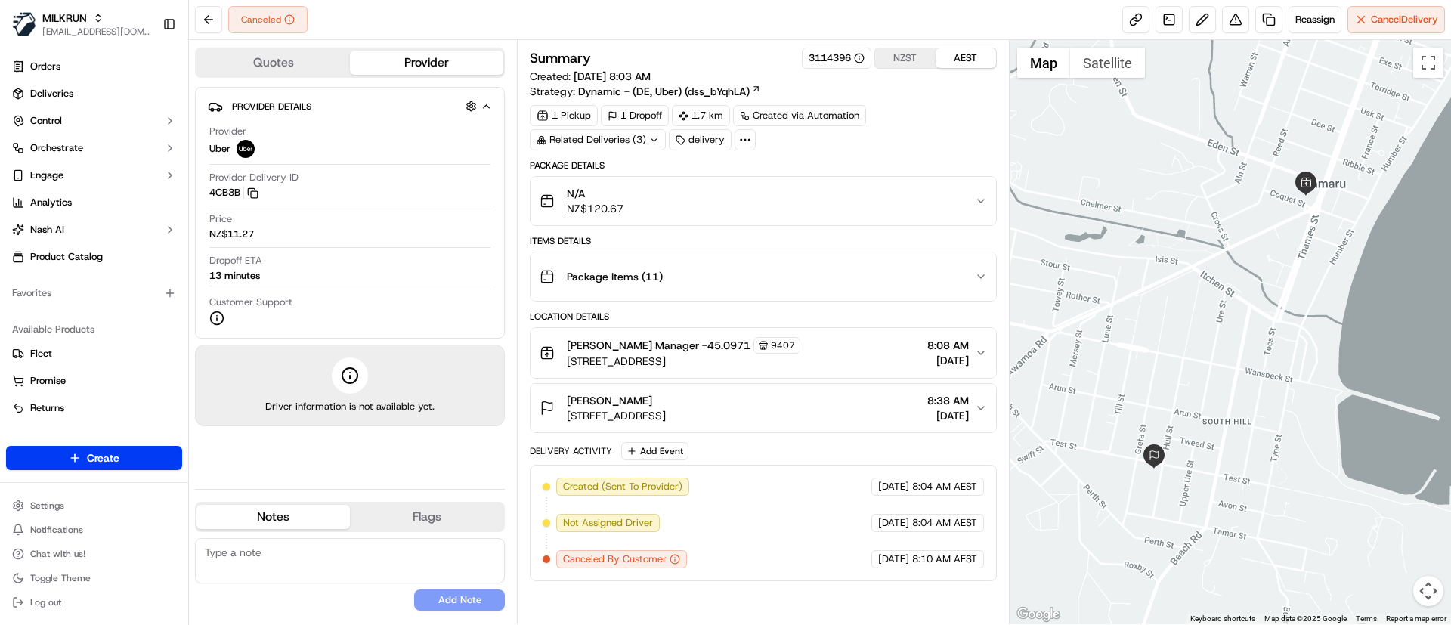
drag, startPoint x: 670, startPoint y: 400, endPoint x: 562, endPoint y: 391, distance: 107.6
click at [562, 391] on button "[PERSON_NAME] [STREET_ADDRESS] 8:38 AM [DATE]" at bounding box center [763, 408] width 465 height 48
click at [73, 65] on link "Orders" at bounding box center [94, 66] width 176 height 24
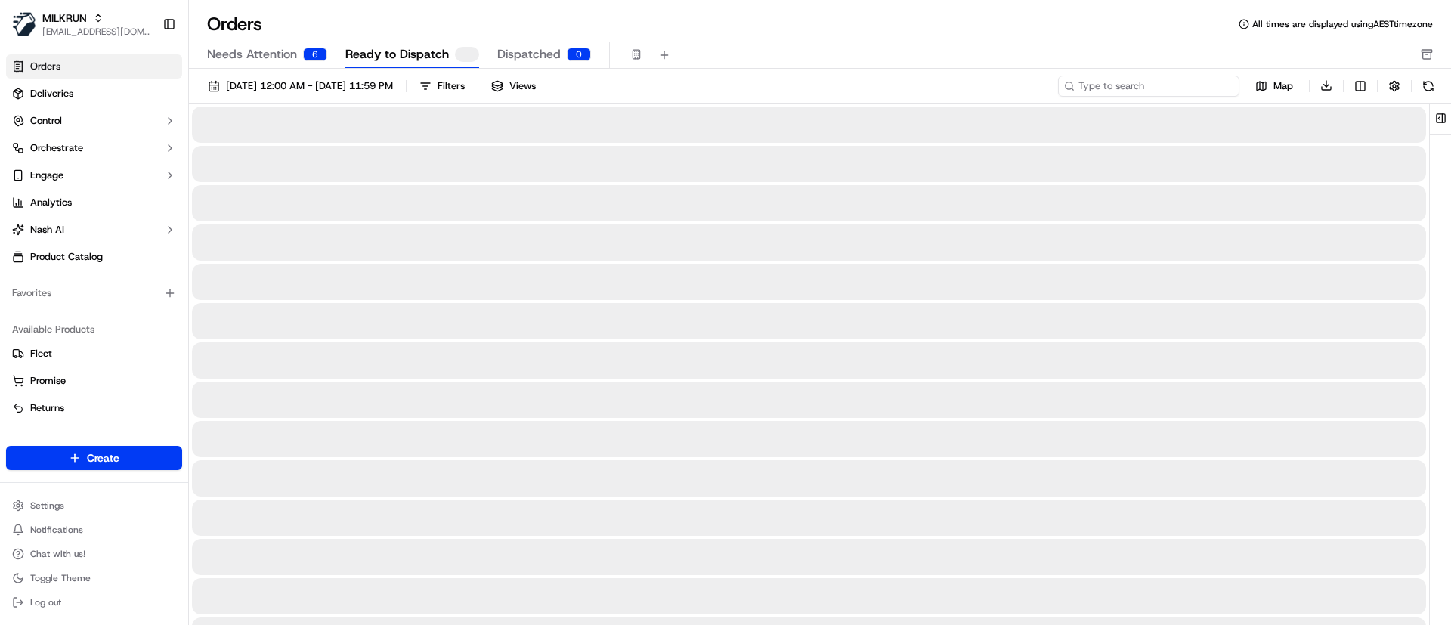
click at [1149, 88] on input at bounding box center [1148, 86] width 181 height 21
paste input "[PERSON_NAME]"
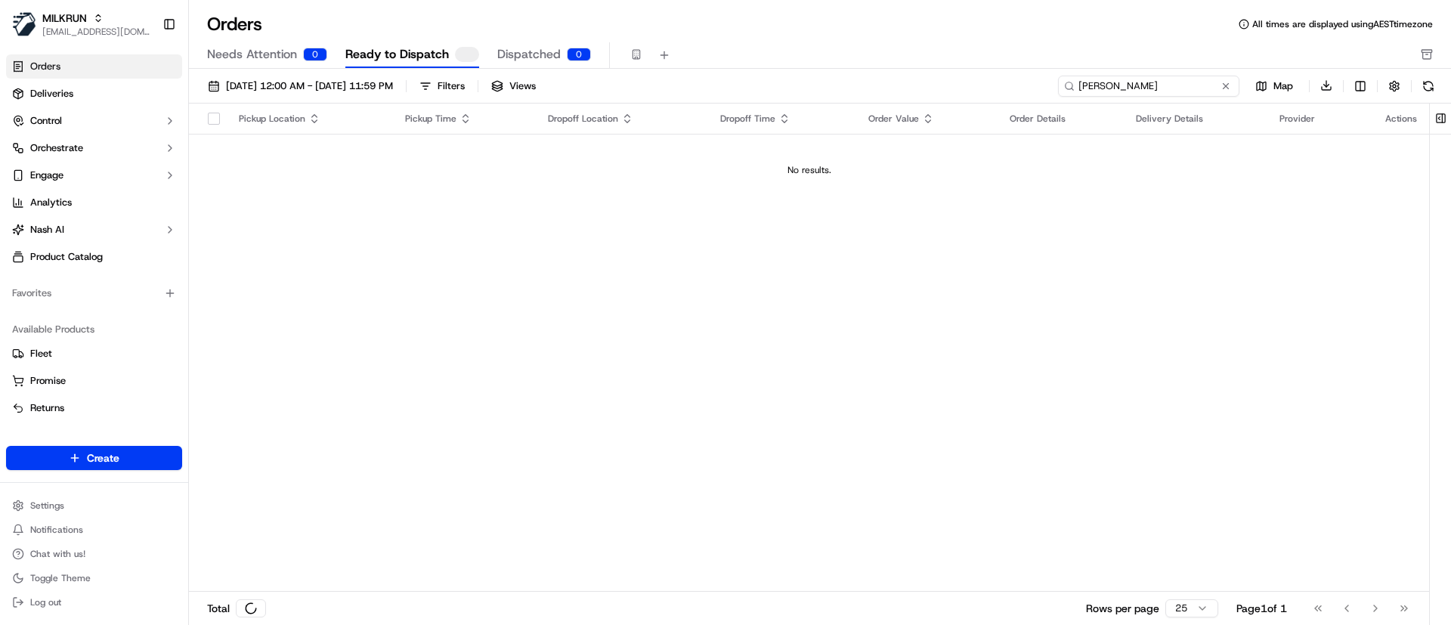
type input "[PERSON_NAME]"
click at [79, 97] on link "Deliveries" at bounding box center [94, 94] width 176 height 24
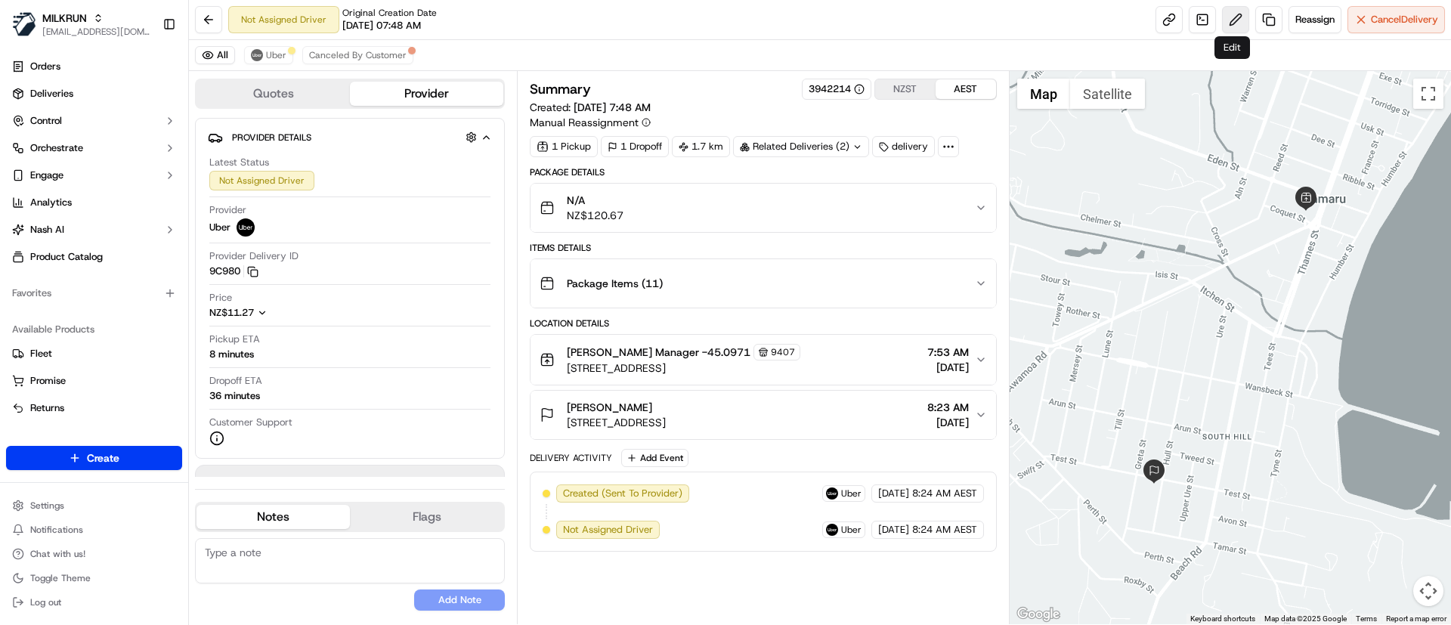
click at [1232, 16] on button at bounding box center [1235, 19] width 27 height 27
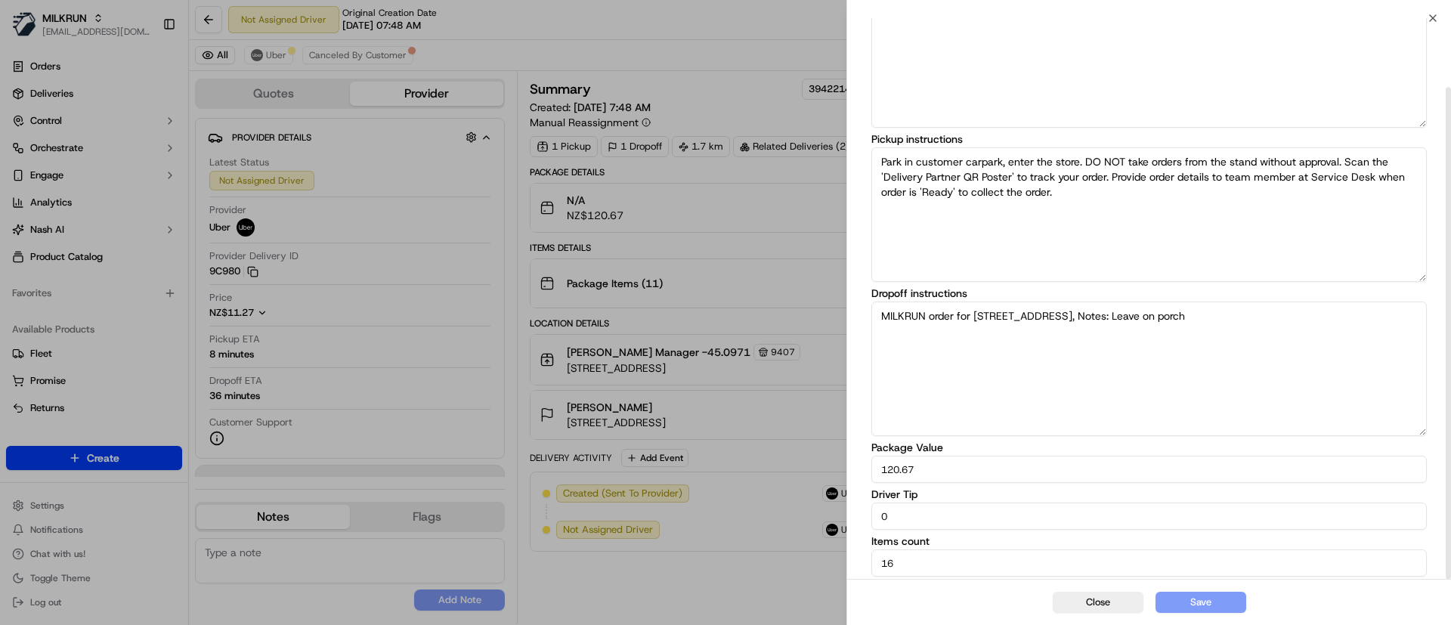
scroll to position [79, 0]
drag, startPoint x: 927, startPoint y: 513, endPoint x: 799, endPoint y: 525, distance: 128.3
click at [799, 525] on body "MILKRUN [EMAIL_ADDRESS][DOMAIN_NAME] Toggle Sidebar Orders Deliveries Control O…" at bounding box center [725, 312] width 1451 height 625
type input "7"
click at [1190, 597] on button "Save" at bounding box center [1201, 602] width 91 height 21
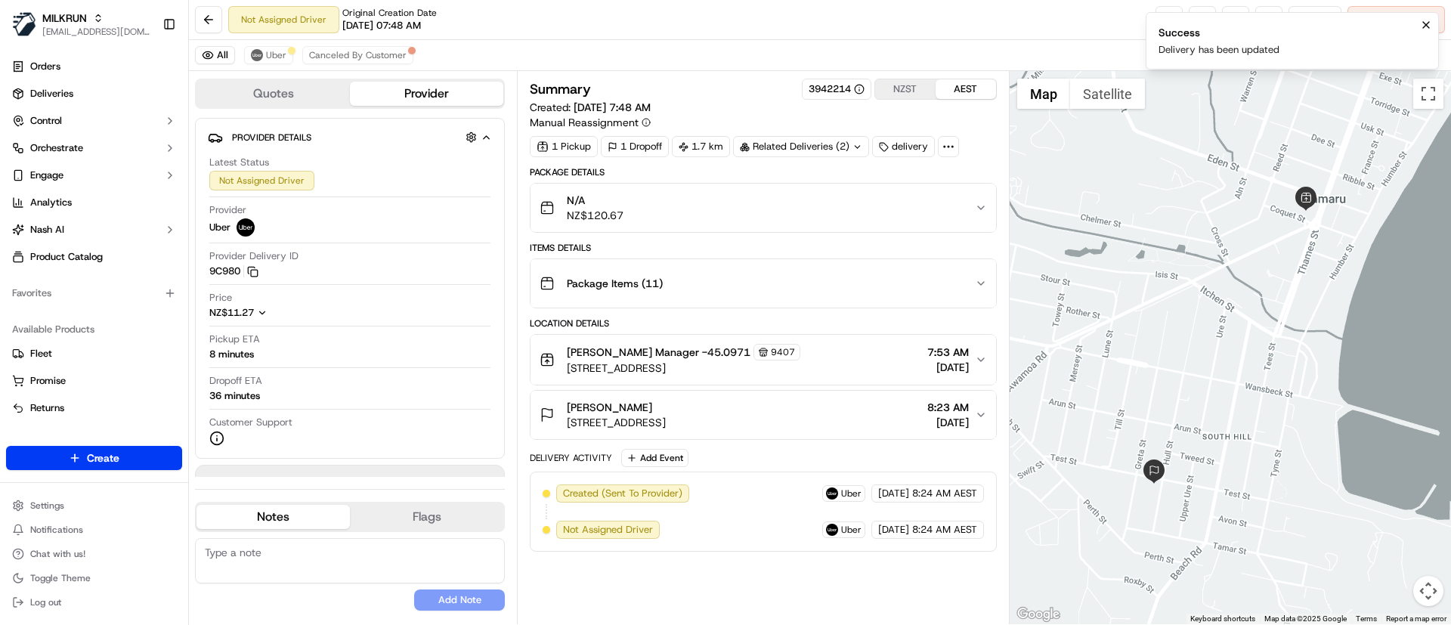
click at [676, 584] on div "Summary 3942214 NZST AEST Created: [DATE] 7:48 AM Manual Reassignment 1 Pickup …" at bounding box center [763, 348] width 466 height 538
click at [715, 571] on div "Summary 3942214 NZST AEST Created: [DATE] 7:48 AM Manual Reassignment 1 Pickup …" at bounding box center [763, 348] width 466 height 538
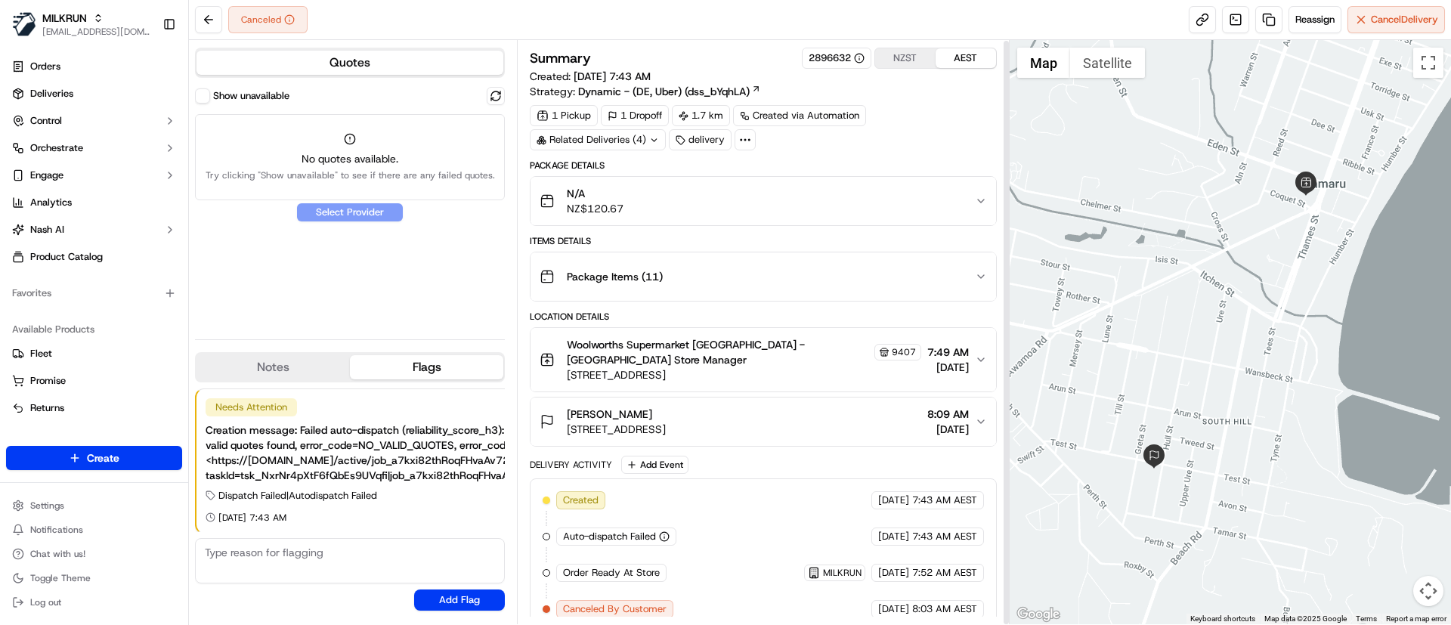
scroll to position [1, 0]
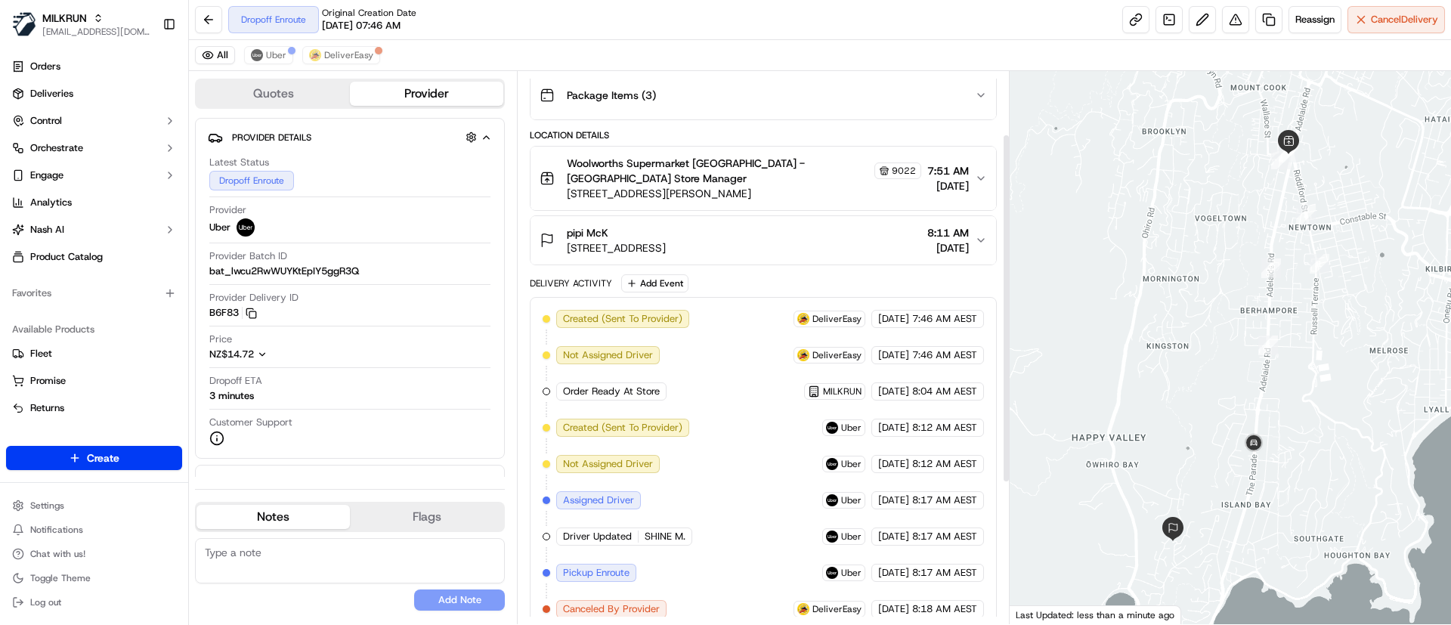
scroll to position [322, 0]
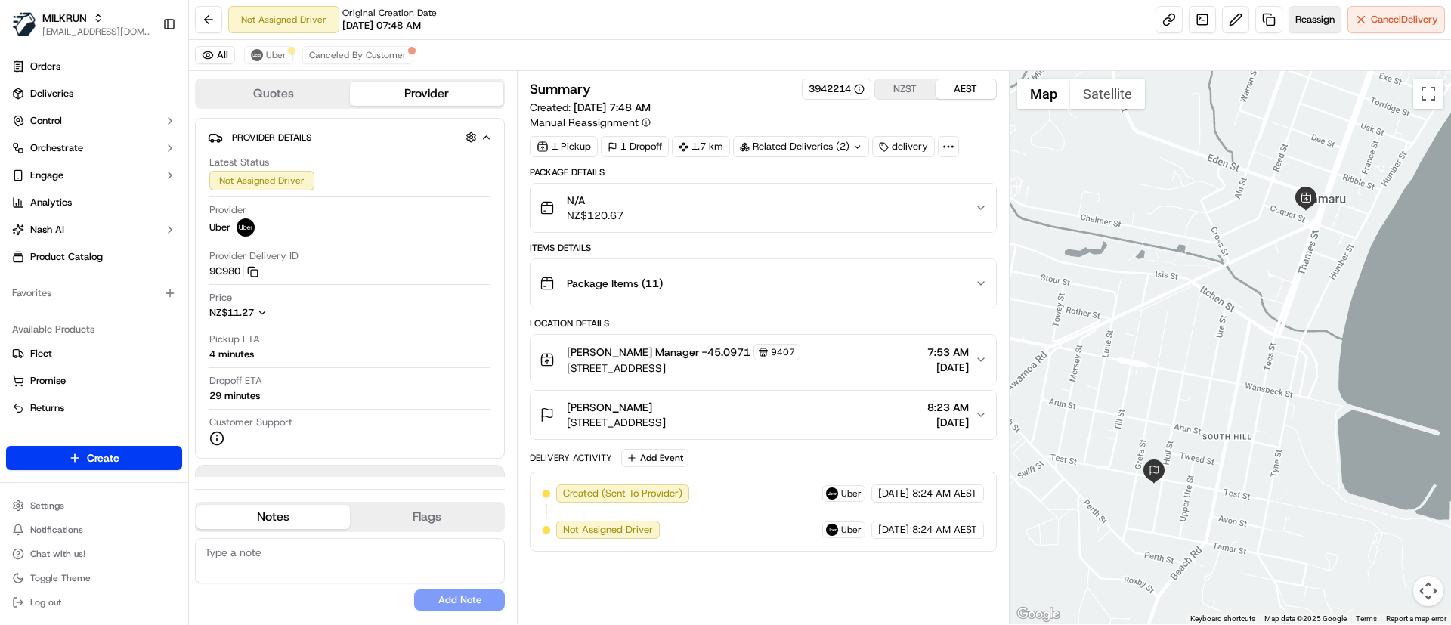
click at [1314, 22] on span "Reassign" at bounding box center [1314, 20] width 39 height 14
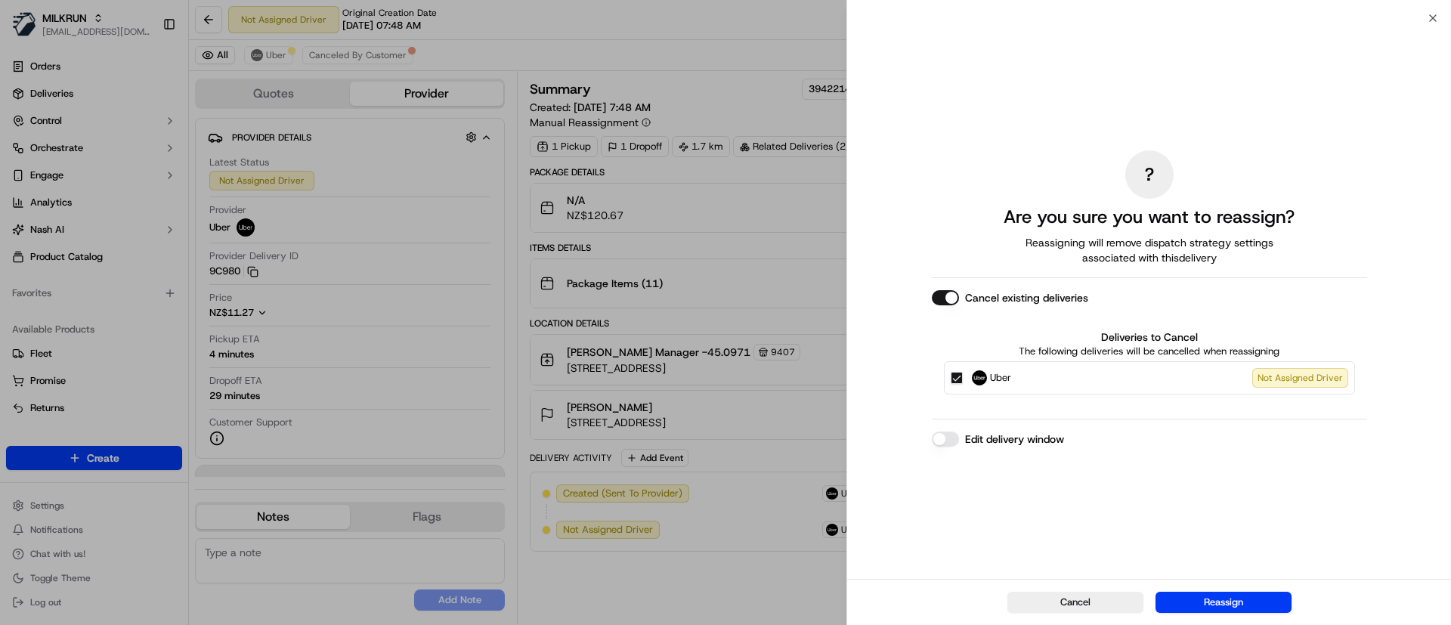
click at [943, 292] on button "Cancel existing deliveries" at bounding box center [945, 297] width 27 height 15
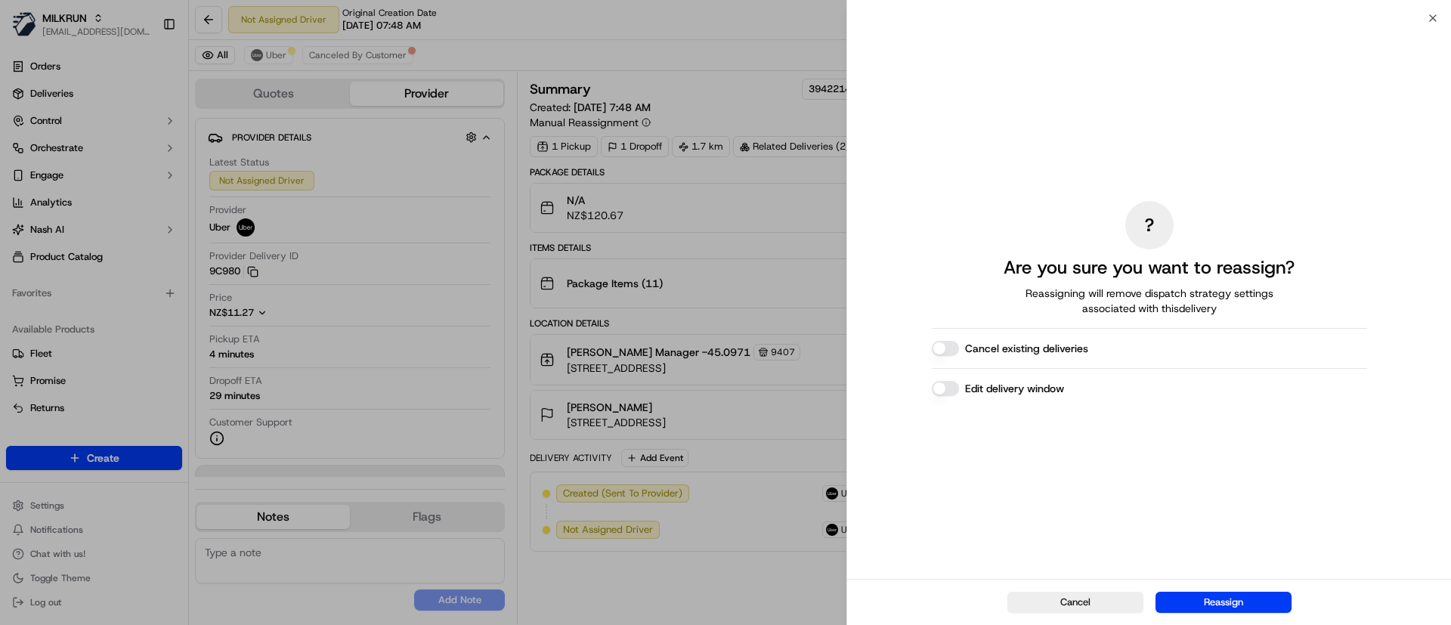
click at [1222, 603] on button "Reassign" at bounding box center [1224, 602] width 136 height 21
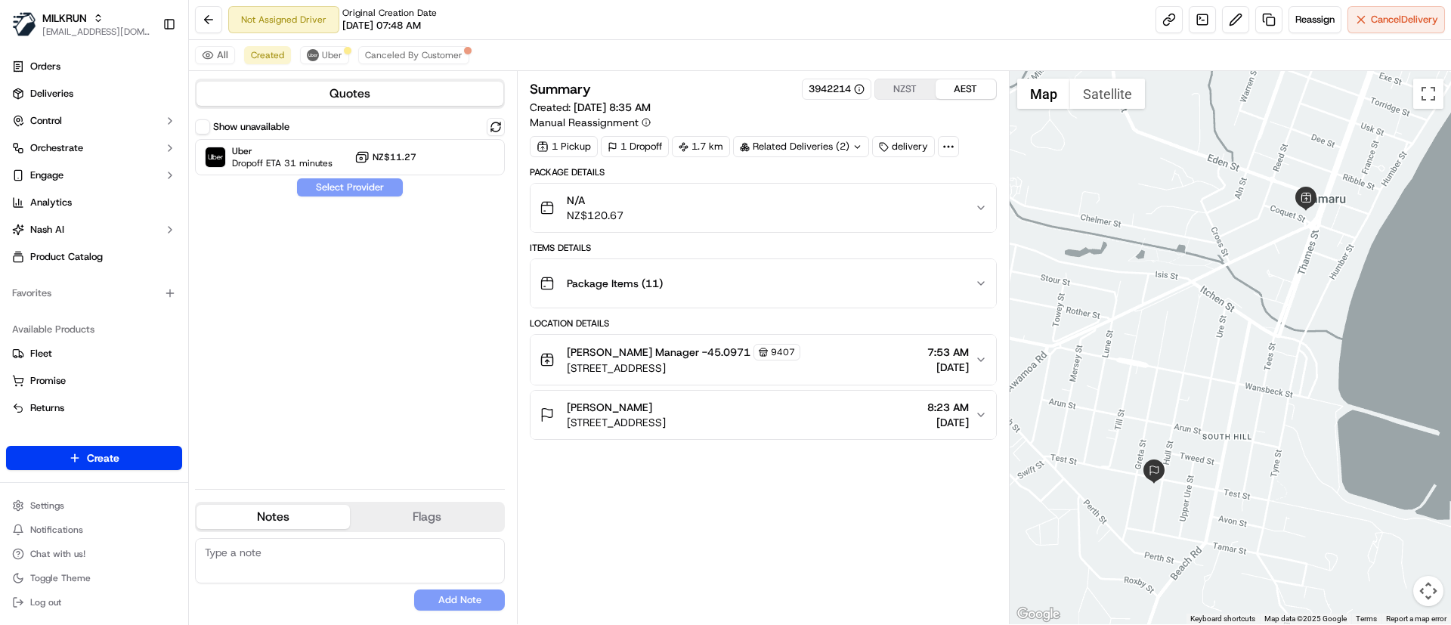
click at [370, 370] on div "Show unavailable Uber Dropoff ETA 31 minutes NZ$11.27 Select Provider" at bounding box center [350, 297] width 310 height 359
click at [203, 20] on button at bounding box center [208, 19] width 27 height 27
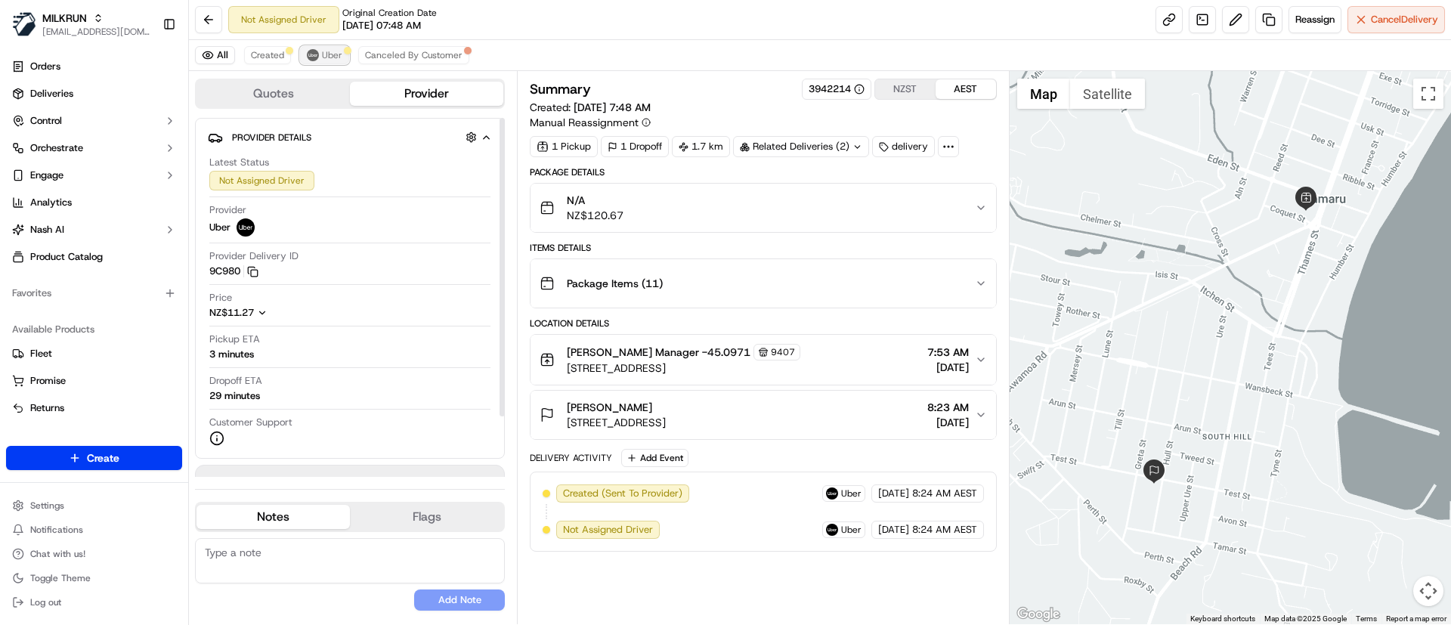
click at [316, 49] on button "Uber" at bounding box center [324, 55] width 49 height 18
click at [766, 533] on div "Created (Sent To Provider) Uber 23/09/2025 8:24 AM AEST Not Assigned Driver Ube…" at bounding box center [763, 511] width 441 height 54
click at [261, 55] on span "Created" at bounding box center [267, 55] width 33 height 12
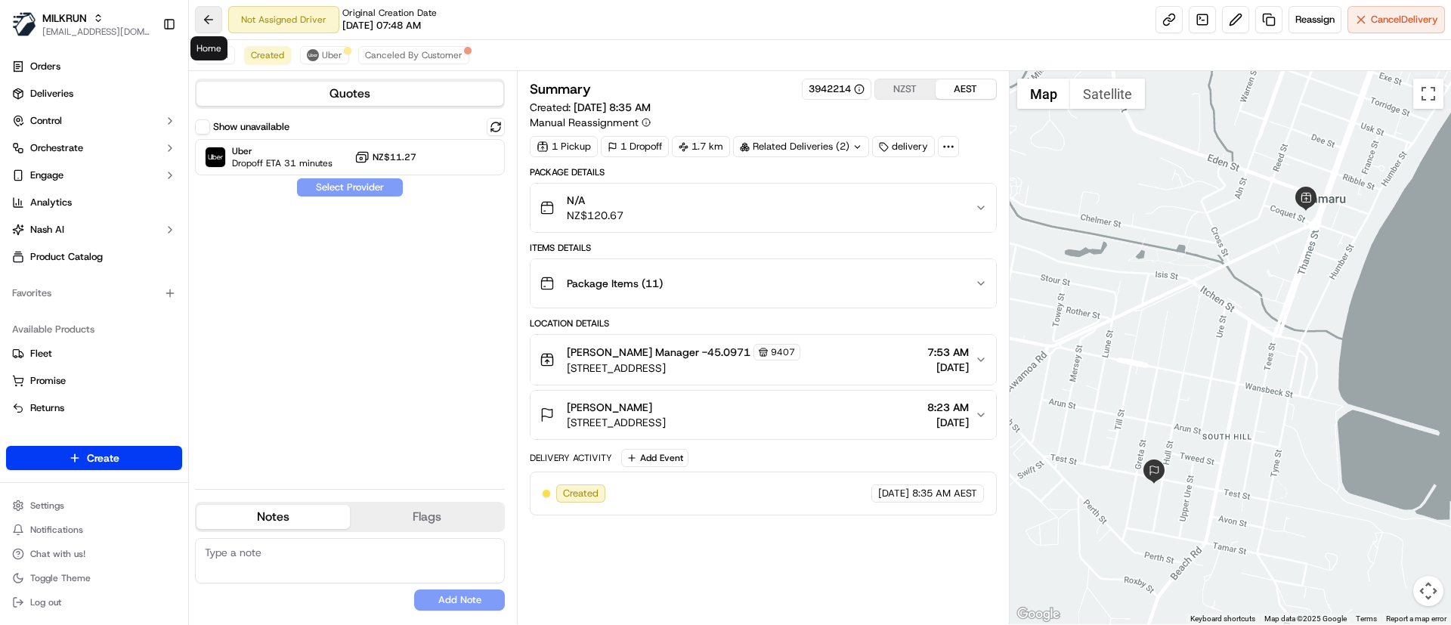
click at [196, 10] on button at bounding box center [208, 19] width 27 height 27
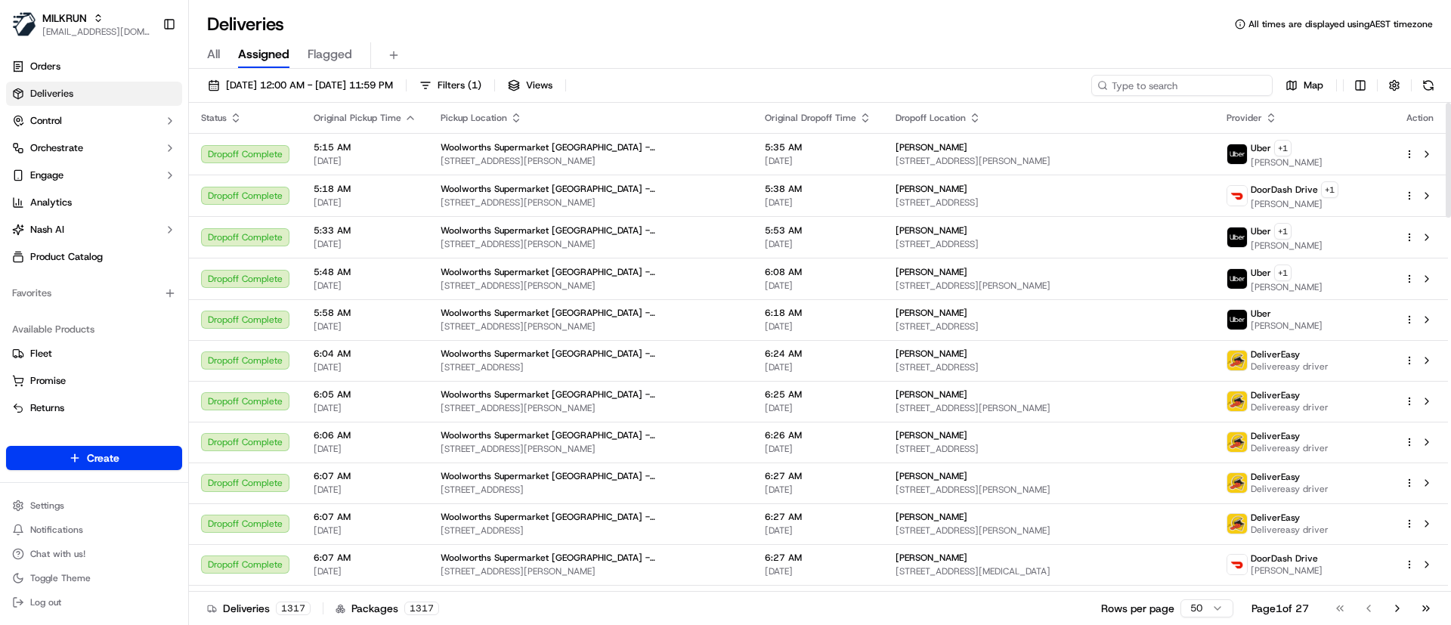
click at [1199, 79] on input at bounding box center [1181, 85] width 181 height 21
paste input "c1533b97-5b46-4e94-af82-c6dcfa66ebd2"
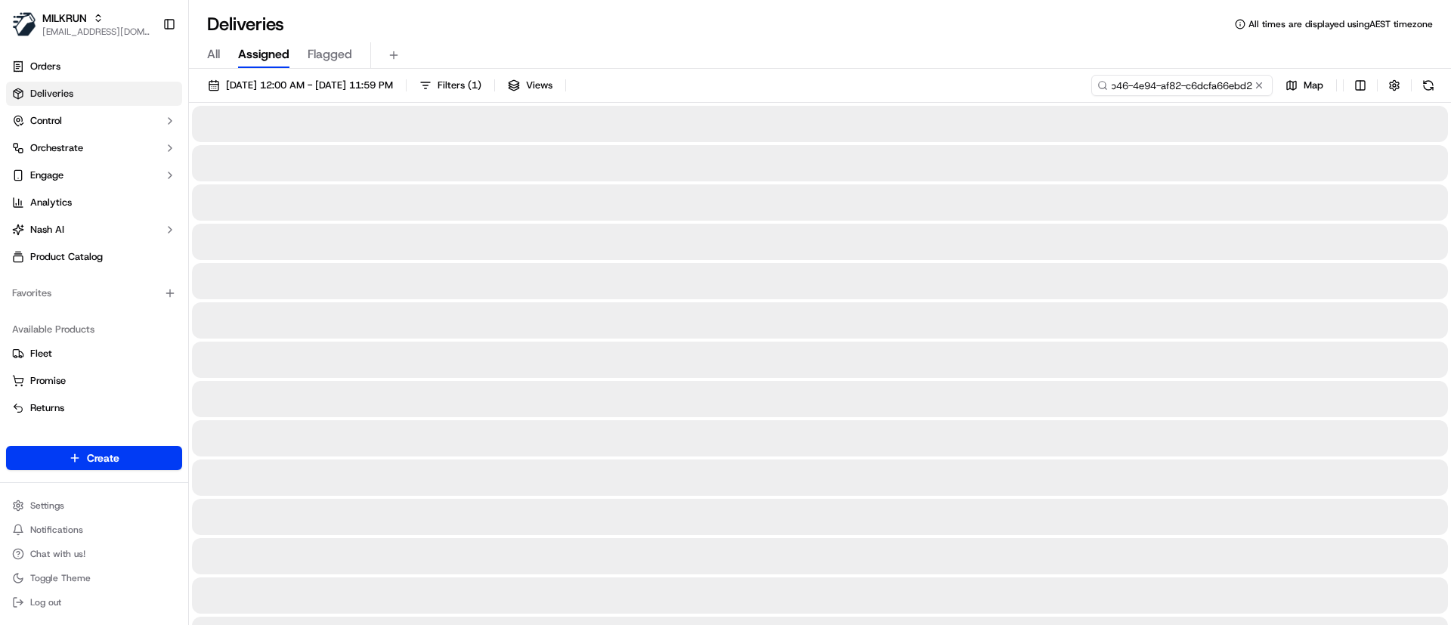
type input "c1533b97-5b46-4e94-af82-c6dcfa66ebd2"
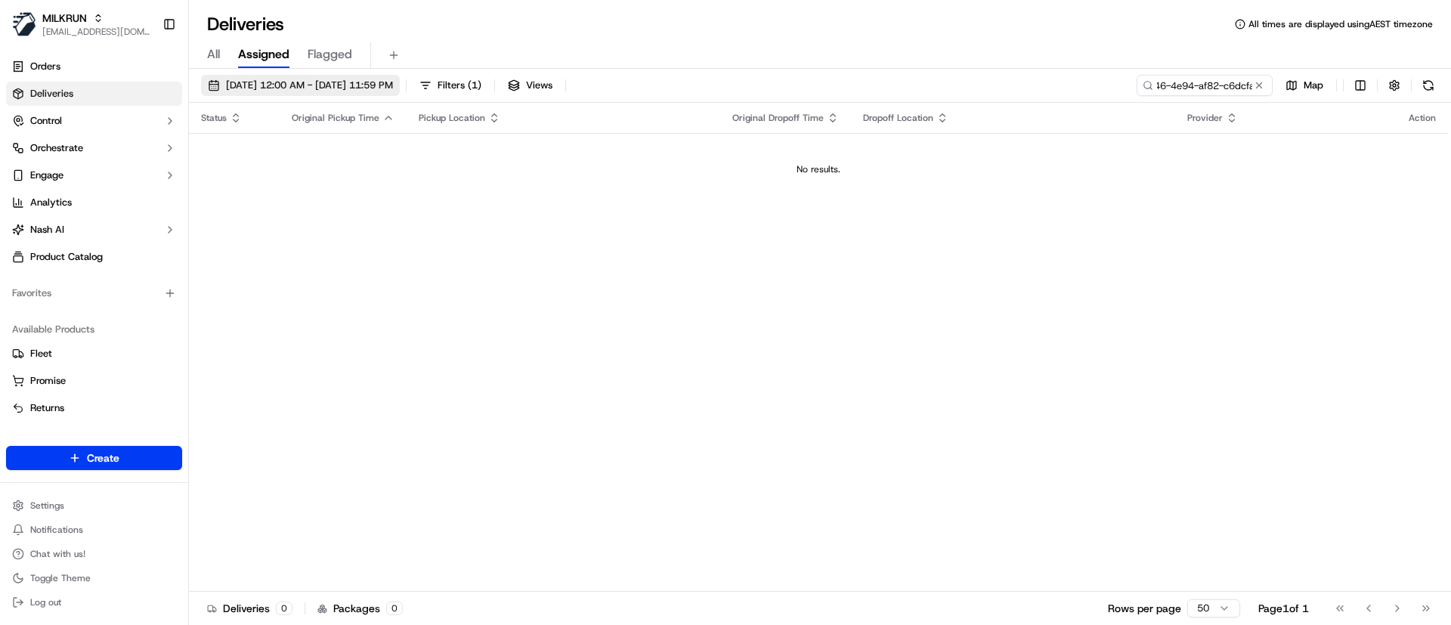
click at [249, 83] on span "[DATE] 12:00 AM - [DATE] 11:59 PM" at bounding box center [309, 86] width 167 height 14
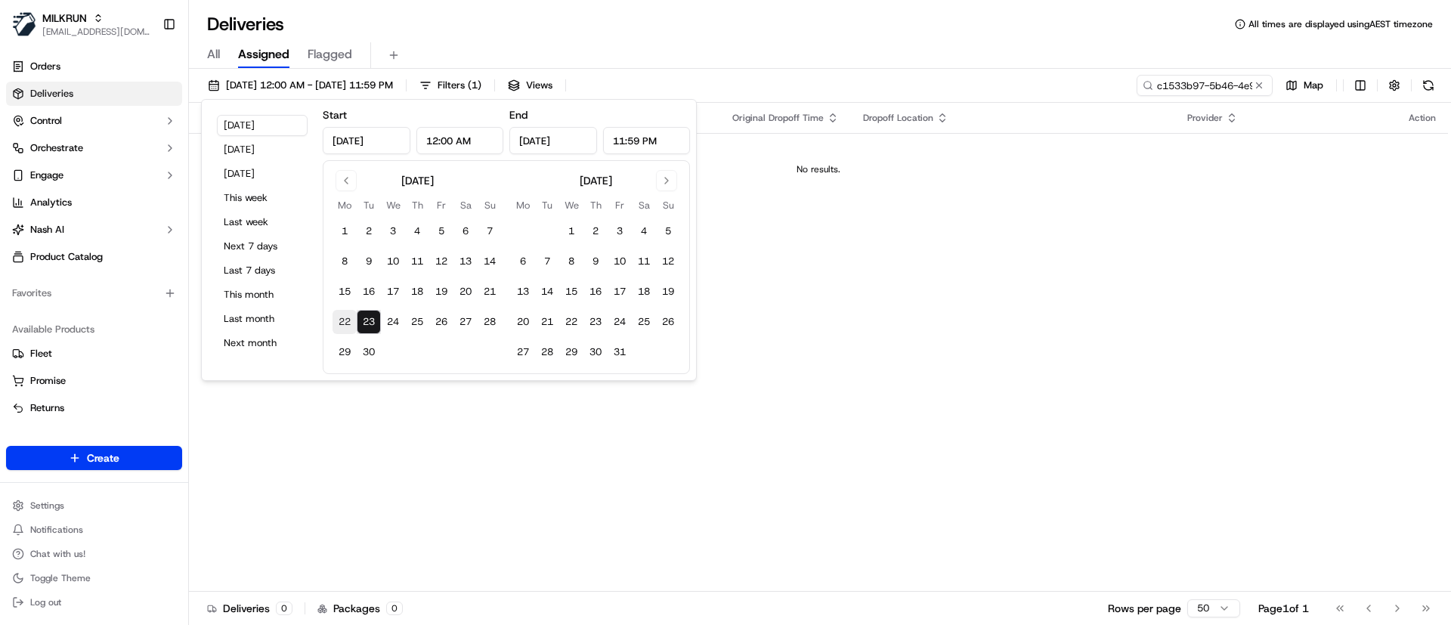
click at [337, 314] on button "22" at bounding box center [345, 322] width 24 height 24
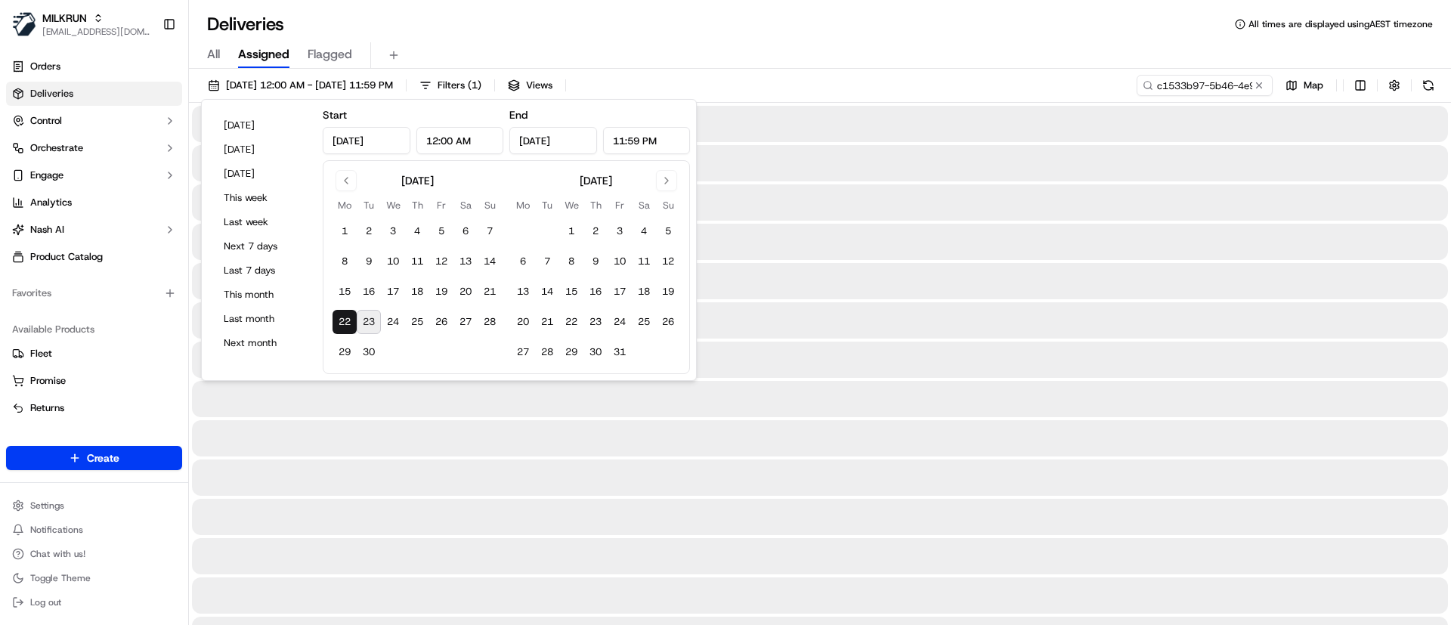
type input "Sep 22, 2025"
click at [794, 285] on div at bounding box center [820, 281] width 1256 height 36
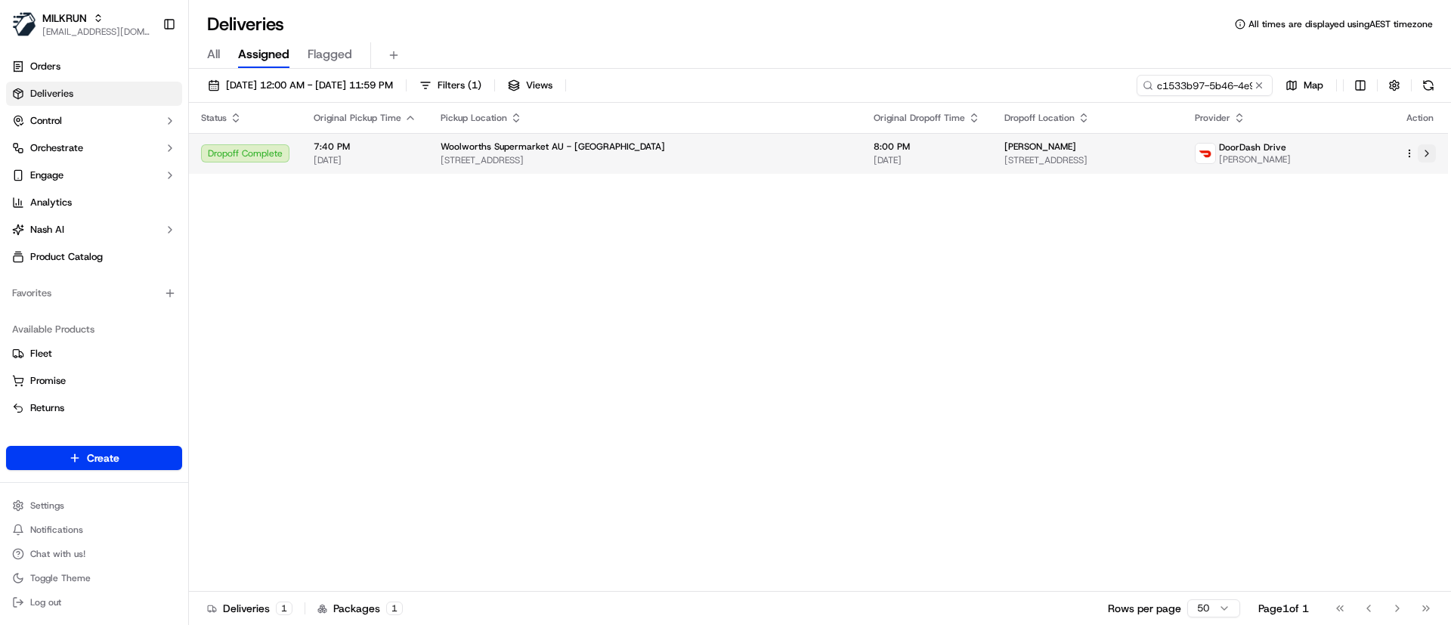
click at [1425, 157] on button at bounding box center [1427, 153] width 18 height 18
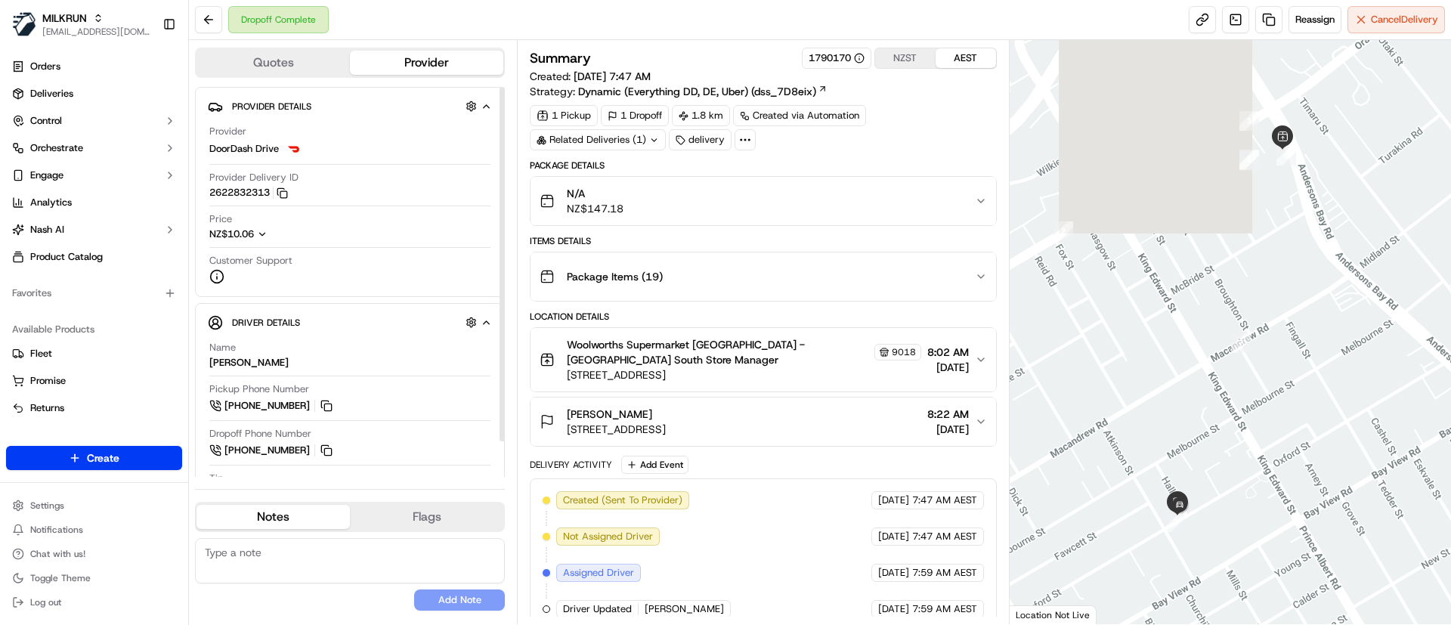
scroll to position [268, 0]
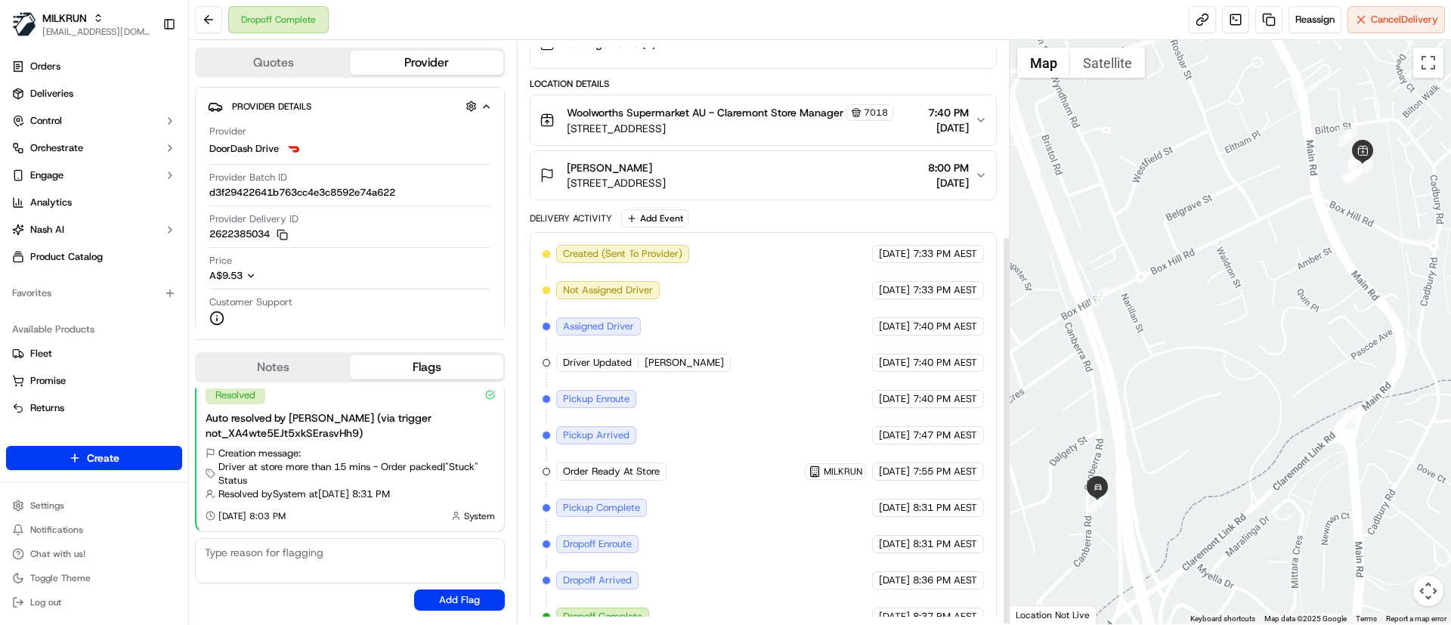
scroll to position [291, 0]
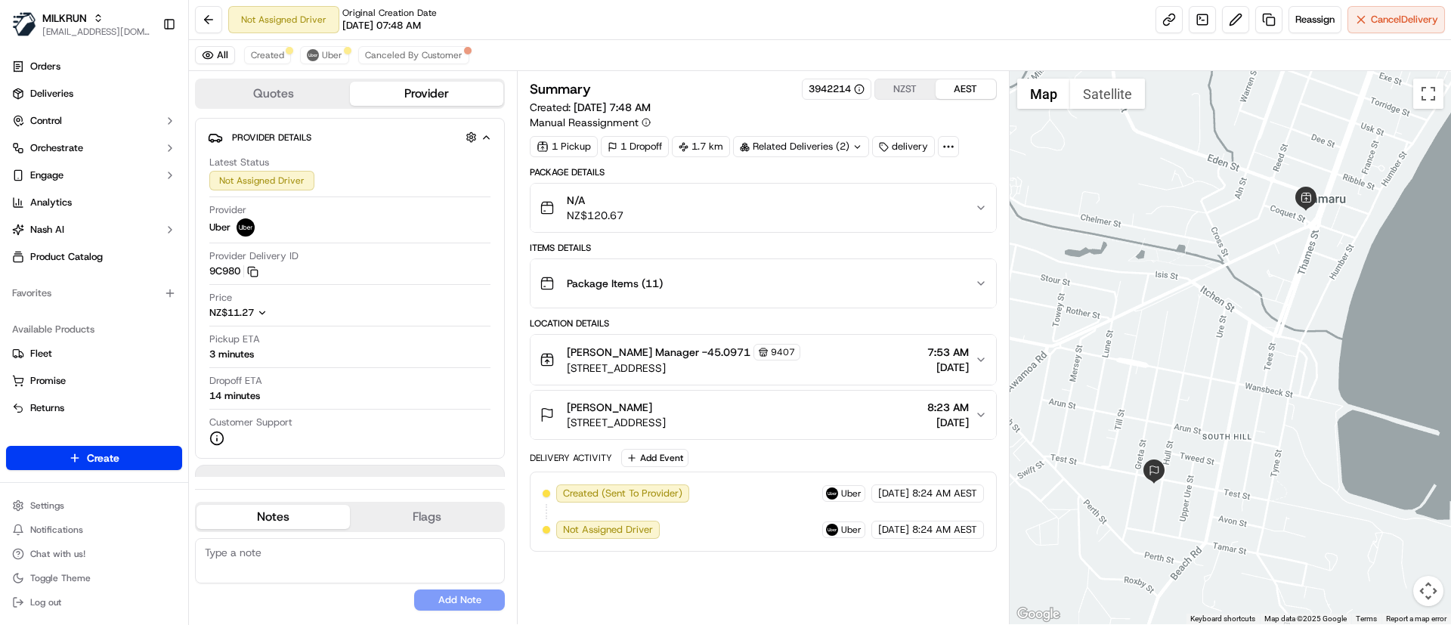
click at [763, 541] on div "Created (Sent To Provider) Uber 23/09/2025 8:24 AM AEST Not Assigned Driver Ube…" at bounding box center [763, 512] width 466 height 80
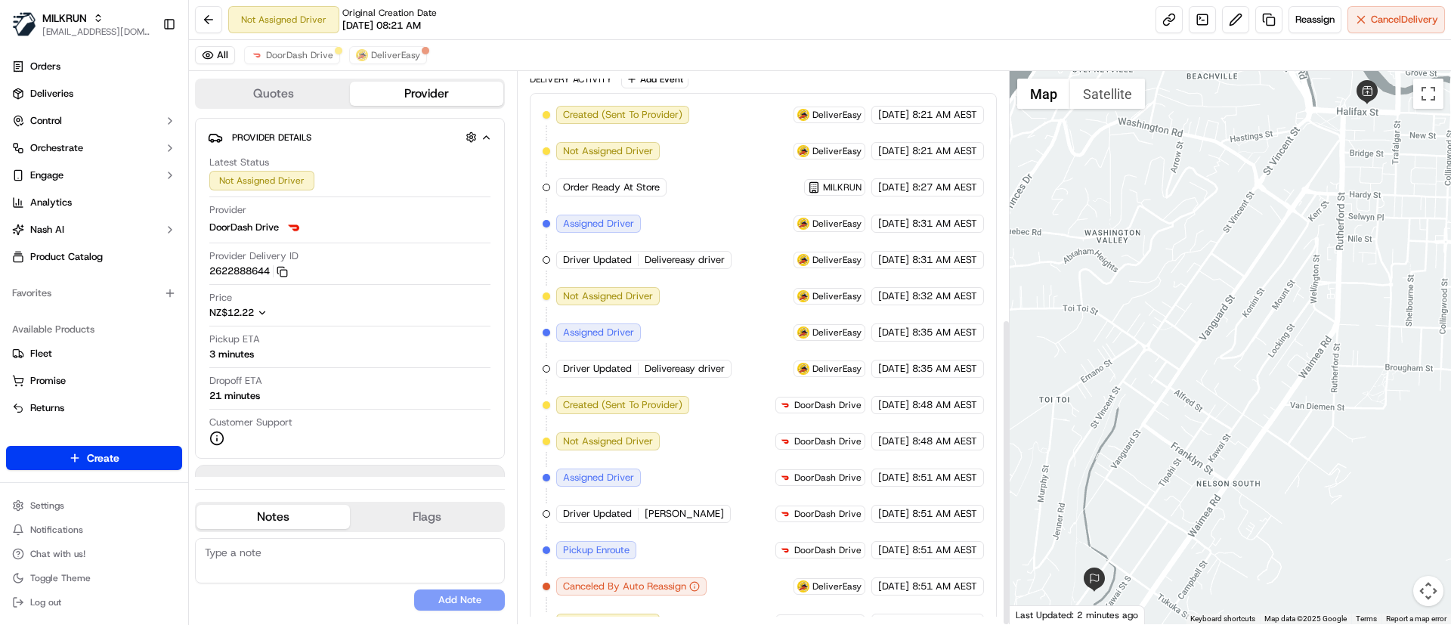
scroll to position [444, 0]
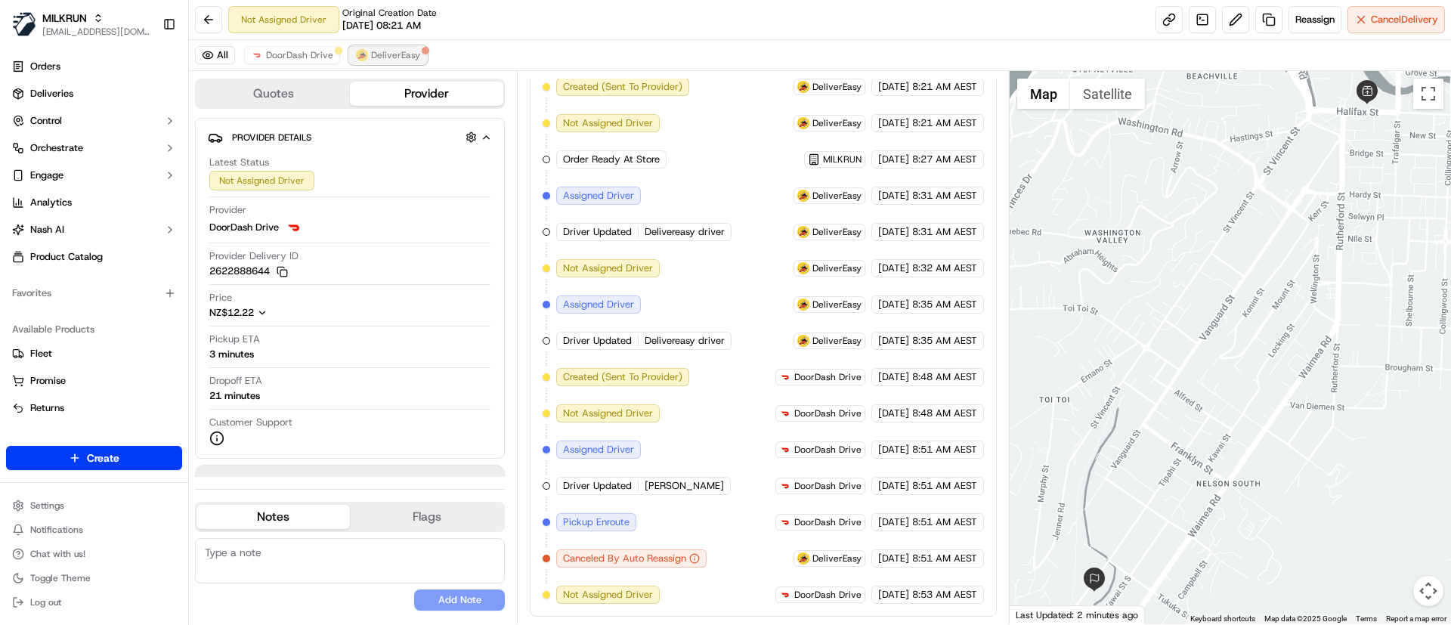
click at [391, 55] on span "DeliverEasy" at bounding box center [395, 55] width 49 height 12
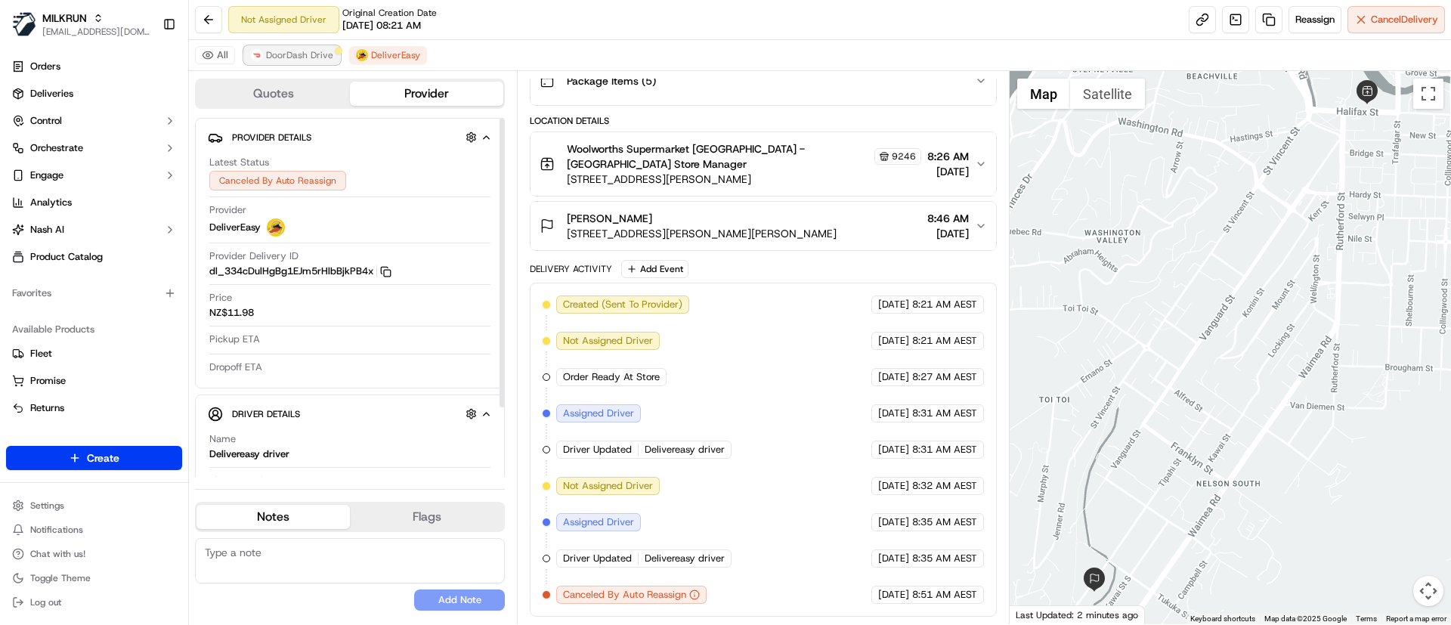
click at [293, 57] on span "DoorDash Drive" at bounding box center [299, 55] width 67 height 12
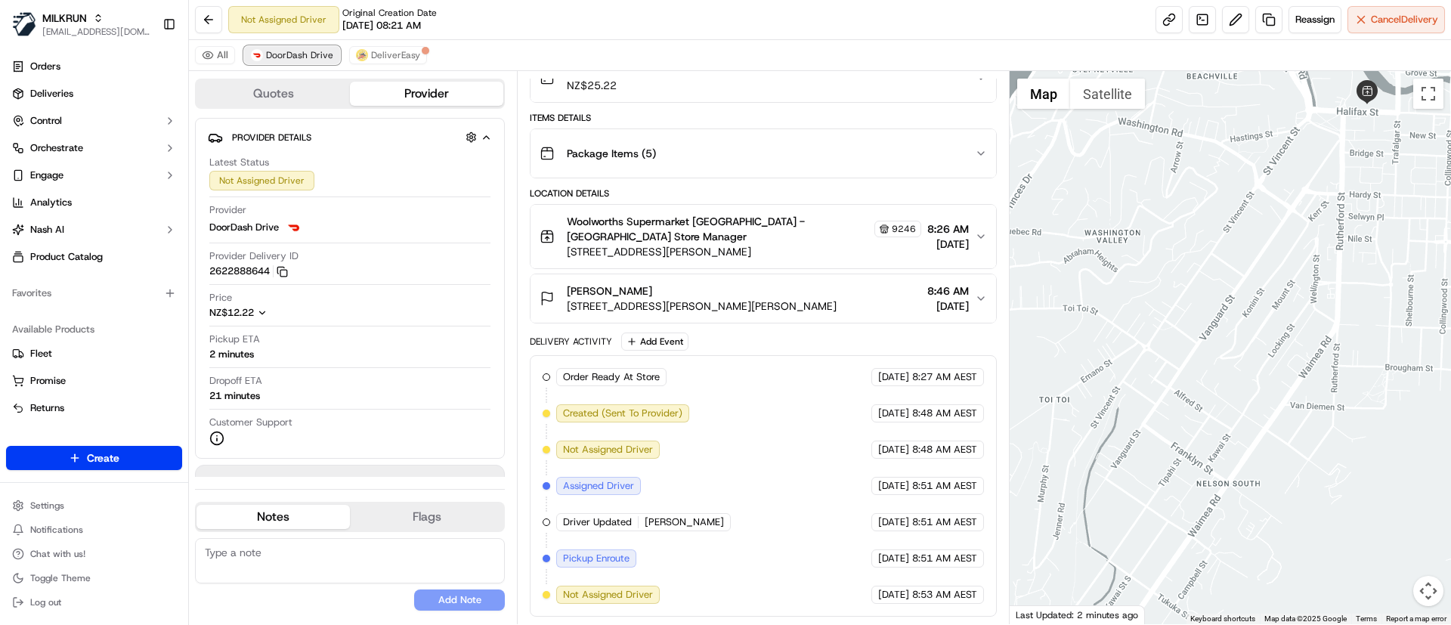
scroll to position [154, 0]
click at [1324, 29] on button "Reassign" at bounding box center [1315, 19] width 53 height 27
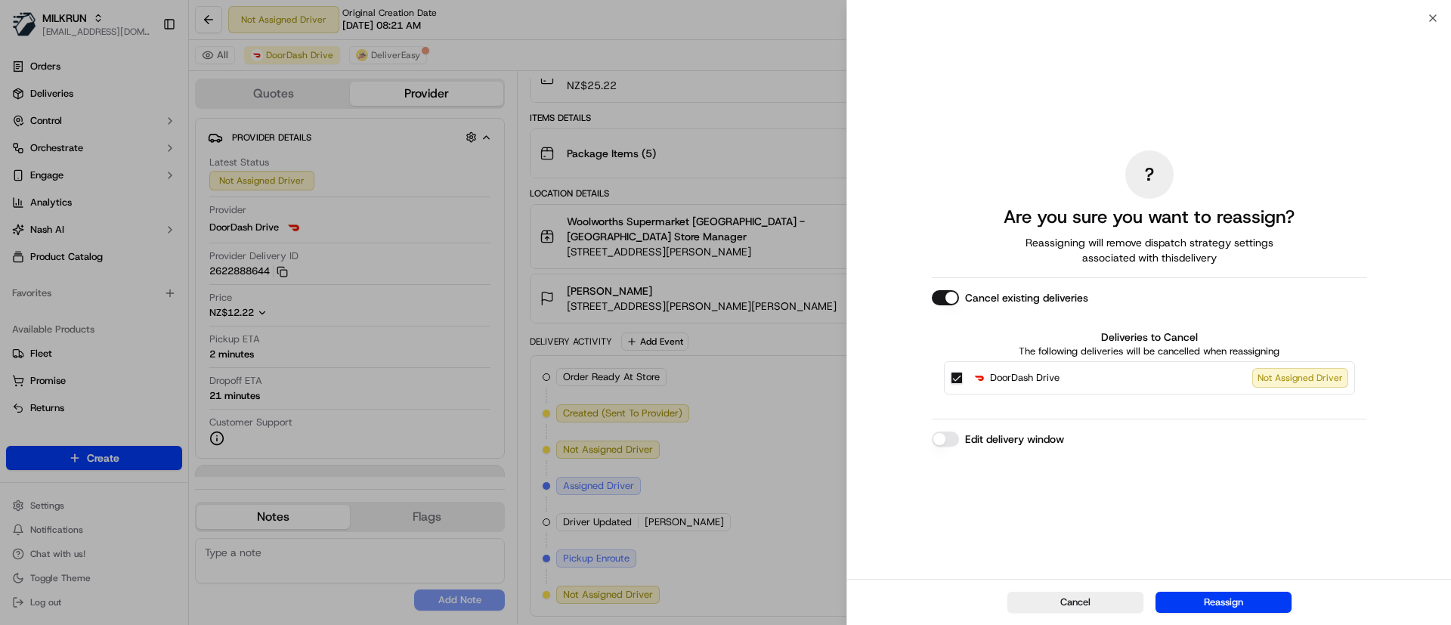
click at [938, 291] on button "Cancel existing deliveries" at bounding box center [945, 297] width 27 height 15
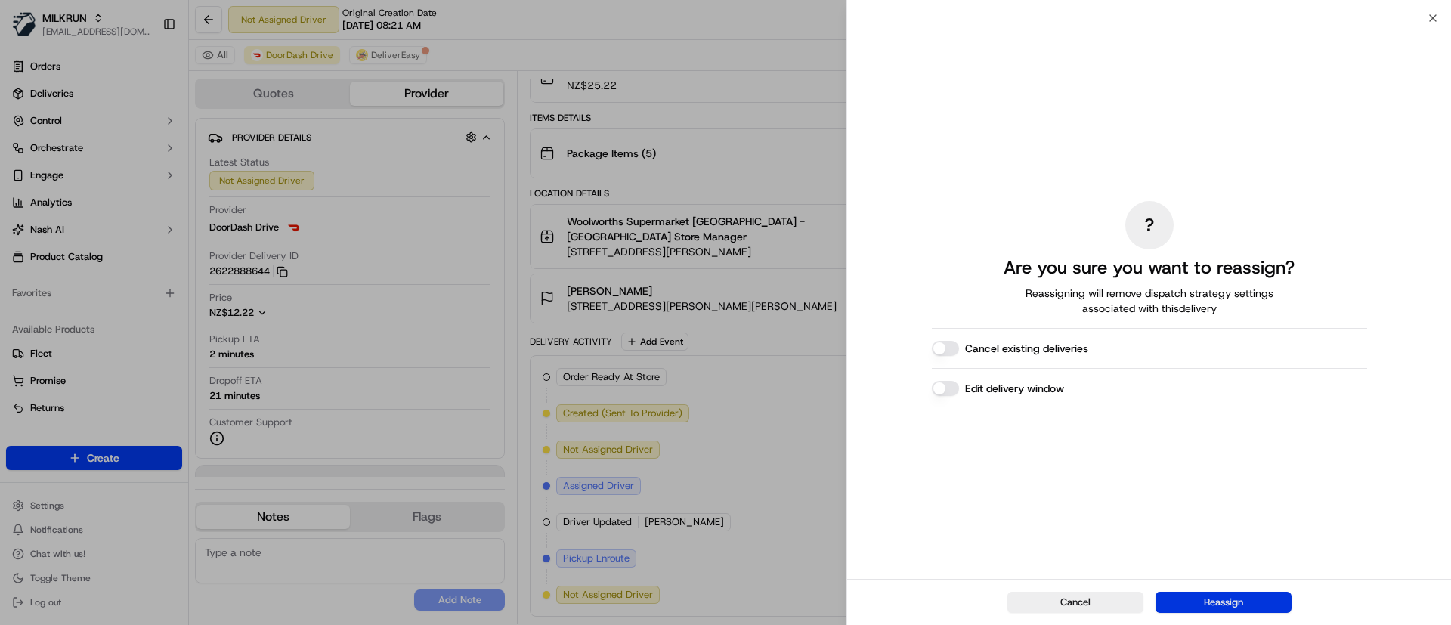
click at [1190, 598] on button "Reassign" at bounding box center [1224, 602] width 136 height 21
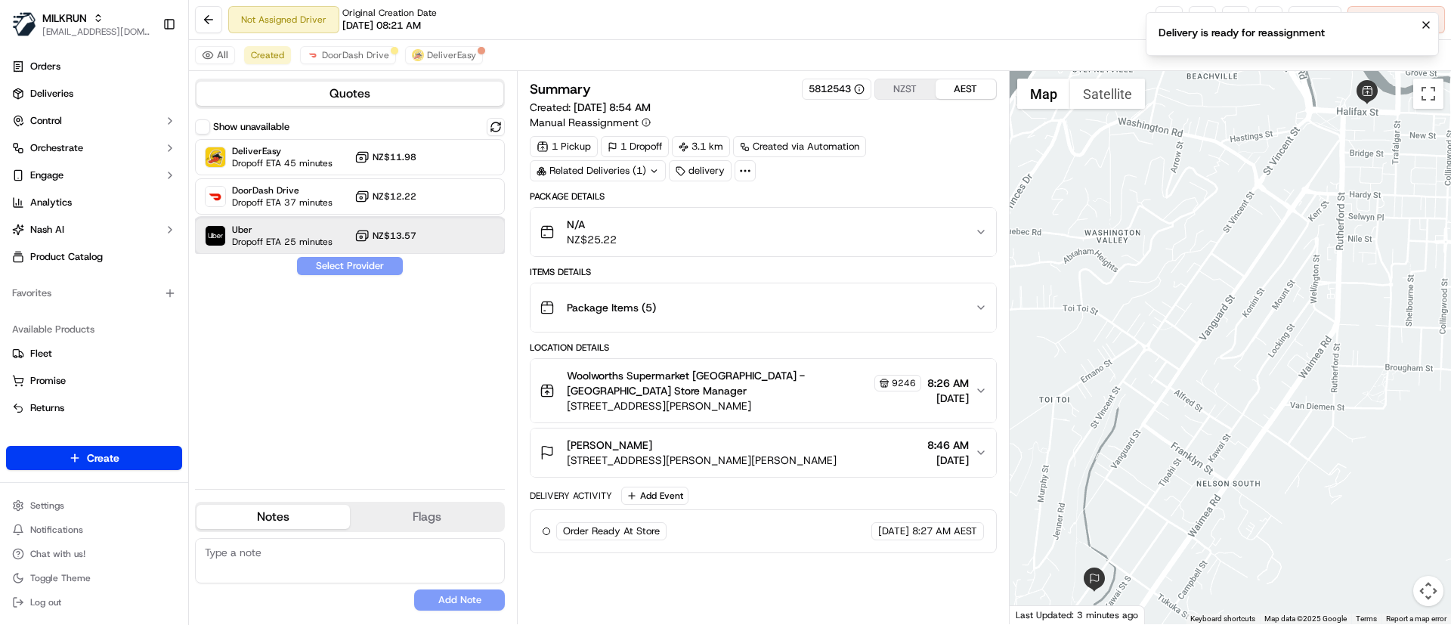
click at [243, 236] on span "Dropoff ETA 25 minutes" at bounding box center [282, 242] width 101 height 12
click at [333, 272] on button "Assign Provider" at bounding box center [349, 266] width 107 height 18
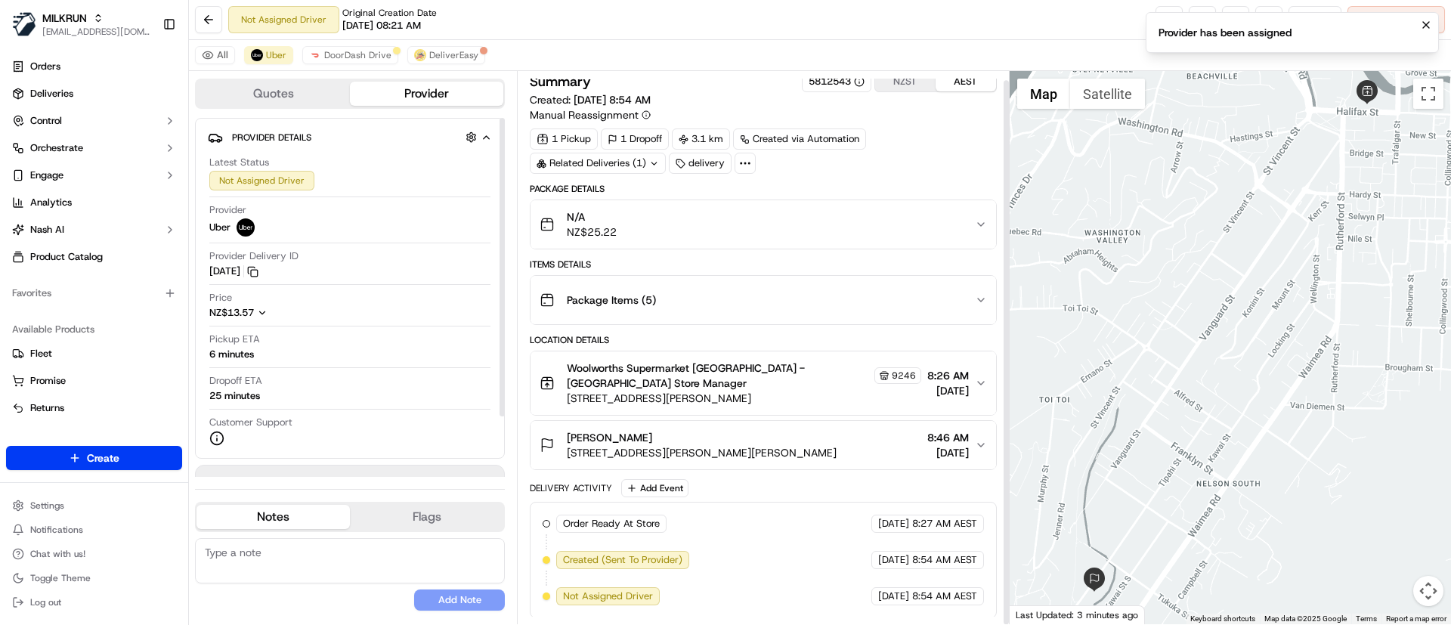
scroll to position [9, 0]
click at [346, 52] on span "DoorDash Drive" at bounding box center [357, 55] width 67 height 12
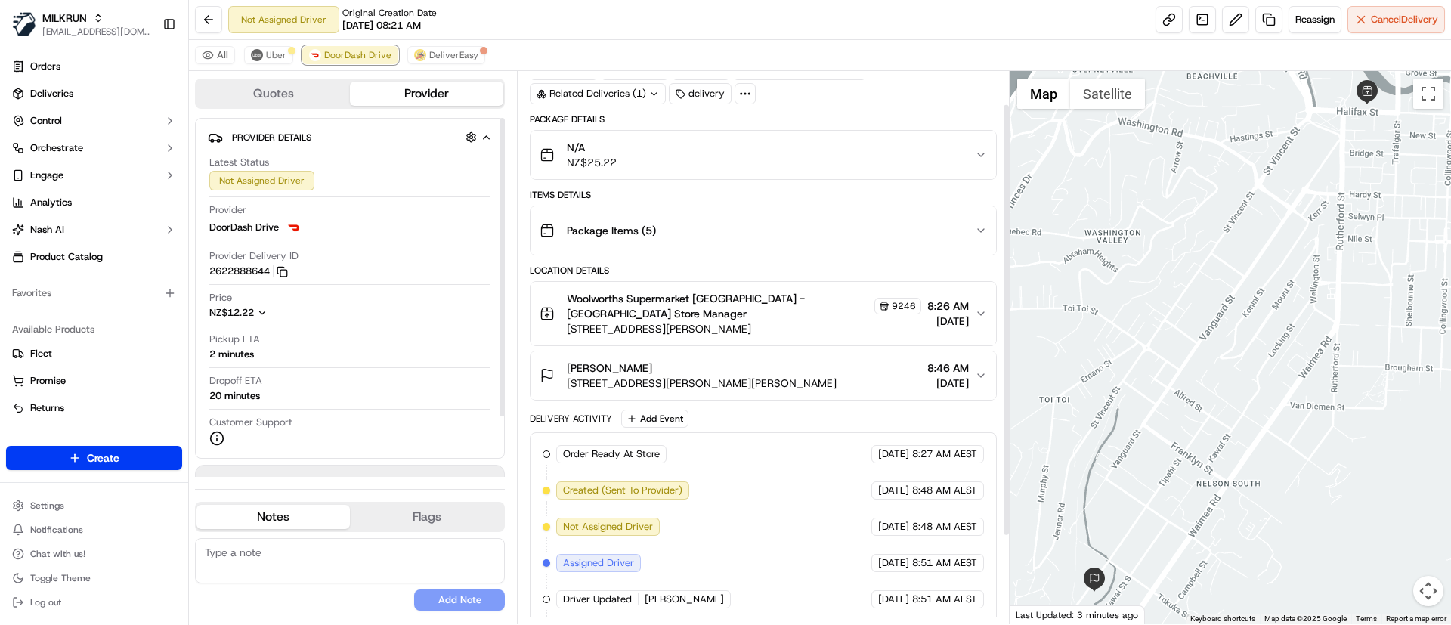
scroll to position [154, 0]
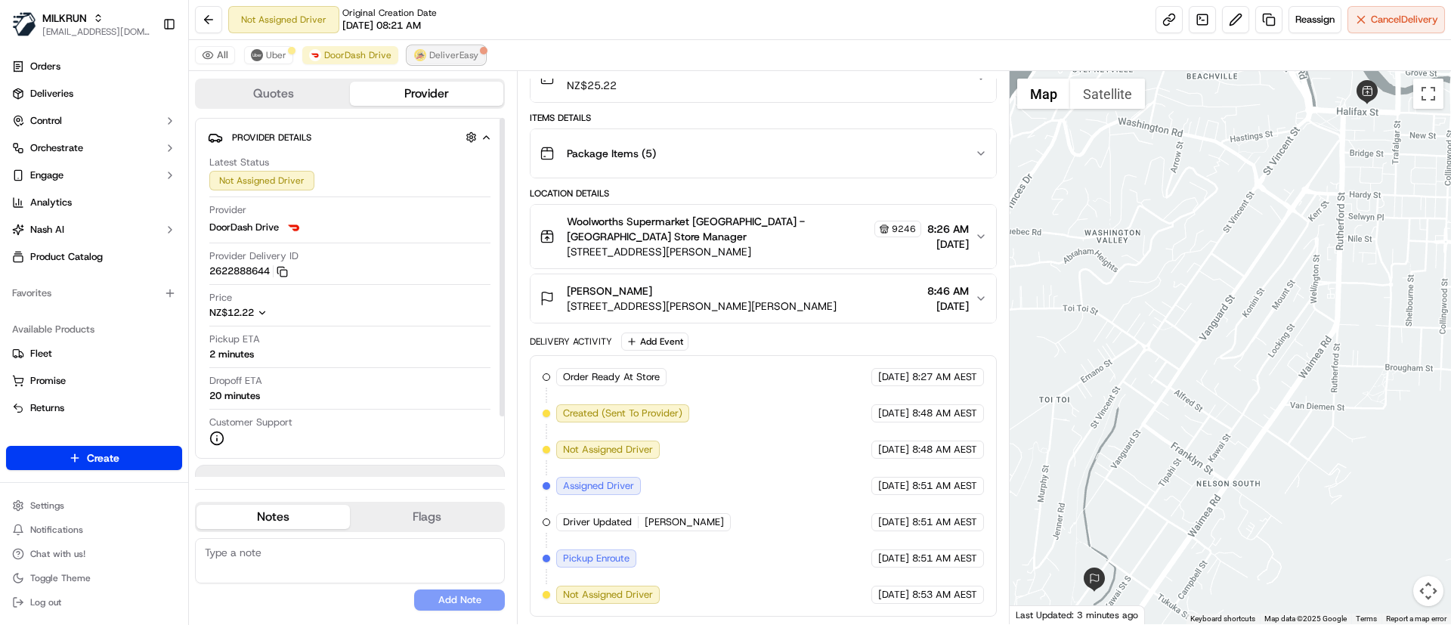
click at [448, 50] on span "DeliverEasy" at bounding box center [453, 55] width 49 height 12
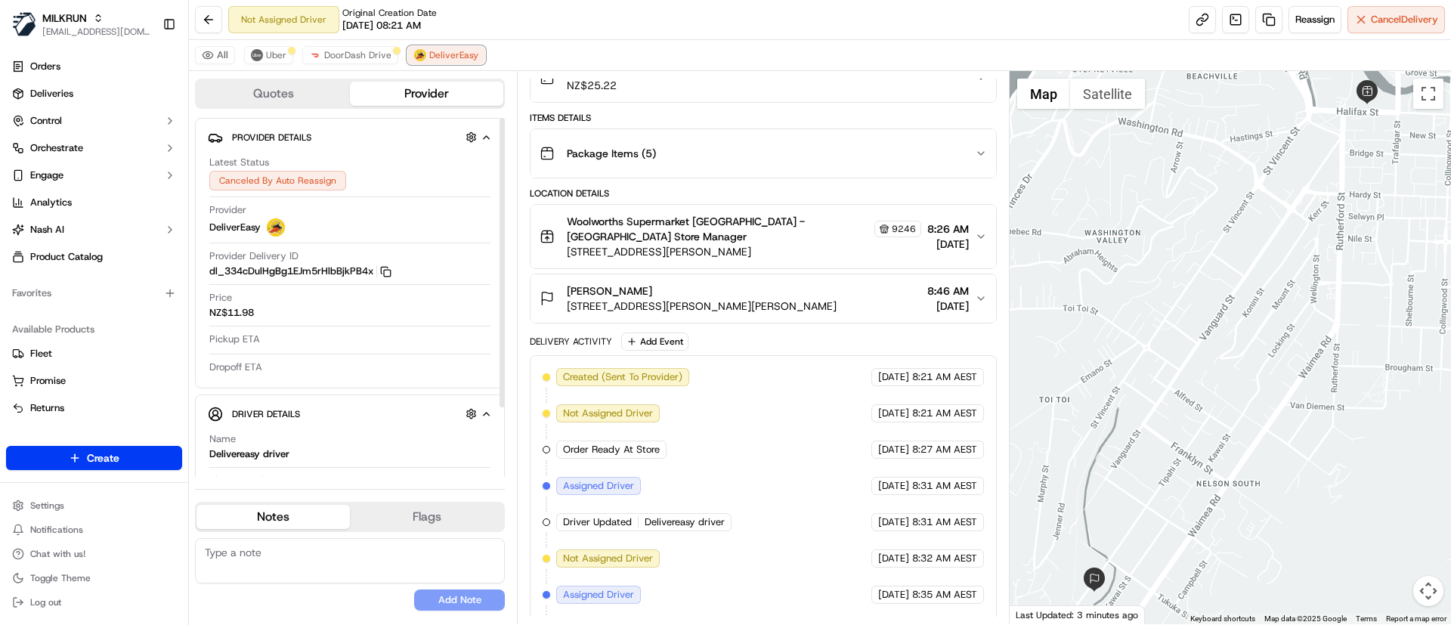
scroll to position [227, 0]
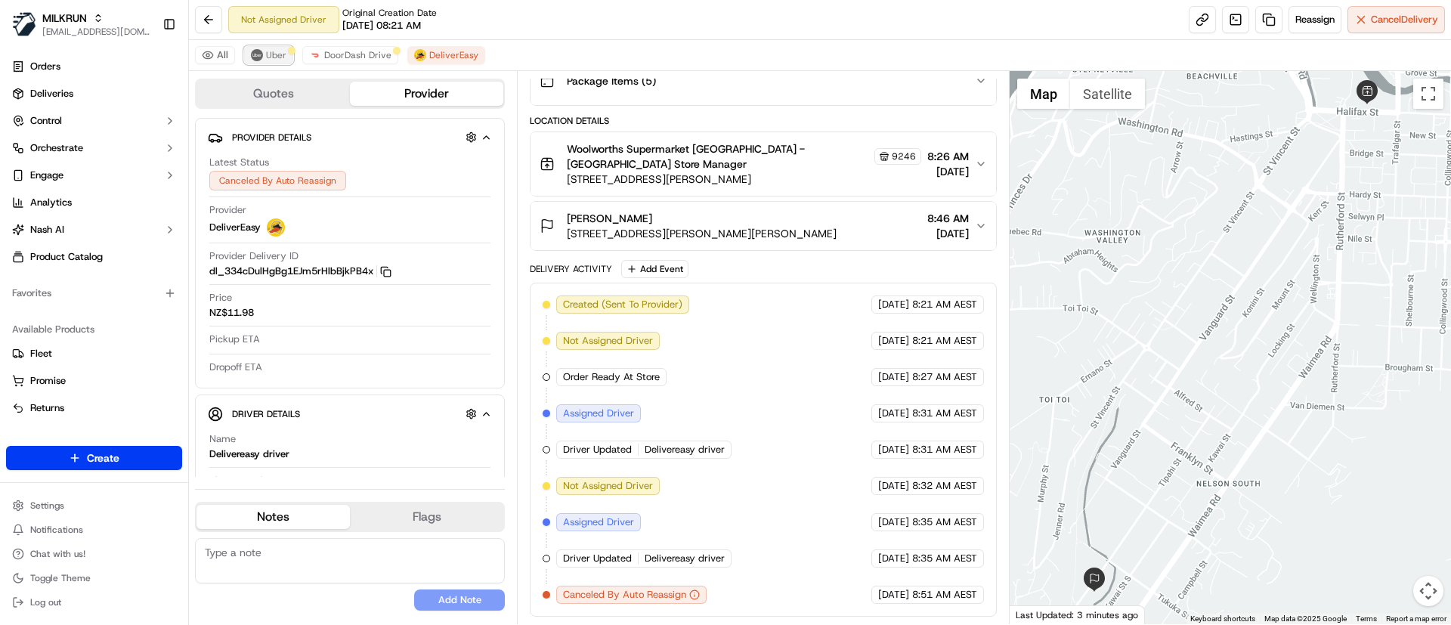
click at [276, 52] on span "Uber" at bounding box center [276, 55] width 20 height 12
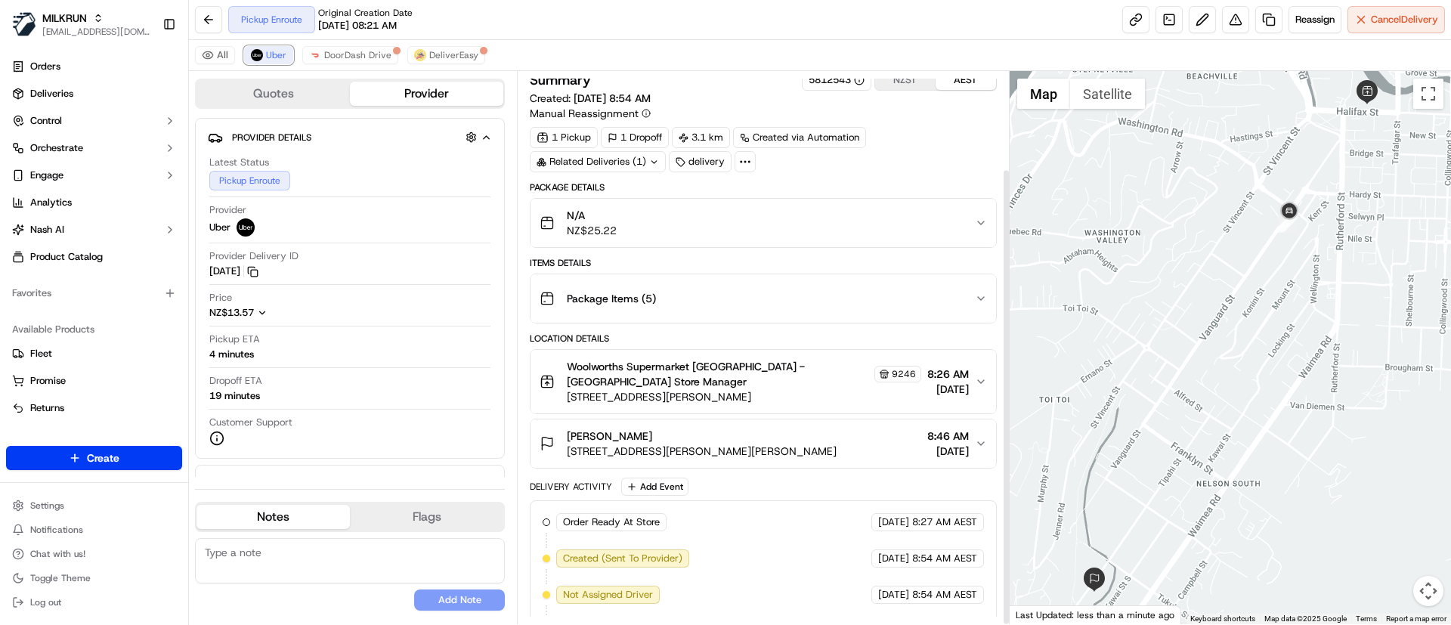
scroll to position [118, 0]
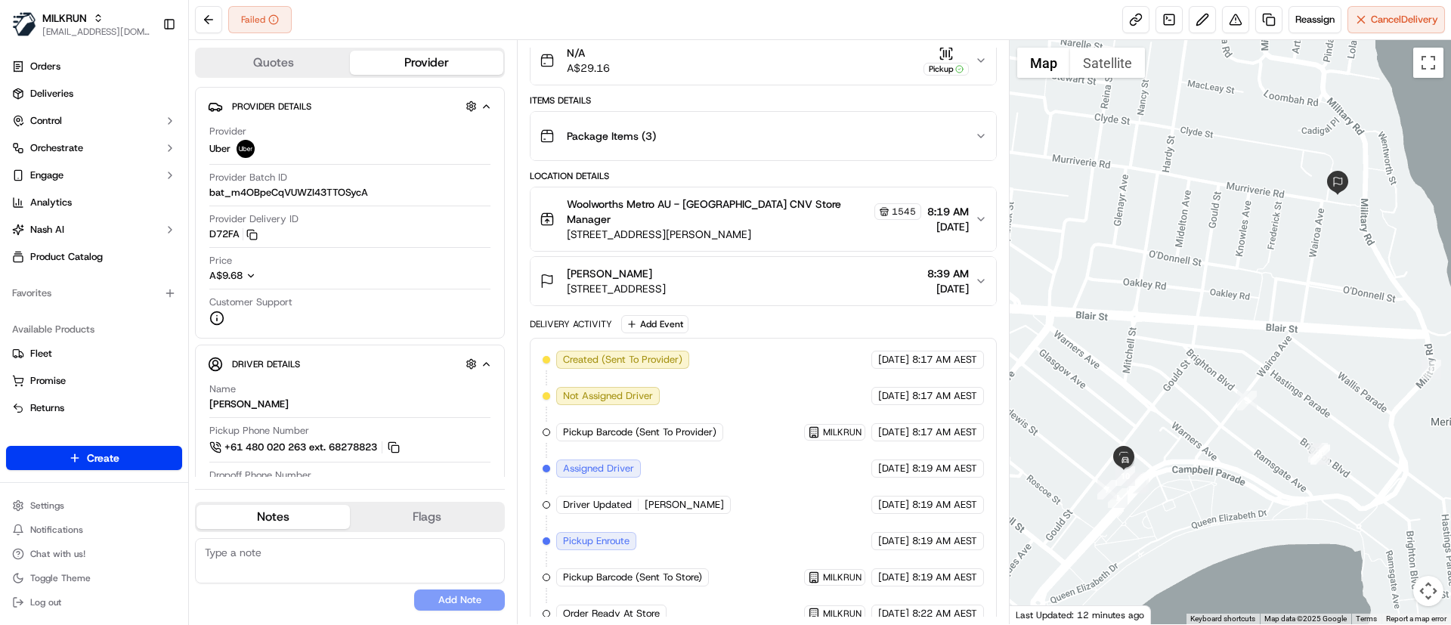
scroll to position [364, 0]
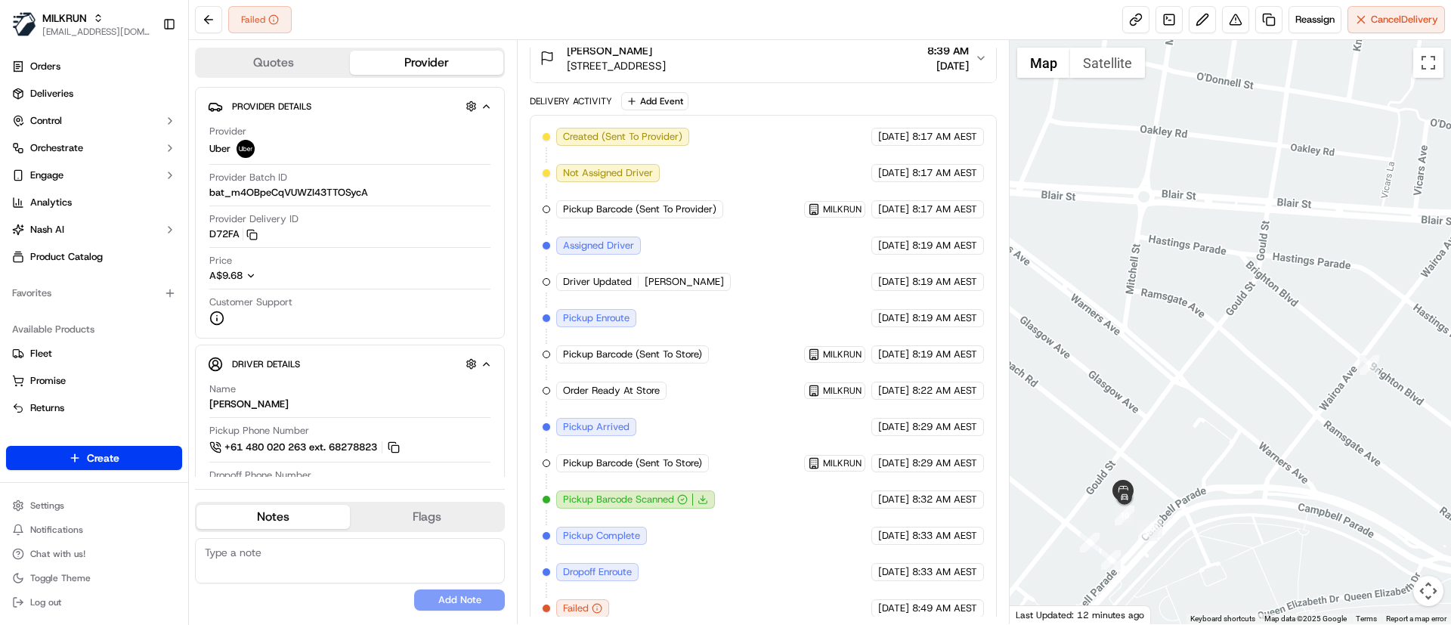
drag, startPoint x: 1191, startPoint y: 411, endPoint x: 1311, endPoint y: 375, distance: 125.5
click at [1311, 375] on div at bounding box center [1231, 332] width 442 height 584
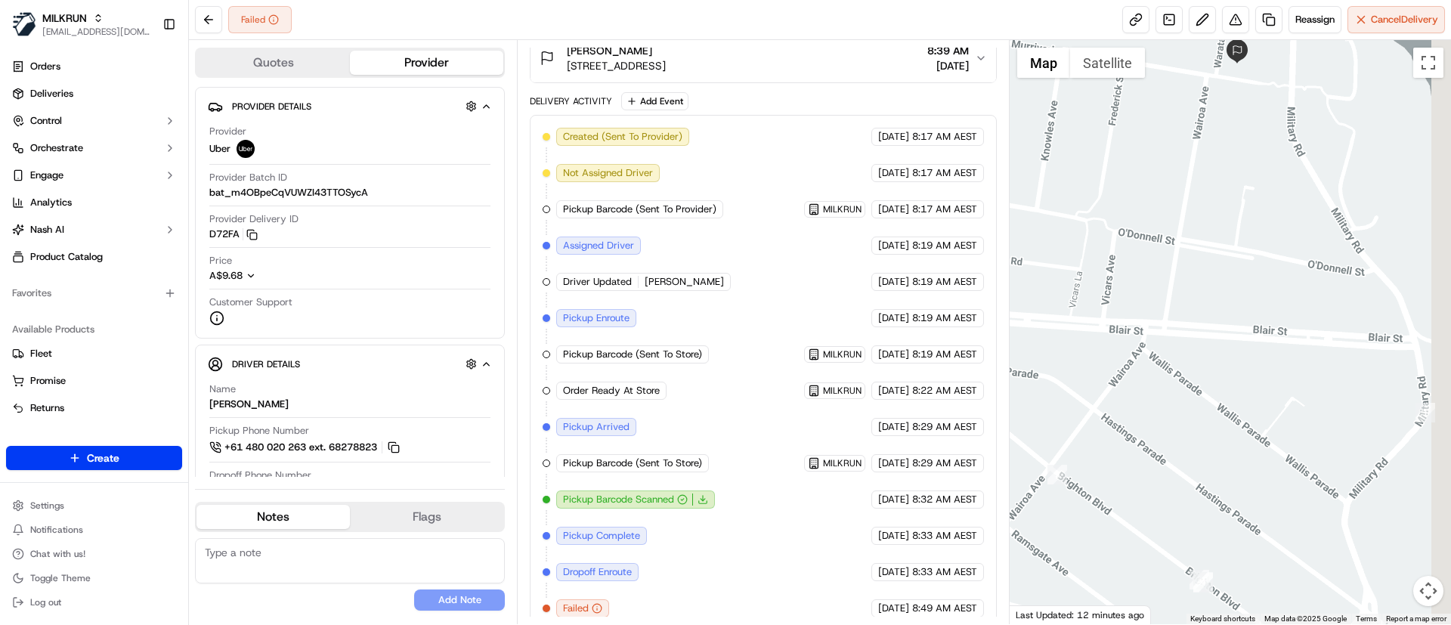
drag, startPoint x: 1199, startPoint y: 336, endPoint x: 1053, endPoint y: 386, distance: 153.4
click at [1053, 386] on div at bounding box center [1231, 332] width 442 height 584
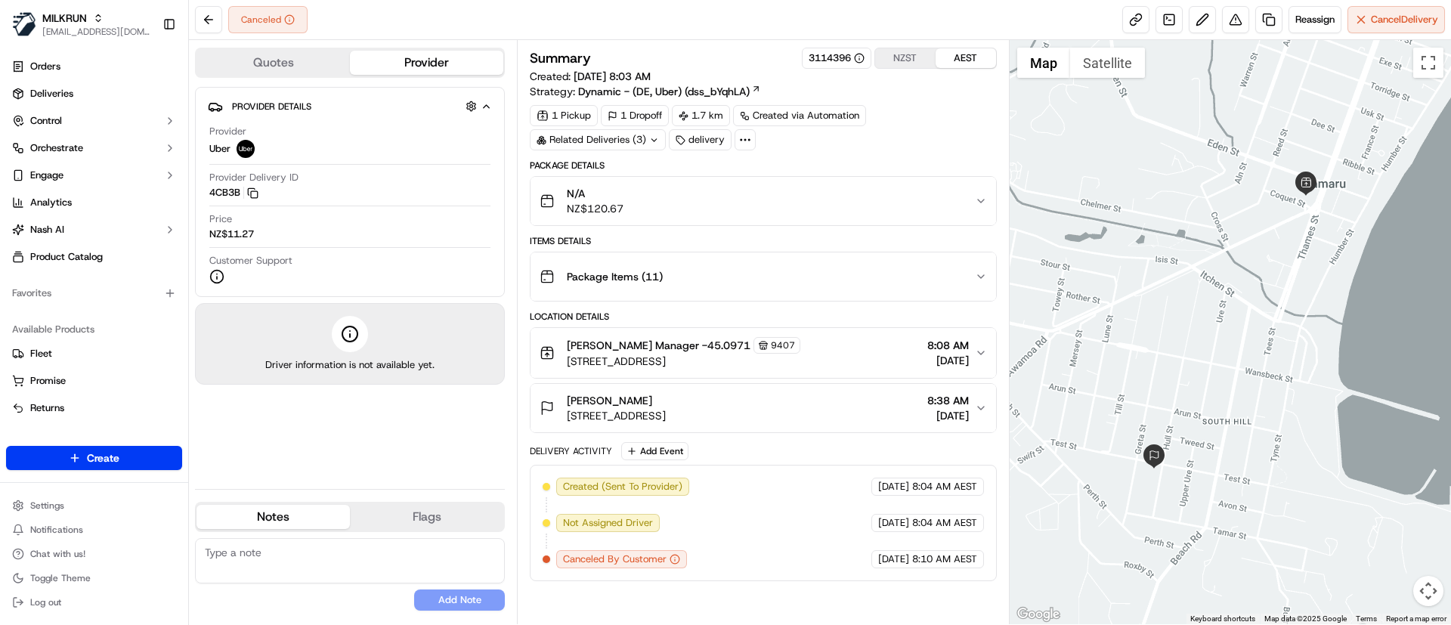
drag, startPoint x: 661, startPoint y: 394, endPoint x: 245, endPoint y: 187, distance: 465.1
click at [561, 398] on div "[PERSON_NAME] [STREET_ADDRESS]" at bounding box center [603, 408] width 126 height 30
copy span "[PERSON_NAME]"
click at [105, 95] on link "Deliveries" at bounding box center [94, 94] width 176 height 24
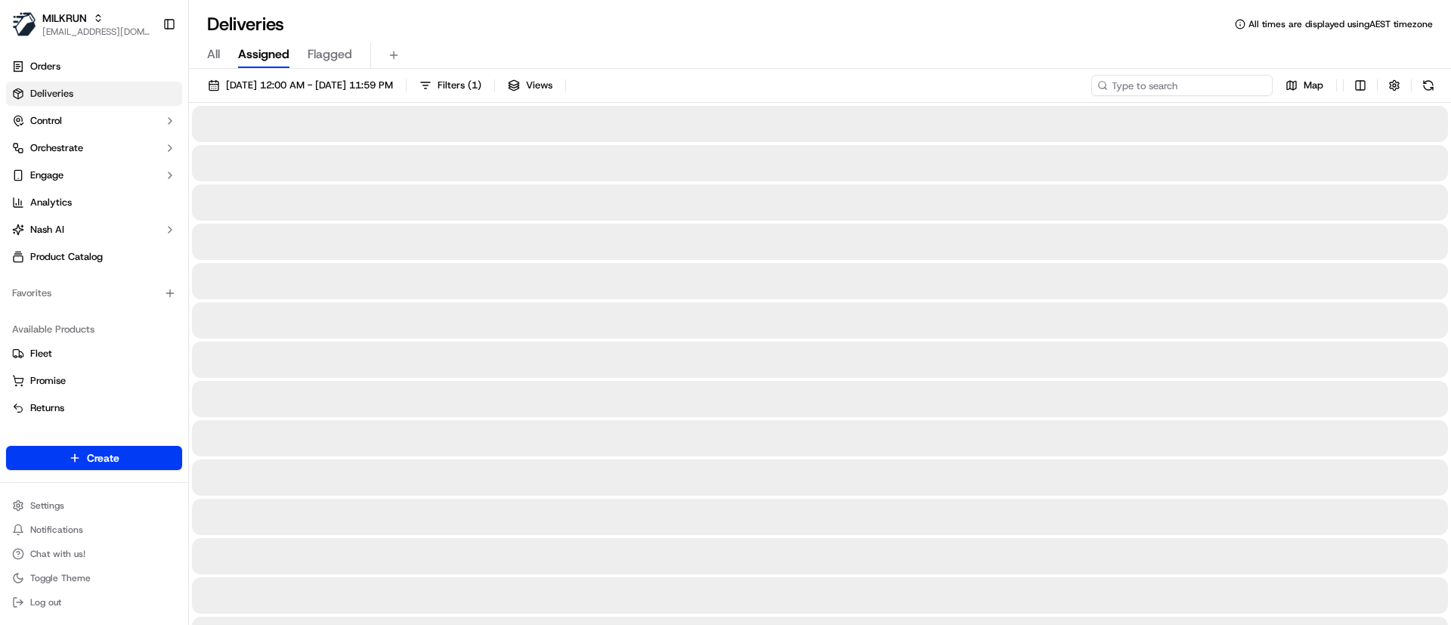
click at [1201, 79] on input at bounding box center [1181, 85] width 181 height 21
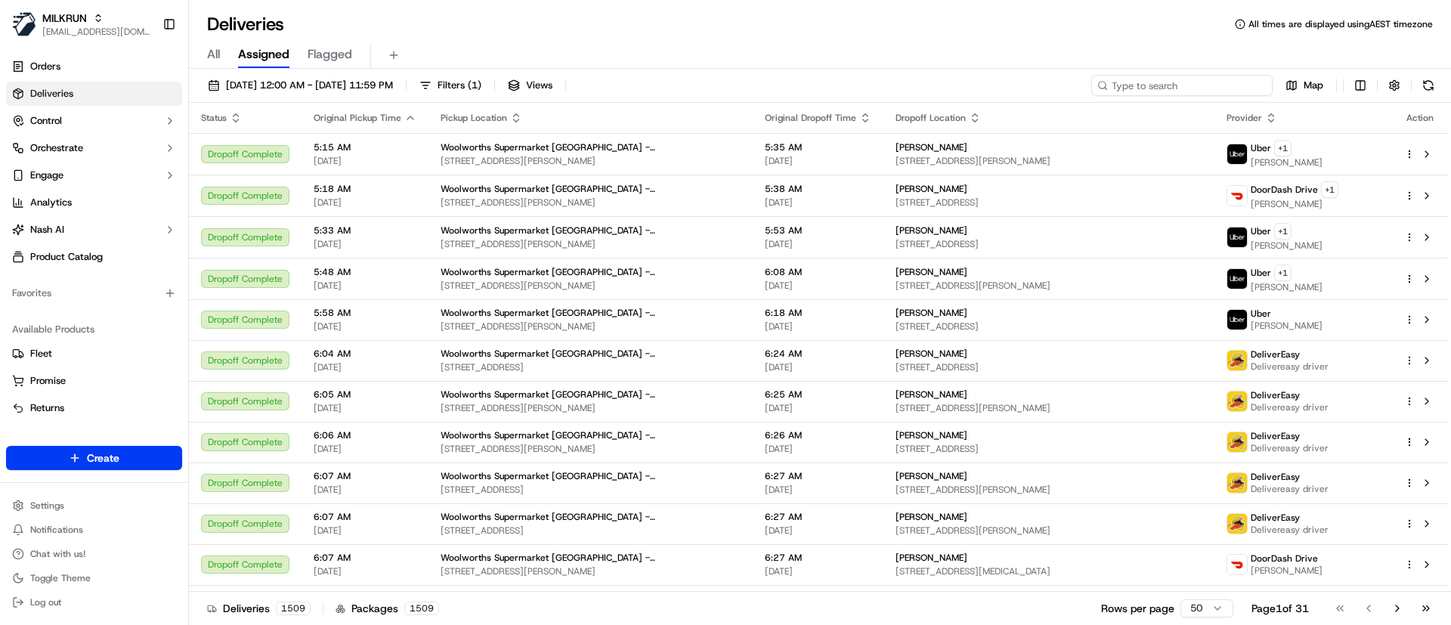
paste input "[PERSON_NAME]"
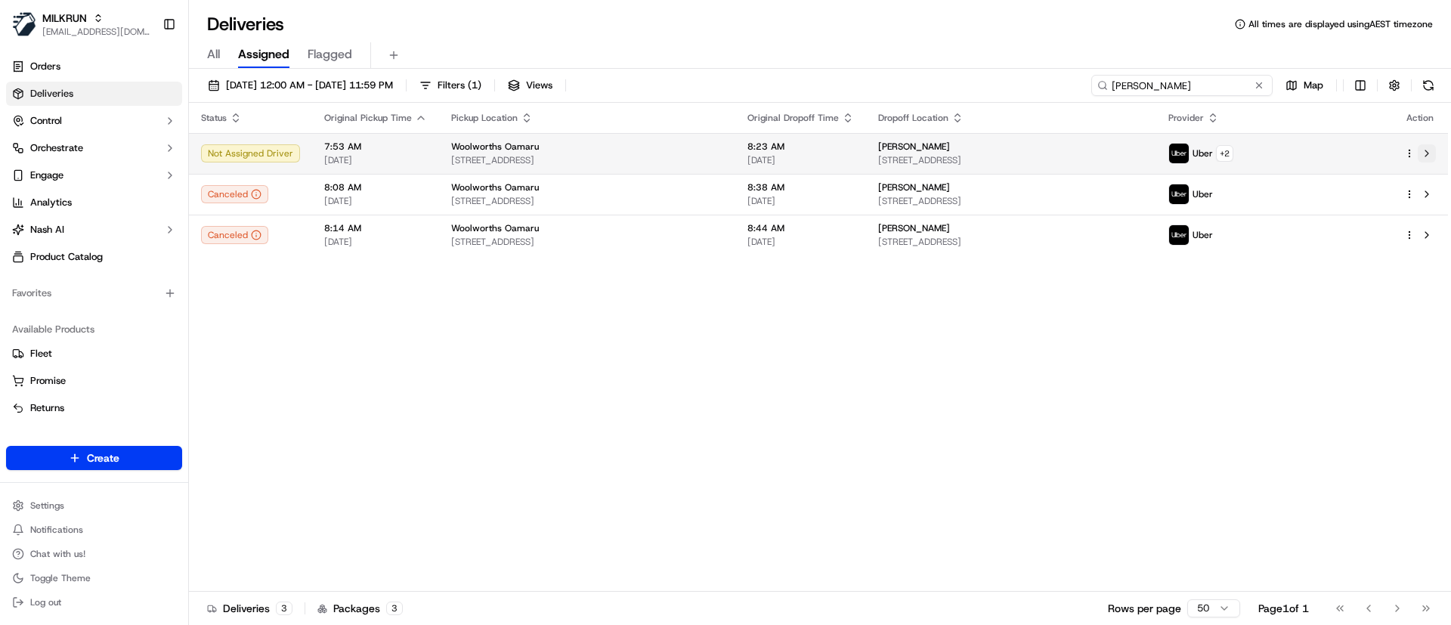
type input "[PERSON_NAME]"
click at [1428, 147] on button at bounding box center [1427, 153] width 18 height 18
click at [515, 157] on span "[STREET_ADDRESS]" at bounding box center [587, 160] width 272 height 12
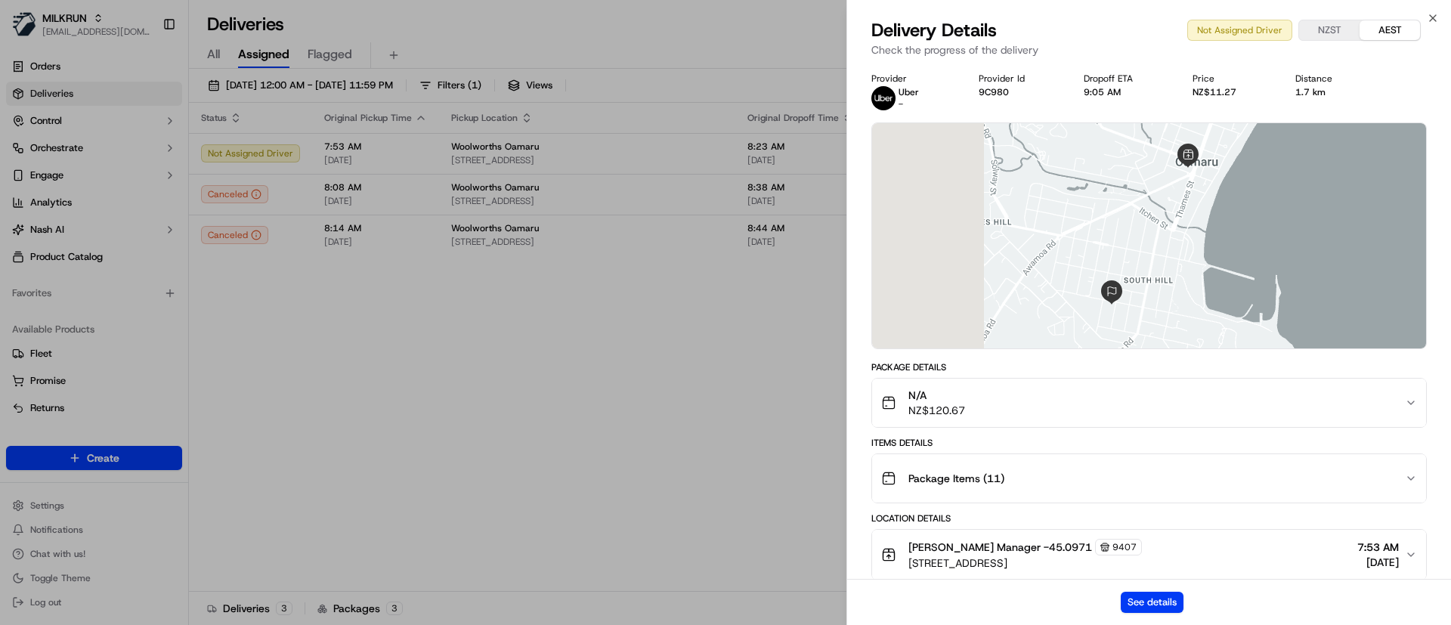
drag, startPoint x: 496, startPoint y: 305, endPoint x: 505, endPoint y: 300, distance: 10.5
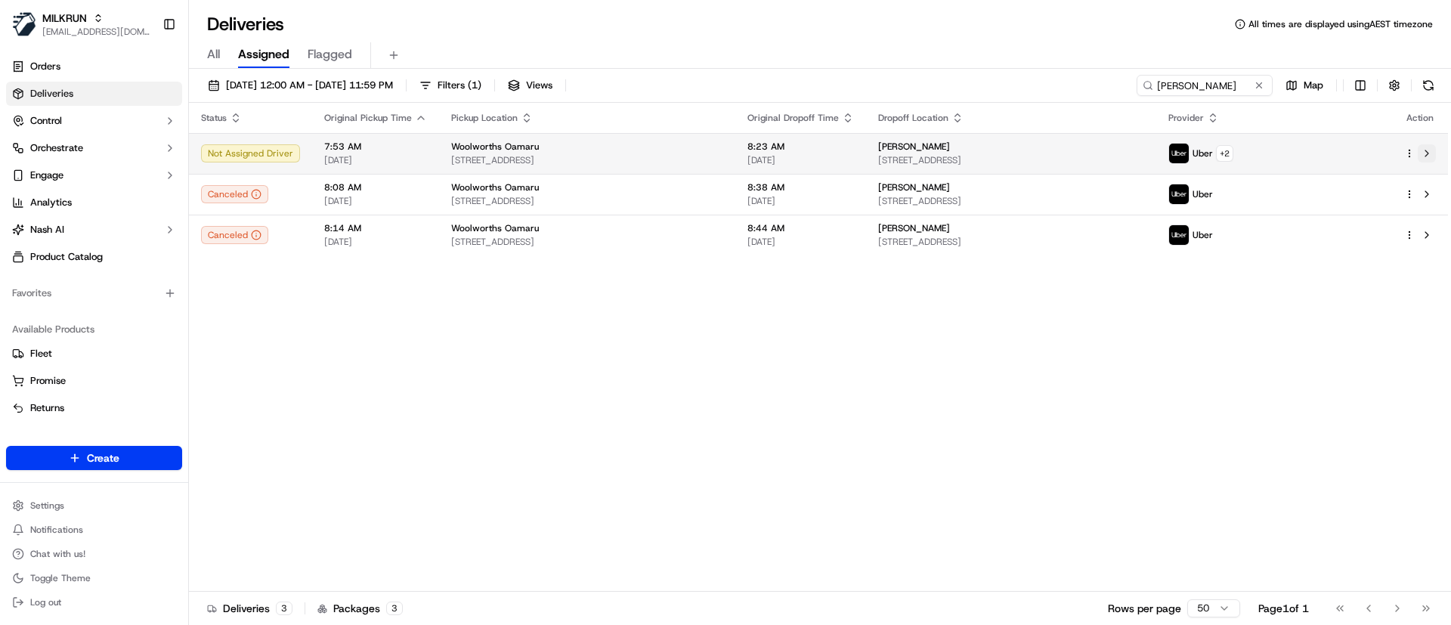
click at [1428, 151] on button at bounding box center [1427, 153] width 18 height 18
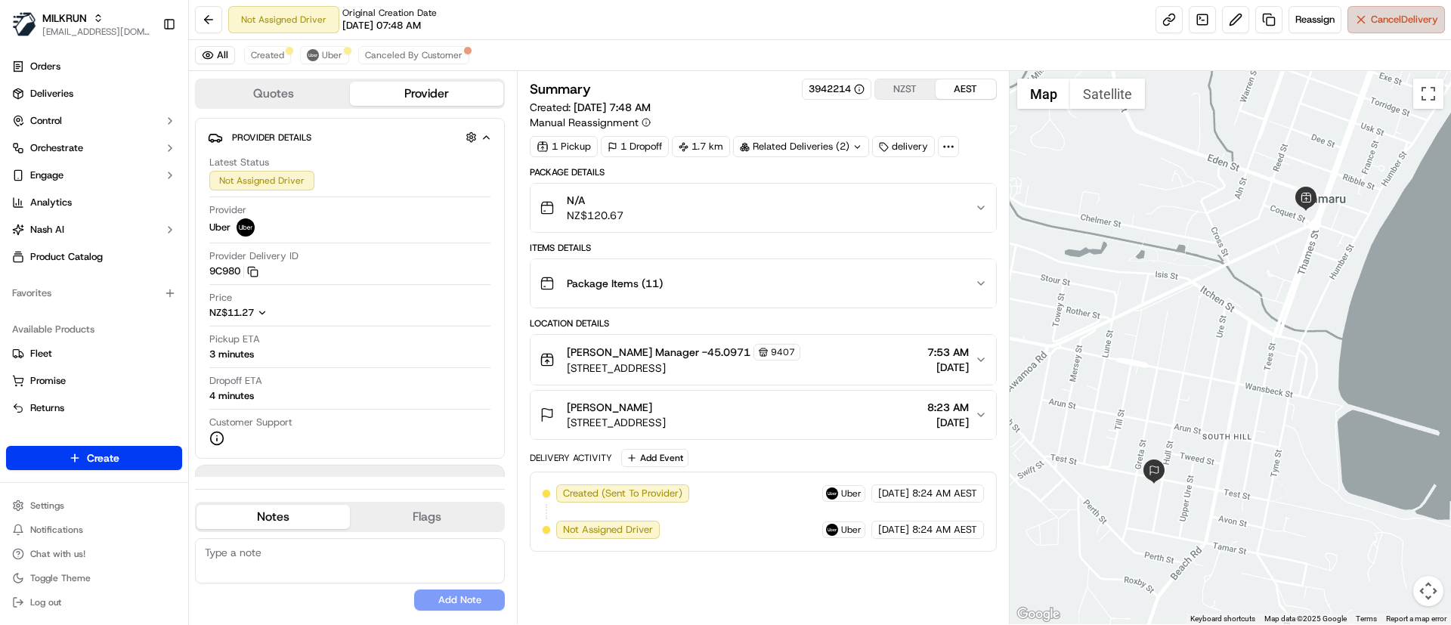
click at [1382, 19] on span "Cancel Delivery" at bounding box center [1404, 20] width 67 height 14
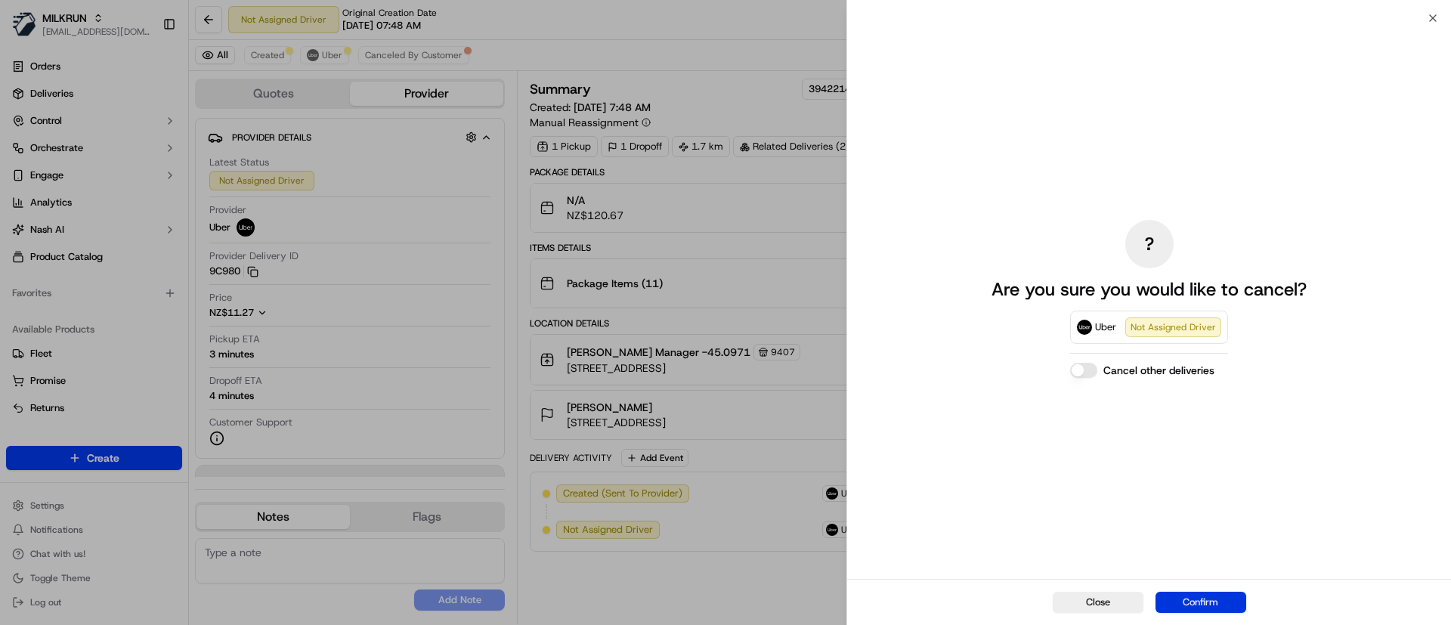
click at [1218, 601] on button "Confirm" at bounding box center [1201, 602] width 91 height 21
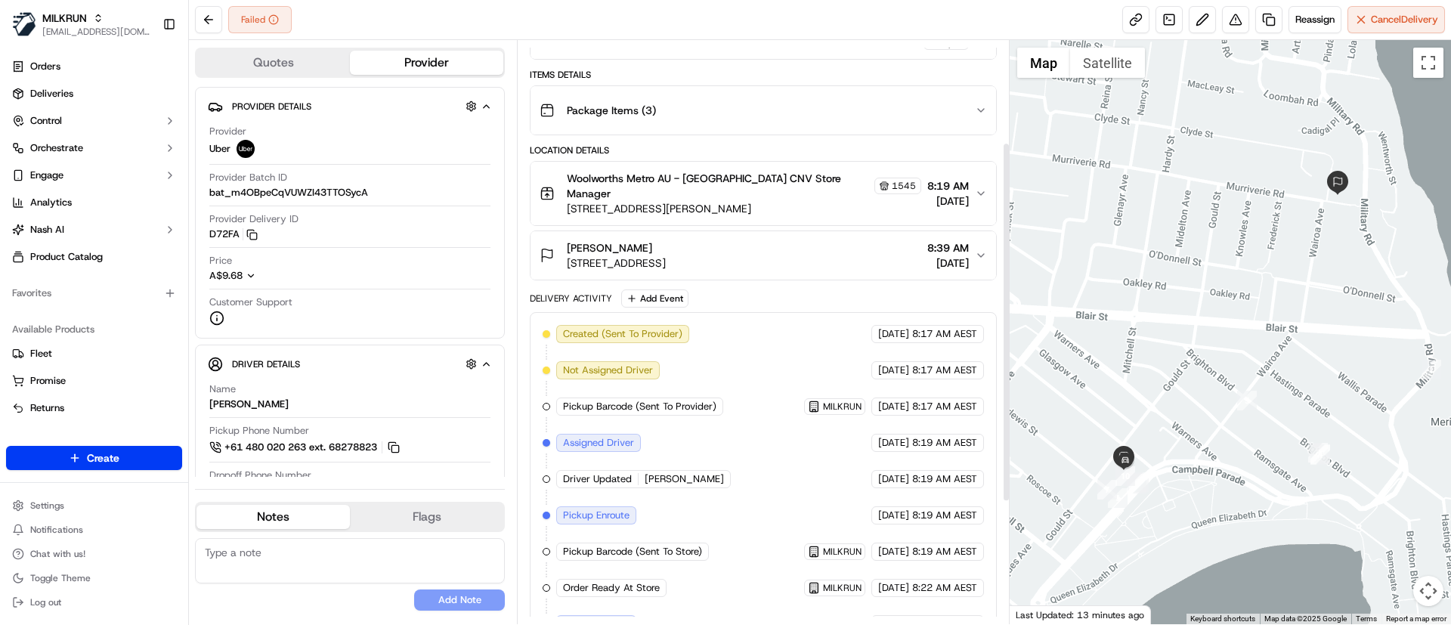
scroll to position [166, 0]
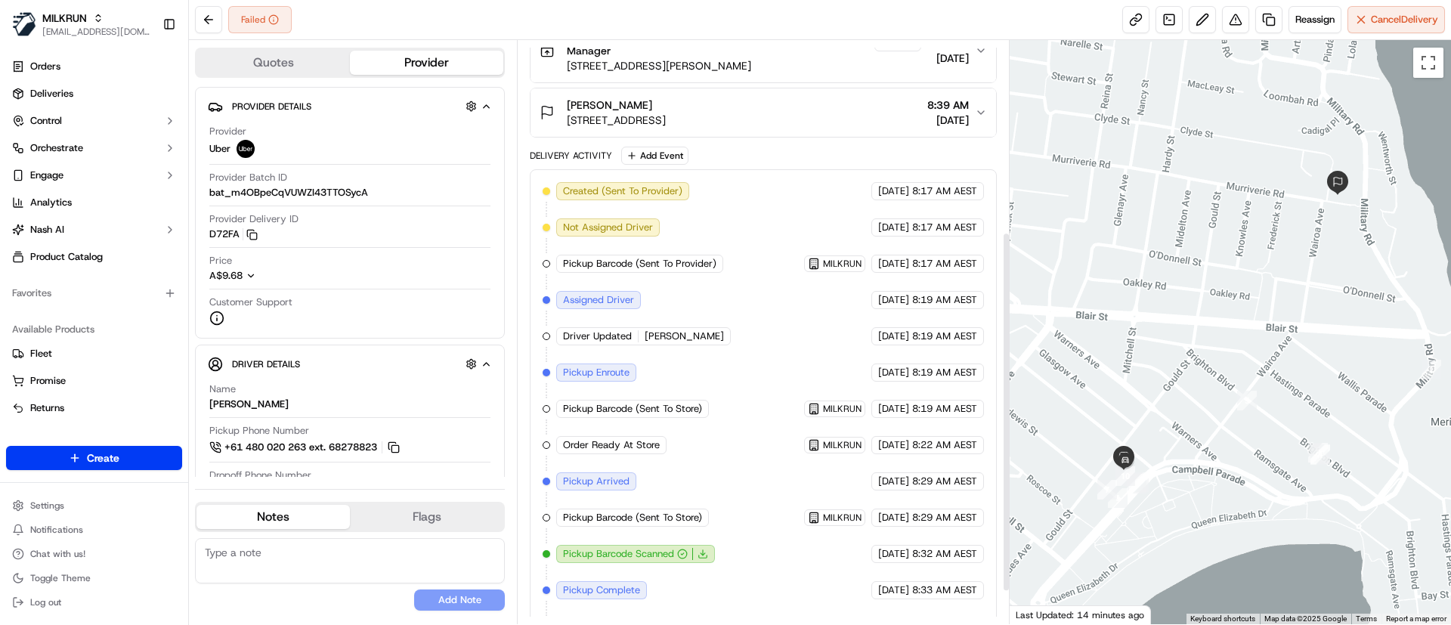
scroll to position [364, 0]
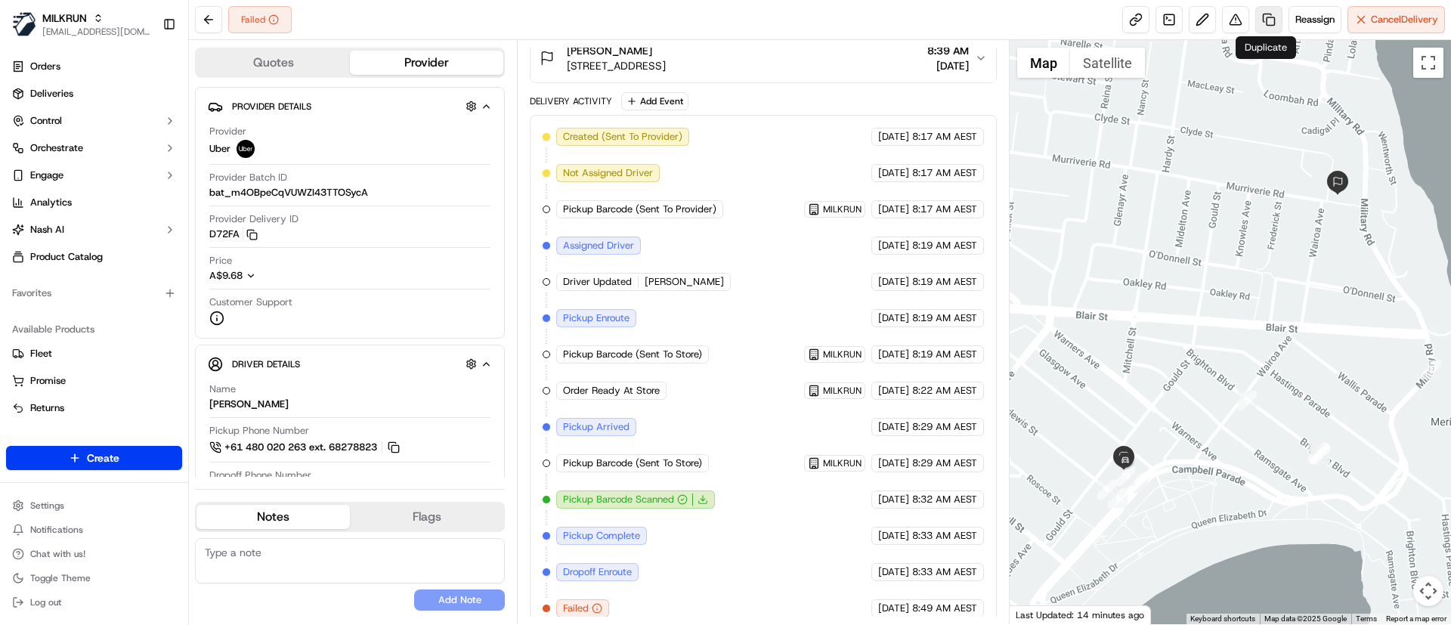
click at [1266, 16] on link at bounding box center [1268, 19] width 27 height 27
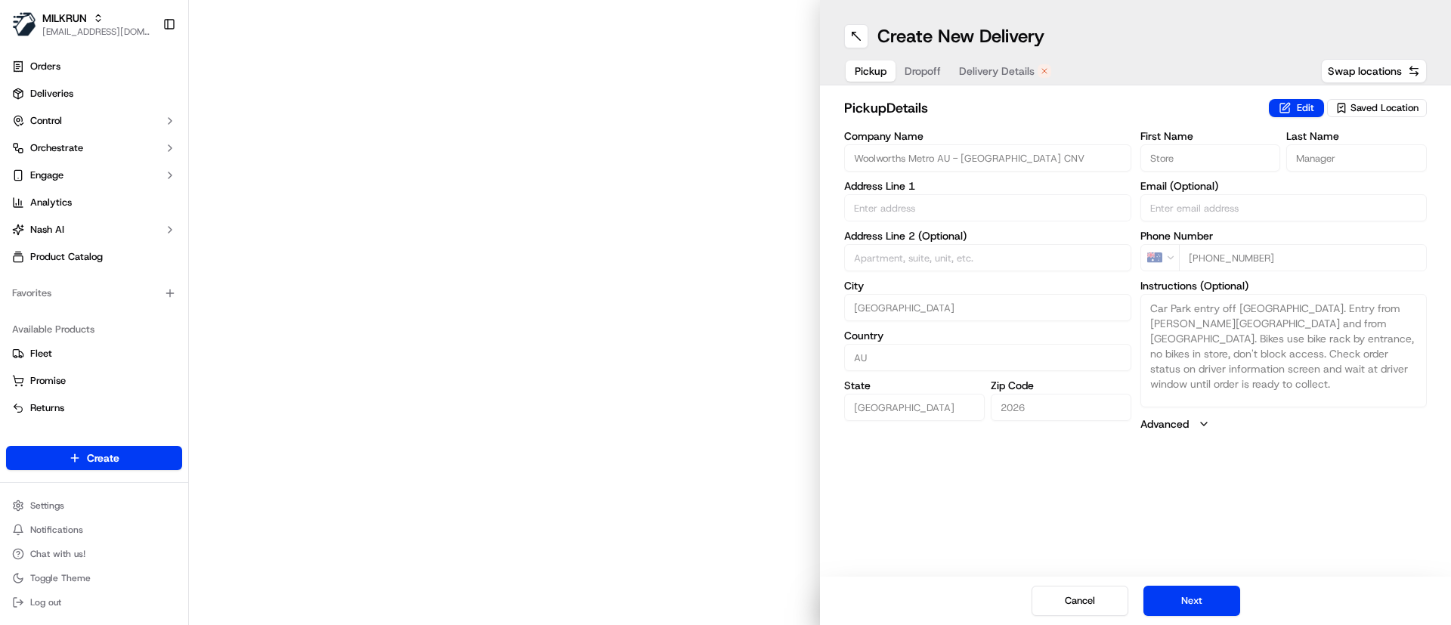
type input "[STREET_ADDRESS][PERSON_NAME]"
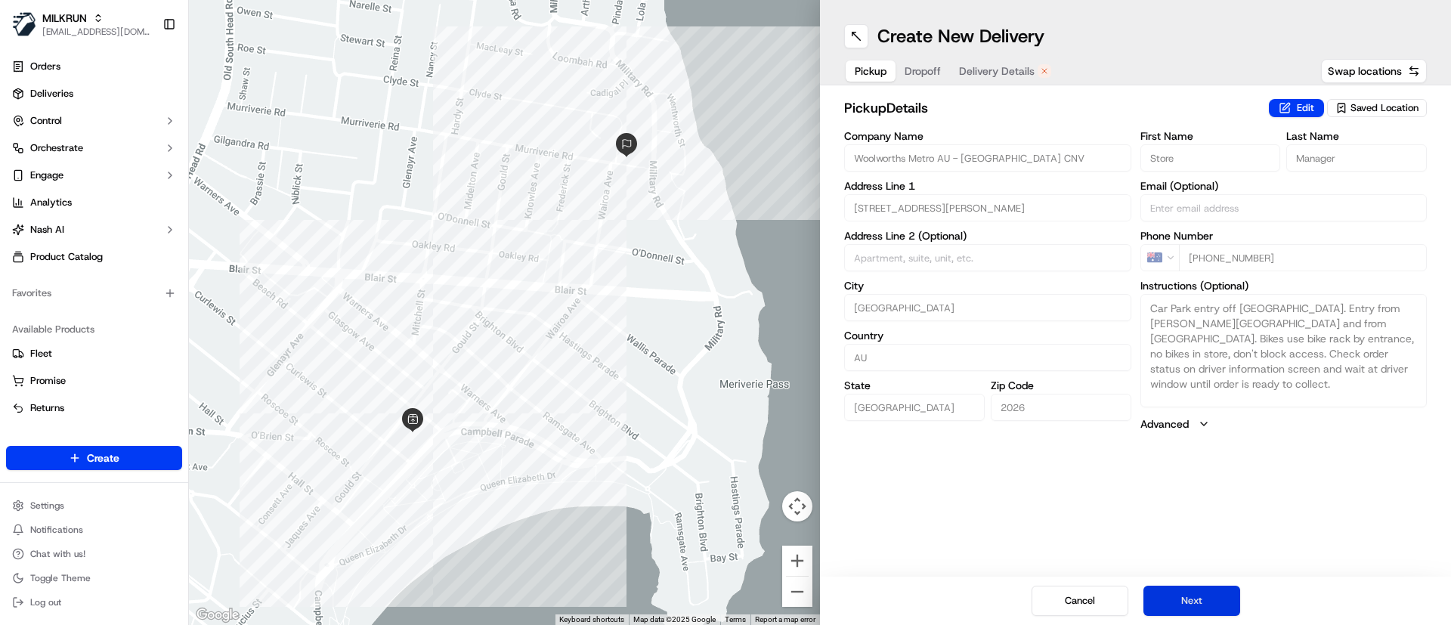
click at [1191, 603] on button "Next" at bounding box center [1191, 601] width 97 height 30
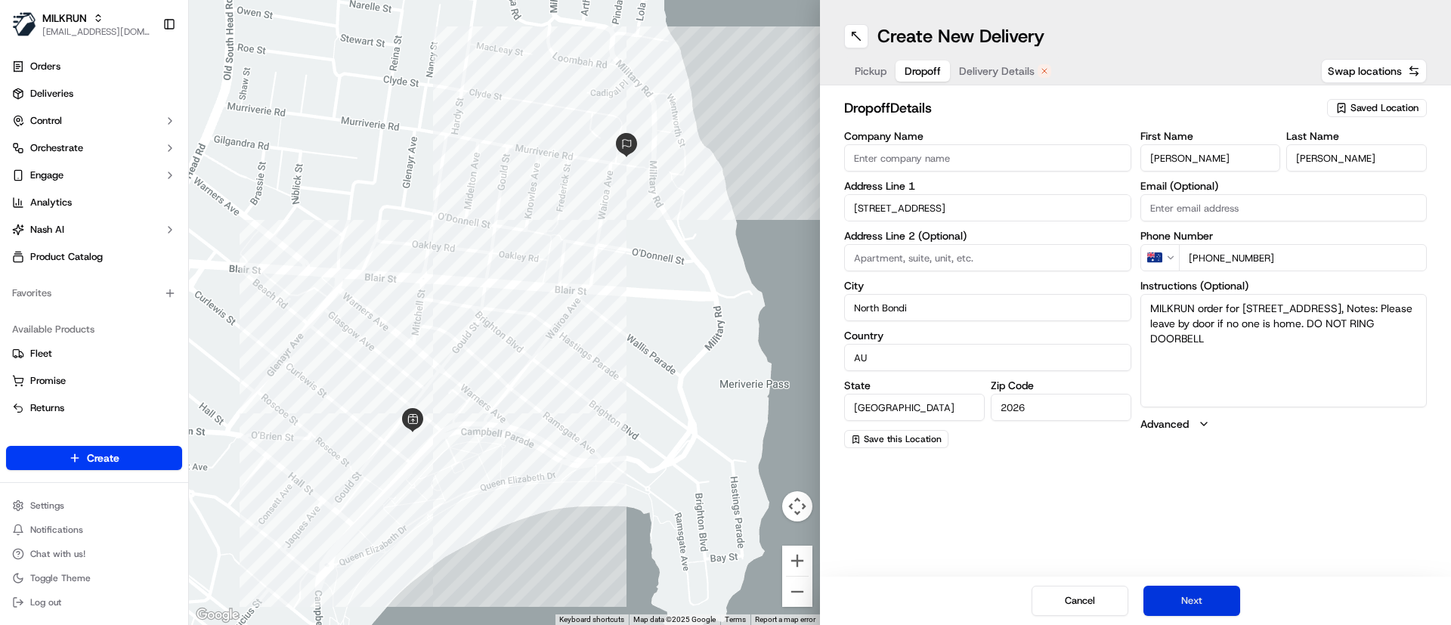
click at [1192, 603] on button "Next" at bounding box center [1191, 601] width 97 height 30
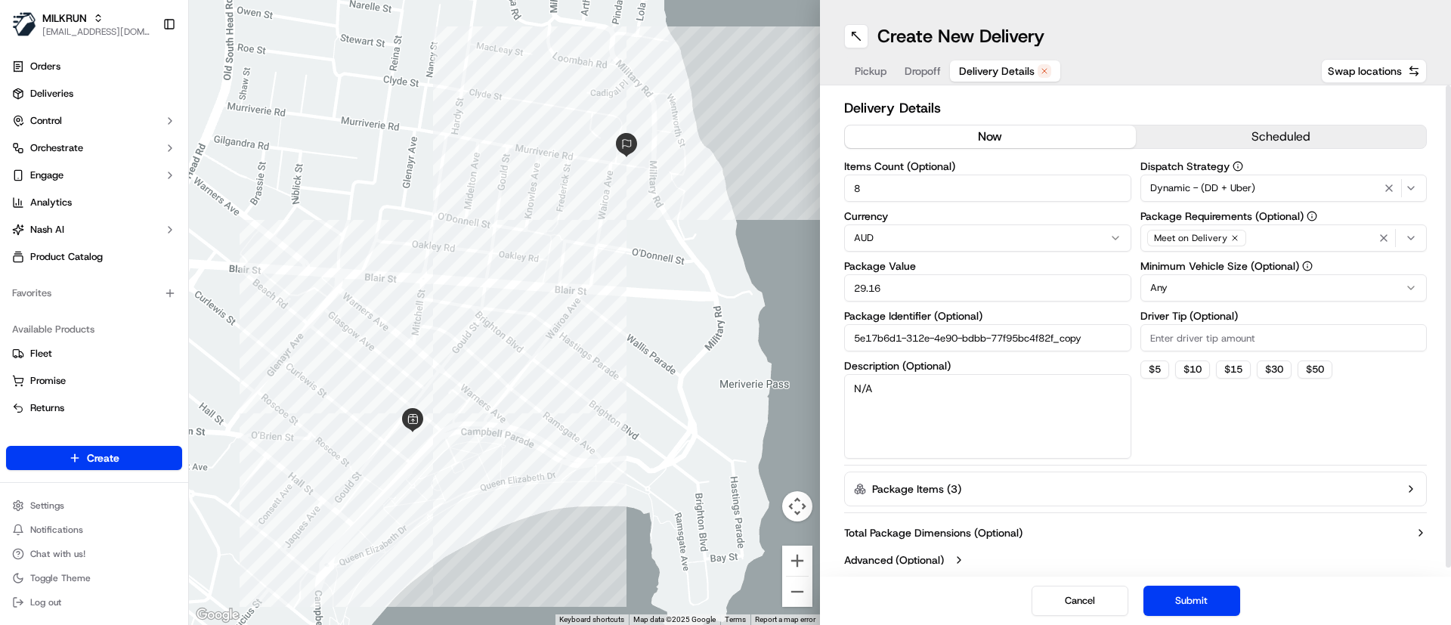
click at [988, 139] on button "now" at bounding box center [990, 136] width 291 height 23
click at [1182, 591] on button "Submit" at bounding box center [1191, 601] width 97 height 30
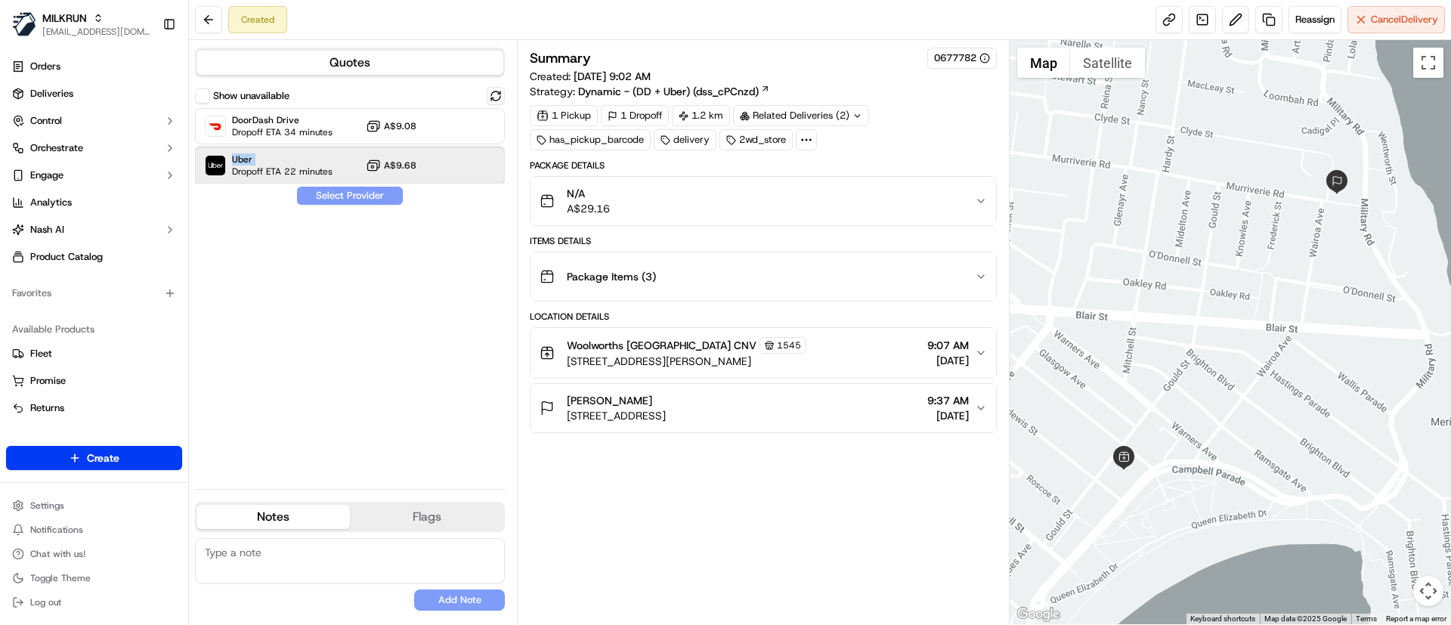
click at [232, 165] on div "Uber Dropoff ETA 22 minutes" at bounding box center [269, 165] width 128 height 24
click at [340, 199] on button "Assign Provider" at bounding box center [349, 196] width 107 height 18
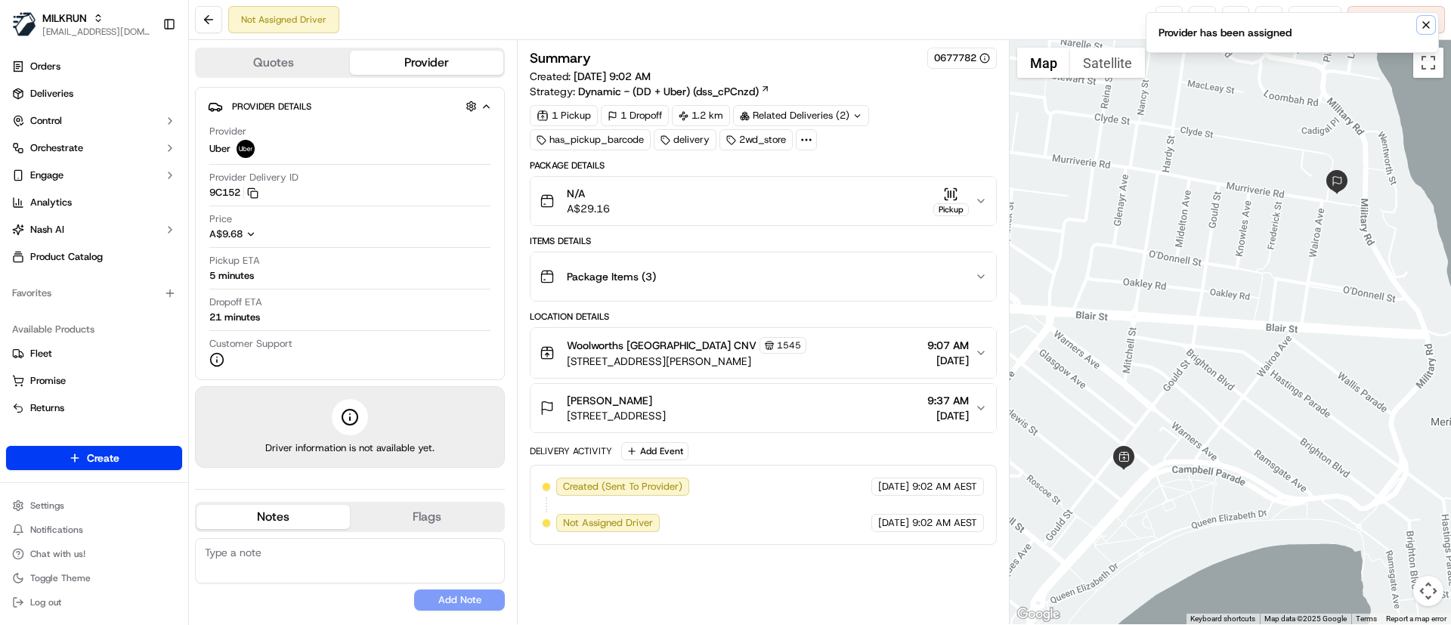
click at [1425, 22] on icon "Notifications (F8)" at bounding box center [1426, 25] width 12 height 12
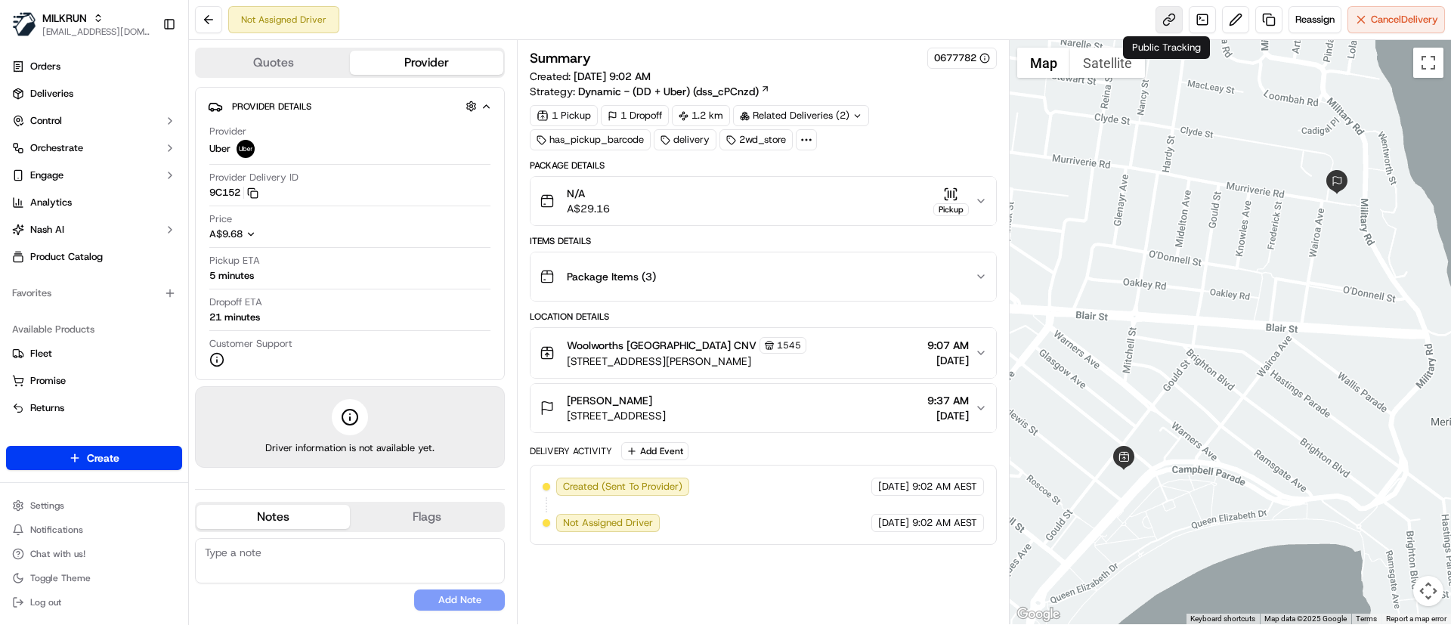
click at [1169, 16] on link at bounding box center [1169, 19] width 27 height 27
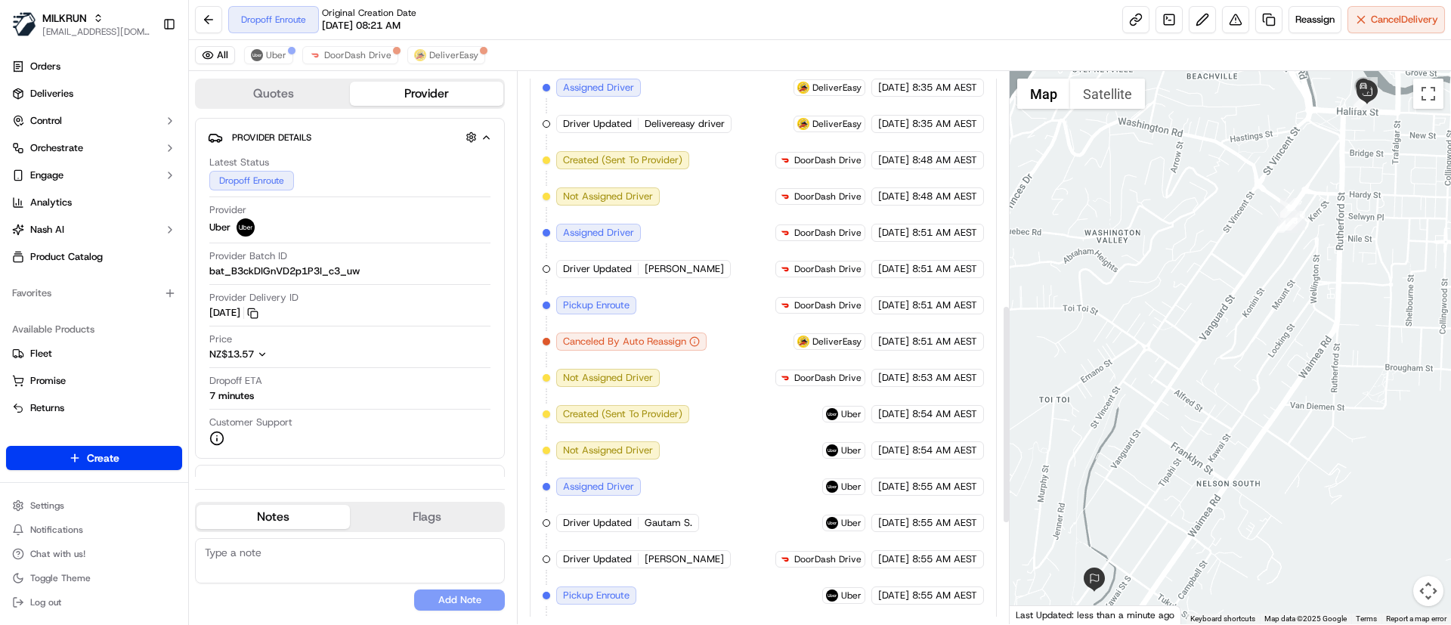
scroll to position [843, 0]
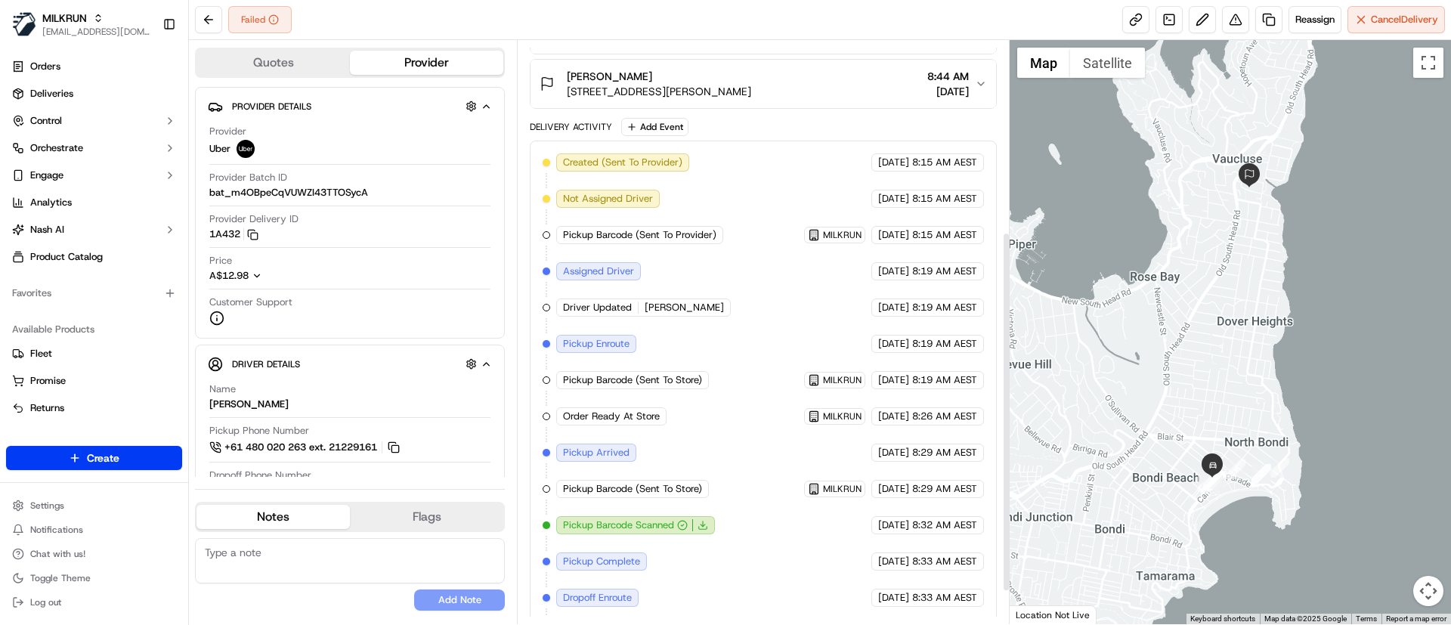
scroll to position [307, 0]
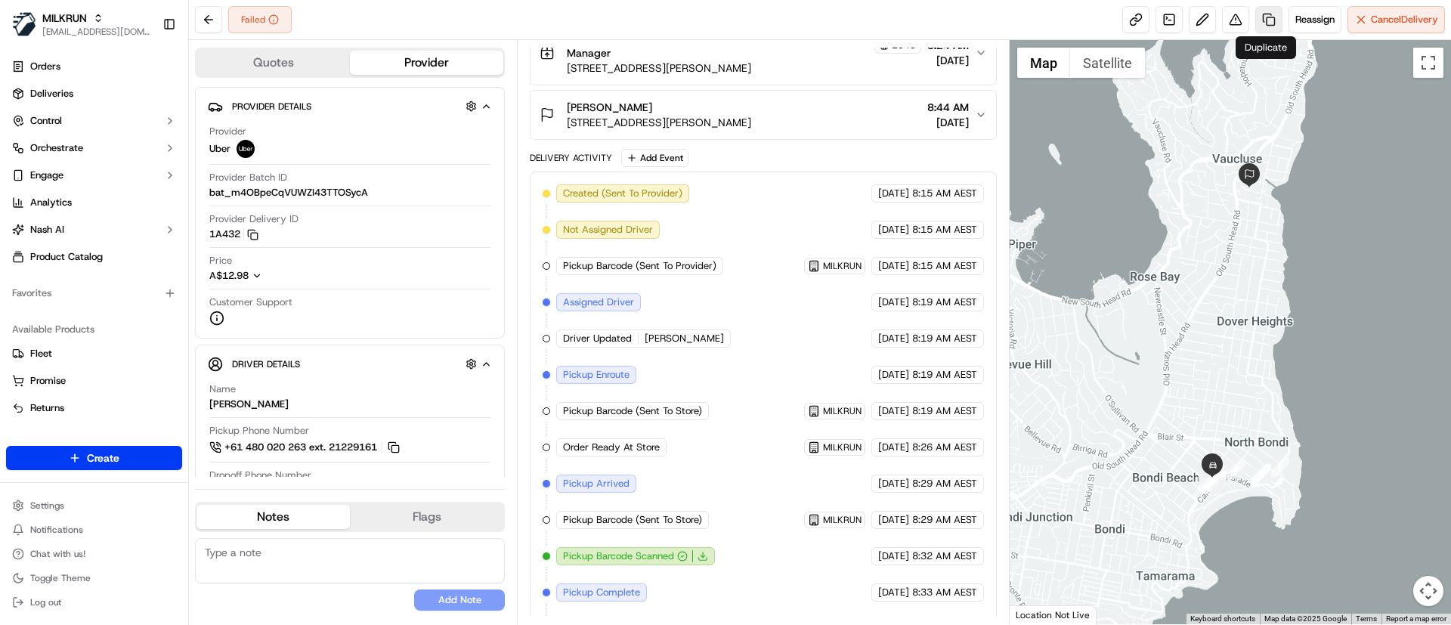
click at [1267, 14] on link at bounding box center [1268, 19] width 27 height 27
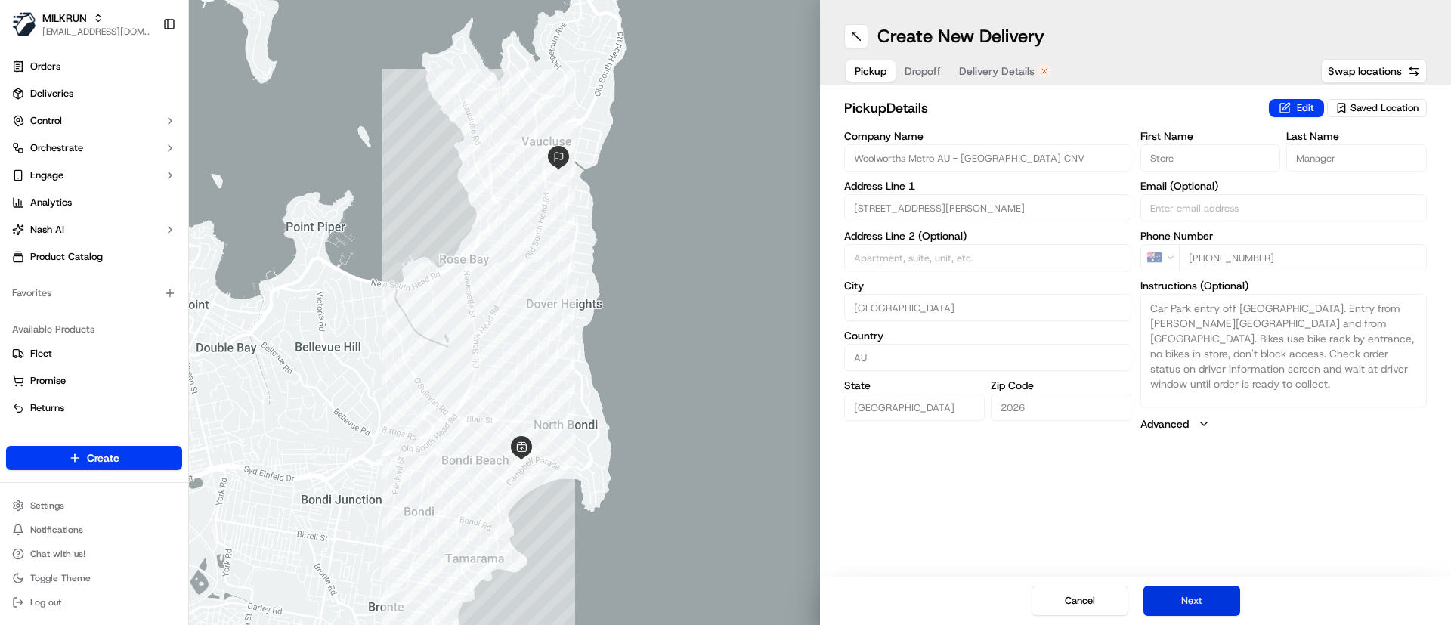
click at [1192, 588] on button "Next" at bounding box center [1191, 601] width 97 height 30
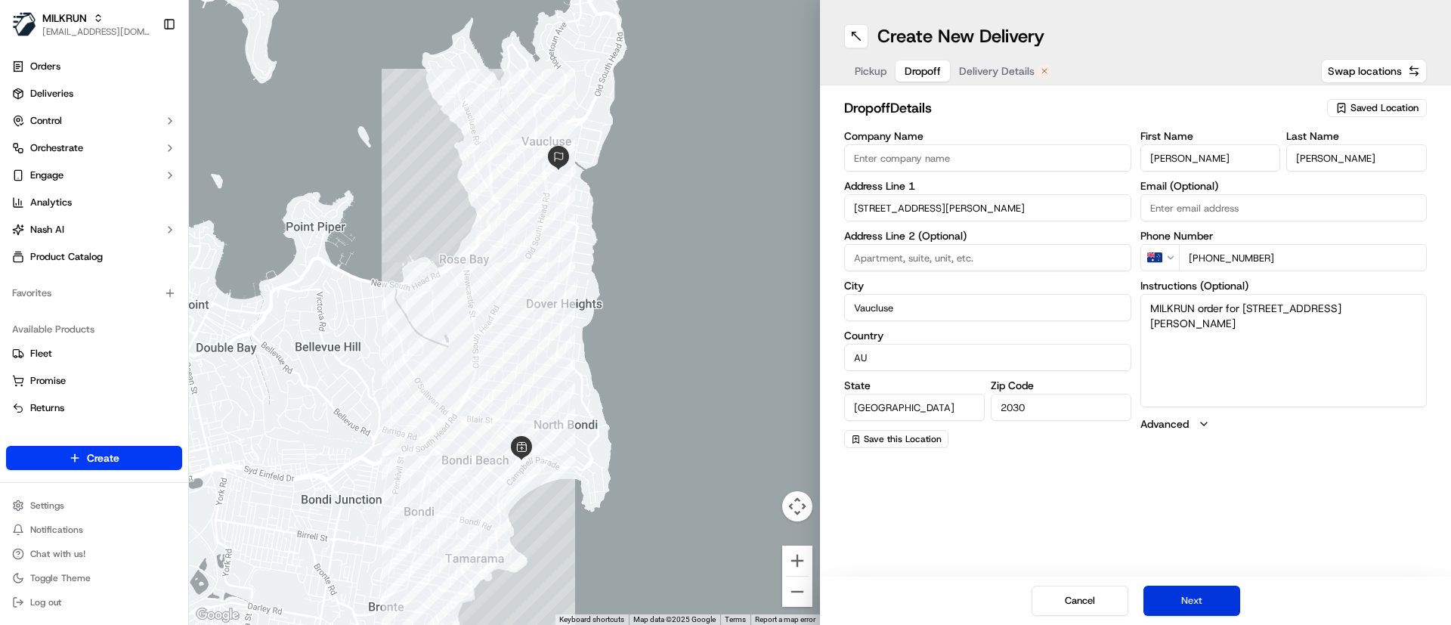
click at [1191, 591] on button "Next" at bounding box center [1191, 601] width 97 height 30
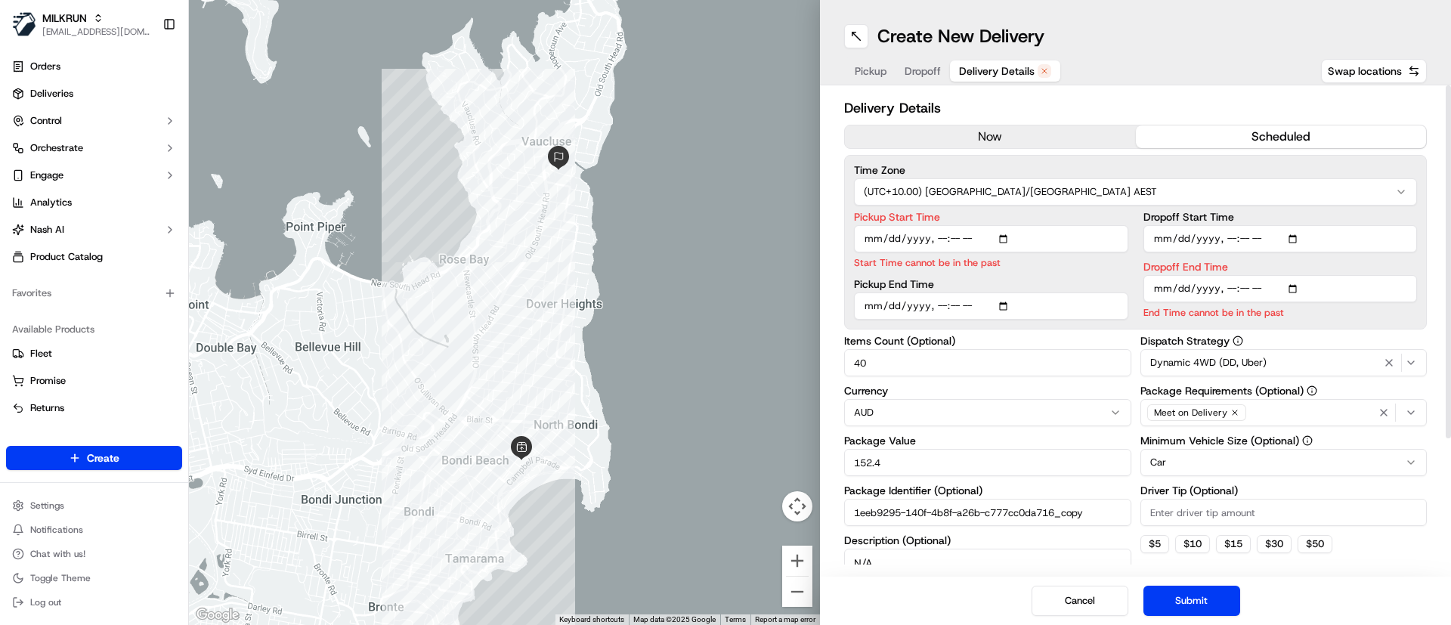
click at [998, 135] on button "now" at bounding box center [990, 136] width 291 height 23
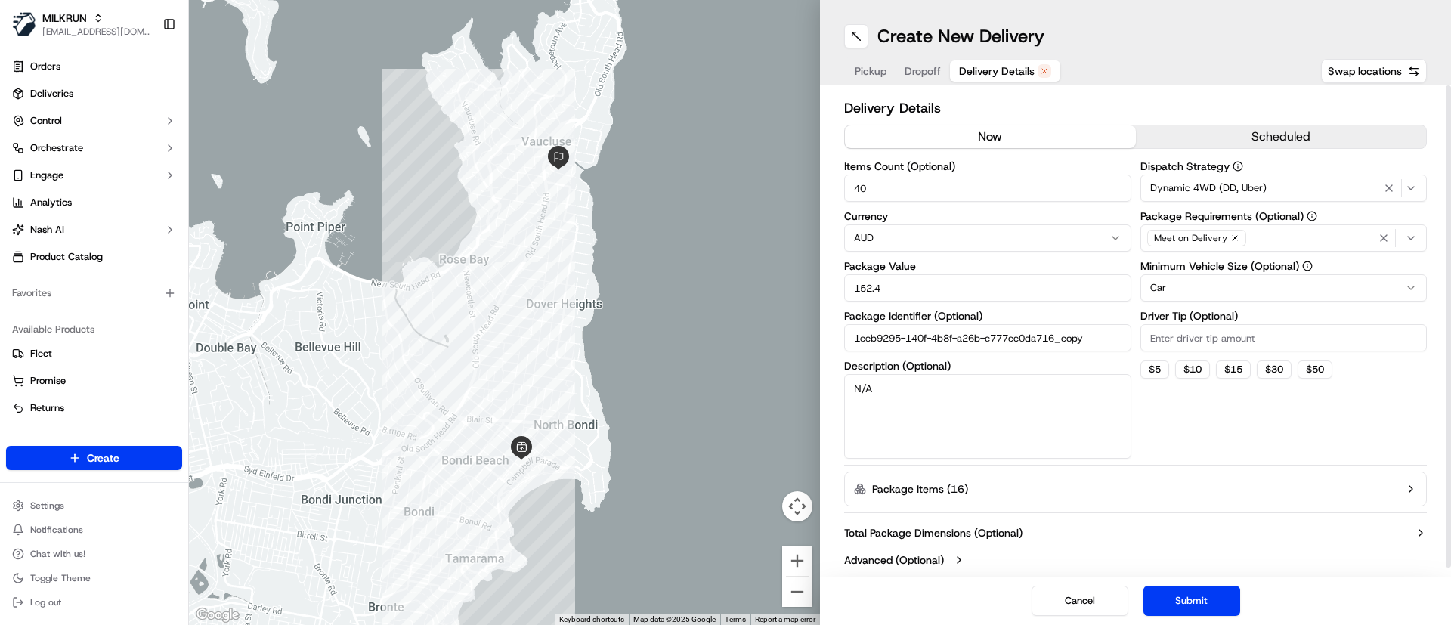
click at [1181, 602] on button "Submit" at bounding box center [1191, 601] width 97 height 30
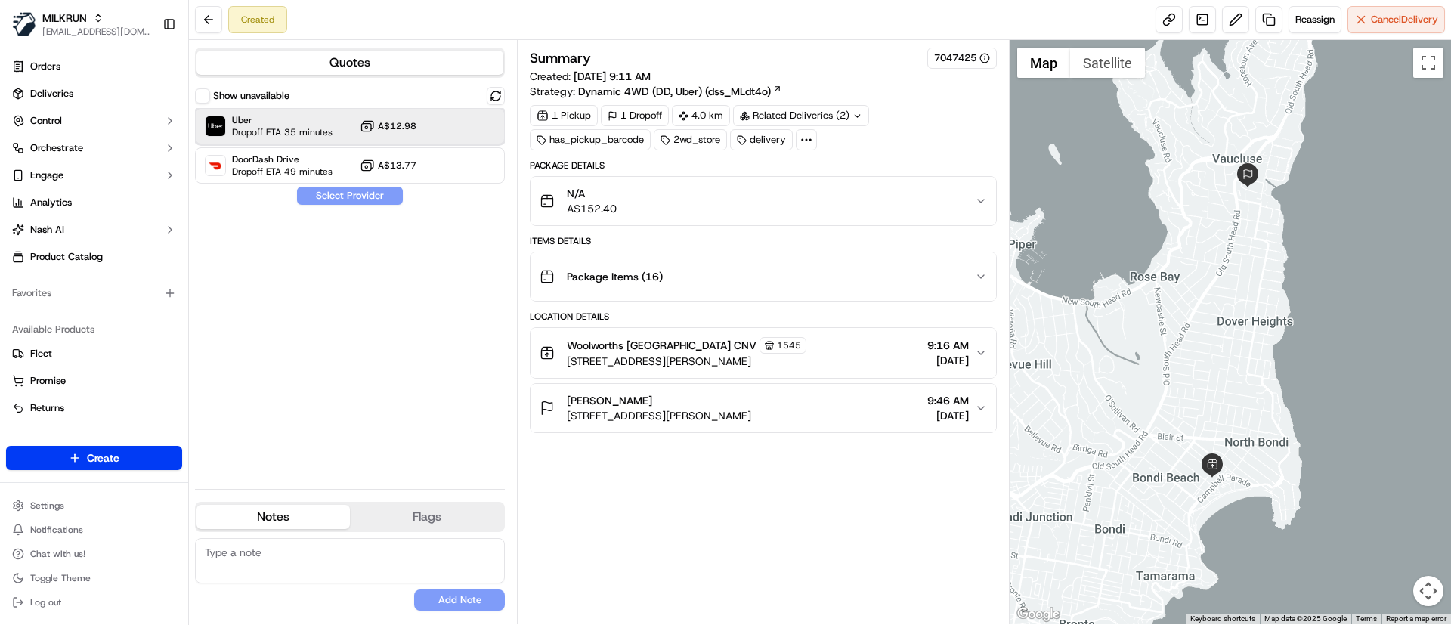
click at [243, 132] on span "Dropoff ETA 35 minutes" at bounding box center [282, 132] width 101 height 12
click at [320, 202] on button "Assign Provider" at bounding box center [349, 196] width 107 height 18
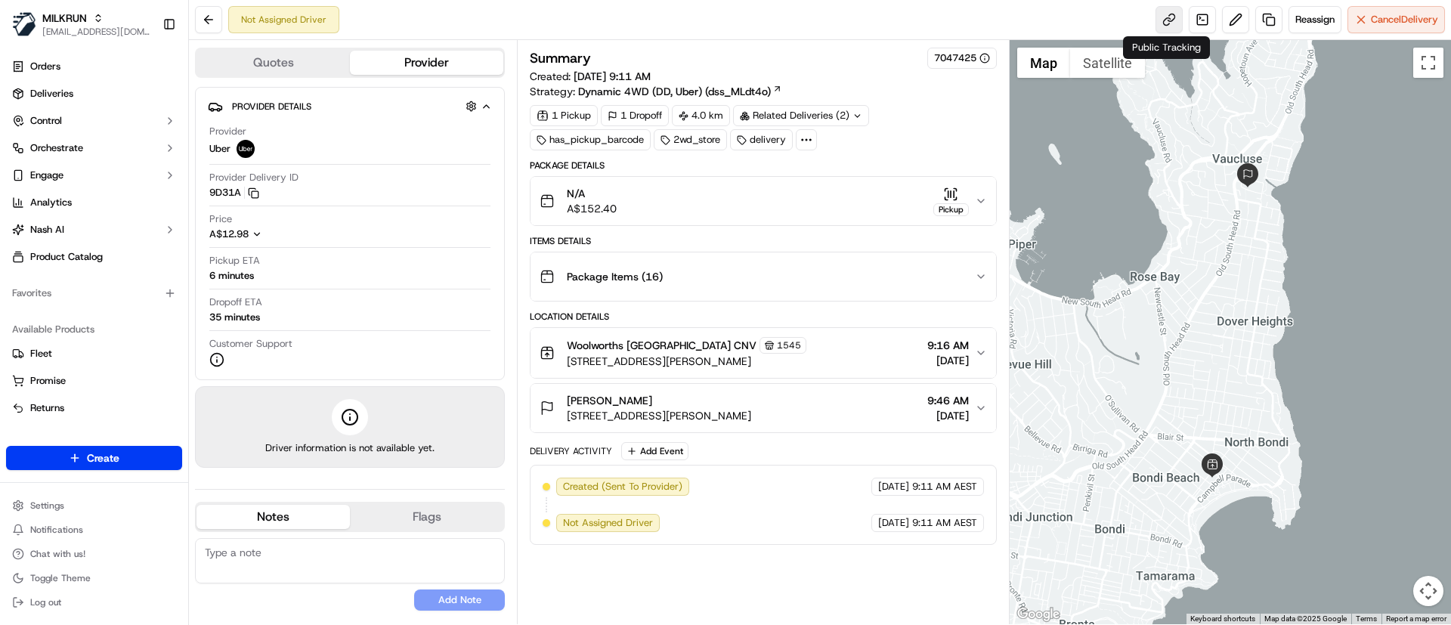
click at [1166, 17] on link at bounding box center [1169, 19] width 27 height 27
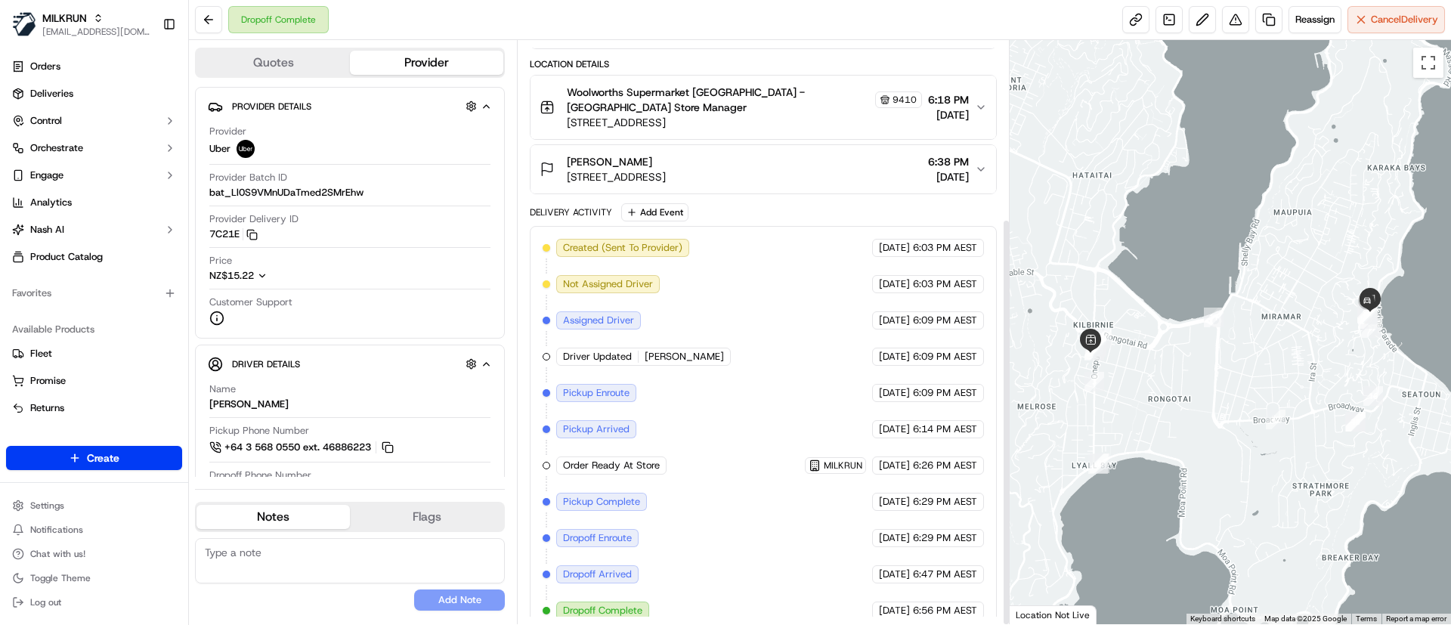
scroll to position [255, 0]
drag, startPoint x: 651, startPoint y: 140, endPoint x: 569, endPoint y: 138, distance: 82.4
click at [569, 152] on div "Dhawal Vora" at bounding box center [616, 159] width 99 height 15
copy span "Dhawal Vora"
click at [84, 93] on link "Deliveries" at bounding box center [94, 94] width 176 height 24
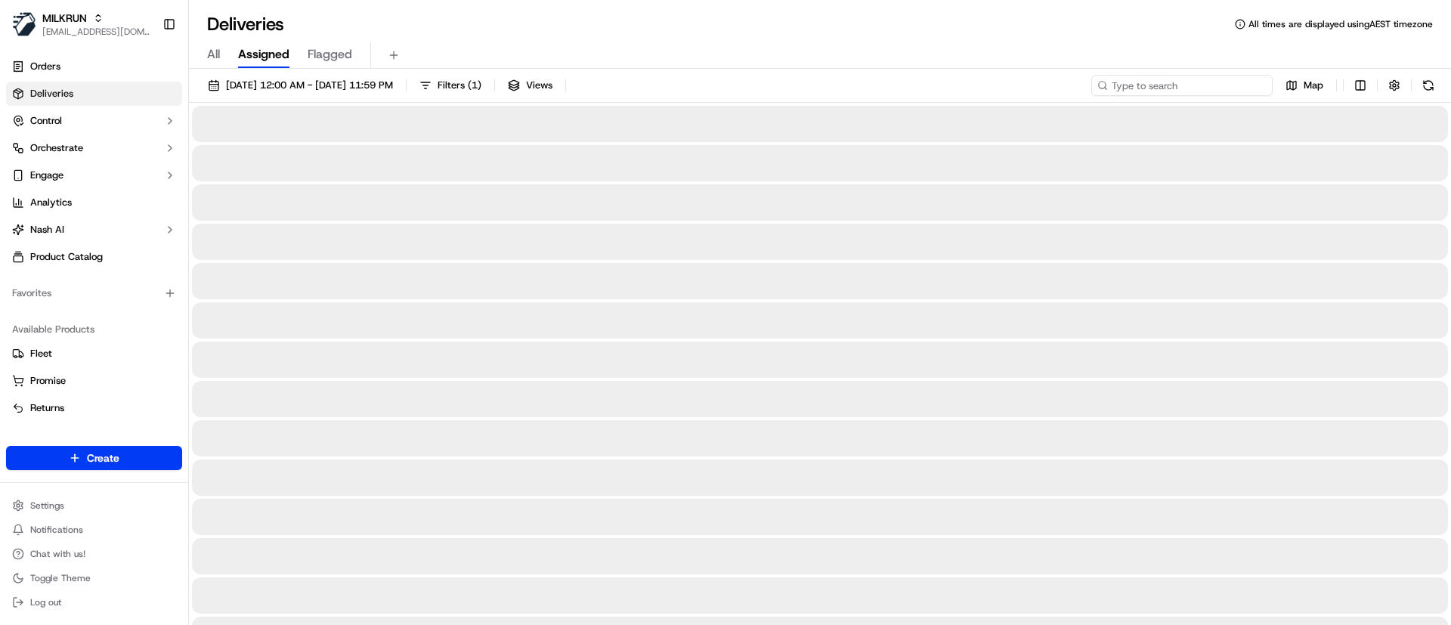
click at [1166, 75] on input at bounding box center [1181, 85] width 181 height 21
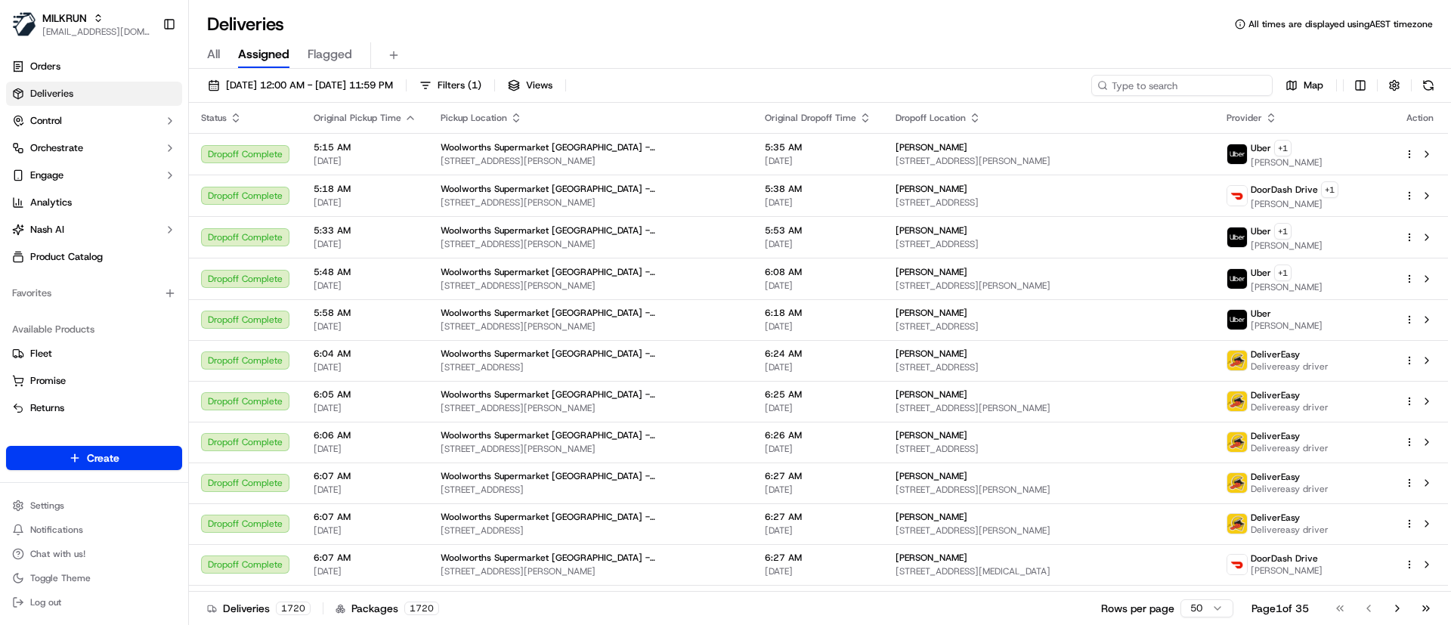
paste input "Dhawal Vora"
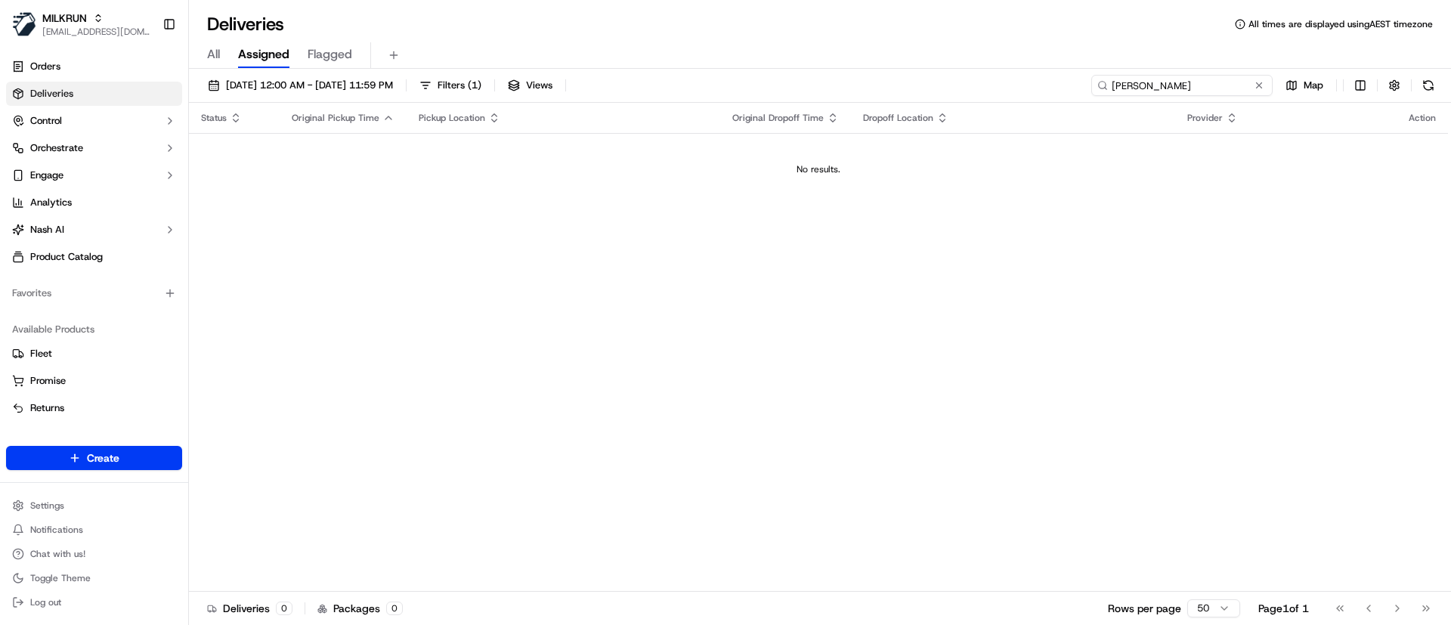
type input "Dhawal Vora"
click at [233, 82] on span "23/09/2025 12:00 AM - 23/09/2025 11:59 PM" at bounding box center [309, 86] width 167 height 14
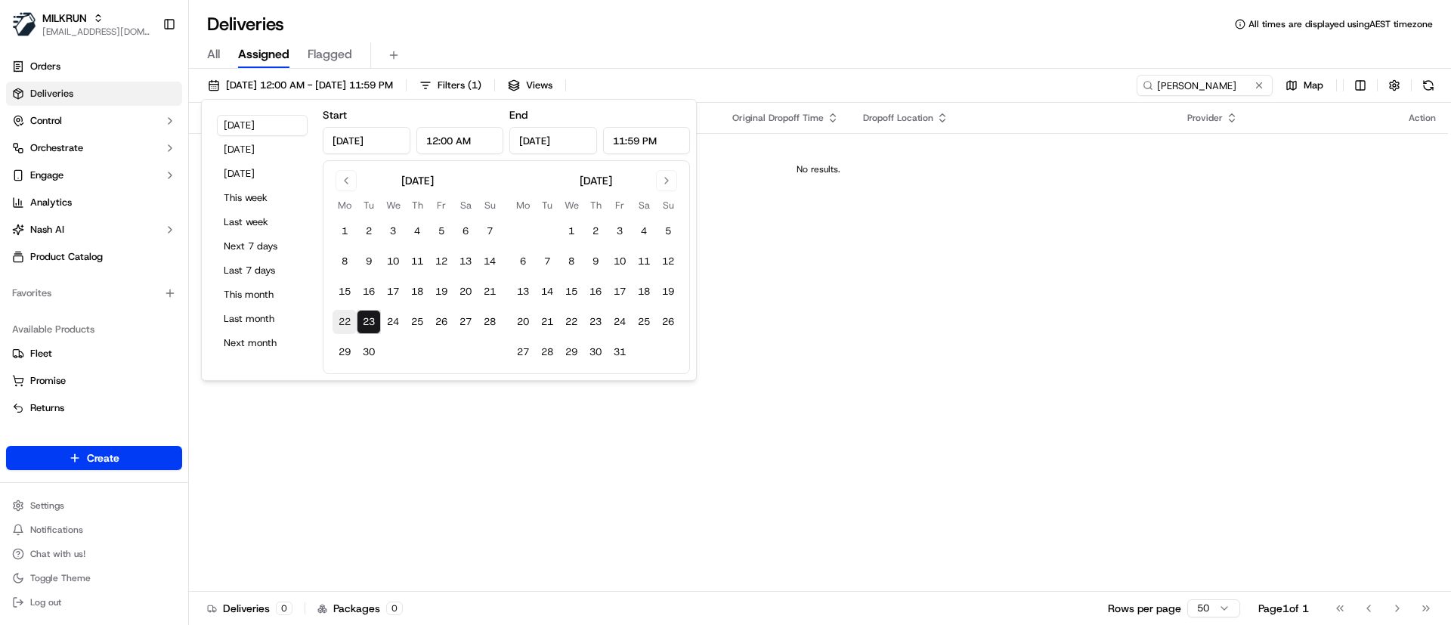
click at [336, 314] on button "22" at bounding box center [345, 322] width 24 height 24
type input "Sep 22, 2025"
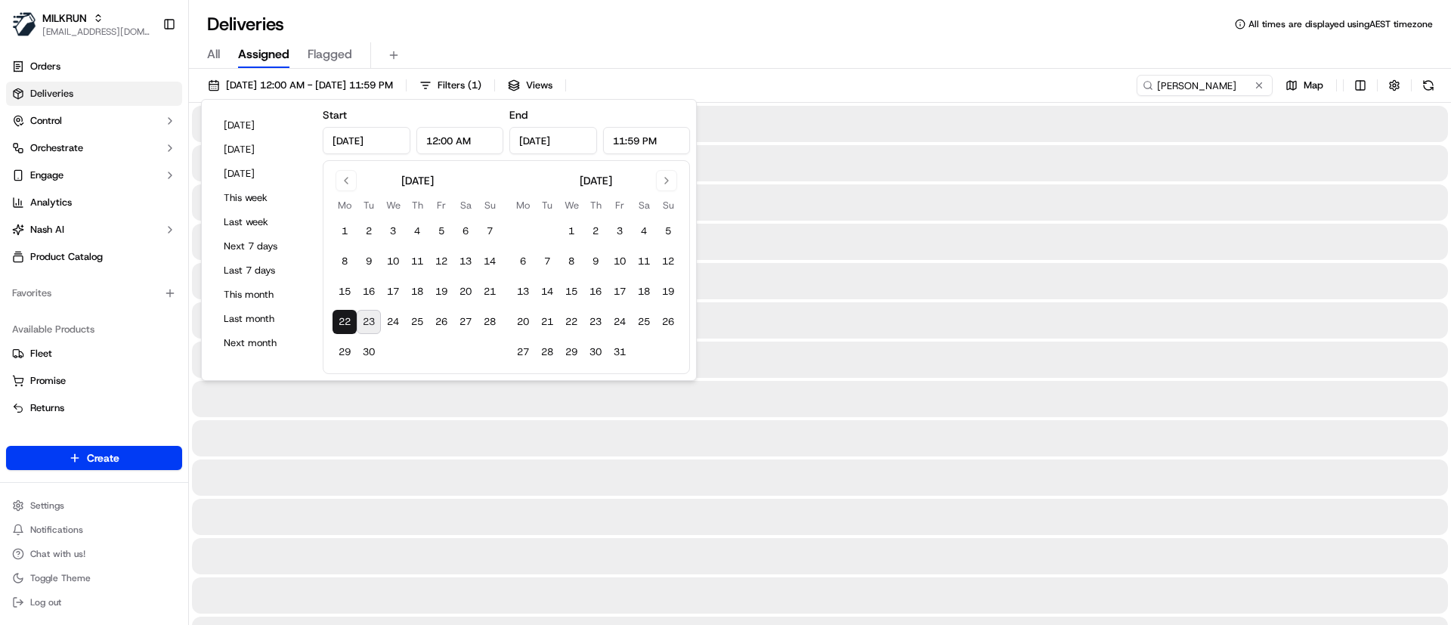
click at [806, 40] on div "All Assigned Flagged" at bounding box center [820, 52] width 1262 height 32
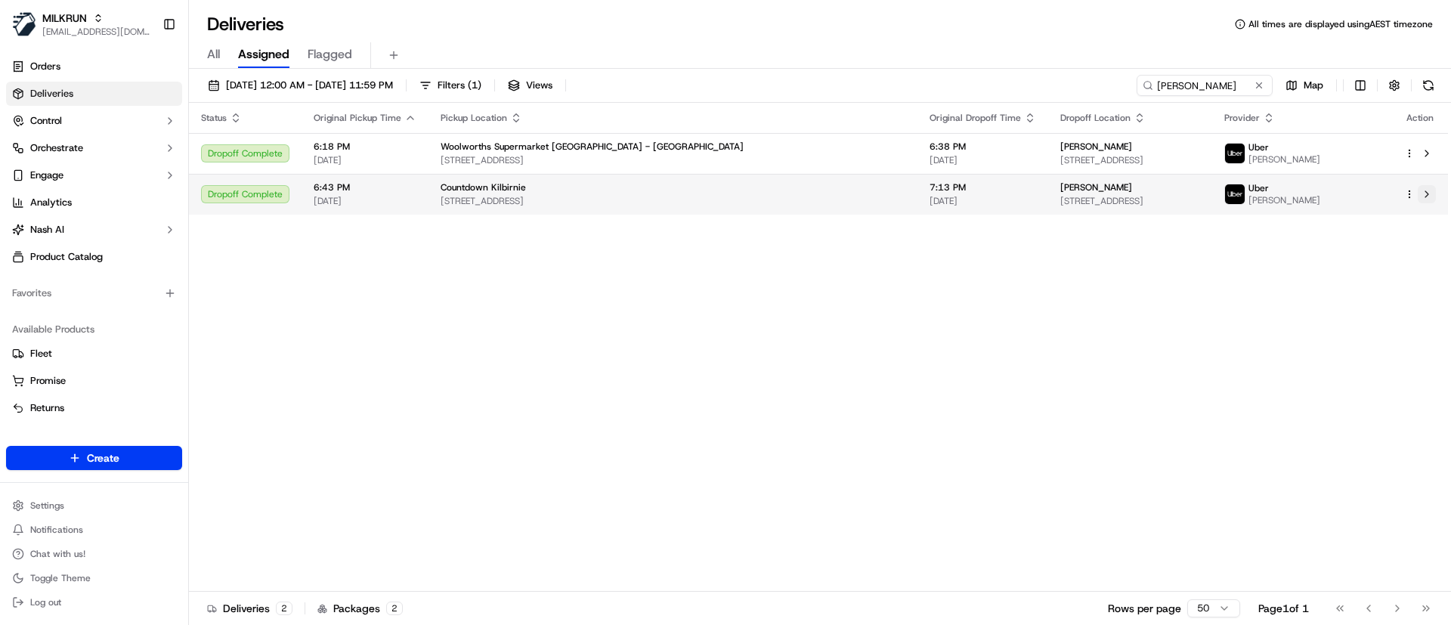
click at [1429, 195] on button at bounding box center [1427, 194] width 18 height 18
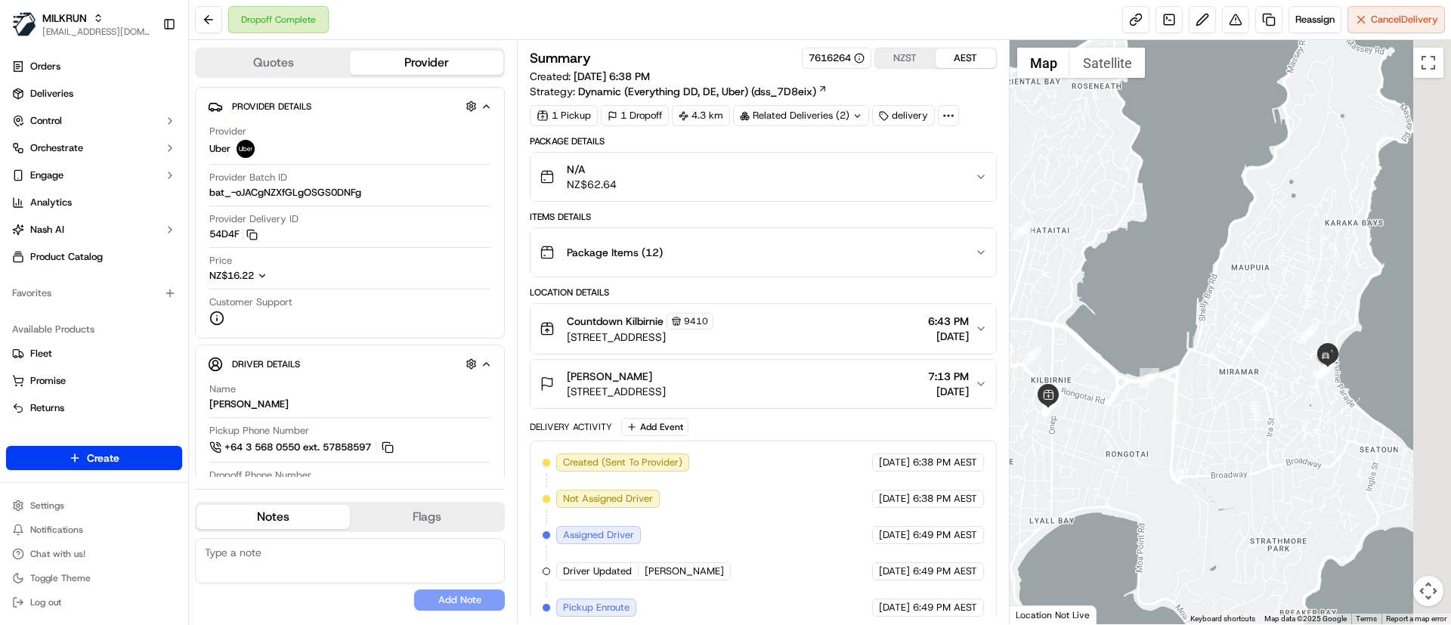
drag, startPoint x: 1341, startPoint y: 380, endPoint x: 1304, endPoint y: 418, distance: 52.9
click at [1304, 418] on div at bounding box center [1231, 332] width 442 height 584
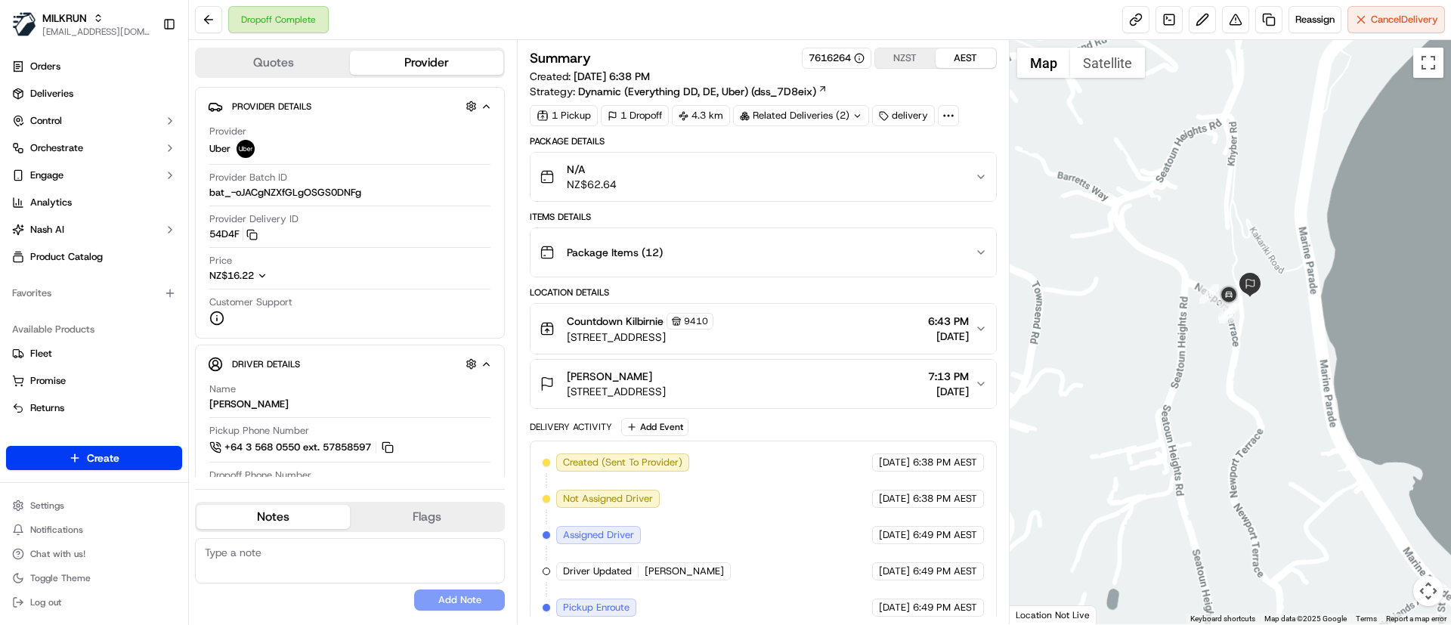
drag, startPoint x: 1292, startPoint y: 377, endPoint x: 1332, endPoint y: 412, distance: 53.0
click at [1332, 412] on div at bounding box center [1231, 332] width 442 height 584
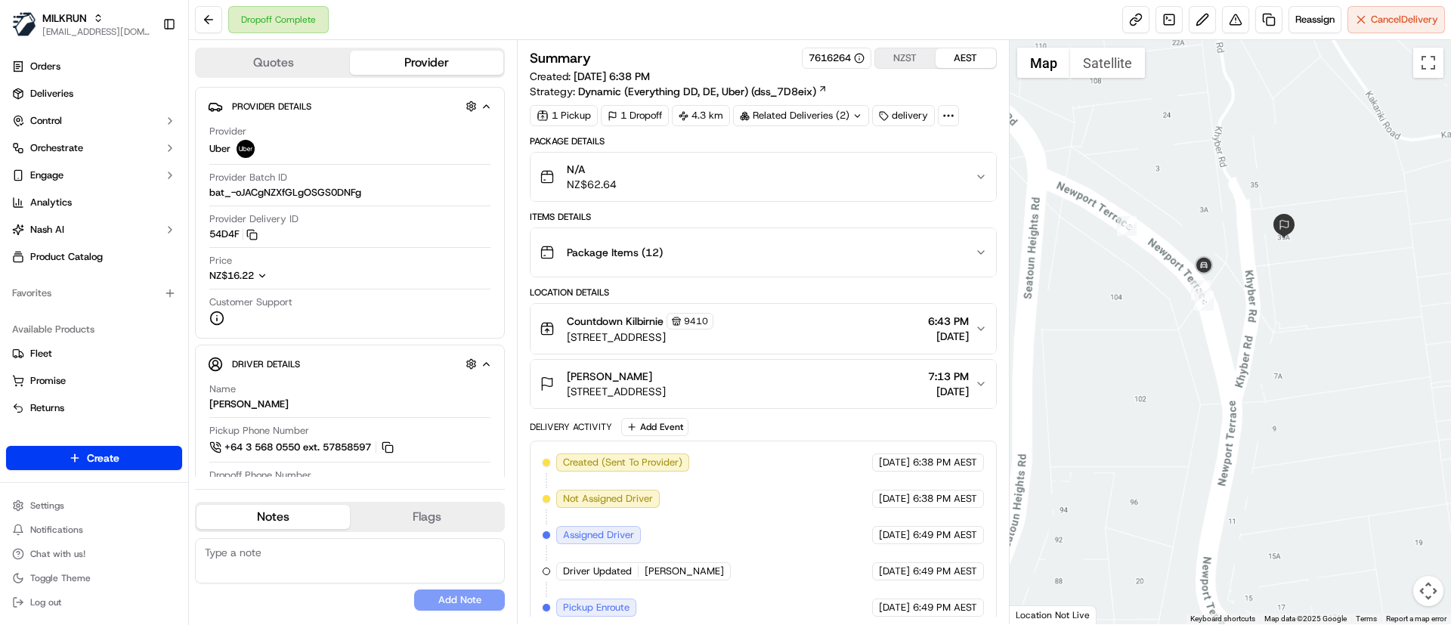
drag, startPoint x: 1273, startPoint y: 345, endPoint x: 1313, endPoint y: 398, distance: 66.4
click at [1313, 398] on div at bounding box center [1231, 332] width 442 height 584
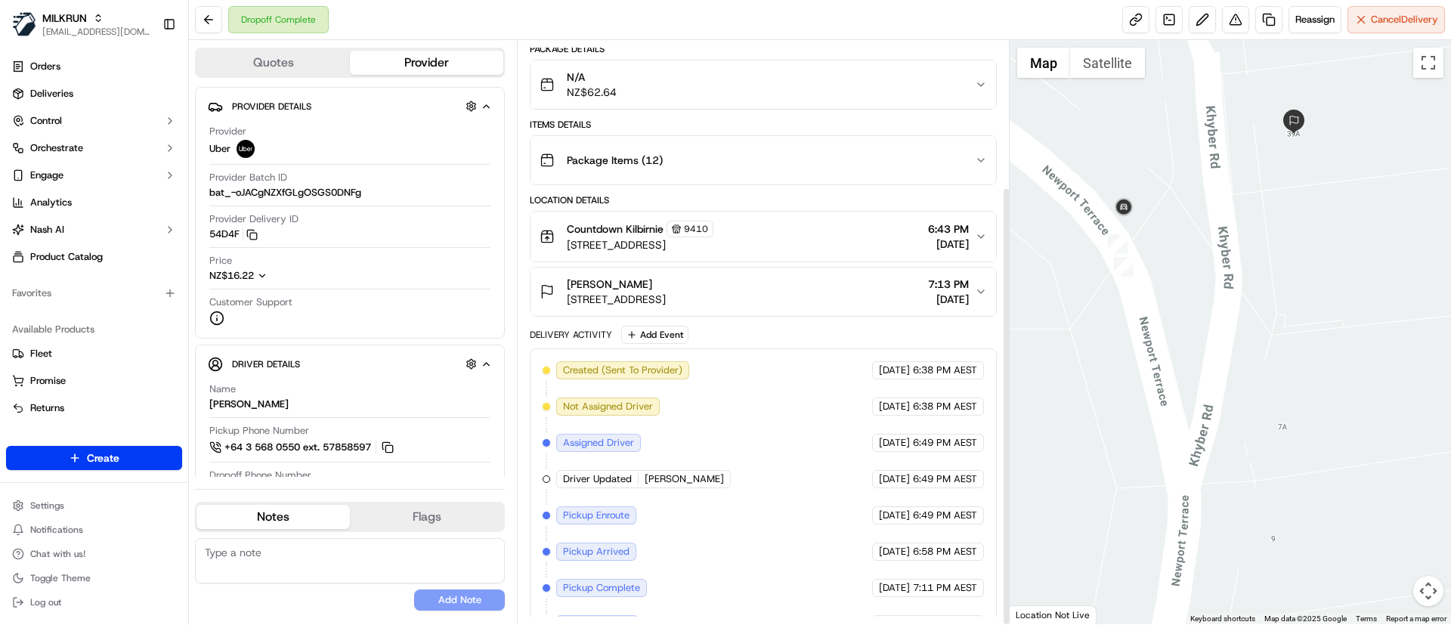
scroll to position [194, 0]
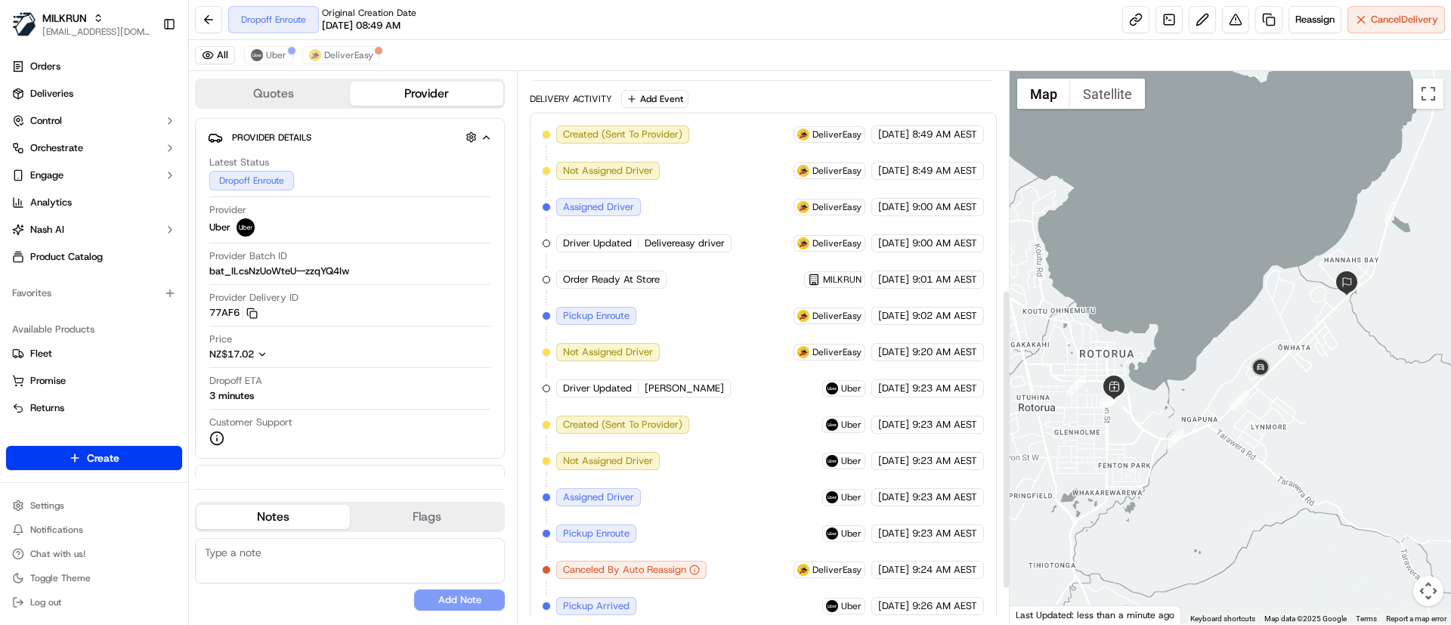
scroll to position [467, 0]
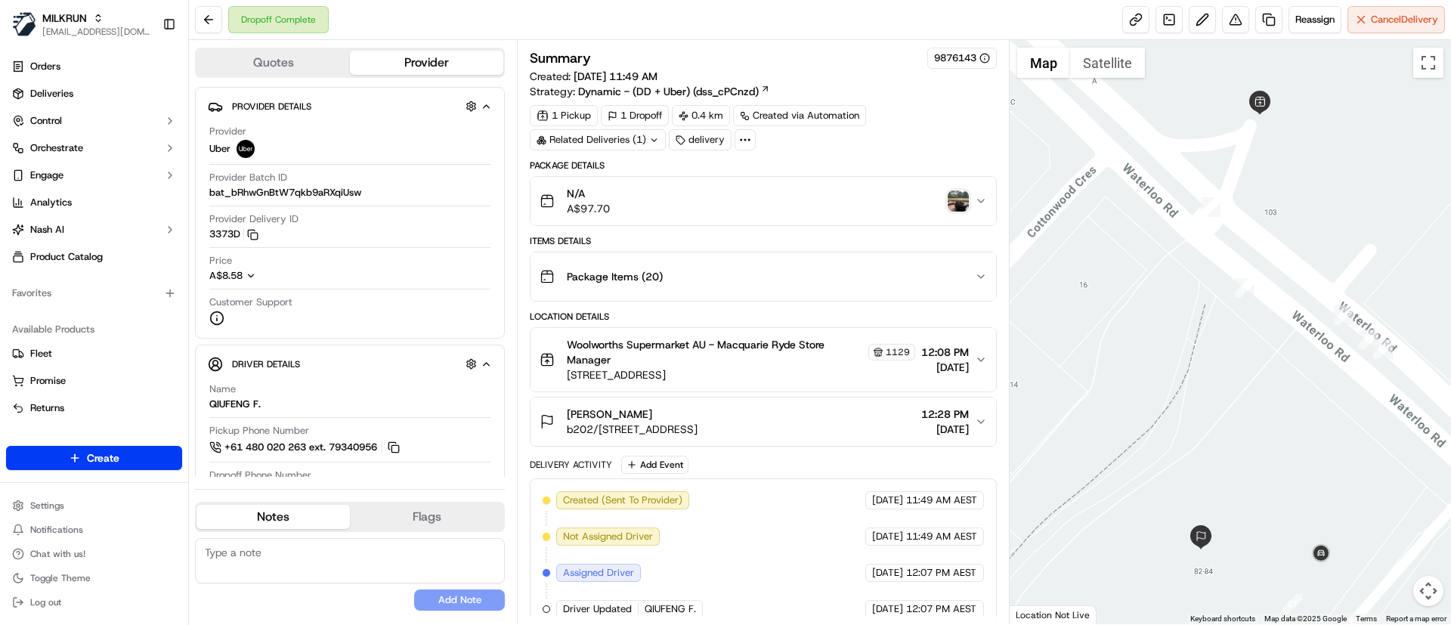
click at [954, 196] on img "button" at bounding box center [958, 200] width 21 height 21
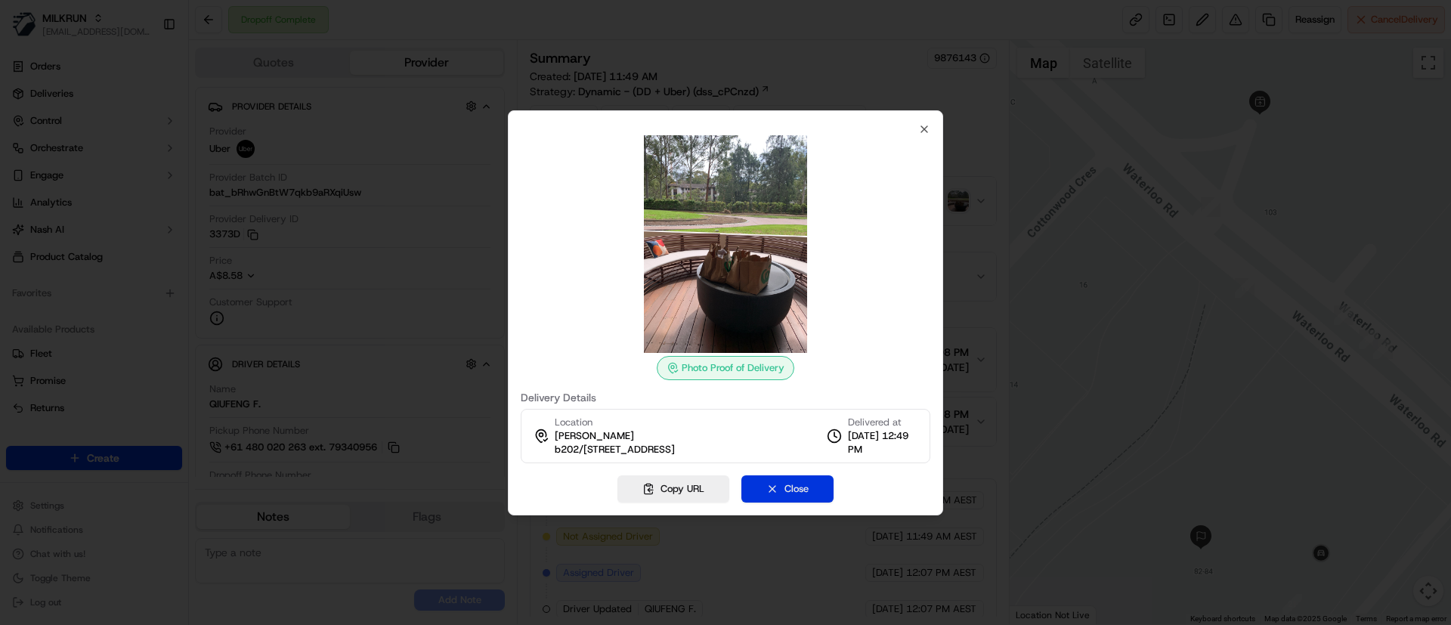
click at [801, 497] on button "Close" at bounding box center [787, 488] width 92 height 27
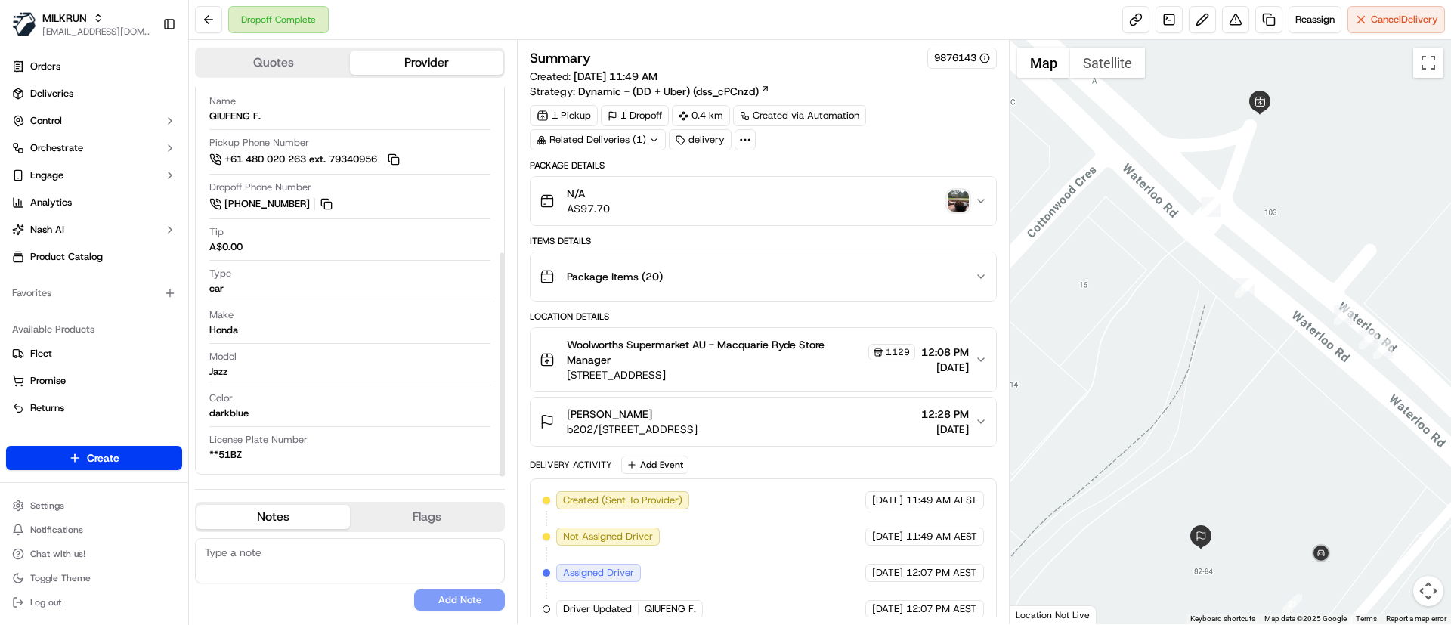
scroll to position [289, 0]
click at [698, 419] on div "[PERSON_NAME]" at bounding box center [632, 414] width 131 height 15
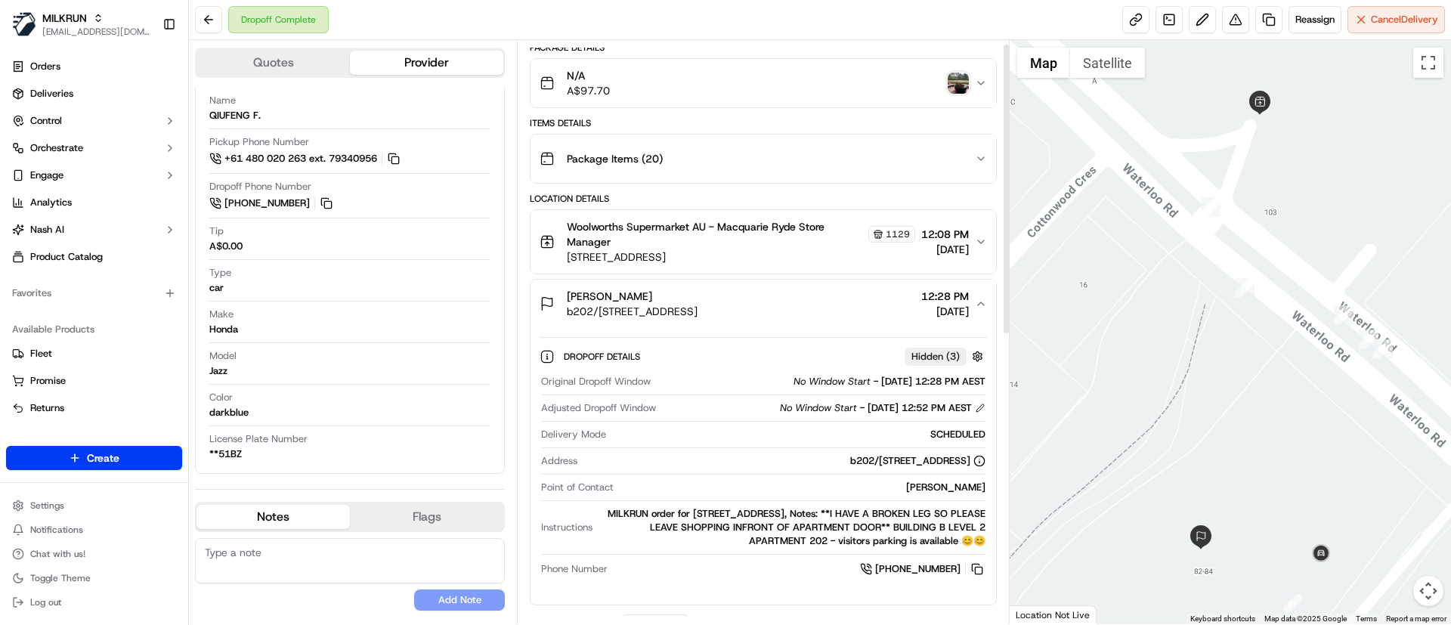
scroll to position [0, 0]
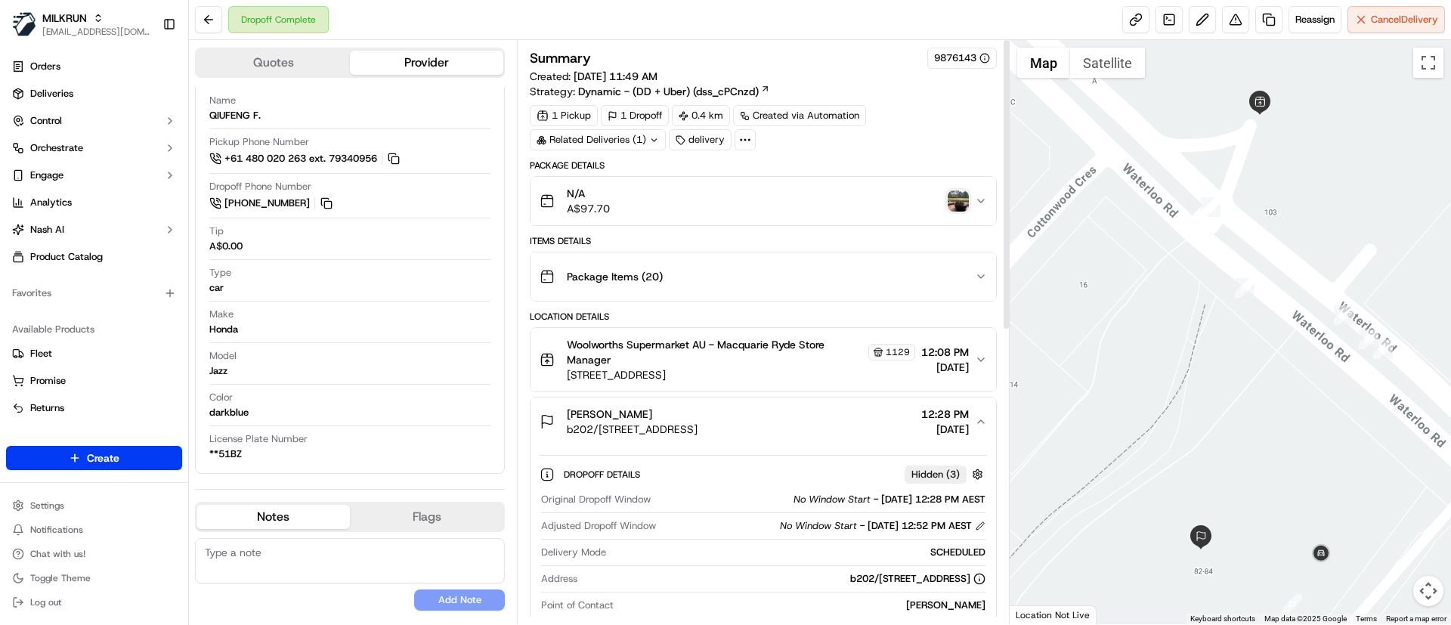
click at [958, 189] on div "N/A A$97.70" at bounding box center [757, 201] width 435 height 30
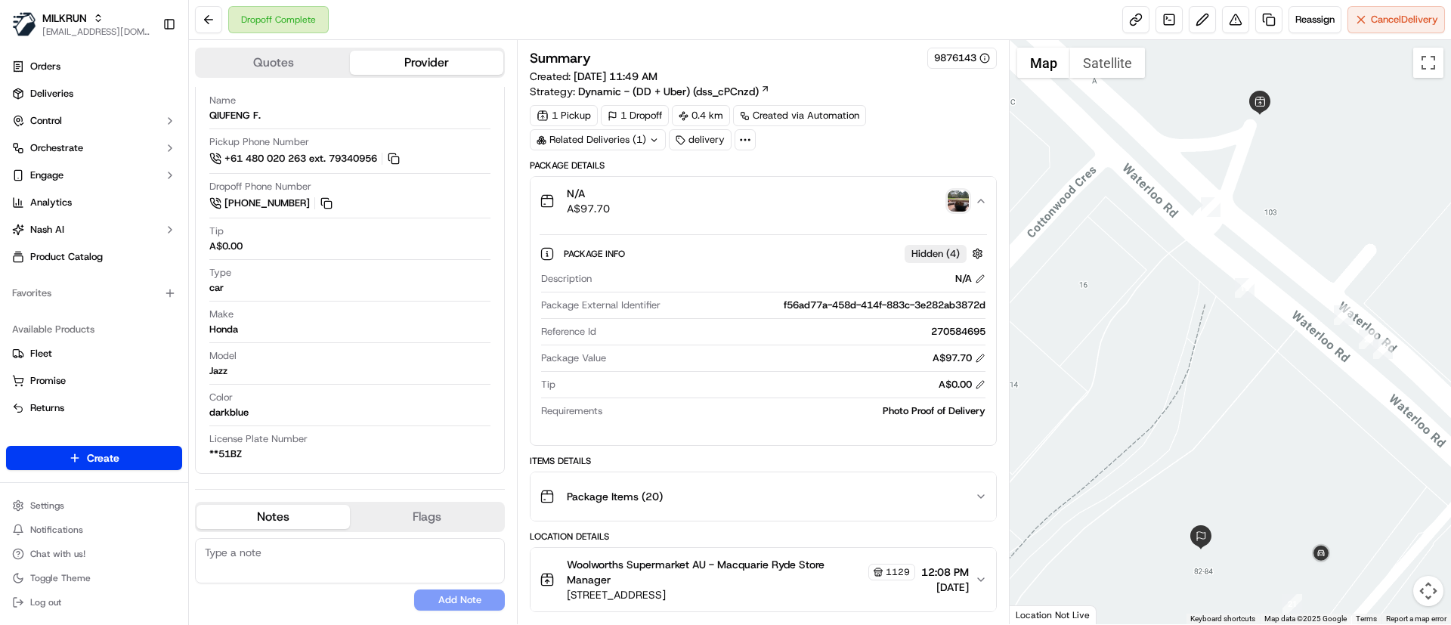
click at [952, 198] on img "button" at bounding box center [958, 200] width 21 height 21
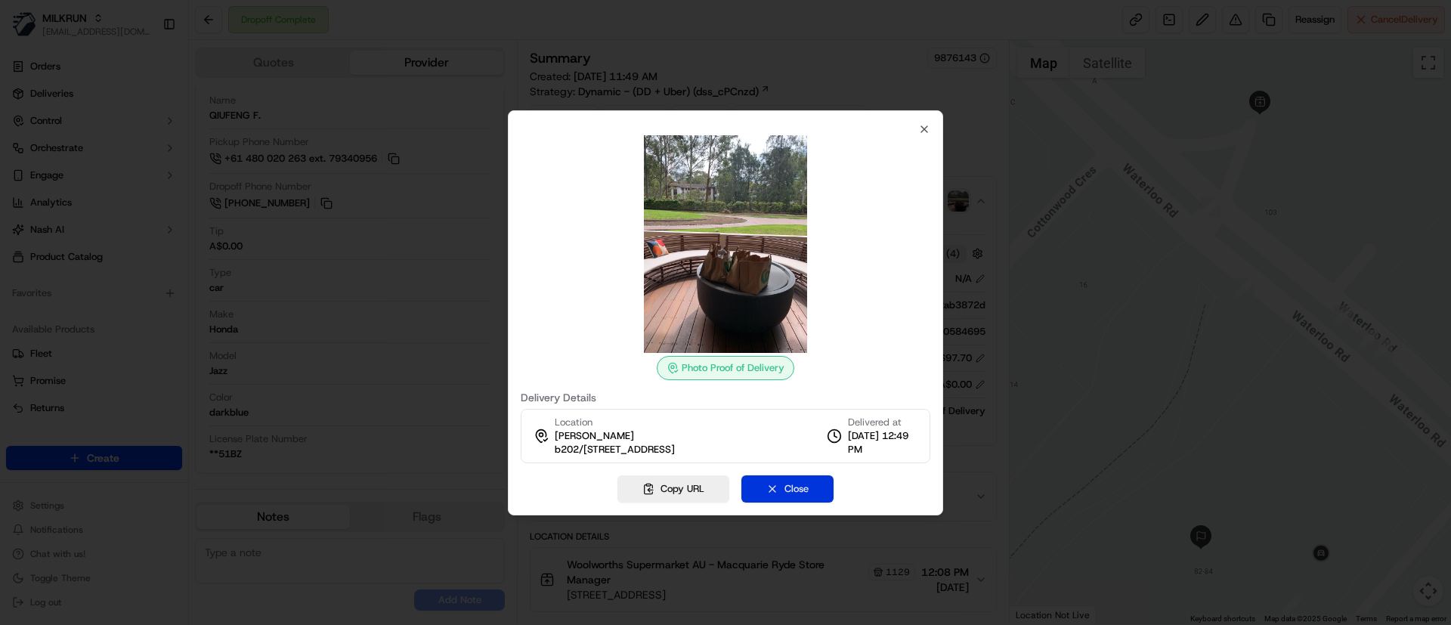
click at [777, 482] on button "Close" at bounding box center [787, 488] width 92 height 27
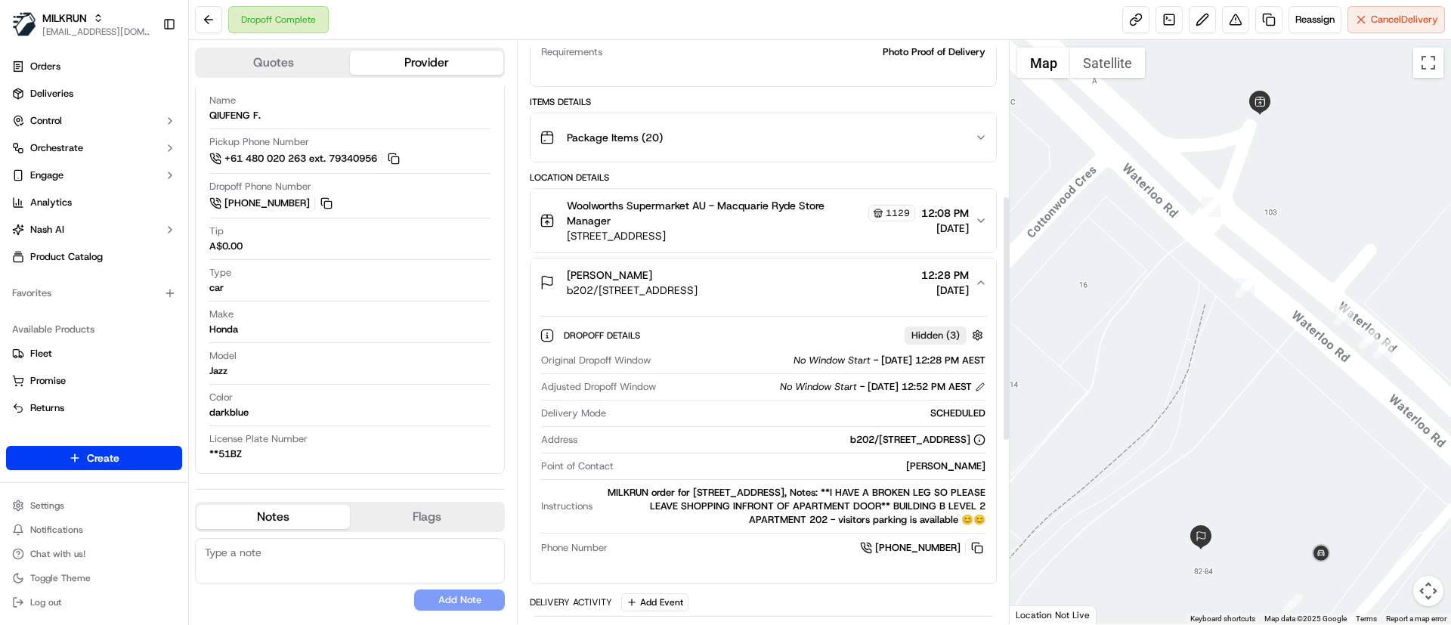
scroll to position [369, 0]
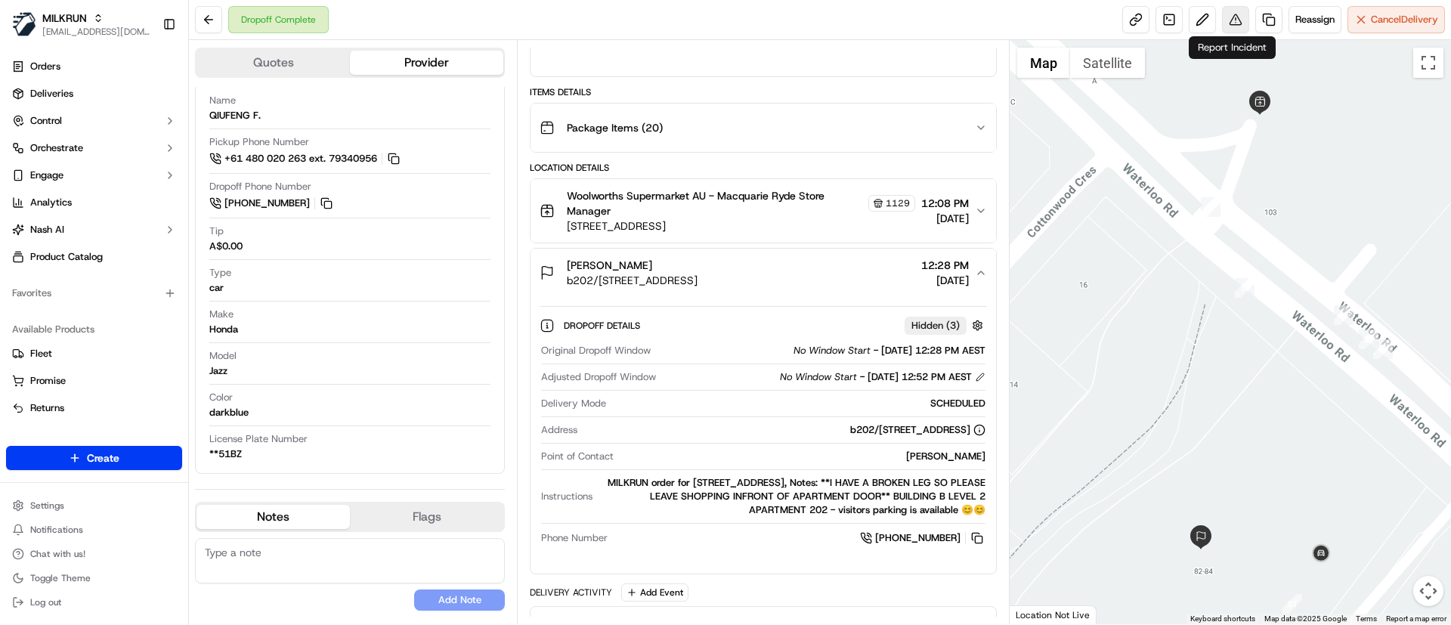
click at [1233, 17] on button at bounding box center [1235, 19] width 27 height 27
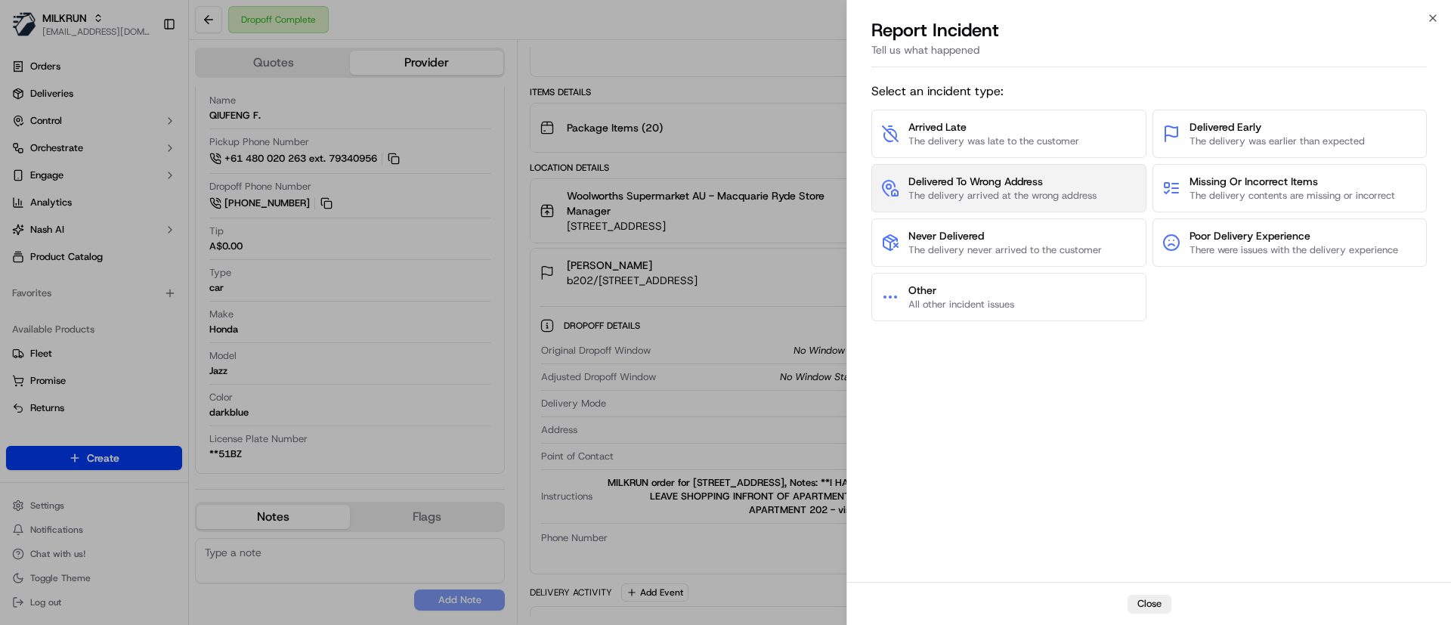
click at [1029, 189] on span "The delivery arrived at the wrong address" at bounding box center [1002, 196] width 188 height 14
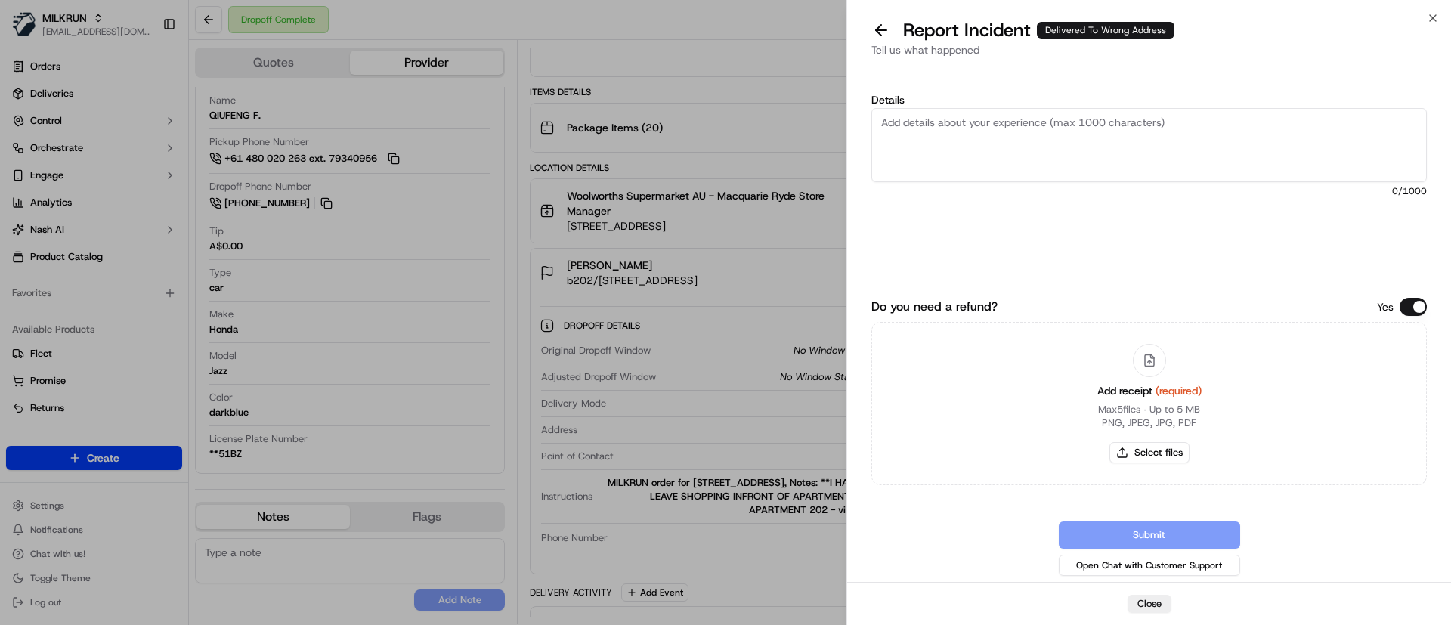
click at [1054, 129] on textarea "Details" at bounding box center [1148, 145] width 555 height 74
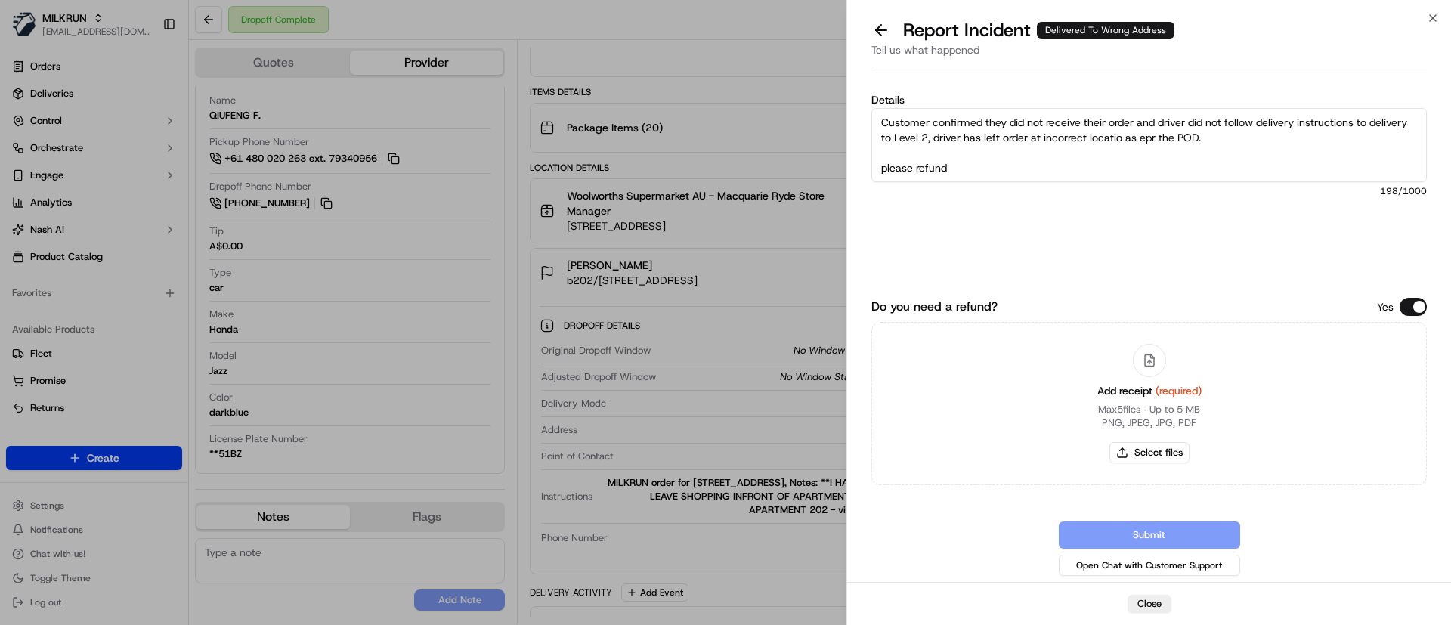
paste textarea "$97.70"
click at [1165, 138] on textarea "Customer confirmed they did not receive their order and driver did not follow d…" at bounding box center [1148, 145] width 555 height 74
click at [1048, 165] on textarea "Customer confirmed they did not receive their order and driver did not follow d…" at bounding box center [1148, 145] width 555 height 74
click at [1053, 169] on textarea "Customer confirmed they did not receive their order and driver did not follow d…" at bounding box center [1148, 145] width 555 height 74
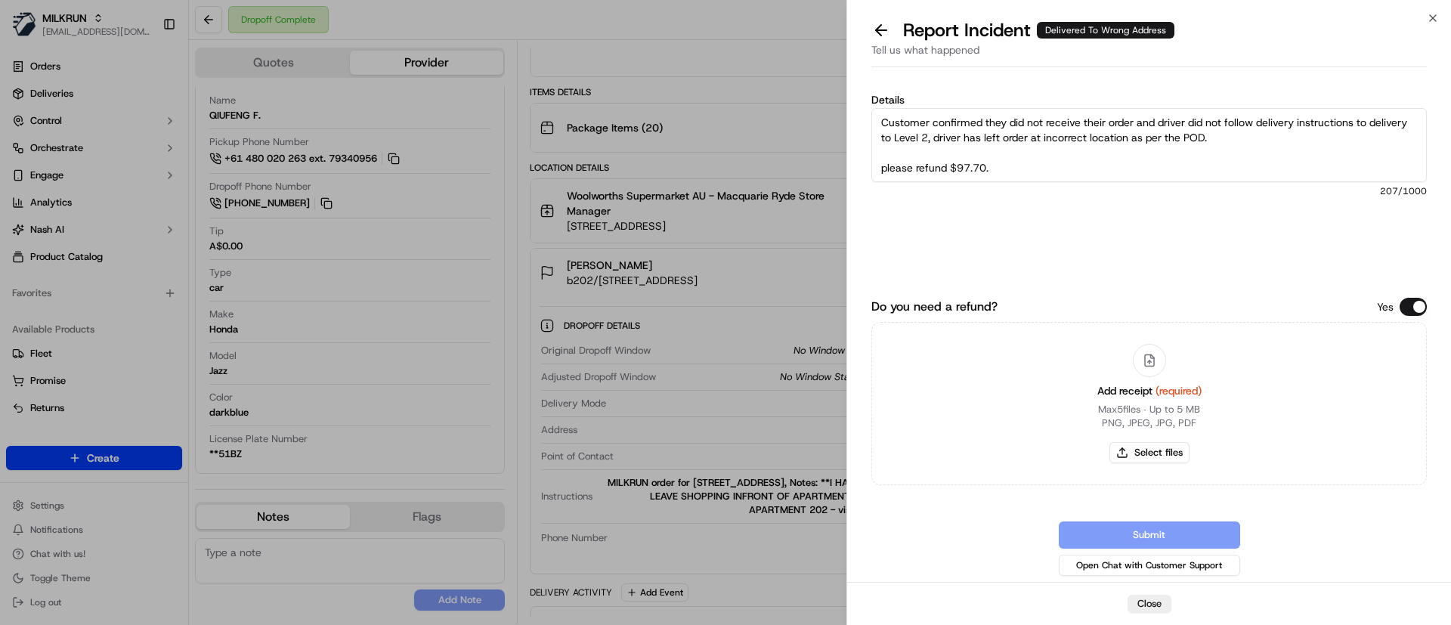
scroll to position [8, 0]
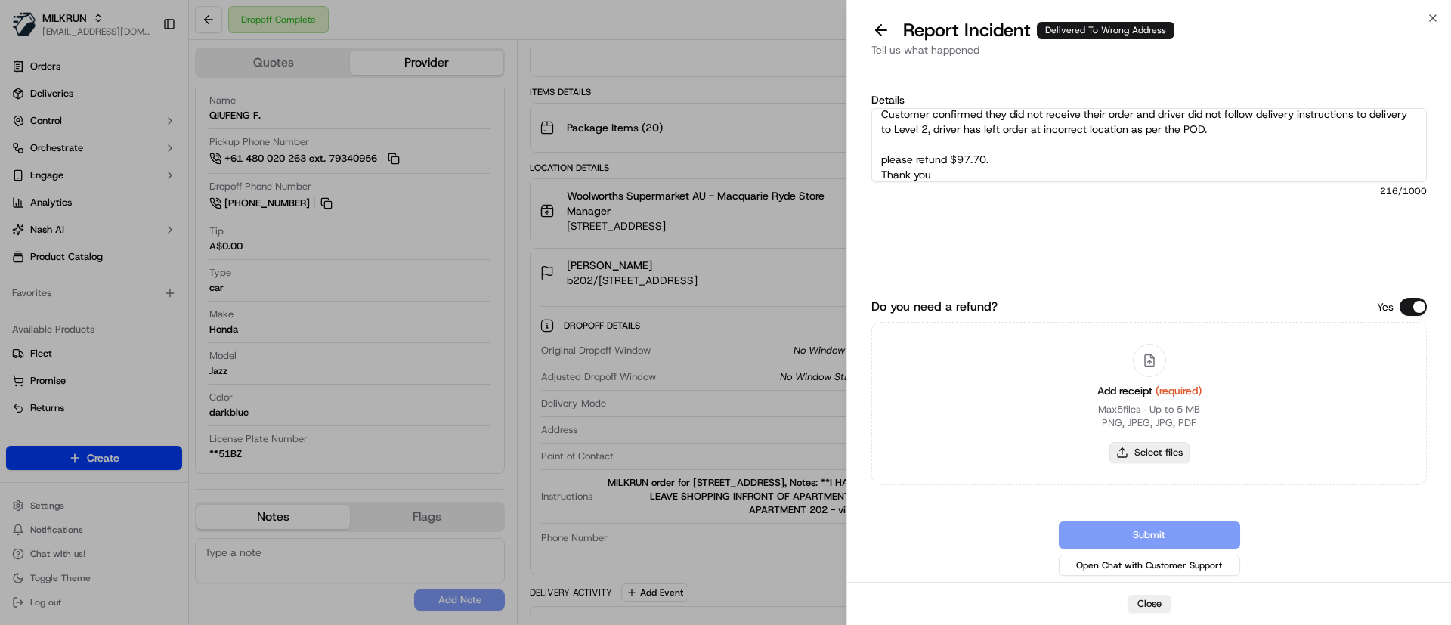
type textarea "Customer confirmed they did not receive their order and driver did not follow d…"
click at [1138, 453] on button "Select files" at bounding box center [1149, 452] width 80 height 21
type input "C:\fakepath\Screenshot_23-9-2025_104928_Sabrina P.jpeg"
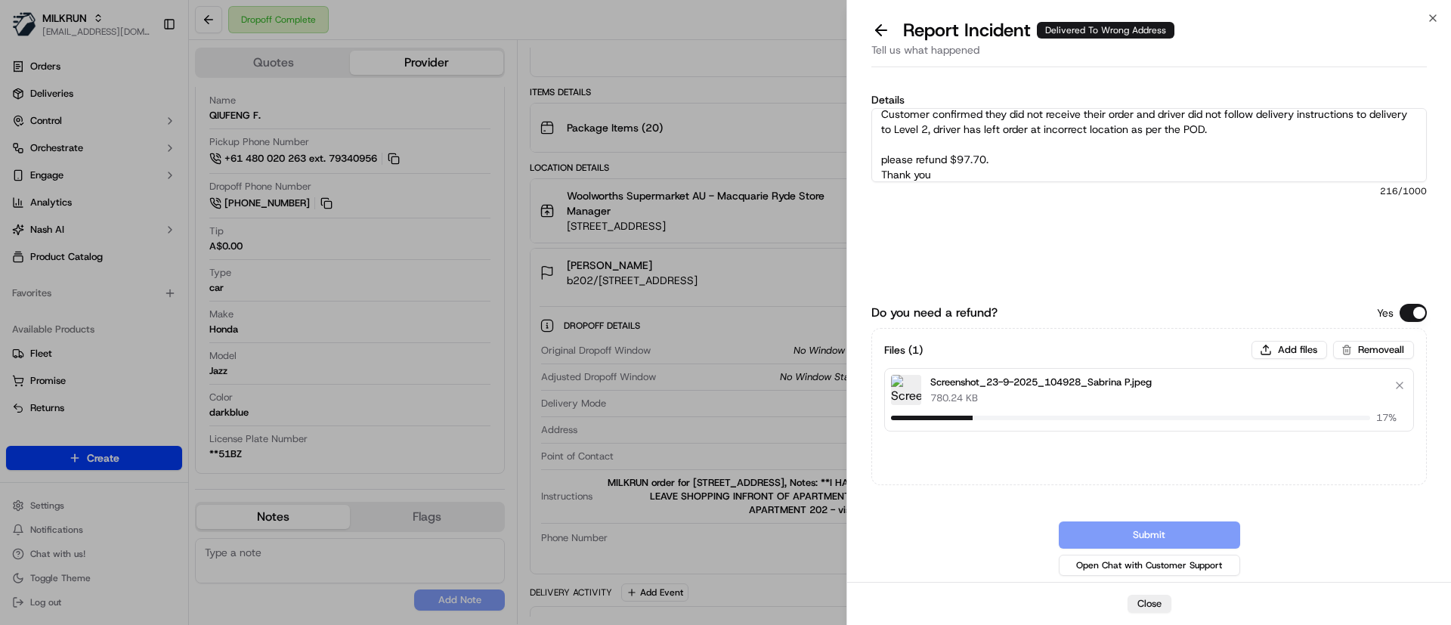
click at [887, 158] on textarea "Customer confirmed they did not receive their order and driver did not follow d…" at bounding box center [1148, 145] width 555 height 74
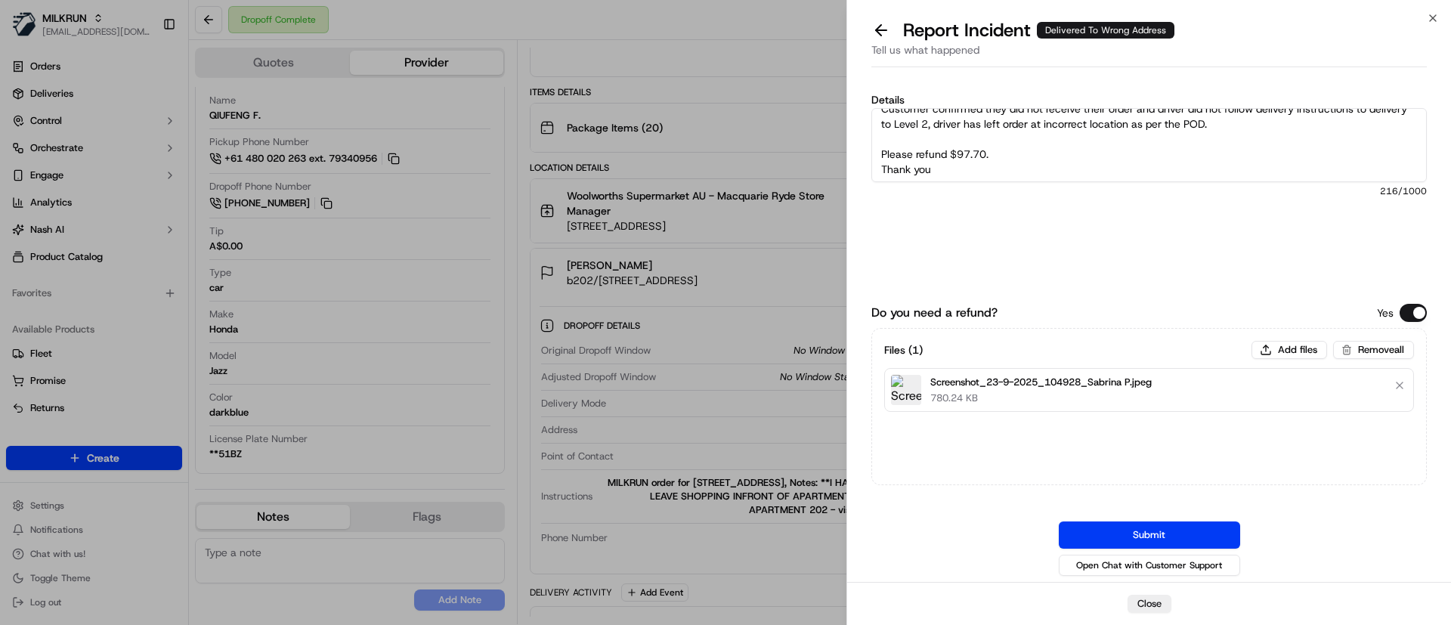
scroll to position [15, 0]
click at [1048, 160] on textarea "Customer confirmed they did not receive their order and driver did not follow d…" at bounding box center [1148, 145] width 555 height 74
click at [1048, 159] on textarea "Customer confirmed they did not receive their order and driver did not follow d…" at bounding box center [1148, 145] width 555 height 74
type textarea "Customer confirmed they did not receive their order and driver did not follow d…"
click at [1104, 528] on button "Submit" at bounding box center [1149, 534] width 181 height 27
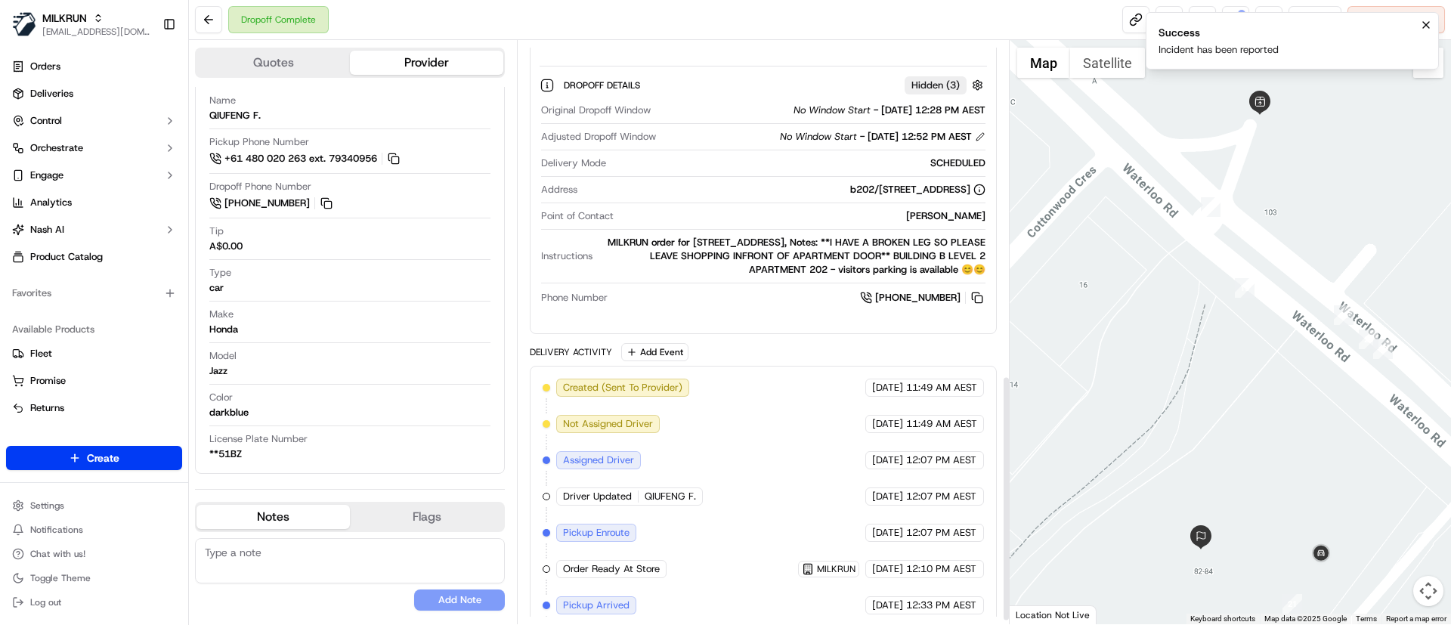
scroll to position [801, 0]
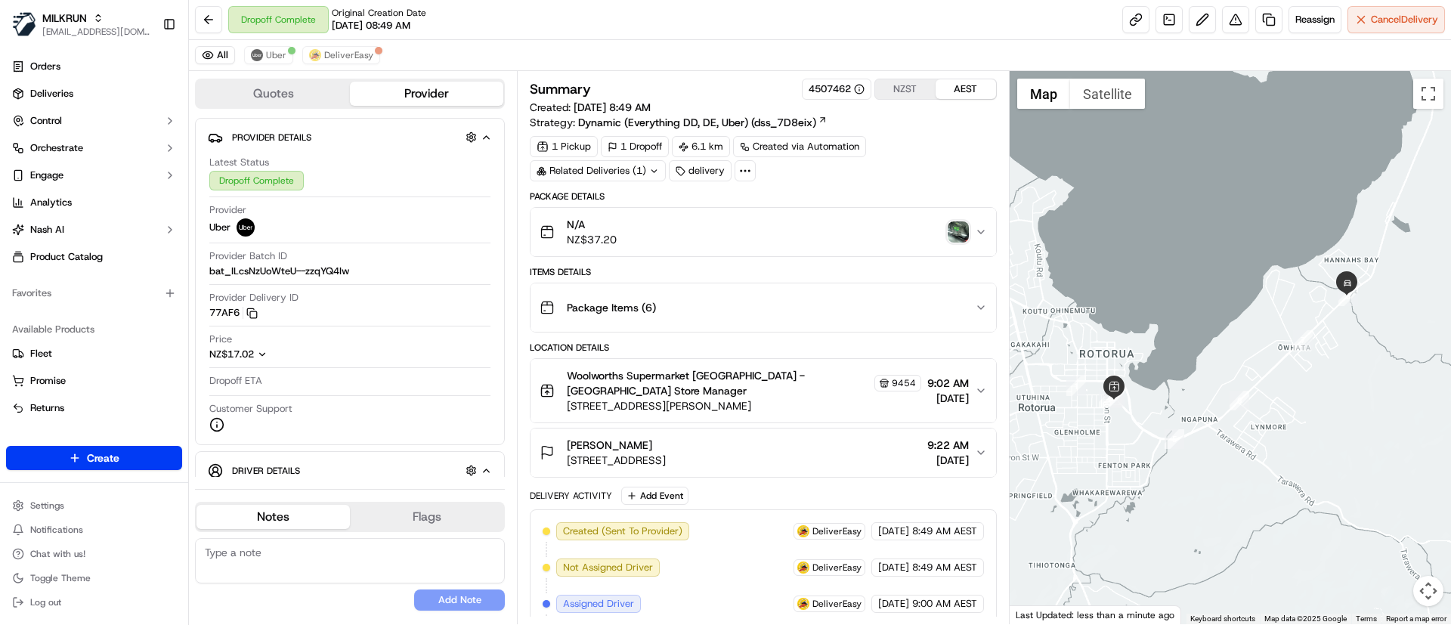
scroll to position [467, 0]
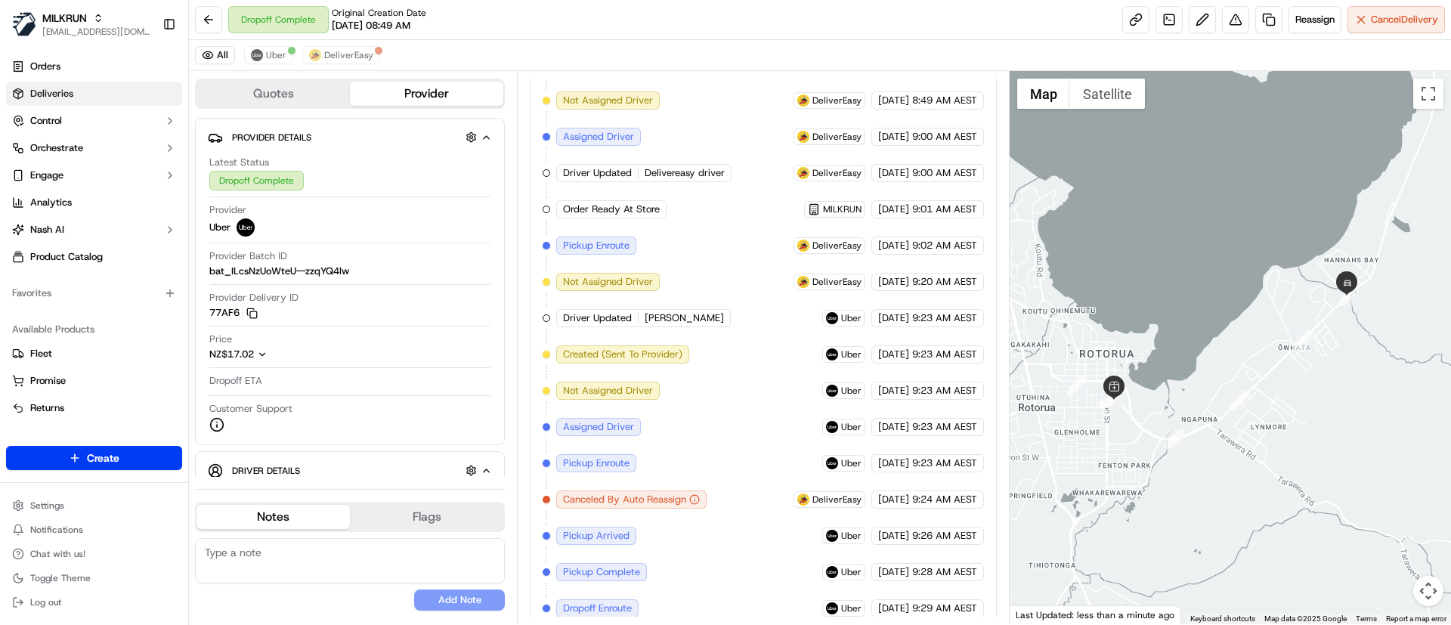
click at [95, 95] on link "Deliveries" at bounding box center [94, 94] width 176 height 24
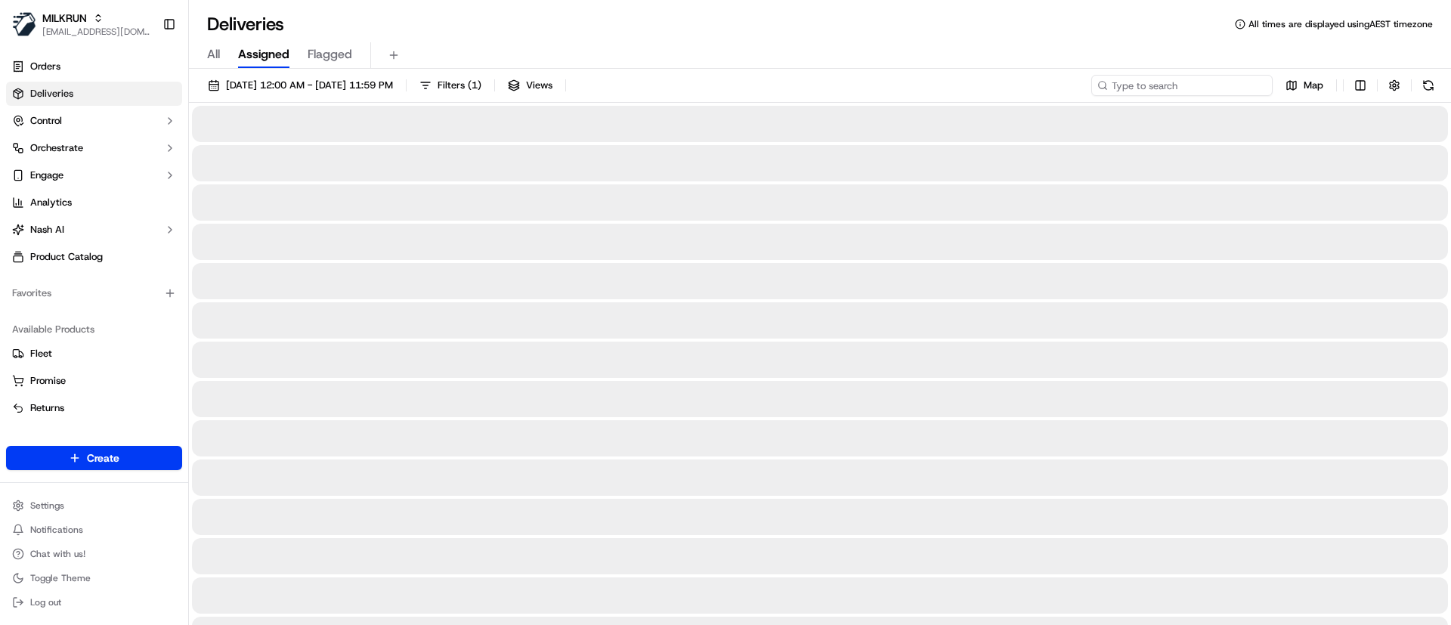
click at [1176, 82] on input at bounding box center [1181, 85] width 181 height 21
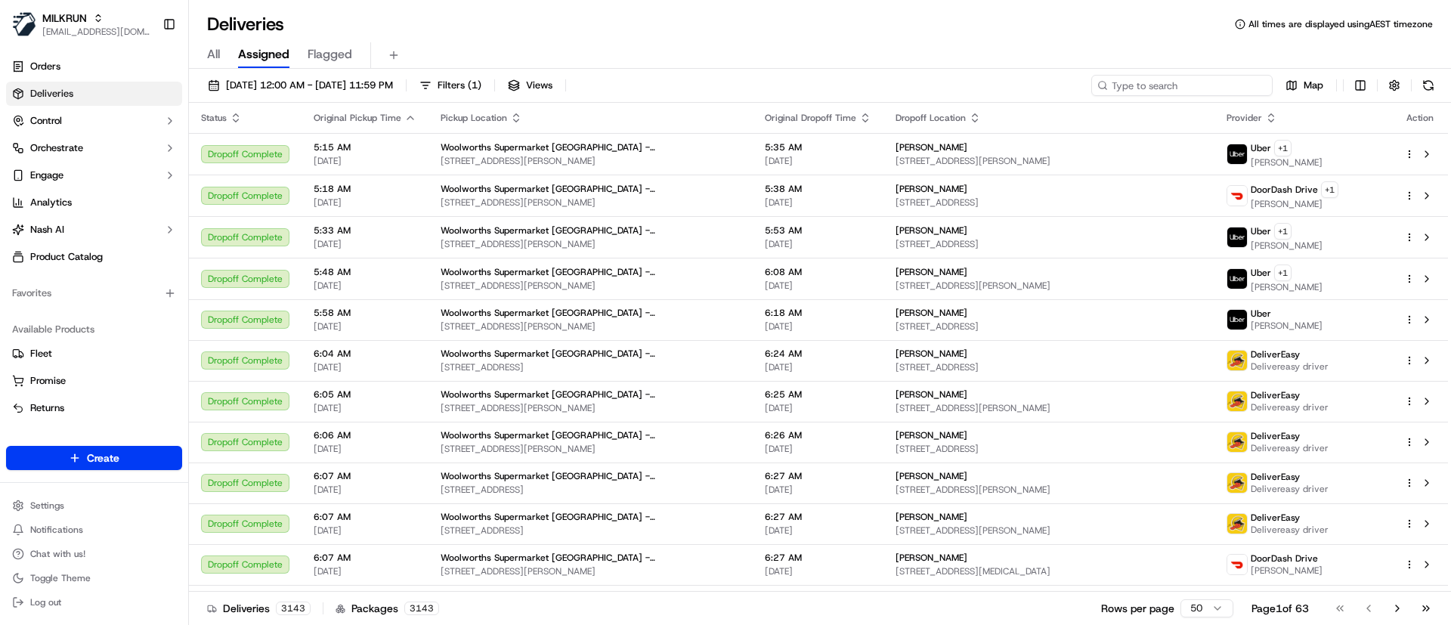
paste input "5d98f6ec-ccc2-4ec3-b201-6bfa924d692d"
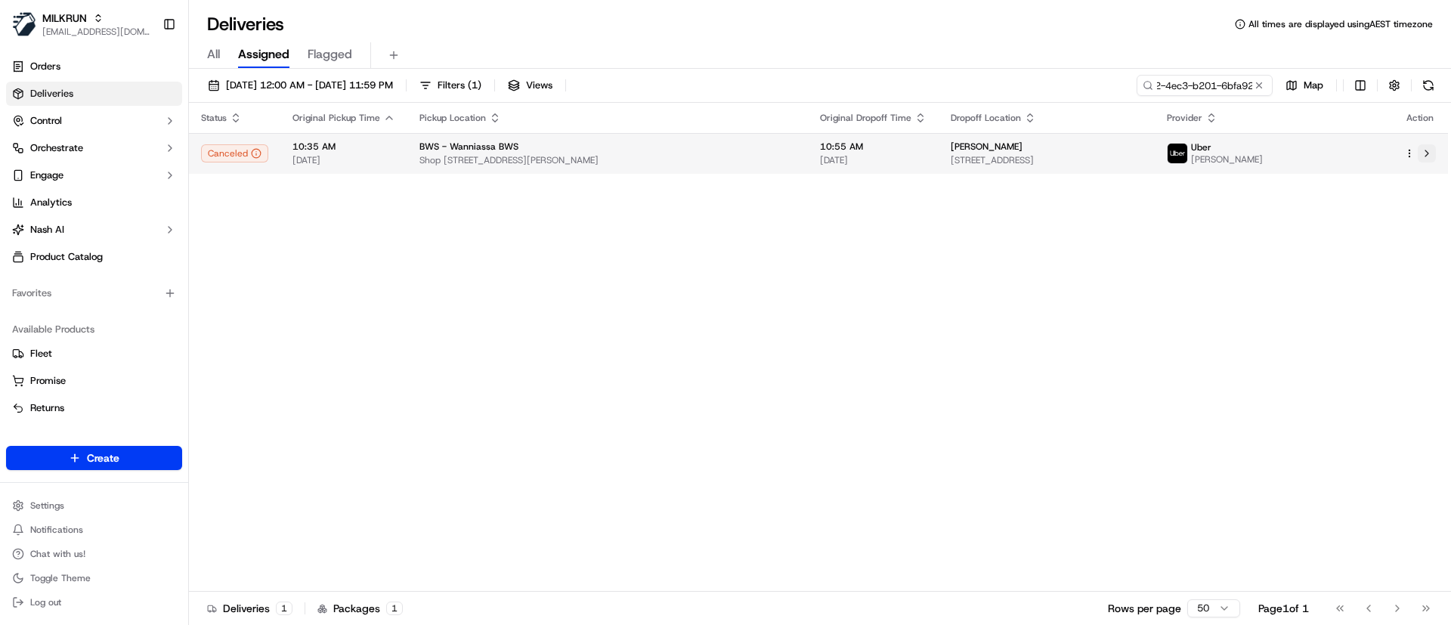
click at [1430, 156] on button at bounding box center [1427, 153] width 18 height 18
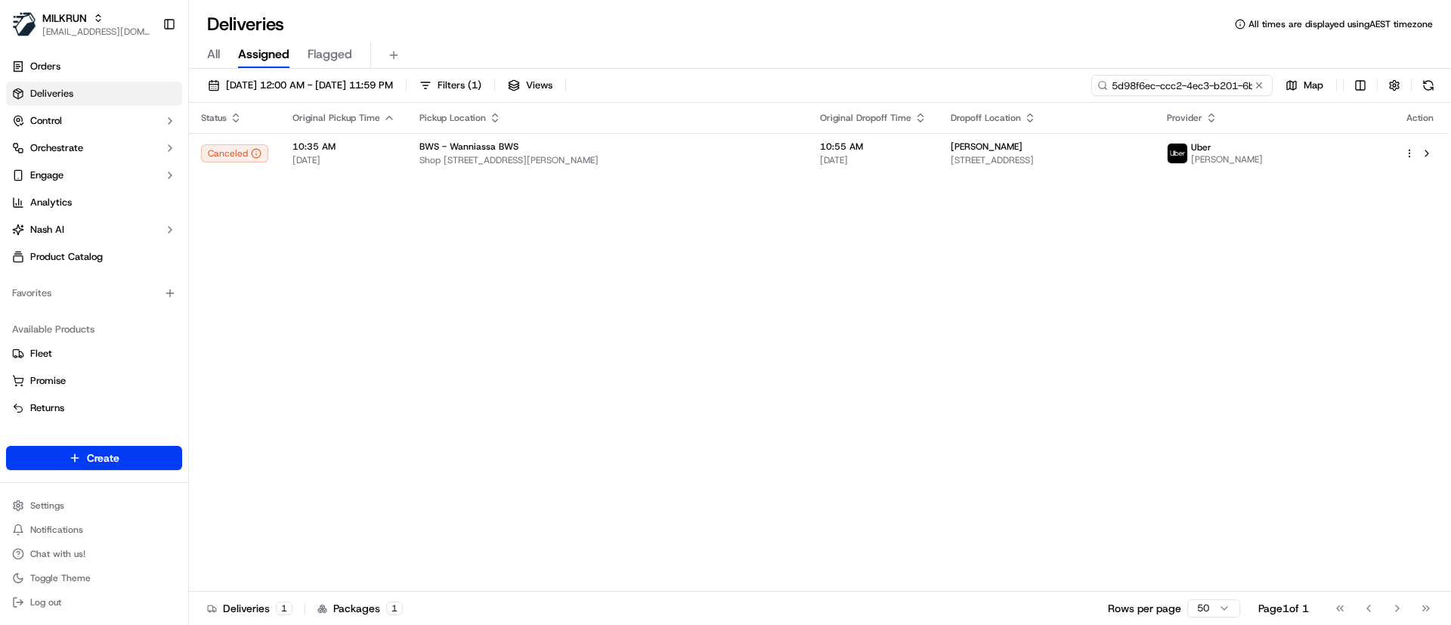
click at [1168, 79] on input "5d98f6ec-ccc2-4ec3-b201-6bfa924d692d" at bounding box center [1181, 85] width 181 height 21
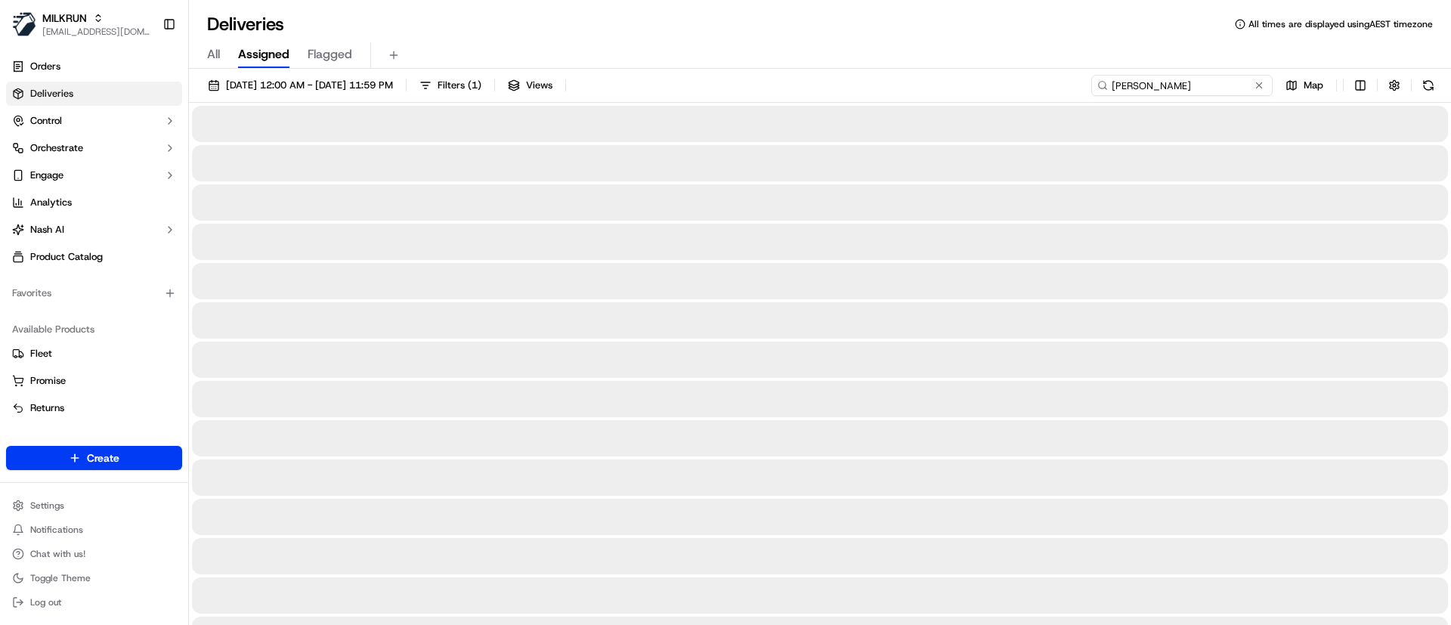
type input "[PERSON_NAME]"
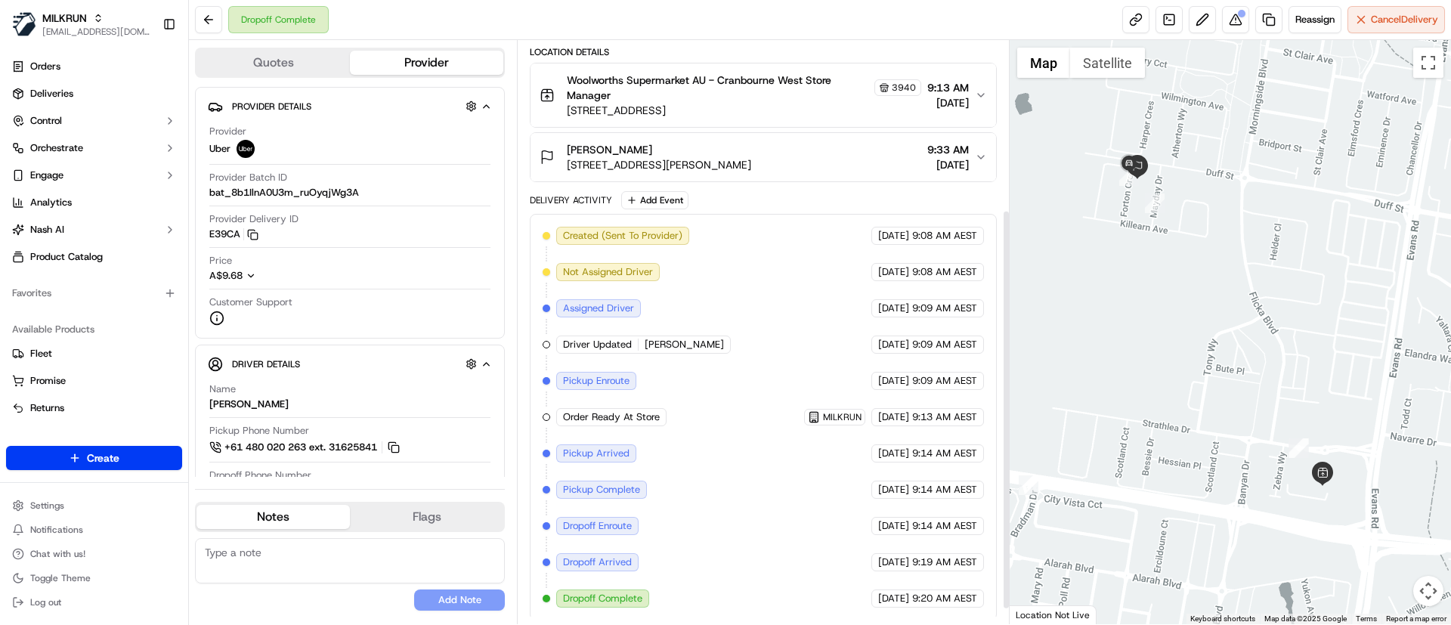
scroll to position [268, 0]
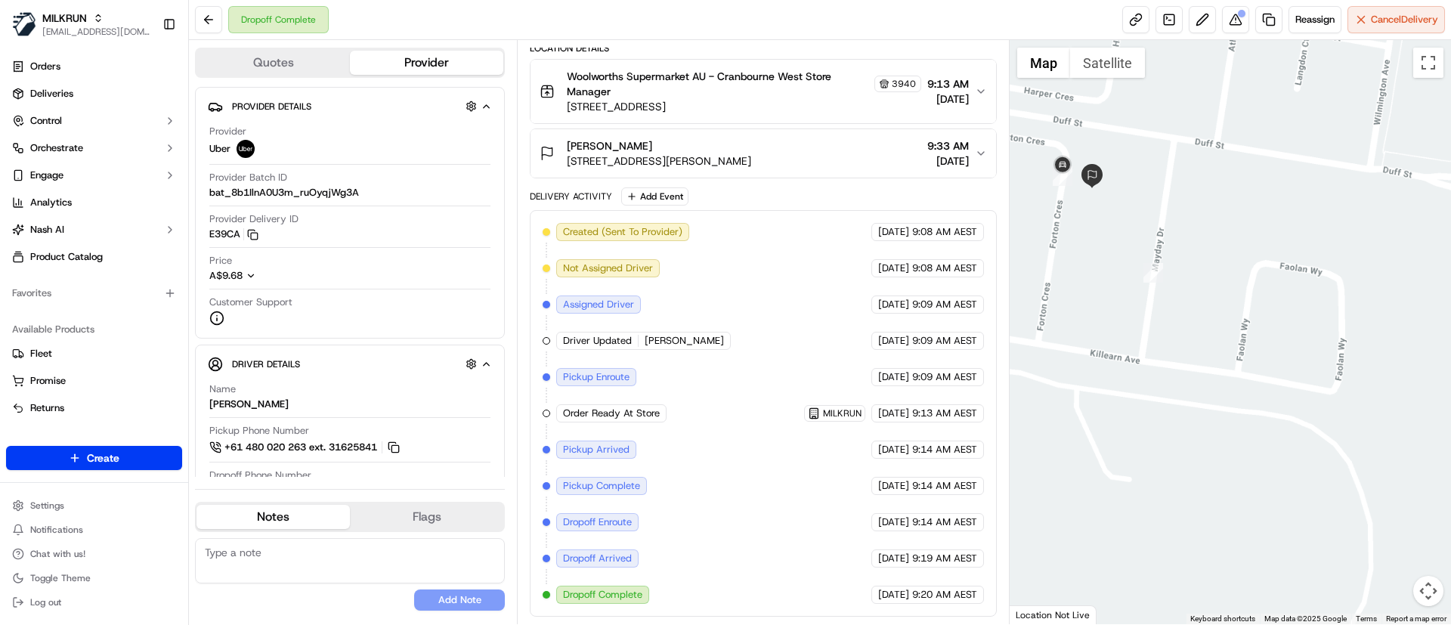
drag, startPoint x: 1170, startPoint y: 183, endPoint x: 1267, endPoint y: 217, distance: 102.5
click at [1267, 217] on div at bounding box center [1231, 332] width 442 height 584
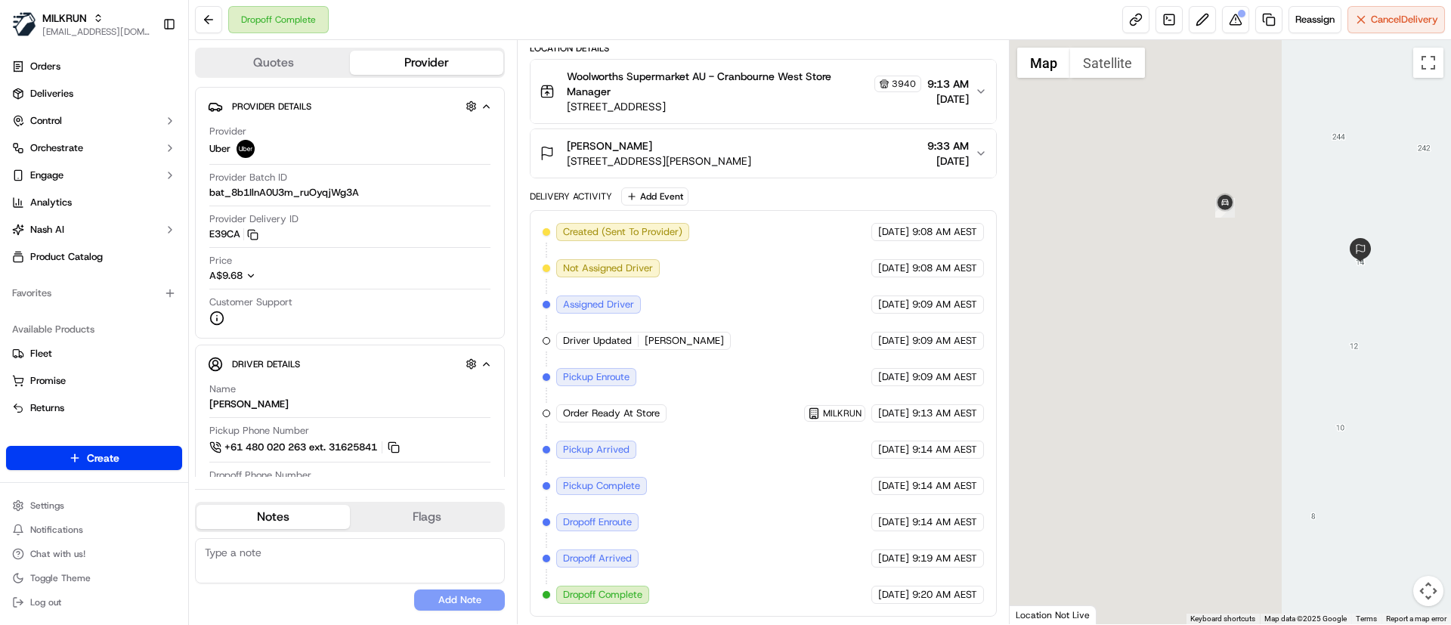
drag, startPoint x: 1121, startPoint y: 245, endPoint x: 1450, endPoint y: 260, distance: 329.8
click at [1450, 260] on div at bounding box center [1231, 332] width 442 height 584
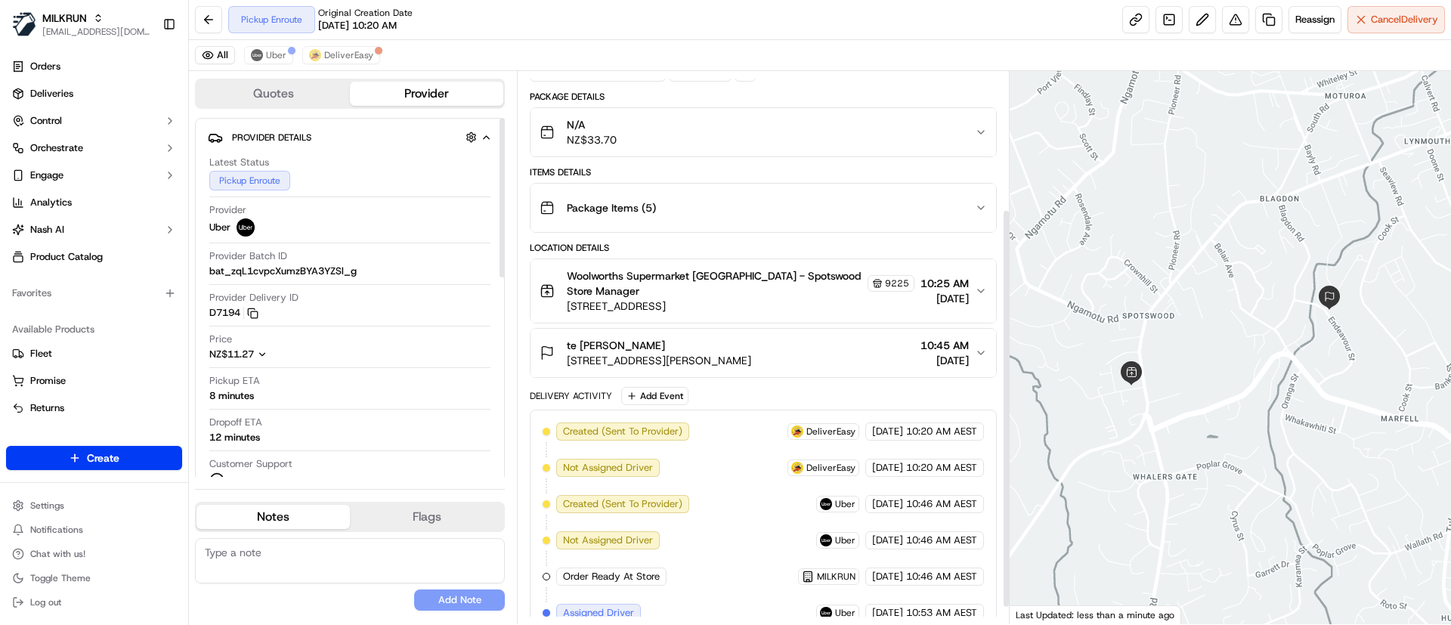
scroll to position [213, 0]
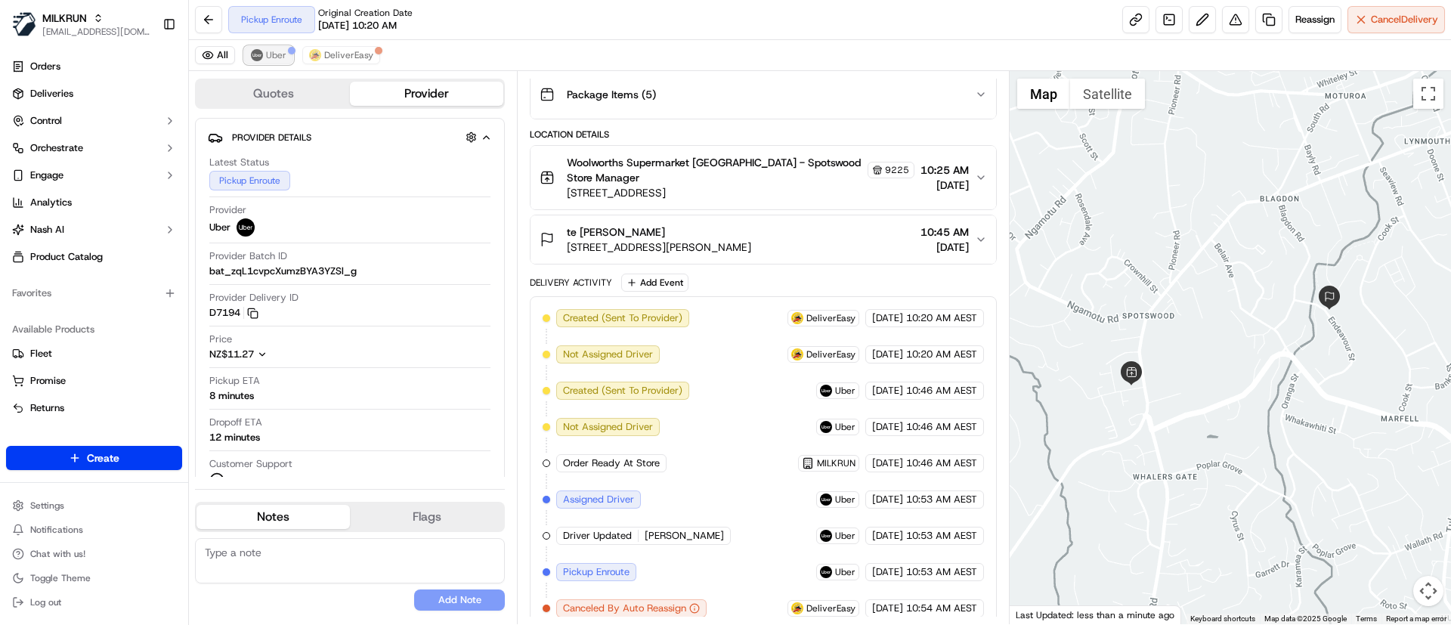
click at [258, 46] on button "Uber" at bounding box center [268, 55] width 49 height 18
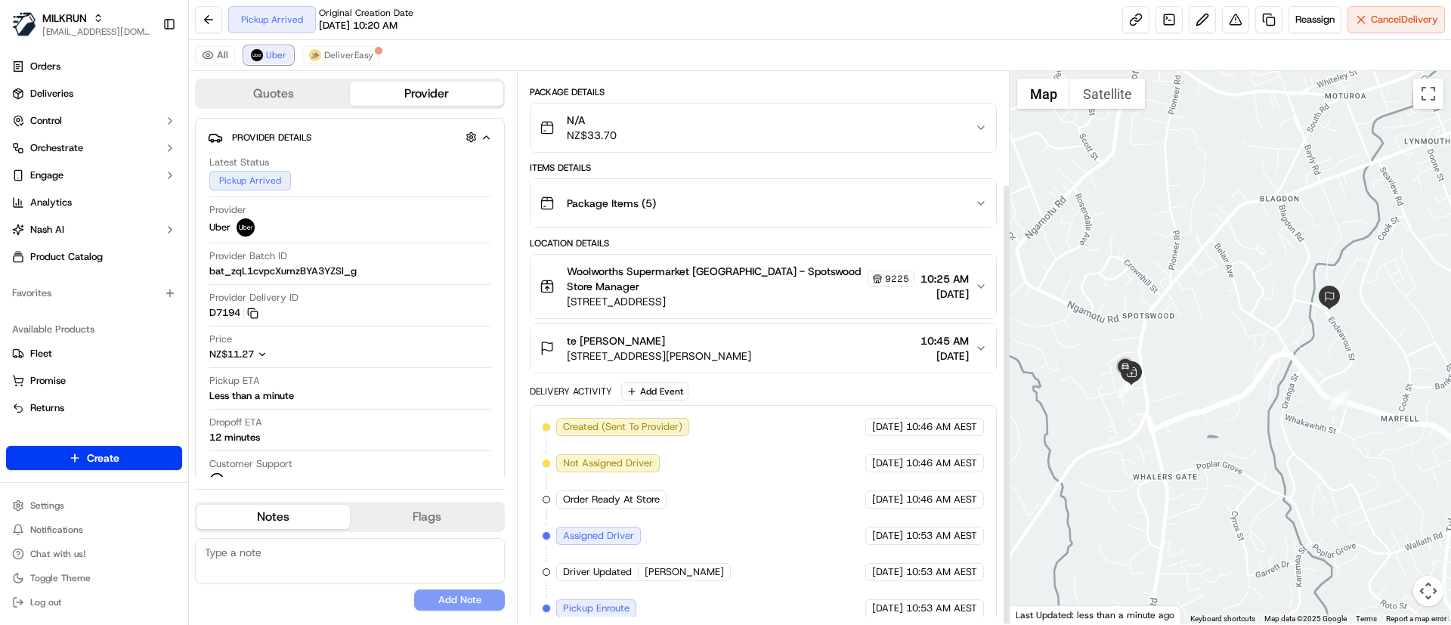
scroll to position [141, 0]
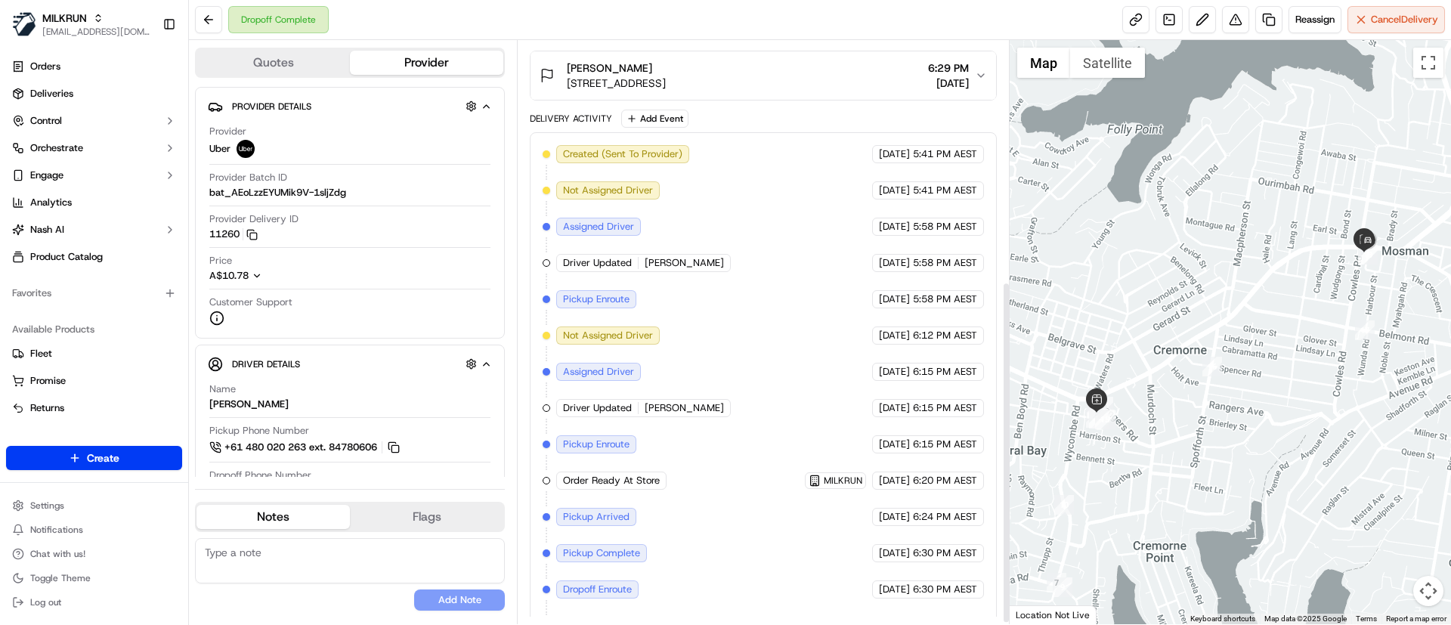
scroll to position [413, 0]
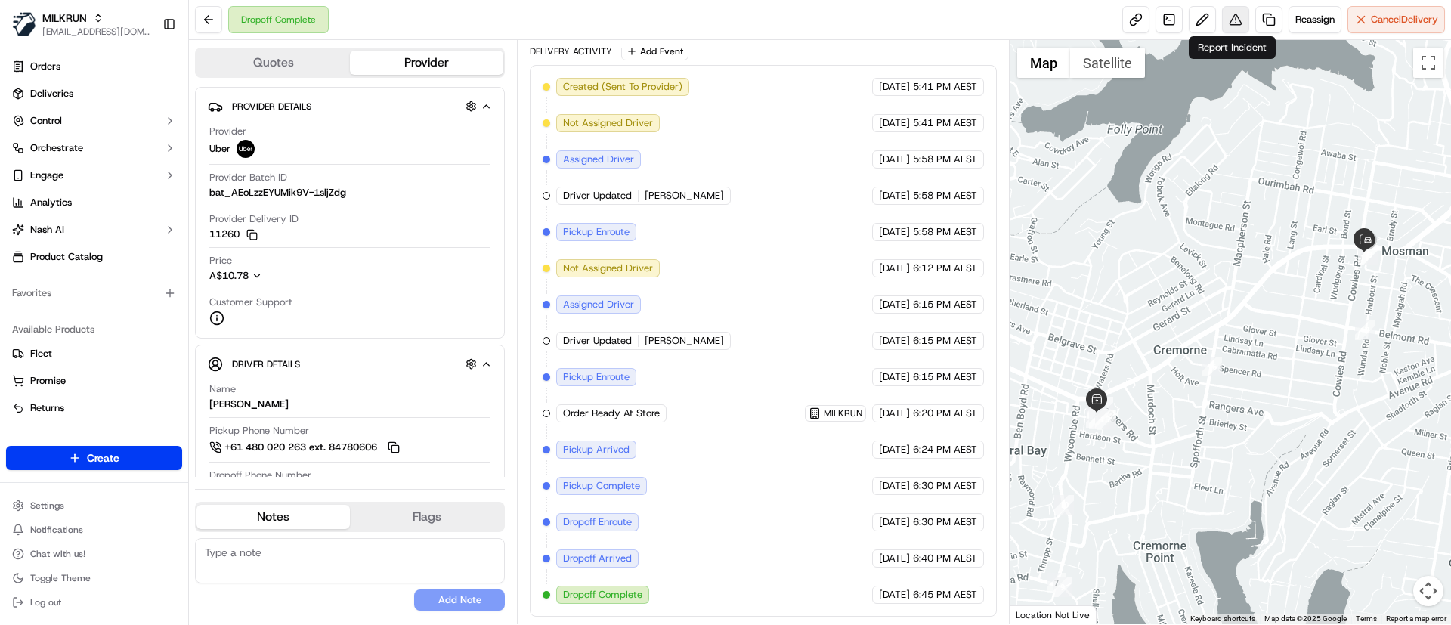
click at [1228, 17] on button at bounding box center [1235, 19] width 27 height 27
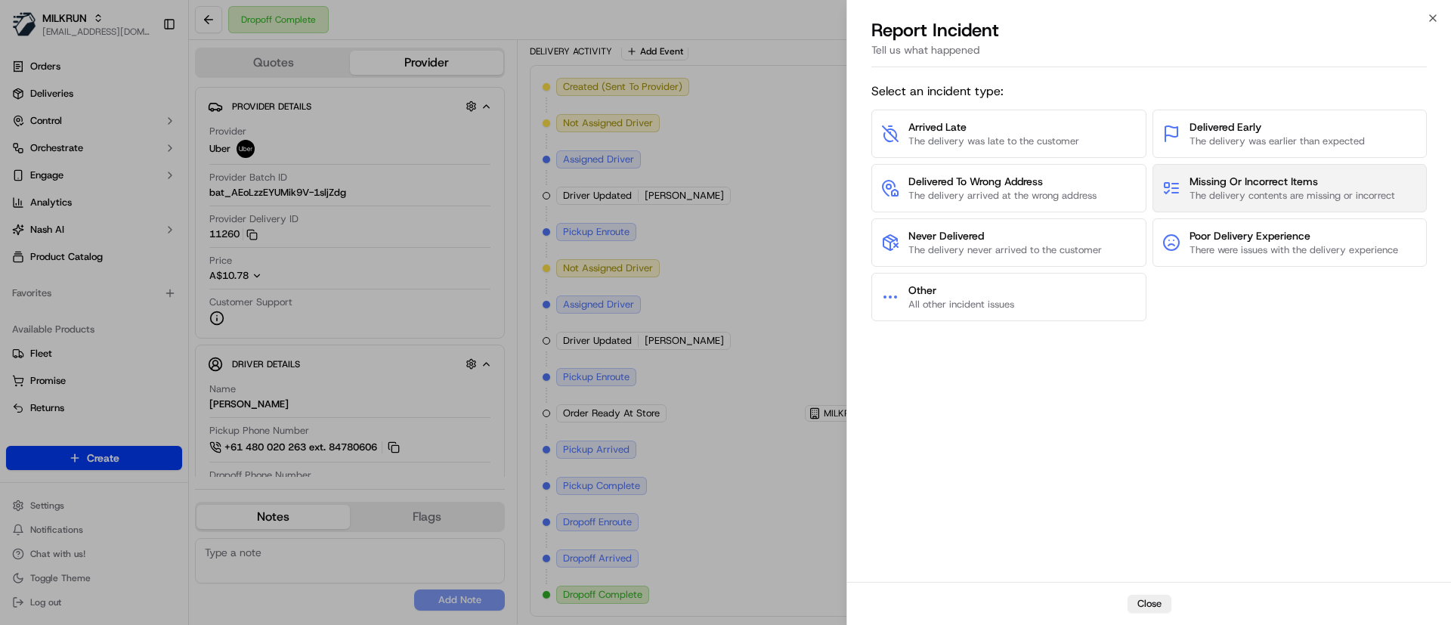
click at [1222, 190] on span "The delivery contents are missing or incorrect" at bounding box center [1293, 196] width 206 height 14
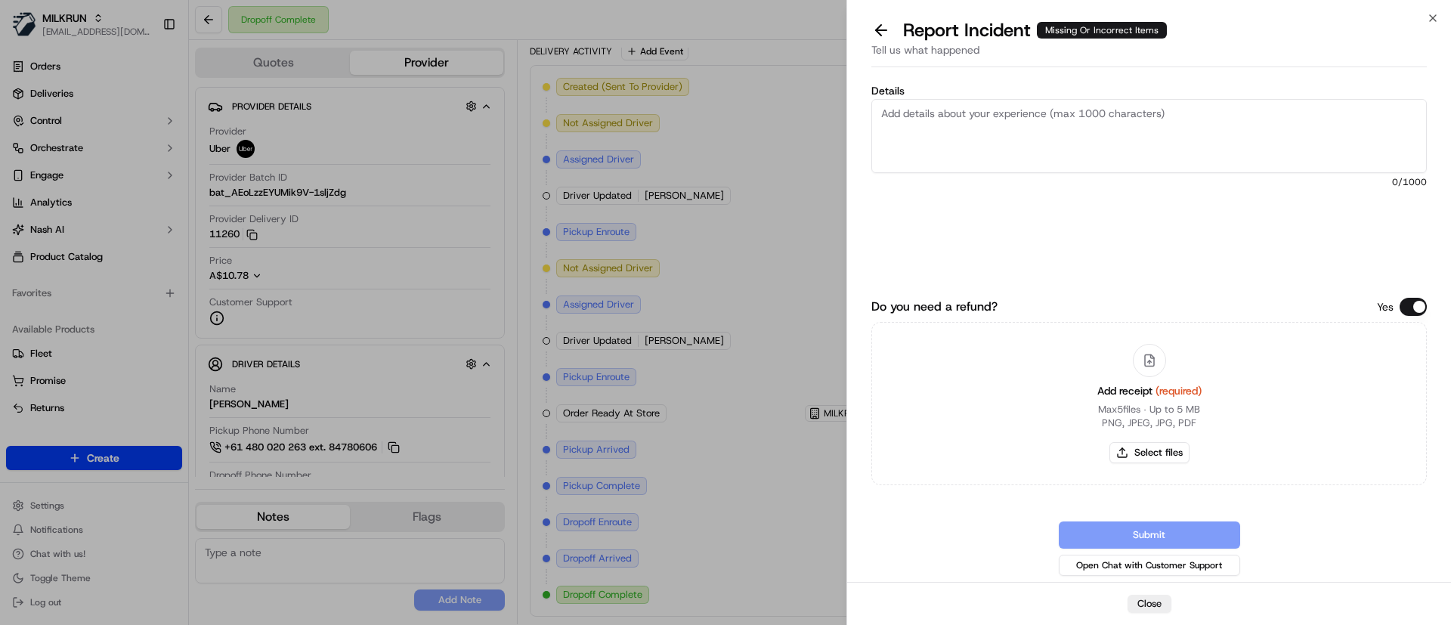
click at [1065, 128] on textarea "Details" at bounding box center [1148, 136] width 555 height 74
paste textarea "*Sunrice Rice Jasmine 1kg $4.95 x1 $4.95 *Nice Rice Sushi Rice 1kg $5.15 x1 $5.…"
click at [911, 119] on textarea "Customer was missing the following items: *Sunrice Rice Jasmine 1kg $4.95 x1 $4…" at bounding box center [1148, 136] width 555 height 74
click at [878, 128] on textarea "Customer was missing the following items: Sunrice Rice Jasmine 1kg $4.95 x1 $4.…" at bounding box center [1148, 136] width 555 height 74
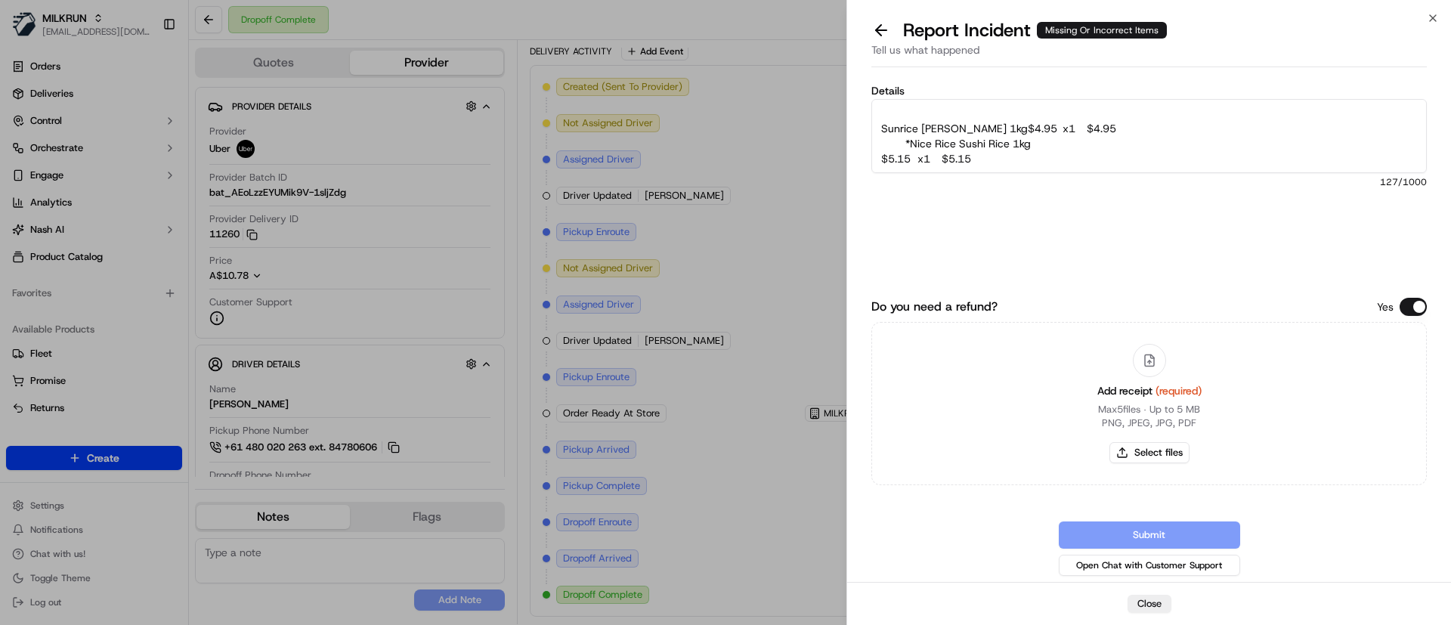
scroll to position [23, 0]
click at [911, 146] on textarea "Customer was missing the following items: Sunrice Rice Jasmine 1kg $4.95 x1 $4.…" at bounding box center [1148, 136] width 555 height 74
click at [881, 159] on textarea "Customer was missing the following items: Sunrice Rice Jasmine 1kg $4.95 x1 $4.…" at bounding box center [1148, 136] width 555 height 74
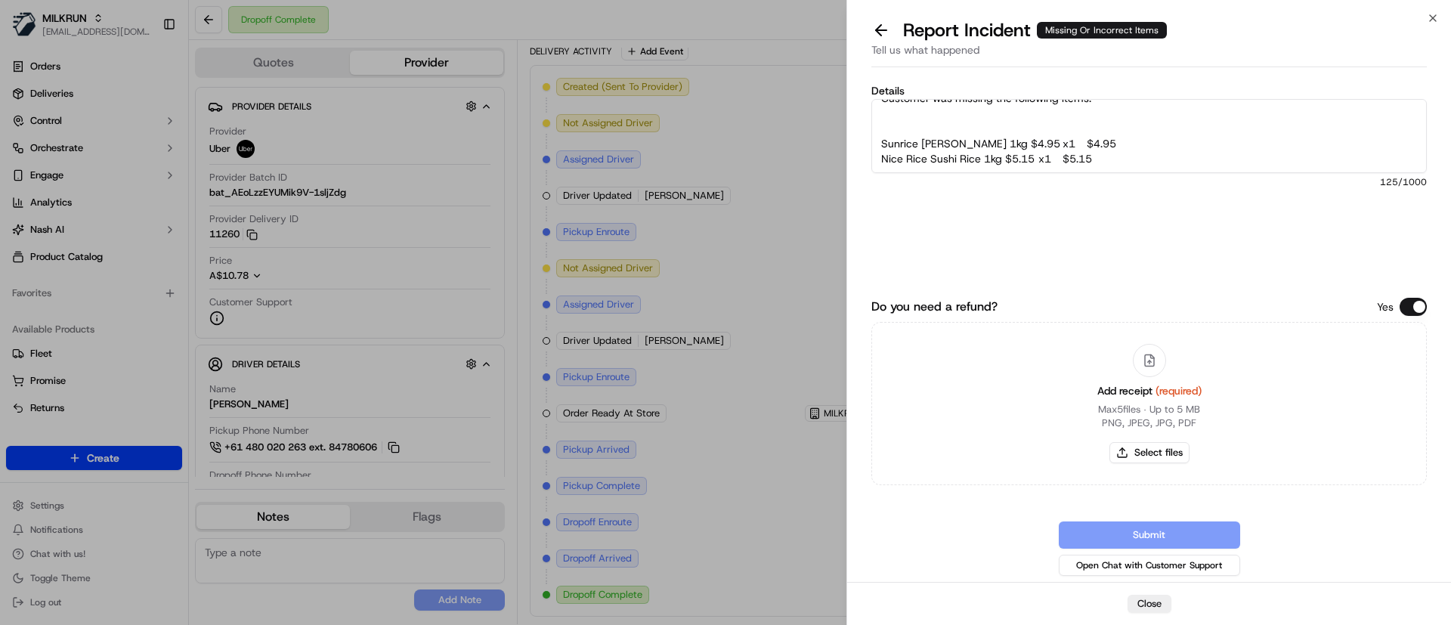
click at [1124, 142] on textarea "Customer was missing the following items: Sunrice Rice Jasmine 1kg $4.95 x1 $4.…" at bounding box center [1148, 136] width 555 height 74
click at [1115, 157] on textarea "Customer was missing the following items: Sunrice Rice Jasmine 1kg $4.95 x1 Nic…" at bounding box center [1148, 136] width 555 height 74
paste textarea "Cobs Natural Popcorn Best Ever Butter 5 Pack $4.40 x1 $4.40 *MAGGI 2 Minute Who…"
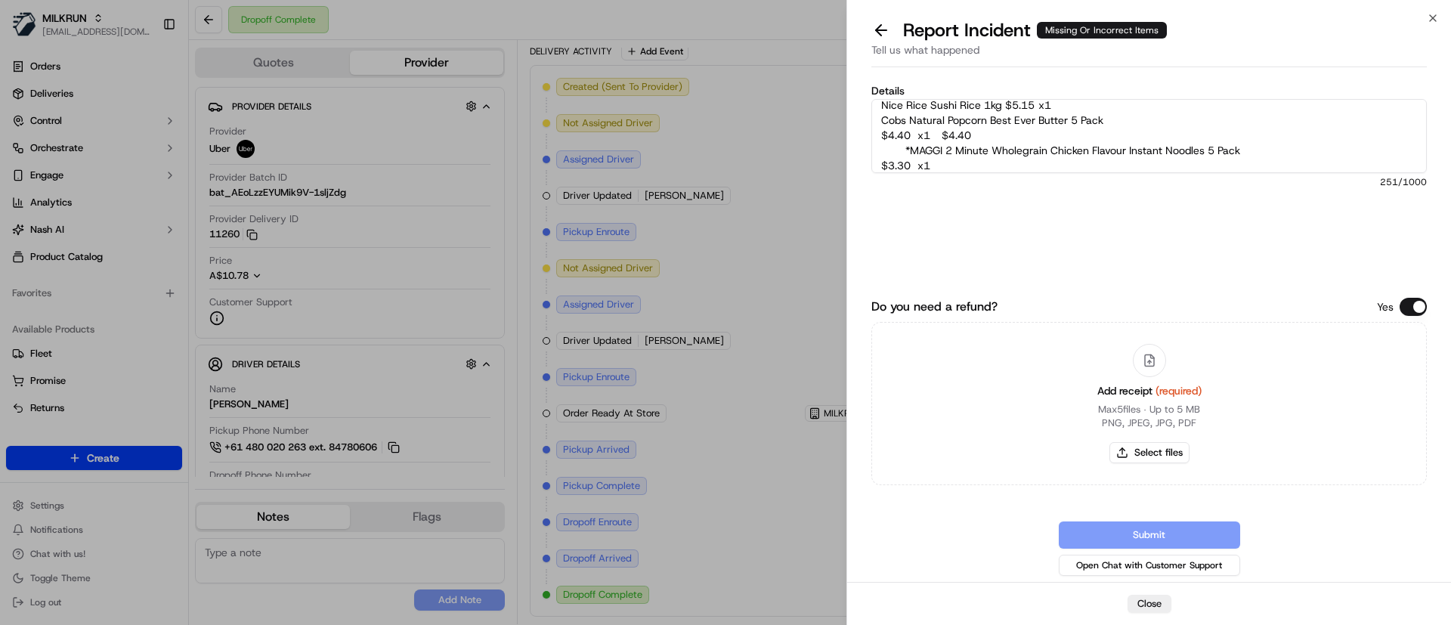
click at [880, 135] on textarea "Customer was missing the following items: Sunrice Rice Jasmine 1kg $4.95 x1 Nic…" at bounding box center [1148, 136] width 555 height 74
click at [1232, 122] on textarea "Customer was missing the following items: Sunrice Rice Jasmine 1kg $4.95 x1 Nic…" at bounding box center [1148, 136] width 555 height 74
click at [914, 141] on textarea "Customer was missing the following items: Sunrice Rice Jasmine 1kg $4.95 x1 Nic…" at bounding box center [1148, 136] width 555 height 74
click at [877, 159] on textarea "Customer was missing the following items: Sunrice Rice Jasmine 1kg $4.95 x1 Nic…" at bounding box center [1148, 136] width 555 height 74
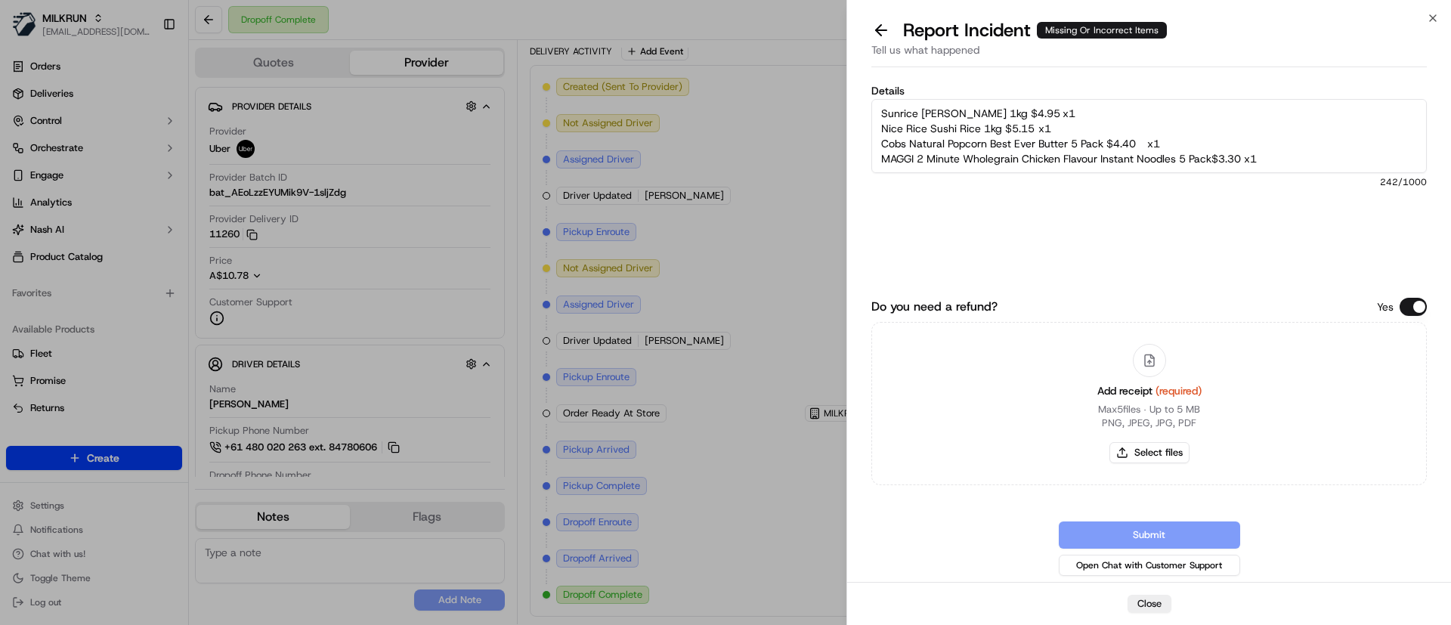
scroll to position [45, 0]
click at [1297, 168] on textarea "Customer was missing the following items: Sunrice Rice Jasmine 1kg $4.95 x1 Nic…" at bounding box center [1148, 136] width 555 height 74
paste textarea "17.80"
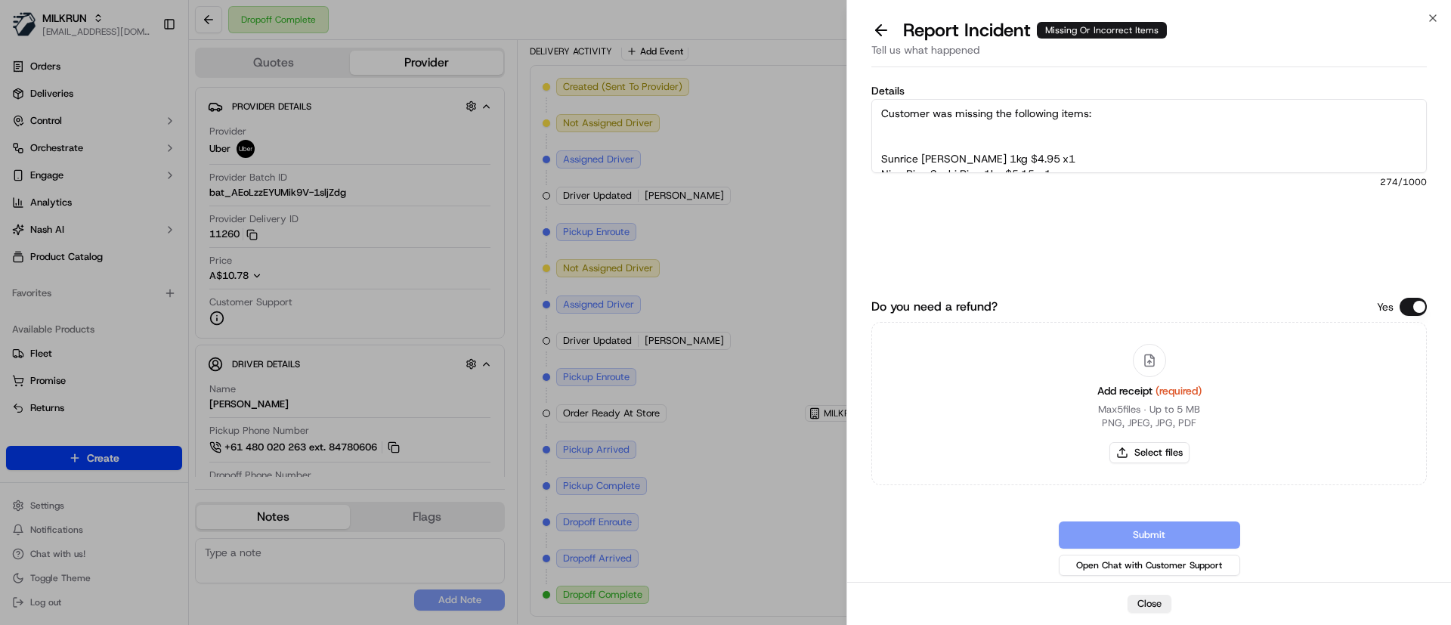
click at [908, 144] on textarea "Customer was missing the following items: Sunrice Rice Jasmine 1kg $4.95 x1 Nic…" at bounding box center [1148, 136] width 555 height 74
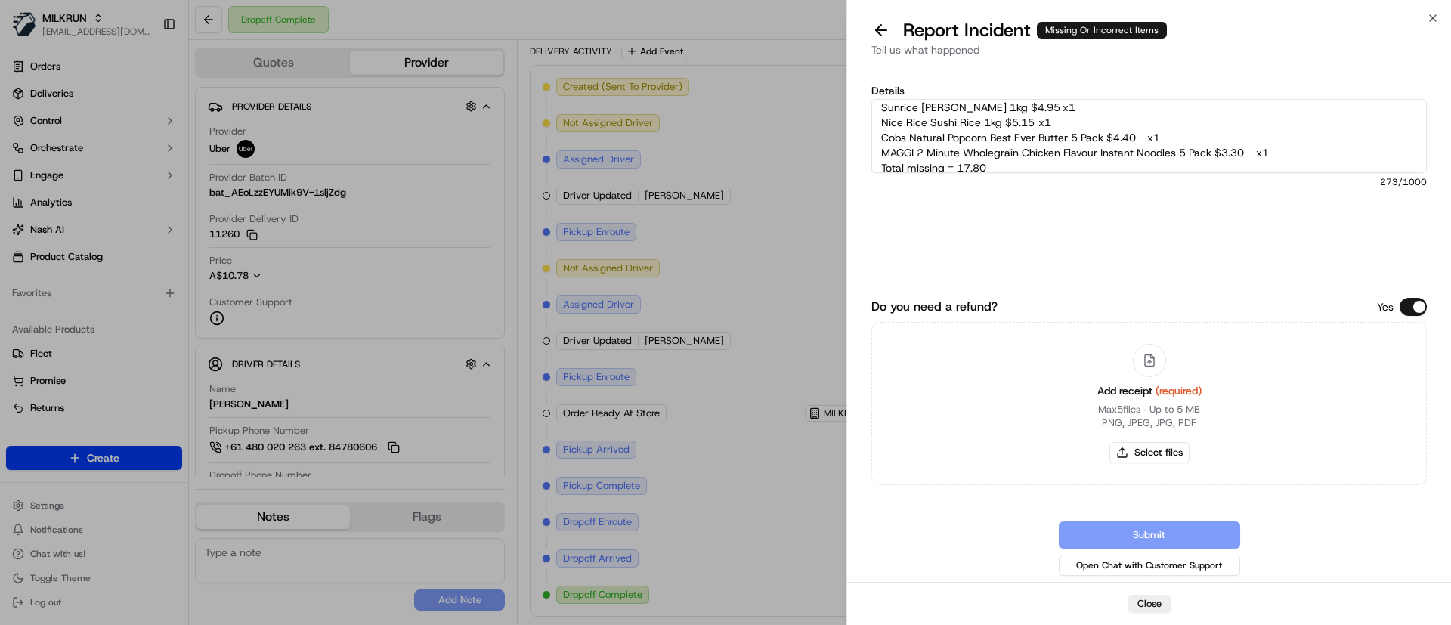
scroll to position [60, 0]
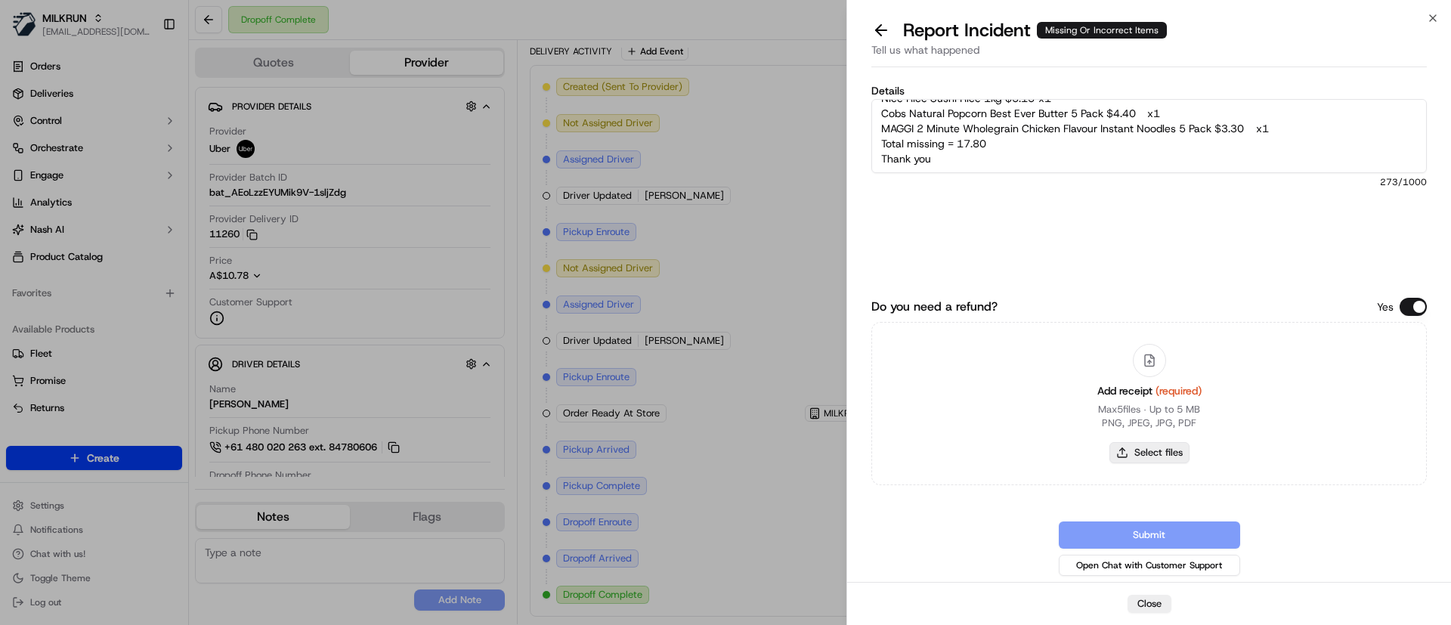
type textarea "Customer was missing the following items: Sunrice Rice Jasmine 1kg $4.95 x1 Nic…"
click at [1149, 456] on button "Select files" at bounding box center [1149, 452] width 80 height 21
type input "C:\fakepath\Screenshot_23-9-2025_105910_Briana Davenport.jpeg"
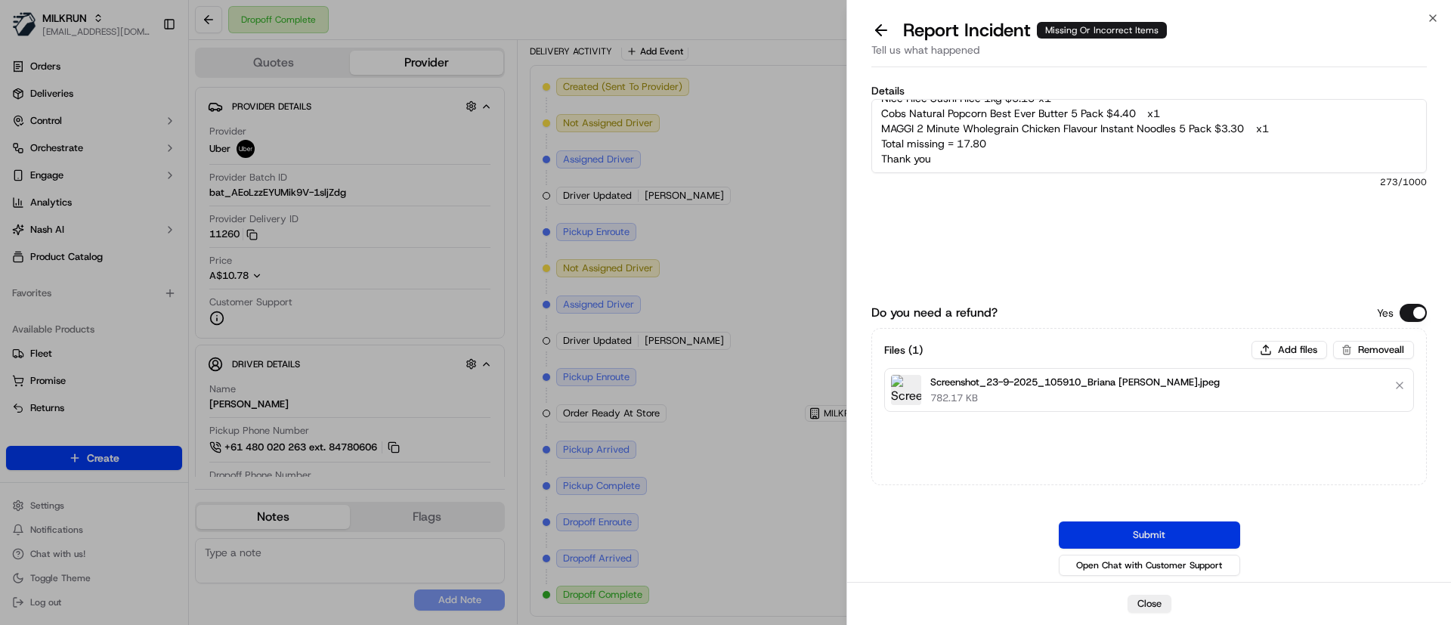
click at [1177, 533] on button "Submit" at bounding box center [1149, 534] width 181 height 27
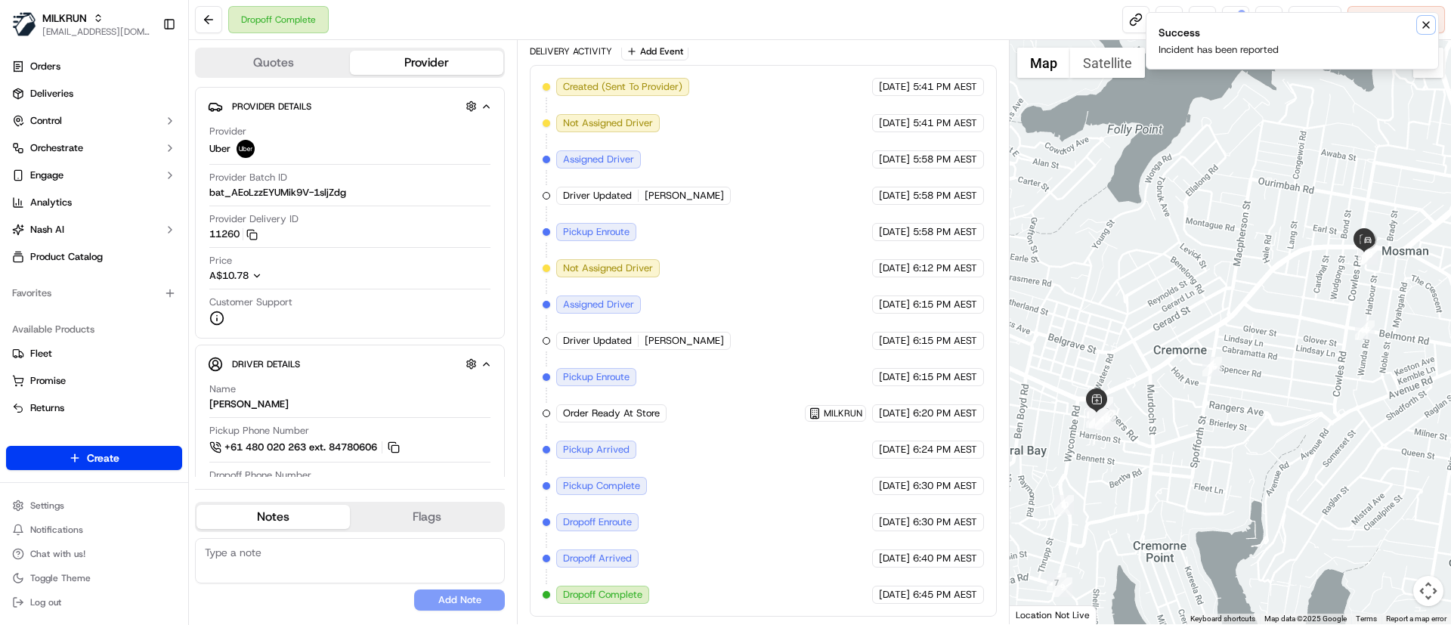
click at [1425, 24] on icon "Notifications (F8)" at bounding box center [1426, 25] width 12 height 12
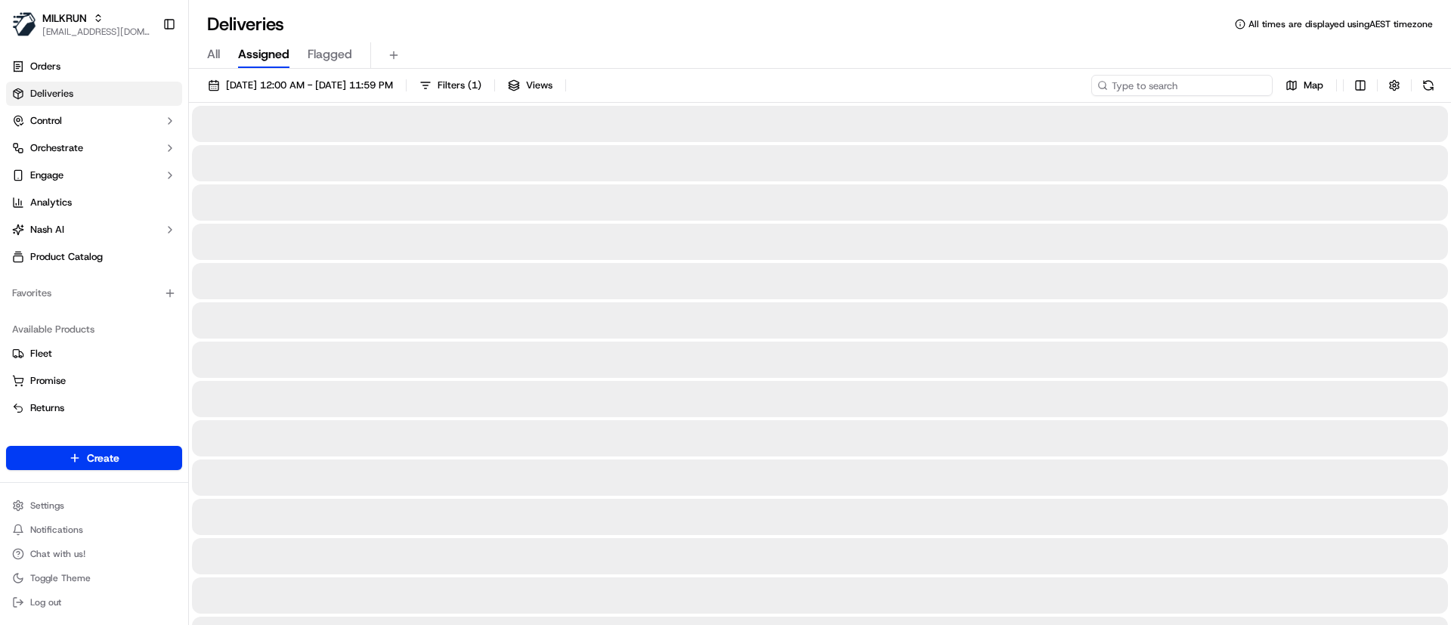
click at [1191, 77] on input at bounding box center [1181, 85] width 181 height 21
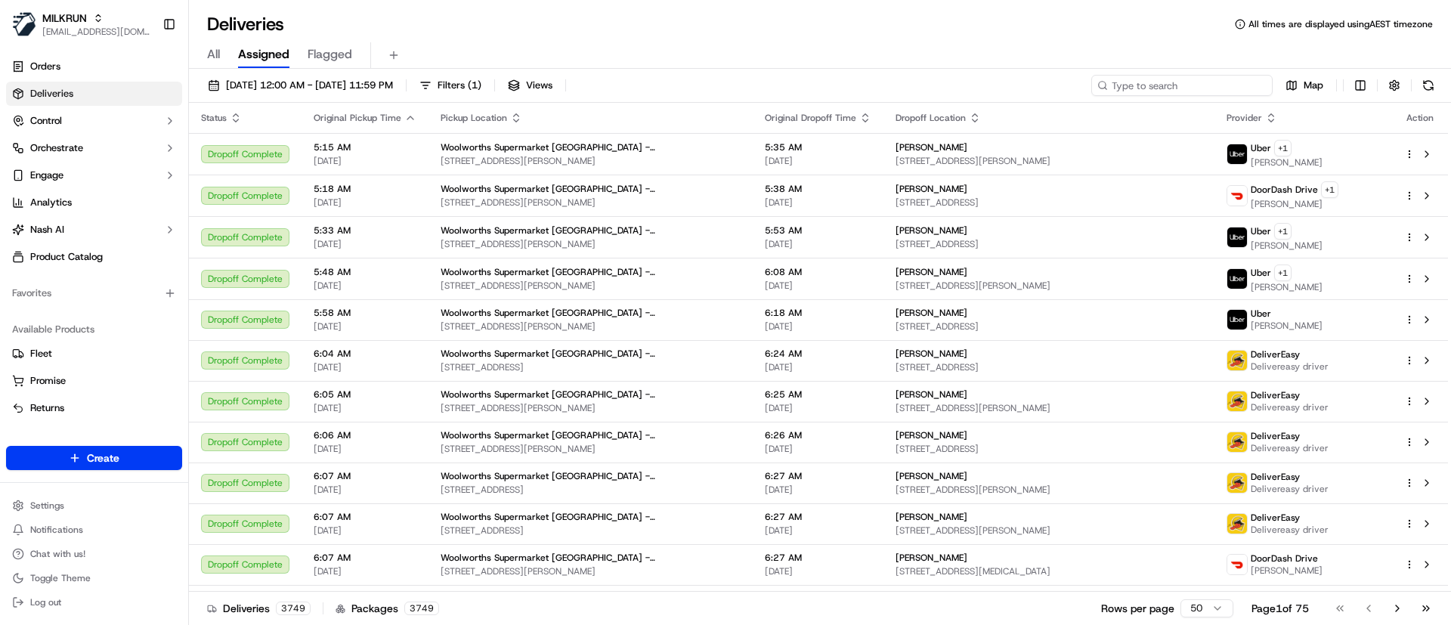
paste input "bc3234e3-d961-4b1b-9ca4-96a7928831fe"
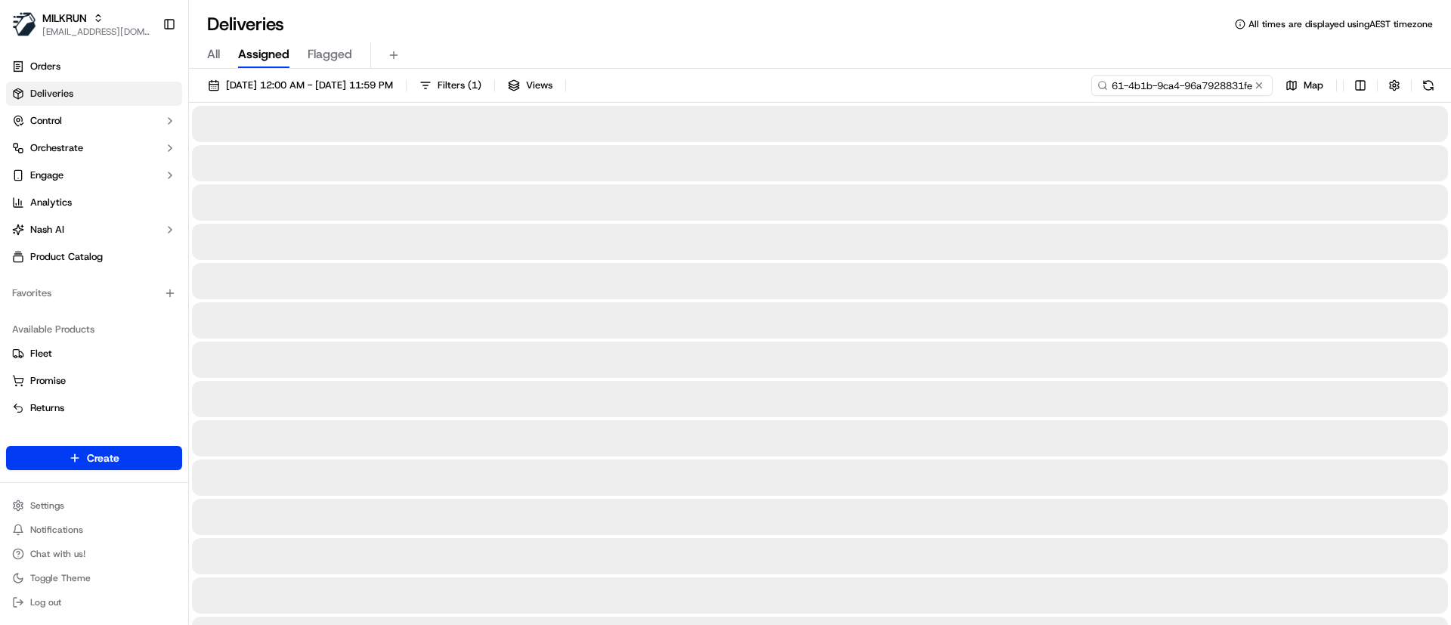
type input "bc3234e3-d961-4b1b-9ca4-96a7928831fe"
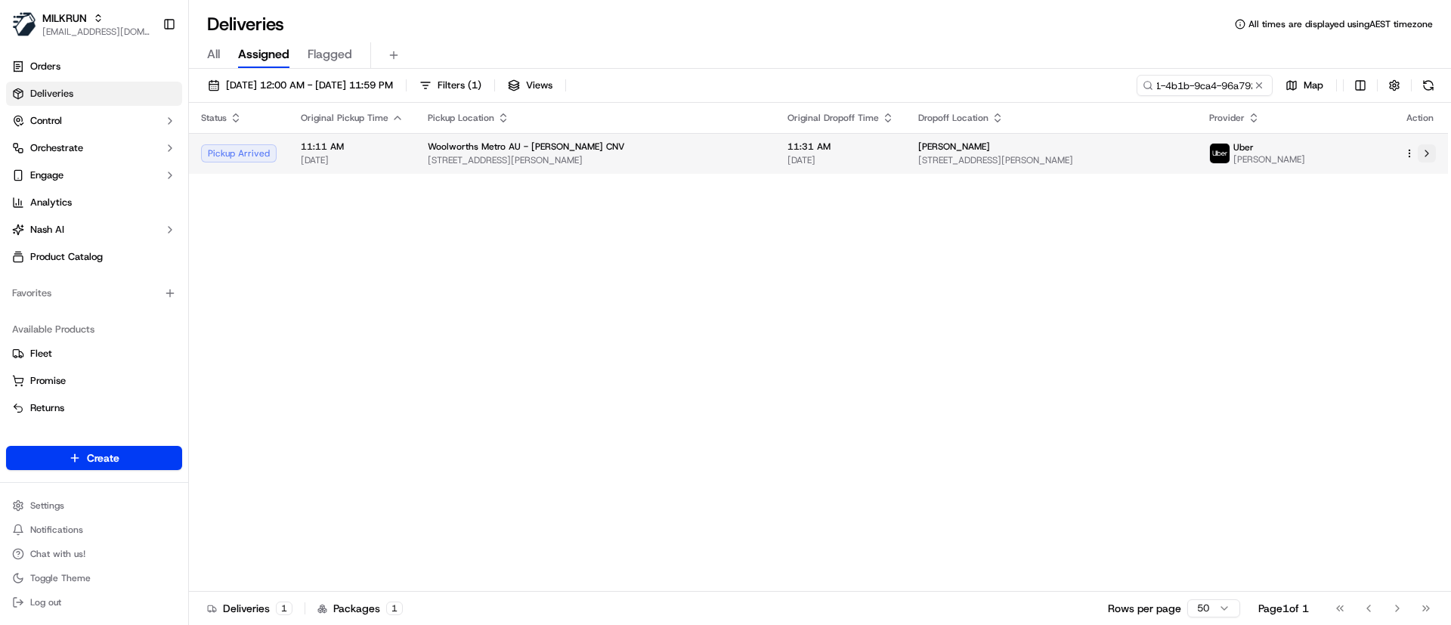
click at [1431, 153] on button at bounding box center [1427, 153] width 18 height 18
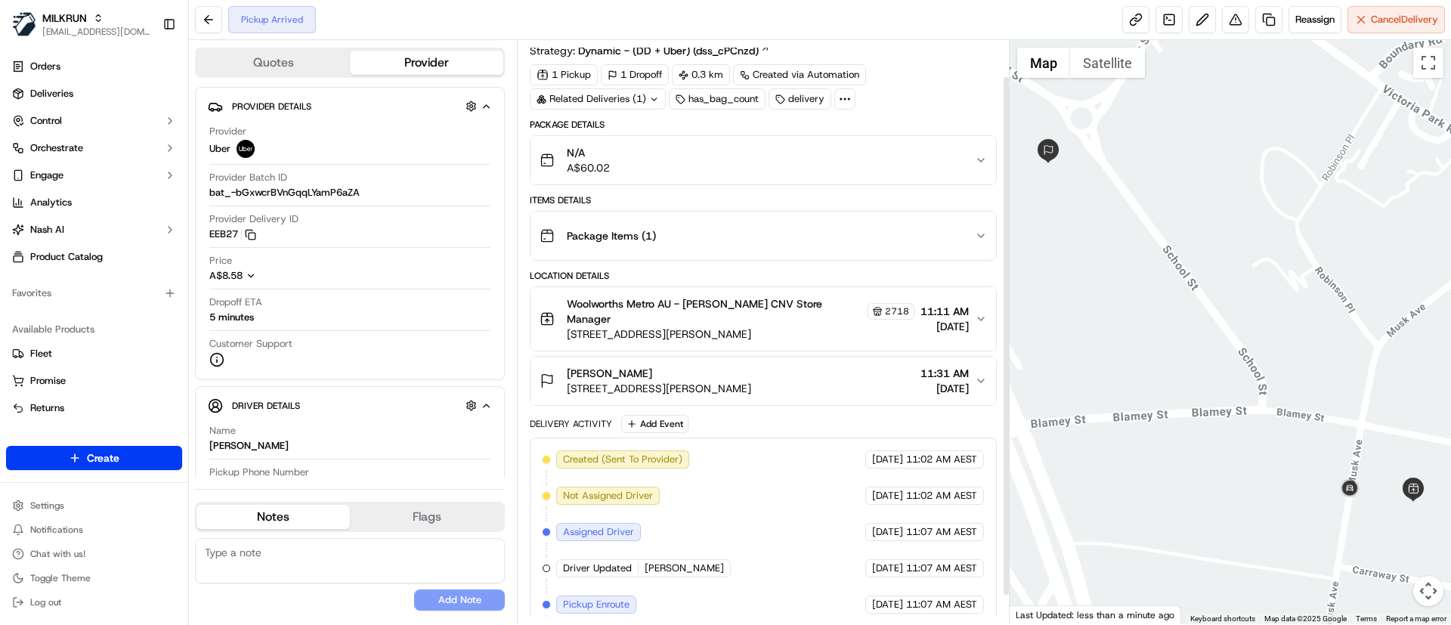
scroll to position [73, 0]
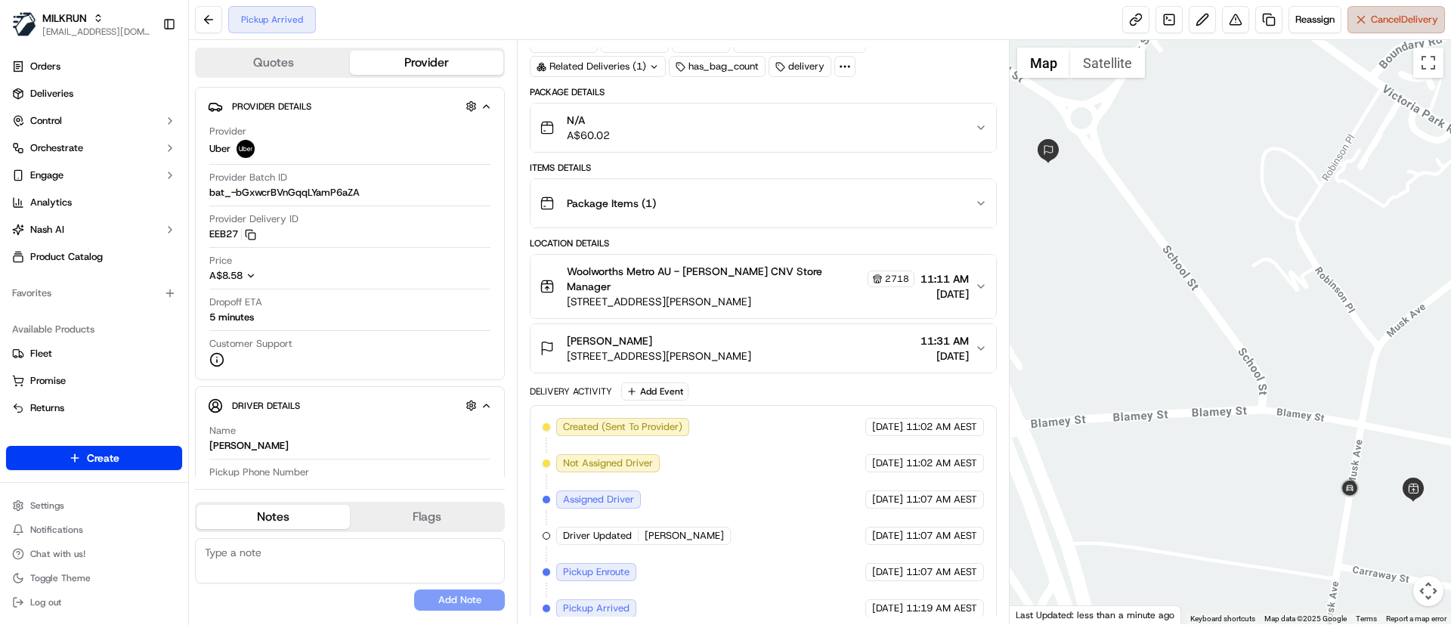
click at [1371, 24] on span "Cancel Delivery" at bounding box center [1404, 20] width 67 height 14
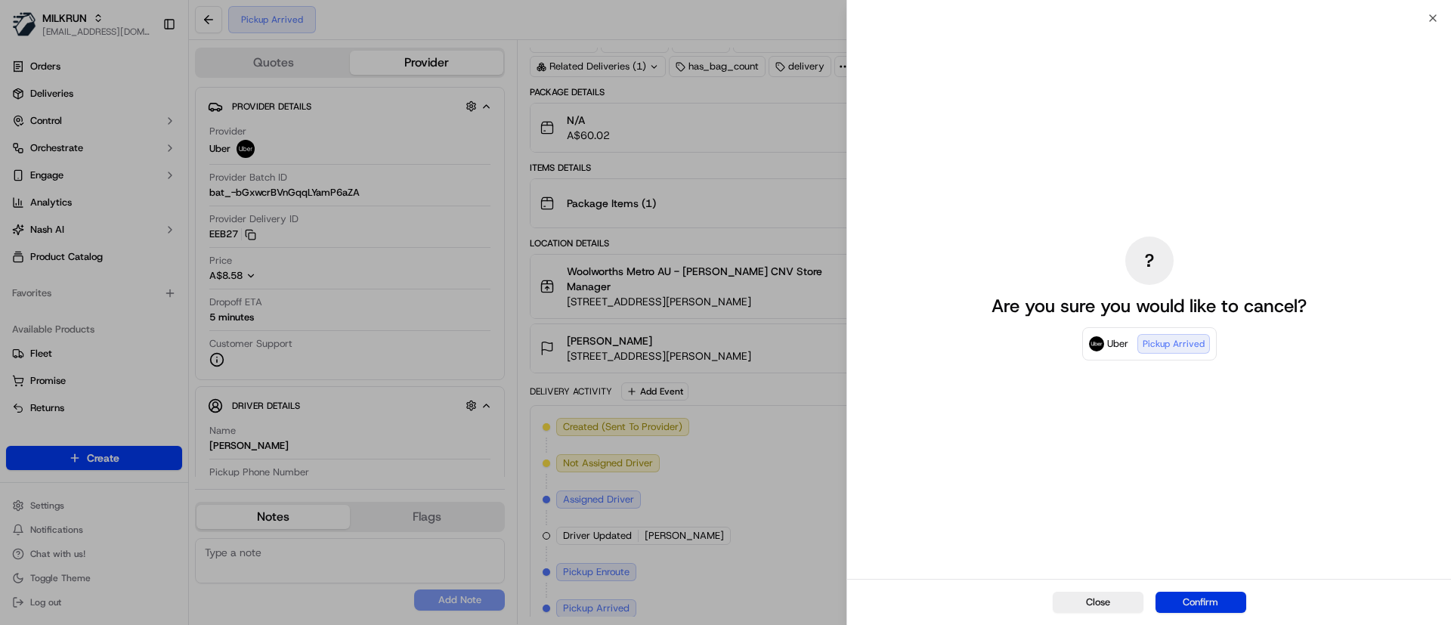
click at [1207, 599] on button "Confirm" at bounding box center [1201, 602] width 91 height 21
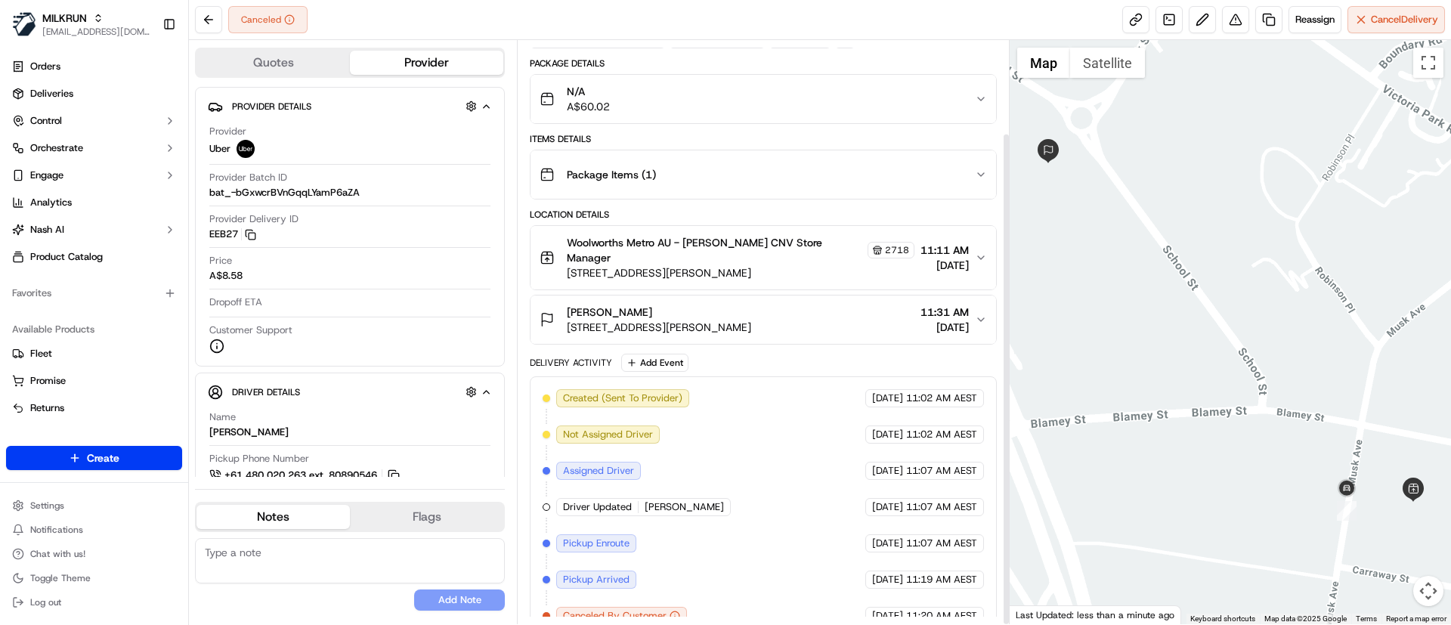
scroll to position [110, 0]
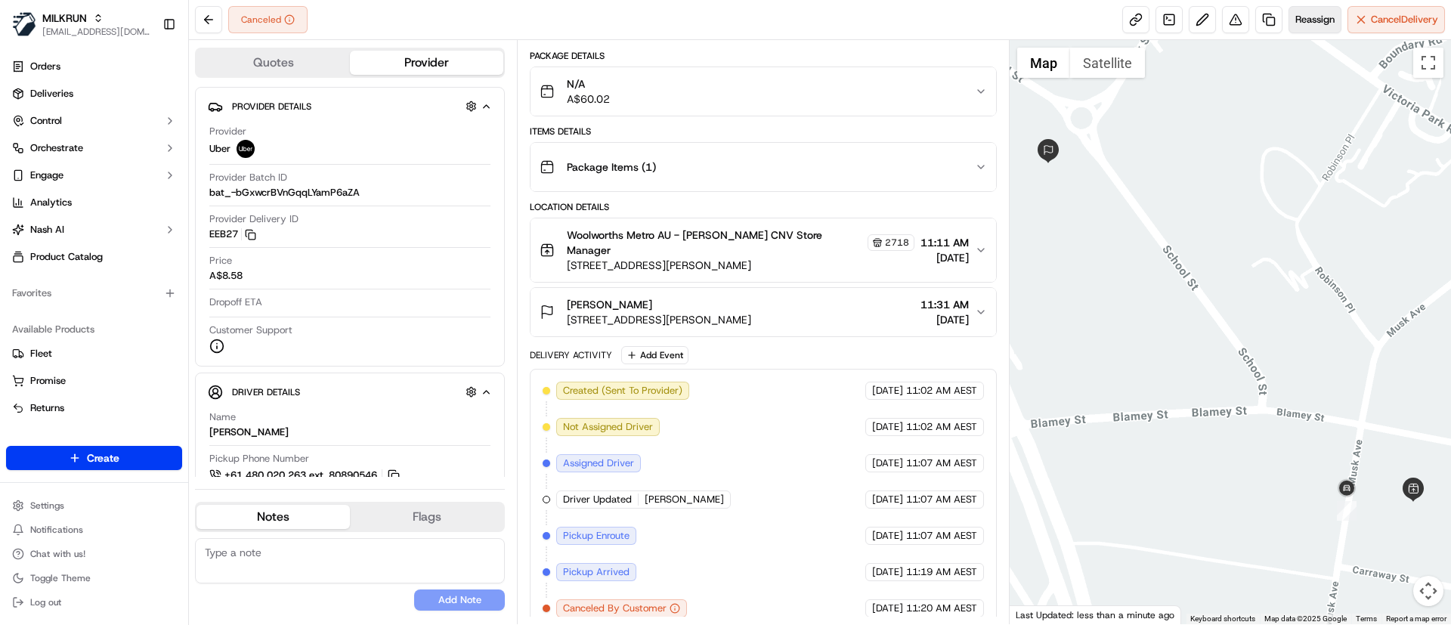
click at [1308, 22] on span "Reassign" at bounding box center [1314, 20] width 39 height 14
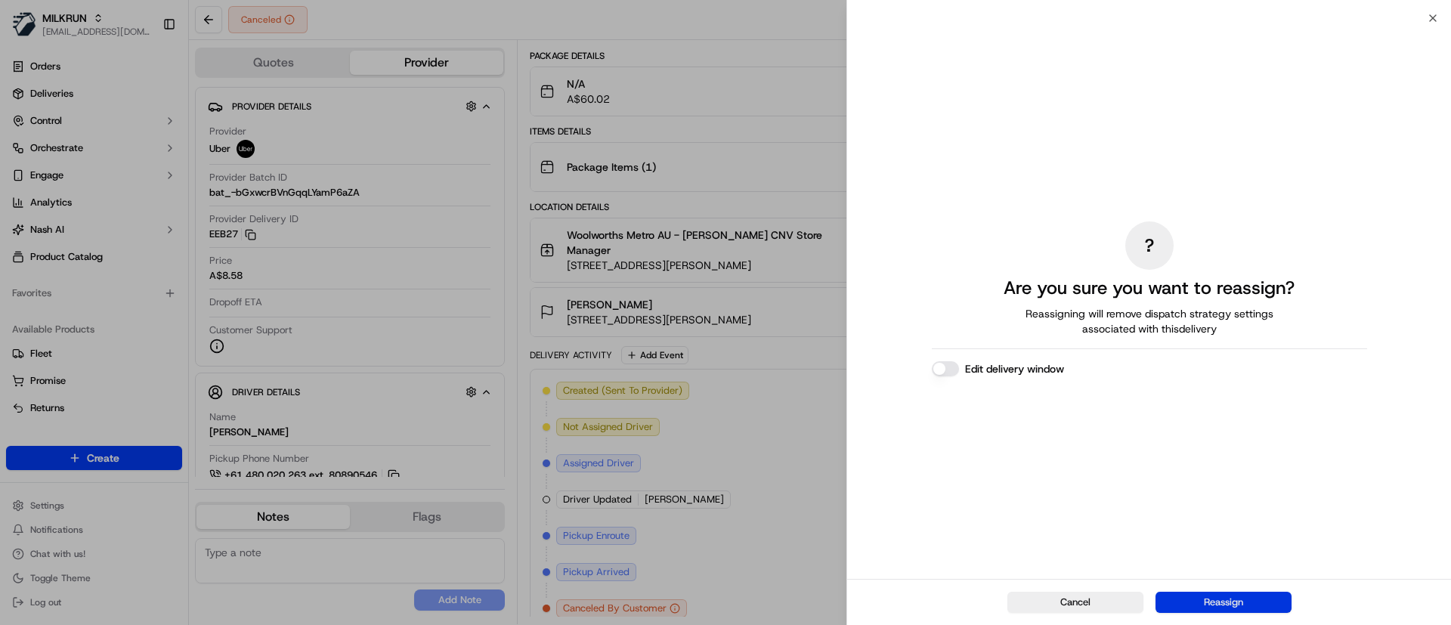
click at [1260, 603] on button "Reassign" at bounding box center [1224, 602] width 136 height 21
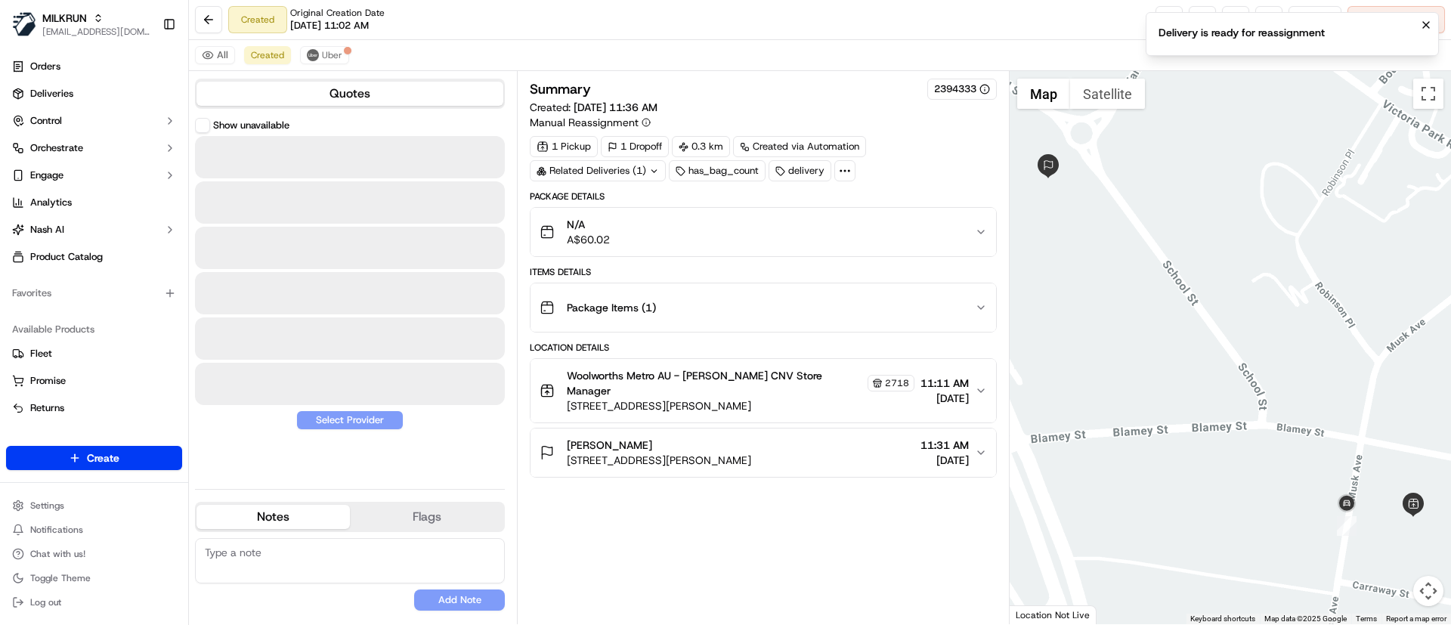
scroll to position [0, 0]
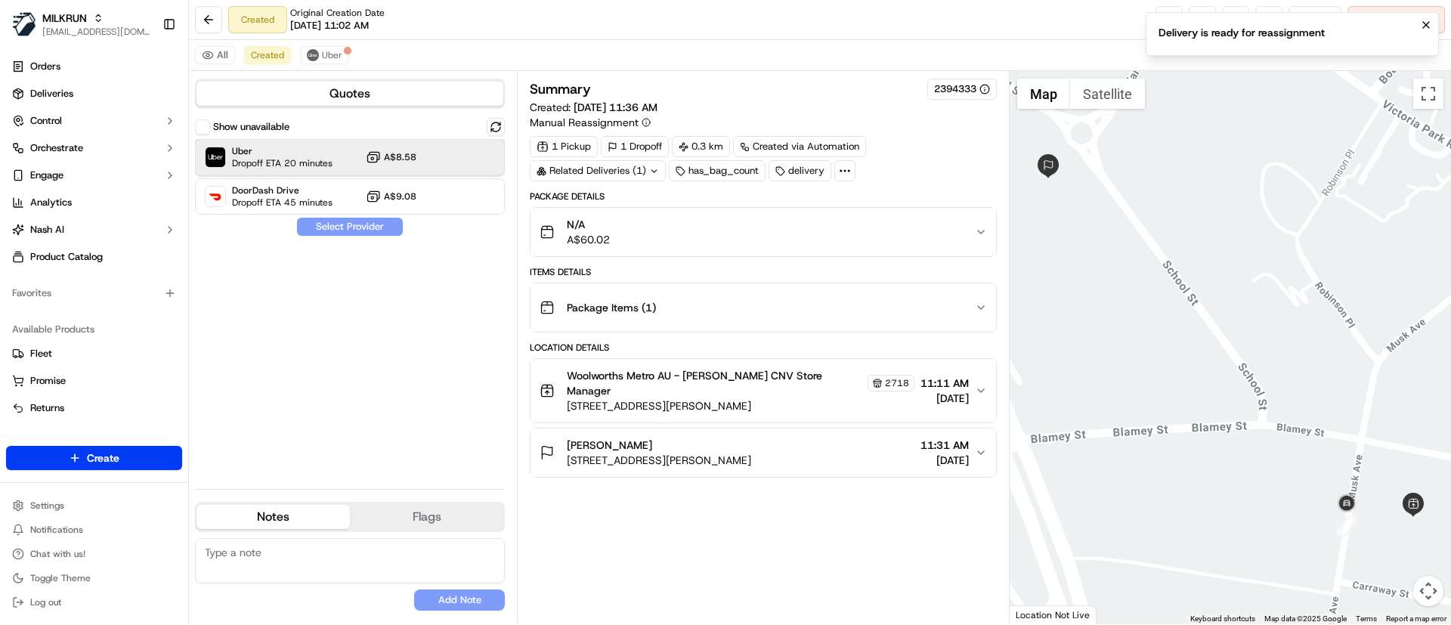
click at [249, 151] on span "Uber" at bounding box center [282, 151] width 101 height 12
click at [350, 222] on button "Assign Provider" at bounding box center [349, 227] width 107 height 18
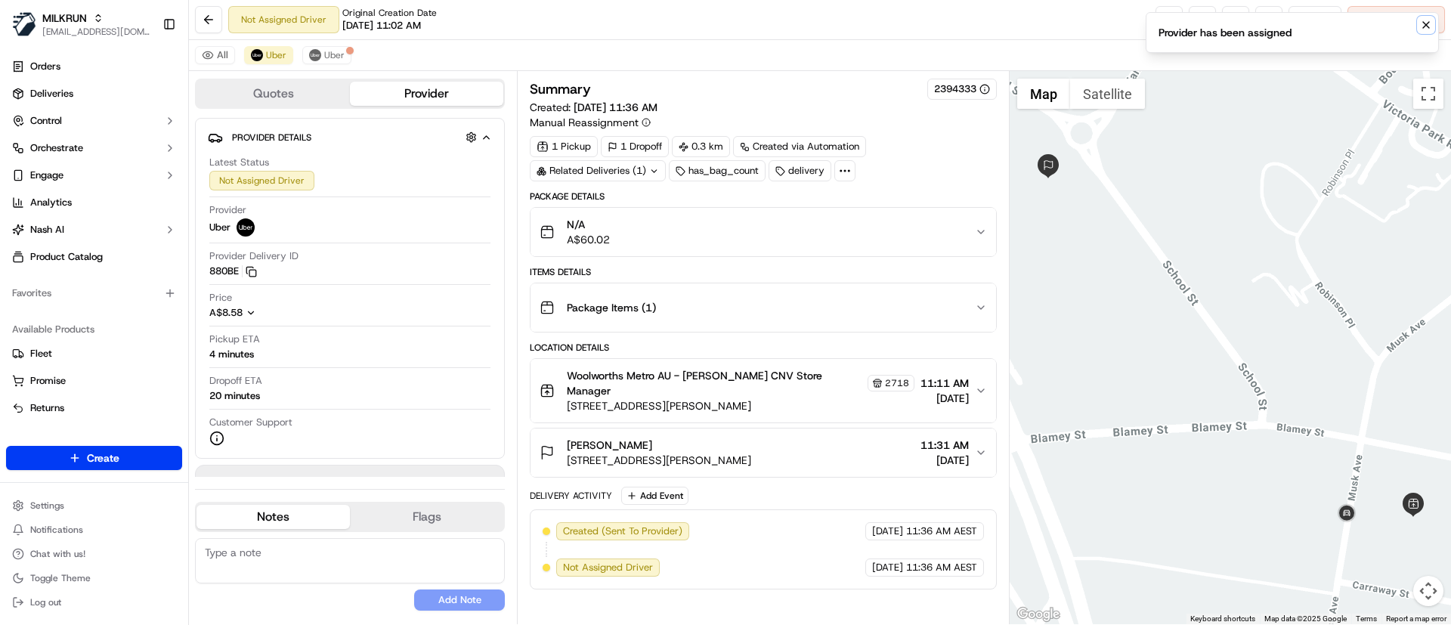
click at [1431, 23] on icon "Notifications (F8)" at bounding box center [1426, 25] width 12 height 12
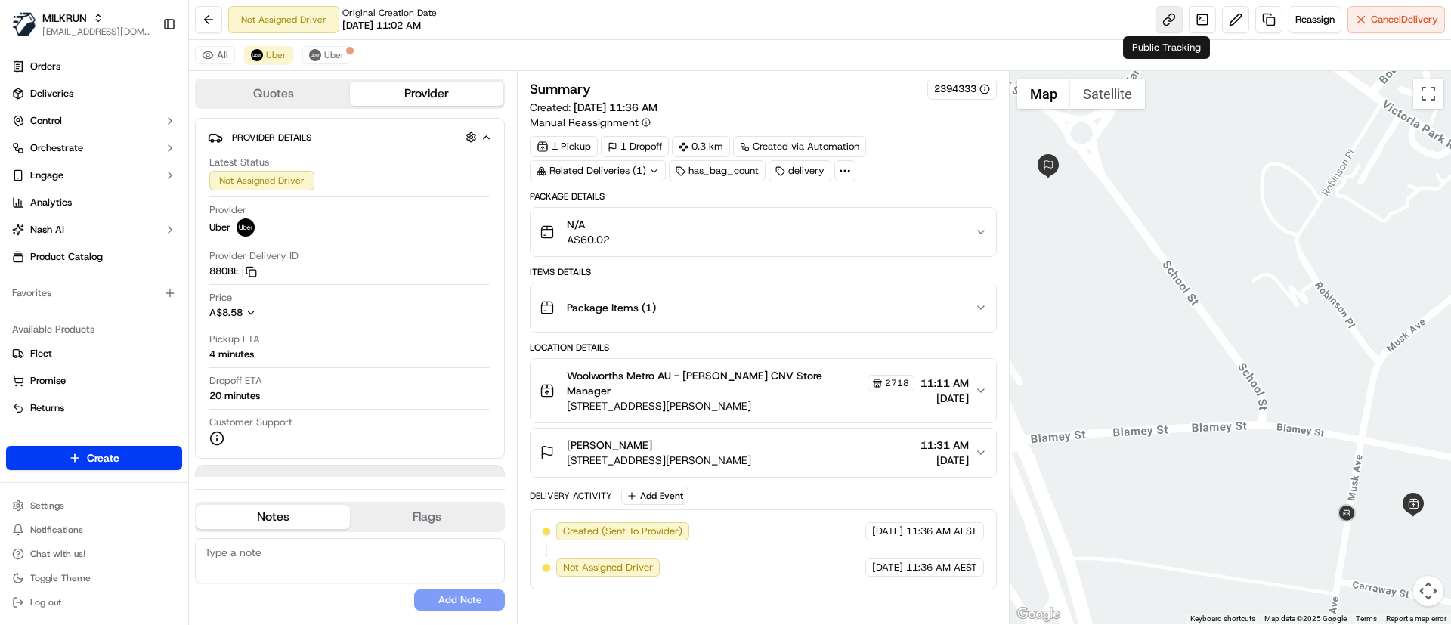
click at [1162, 22] on link at bounding box center [1169, 19] width 27 height 27
click at [1165, 13] on link at bounding box center [1169, 19] width 27 height 27
click at [205, 55] on button "All" at bounding box center [215, 55] width 40 height 18
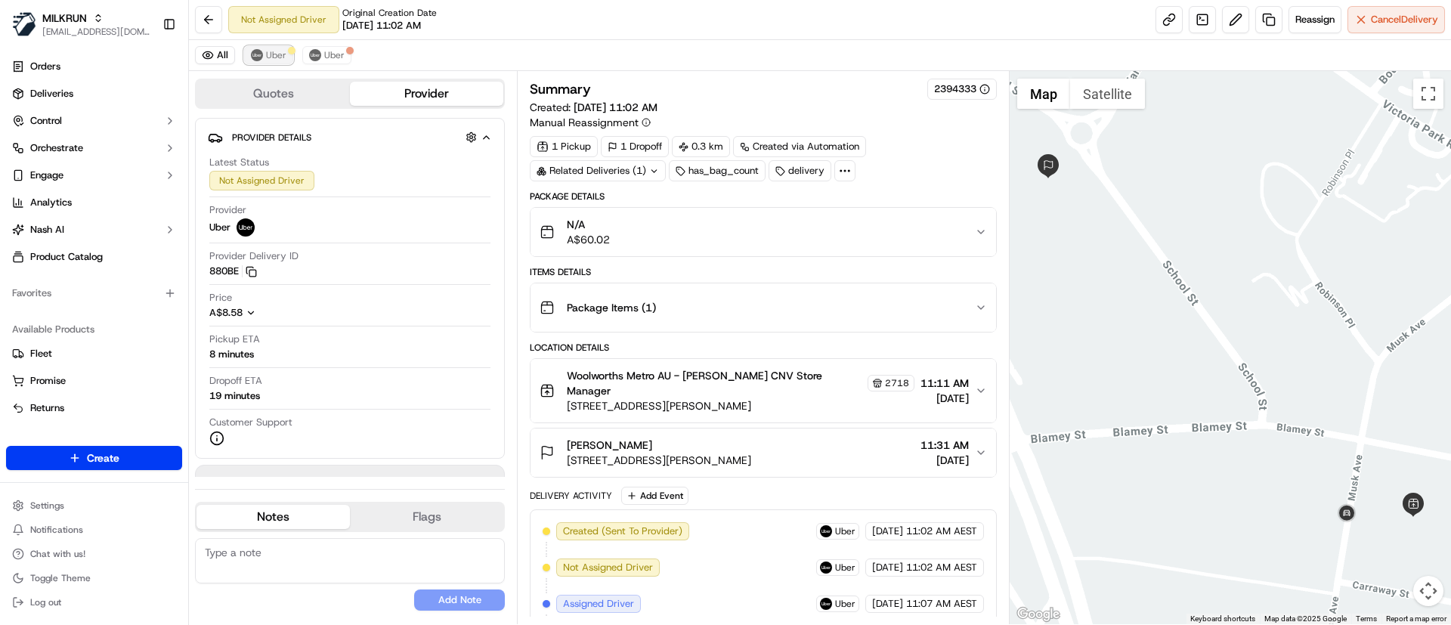
click at [270, 50] on span "Uber" at bounding box center [276, 55] width 20 height 12
click at [1229, 11] on button at bounding box center [1235, 19] width 27 height 27
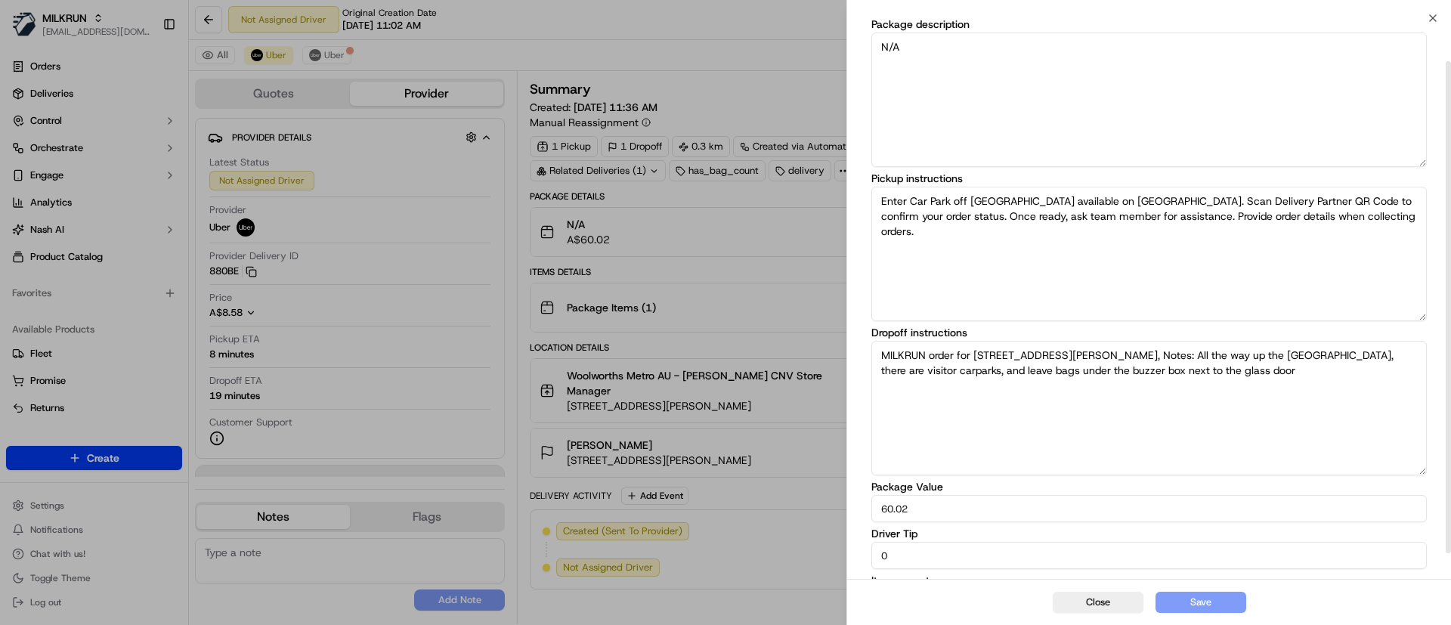
scroll to position [79, 0]
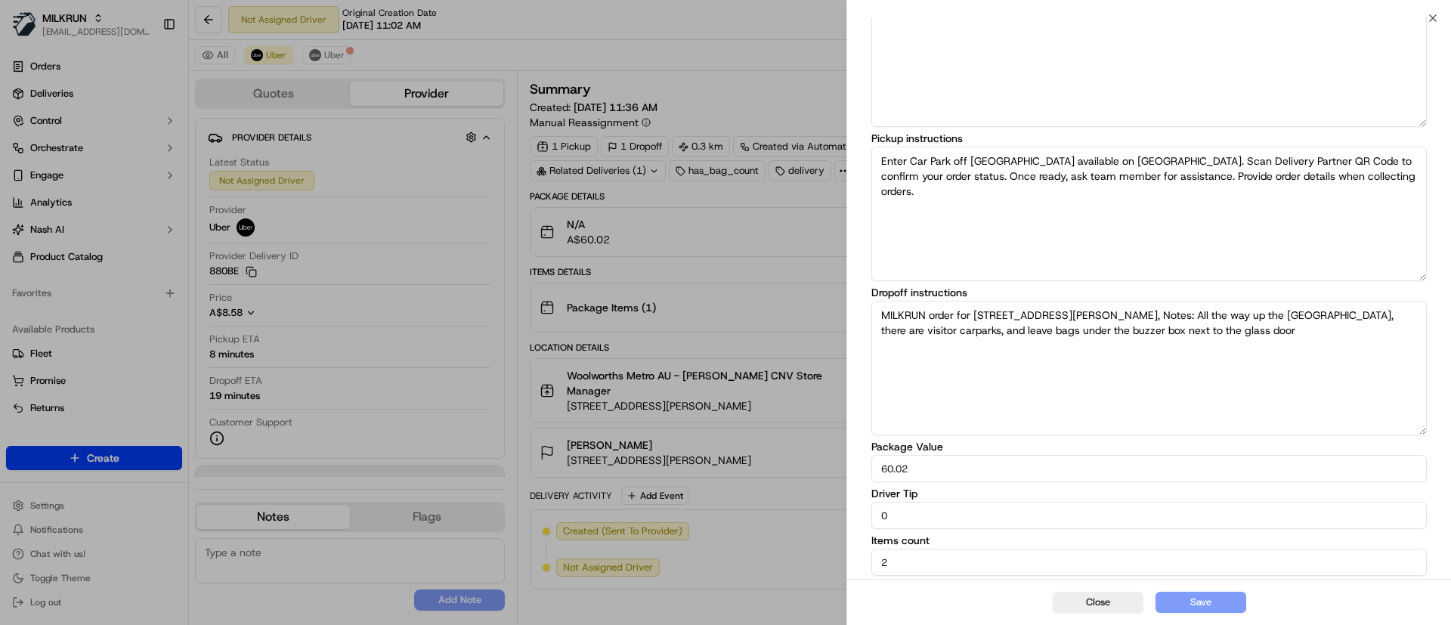
drag, startPoint x: 955, startPoint y: 515, endPoint x: 839, endPoint y: 518, distance: 116.4
click at [841, 519] on body "MILKRUN psteele@woolworths.com.au Toggle Sidebar Orders Deliveries Control Orch…" at bounding box center [725, 312] width 1451 height 625
type input "4"
click at [1195, 600] on button "Save" at bounding box center [1201, 602] width 91 height 21
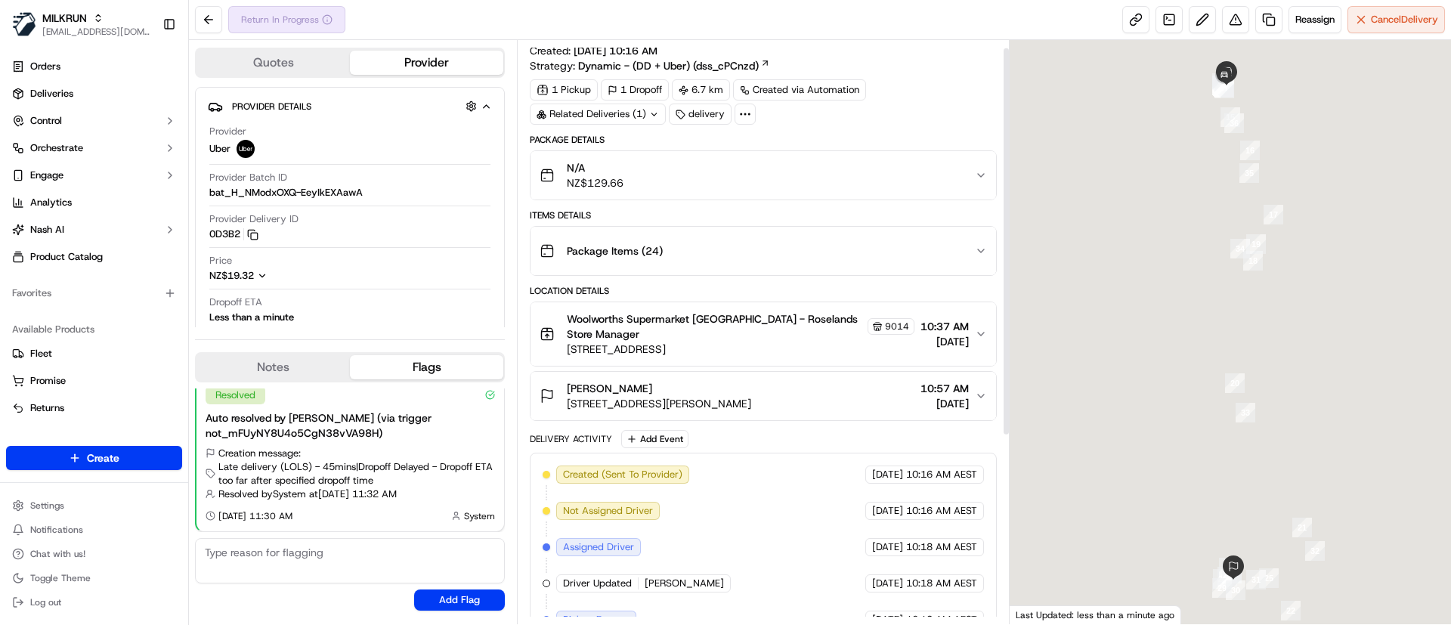
scroll to position [291, 0]
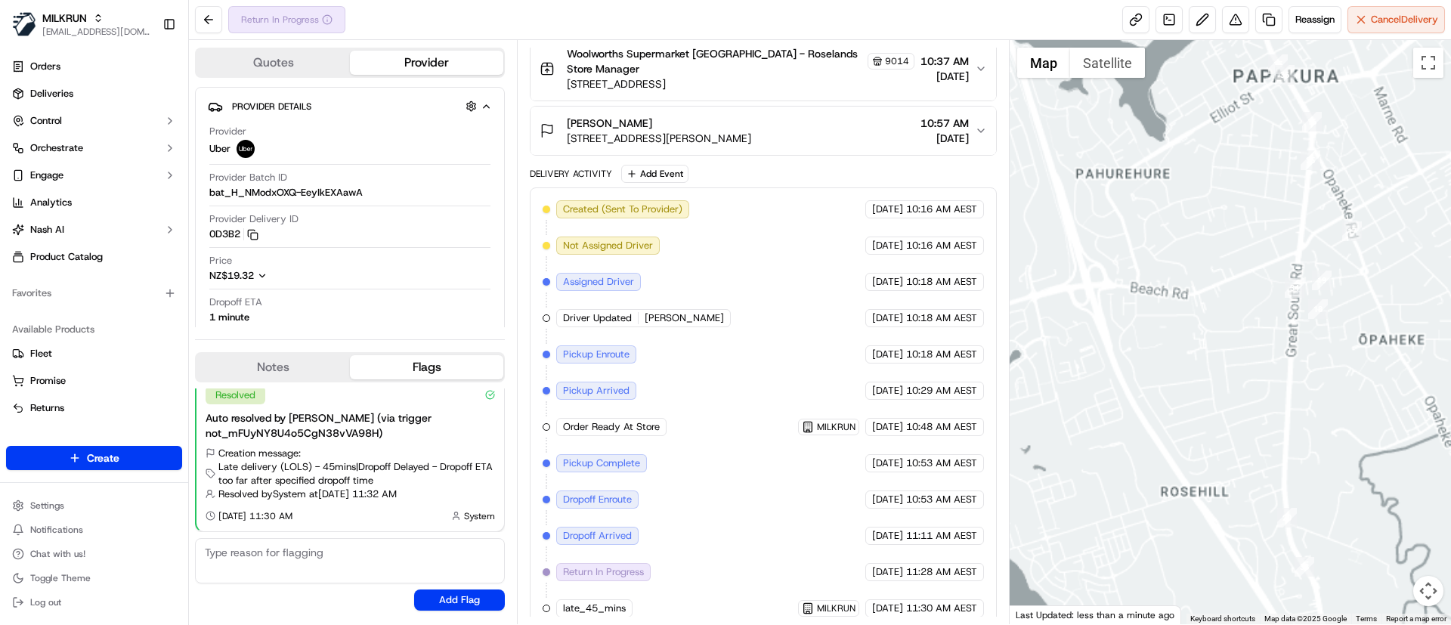
drag, startPoint x: 1174, startPoint y: 175, endPoint x: 1199, endPoint y: 360, distance: 186.1
click at [1180, 373] on div at bounding box center [1231, 332] width 442 height 584
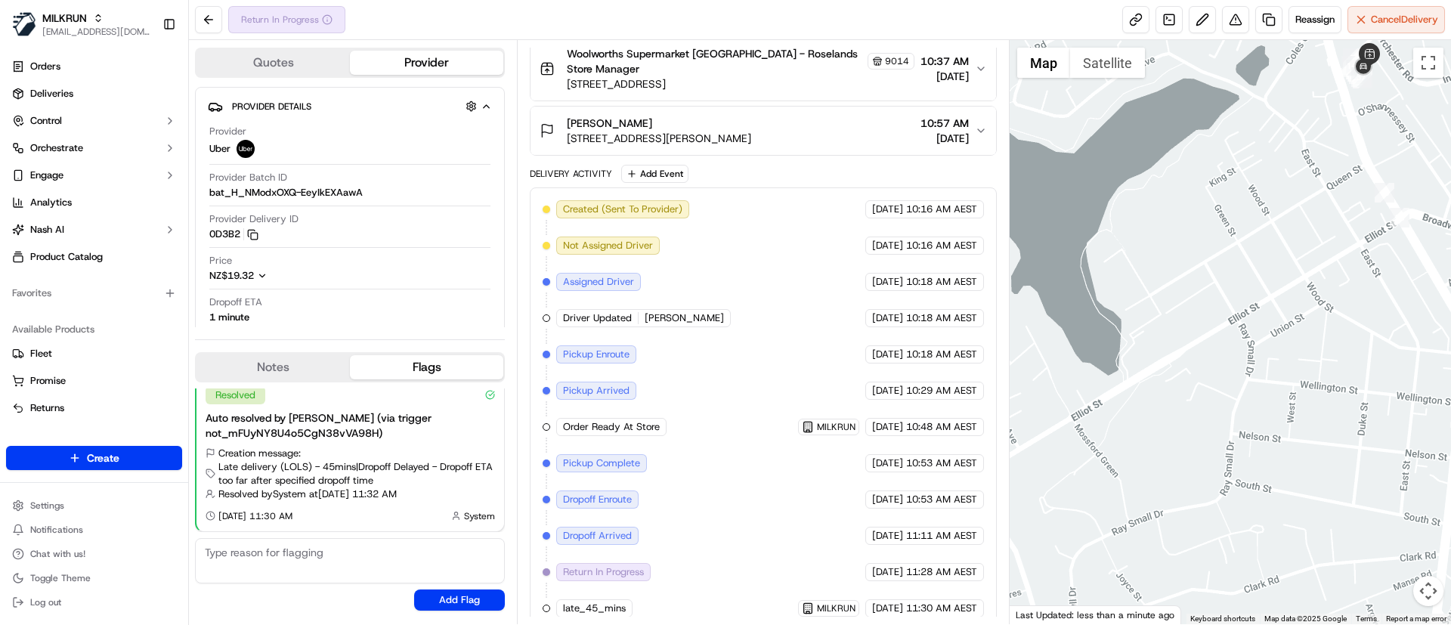
drag, startPoint x: 662, startPoint y: 104, endPoint x: 569, endPoint y: 104, distance: 93.0
click at [569, 116] on div "[PERSON_NAME]" at bounding box center [659, 123] width 184 height 15
copy span "[PERSON_NAME]"
click at [650, 107] on button "Merylin Singh 147 Bremner Road, Papakura, Auckland 2113, NZ 10:57 AM 23/09/2025" at bounding box center [763, 131] width 465 height 48
copy span "Merylin Singh"
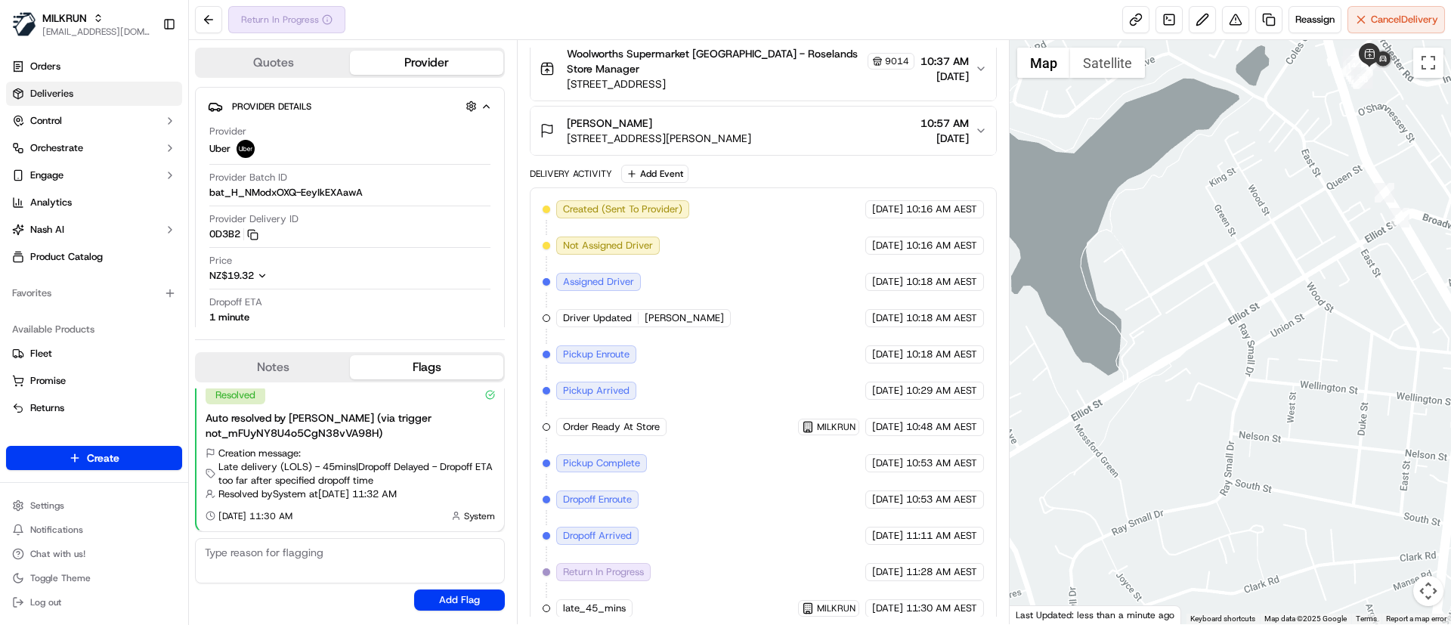
click at [85, 97] on link "Deliveries" at bounding box center [94, 94] width 176 height 24
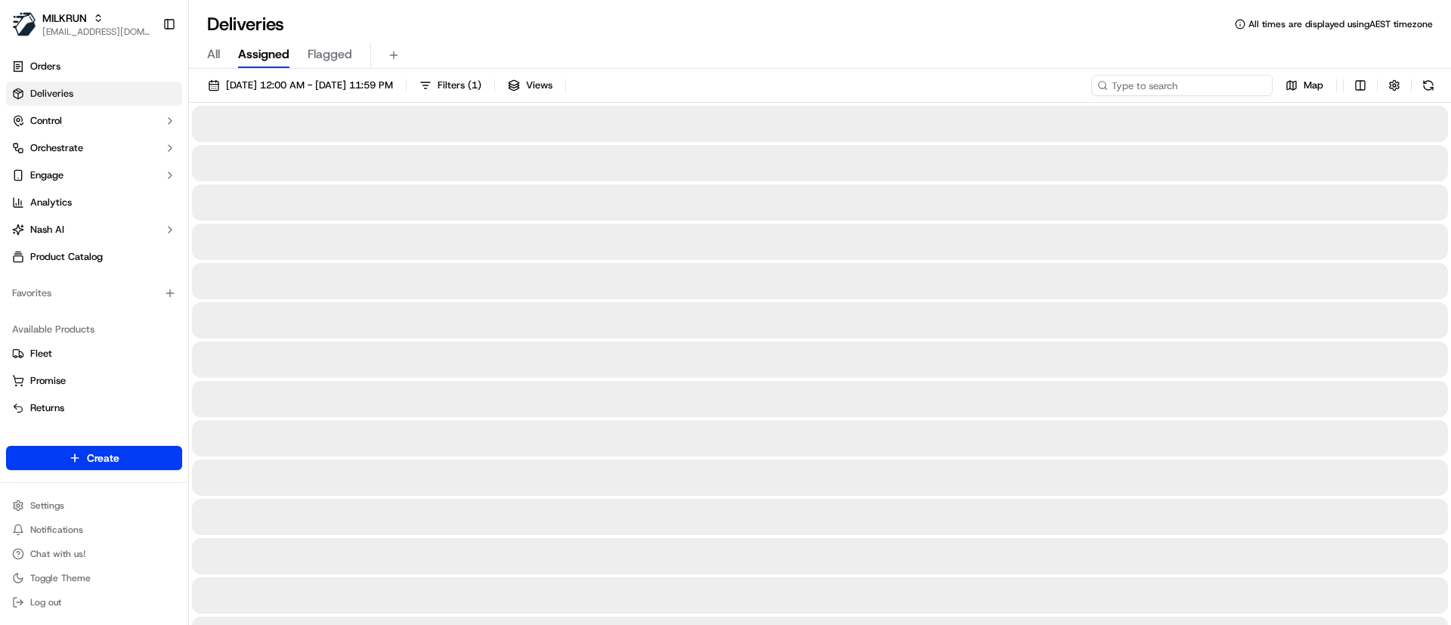
click at [1193, 82] on input at bounding box center [1181, 85] width 181 height 21
paste input "Merylin Singh"
type input "Merylin Singh"
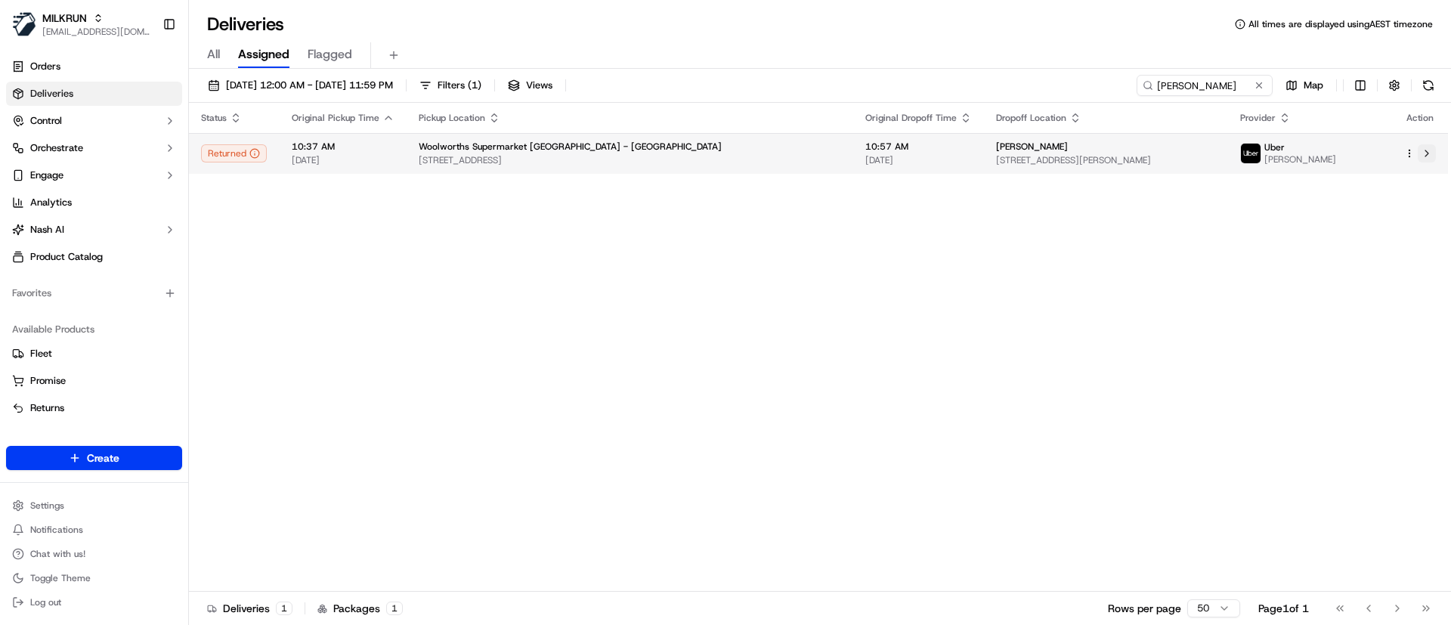
click at [1428, 155] on button at bounding box center [1427, 153] width 18 height 18
click at [1431, 151] on button at bounding box center [1427, 153] width 18 height 18
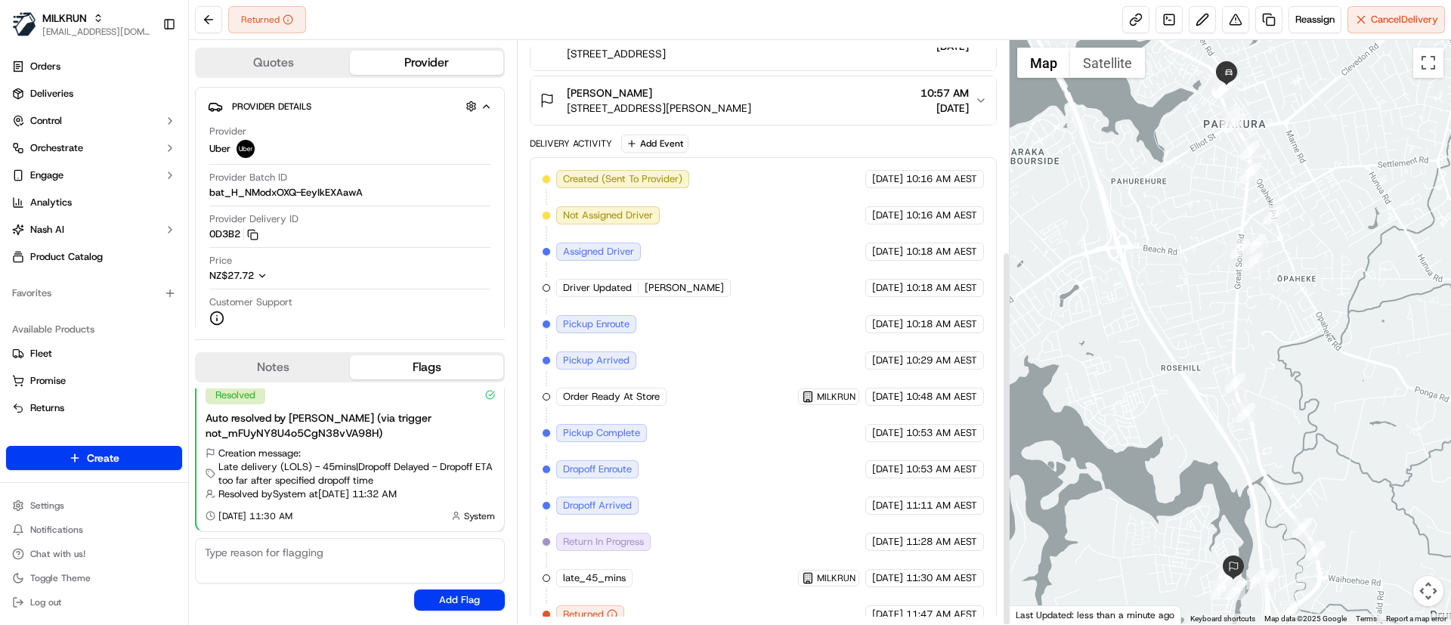
scroll to position [327, 0]
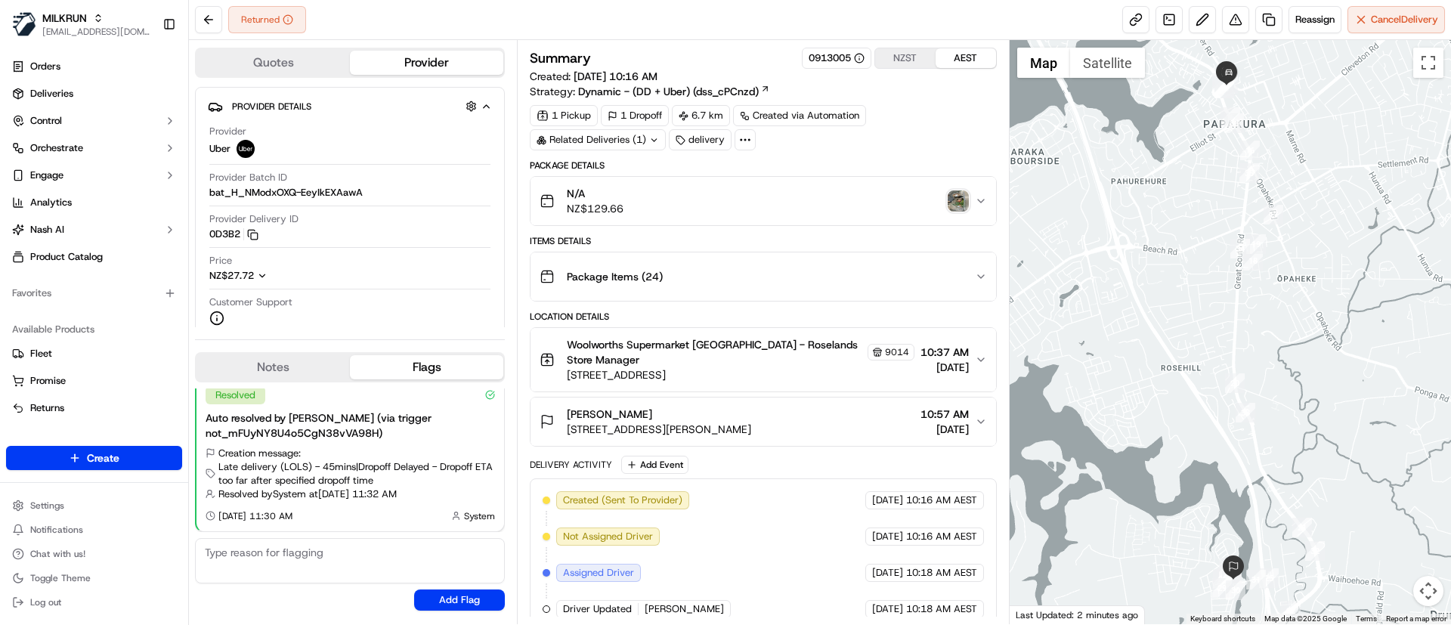
click at [960, 200] on img "button" at bounding box center [958, 200] width 21 height 21
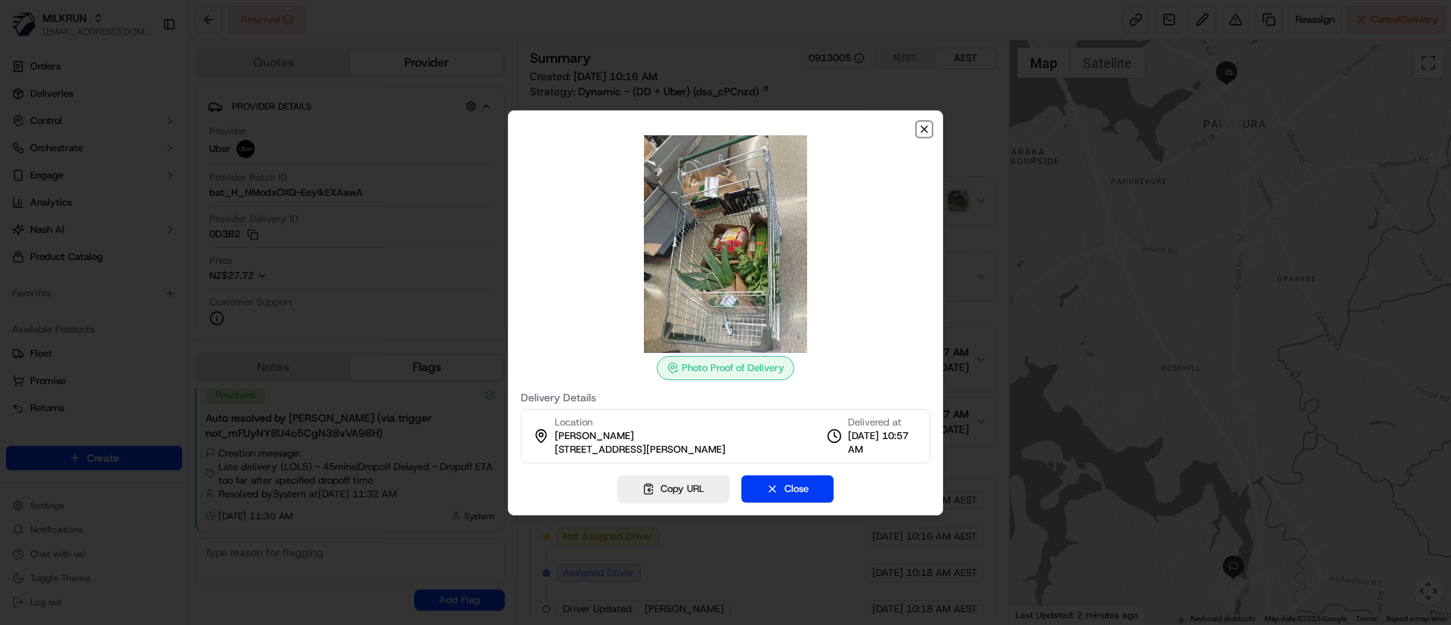
click at [924, 129] on icon "button" at bounding box center [924, 129] width 12 height 12
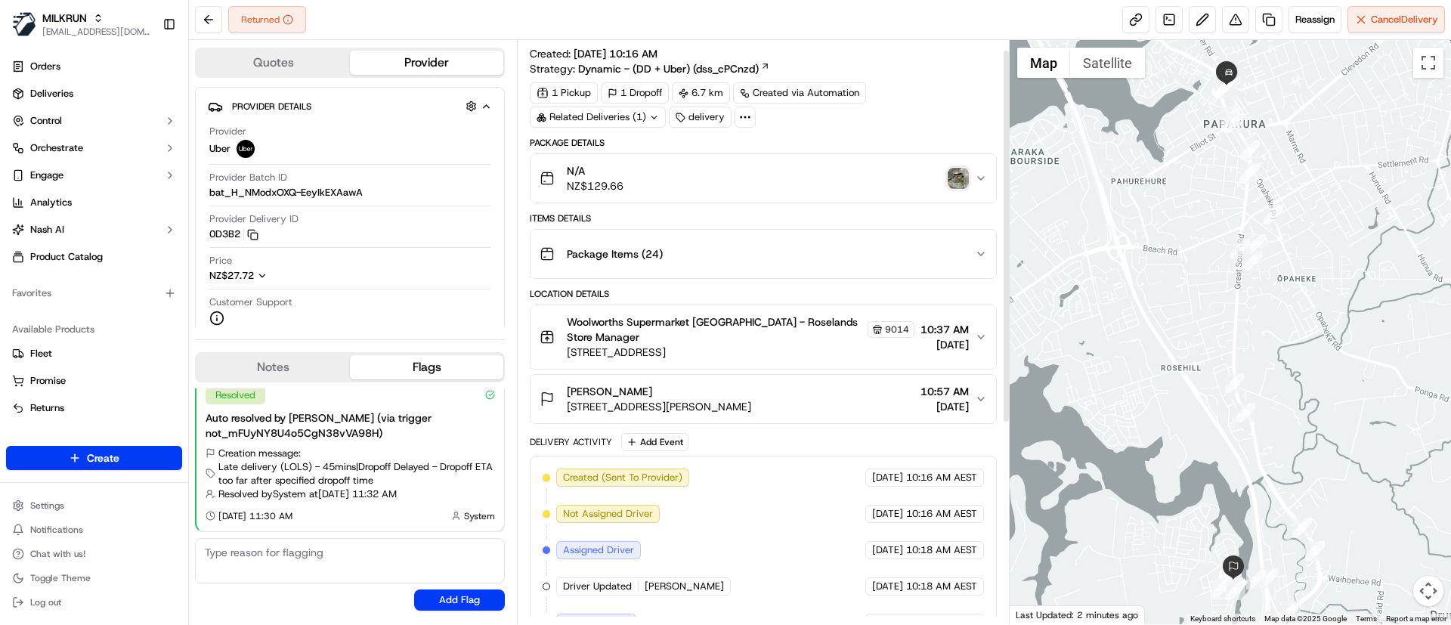
scroll to position [16, 0]
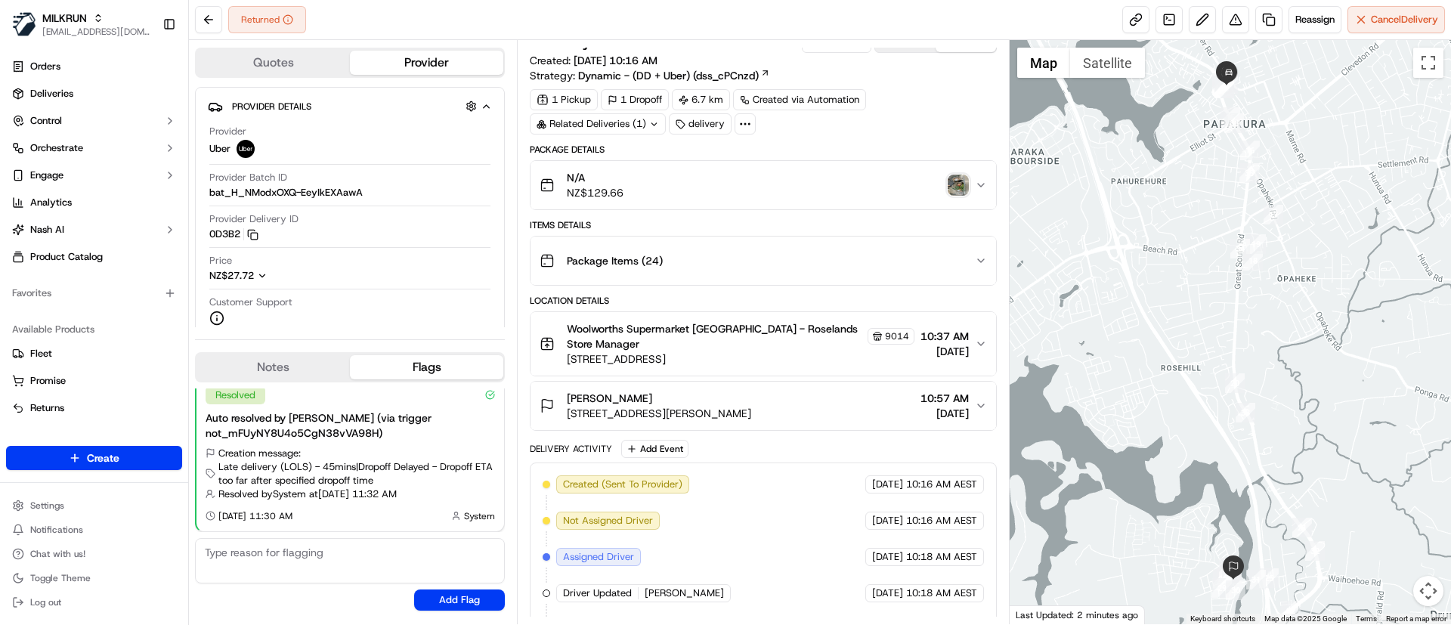
click at [959, 178] on img "button" at bounding box center [958, 185] width 21 height 21
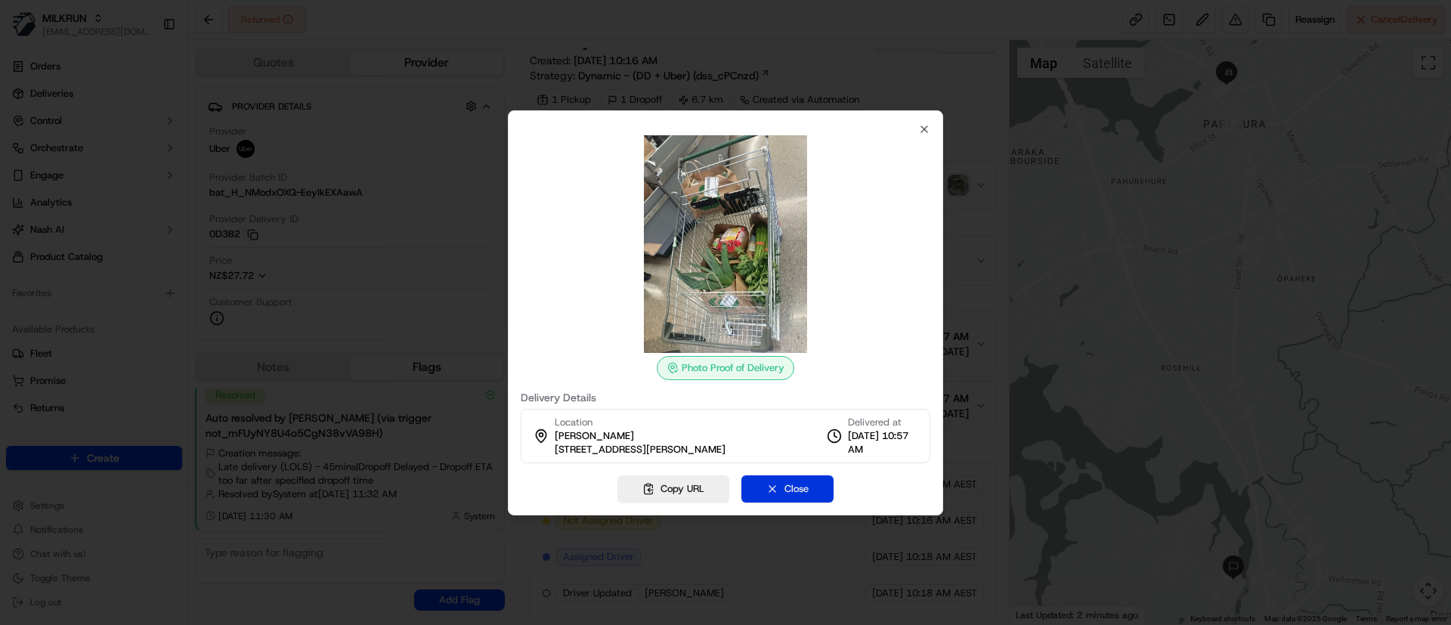
click at [776, 492] on button "Close" at bounding box center [787, 488] width 92 height 27
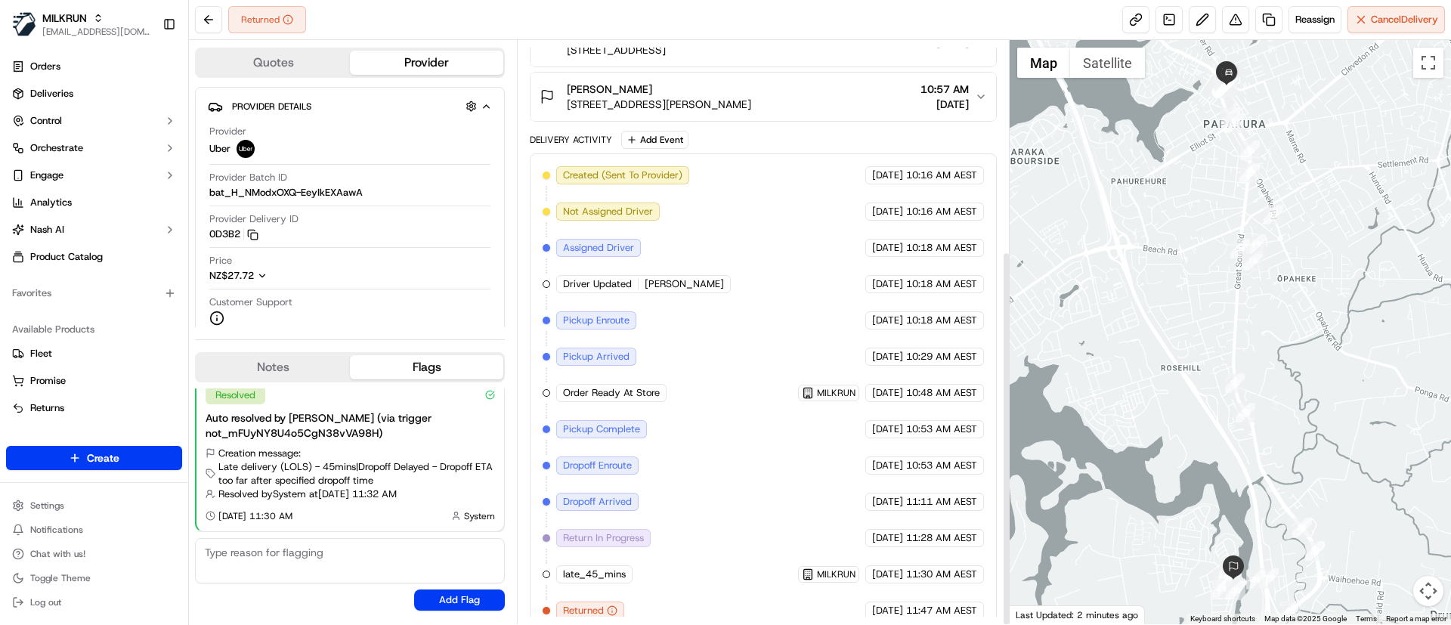
scroll to position [327, 0]
click at [1262, 19] on link at bounding box center [1268, 19] width 27 height 27
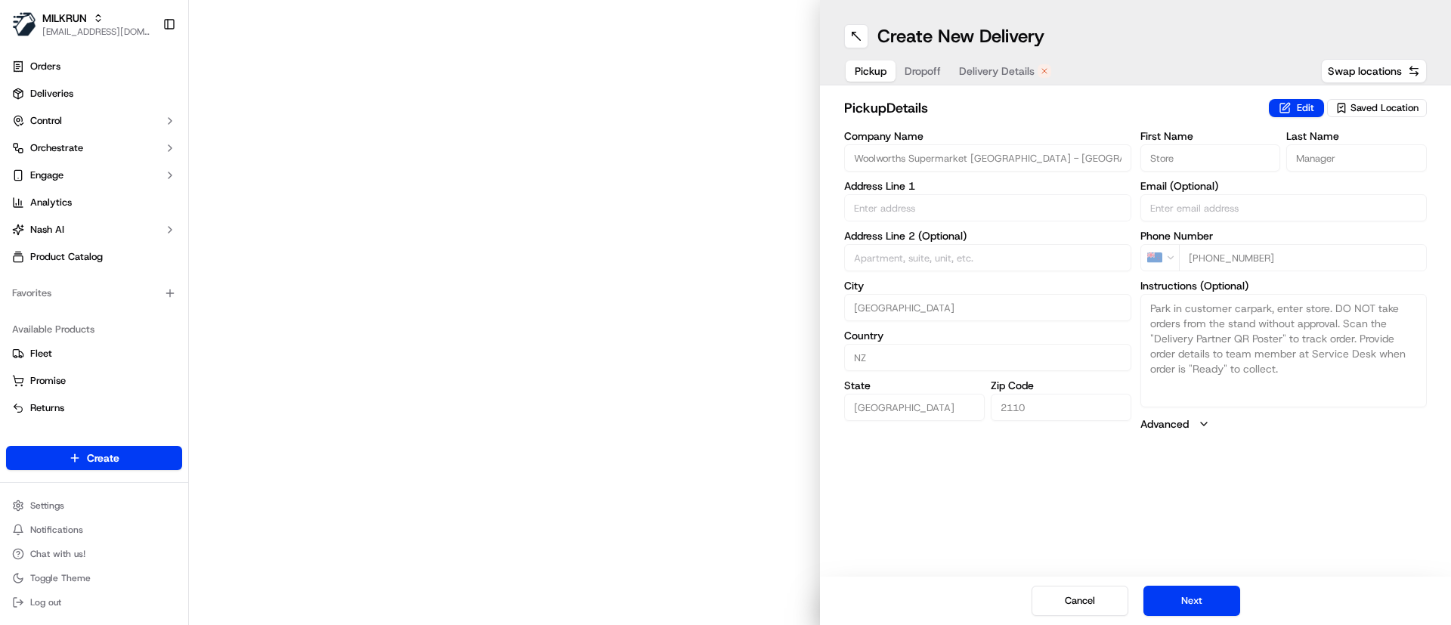
type input "[STREET_ADDRESS]"
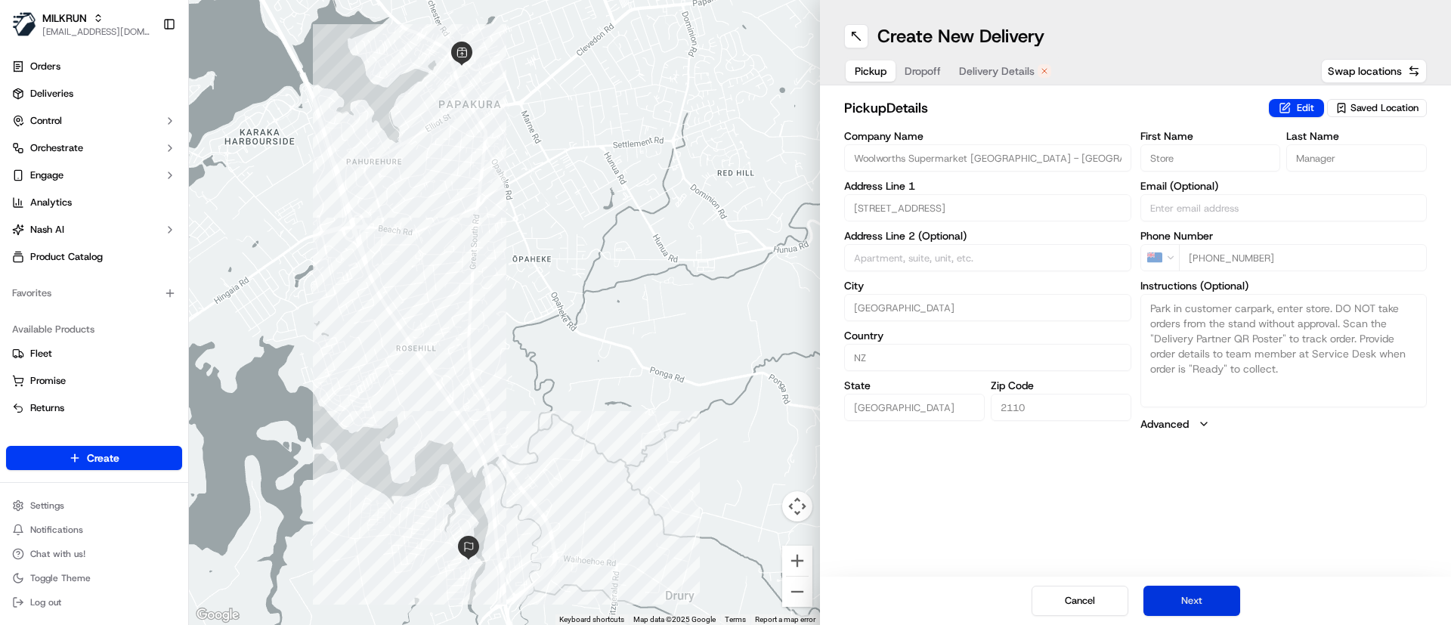
click at [1183, 599] on button "Next" at bounding box center [1191, 601] width 97 height 30
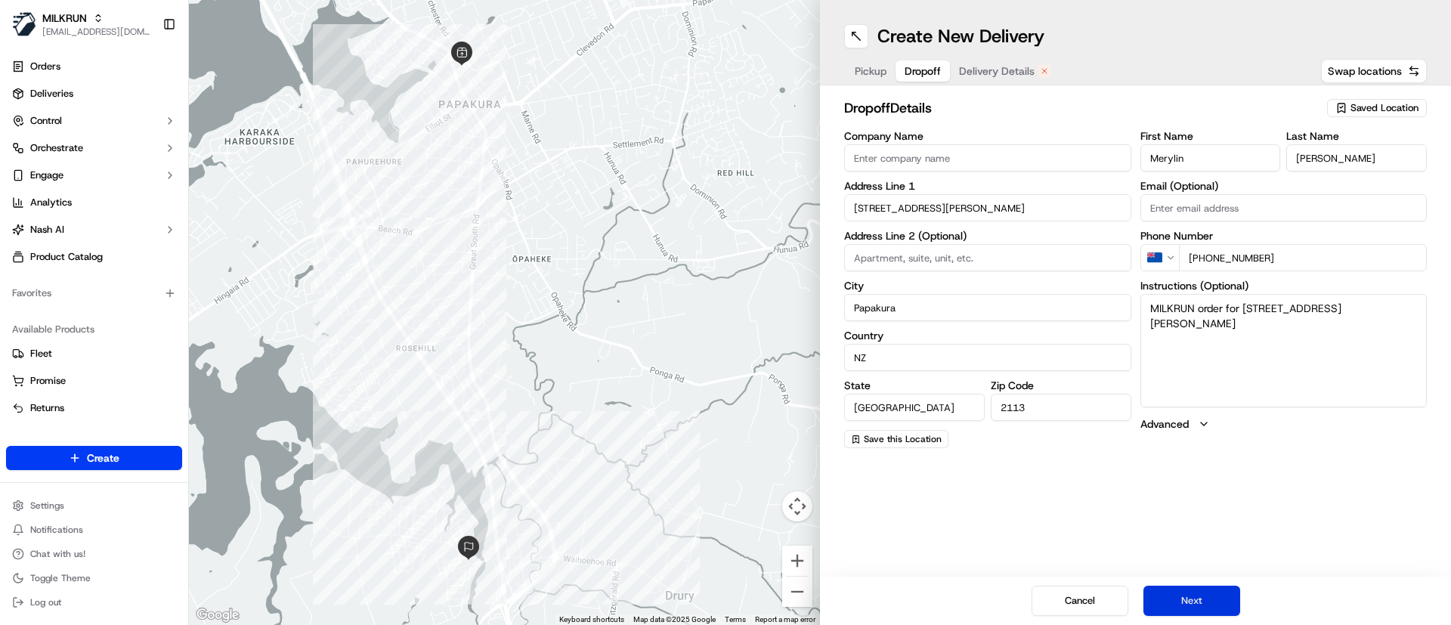
click at [1185, 599] on button "Next" at bounding box center [1191, 601] width 97 height 30
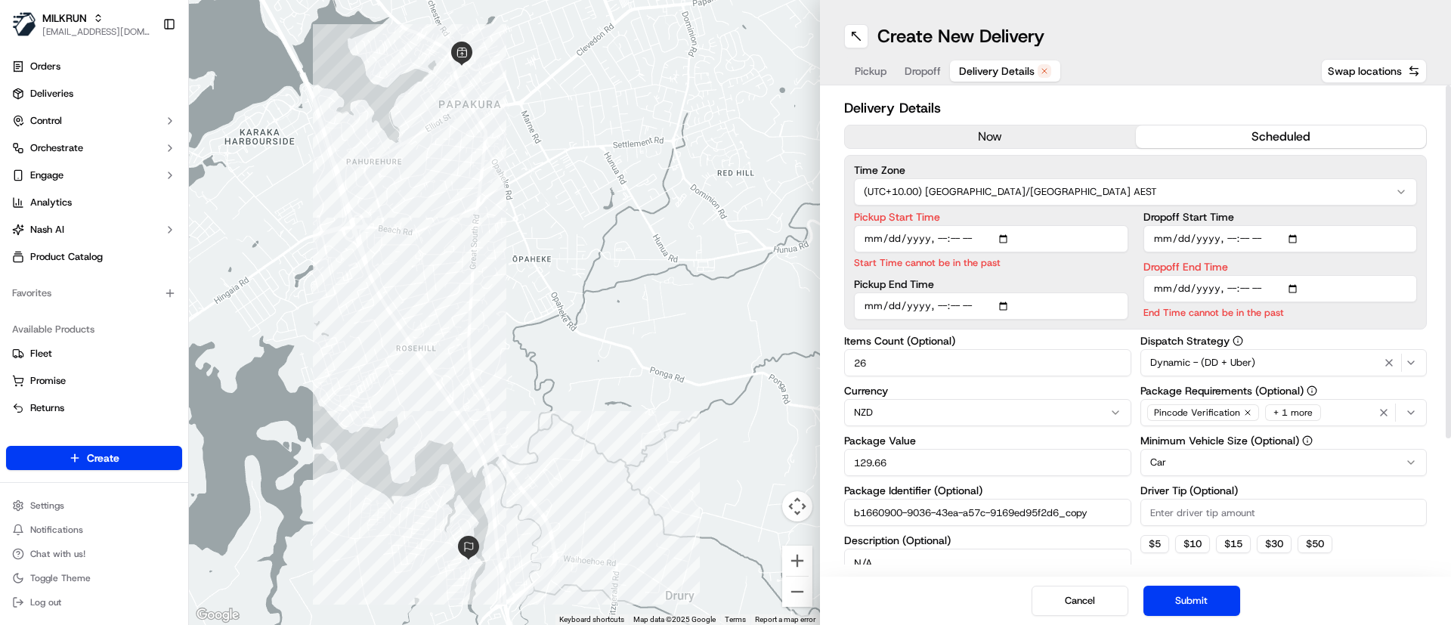
click at [957, 134] on button "now" at bounding box center [990, 136] width 291 height 23
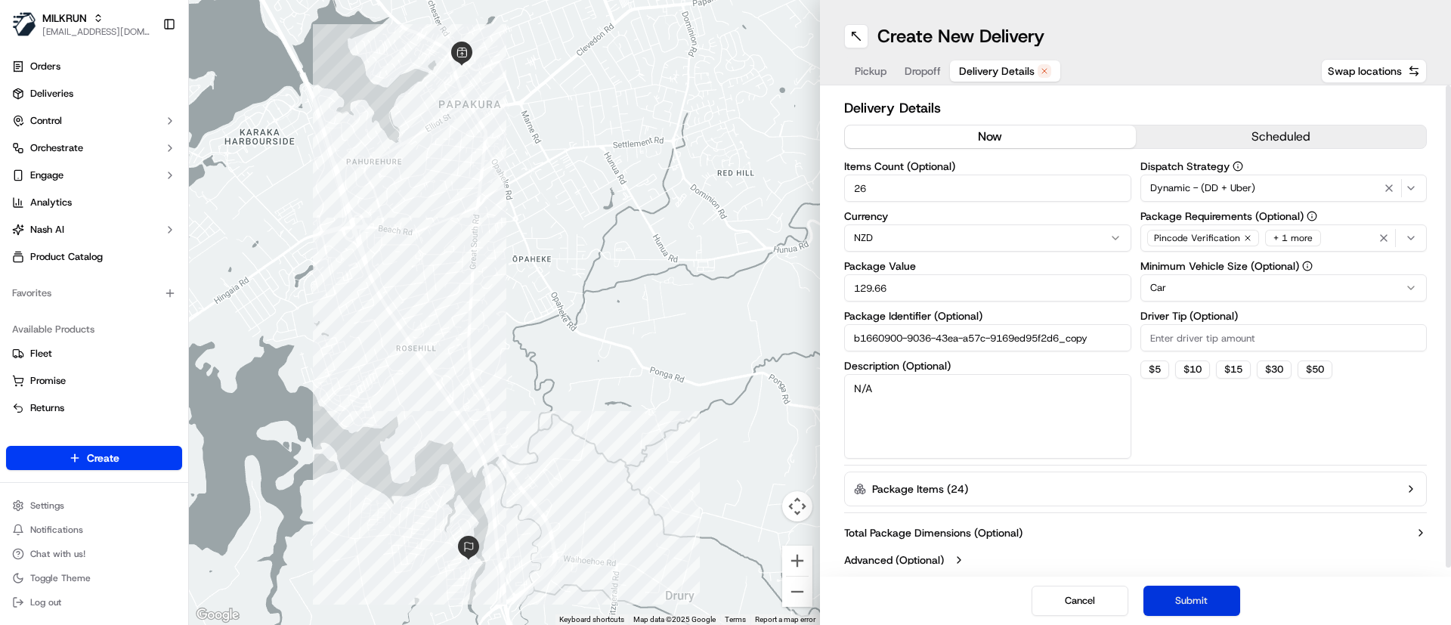
click at [1196, 598] on button "Submit" at bounding box center [1191, 601] width 97 height 30
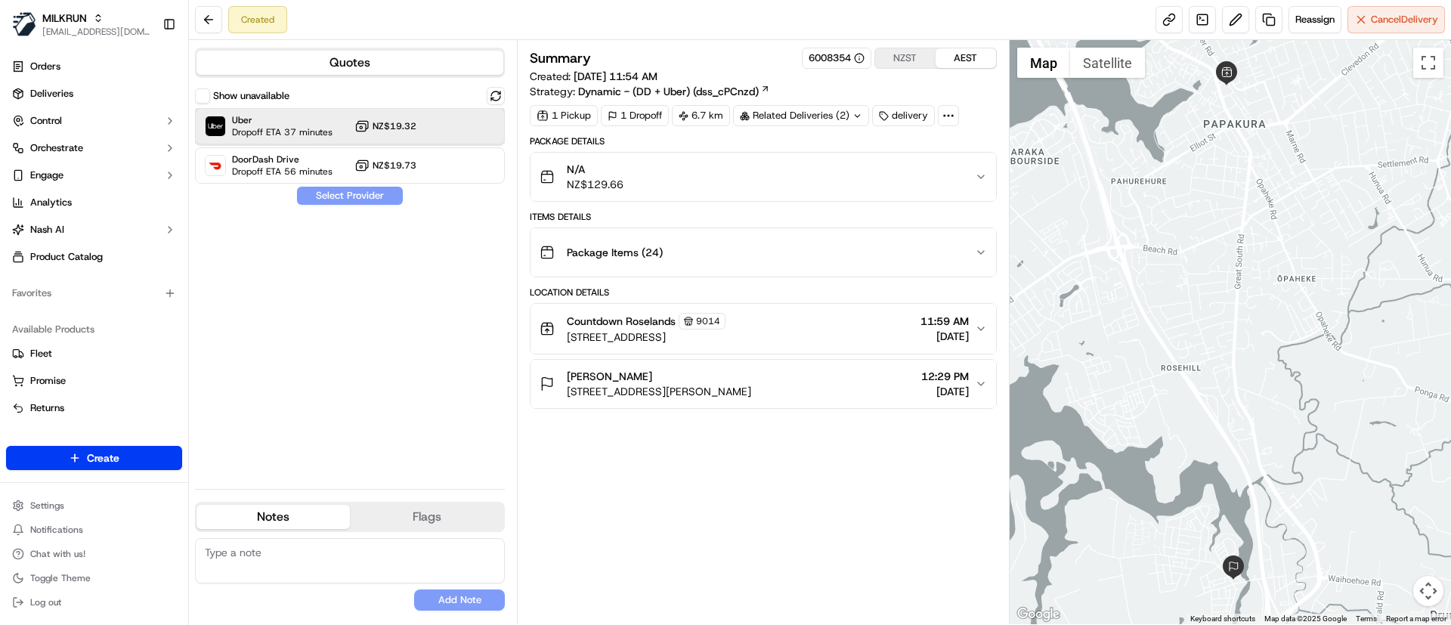
click at [246, 114] on span "Uber" at bounding box center [282, 120] width 101 height 12
click at [314, 190] on button "Assign Provider" at bounding box center [349, 196] width 107 height 18
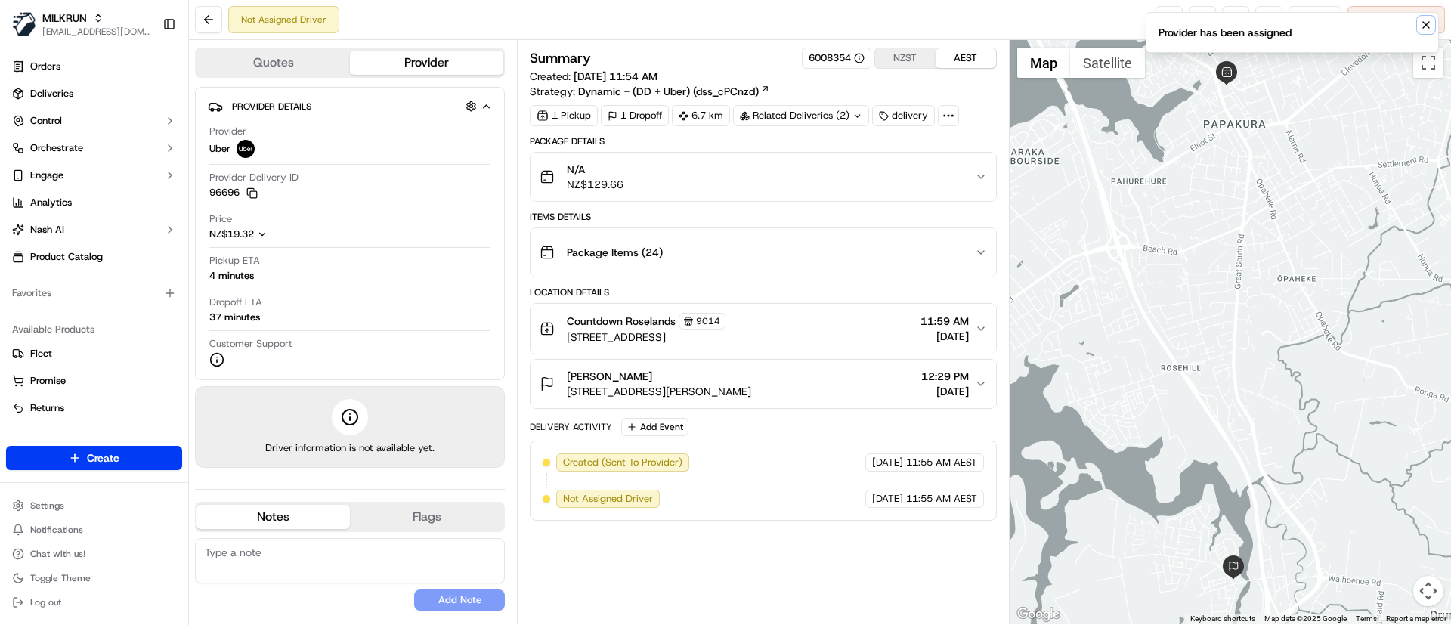
drag, startPoint x: 1425, startPoint y: 18, endPoint x: 1411, endPoint y: 0, distance: 22.7
click at [1425, 19] on icon "Notifications (F8)" at bounding box center [1426, 25] width 12 height 12
click at [1171, 17] on link at bounding box center [1169, 19] width 27 height 27
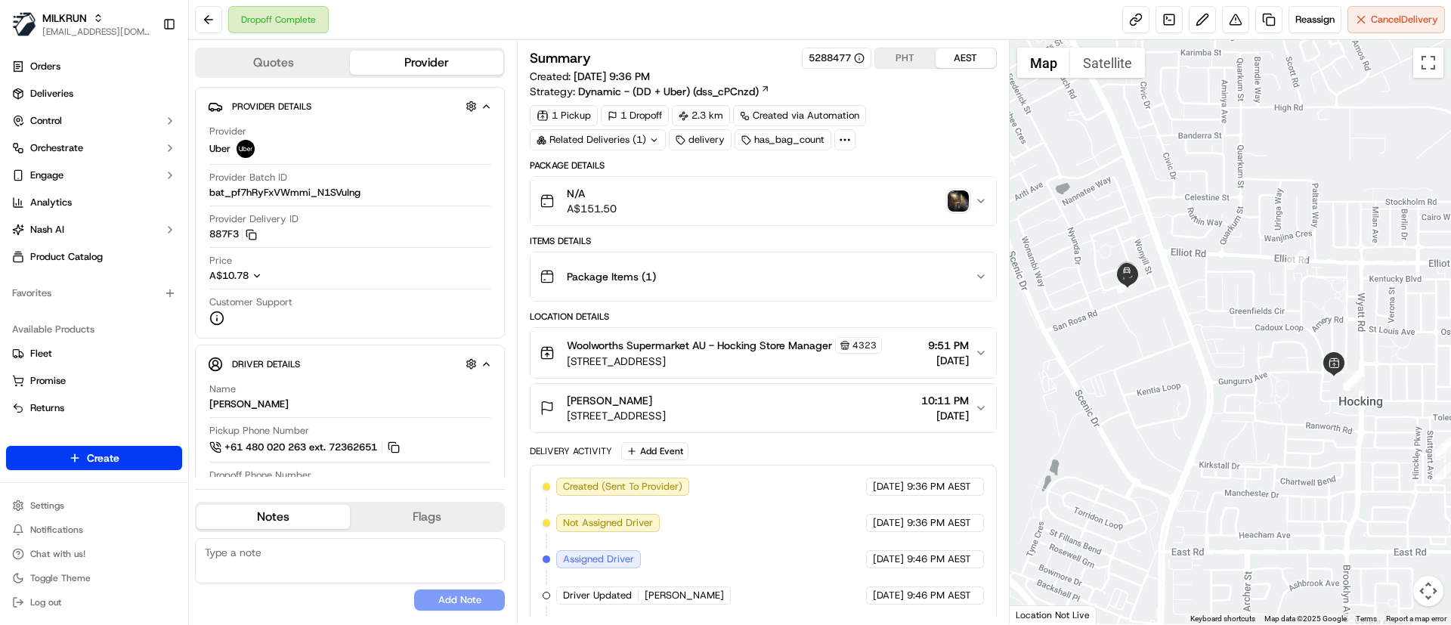
click at [961, 200] on img "button" at bounding box center [958, 200] width 21 height 21
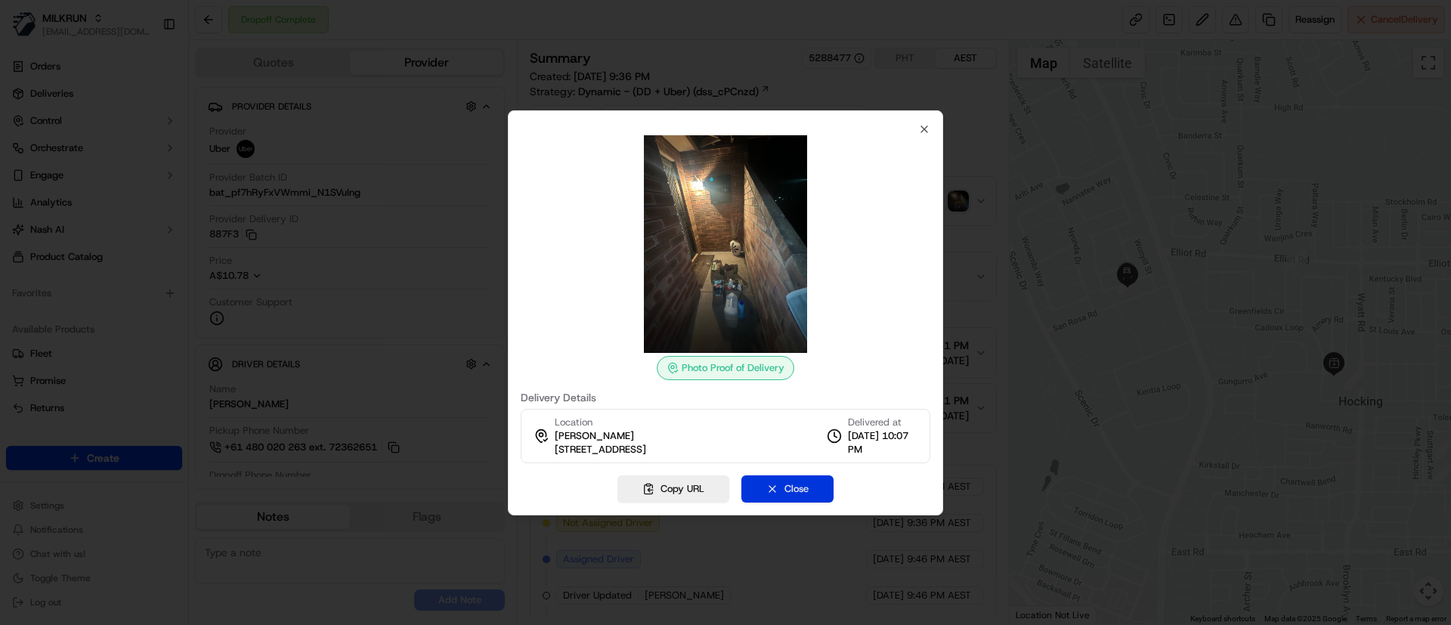
click at [787, 497] on button "Close" at bounding box center [787, 488] width 92 height 27
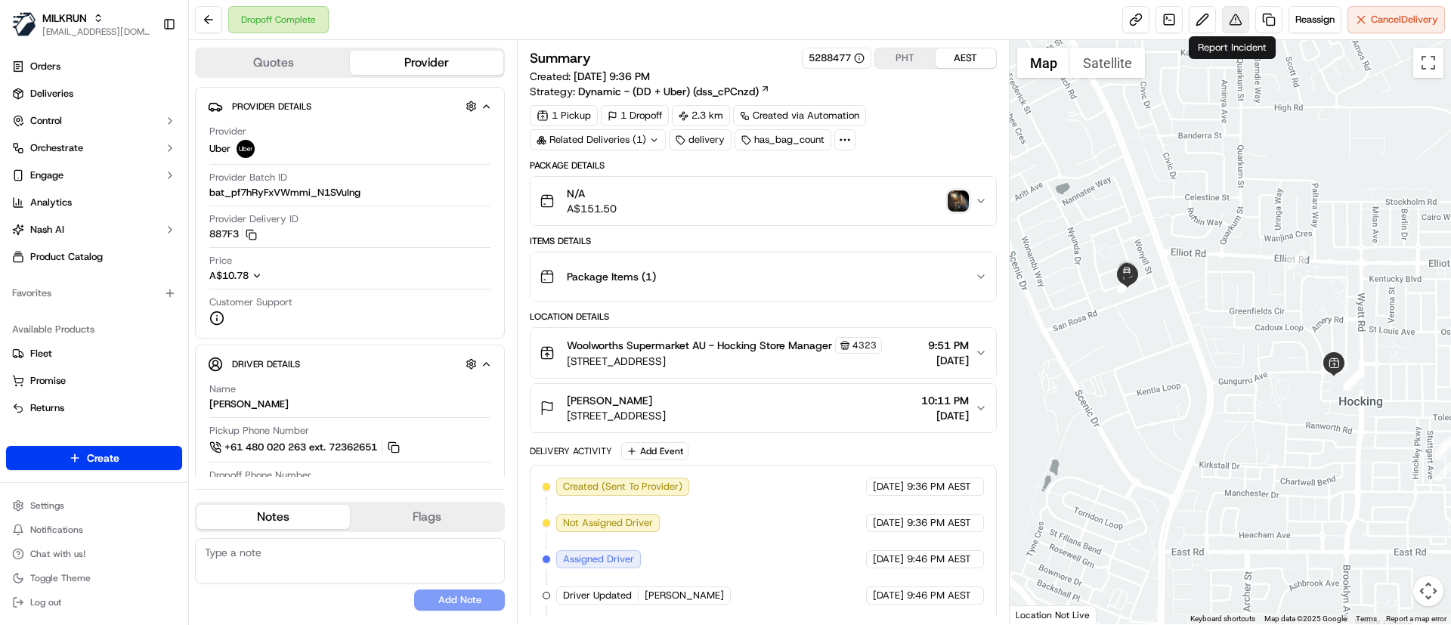
click at [1231, 14] on button at bounding box center [1235, 19] width 27 height 27
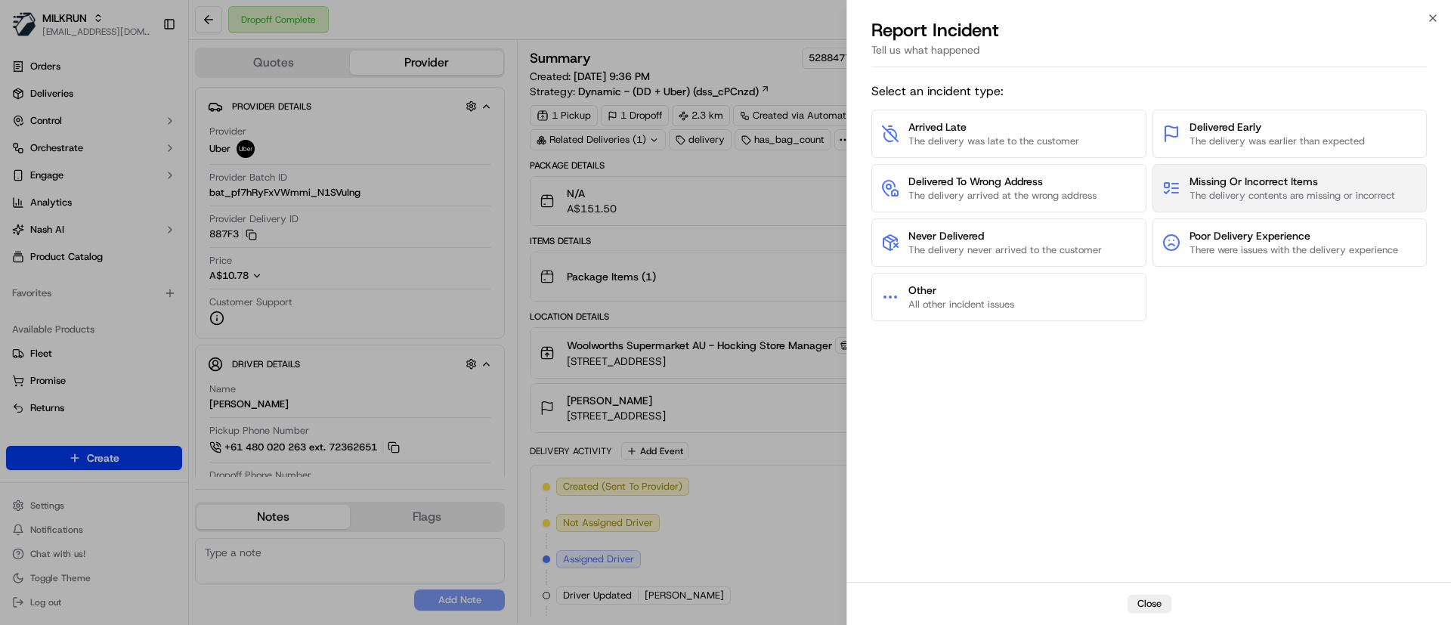
click at [1270, 196] on span "The delivery contents are missing or incorrect" at bounding box center [1293, 196] width 206 height 14
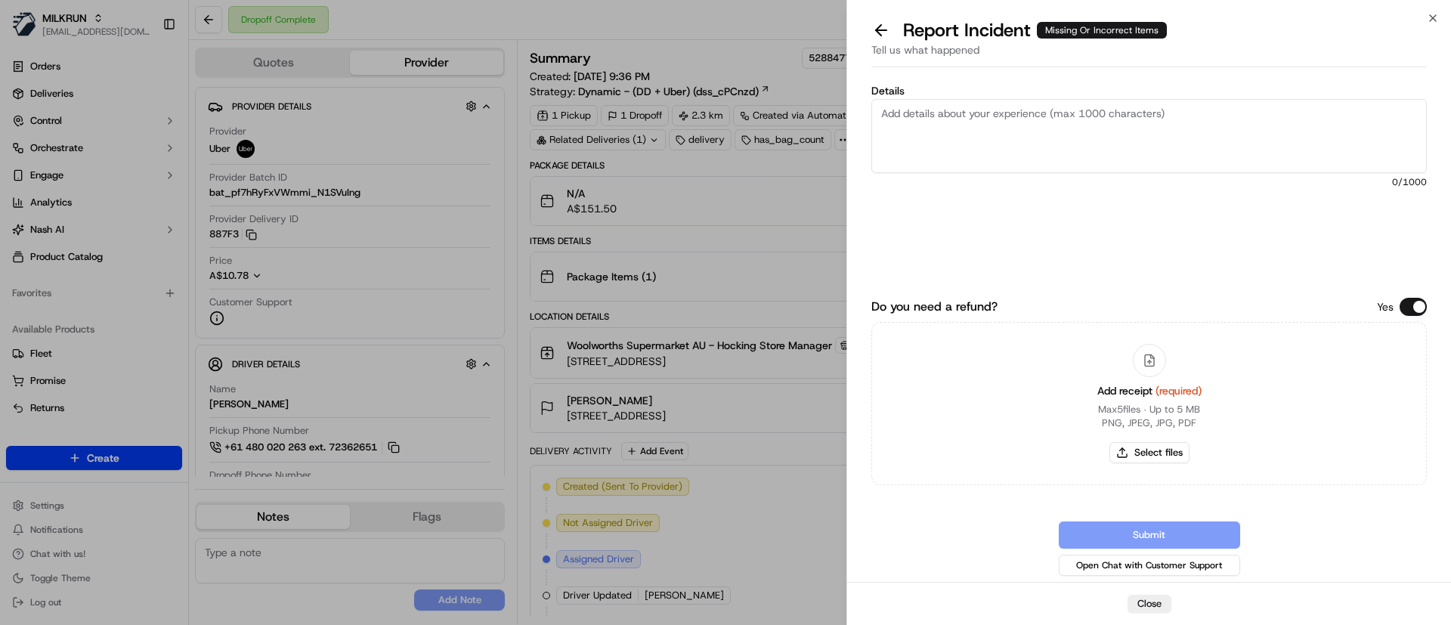
click at [968, 114] on textarea "Details" at bounding box center [1148, 136] width 555 height 74
paste textarea "Missing Items 1. Woolworths 12 Extra Large Free Range Eggs 700g x 1 = $7.3 2. P…"
drag, startPoint x: 951, startPoint y: 114, endPoint x: 977, endPoint y: 115, distance: 25.7
click at [952, 114] on textarea "Customer was issing the following items: Missing Items 1. Woolworths 12 Extra L…" at bounding box center [1148, 136] width 555 height 74
drag, startPoint x: 954, startPoint y: 142, endPoint x: 883, endPoint y: 138, distance: 71.1
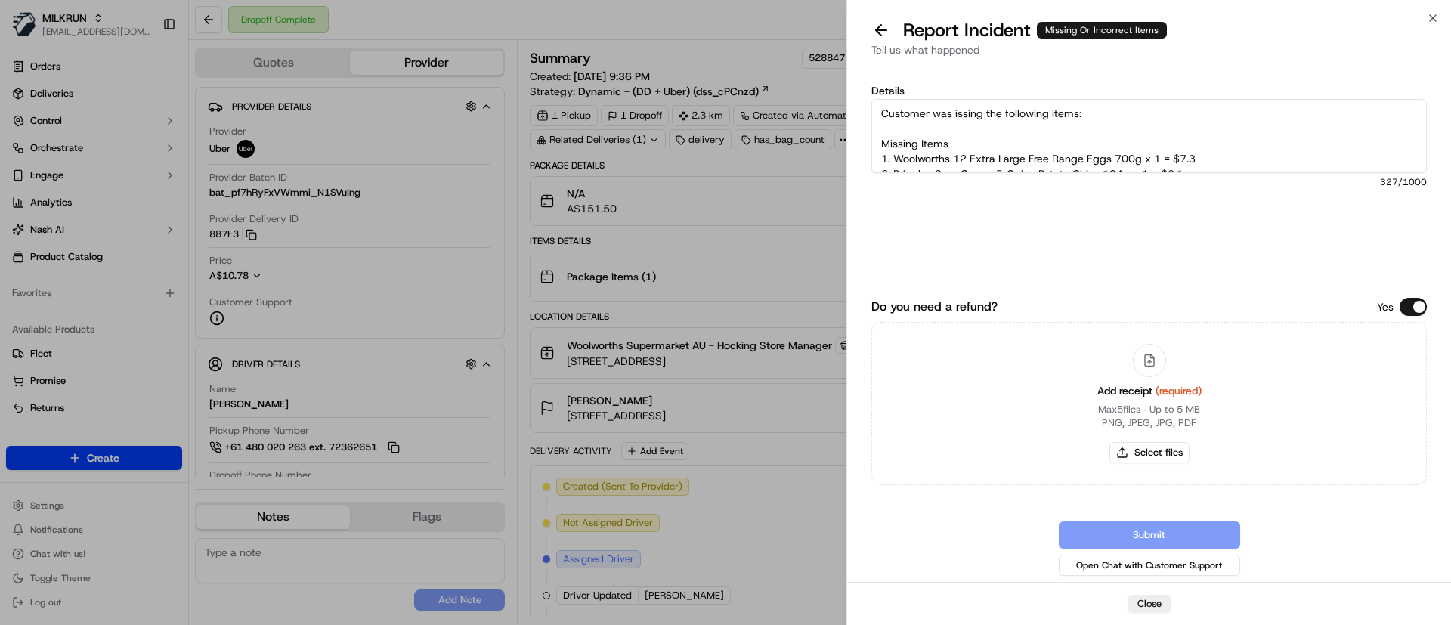
click at [883, 138] on textarea "Customer was issing the following items: Missing Items 1. Woolworths 12 Extra L…" at bounding box center [1148, 136] width 555 height 74
click at [952, 119] on textarea "Customer was issing the following items: 1. Woolworths 12 Extra Large Free Rang…" at bounding box center [1148, 136] width 555 height 74
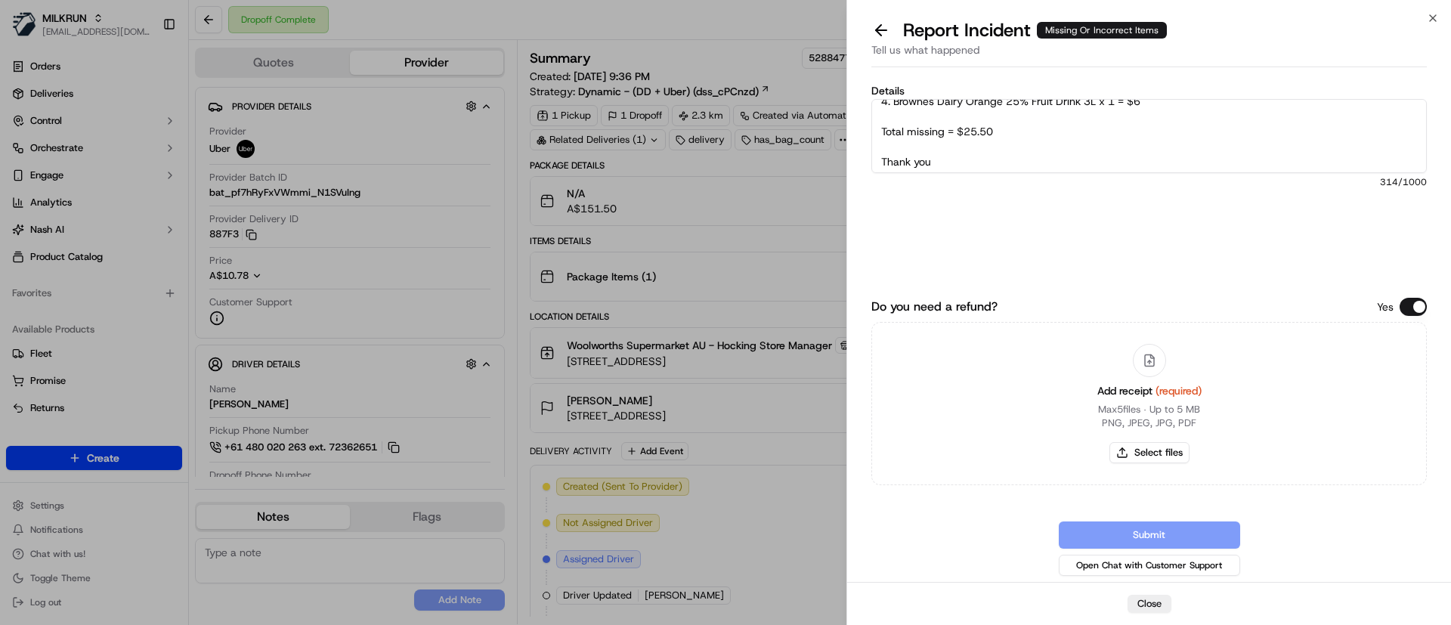
scroll to position [91, 0]
type textarea "Customer was missing the following items: 1. Woolworths 12 Extra Large Free Ran…"
click at [1136, 448] on button "Select files" at bounding box center [1149, 452] width 80 height 21
type input "C:\fakepath\Screenshot_23-9-2025_1298_Natalie Jurcevic.jpeg"
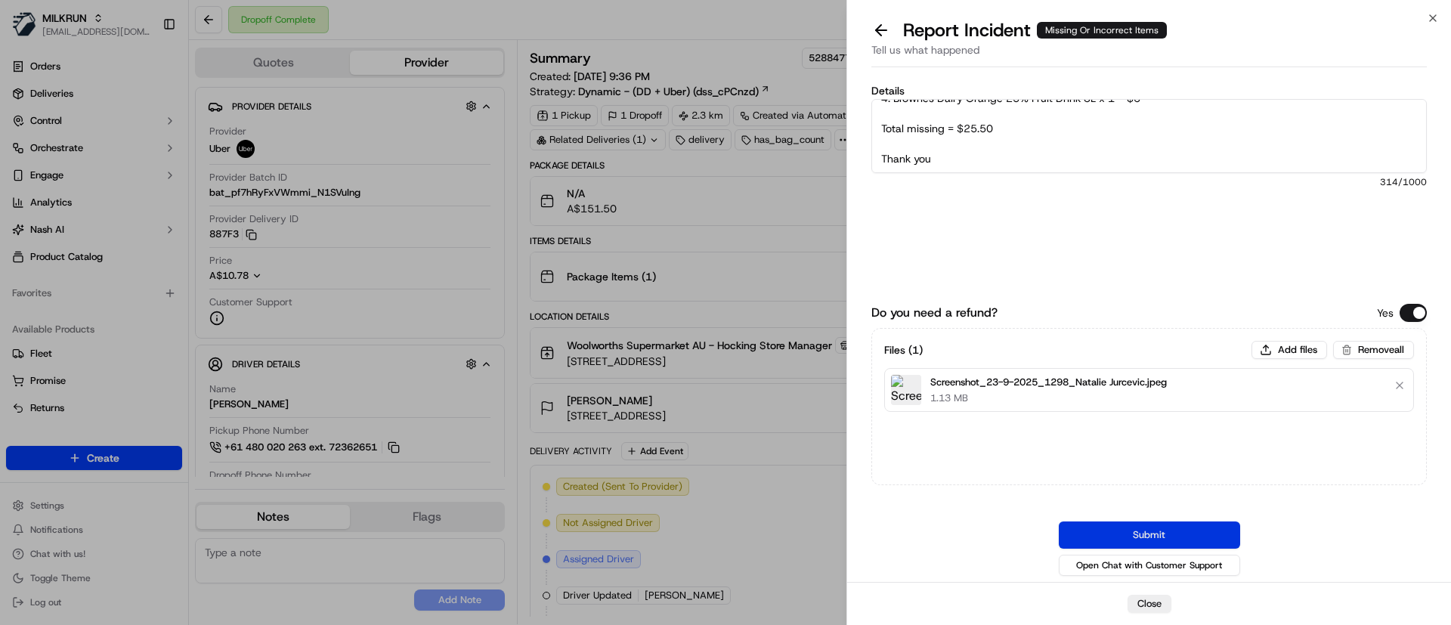
click at [1140, 538] on button "Submit" at bounding box center [1149, 534] width 181 height 27
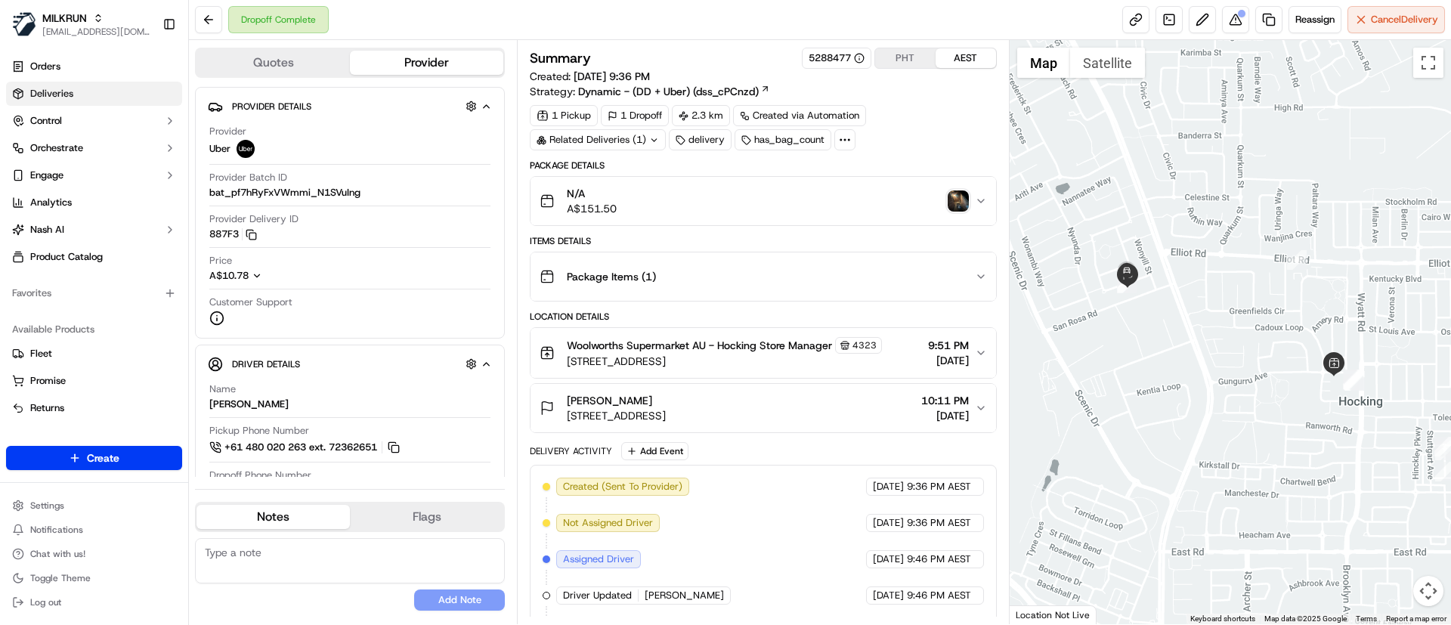
click at [140, 99] on link "Deliveries" at bounding box center [94, 94] width 176 height 24
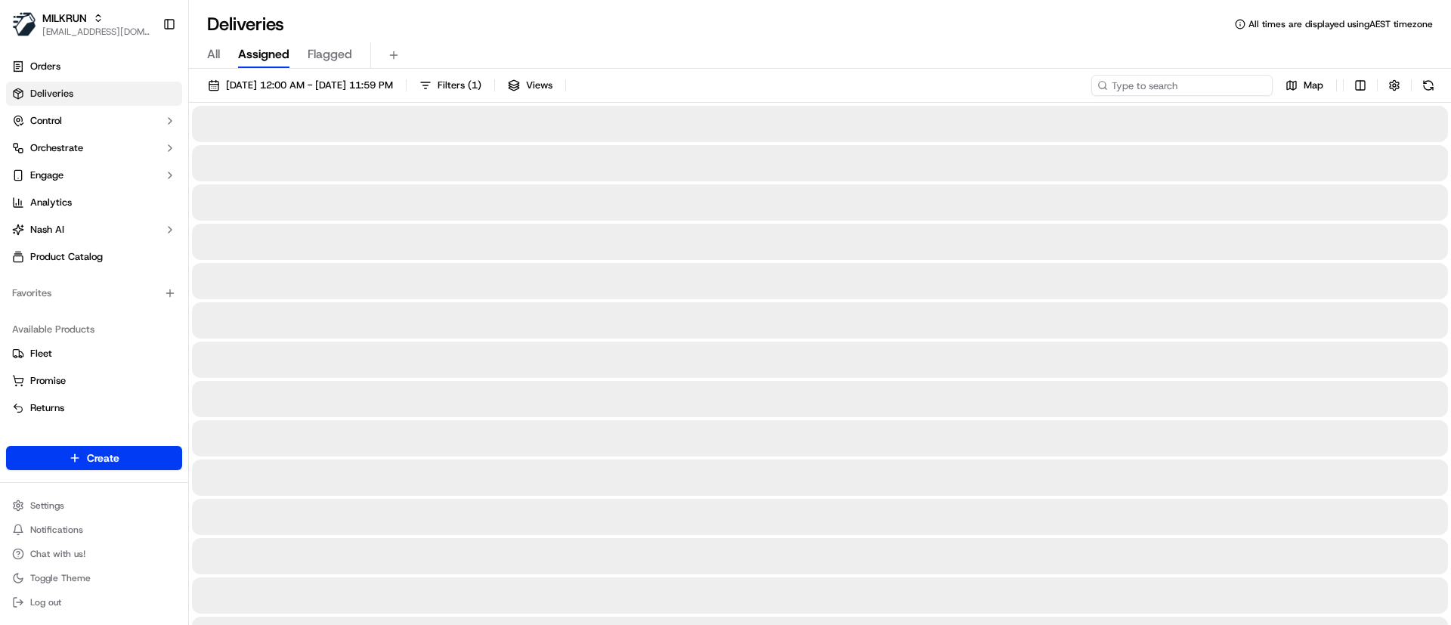
click at [1189, 83] on input at bounding box center [1181, 85] width 181 height 21
paste input "4bf39a27-8ea6-4680-9b7f-994306eacbee"
type input "4bf39a27-8ea6-4680-9b7f-994306eacbee"
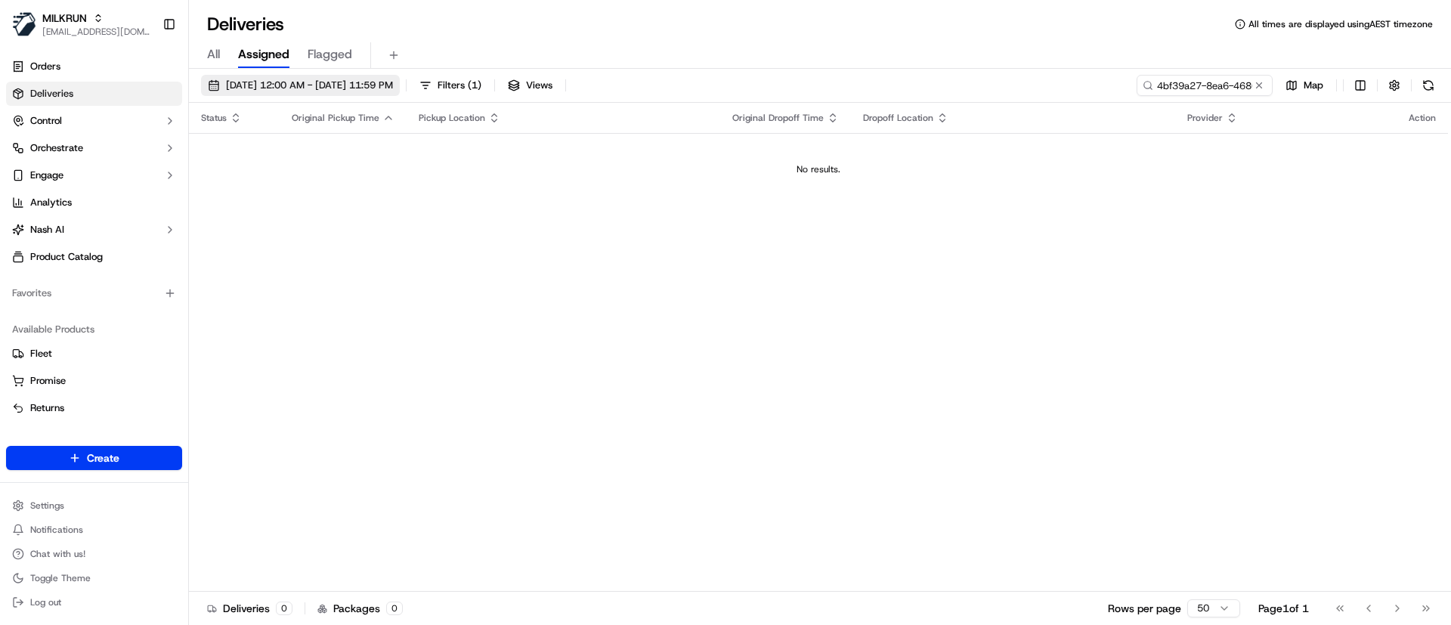
click at [242, 83] on span "[DATE] 12:00 AM - [DATE] 11:59 PM" at bounding box center [309, 86] width 167 height 14
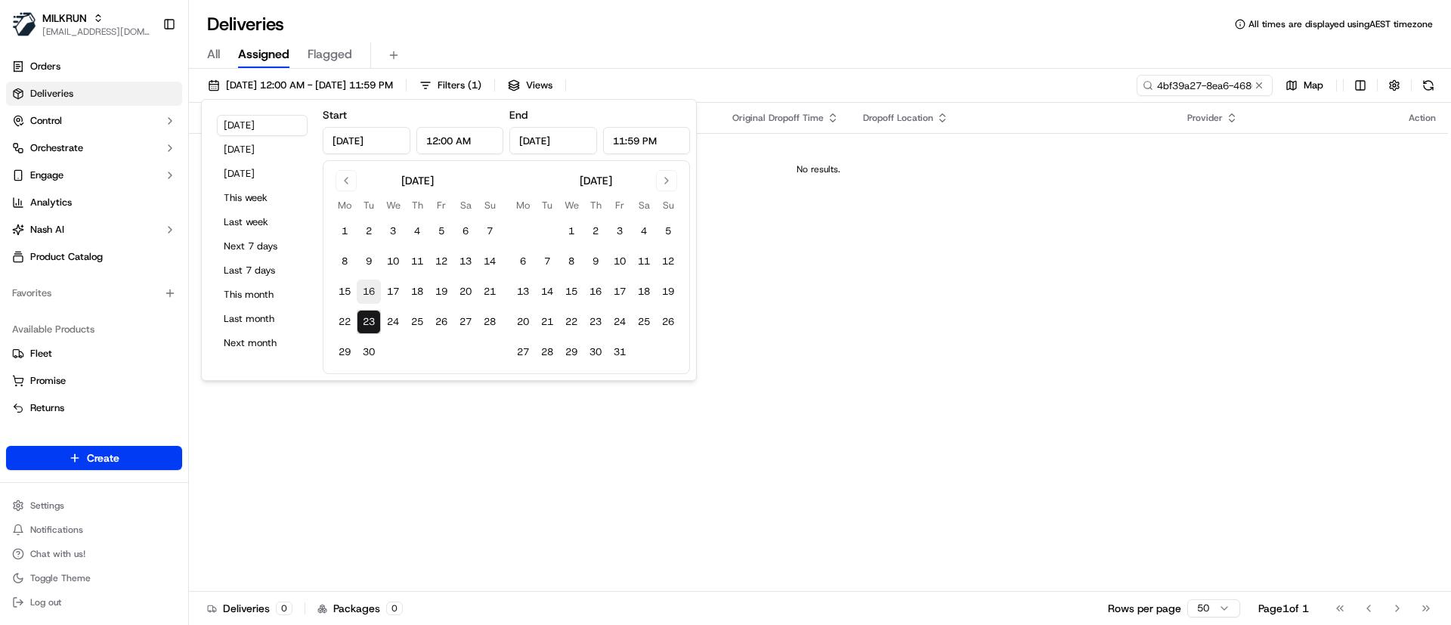
click at [364, 286] on button "16" at bounding box center [369, 292] width 24 height 24
type input "Sep 16, 2025"
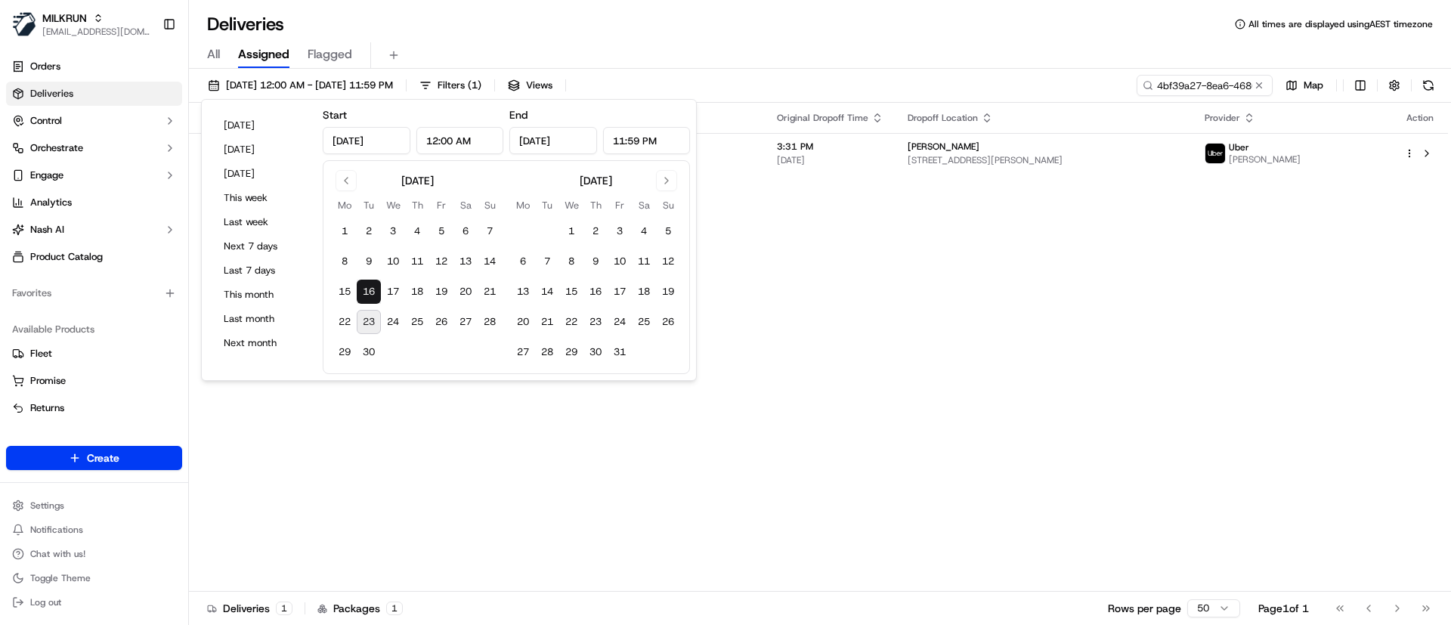
click at [931, 300] on div "Status Original Pickup Time Pickup Location Original Dropoff Time Dropoff Locat…" at bounding box center [818, 347] width 1259 height 489
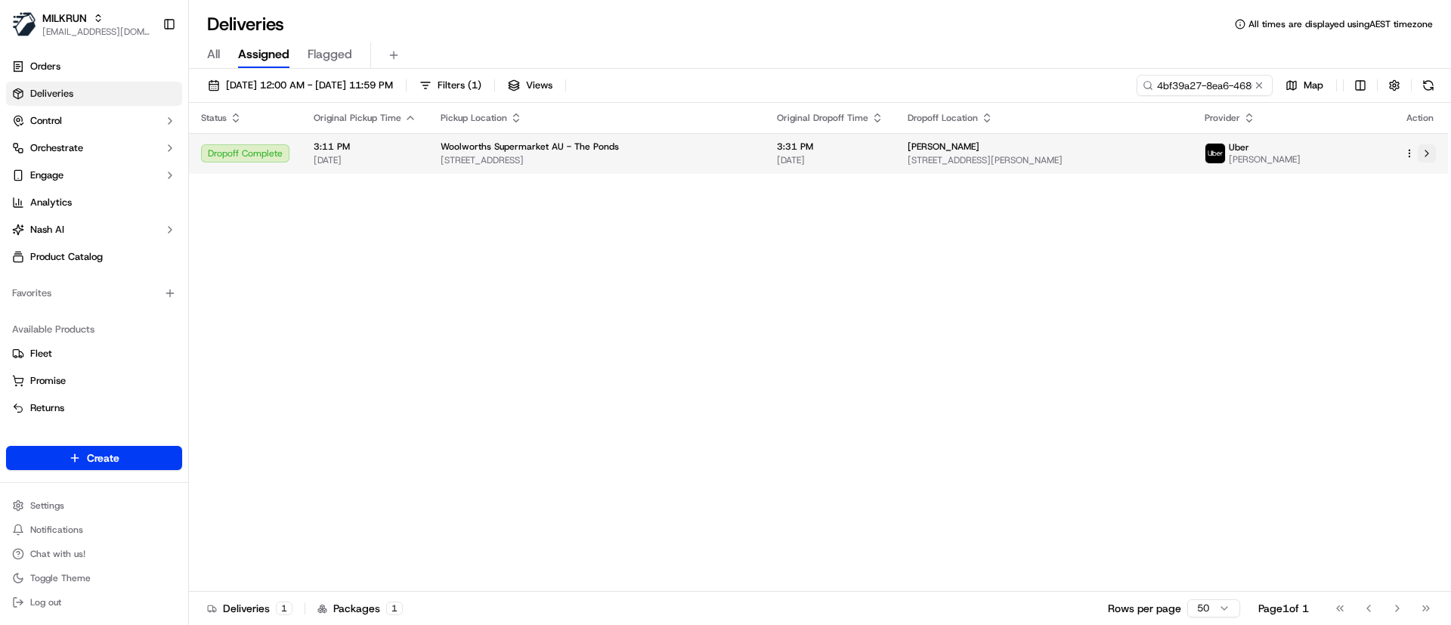
click at [1428, 153] on button at bounding box center [1427, 153] width 18 height 18
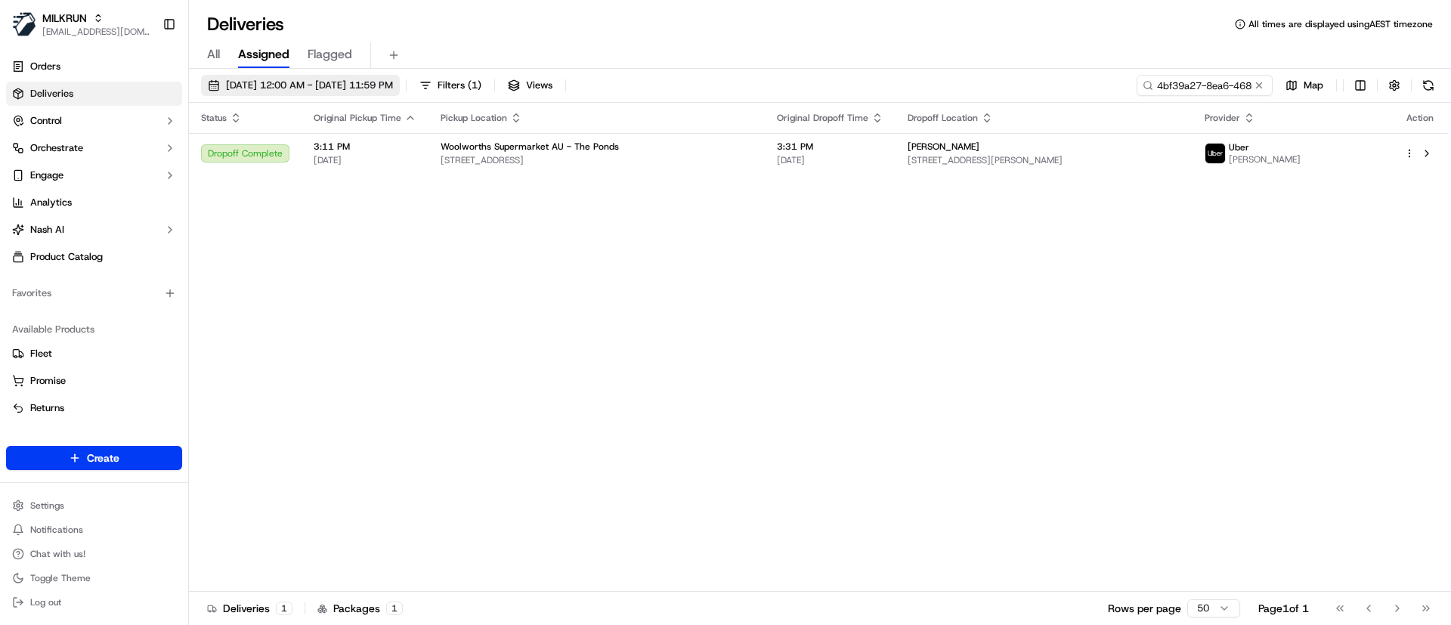
click at [261, 84] on span "16/09/2025 12:00 AM - 16/09/2025 11:59 PM" at bounding box center [309, 86] width 167 height 14
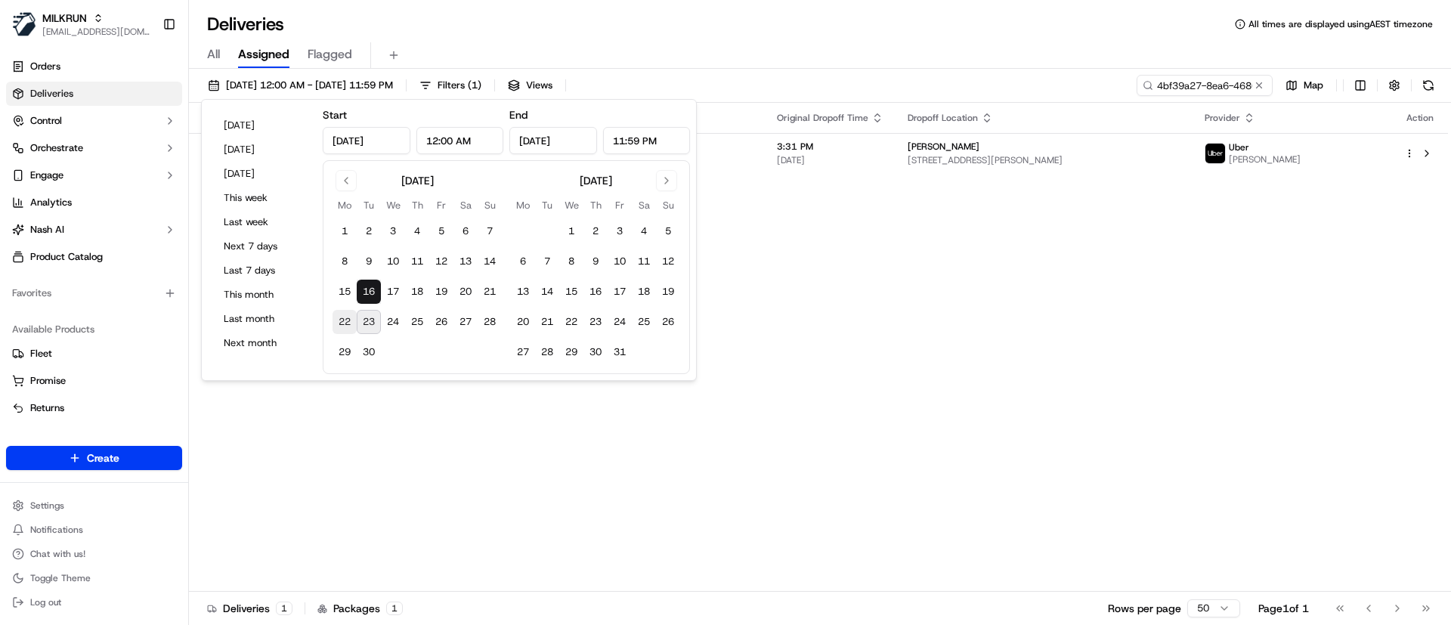
click at [342, 315] on button "22" at bounding box center [345, 322] width 24 height 24
type input "Sep 22, 2025"
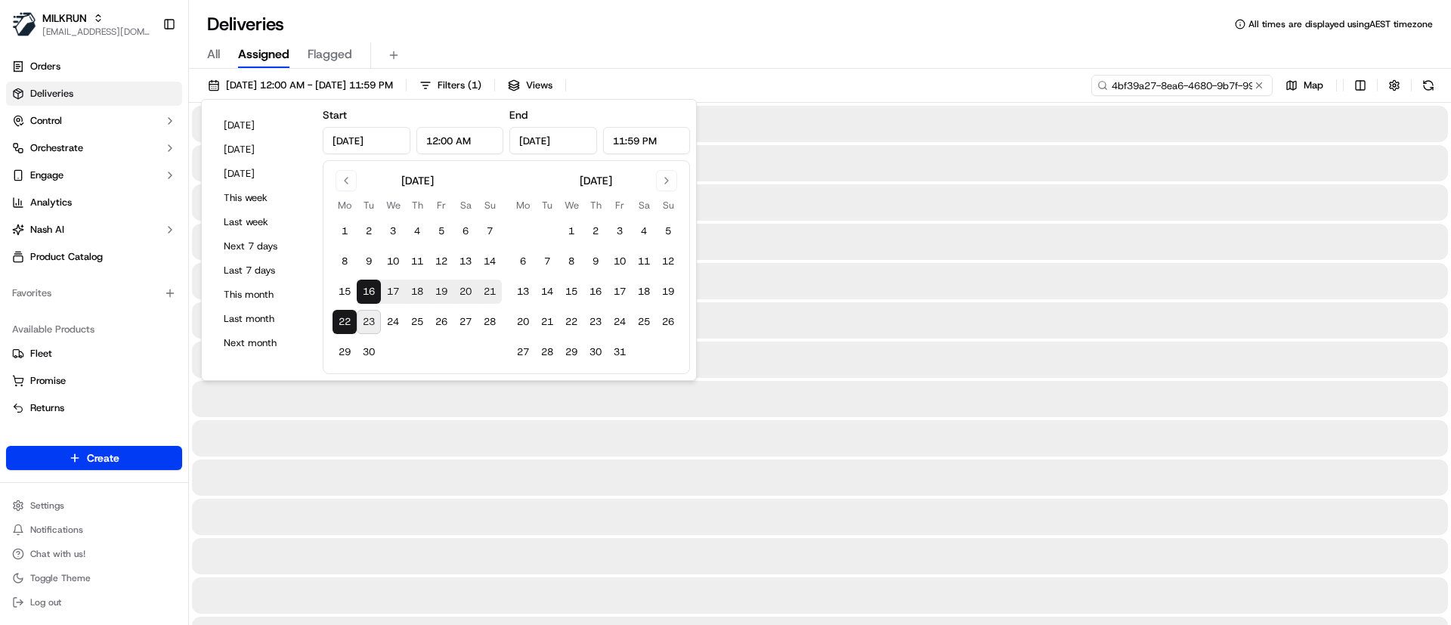
click at [1170, 82] on input "4bf39a27-8ea6-4680-9b7f-994306eacbee" at bounding box center [1181, 85] width 181 height 21
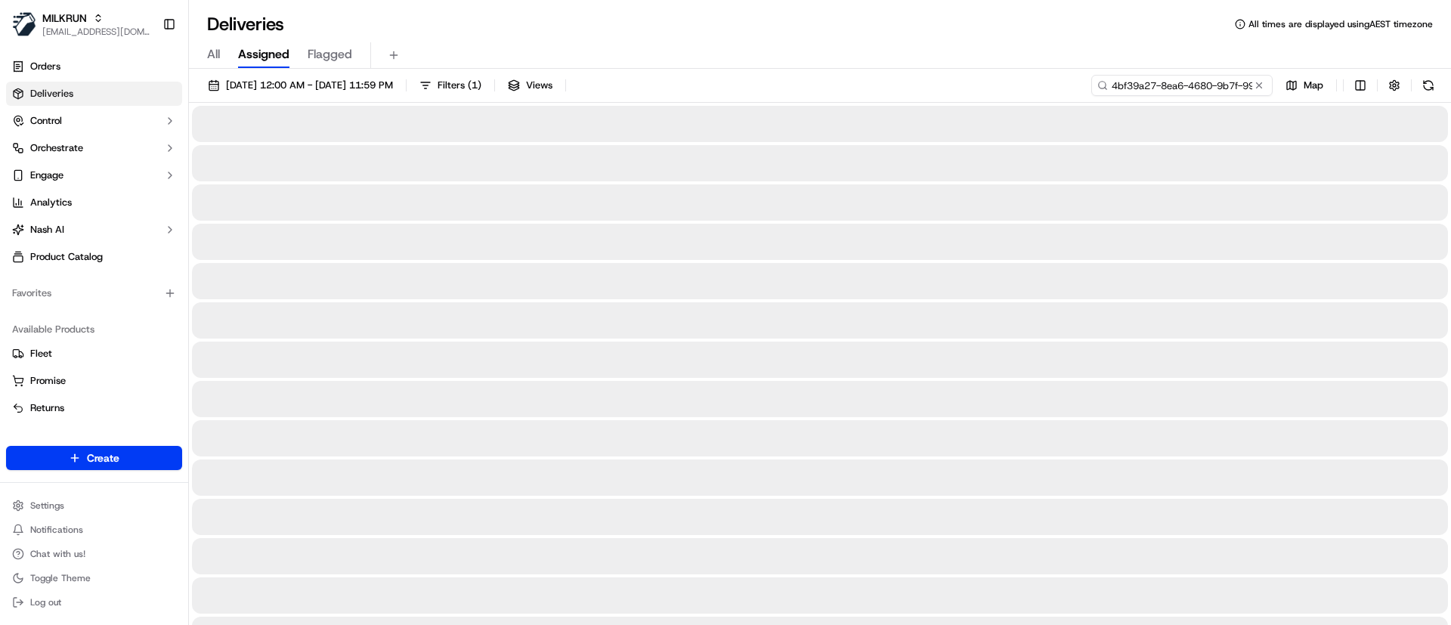
click at [1170, 82] on input "4bf39a27-8ea6-4680-9b7f-994306eacbee" at bounding box center [1181, 85] width 181 height 21
paste input "c1533b97-5b46-4e94-af82-c6dcfa66ebd2"
type input "c1533b97-5b46-4e94-af82-c6dcfa66ebd2"
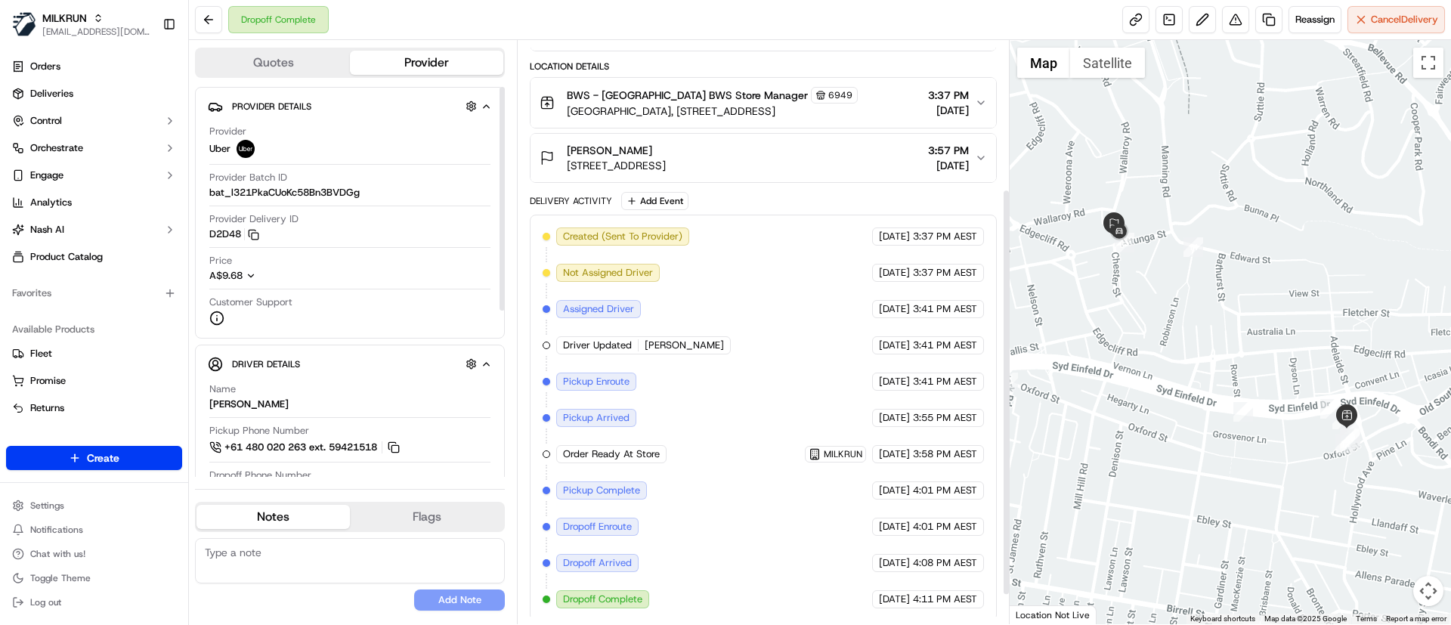
scroll to position [255, 0]
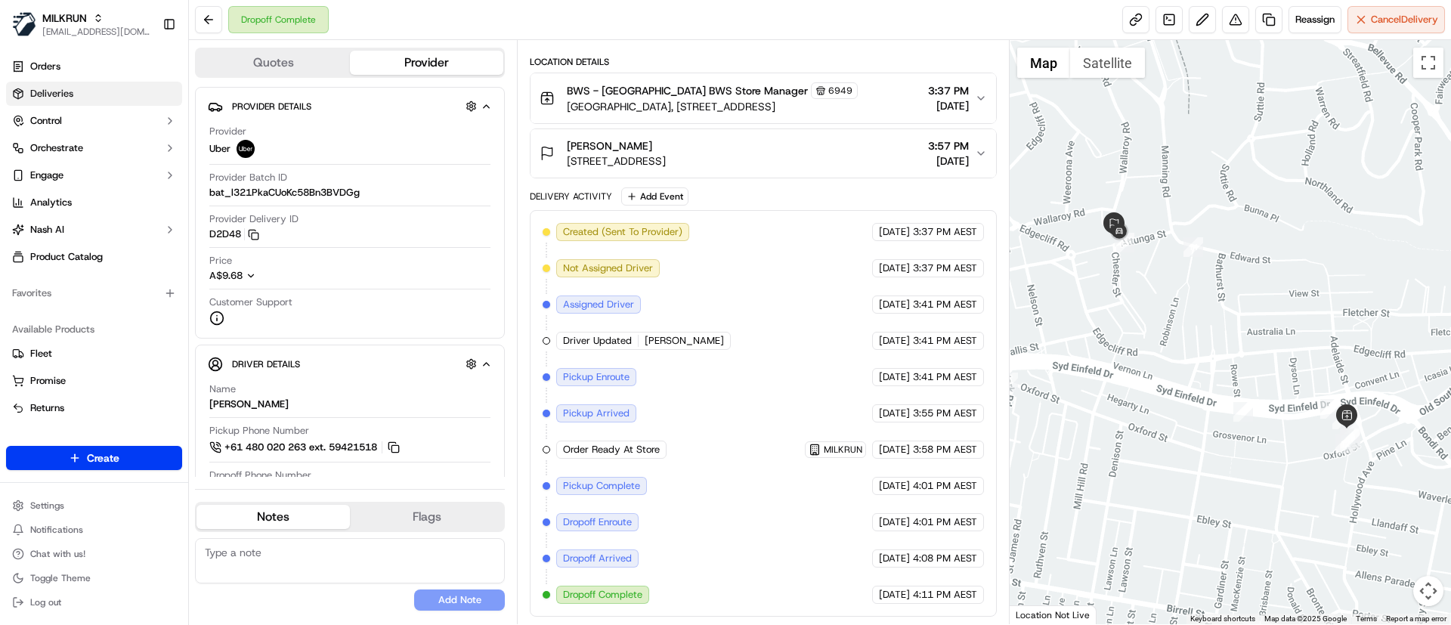
click at [67, 97] on span "Deliveries" at bounding box center [51, 94] width 43 height 14
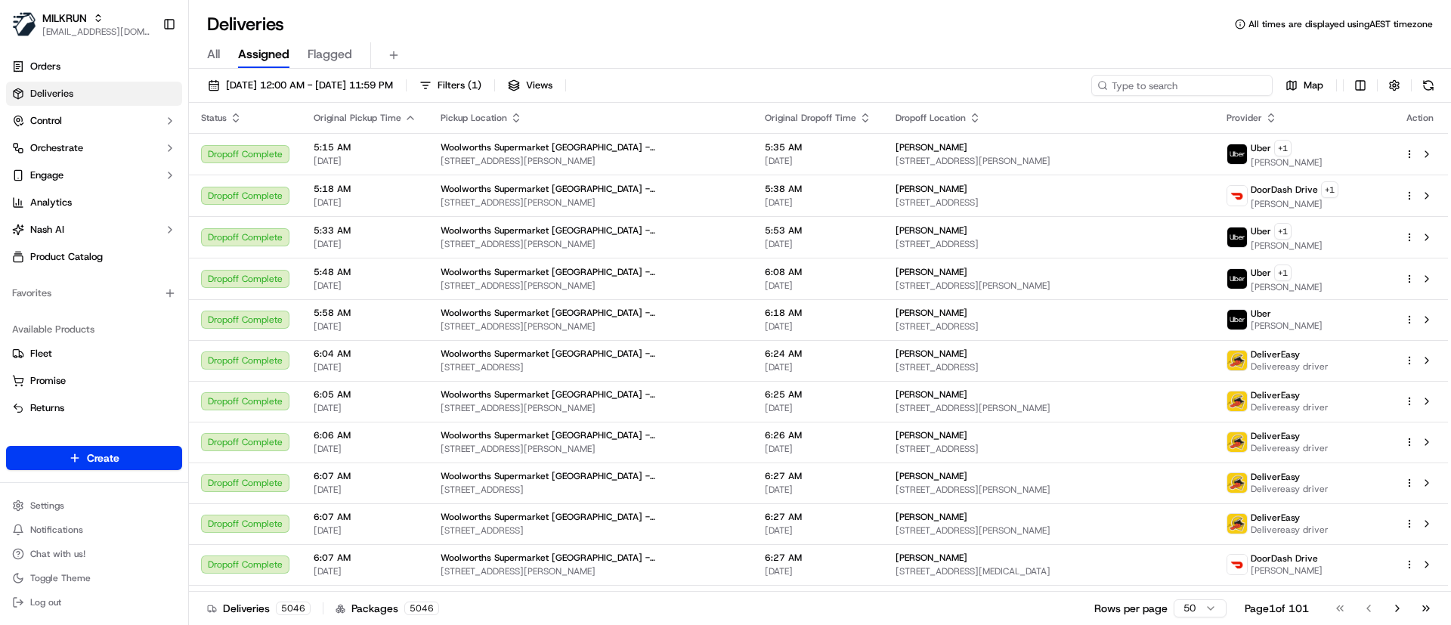
click at [1179, 79] on input at bounding box center [1181, 85] width 181 height 21
paste input "c1533b97-5b46-4e94-af82-c6dcfa66ebd2"
type input "c1533b97-5b46-4e94-af82-c6dcfa66ebd2"
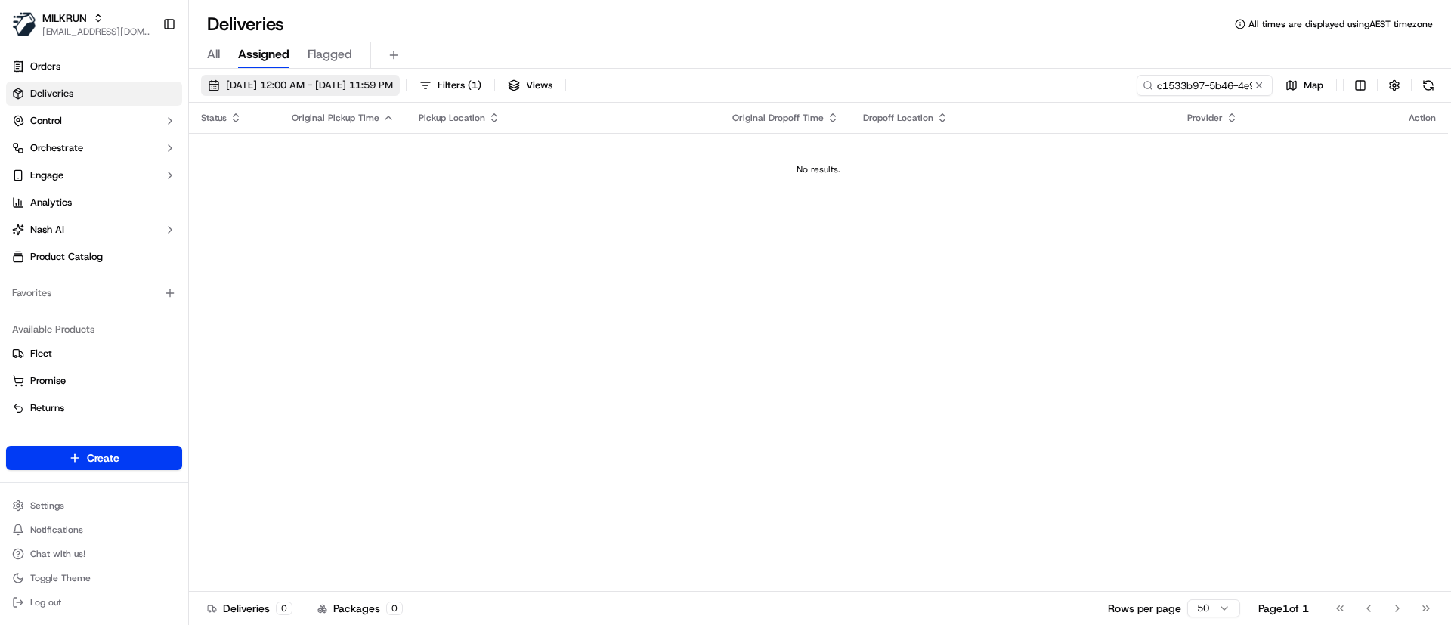
click at [230, 81] on span "[DATE] 12:00 AM - [DATE] 11:59 PM" at bounding box center [309, 86] width 167 height 14
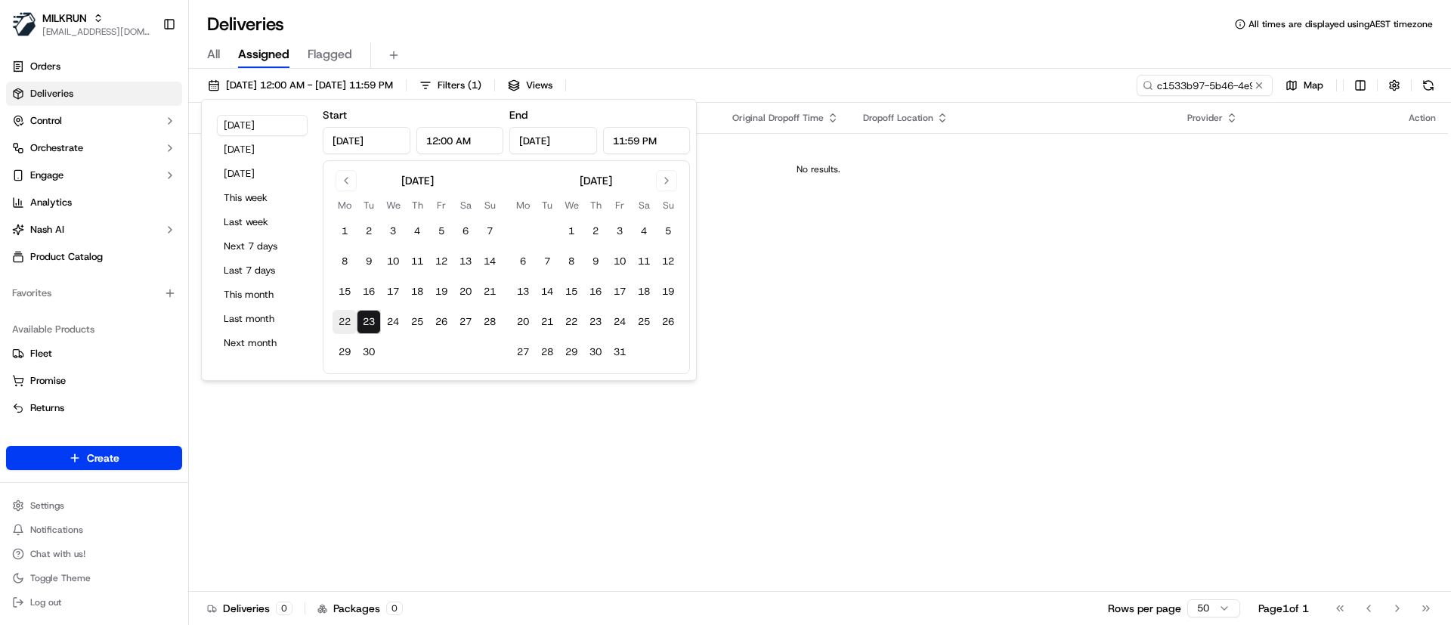
click at [338, 316] on button "22" at bounding box center [345, 322] width 24 height 24
type input "[DATE]"
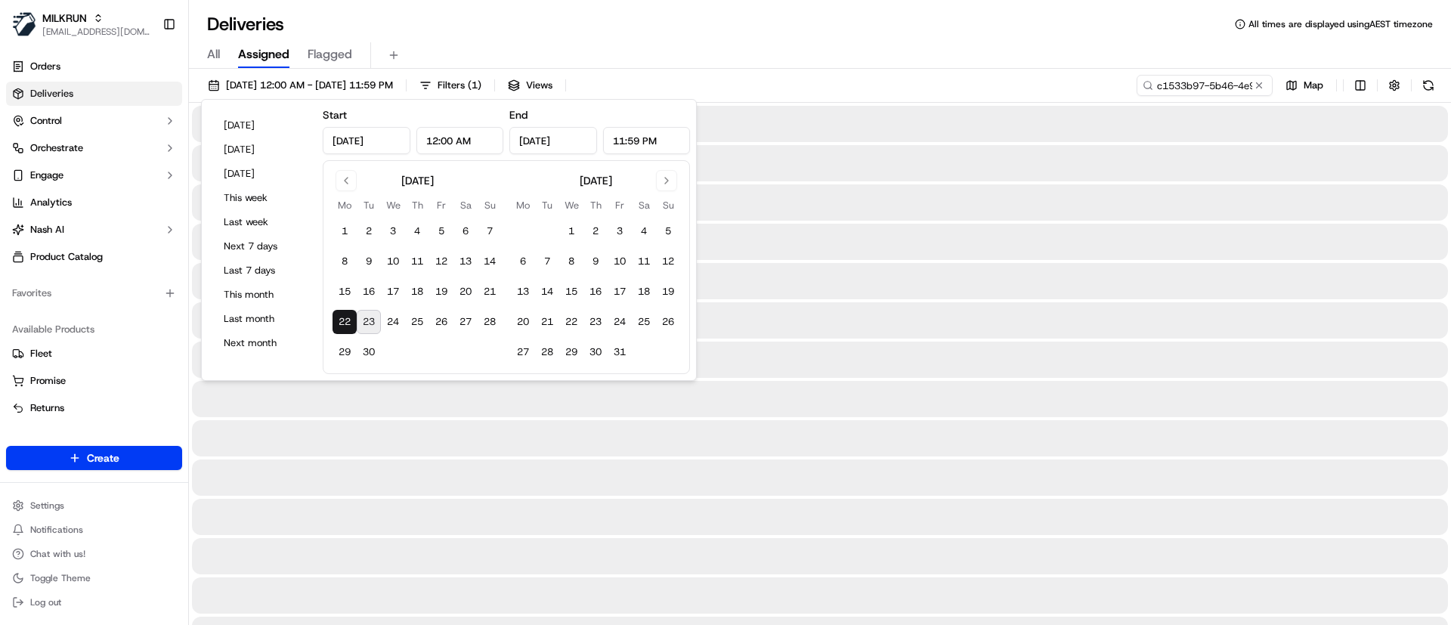
click at [834, 78] on div "[DATE] 12:00 AM - [DATE] 11:59 PM Filters ( 1 ) Views c1533b97-5b46-4e94-af82-c…" at bounding box center [820, 89] width 1262 height 28
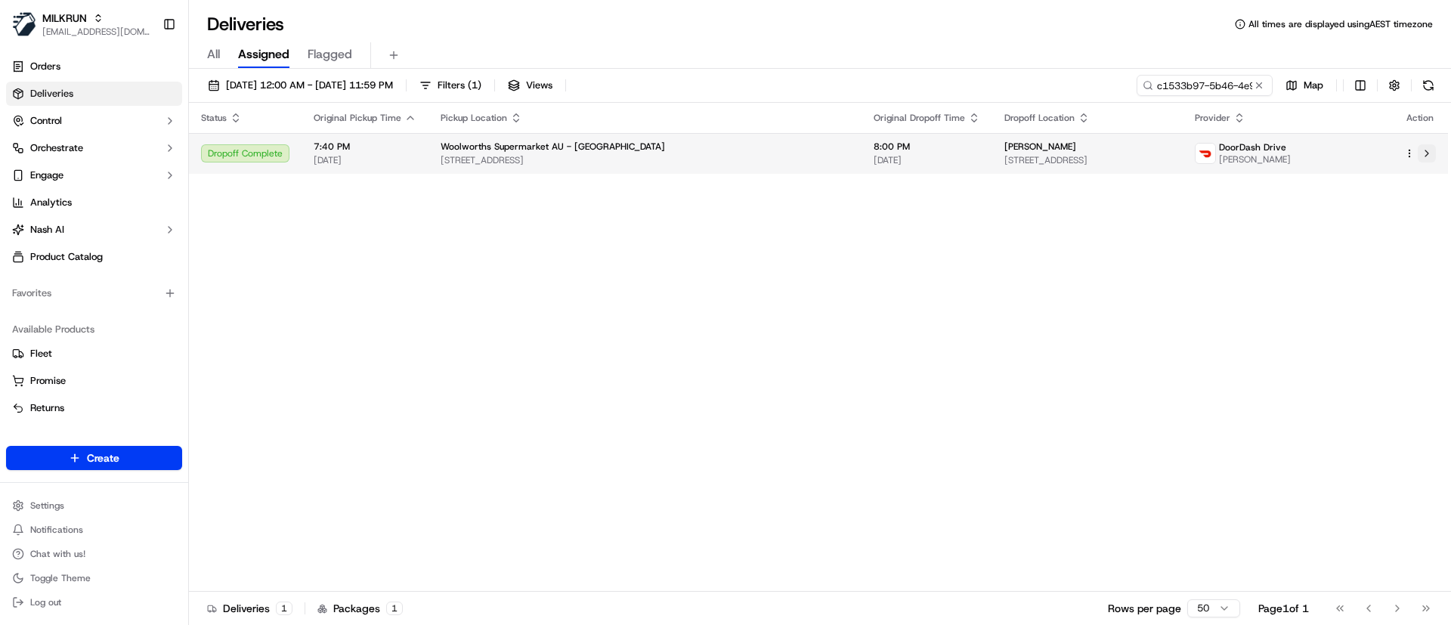
click at [1427, 155] on button at bounding box center [1427, 153] width 18 height 18
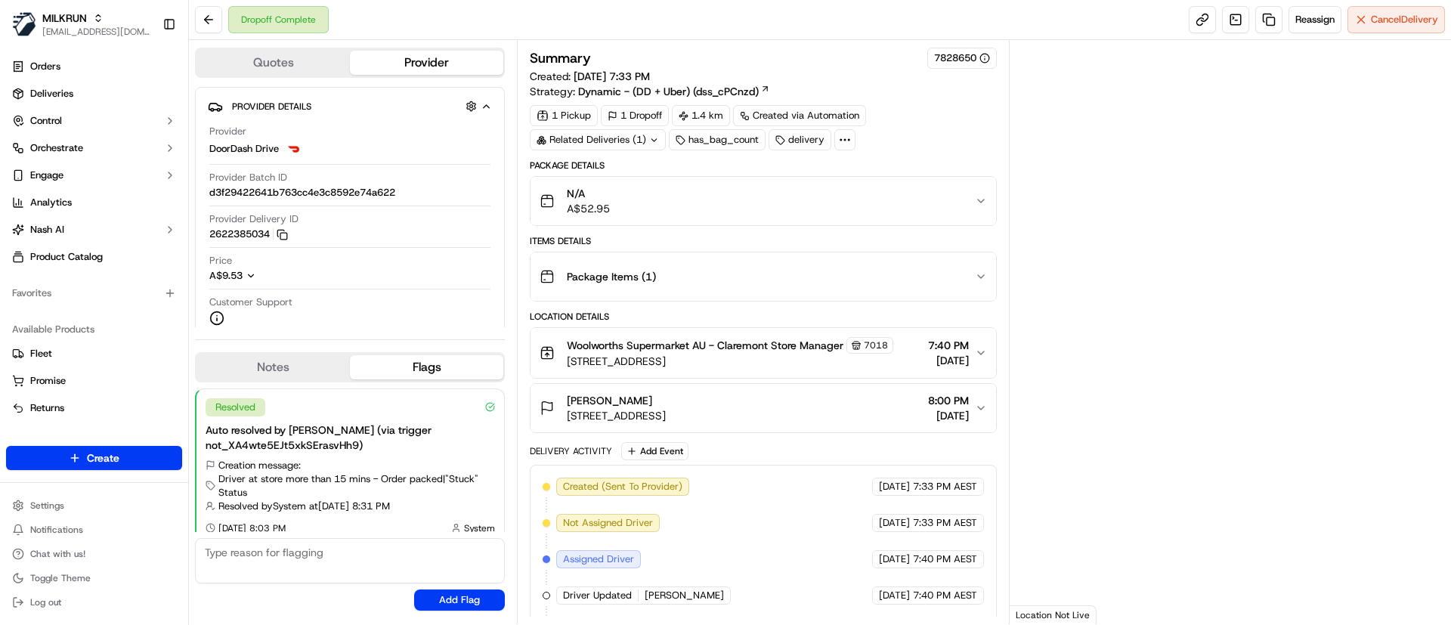
scroll to position [12, 0]
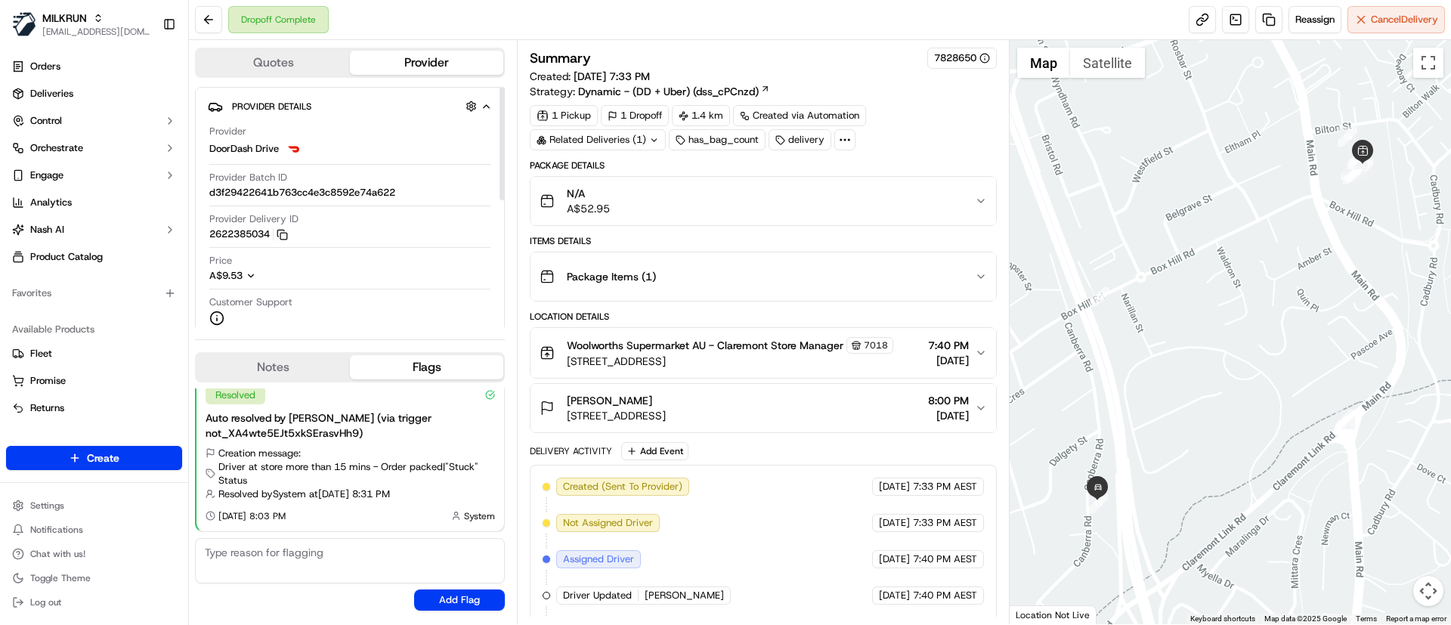
drag, startPoint x: 277, startPoint y: 236, endPoint x: 210, endPoint y: 231, distance: 67.4
click at [210, 231] on button "2622385034 Copy 059d47da-87b9-4888-8f10-3255dd203d02_2622385034" at bounding box center [248, 234] width 79 height 14
drag, startPoint x: 210, startPoint y: 231, endPoint x: 490, endPoint y: 168, distance: 287.5
click at [274, 231] on button "2622385034 Copy 059d47da-87b9-4888-8f10-3255dd203d02_2622385034" at bounding box center [248, 234] width 79 height 14
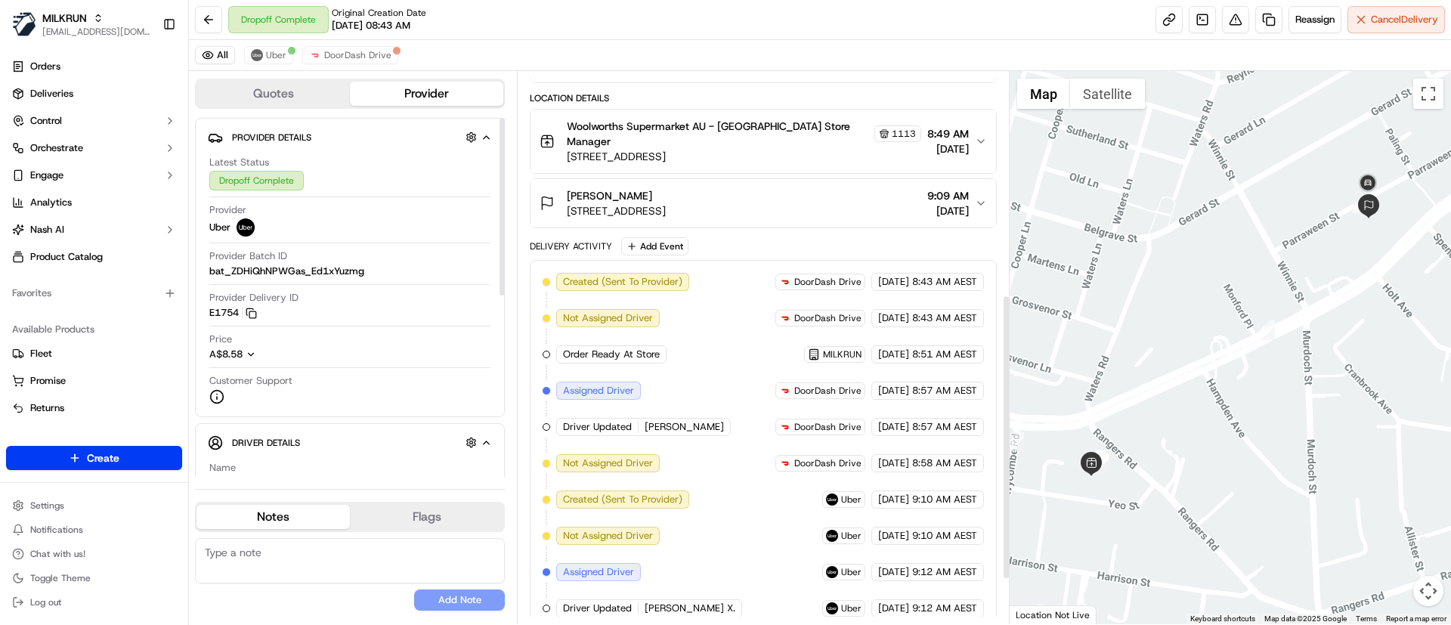
scroll to position [517, 0]
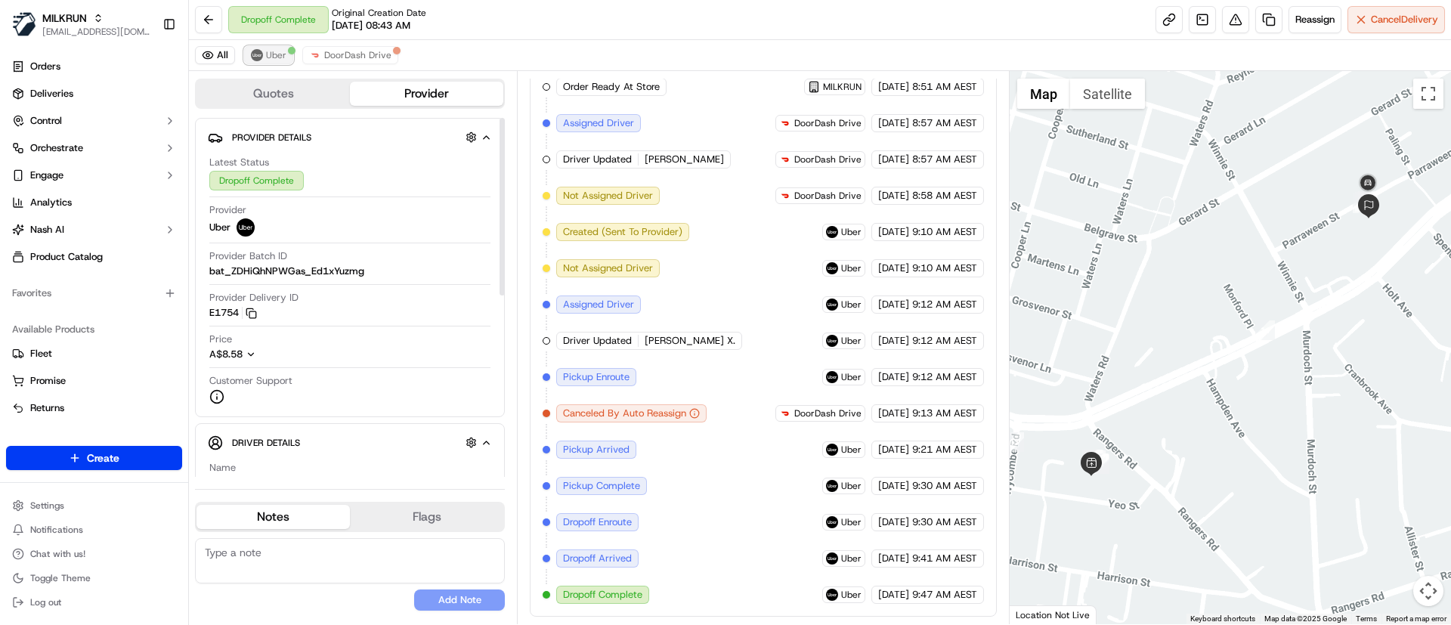
click at [268, 54] on span "Uber" at bounding box center [276, 55] width 20 height 12
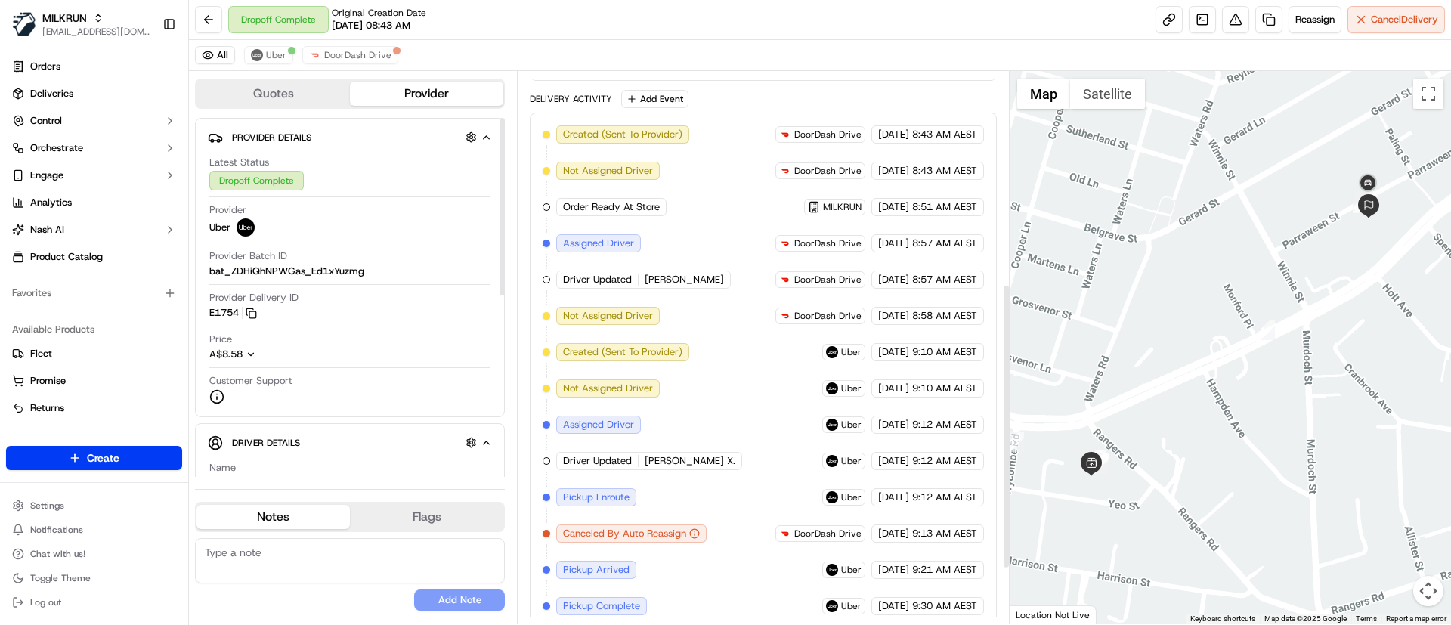
scroll to position [517, 0]
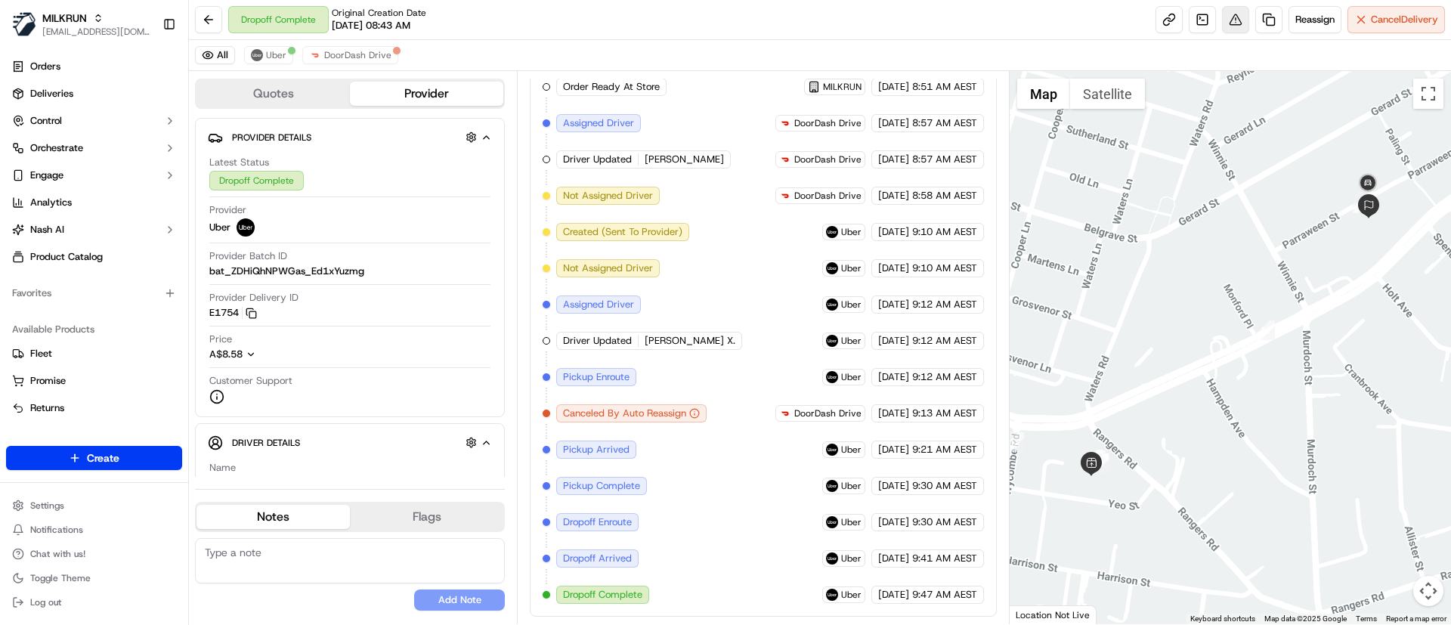
click at [1231, 23] on button at bounding box center [1235, 19] width 27 height 27
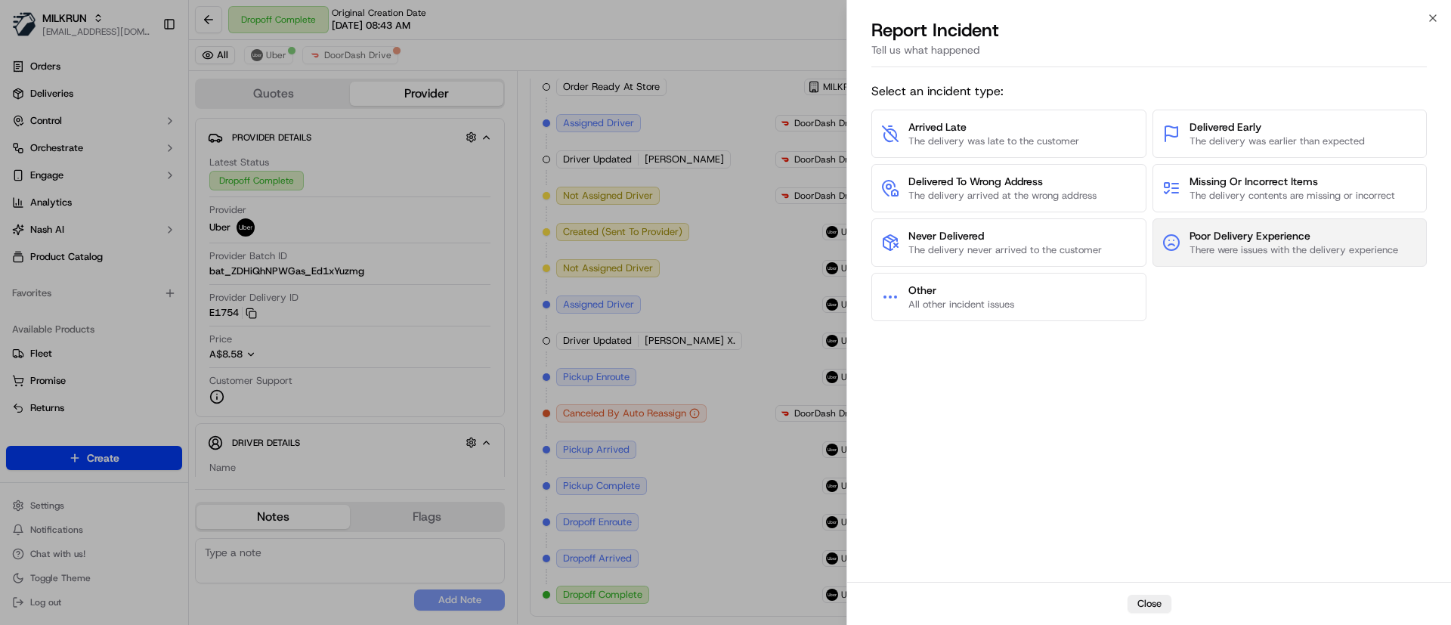
click at [1245, 240] on span "Poor Delivery Experience" at bounding box center [1294, 235] width 209 height 15
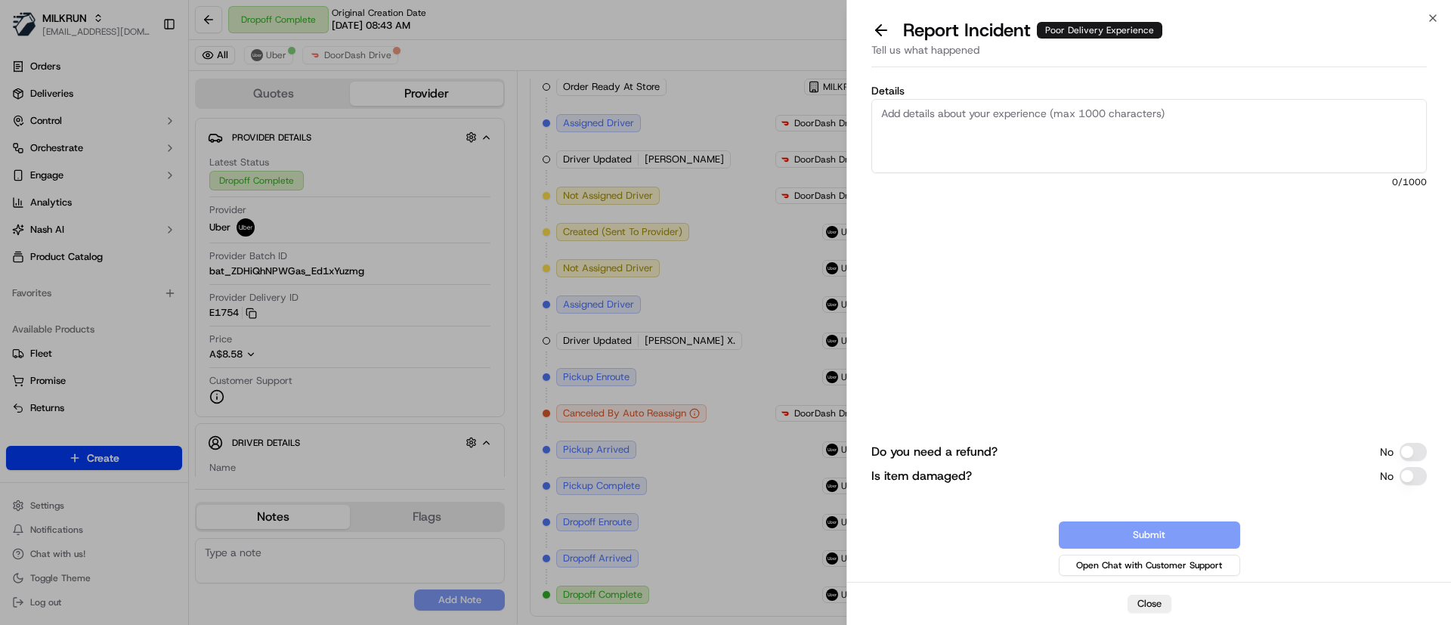
click at [994, 122] on textarea "Details" at bounding box center [1148, 136] width 555 height 74
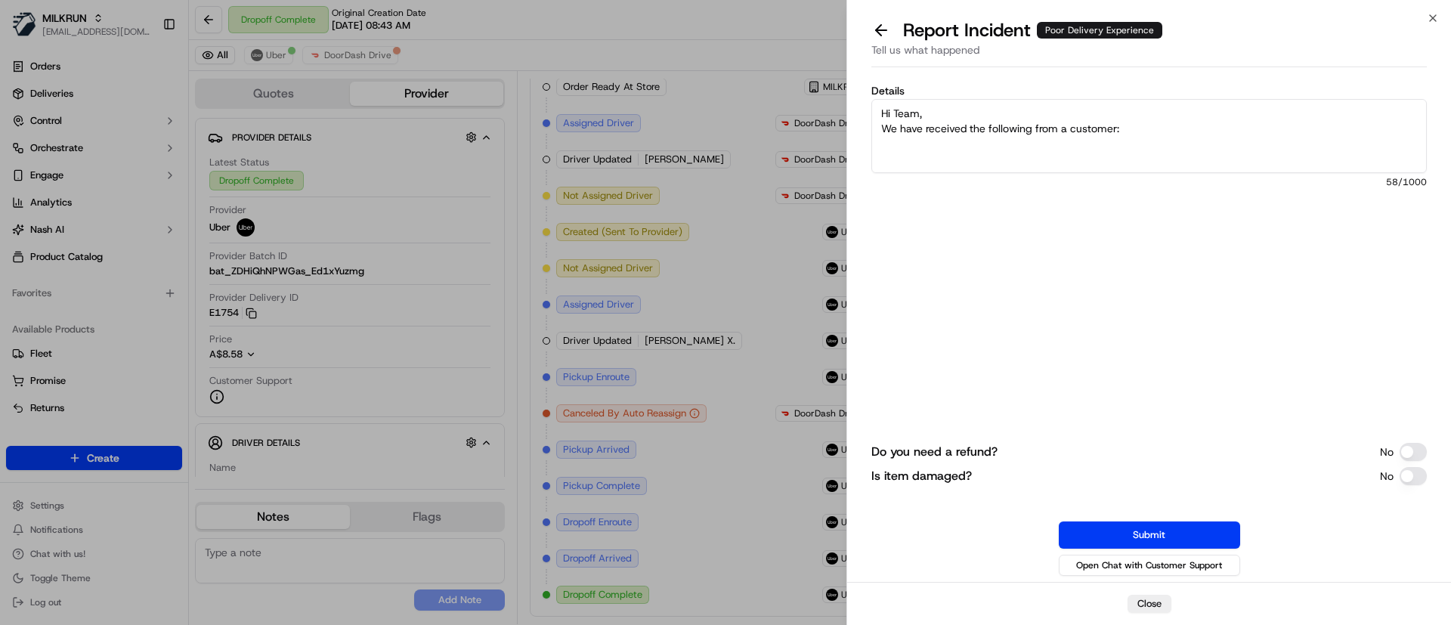
paste textarea "Hi there, I am writing to raise a significant concern regarding a Milkrun order…"
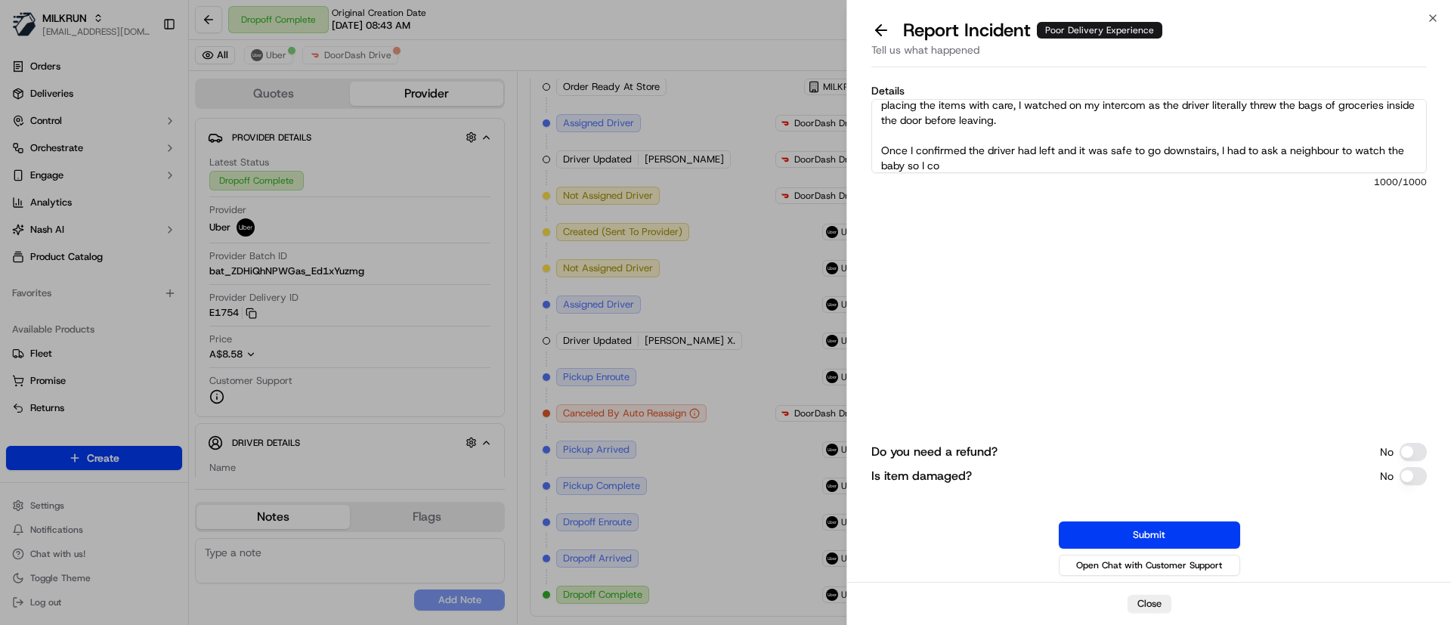
click at [877, 143] on textarea "Hi Team, We have received the following from a customer: Hi there, I am writing…" at bounding box center [1148, 136] width 555 height 74
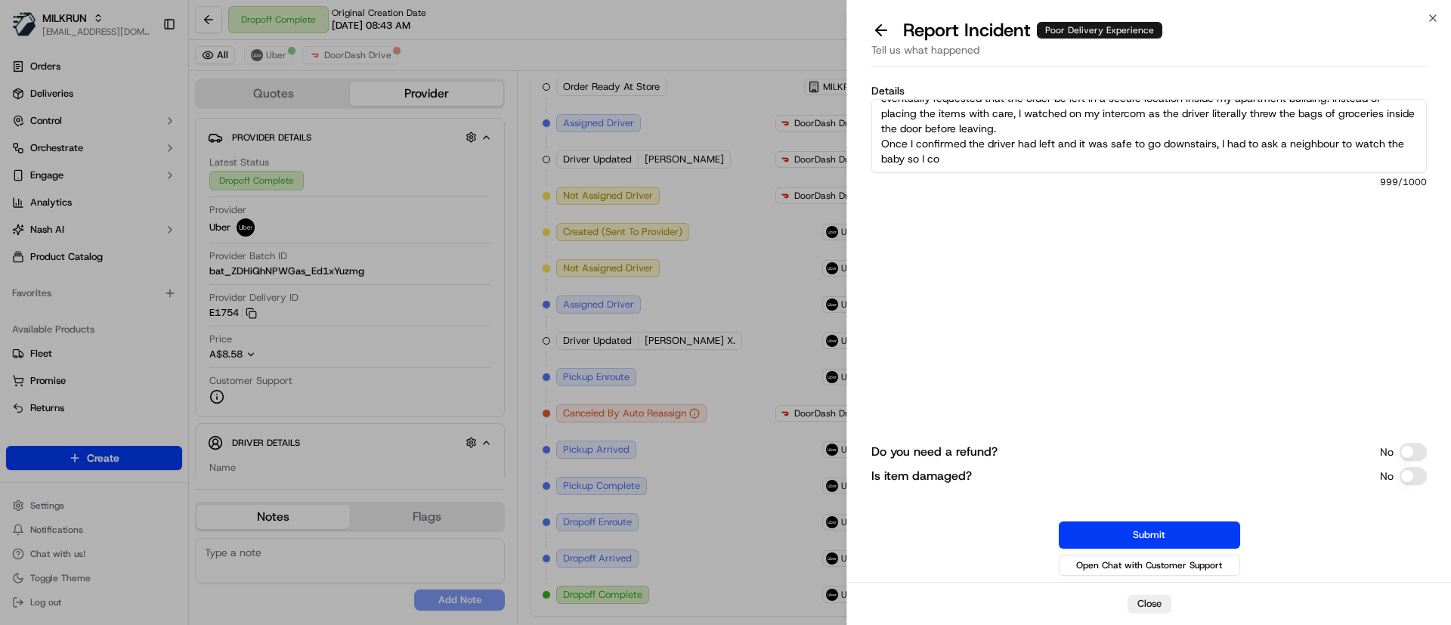
scroll to position [70, 0]
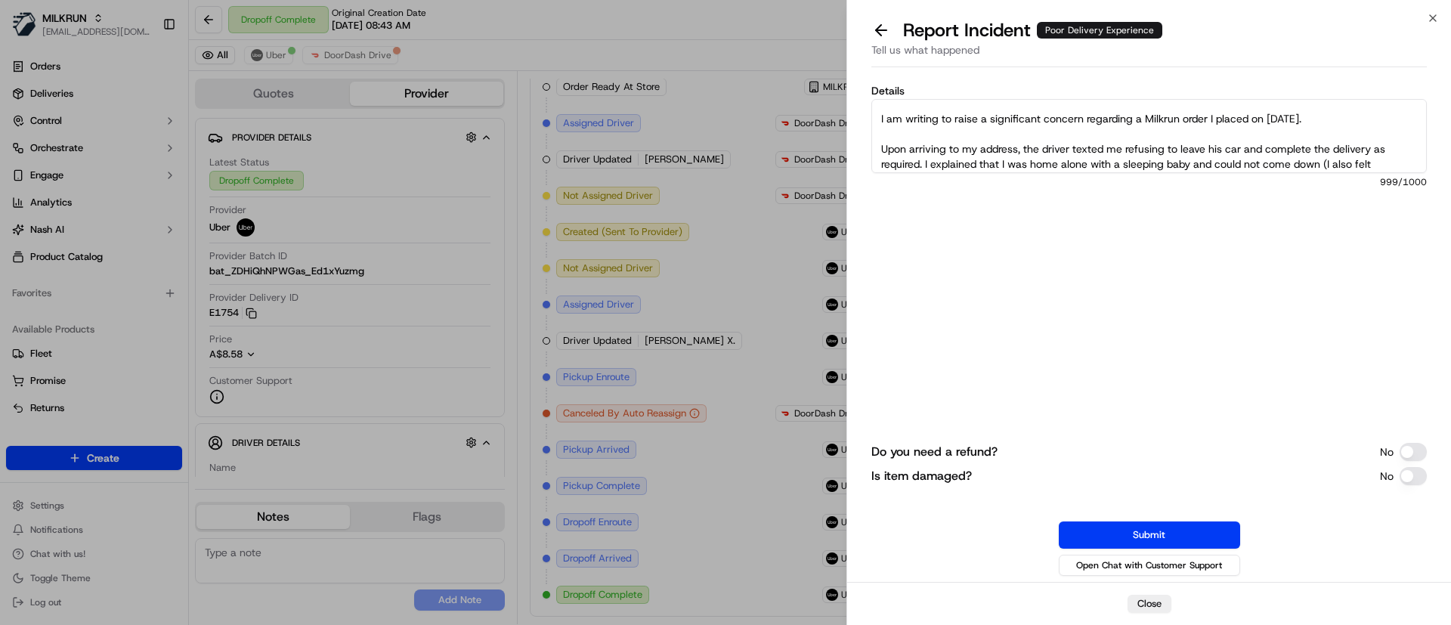
click at [875, 150] on textarea "Hi Team, We have received the following from a customer: Hi there, I am writing…" at bounding box center [1148, 136] width 555 height 74
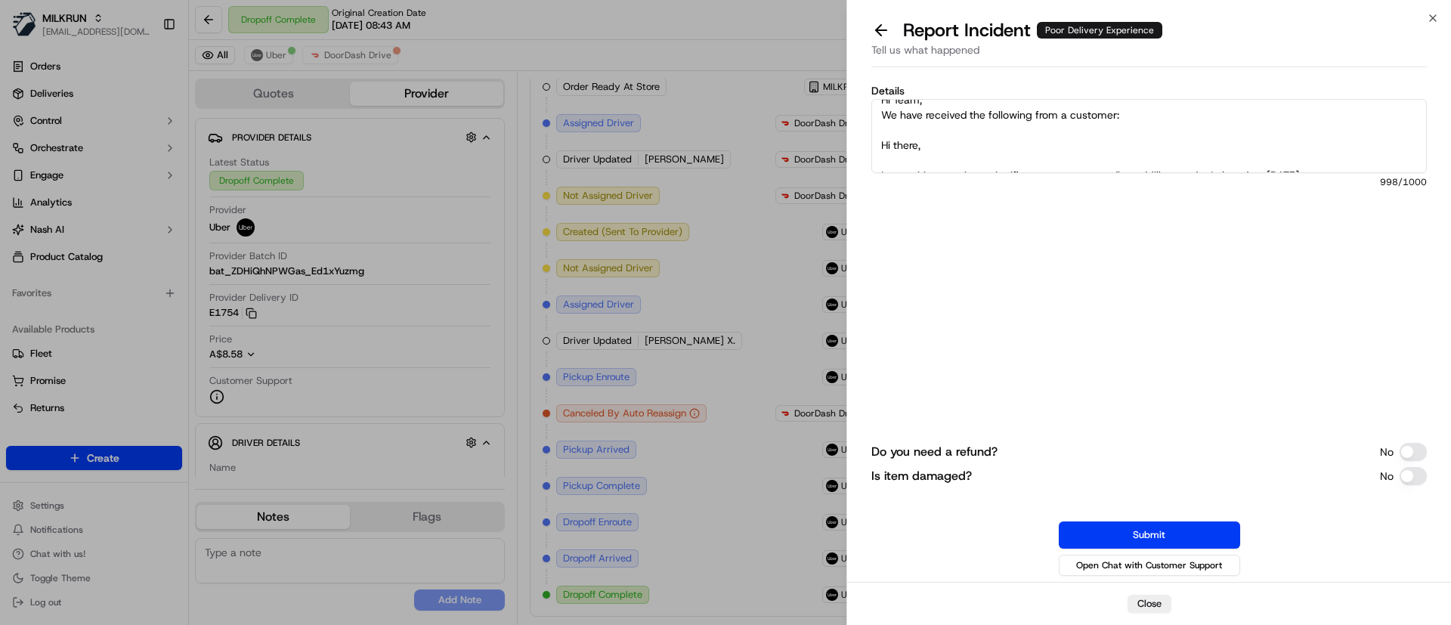
scroll to position [42, 0]
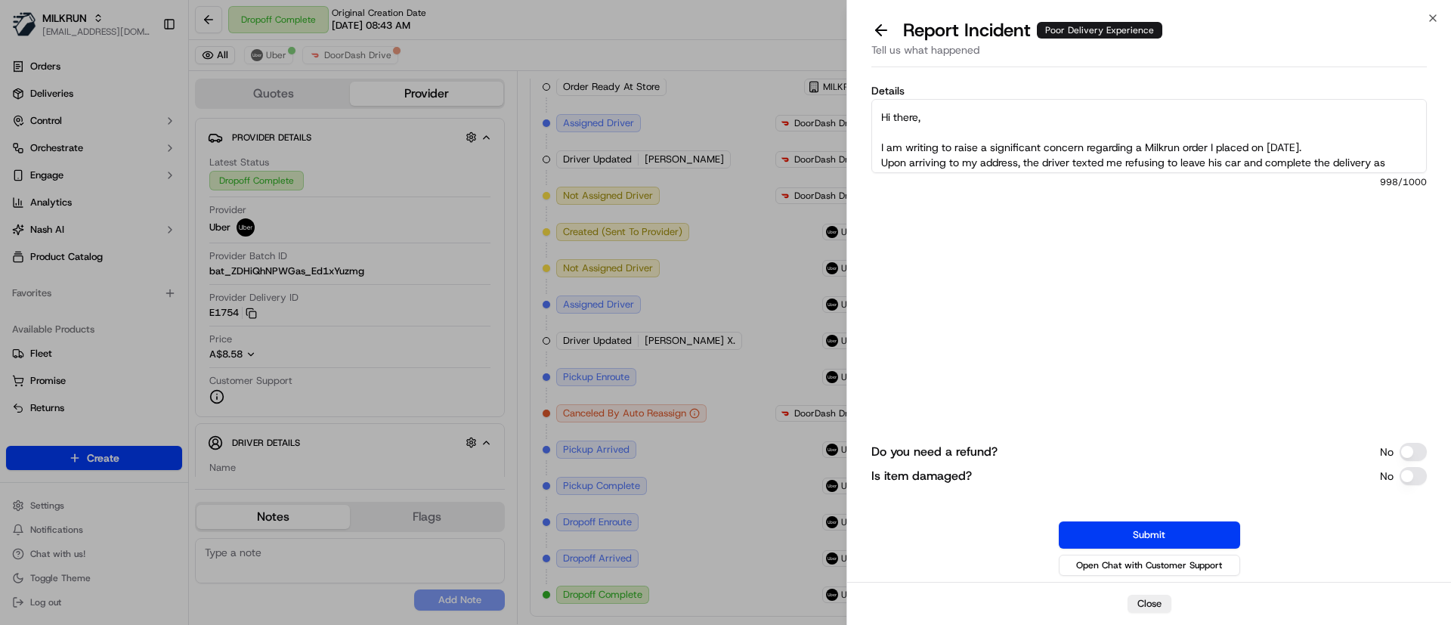
drag, startPoint x: 1355, startPoint y: 147, endPoint x: 876, endPoint y: 147, distance: 479.1
click at [876, 147] on textarea "Hi Team, We have received the following from a customer: Hi there, I am writing…" at bounding box center [1148, 136] width 555 height 74
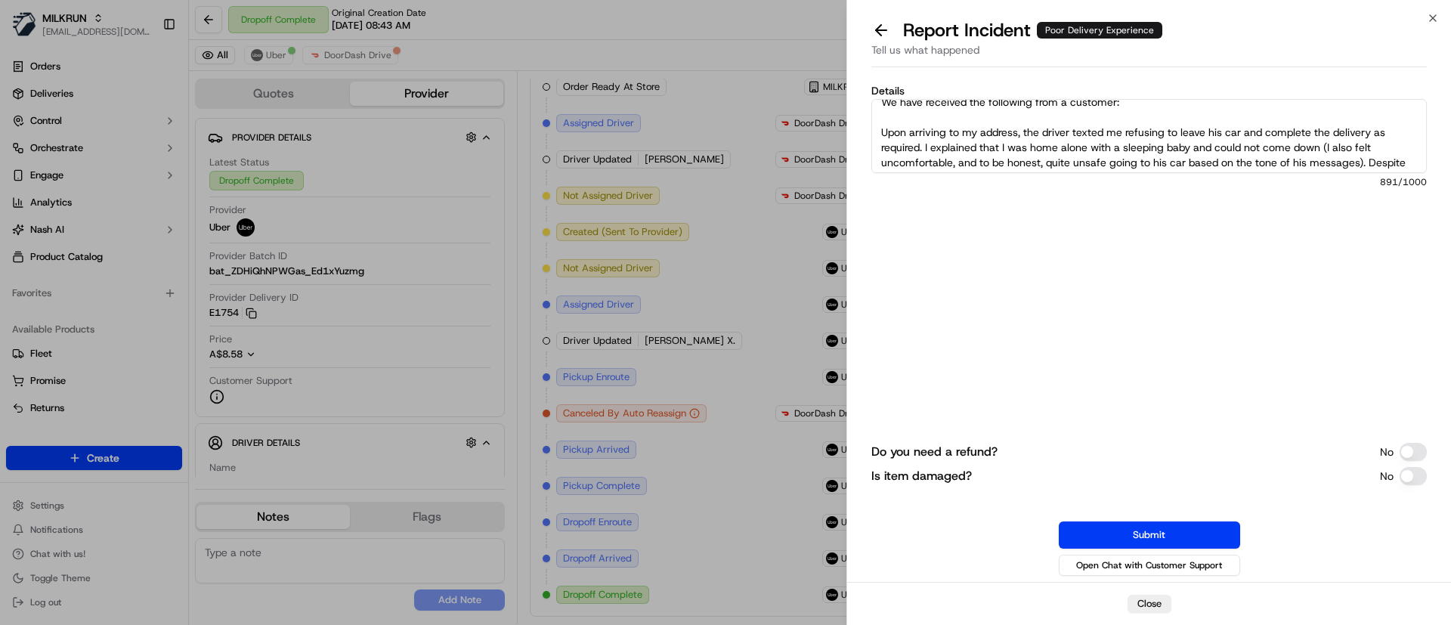
scroll to position [11, 0]
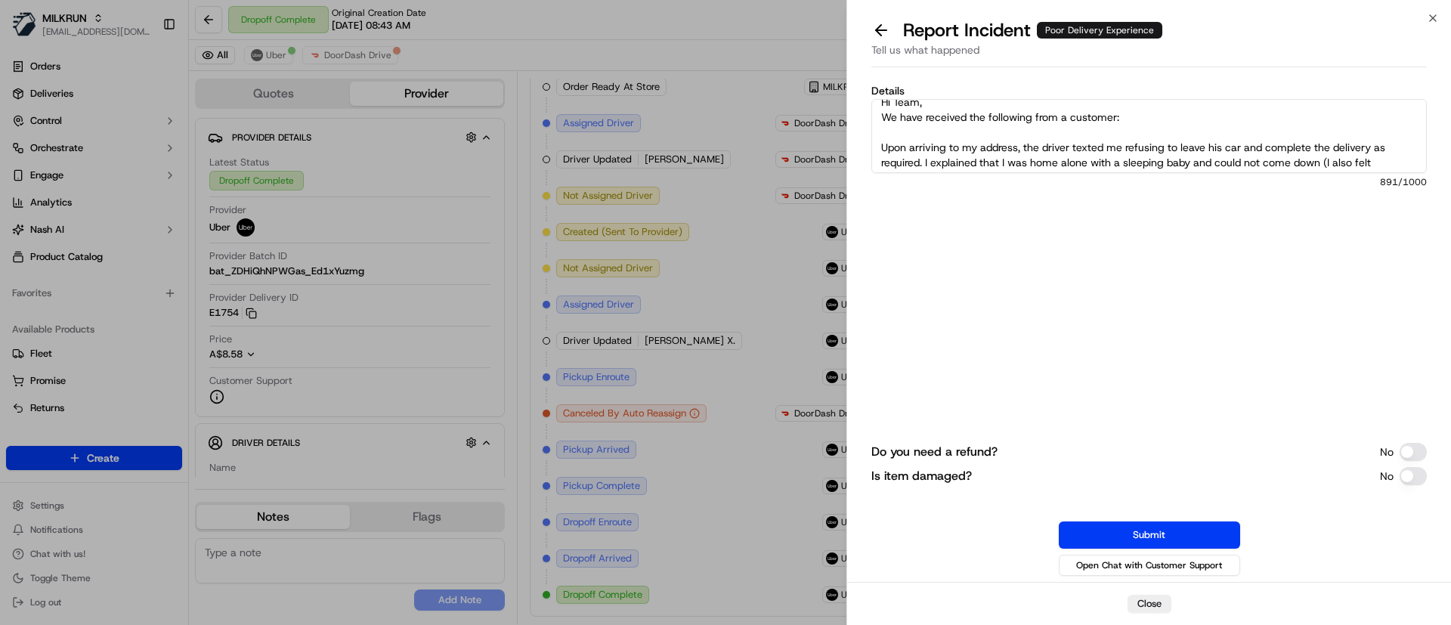
click at [1035, 116] on textarea "Hi Team, We have received the following from a customer: Upon arriving to my ad…" at bounding box center [1148, 136] width 555 height 74
drag, startPoint x: 1182, startPoint y: 116, endPoint x: 1173, endPoint y: 124, distance: 11.8
click at [1182, 116] on textarea "Hi Team, We have received the following feedback from a customer: Upon arriving…" at bounding box center [1148, 136] width 555 height 74
type textarea "Hi Team, We have received the following feedback from a customer regarding thei…"
click at [1418, 454] on button "Do you need a refund?" at bounding box center [1413, 452] width 27 height 18
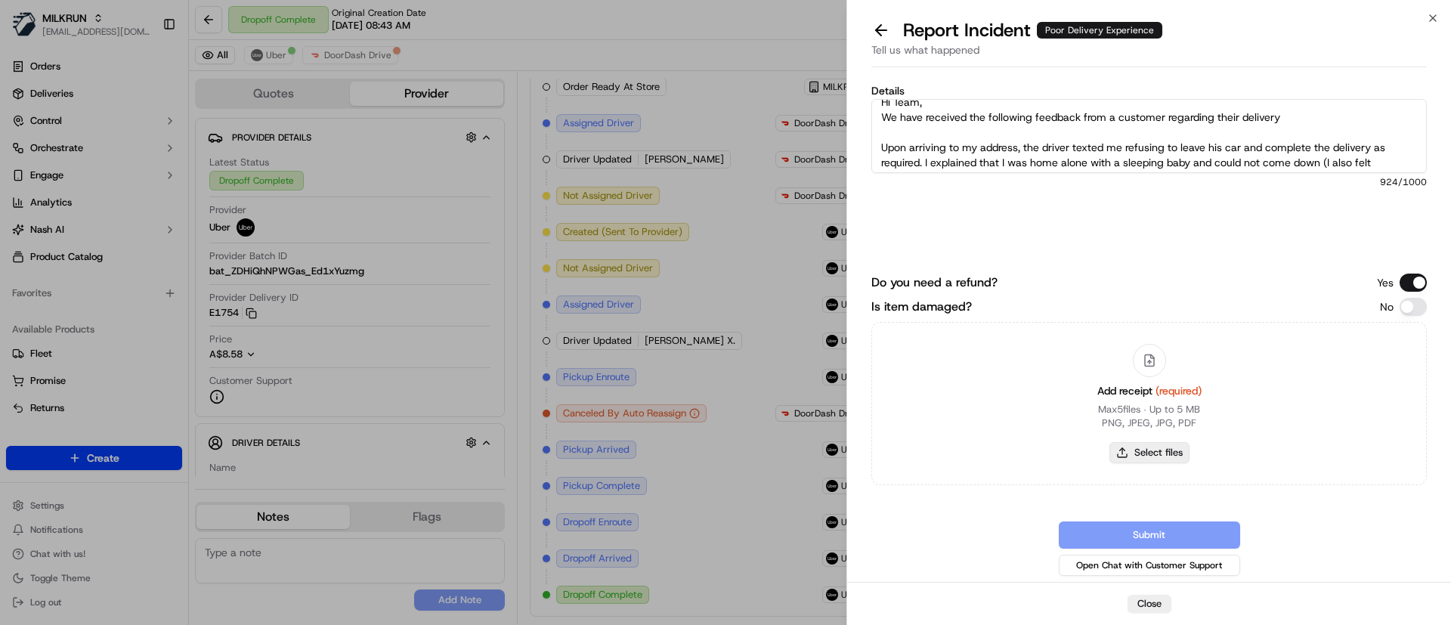
click at [1137, 459] on button "Select files" at bounding box center [1149, 452] width 80 height 21
type input "C:\fakepath\image2.png"
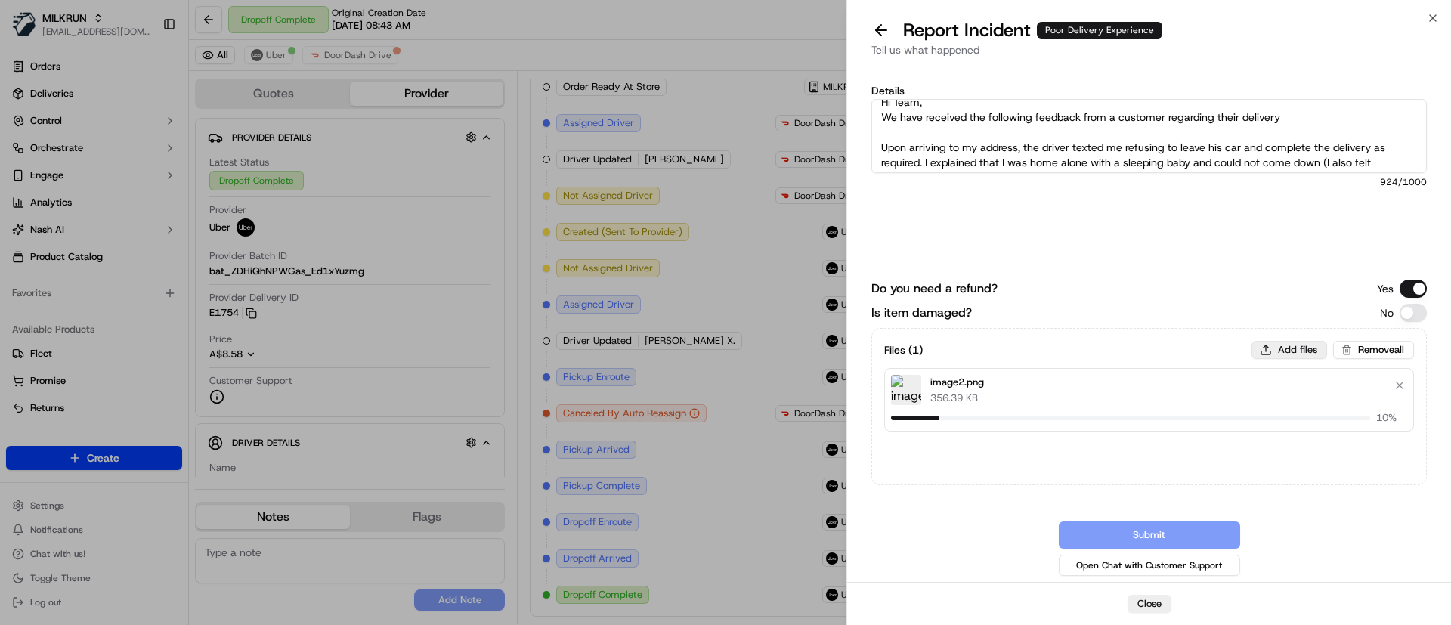
click at [1280, 343] on button "Add files" at bounding box center [1289, 350] width 76 height 18
type input "C:\fakepath\image3.png"
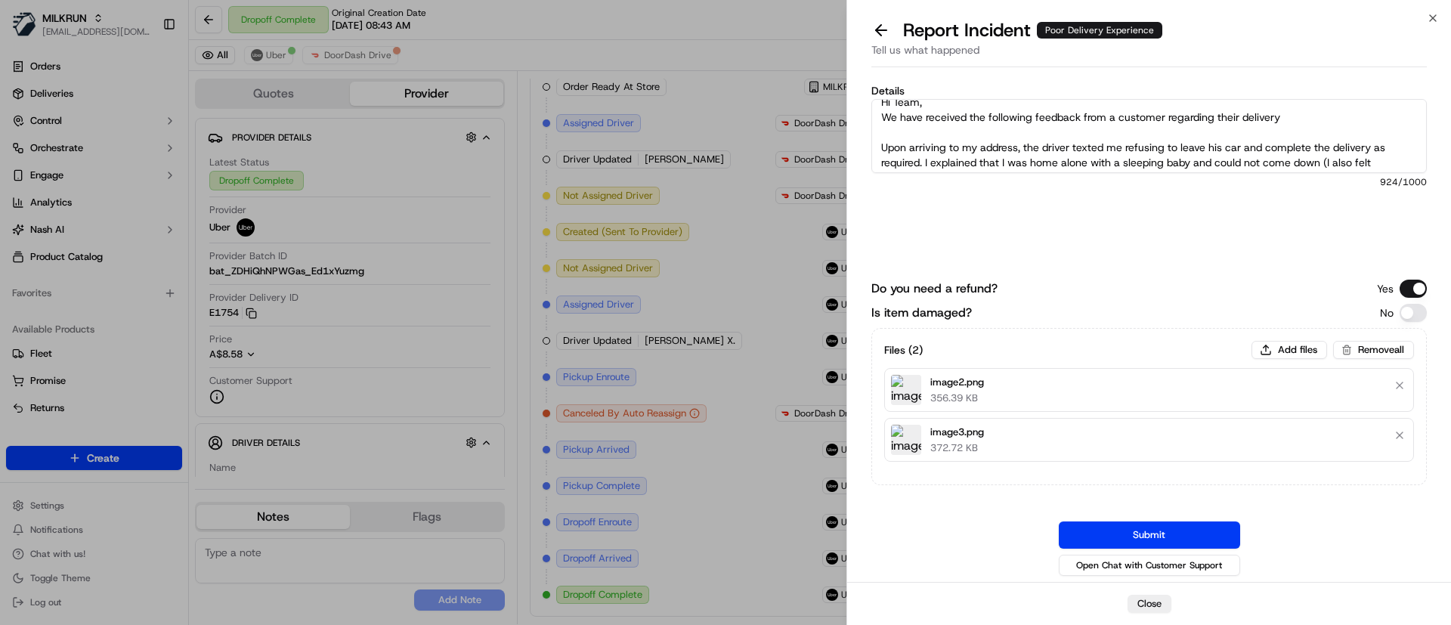
click at [1062, 137] on textarea "Hi Team, We have received the following feedback from a customer regarding thei…" at bounding box center [1148, 136] width 555 height 74
click at [881, 147] on textarea "Hi Team, We have received the following feedback from a customer regarding thei…" at bounding box center [1148, 136] width 555 height 74
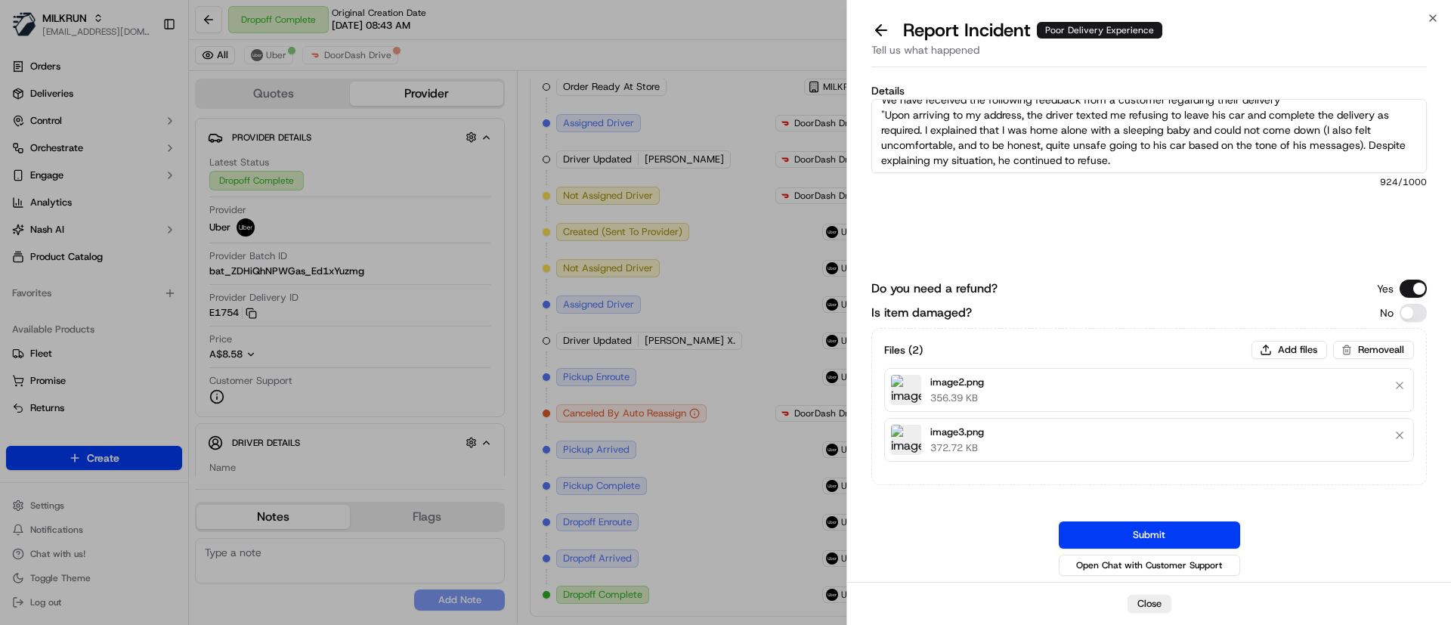
scroll to position [57, 0]
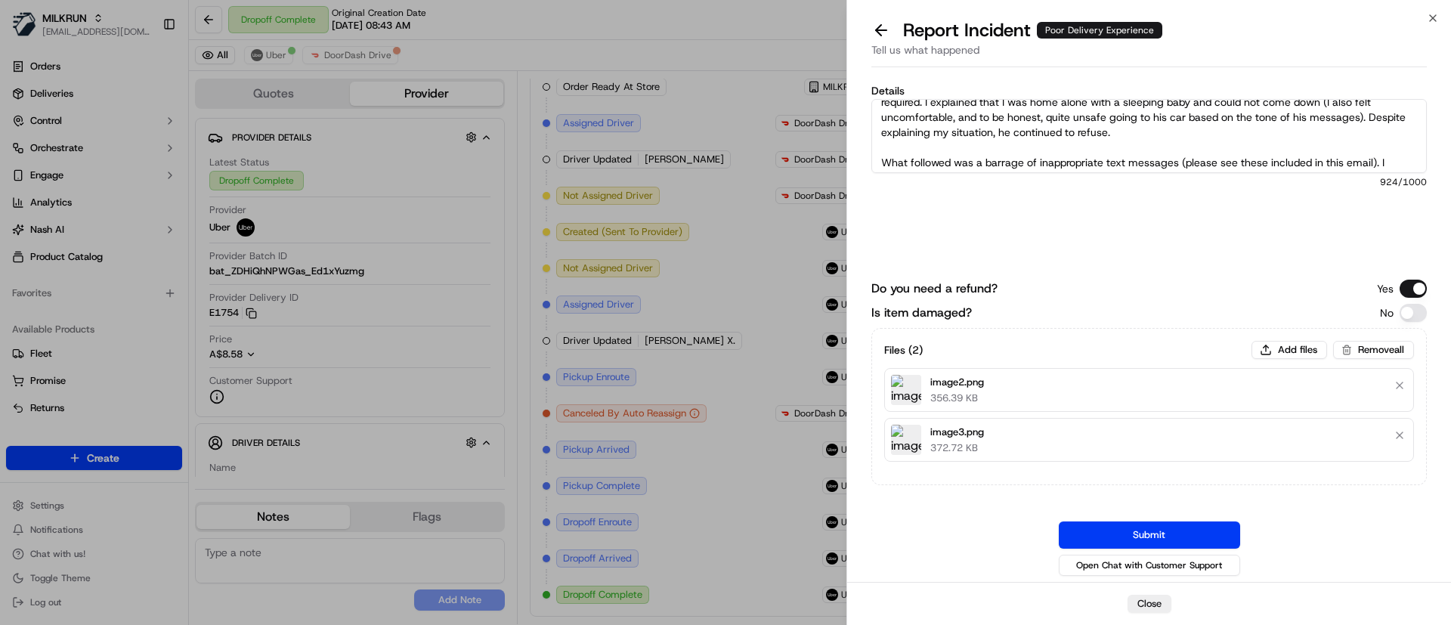
click at [880, 159] on textarea "Hi Team, We have received the following feedback from a customer regarding thei…" at bounding box center [1148, 136] width 555 height 74
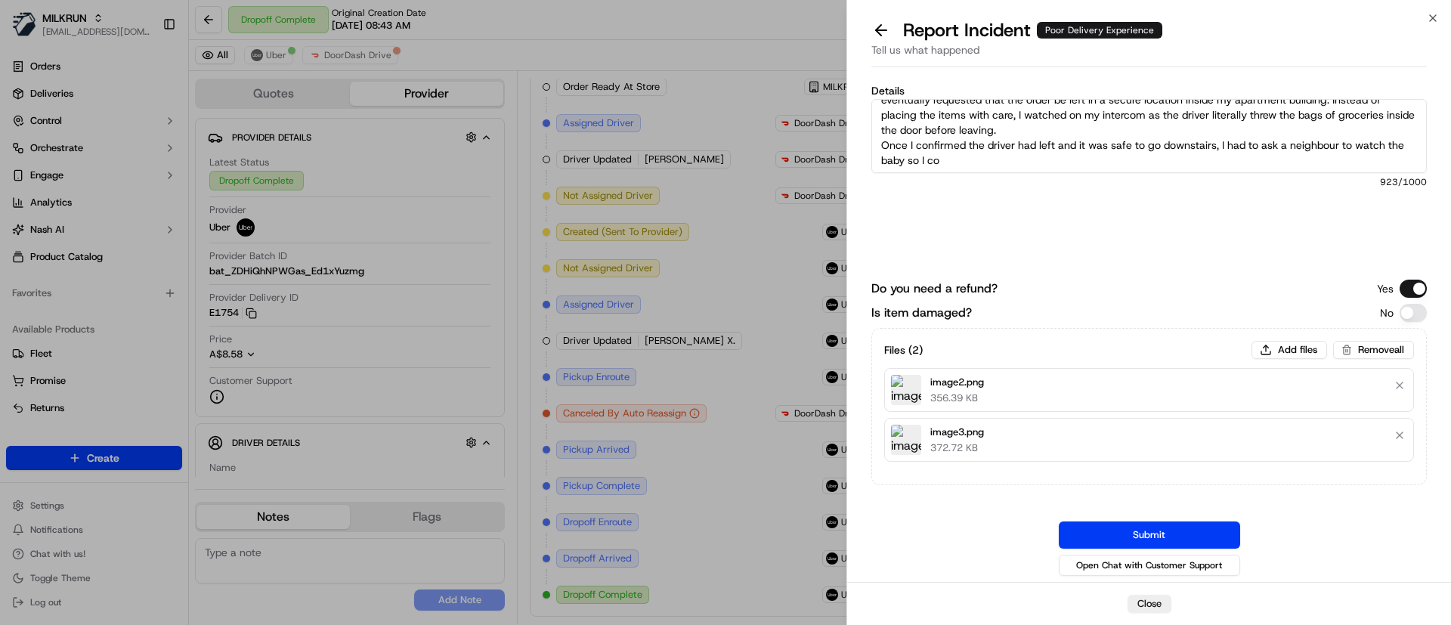
scroll to position [121, 0]
drag, startPoint x: 963, startPoint y: 154, endPoint x: 880, endPoint y: 142, distance: 83.3
click at [880, 142] on textarea "Hi Team, We have received the following feedback from a customer regarding thei…" at bounding box center [1148, 136] width 555 height 74
paste textarea "uld retrieve the groceries, only to find them spilled across the floor."
type textarea "Hi Team, We have received the following feedback from a customer regarding thei…"
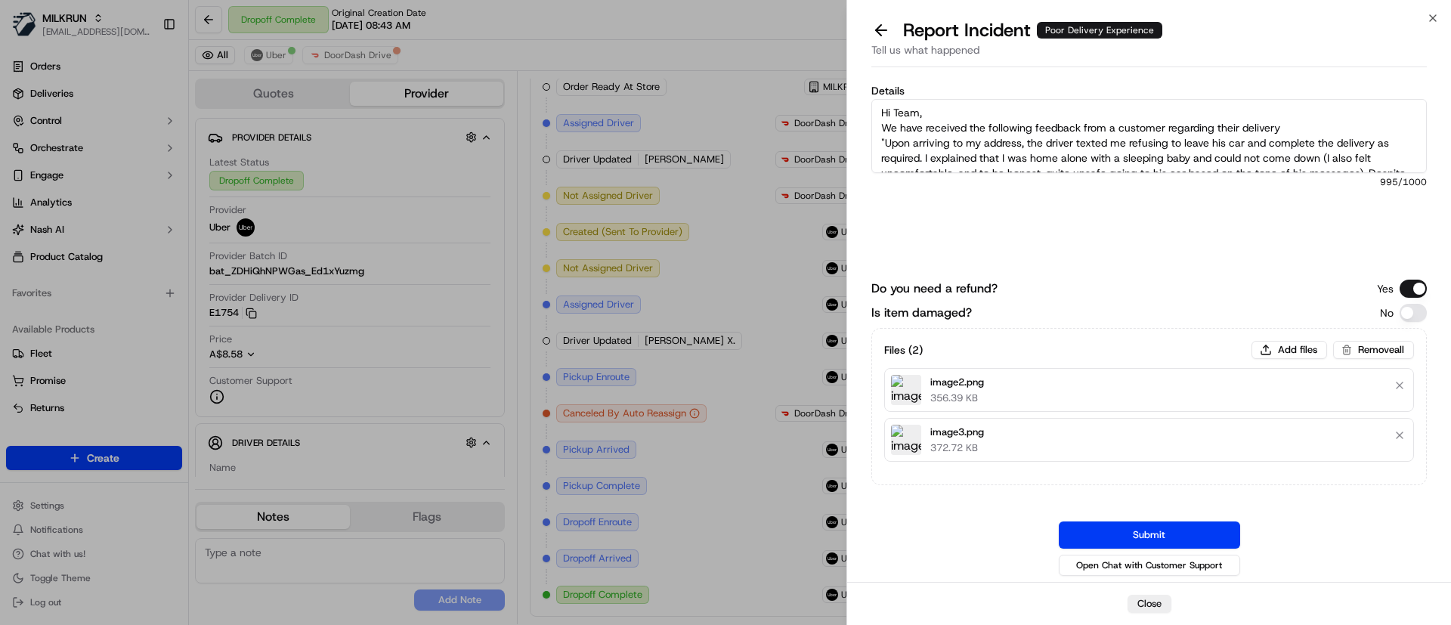
scroll to position [0, 0]
click at [1135, 531] on button "Submit" at bounding box center [1149, 534] width 181 height 27
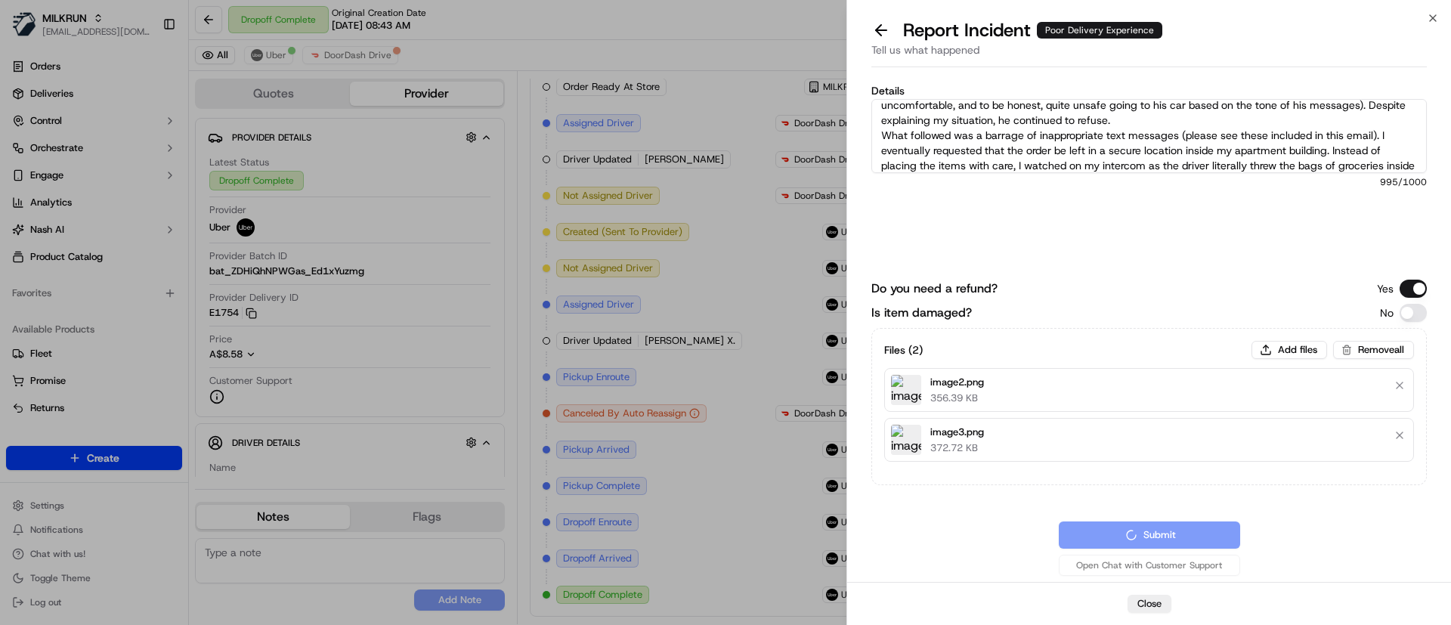
scroll to position [121, 0]
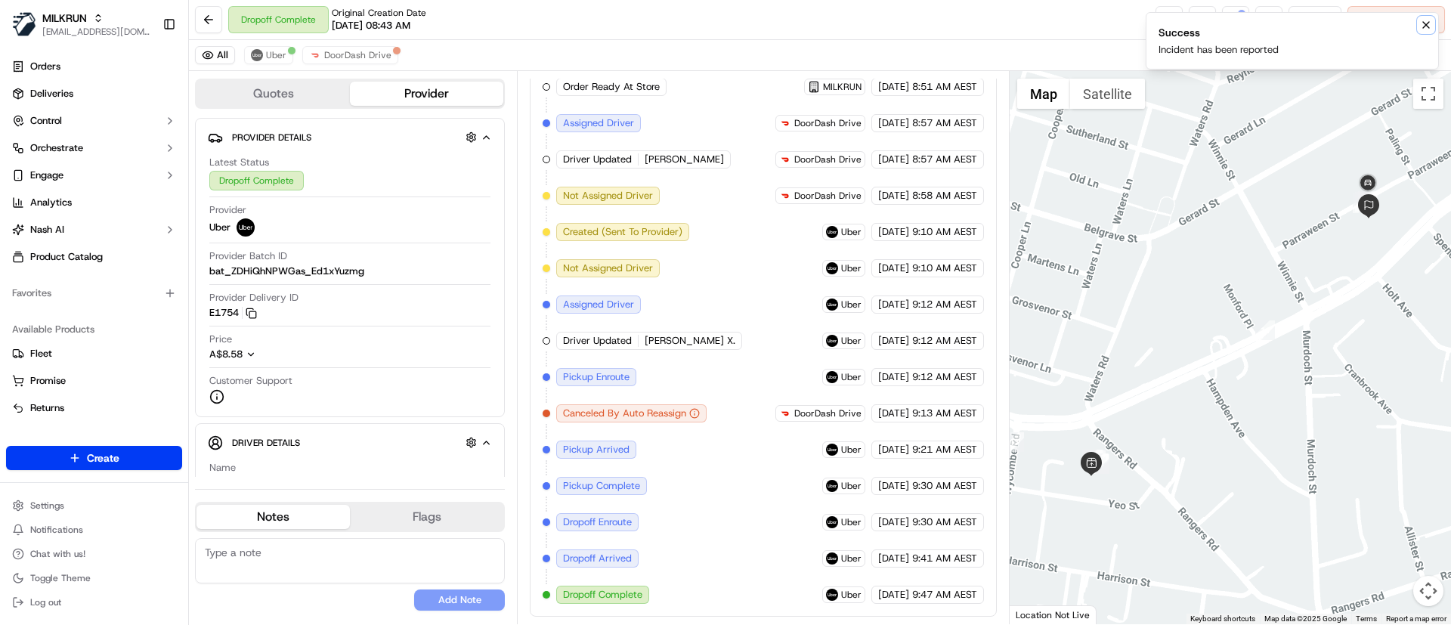
click at [1426, 23] on icon "Notifications (F8)" at bounding box center [1426, 25] width 12 height 12
click at [1238, 14] on div at bounding box center [1242, 14] width 8 height 8
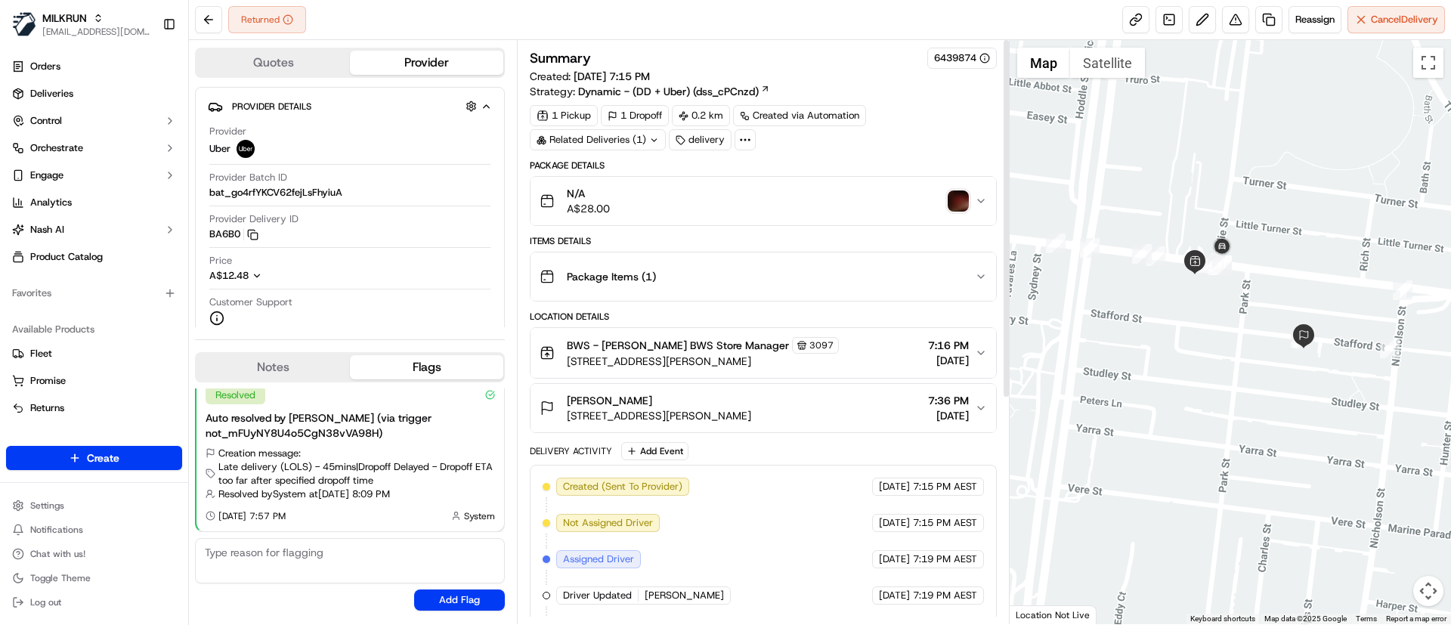
click at [955, 190] on img "button" at bounding box center [958, 200] width 21 height 21
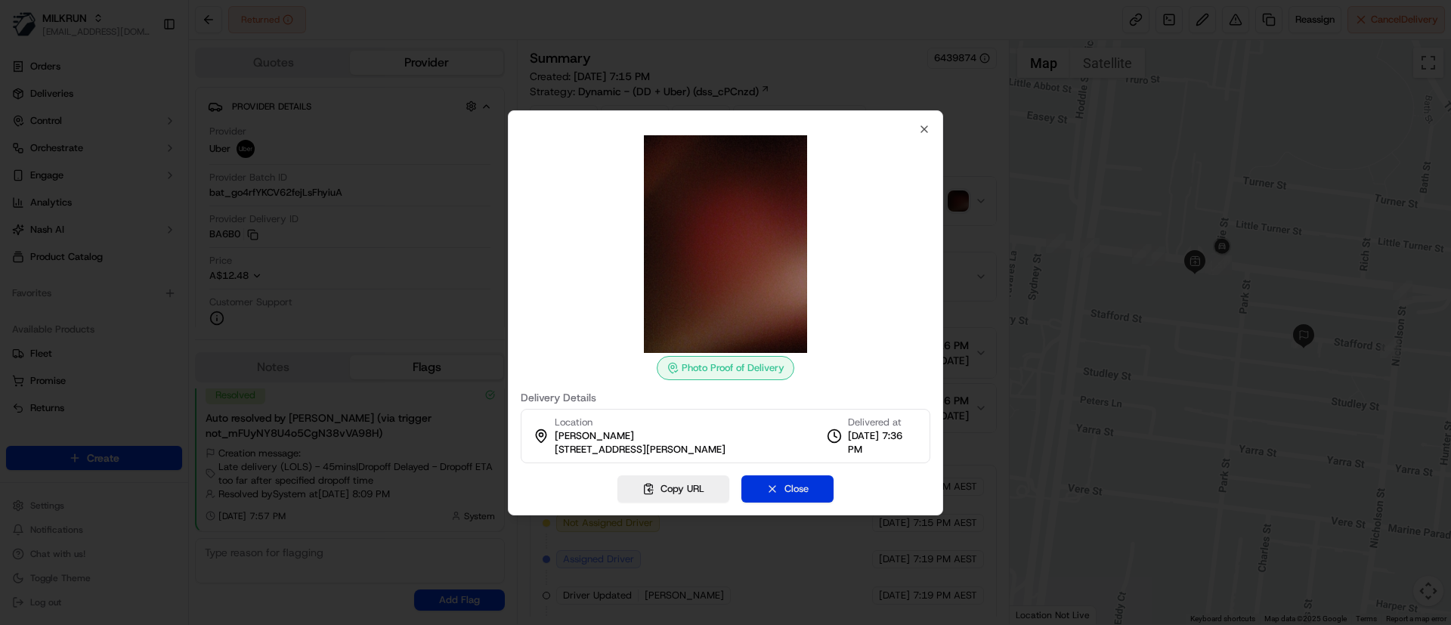
click at [771, 484] on button "Close" at bounding box center [787, 488] width 92 height 27
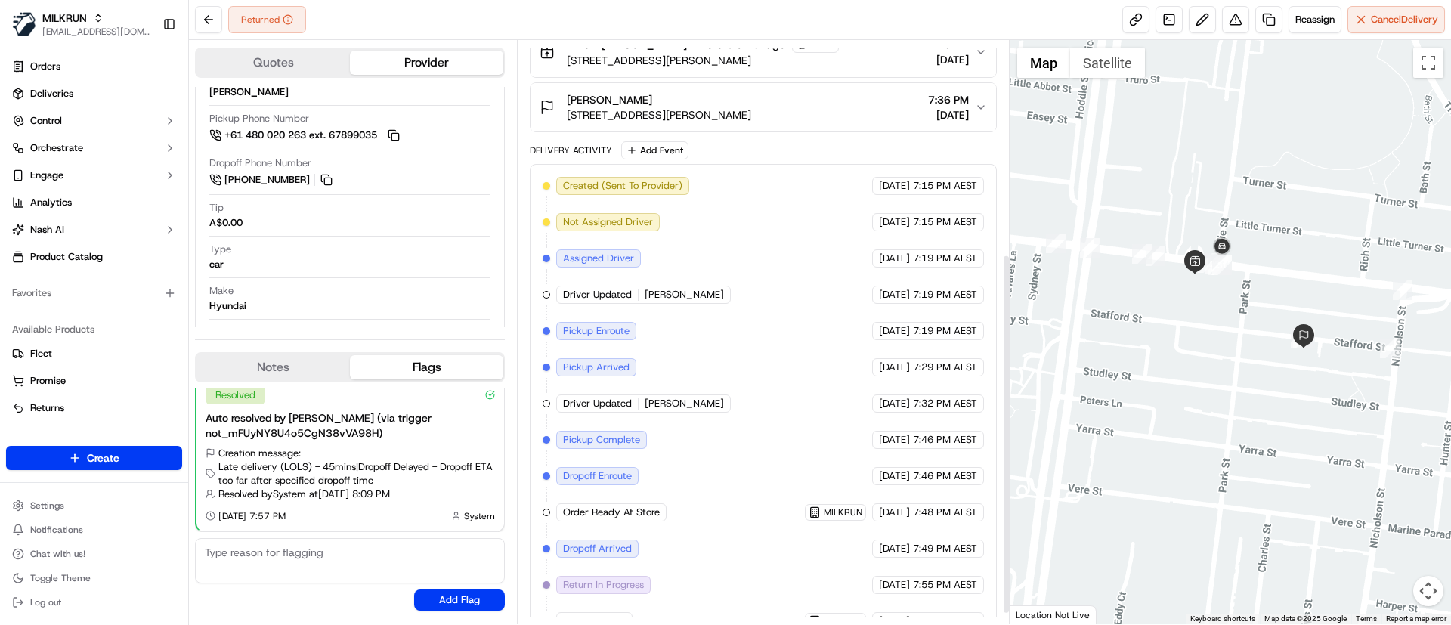
scroll to position [364, 0]
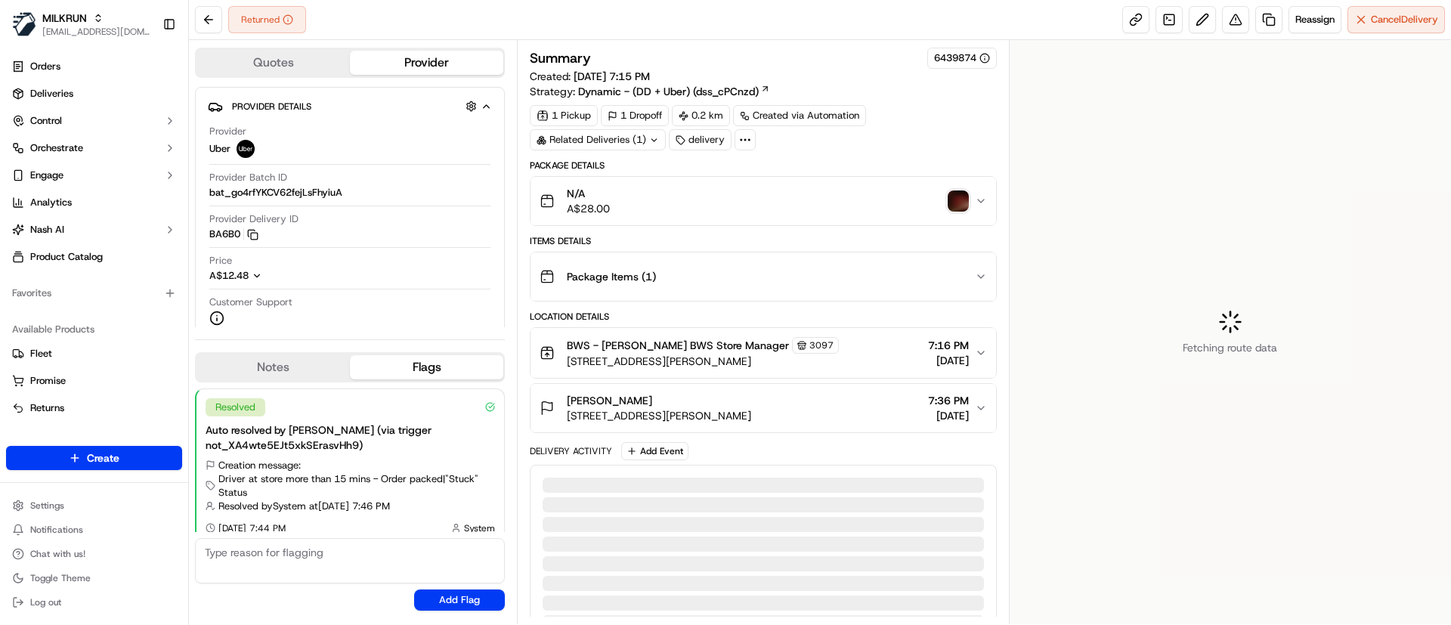
scroll to position [174, 0]
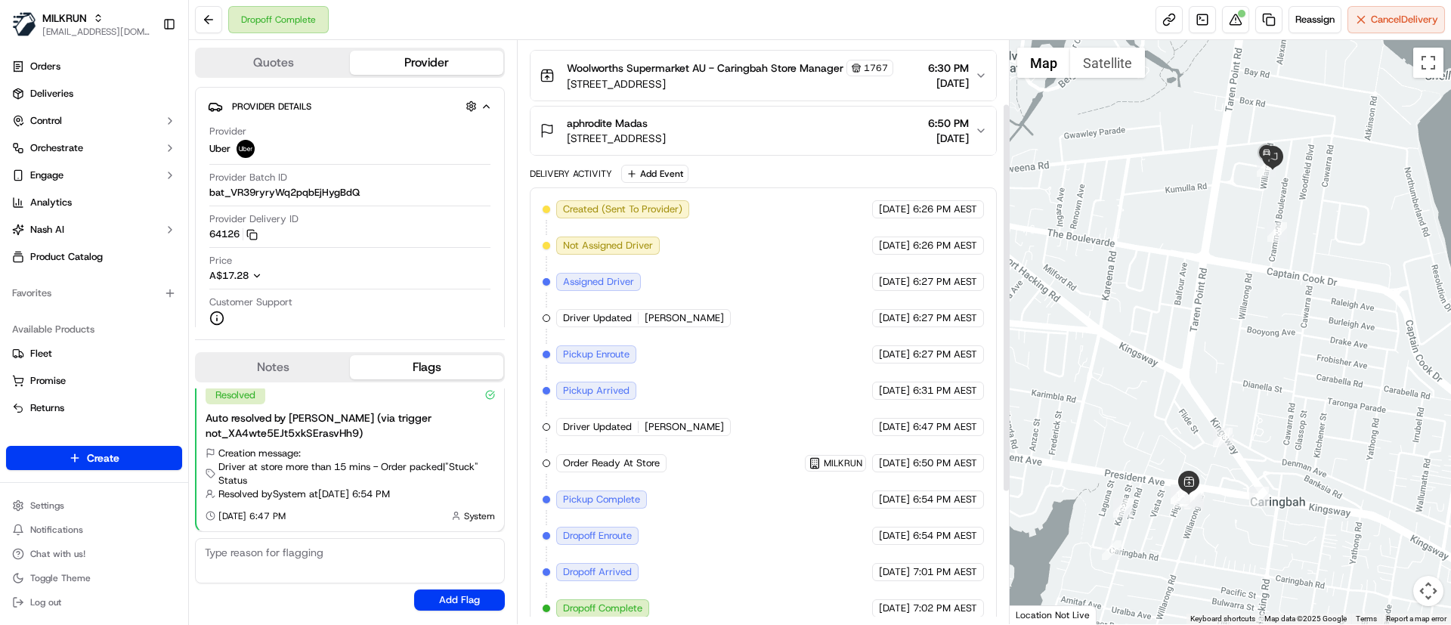
scroll to position [291, 0]
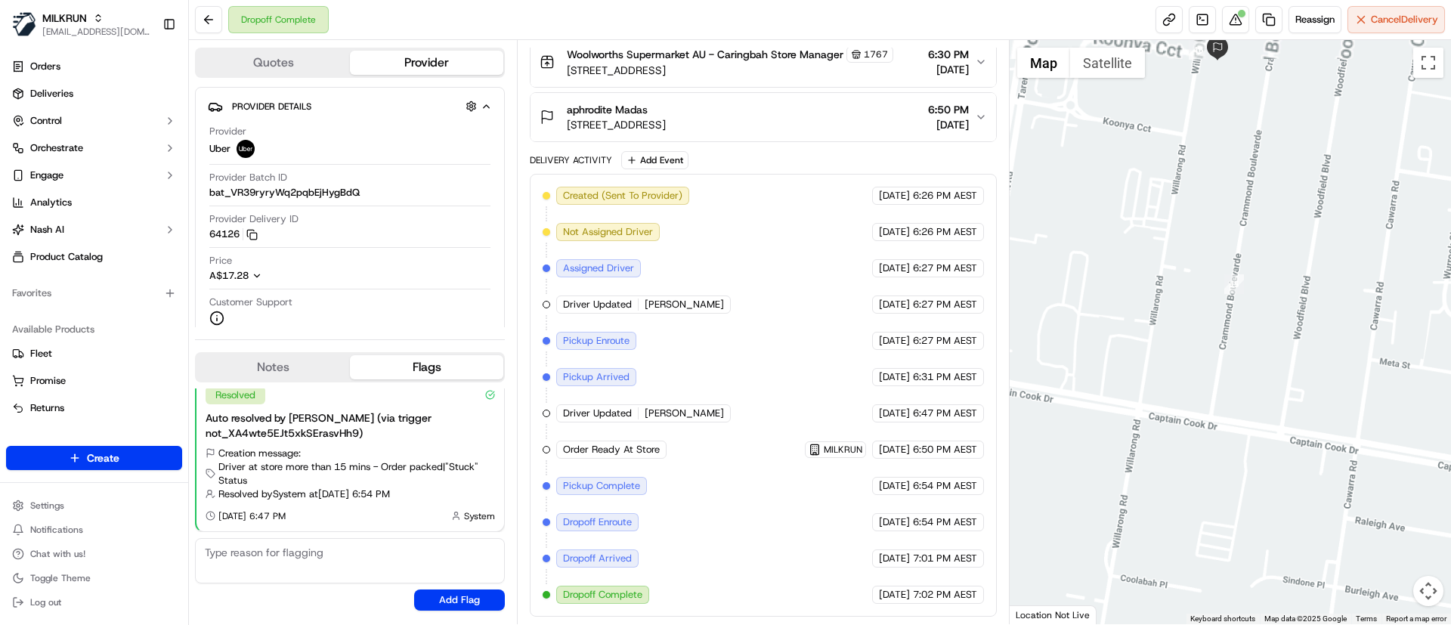
drag, startPoint x: 1251, startPoint y: 154, endPoint x: 1281, endPoint y: 413, distance: 260.9
click at [1281, 413] on div at bounding box center [1231, 332] width 442 height 584
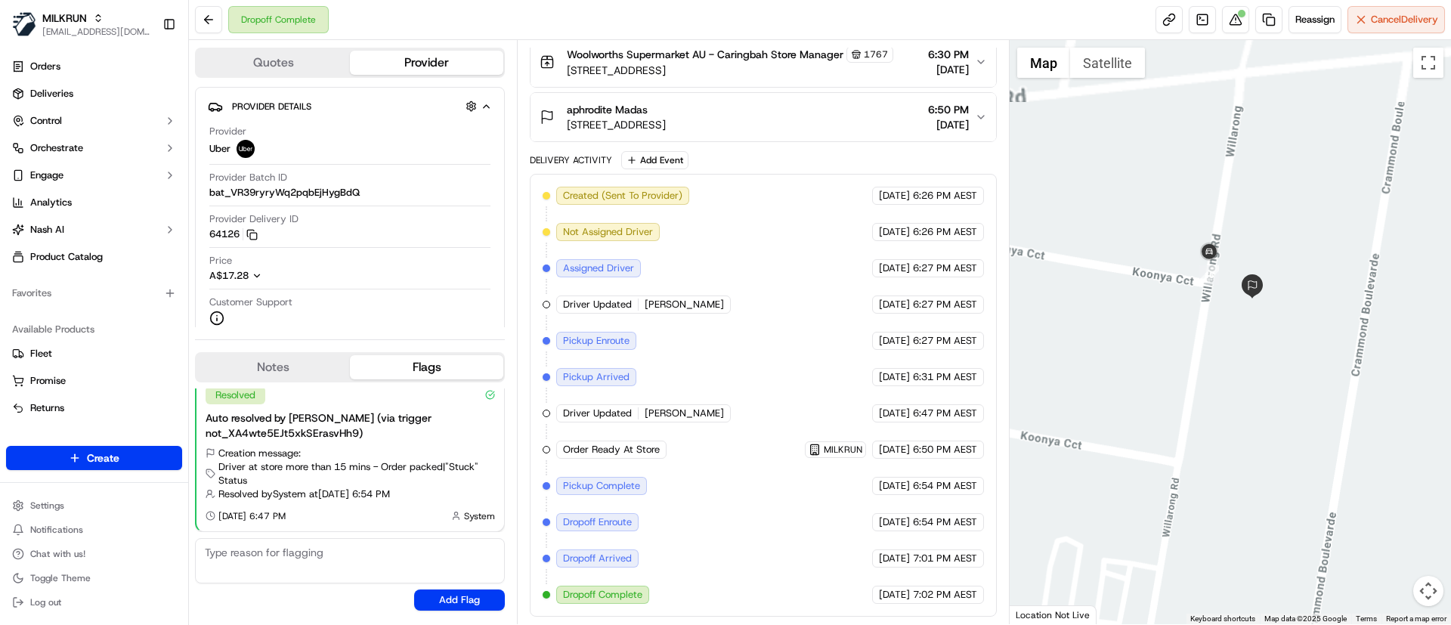
drag, startPoint x: 1269, startPoint y: 274, endPoint x: 1306, endPoint y: 396, distance: 127.9
click at [1304, 396] on div at bounding box center [1231, 332] width 442 height 584
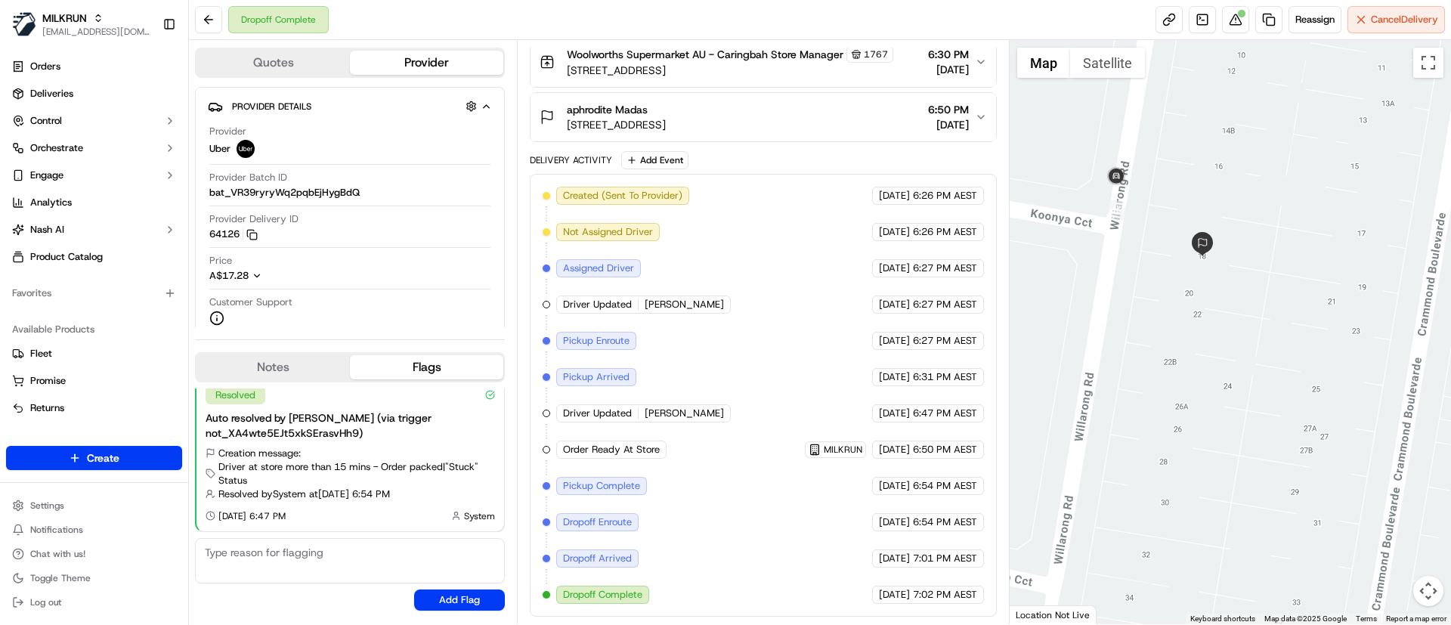
click at [646, 121] on span "[STREET_ADDRESS]" at bounding box center [616, 124] width 99 height 15
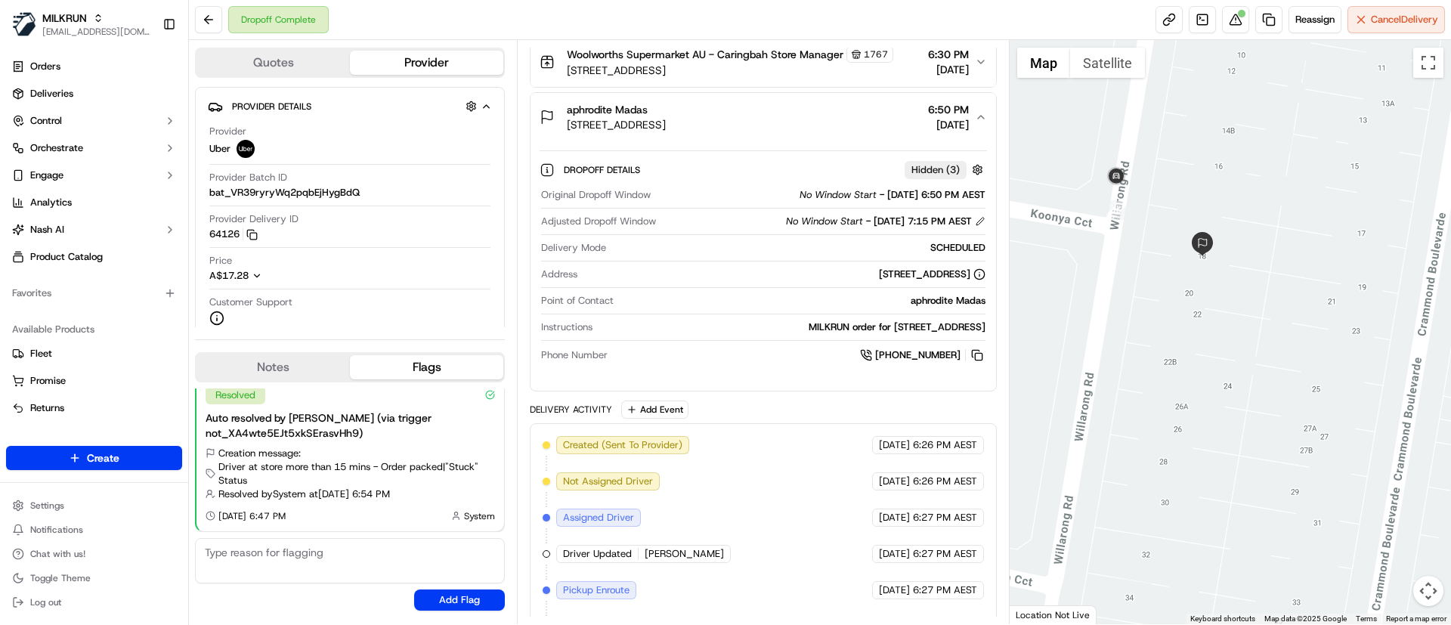
click at [646, 121] on span "[STREET_ADDRESS]" at bounding box center [616, 124] width 99 height 15
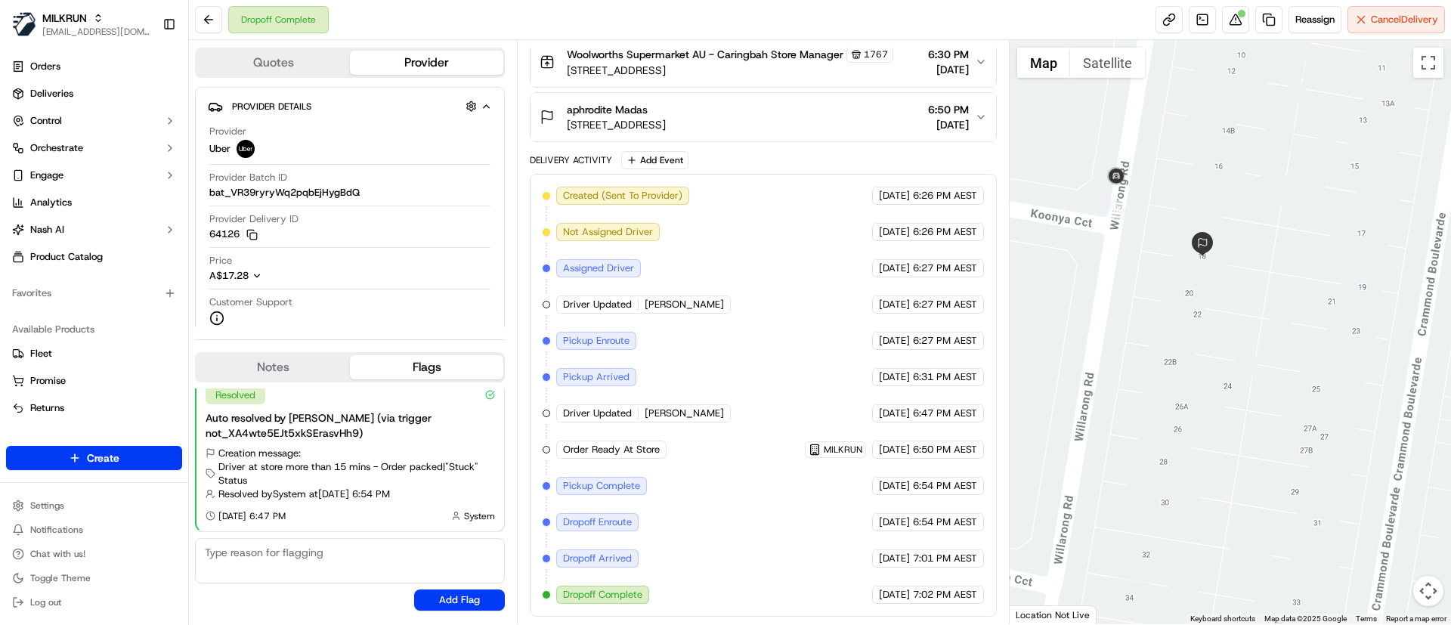
click at [646, 121] on span "[STREET_ADDRESS]" at bounding box center [616, 124] width 99 height 15
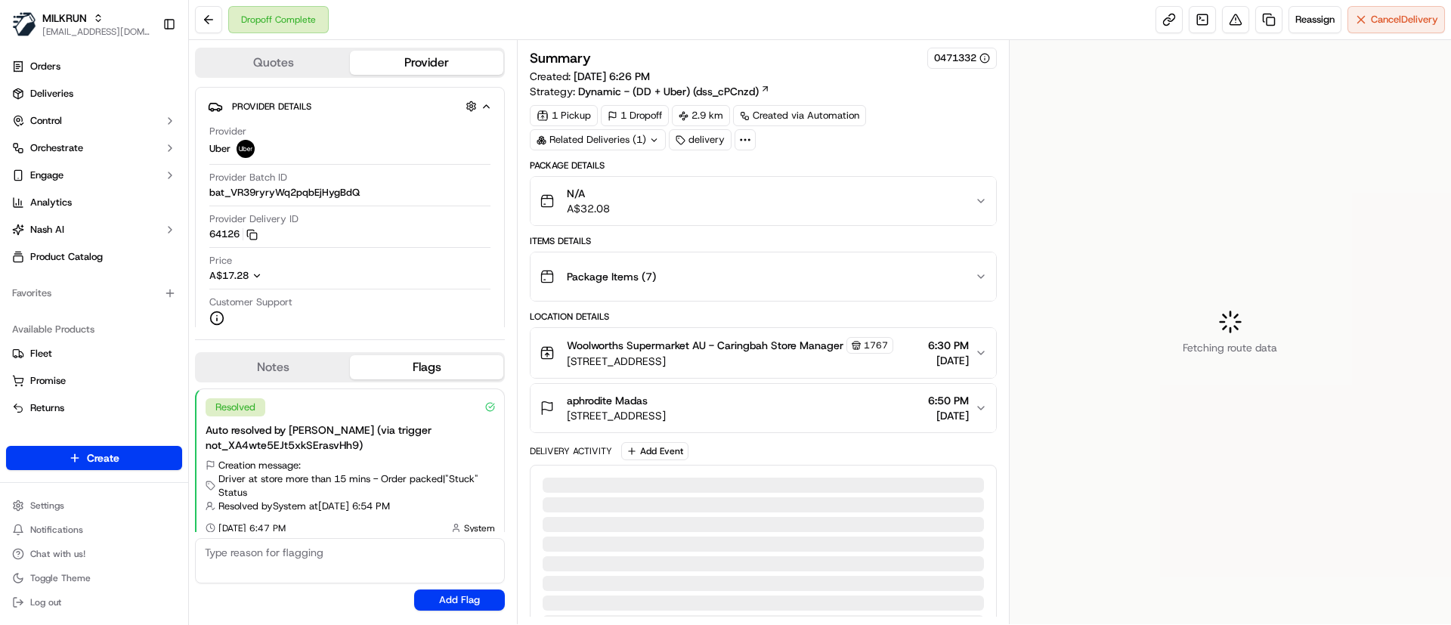
scroll to position [12, 0]
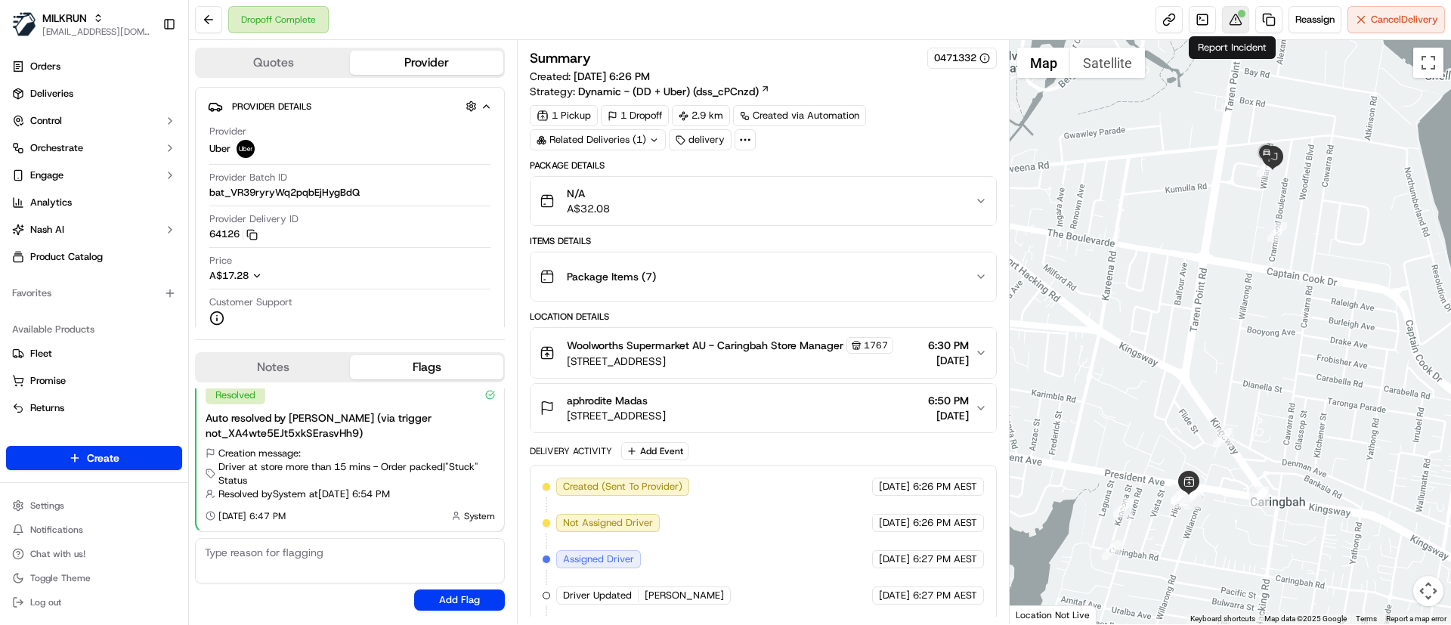
click at [1236, 21] on button at bounding box center [1235, 19] width 27 height 27
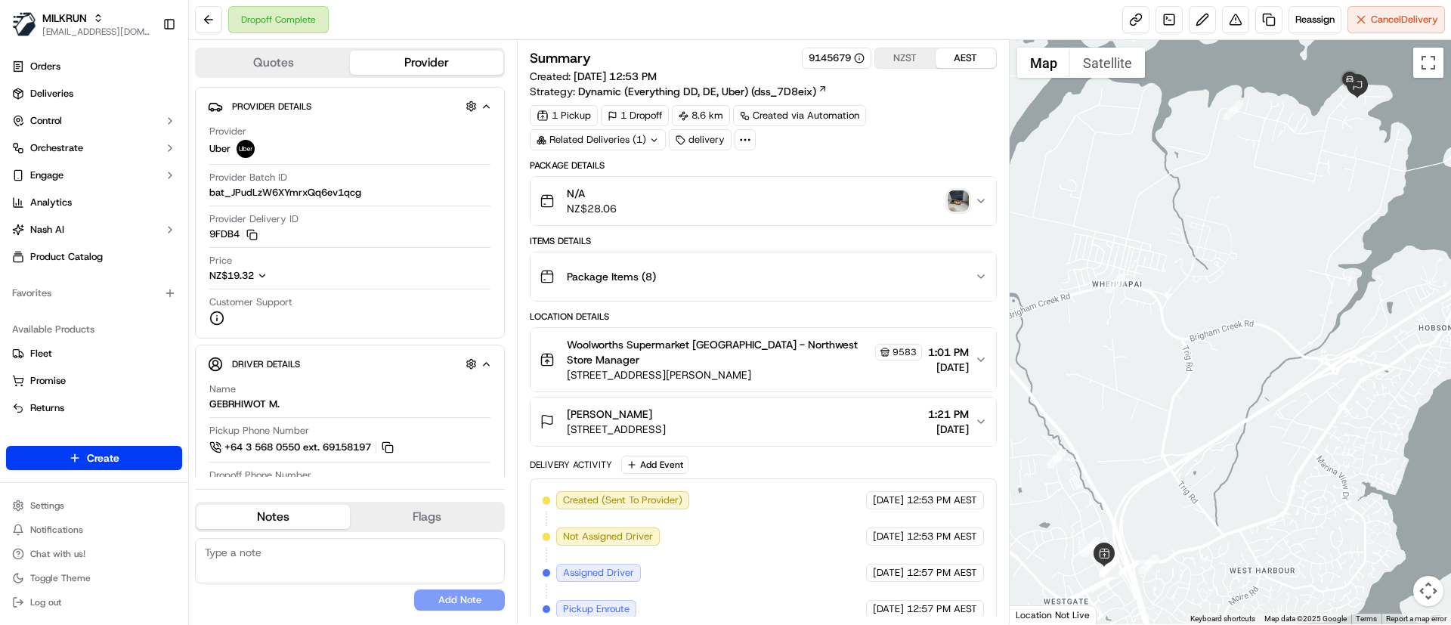
click at [951, 199] on img "button" at bounding box center [958, 200] width 21 height 21
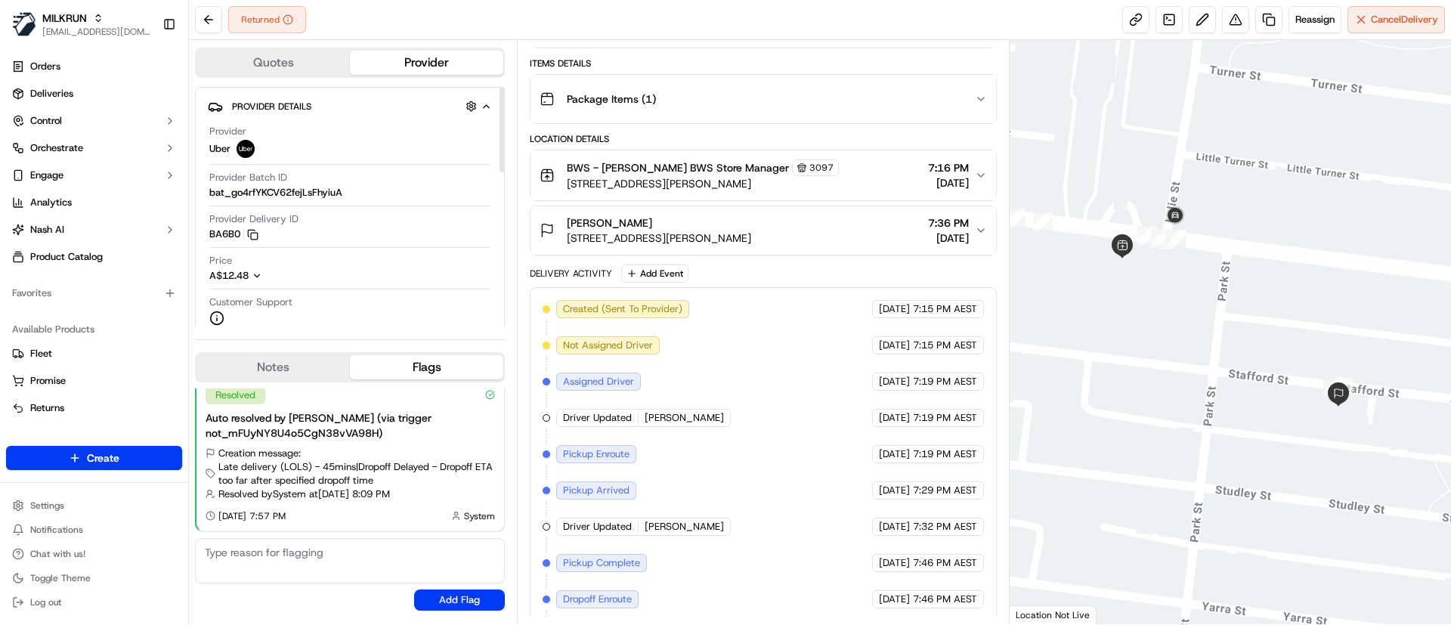
scroll to position [364, 0]
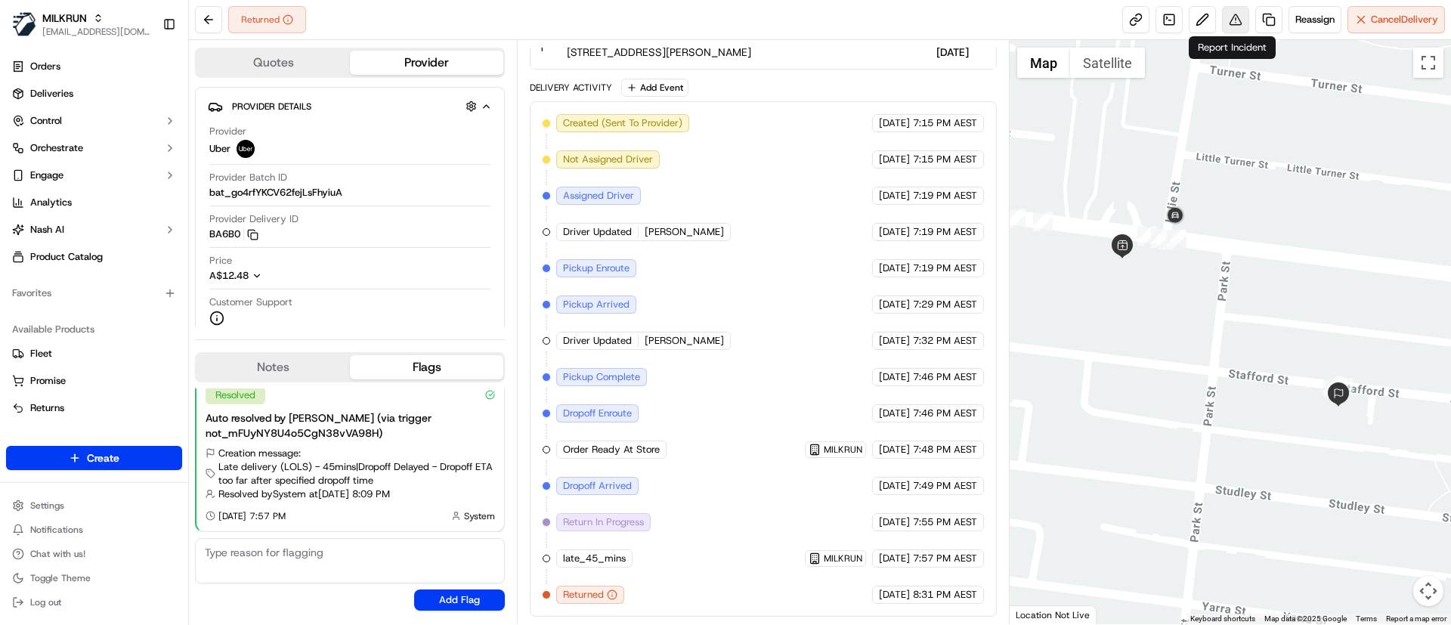
click at [1233, 14] on button at bounding box center [1235, 19] width 27 height 27
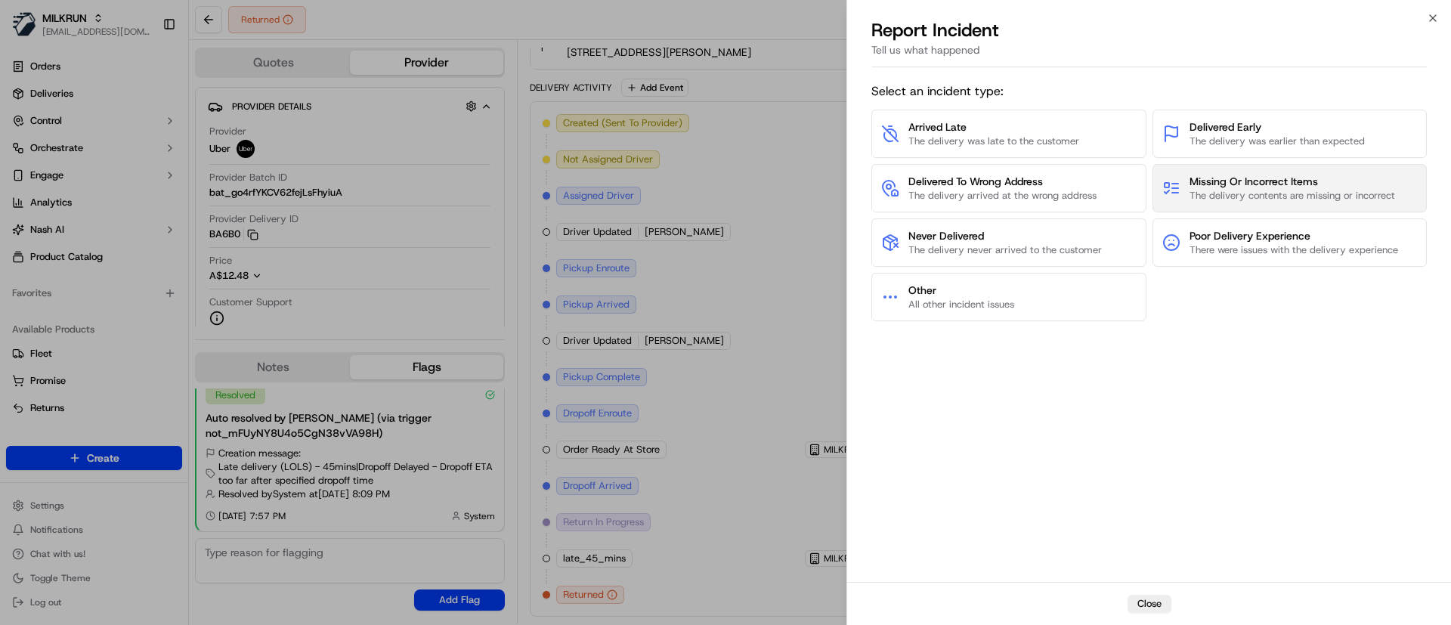
click at [1263, 187] on span "Missing Or Incorrect Items" at bounding box center [1293, 181] width 206 height 15
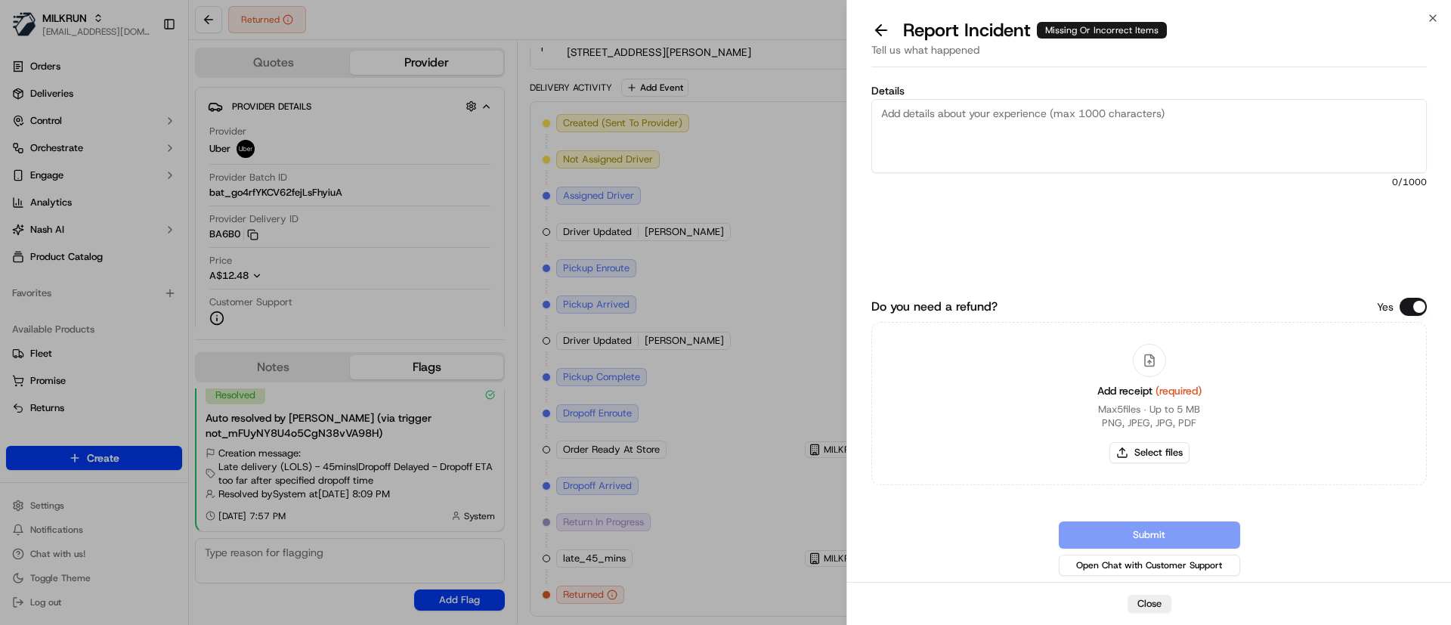
click at [1038, 128] on textarea "Details" at bounding box center [1148, 136] width 555 height 74
paste textarea "Customer did not receive their order and the order was not returned to the stor…"
click at [880, 110] on textarea "Customer did not receive their order and the order was not returned to the stor…" at bounding box center [1148, 136] width 555 height 74
type textarea "Customer did not receive their order and the order was not returned to the stor…"
click at [1146, 450] on button "Select files" at bounding box center [1149, 452] width 80 height 21
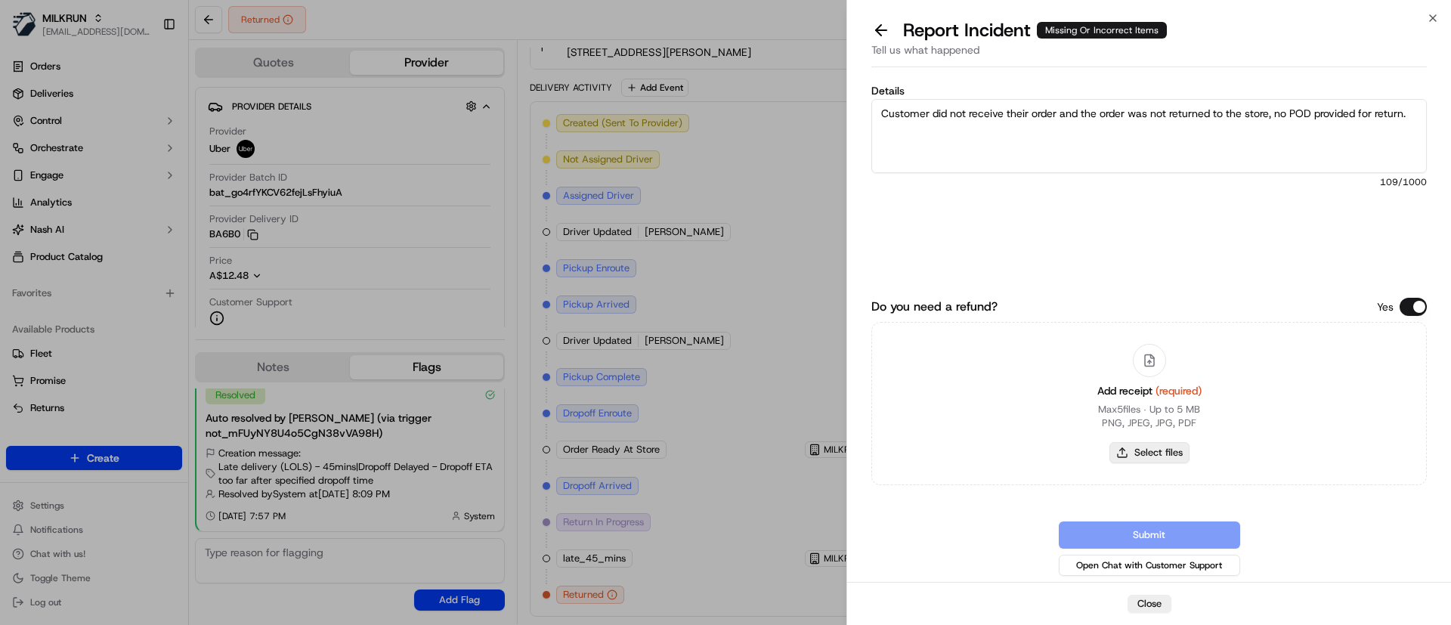
type input "C:\fakepath\Screenshot_23-9-2025_13617_Hannah Cameron.jpeg"
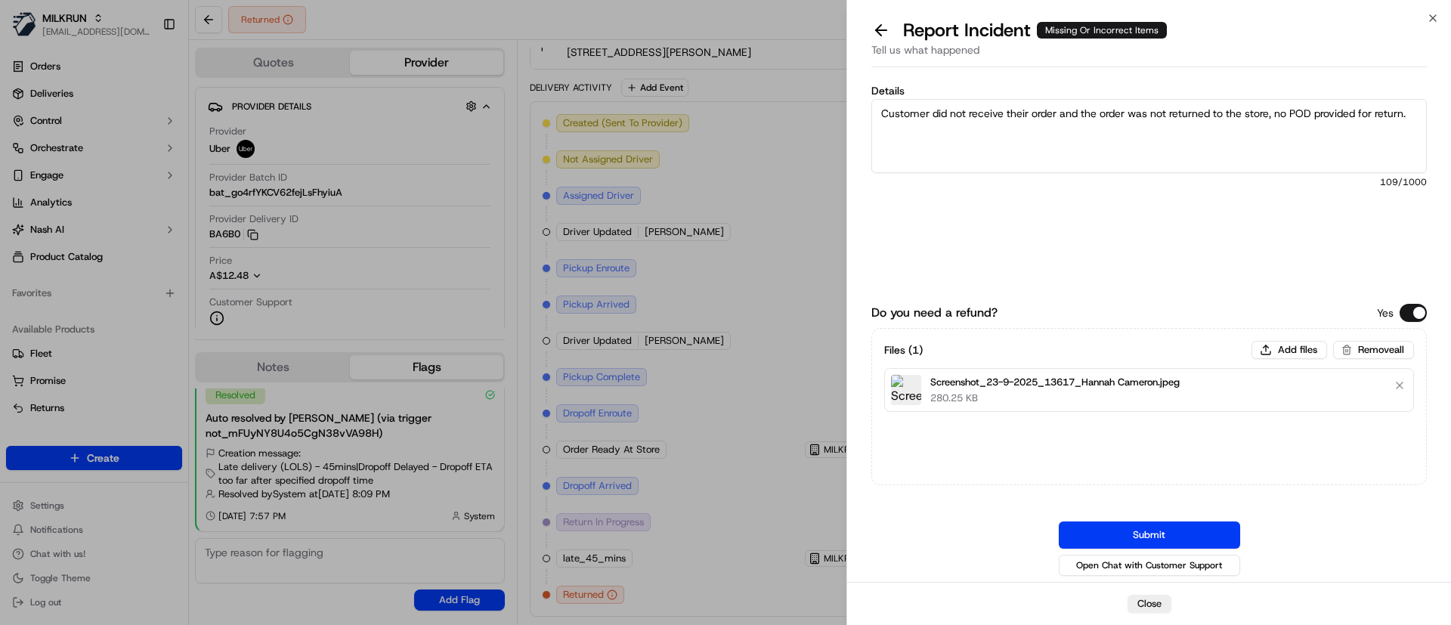
click at [1056, 137] on textarea "Customer did not receive their order and the order was not returned to the stor…" at bounding box center [1148, 136] width 555 height 74
click at [1418, 113] on textarea "Customer did not receive their order and the order was not returned to the stor…" at bounding box center [1148, 136] width 555 height 74
type textarea "Customer did not receive their order and the order was not returned to the stor…"
click at [1122, 524] on button "Submit" at bounding box center [1149, 534] width 181 height 27
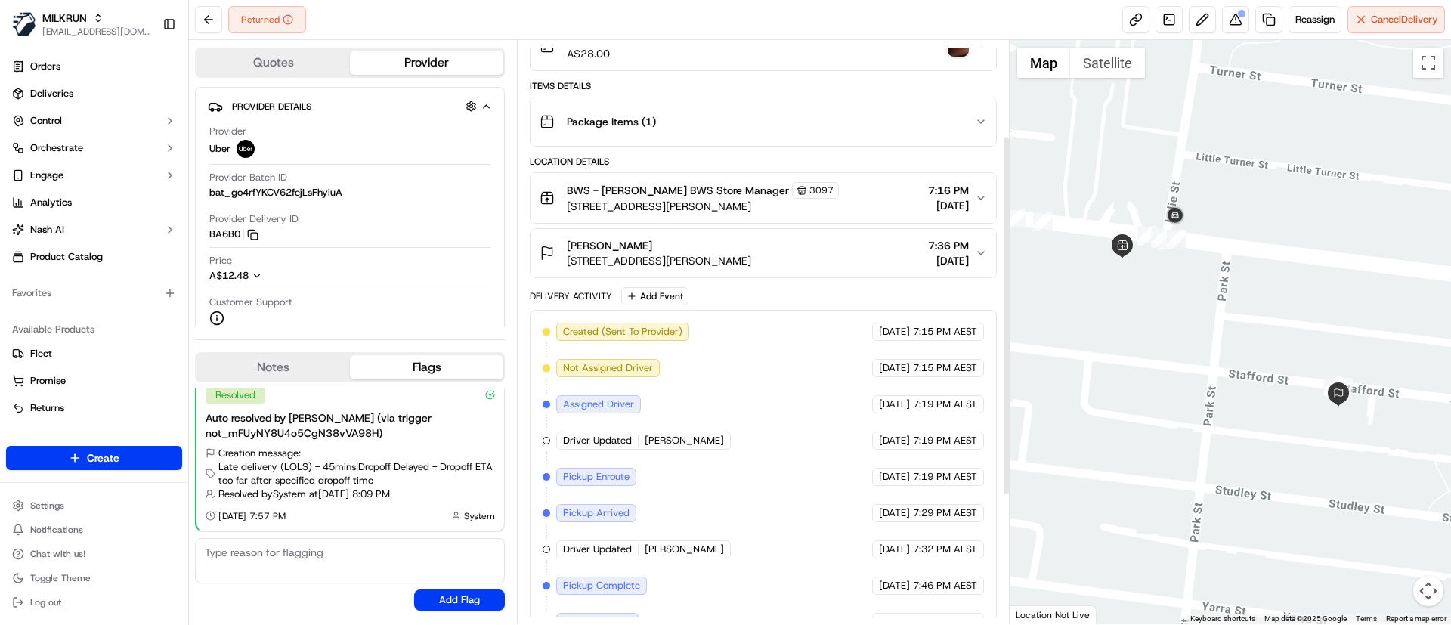
scroll to position [0, 0]
